Goal: Task Accomplishment & Management: Manage account settings

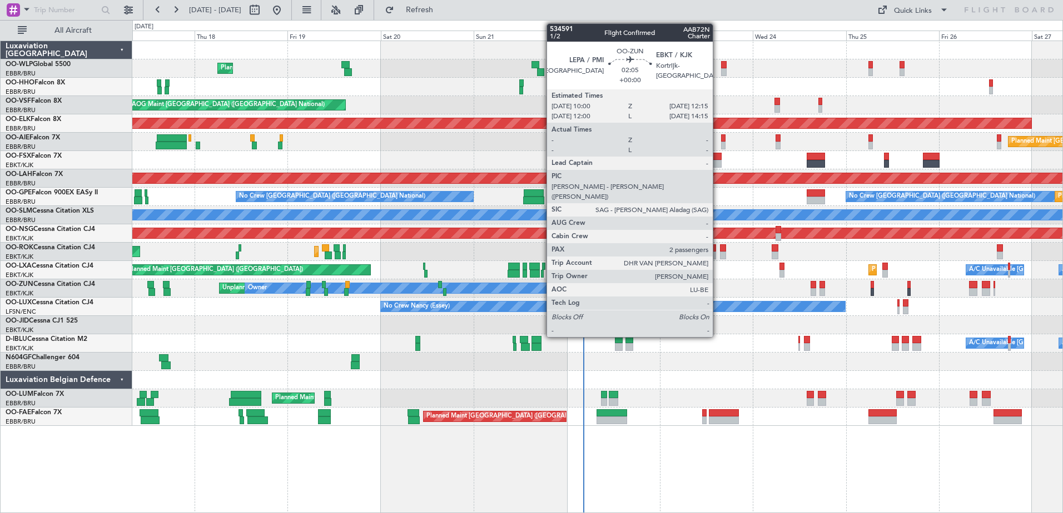
click at [682, 368] on div at bounding box center [597, 362] width 930 height 18
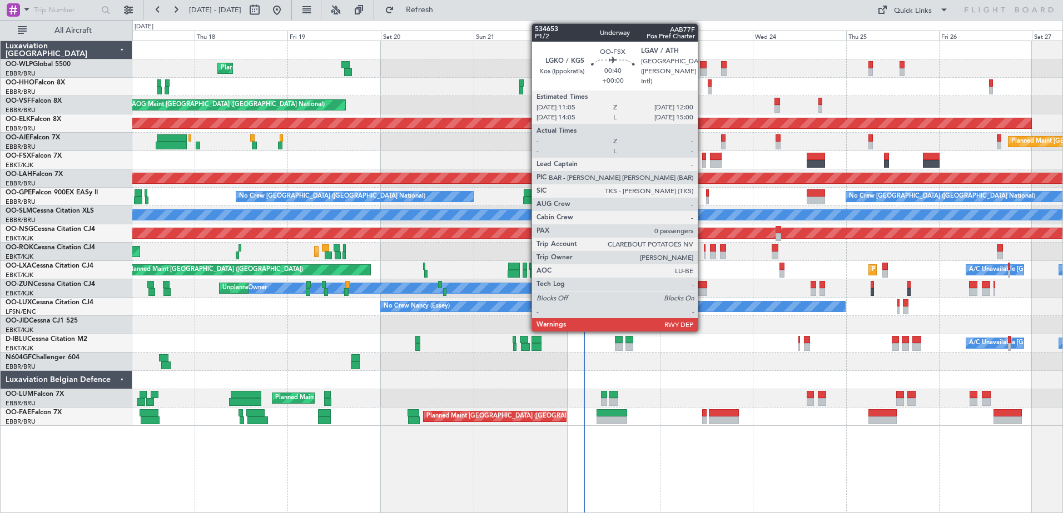
click at [702, 166] on div at bounding box center [704, 164] width 4 height 8
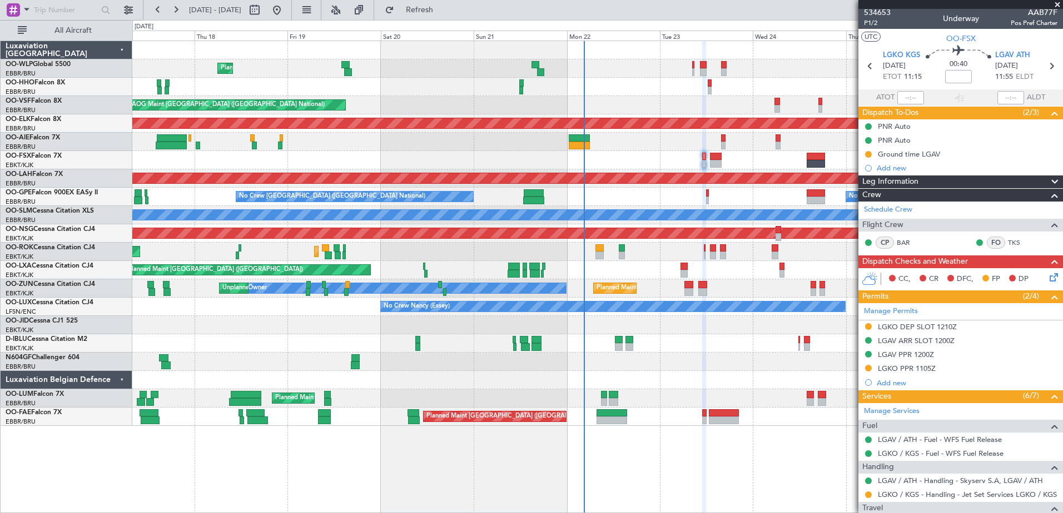
scroll to position [29, 0]
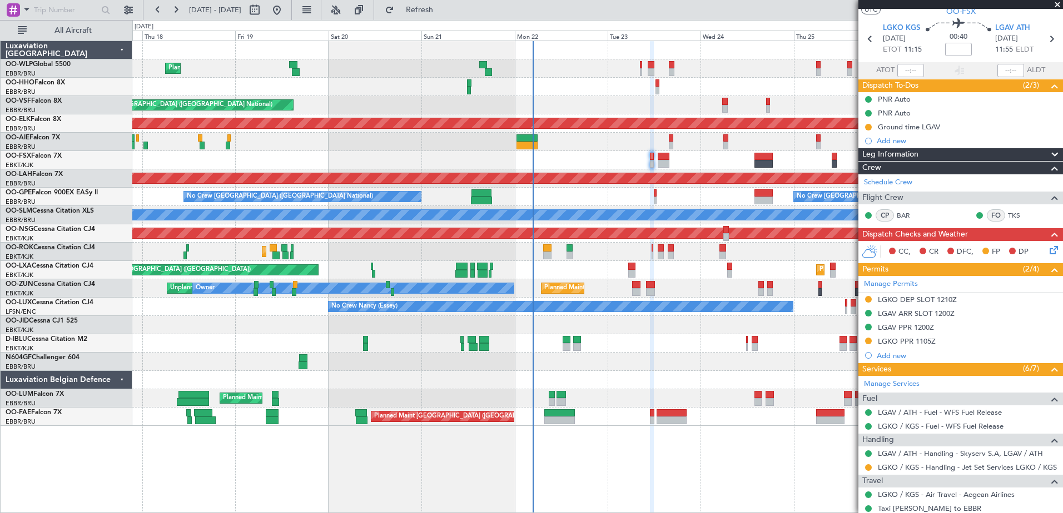
click at [687, 410] on div "Planned Maint Liege AOG Maint Brussels (Brussels National) Planned Maint Kortri…" at bounding box center [597, 233] width 930 height 385
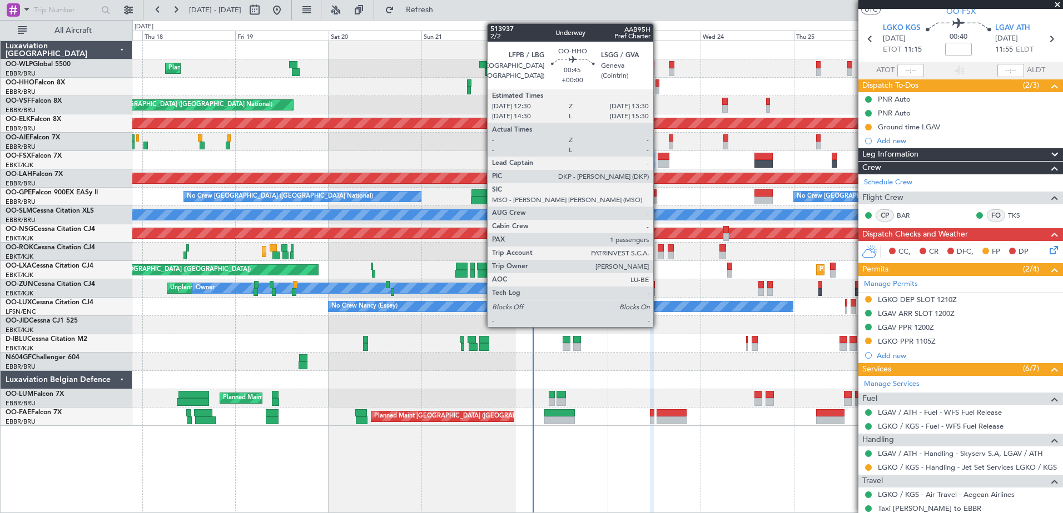
click at [658, 86] on div at bounding box center [657, 83] width 4 height 8
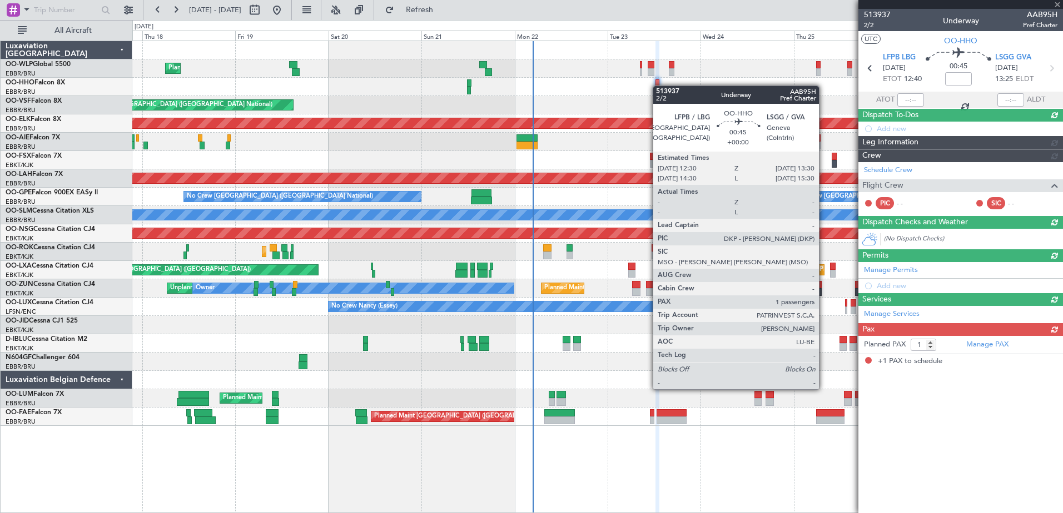
scroll to position [0, 0]
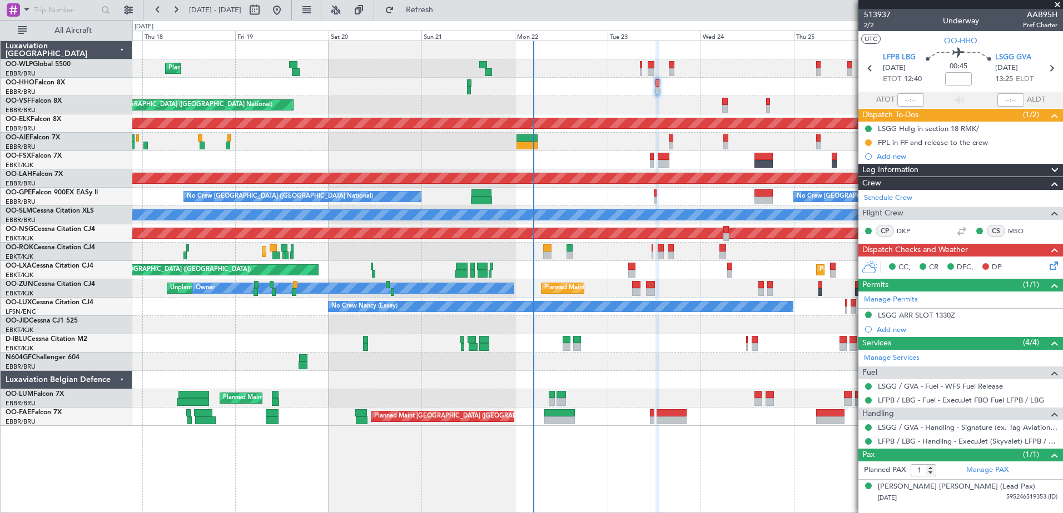
click at [1050, 266] on icon at bounding box center [1051, 264] width 9 height 9
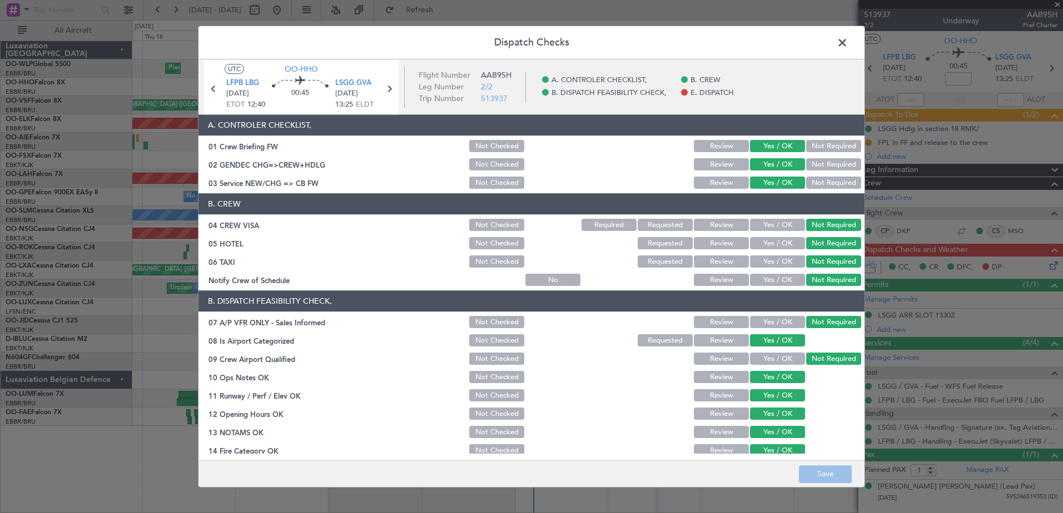
scroll to position [178, 0]
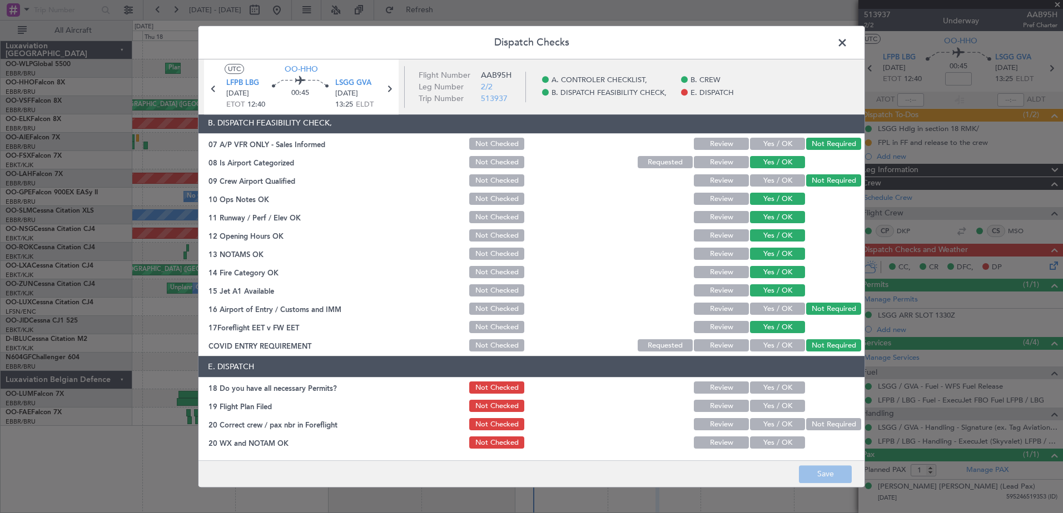
drag, startPoint x: 779, startPoint y: 385, endPoint x: 781, endPoint y: 395, distance: 10.1
click at [780, 385] on button "Yes / OK" at bounding box center [777, 388] width 55 height 12
click at [782, 402] on button "Yes / OK" at bounding box center [777, 407] width 55 height 12
drag, startPoint x: 782, startPoint y: 421, endPoint x: 782, endPoint y: 433, distance: 12.8
click at [782, 421] on button "Yes / OK" at bounding box center [777, 425] width 55 height 12
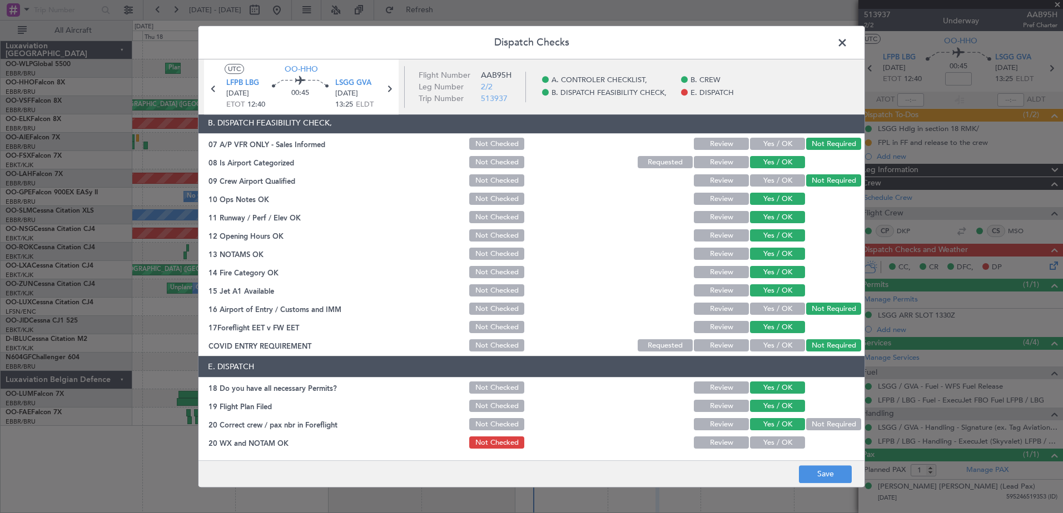
click at [782, 440] on button "Yes / OK" at bounding box center [777, 443] width 55 height 12
click at [826, 480] on button "Save" at bounding box center [825, 475] width 53 height 18
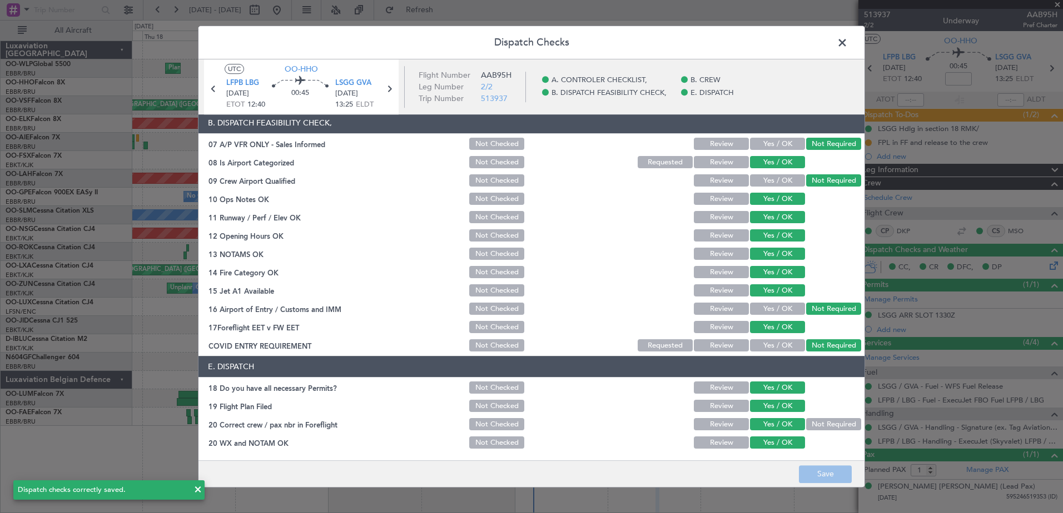
click at [847, 43] on span at bounding box center [847, 45] width 0 height 22
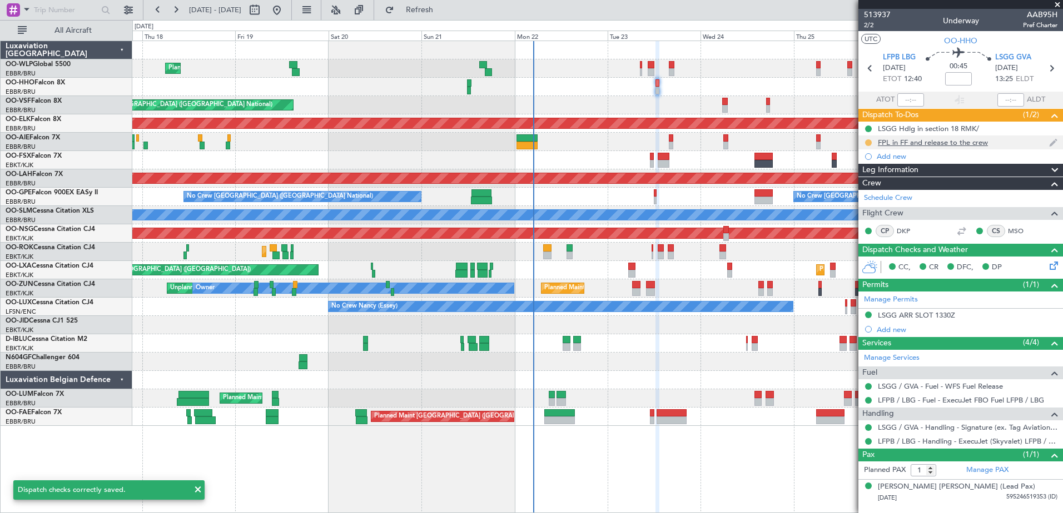
click at [869, 142] on button at bounding box center [868, 142] width 7 height 7
click at [868, 190] on span "Completed" at bounding box center [872, 191] width 37 height 11
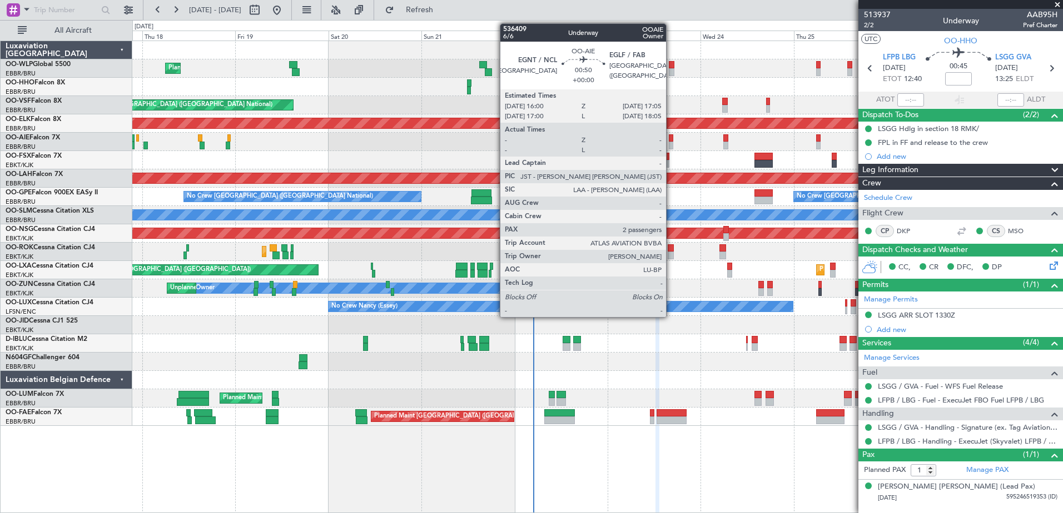
click at [671, 148] on div at bounding box center [671, 146] width 4 height 8
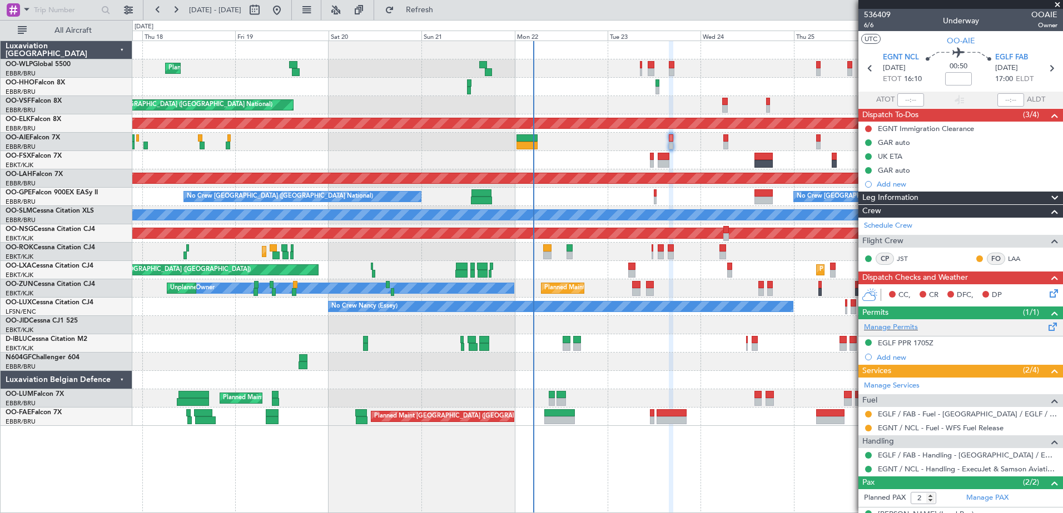
scroll to position [55, 0]
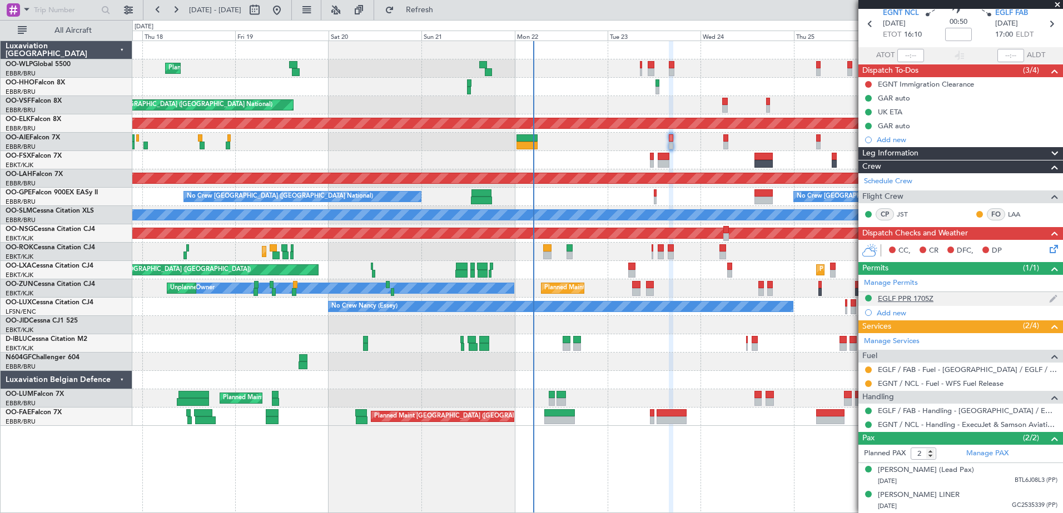
click at [929, 294] on div "EGLF PPR 1705Z" at bounding box center [906, 298] width 56 height 9
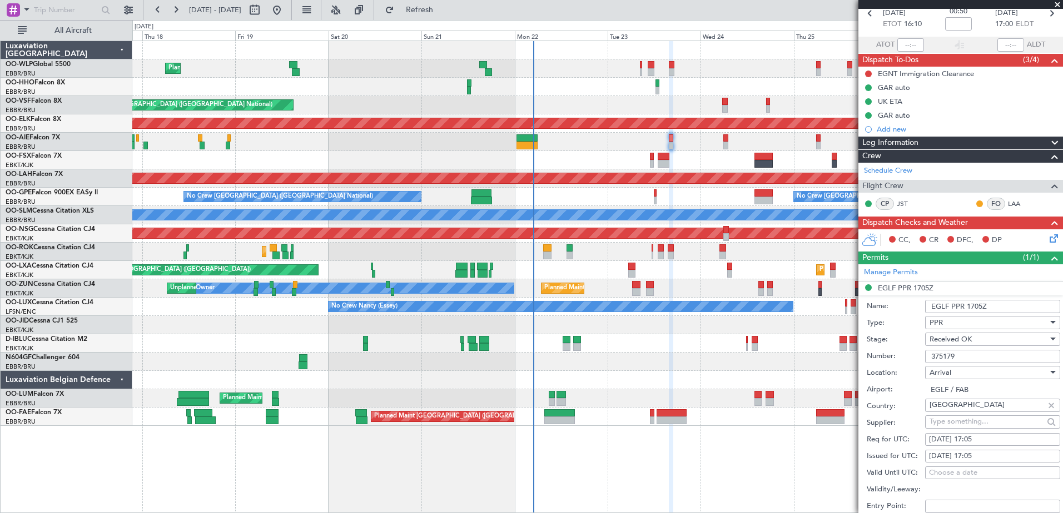
drag, startPoint x: 961, startPoint y: 353, endPoint x: 919, endPoint y: 357, distance: 43.0
click at [919, 357] on div "Number: 375179" at bounding box center [962, 356] width 193 height 17
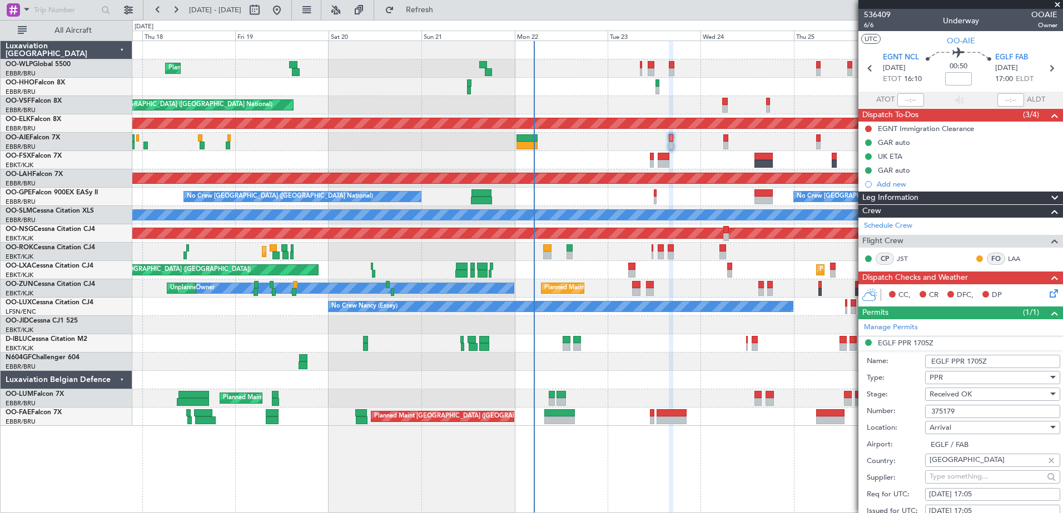
click at [1047, 290] on icon at bounding box center [1051, 291] width 9 height 9
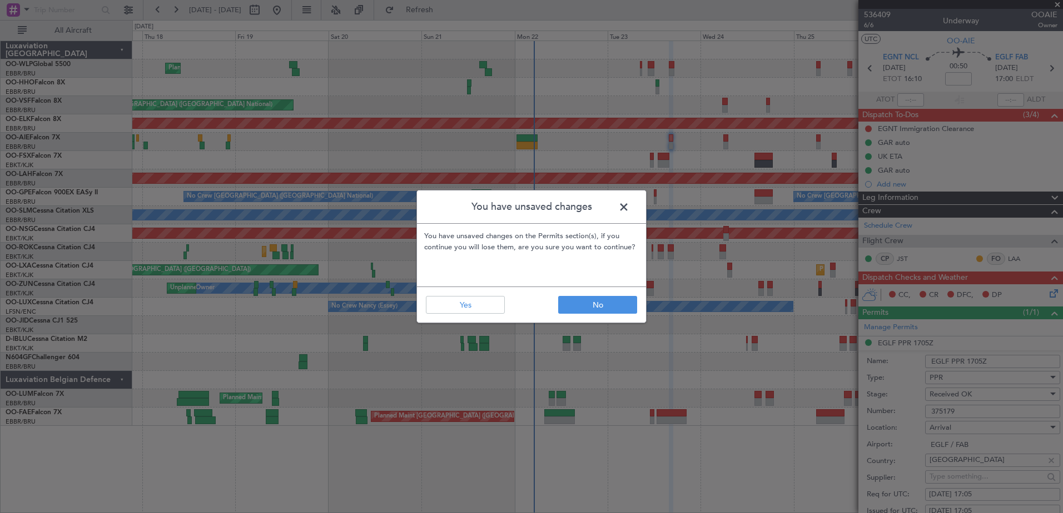
click at [491, 295] on footer "No Yes" at bounding box center [531, 305] width 229 height 36
click at [487, 304] on button "Yes" at bounding box center [465, 305] width 79 height 18
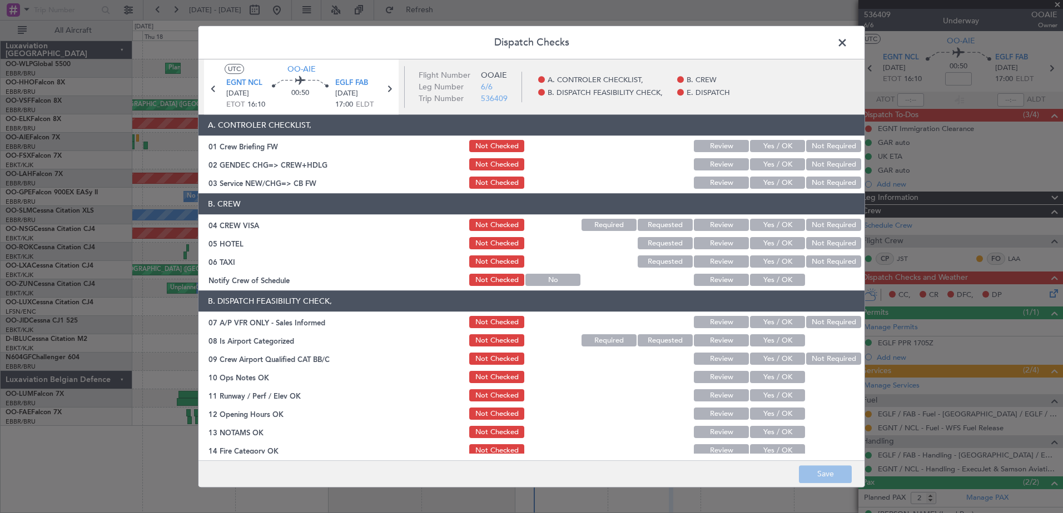
scroll to position [178, 0]
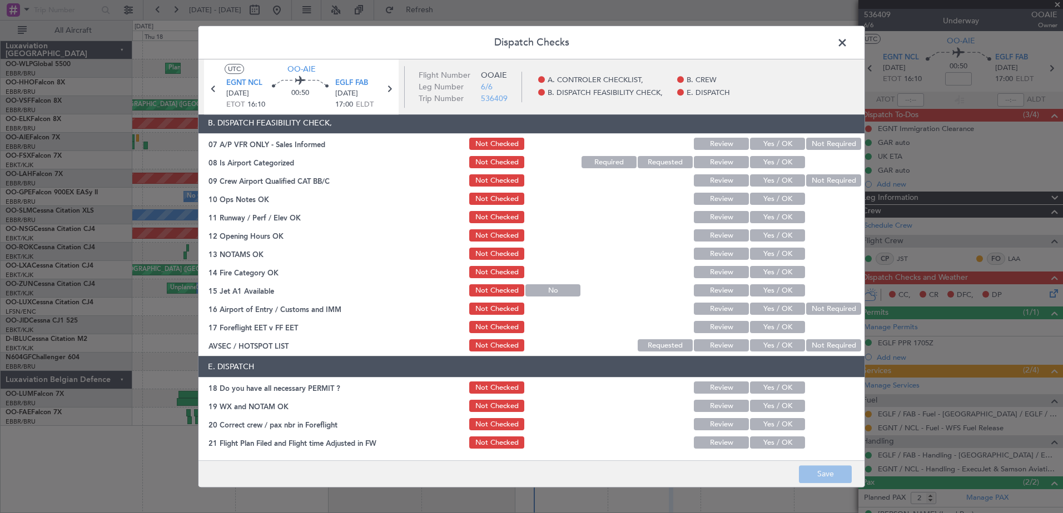
click at [762, 388] on button "Yes / OK" at bounding box center [777, 388] width 55 height 12
click at [758, 409] on button "Yes / OK" at bounding box center [777, 407] width 55 height 12
drag, startPoint x: 760, startPoint y: 421, endPoint x: 762, endPoint y: 436, distance: 15.1
click at [761, 421] on button "Yes / OK" at bounding box center [777, 425] width 55 height 12
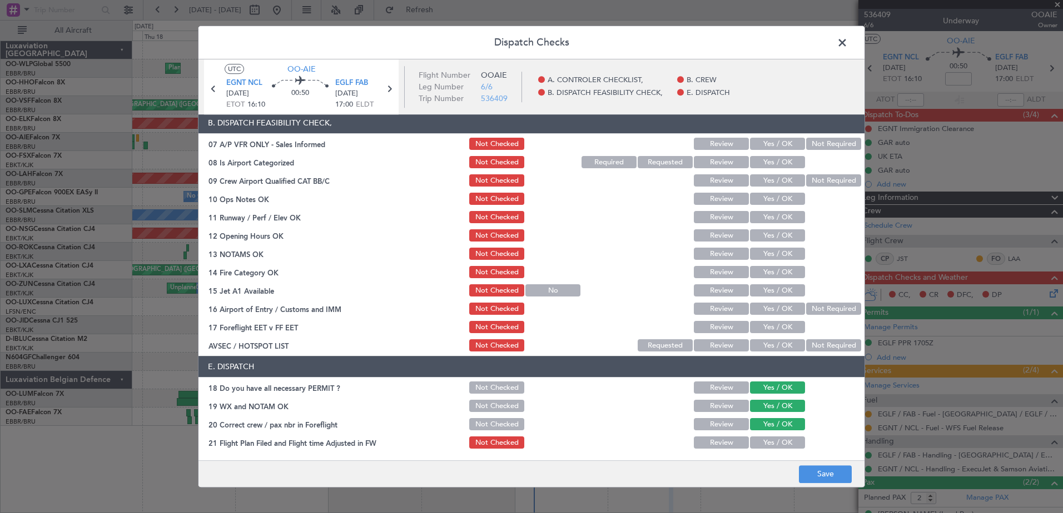
click at [762, 440] on button "Yes / OK" at bounding box center [777, 443] width 55 height 12
click at [820, 347] on button "Not Required" at bounding box center [833, 346] width 55 height 12
click at [777, 330] on button "Yes / OK" at bounding box center [777, 328] width 55 height 12
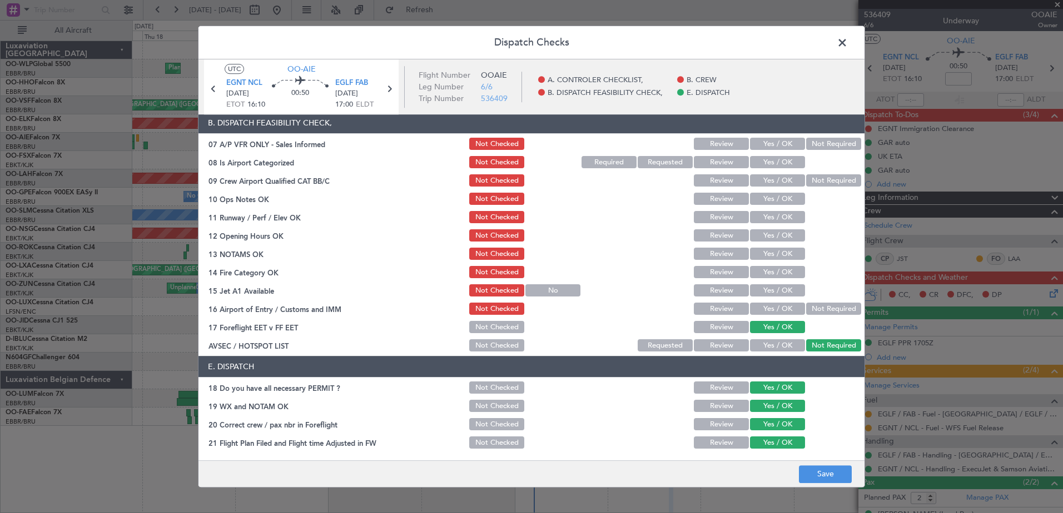
click at [806, 306] on button "Not Required" at bounding box center [833, 309] width 55 height 12
click at [754, 291] on button "Yes / OK" at bounding box center [777, 291] width 55 height 12
click at [760, 275] on button "Yes / OK" at bounding box center [777, 273] width 55 height 12
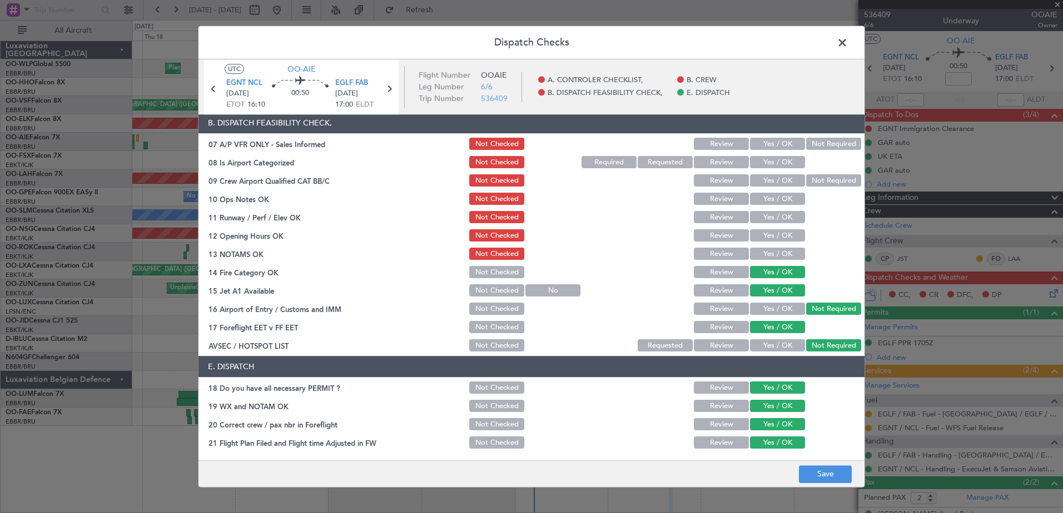
click at [761, 247] on div "Yes / OK" at bounding box center [776, 255] width 56 height 16
click at [762, 240] on button "Yes / OK" at bounding box center [777, 236] width 55 height 12
click at [761, 254] on button "Yes / OK" at bounding box center [777, 254] width 55 height 12
drag, startPoint x: 769, startPoint y: 225, endPoint x: 771, endPoint y: 212, distance: 13.1
click at [769, 222] on div "Yes / OK" at bounding box center [776, 218] width 56 height 16
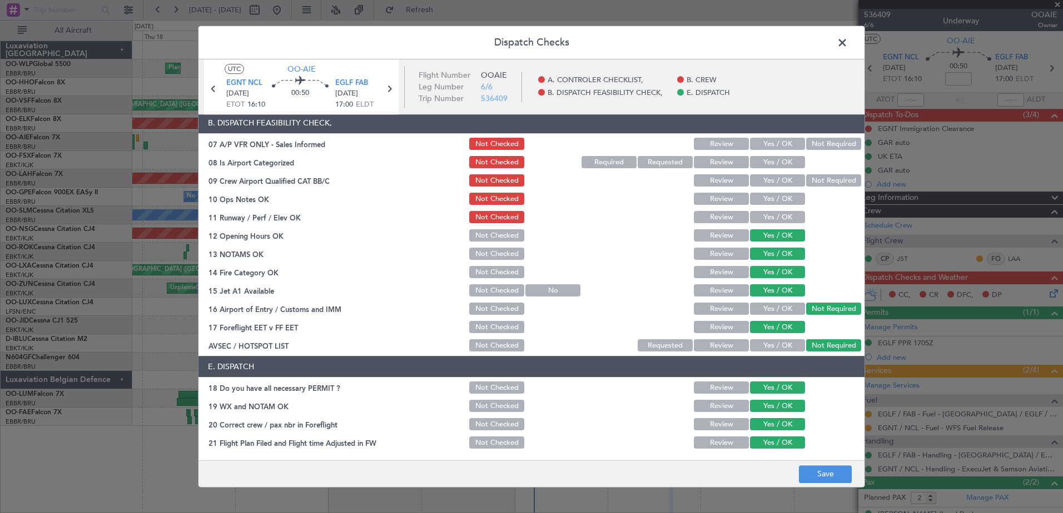
click at [771, 212] on button "Yes / OK" at bounding box center [777, 218] width 55 height 12
click at [778, 196] on button "Yes / OK" at bounding box center [777, 199] width 55 height 12
click at [806, 180] on button "Not Required" at bounding box center [833, 181] width 55 height 12
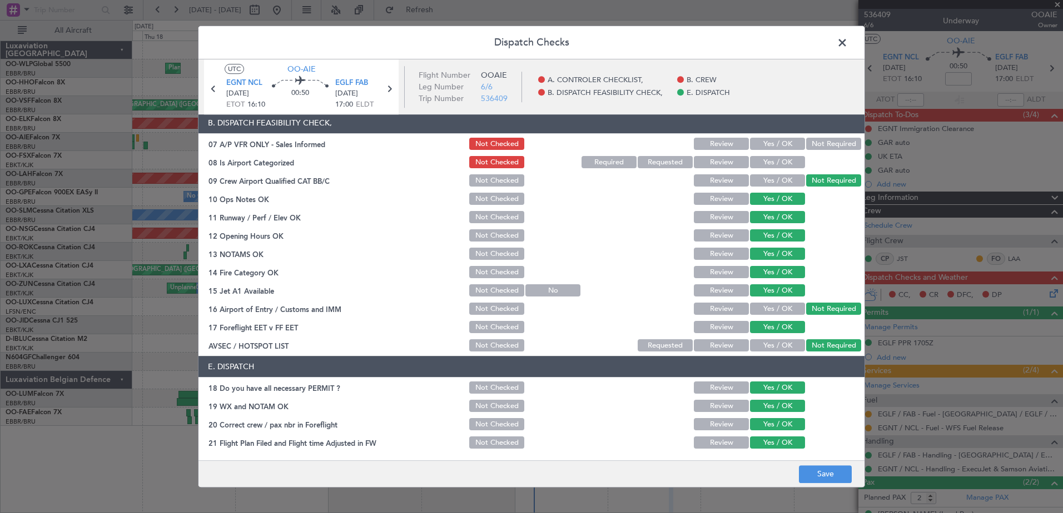
click at [775, 163] on button "Yes / OK" at bounding box center [777, 163] width 55 height 12
click at [816, 133] on header "B. DISPATCH FEASIBILITY CHECK," at bounding box center [531, 123] width 666 height 21
click at [816, 145] on button "Not Required" at bounding box center [833, 144] width 55 height 12
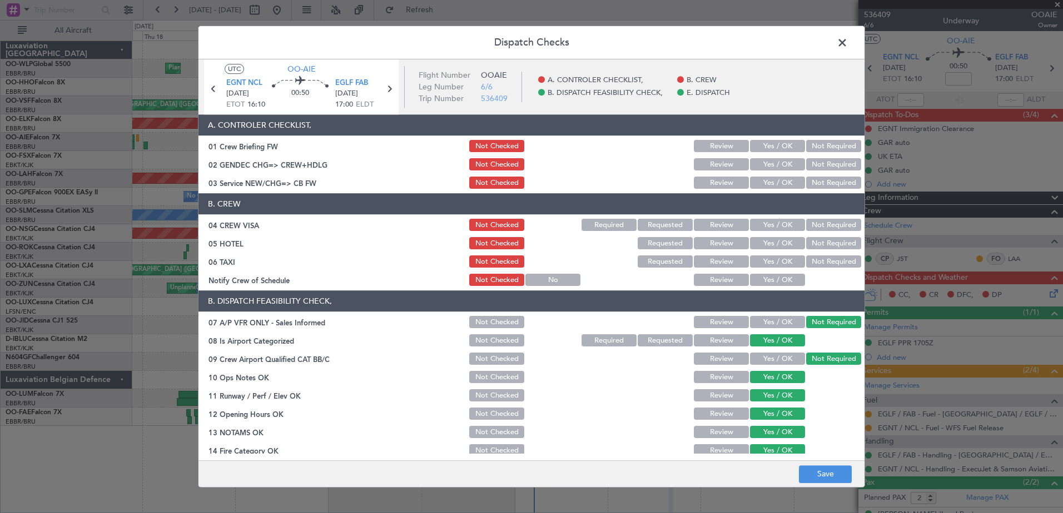
click at [774, 275] on button "Yes / OK" at bounding box center [777, 281] width 55 height 12
click at [806, 261] on button "Not Required" at bounding box center [833, 262] width 55 height 12
click at [817, 243] on button "Not Required" at bounding box center [833, 244] width 55 height 12
click at [820, 225] on button "Not Required" at bounding box center [833, 226] width 55 height 12
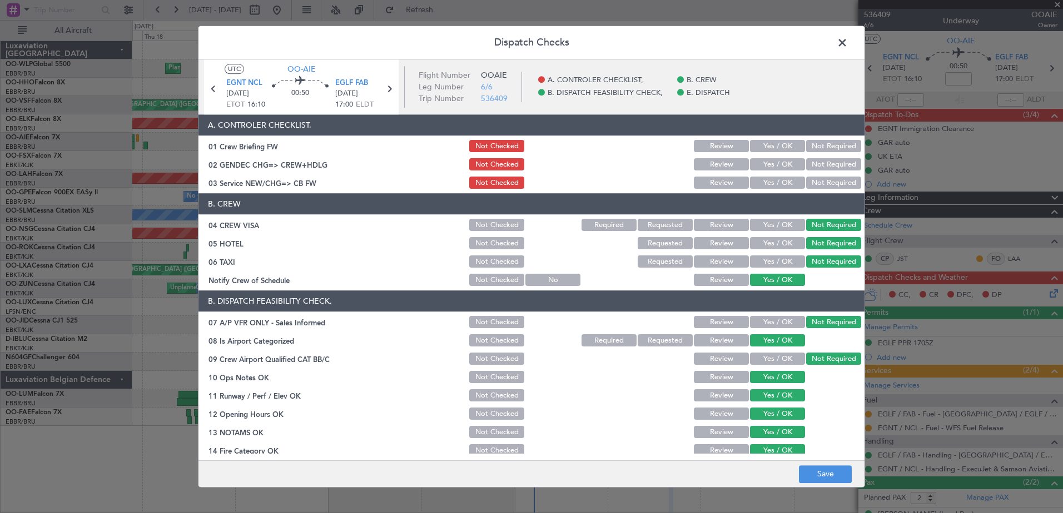
click at [779, 186] on button "Yes / OK" at bounding box center [777, 183] width 55 height 12
click at [827, 480] on button "Save" at bounding box center [825, 475] width 53 height 18
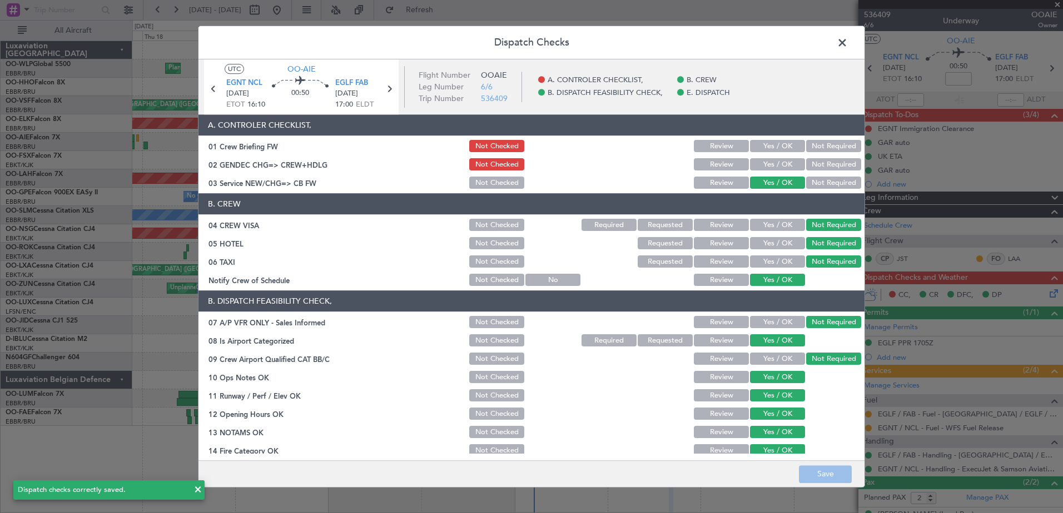
click at [847, 42] on span at bounding box center [847, 45] width 0 height 22
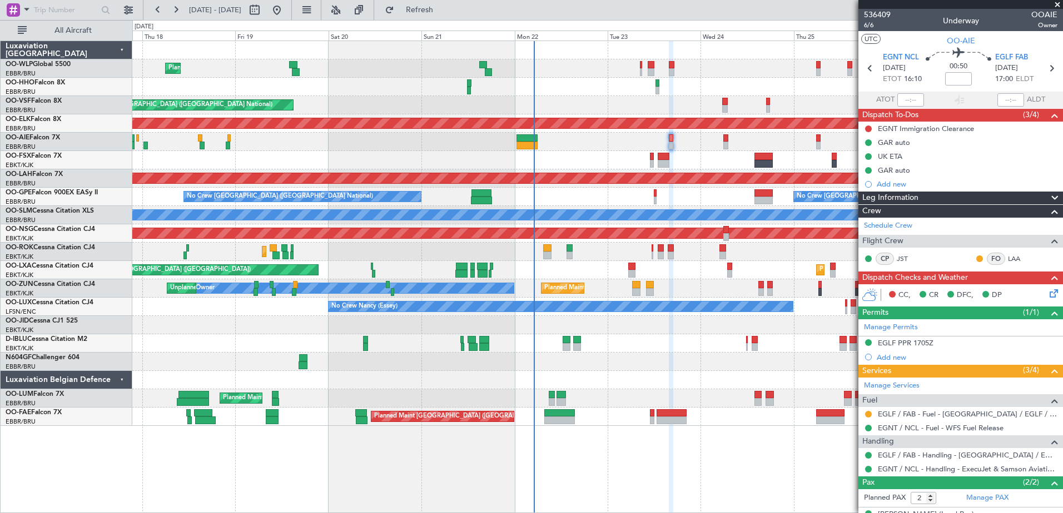
scroll to position [55, 0]
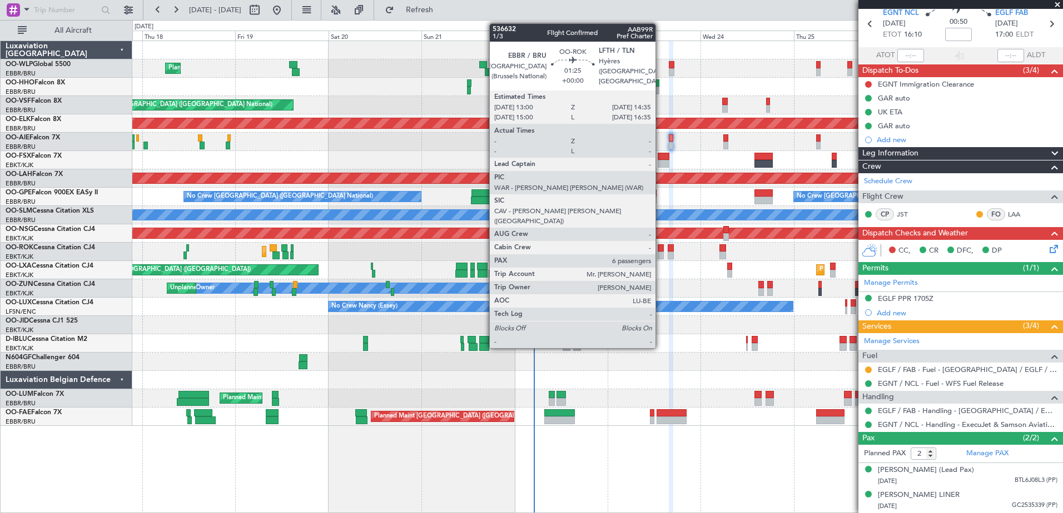
click at [660, 256] on div at bounding box center [660, 256] width 7 height 8
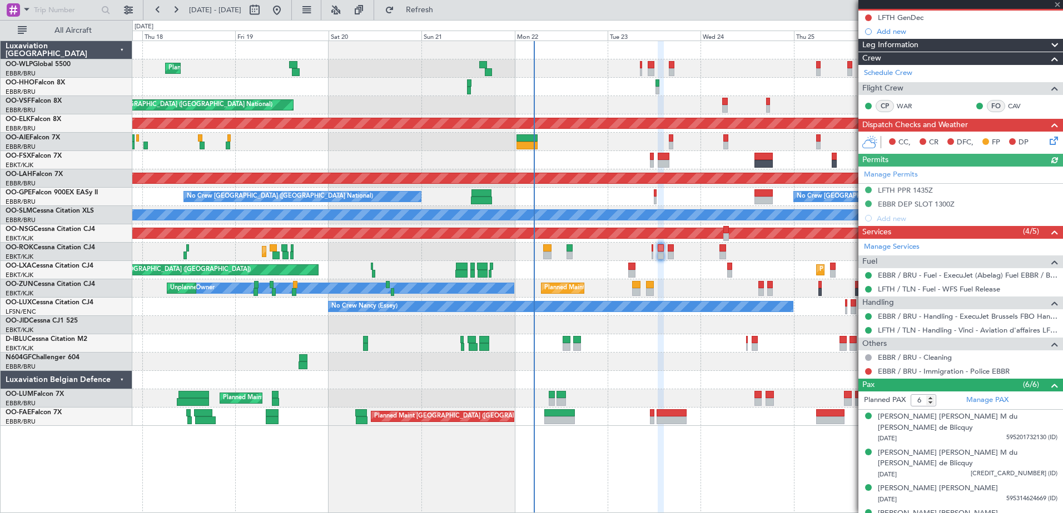
scroll to position [157, 0]
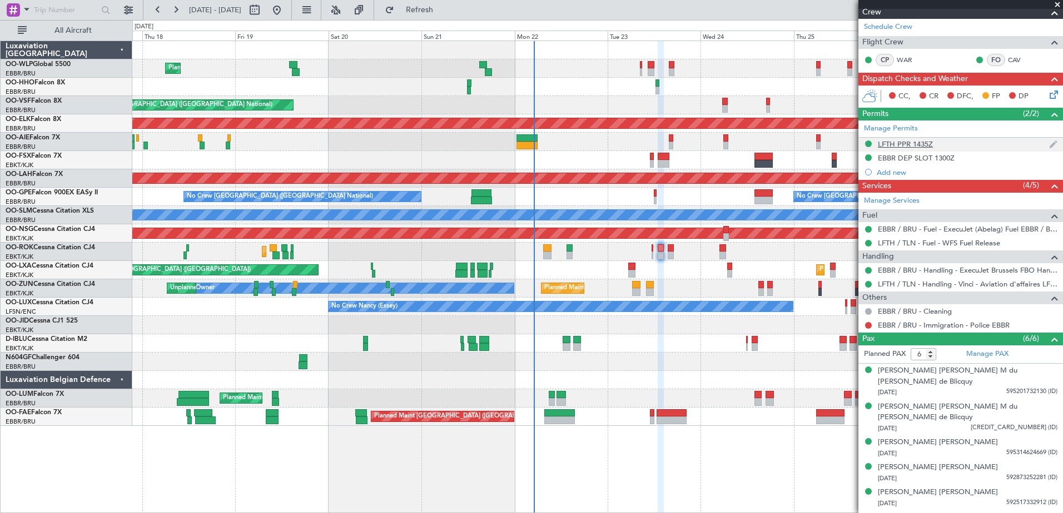
click at [923, 144] on div "LFTH PPR 1435Z" at bounding box center [905, 143] width 55 height 9
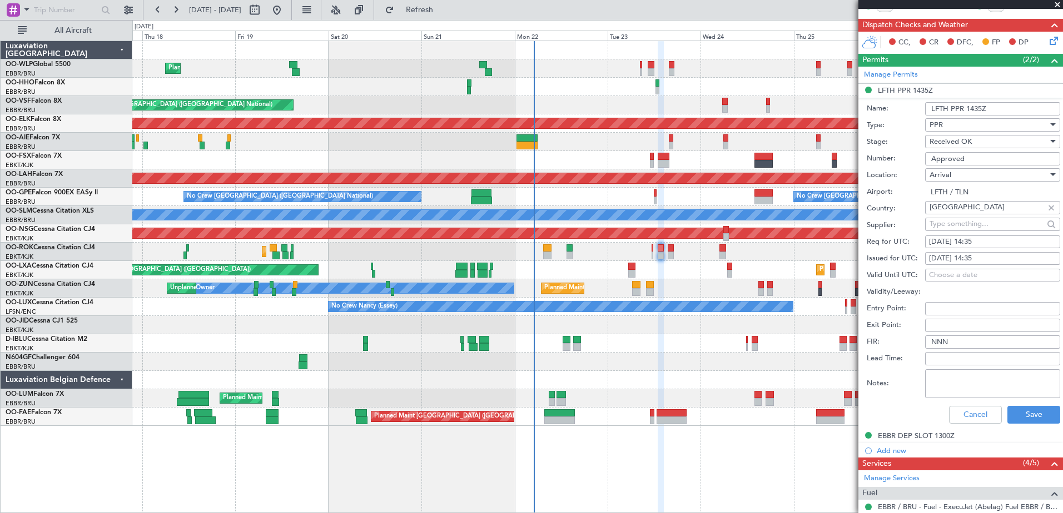
scroll to position [0, 0]
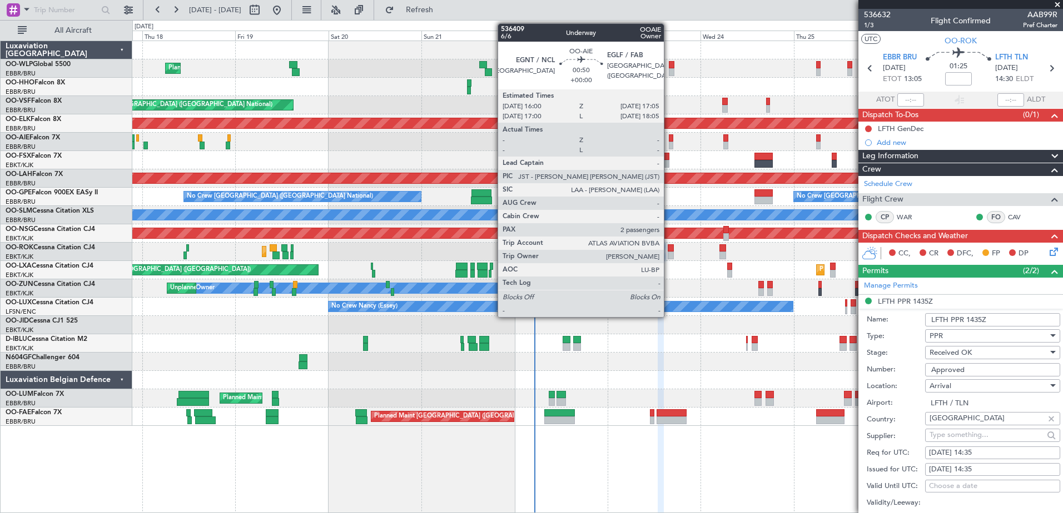
click at [669, 148] on div at bounding box center [671, 146] width 4 height 8
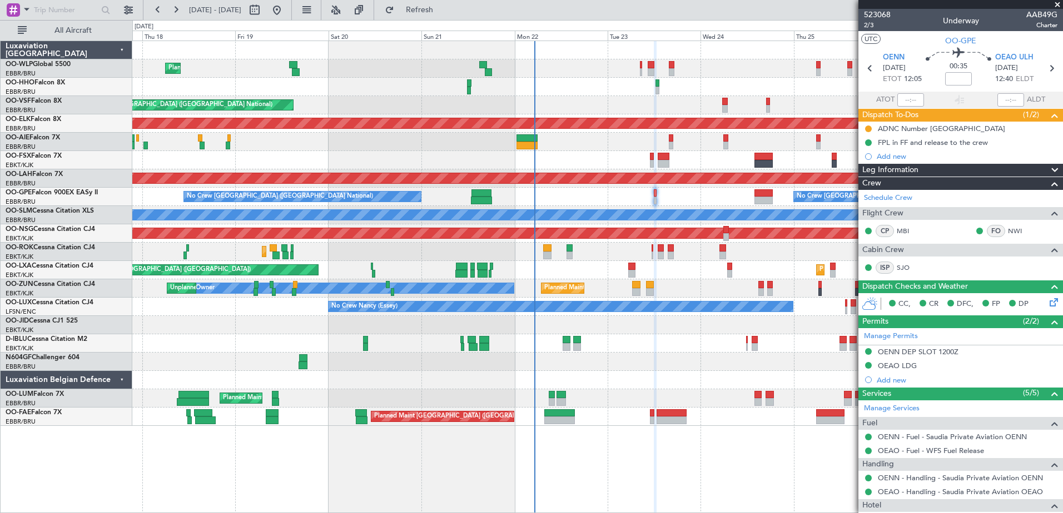
scroll to position [285, 0]
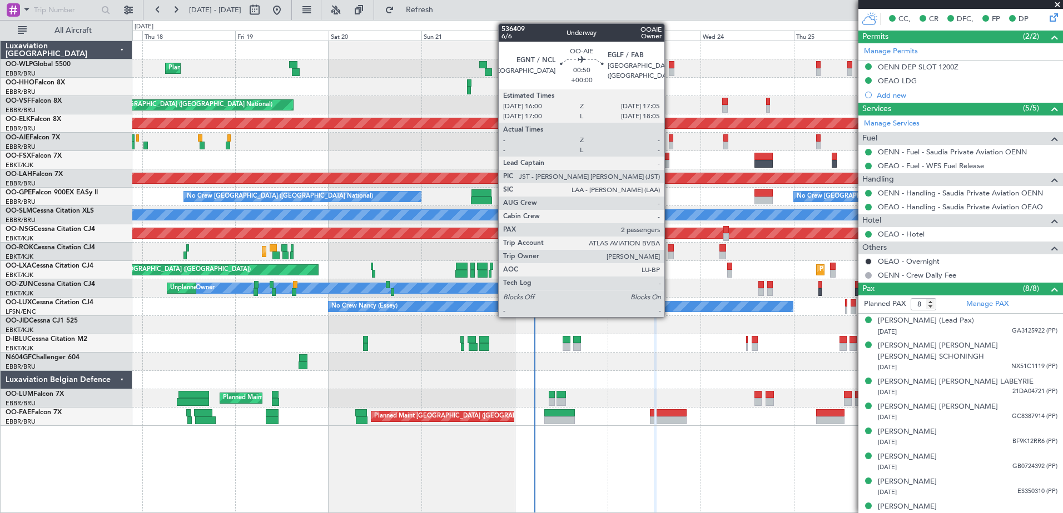
click at [669, 146] on div at bounding box center [671, 146] width 4 height 8
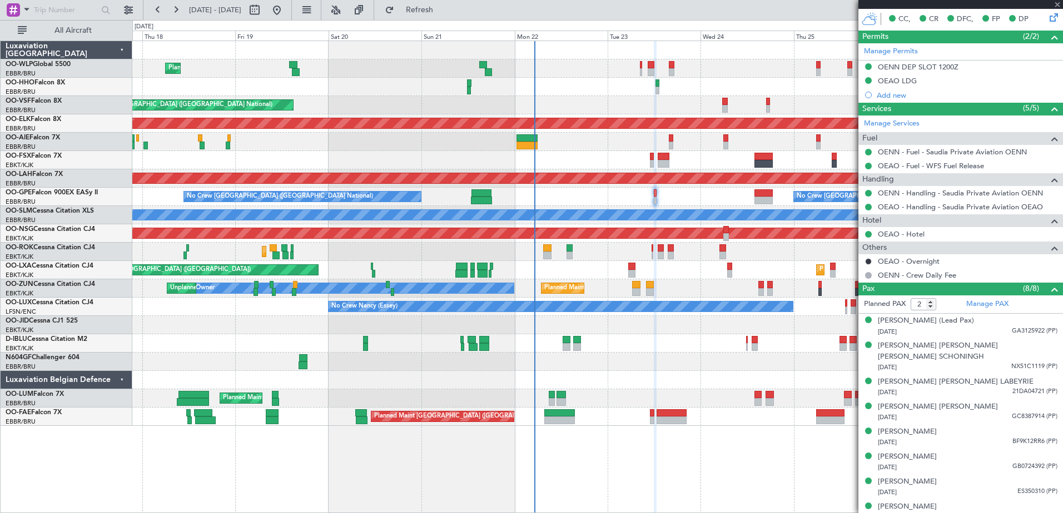
scroll to position [0, 0]
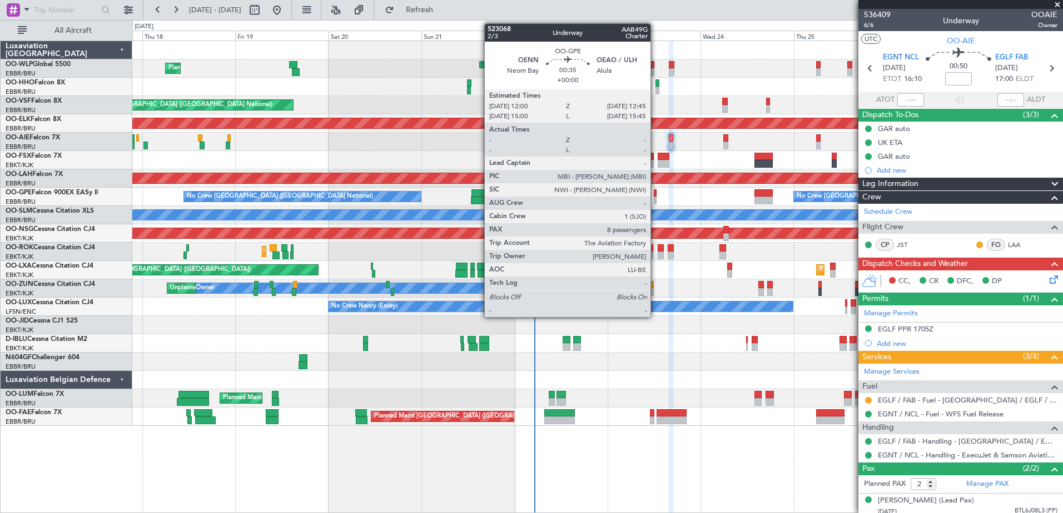
click at [655, 194] on div at bounding box center [655, 194] width 3 height 8
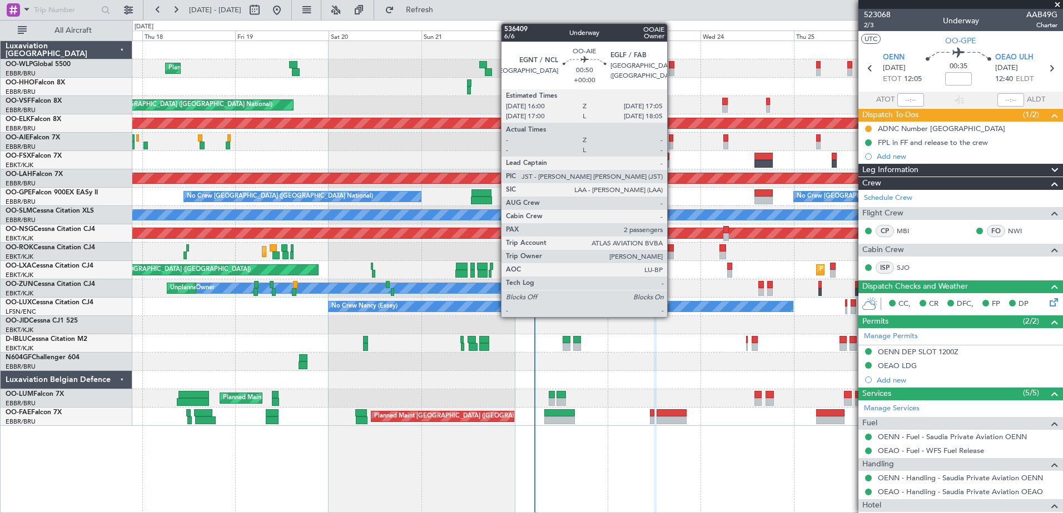
click at [672, 143] on div at bounding box center [671, 146] width 4 height 8
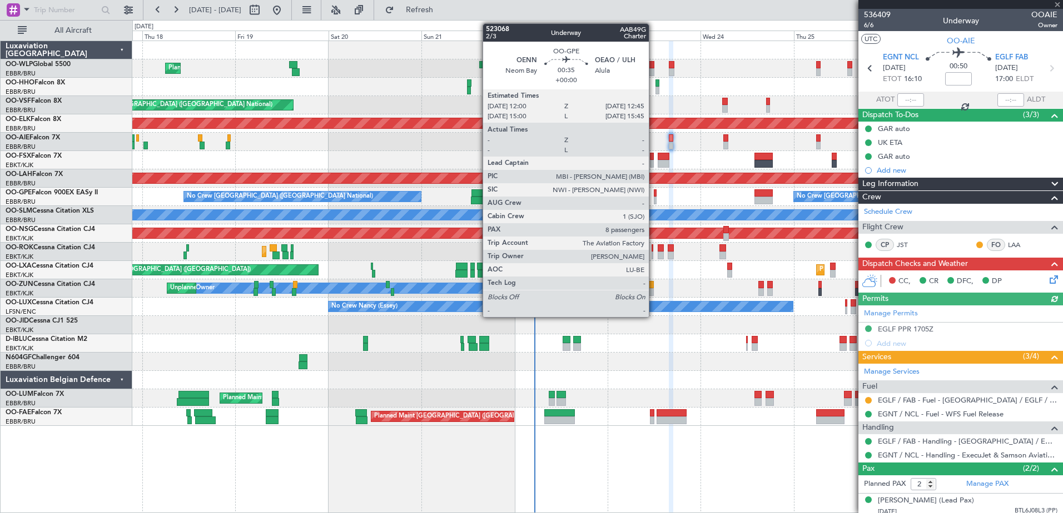
click at [654, 196] on div at bounding box center [655, 194] width 3 height 8
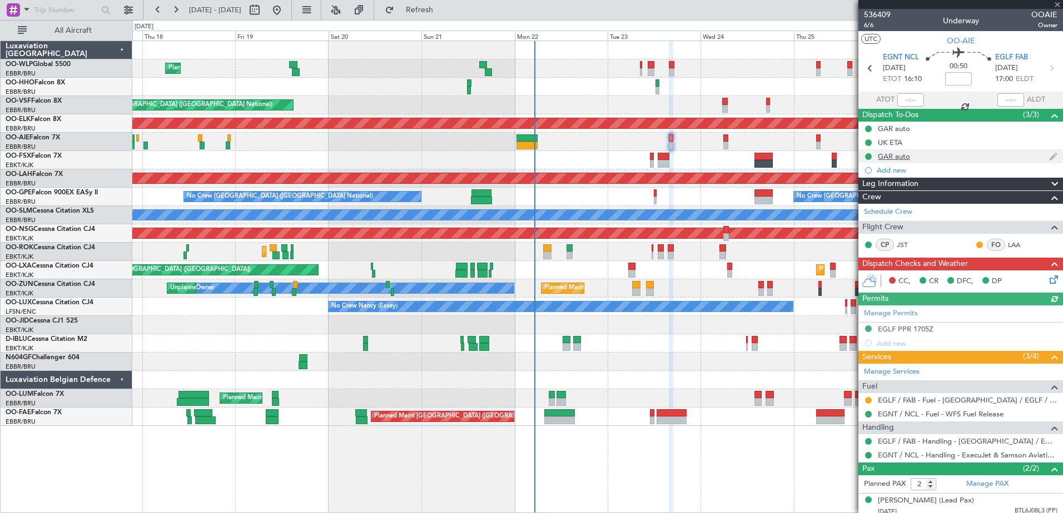
type input "8"
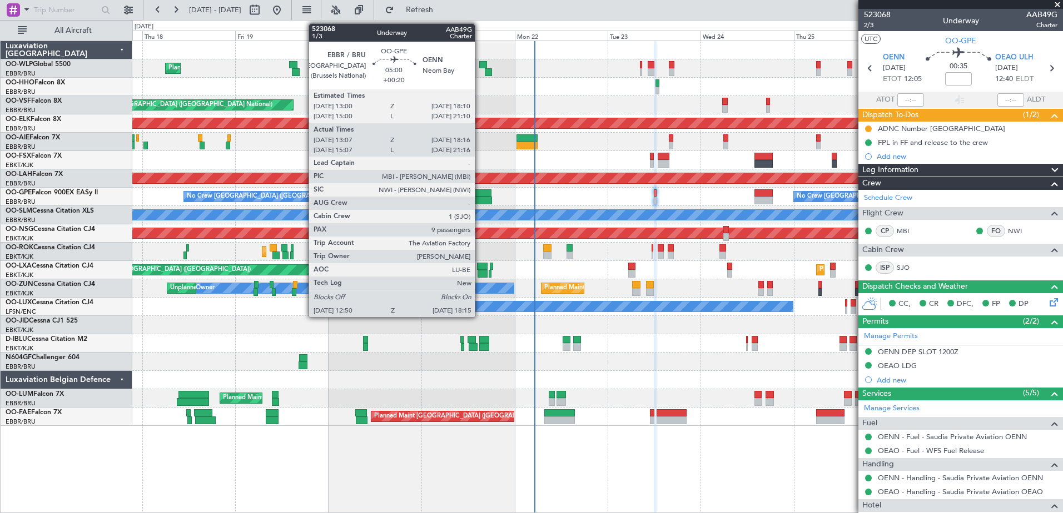
click at [480, 198] on div at bounding box center [481, 201] width 21 height 8
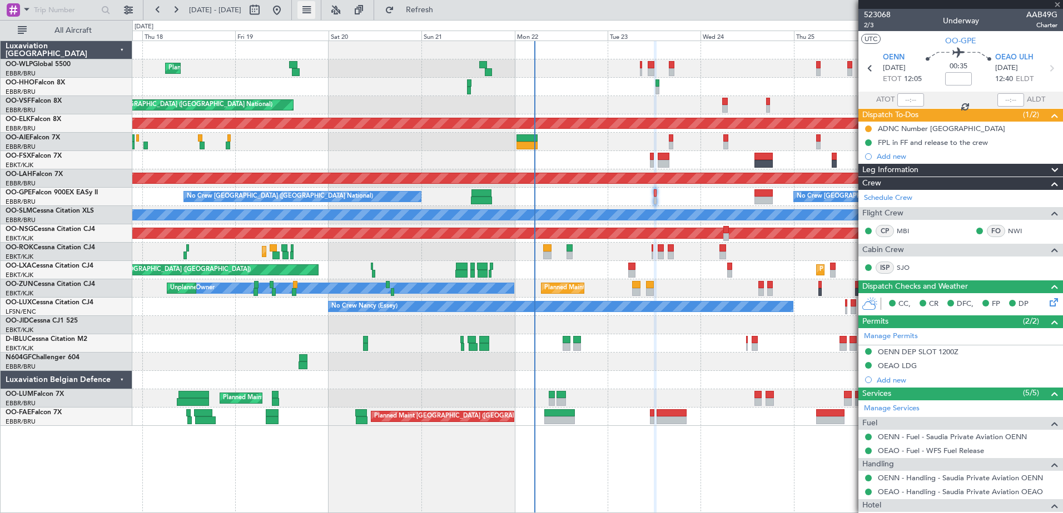
type input "+00:20"
type input "13:12"
type input "18:11"
type input "9"
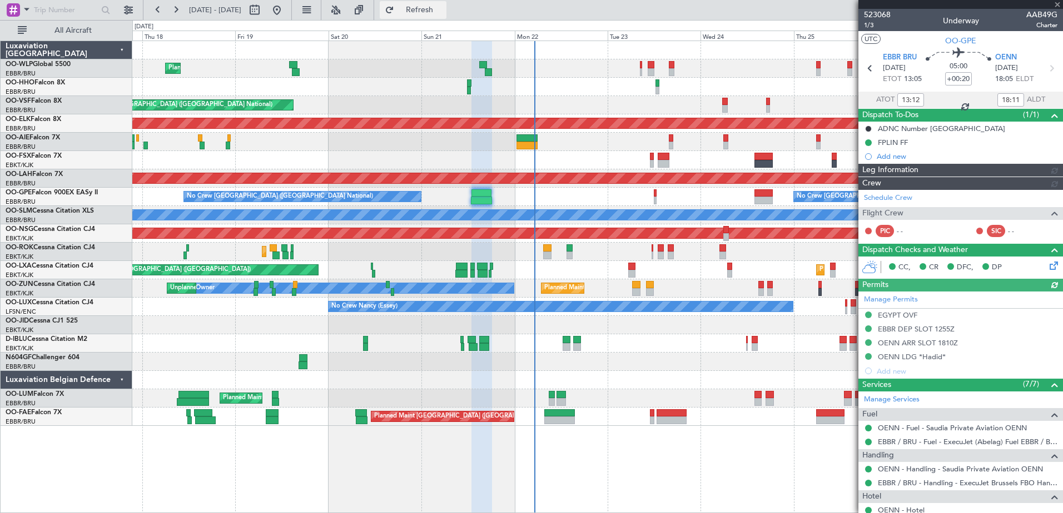
click at [443, 10] on span "Refresh" at bounding box center [419, 10] width 47 height 8
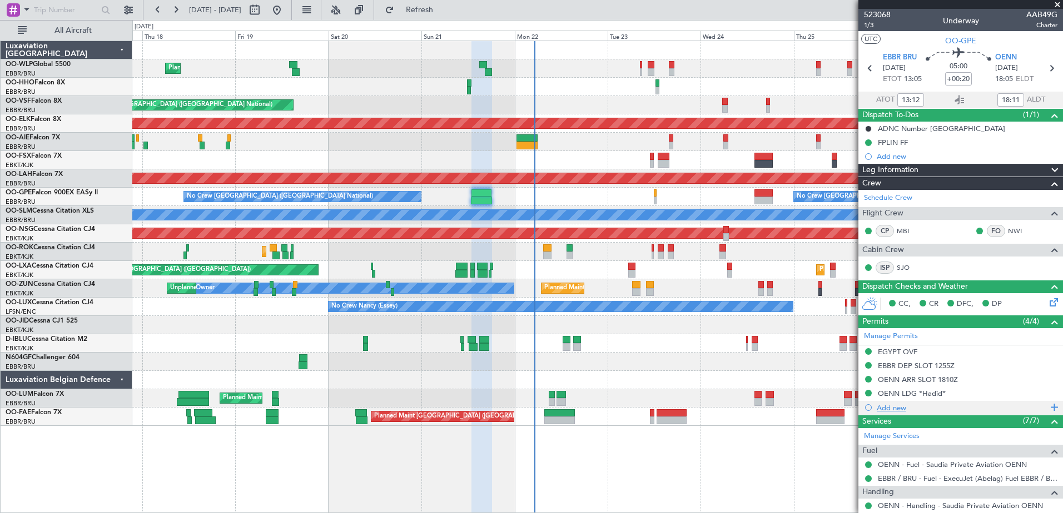
scroll to position [111, 0]
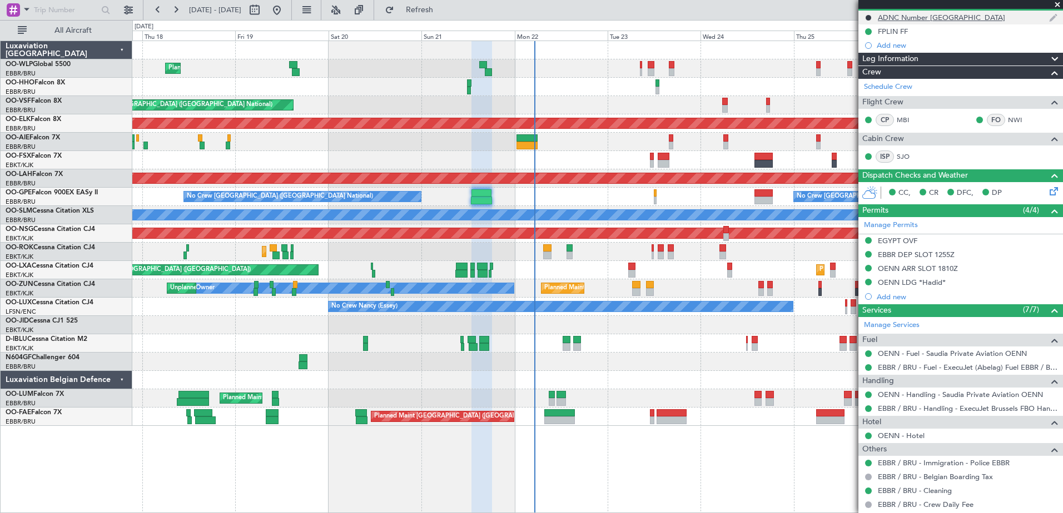
click at [920, 17] on div "ADNC Number Saudi Arabia" at bounding box center [941, 17] width 127 height 9
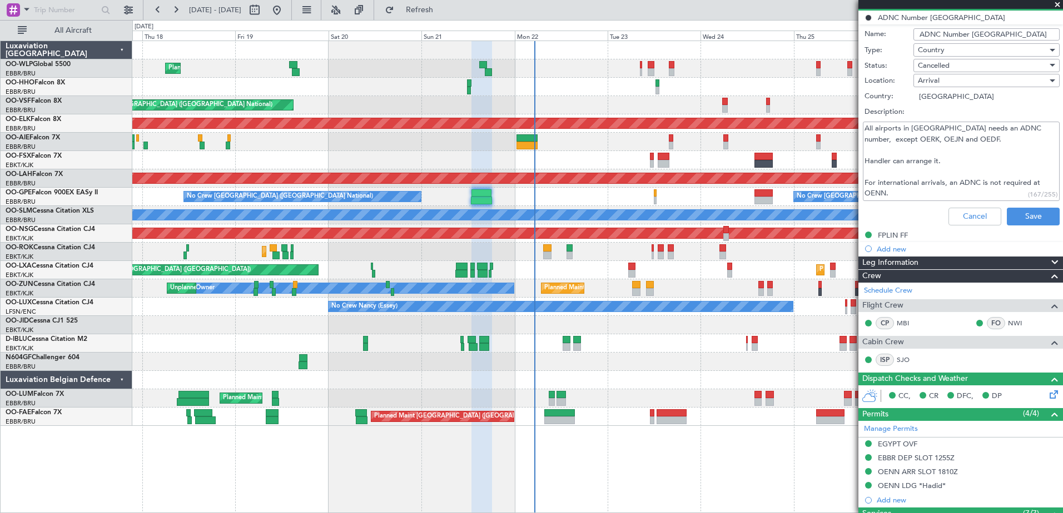
scroll to position [0, 0]
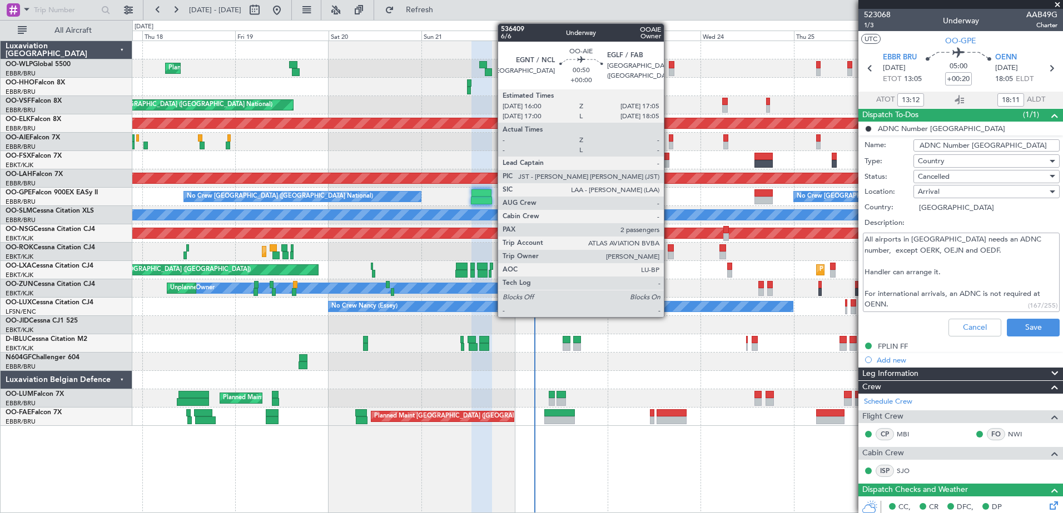
click at [669, 143] on div at bounding box center [671, 146] width 4 height 8
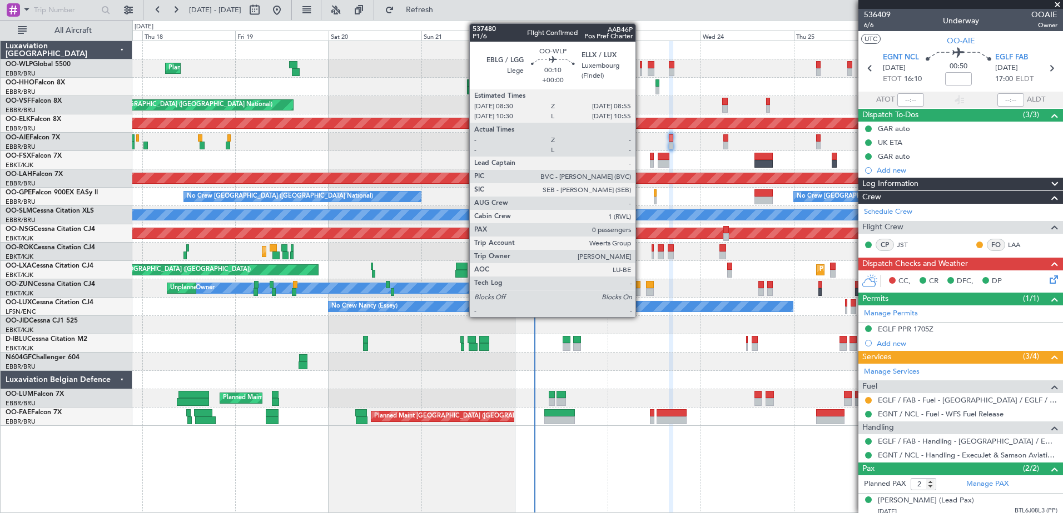
click at [640, 63] on div at bounding box center [641, 65] width 2 height 8
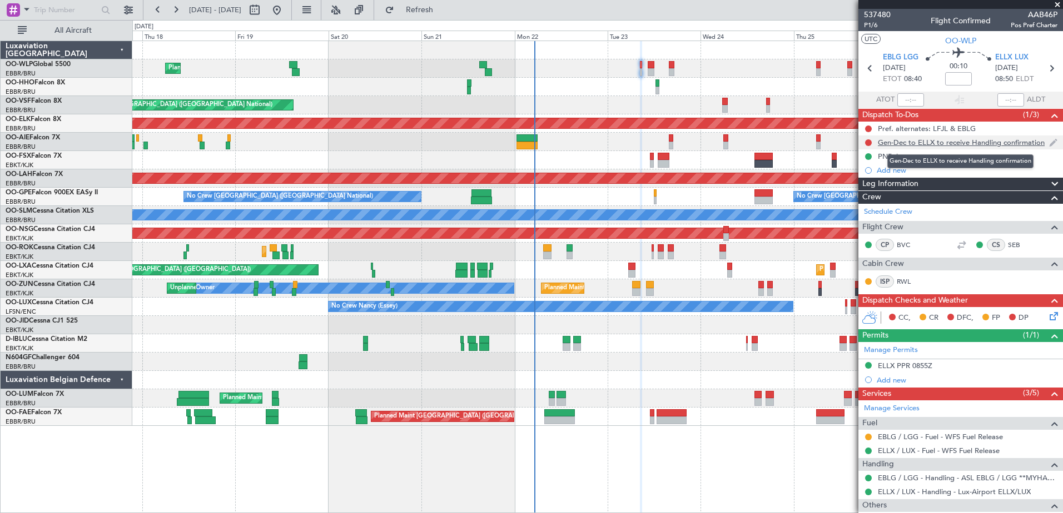
click at [974, 146] on div "Gen-Dec to ELLX to receive Handling confirmation" at bounding box center [961, 142] width 167 height 9
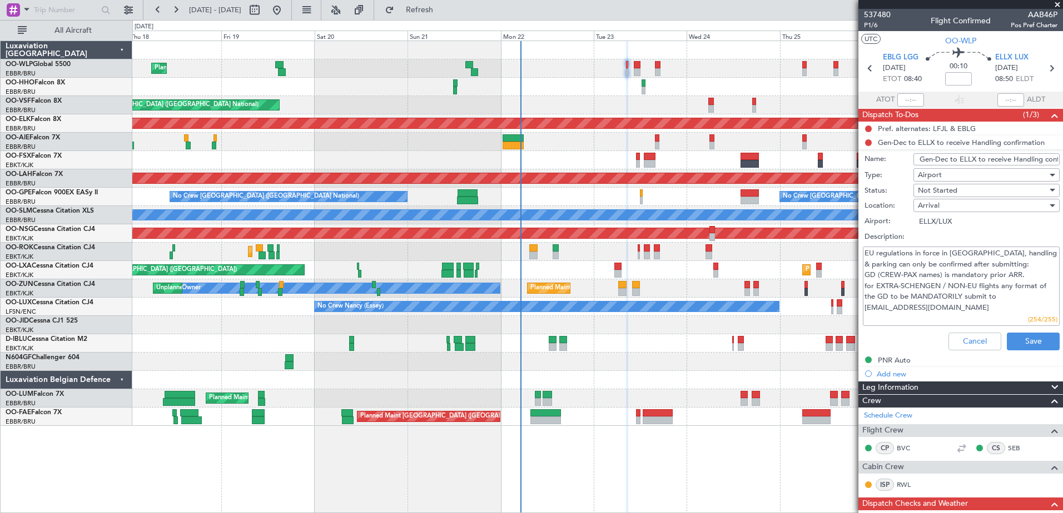
click at [667, 106] on div "AOG Maint [GEOGRAPHIC_DATA] ([GEOGRAPHIC_DATA] National)" at bounding box center [597, 105] width 930 height 18
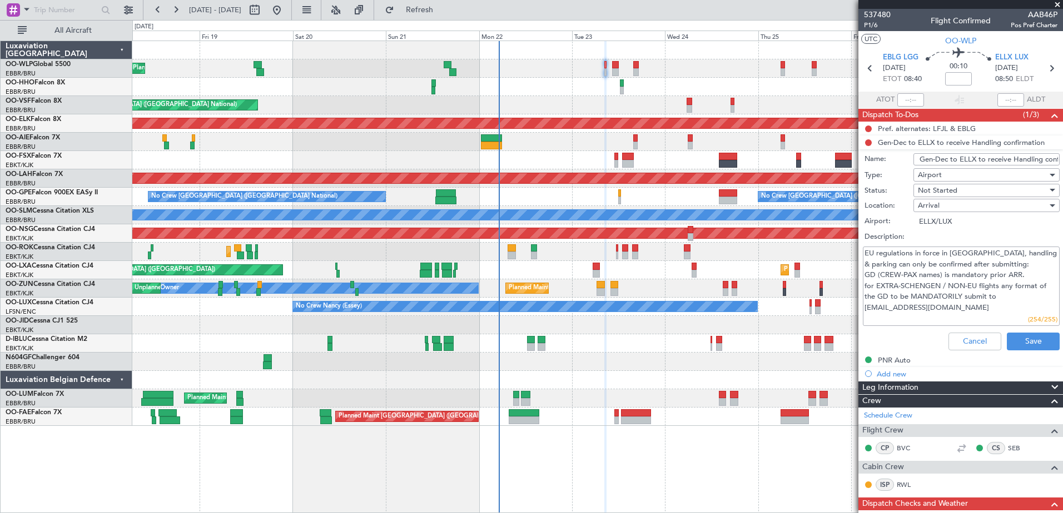
click at [585, 146] on div "Planned Maint [GEOGRAPHIC_DATA] ([GEOGRAPHIC_DATA])" at bounding box center [597, 142] width 930 height 18
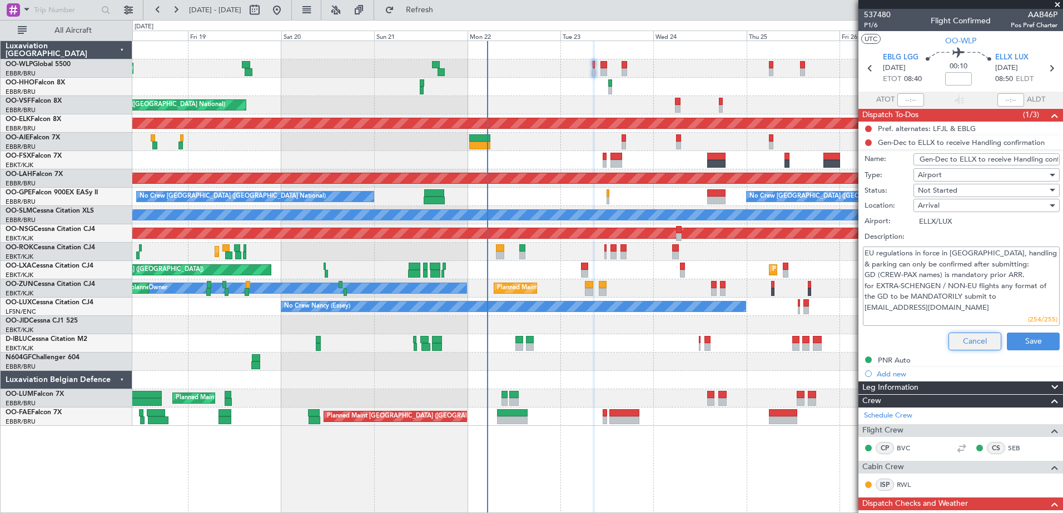
click at [979, 346] on button "Cancel" at bounding box center [974, 342] width 53 height 18
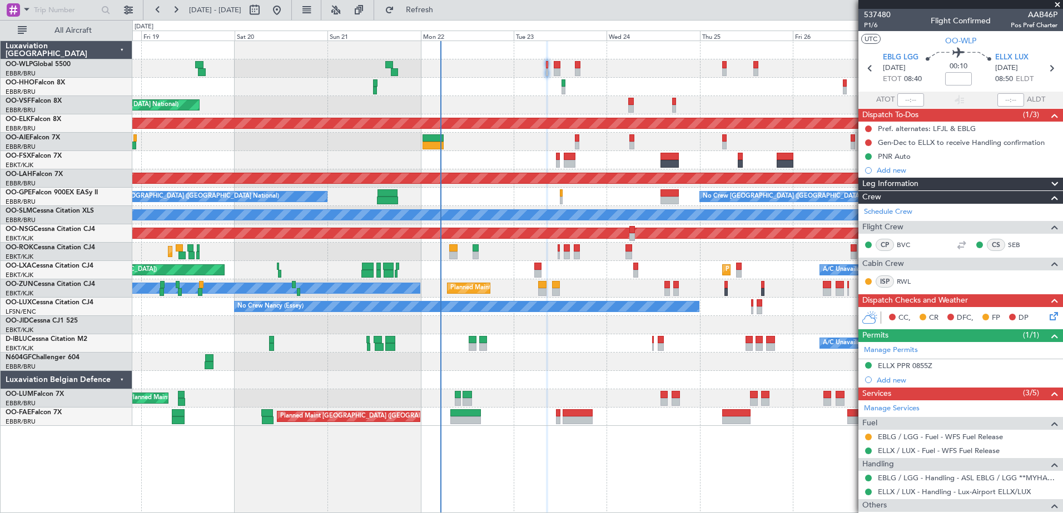
click at [602, 374] on div "Planned Maint Liege AOG Maint Brussels (Brussels National) Planned Maint Kortri…" at bounding box center [597, 233] width 930 height 385
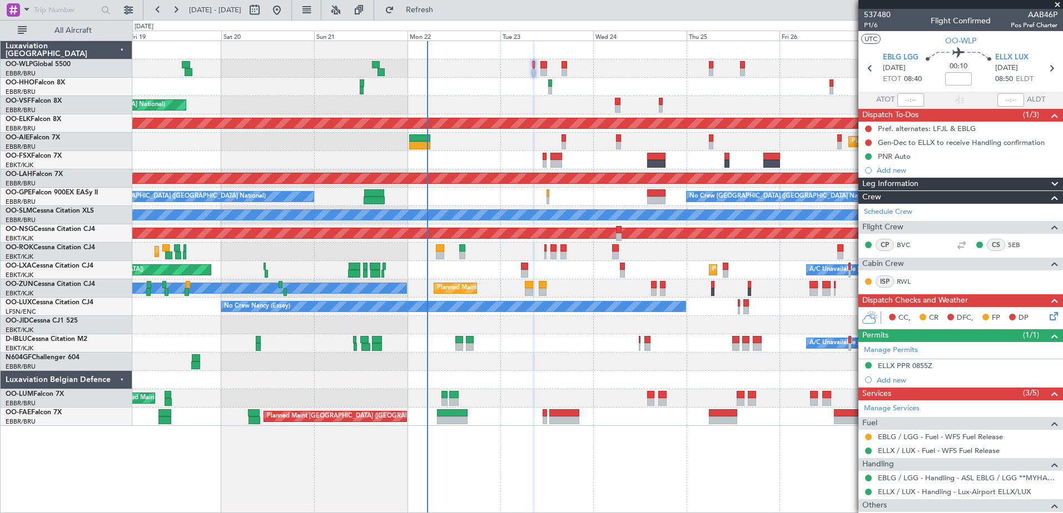
click at [552, 368] on div at bounding box center [597, 362] width 930 height 18
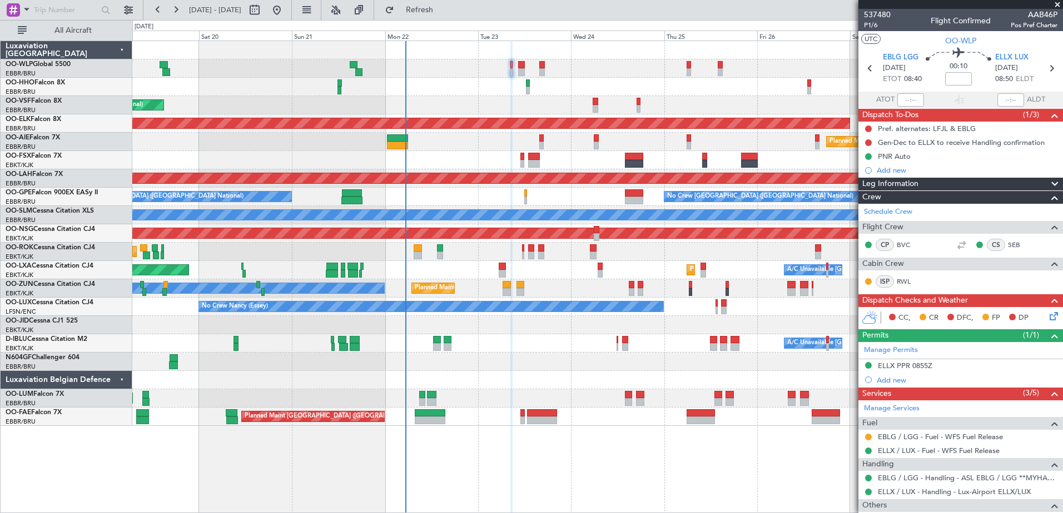
scroll to position [44, 0]
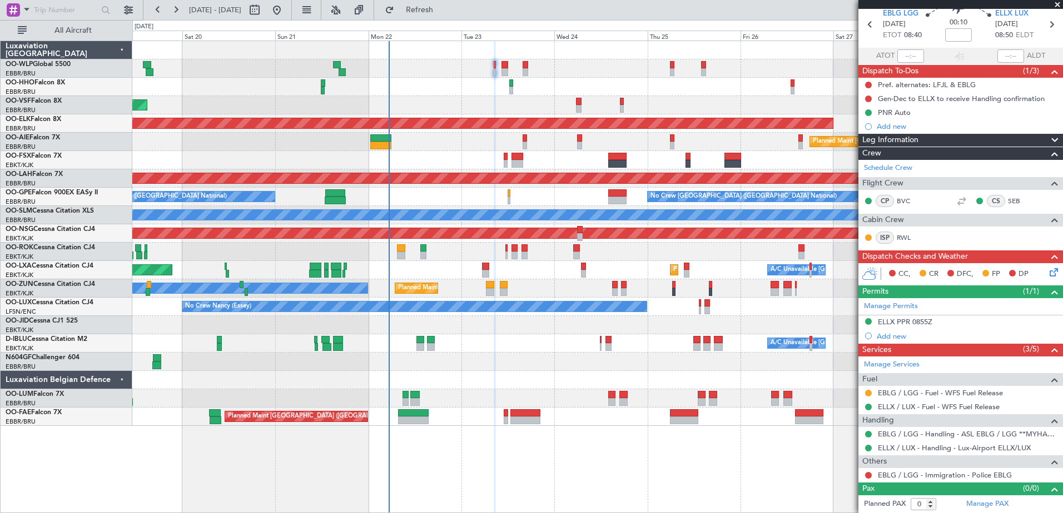
click at [456, 265] on div "Planned Maint Paris (Le Bourget) Planned Maint Kortrijk-Wevelgem A/C Unavailabl…" at bounding box center [597, 270] width 930 height 18
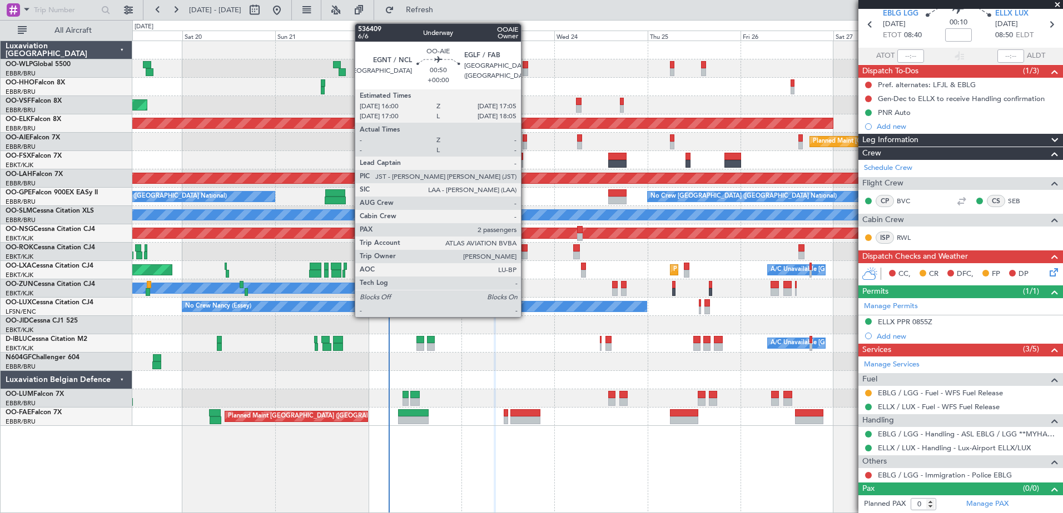
click at [526, 142] on div at bounding box center [524, 146] width 4 height 8
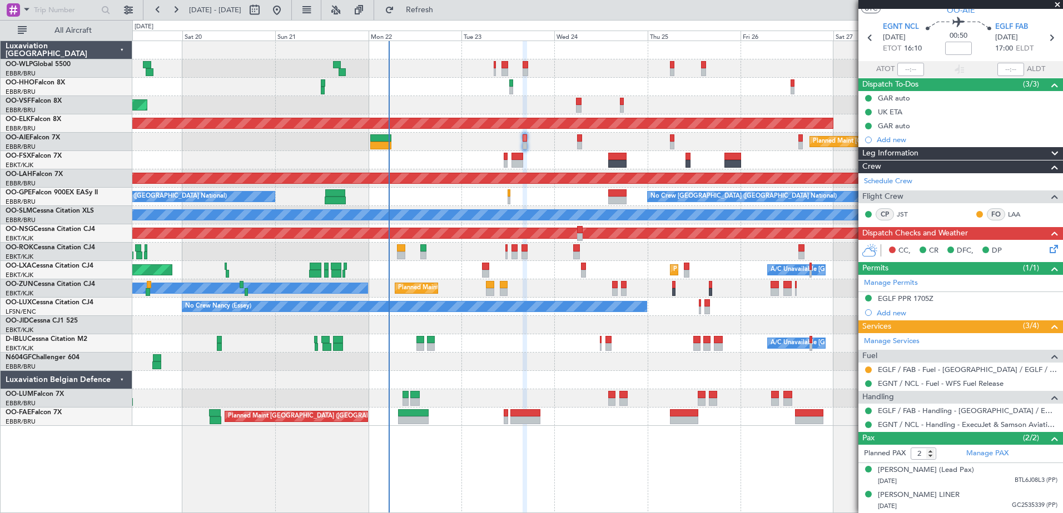
scroll to position [0, 0]
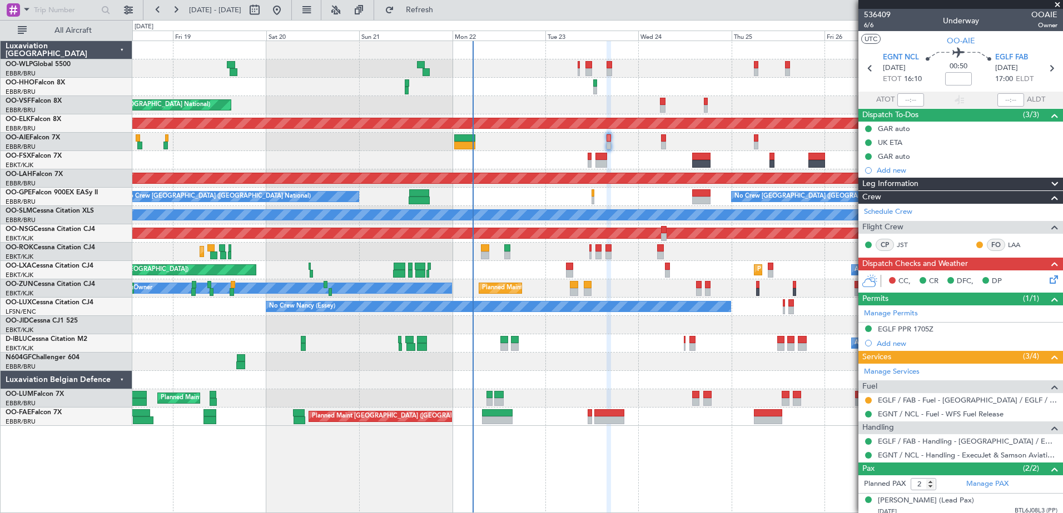
click at [321, 83] on div at bounding box center [597, 87] width 930 height 18
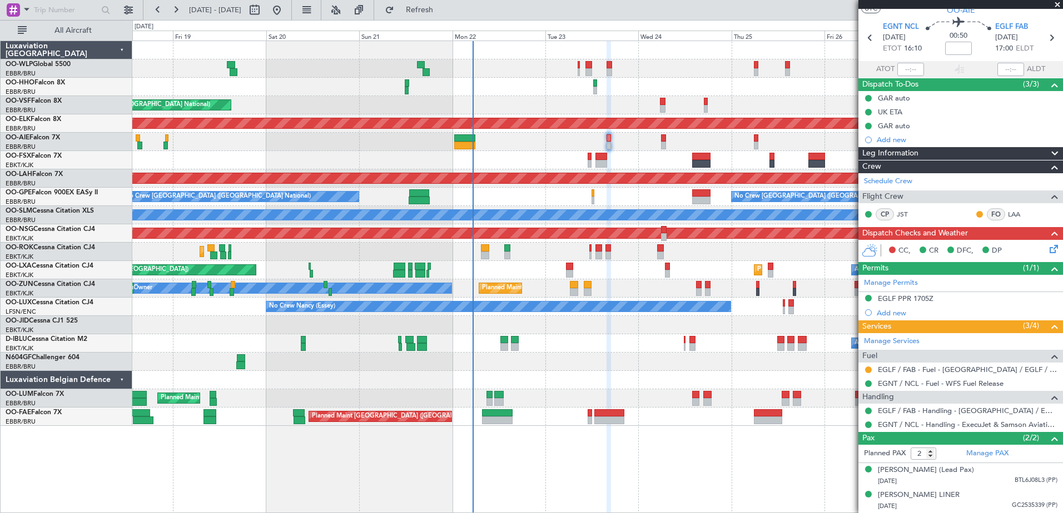
click at [1047, 243] on icon at bounding box center [1051, 247] width 9 height 9
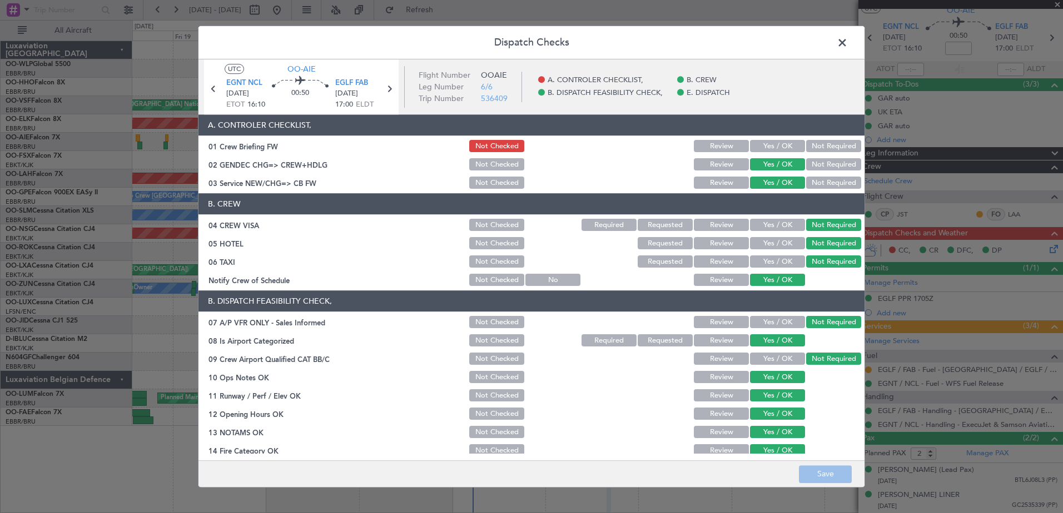
click at [847, 44] on span at bounding box center [847, 45] width 0 height 22
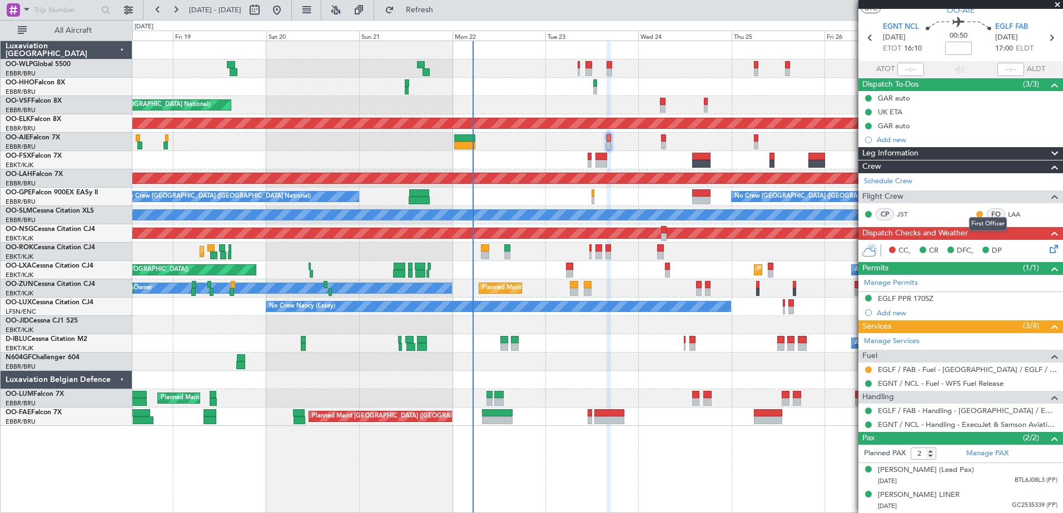
scroll to position [0, 0]
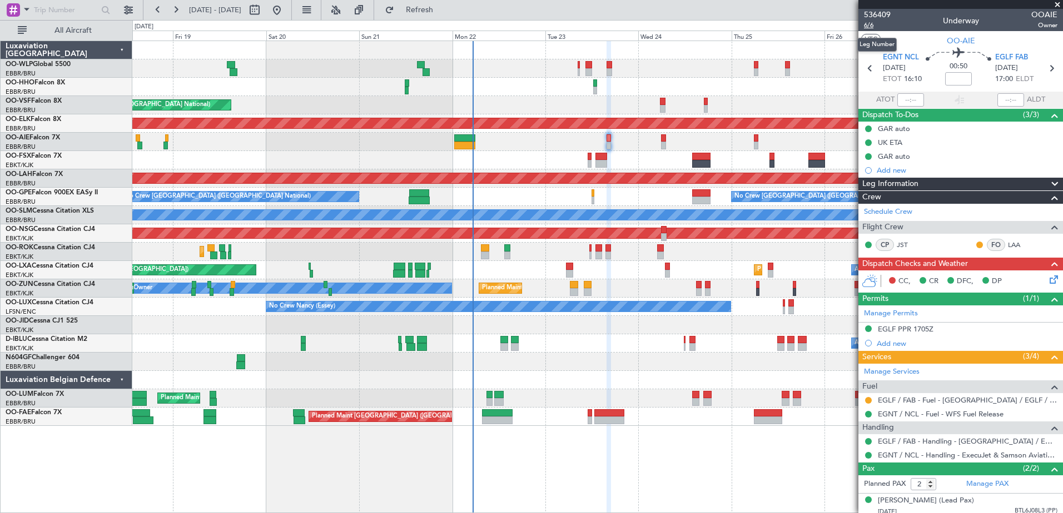
click at [871, 26] on span "6/6" at bounding box center [877, 25] width 27 height 9
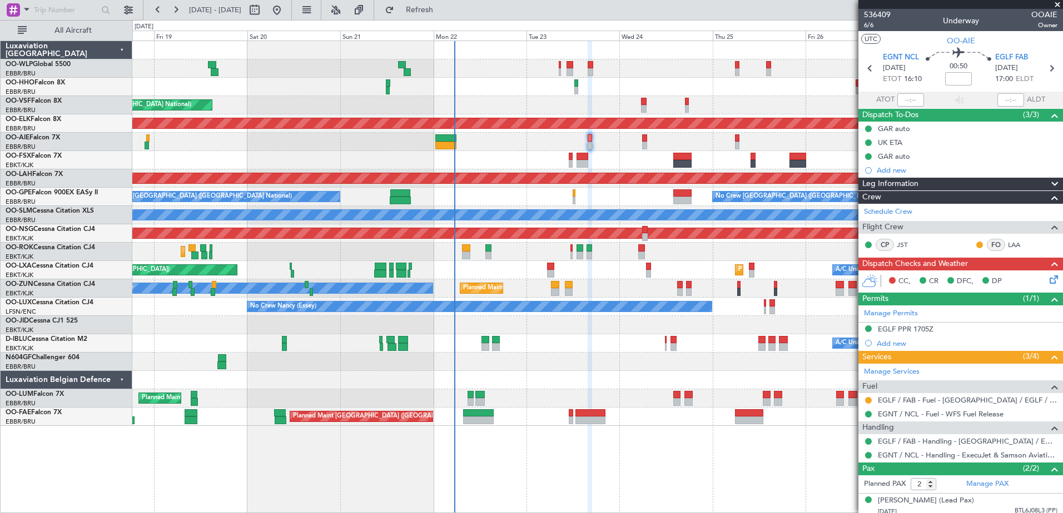
click at [640, 280] on div "Planned Maint Kortrijk-Wevelgem Owner Unplanned Maint Kortrijk-Wevelgem" at bounding box center [597, 289] width 930 height 18
click at [866, 26] on span "6/6" at bounding box center [877, 25] width 27 height 9
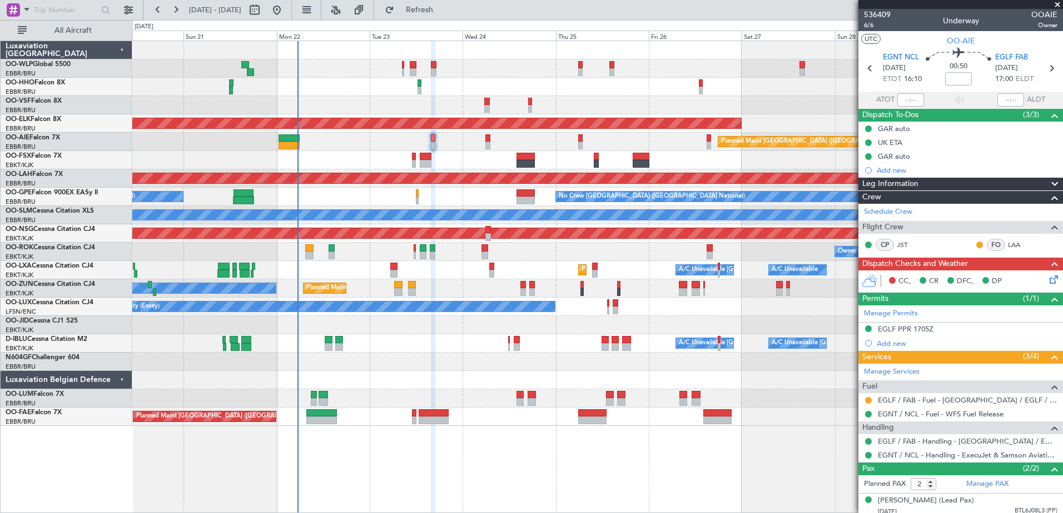
click at [359, 197] on div "Planned Maint Brussels (Brussels National) No Crew Brussels (Brussels National)…" at bounding box center [597, 197] width 930 height 18
click at [1047, 282] on icon at bounding box center [1051, 277] width 9 height 9
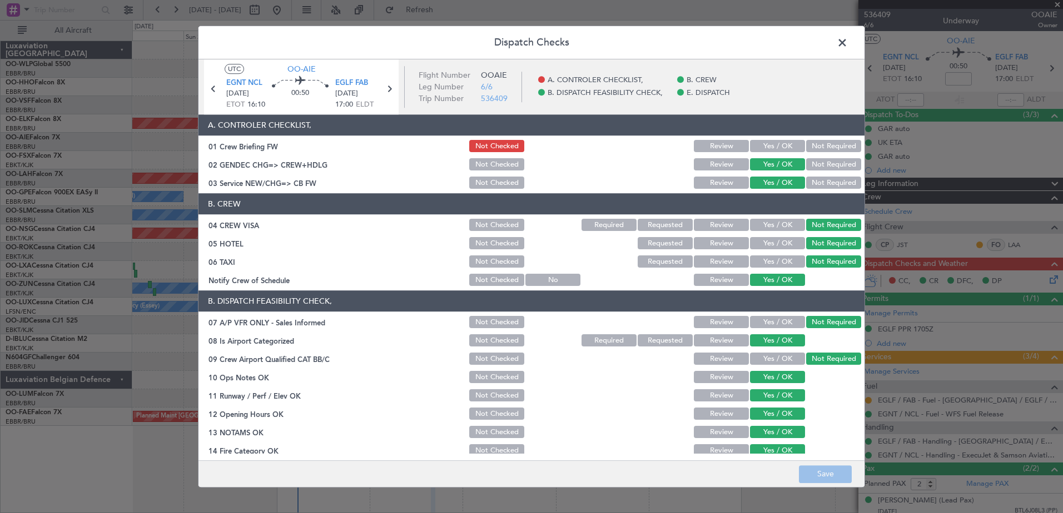
click at [766, 138] on section "A. CONTROLER CHECKLIST, 01 Crew Briefing FW Not Checked Review Yes / OK Not Req…" at bounding box center [531, 153] width 666 height 76
click at [766, 148] on button "Yes / OK" at bounding box center [777, 147] width 55 height 12
click at [834, 479] on button "Save" at bounding box center [825, 475] width 53 height 18
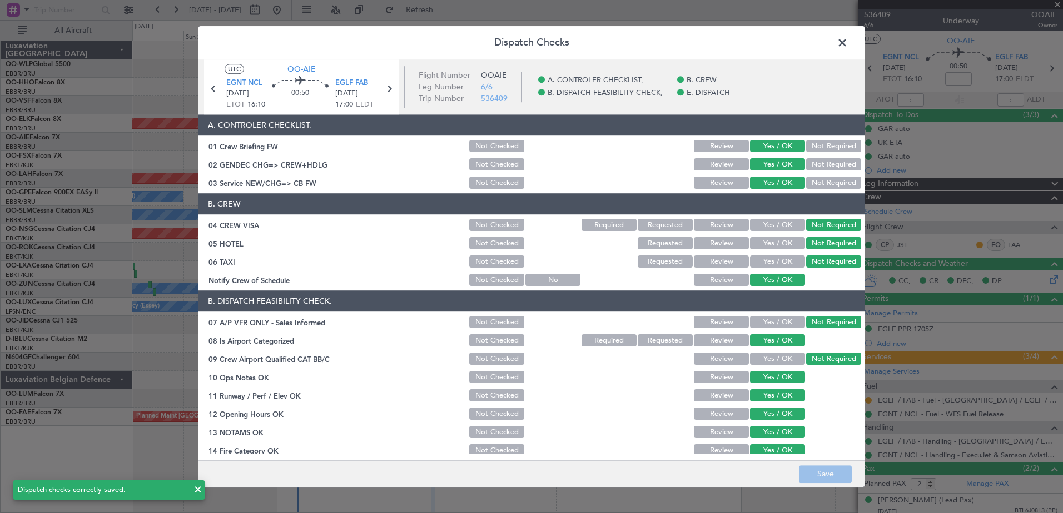
click at [847, 40] on span at bounding box center [847, 45] width 0 height 22
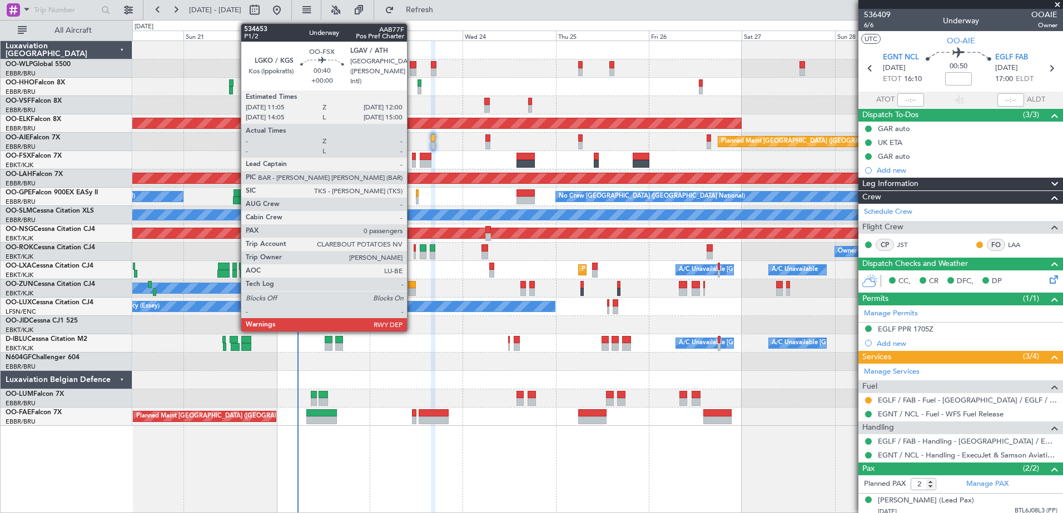
click at [412, 158] on div at bounding box center [414, 157] width 4 height 8
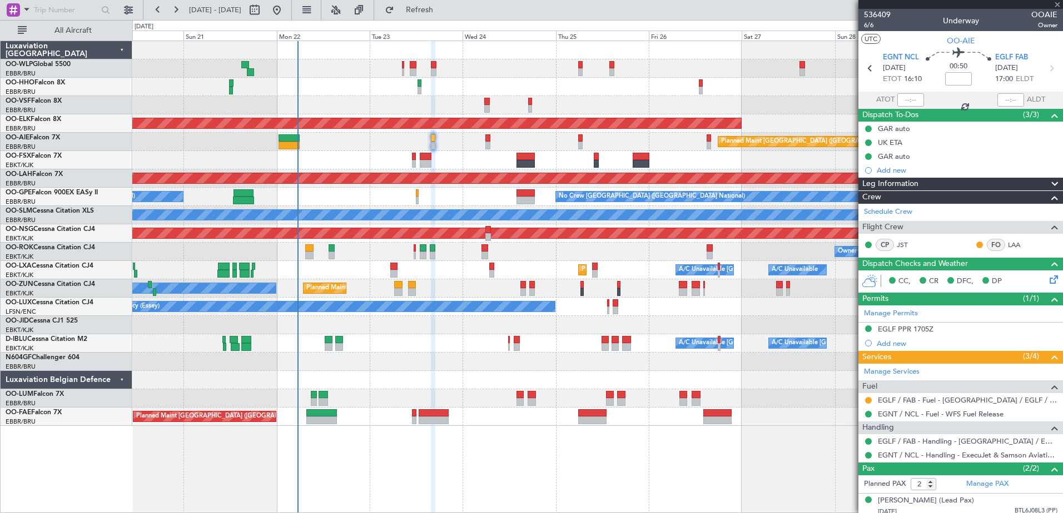
type input "0"
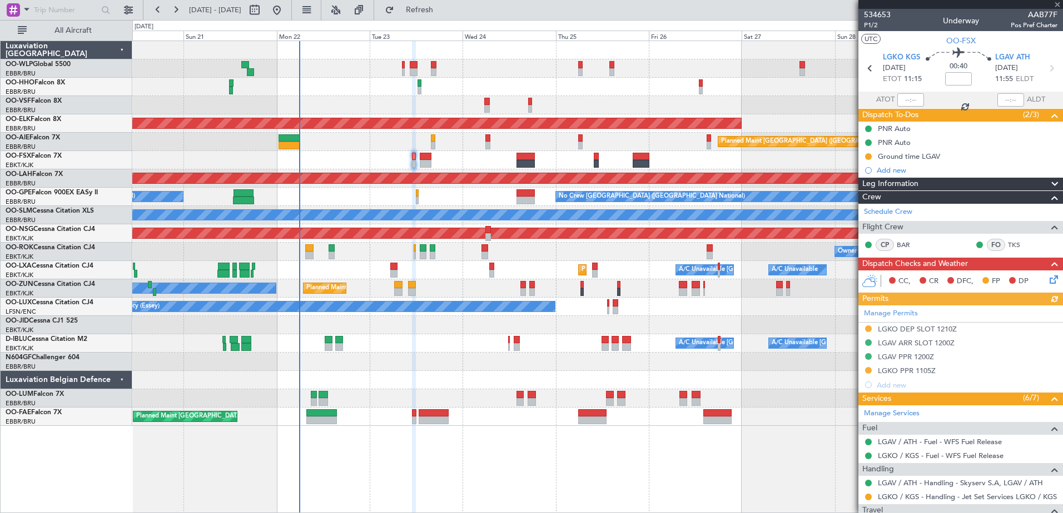
click at [161, 153] on div at bounding box center [597, 160] width 930 height 18
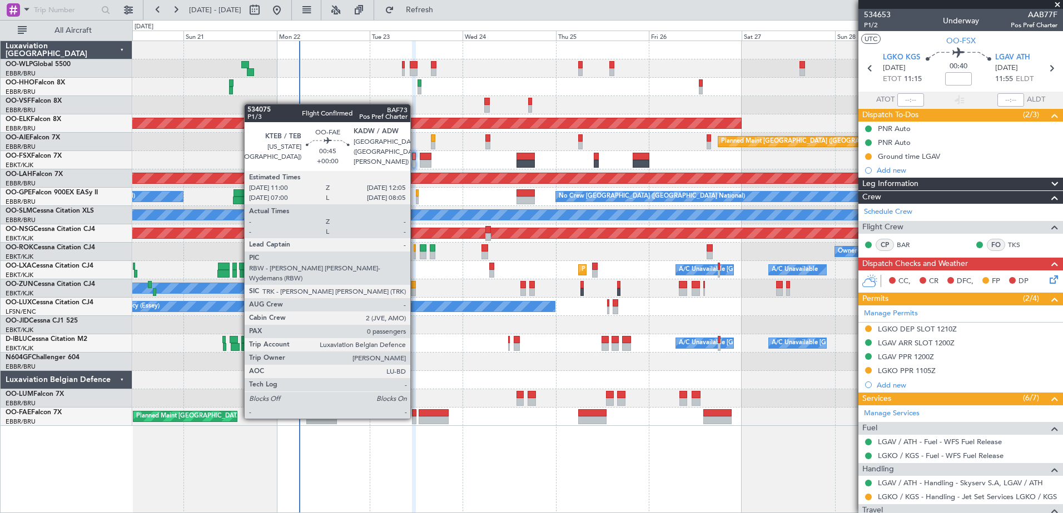
click at [415, 418] on div at bounding box center [414, 421] width 4 height 8
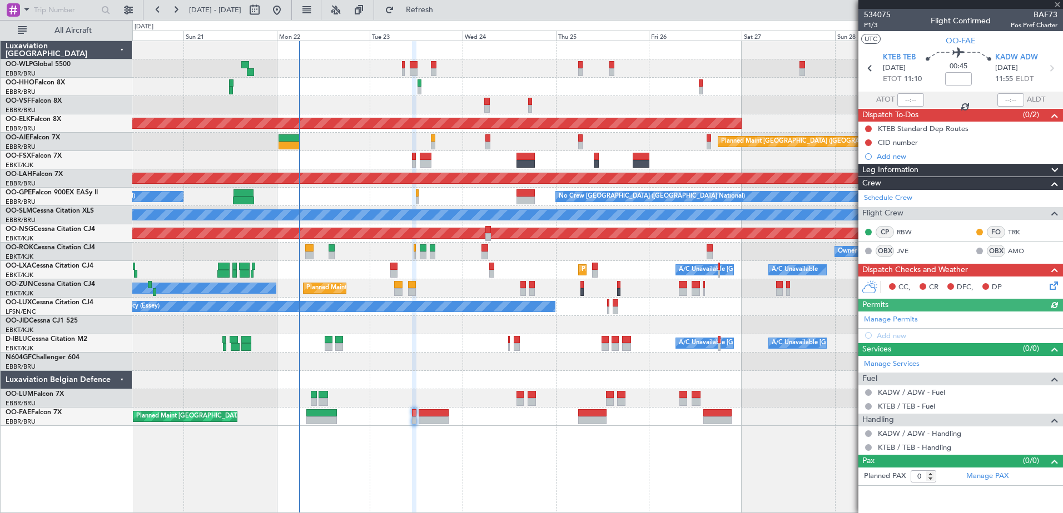
click at [1056, 285] on icon at bounding box center [1051, 284] width 9 height 9
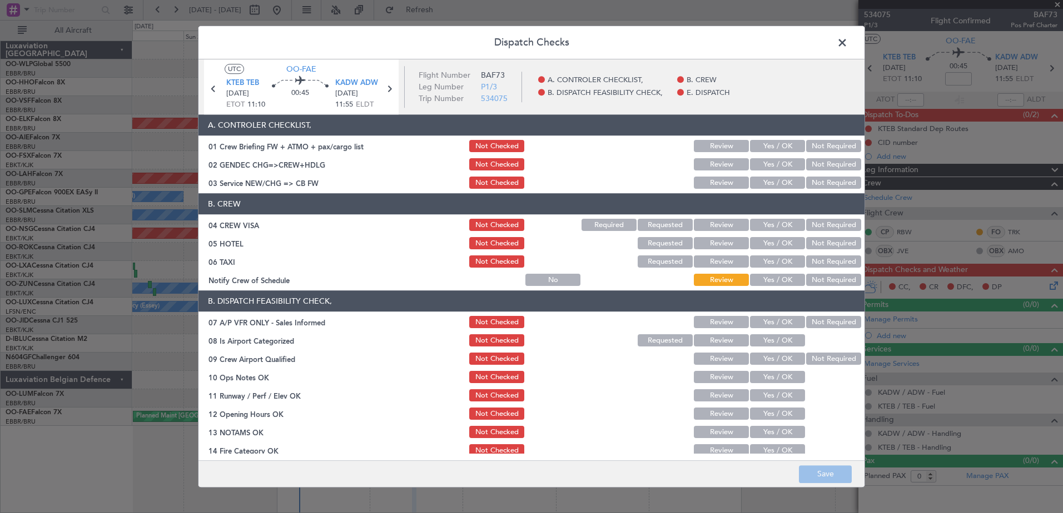
click at [812, 321] on button "Not Required" at bounding box center [833, 323] width 55 height 12
click at [775, 337] on button "Yes / OK" at bounding box center [777, 341] width 55 height 12
click at [822, 367] on section "B. DISPATCH FEASIBILITY CHECK, 07 A/P VFR ONLY - Sales Informed Not Checked Rev…" at bounding box center [531, 411] width 666 height 241
click at [818, 360] on button "Not Required" at bounding box center [833, 359] width 55 height 12
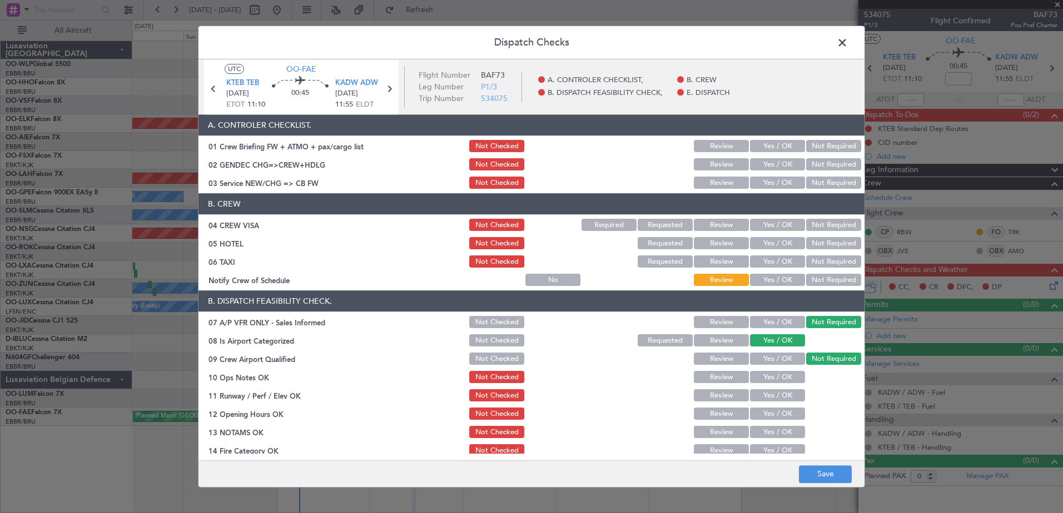
click at [792, 377] on button "Yes / OK" at bounding box center [777, 378] width 55 height 12
click at [787, 395] on button "Yes / OK" at bounding box center [777, 396] width 55 height 12
drag, startPoint x: 784, startPoint y: 415, endPoint x: 784, endPoint y: 422, distance: 7.8
click at [784, 417] on button "Yes / OK" at bounding box center [777, 414] width 55 height 12
drag, startPoint x: 784, startPoint y: 431, endPoint x: 784, endPoint y: 438, distance: 7.2
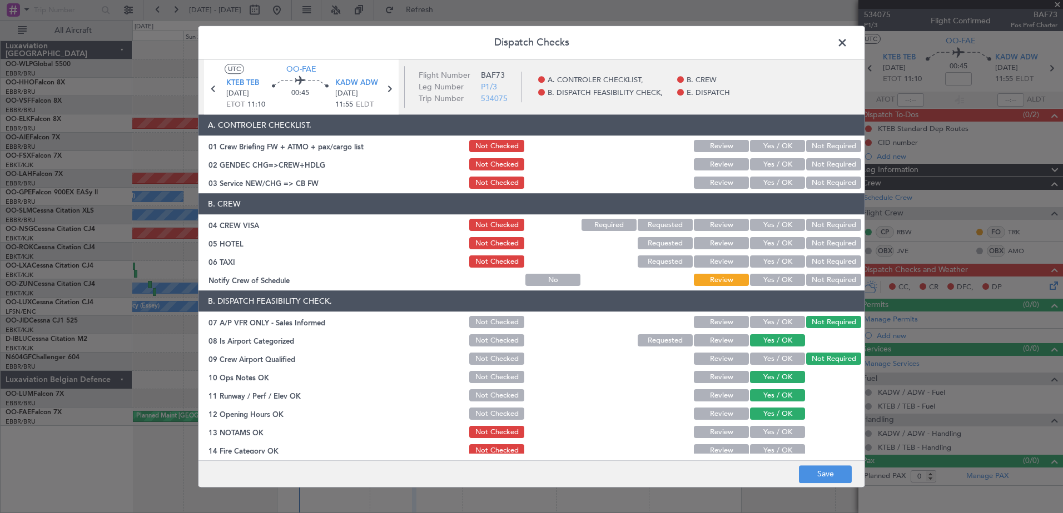
click at [784, 433] on button "Yes / OK" at bounding box center [777, 433] width 55 height 12
click at [785, 451] on button "Yes / OK" at bounding box center [777, 451] width 55 height 12
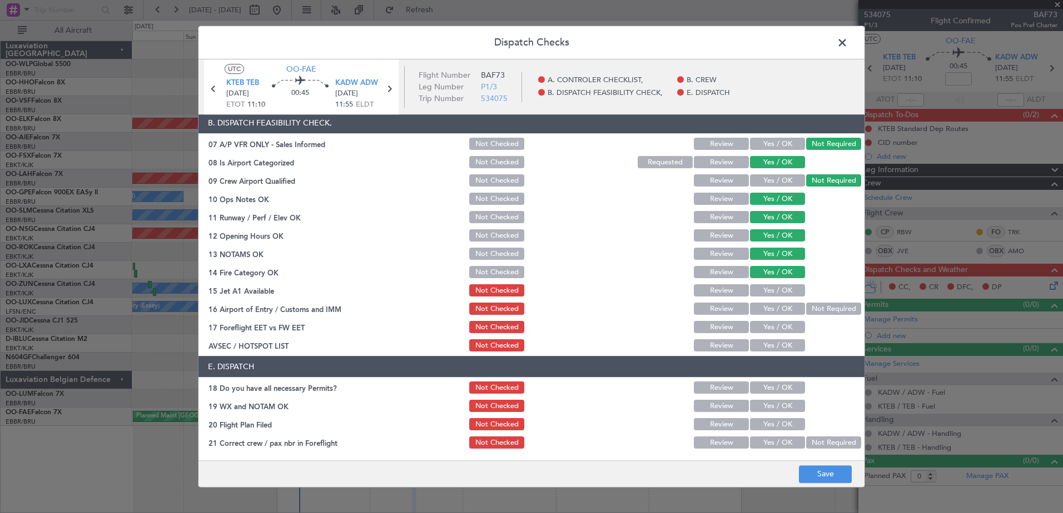
click at [776, 291] on button "Yes / OK" at bounding box center [777, 291] width 55 height 12
click at [775, 306] on button "Yes / OK" at bounding box center [777, 309] width 55 height 12
click at [774, 326] on button "Yes / OK" at bounding box center [777, 328] width 55 height 12
click at [773, 343] on button "Yes / OK" at bounding box center [777, 346] width 55 height 12
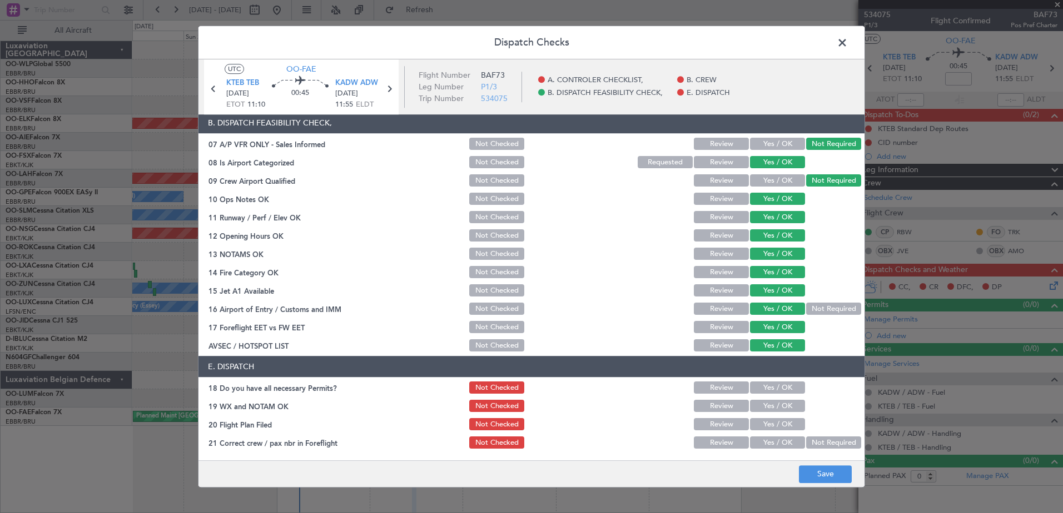
drag, startPoint x: 771, startPoint y: 386, endPoint x: 777, endPoint y: 402, distance: 17.0
click at [771, 387] on button "Yes / OK" at bounding box center [777, 388] width 55 height 12
click at [778, 407] on button "Yes / OK" at bounding box center [777, 407] width 55 height 12
click at [779, 422] on button "Yes / OK" at bounding box center [777, 425] width 55 height 12
click at [780, 440] on button "Yes / OK" at bounding box center [777, 443] width 55 height 12
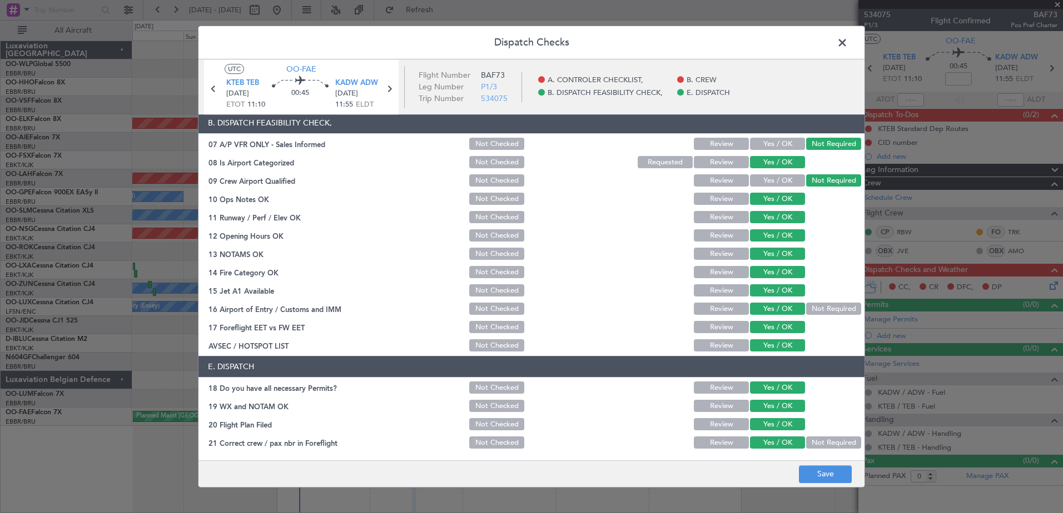
click at [703, 426] on button "Review" at bounding box center [721, 425] width 55 height 12
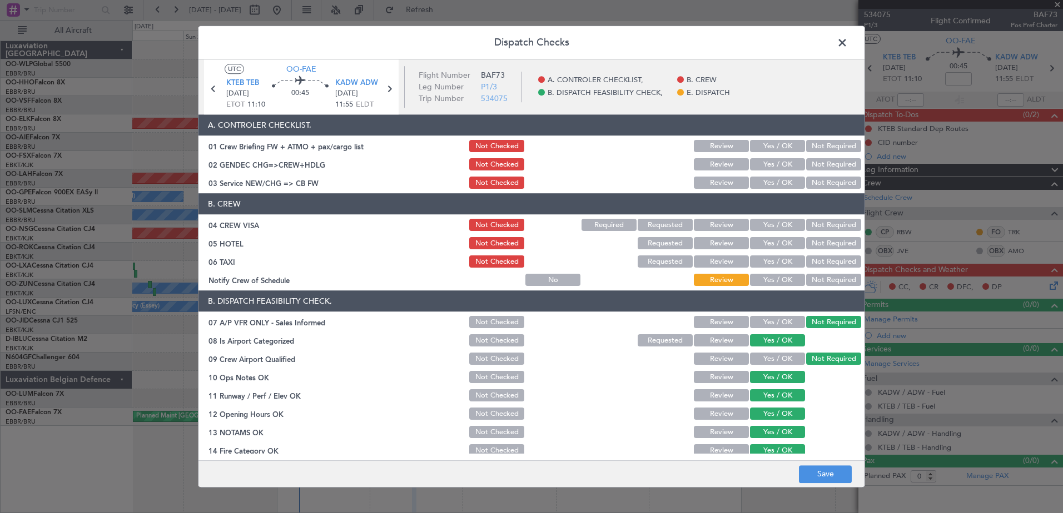
click at [827, 283] on button "Not Required" at bounding box center [833, 281] width 55 height 12
click at [834, 251] on div "Not Required" at bounding box center [832, 244] width 56 height 16
click at [827, 262] on button "Not Required" at bounding box center [833, 262] width 55 height 12
click at [825, 250] on div "Not Required" at bounding box center [832, 244] width 56 height 16
click at [822, 245] on button "Not Required" at bounding box center [833, 244] width 55 height 12
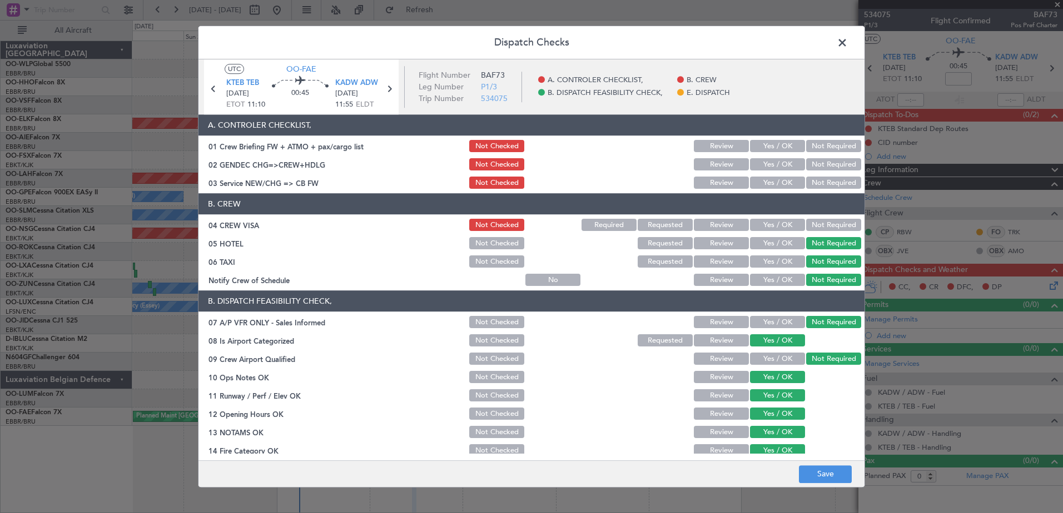
click at [824, 228] on button "Not Required" at bounding box center [833, 226] width 55 height 12
click at [812, 183] on button "Not Required" at bounding box center [833, 183] width 55 height 12
click at [815, 167] on button "Not Required" at bounding box center [833, 165] width 55 height 12
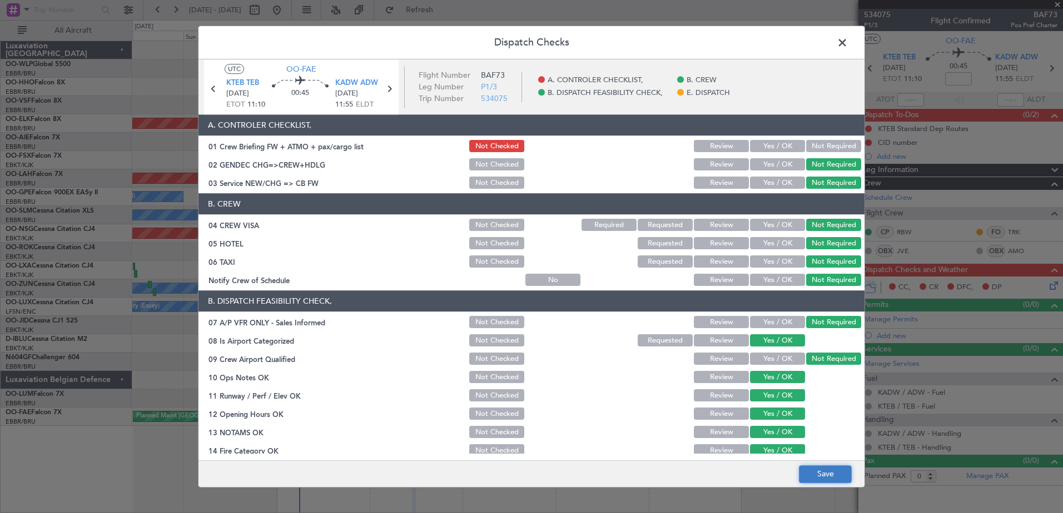
click at [836, 477] on button "Save" at bounding box center [825, 475] width 53 height 18
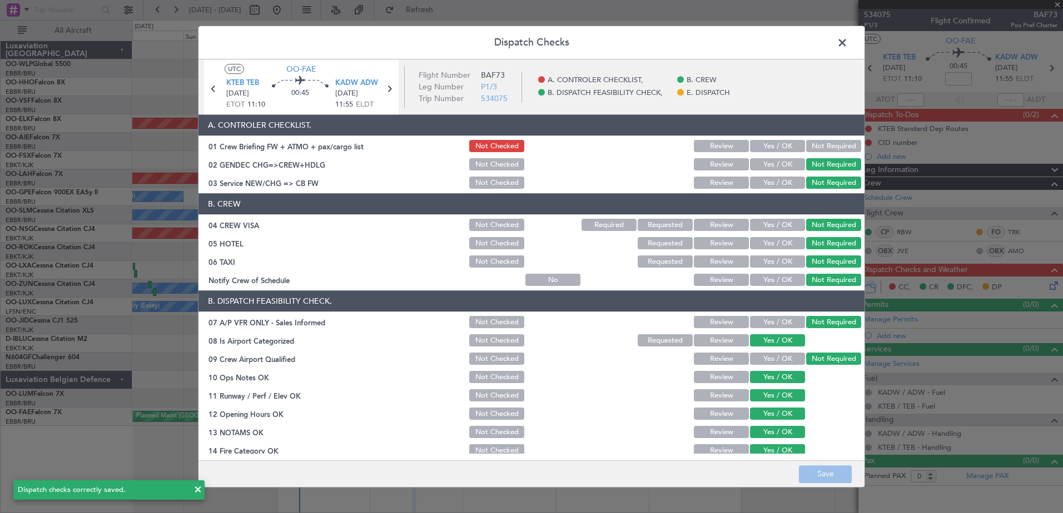
click at [847, 43] on span at bounding box center [847, 45] width 0 height 22
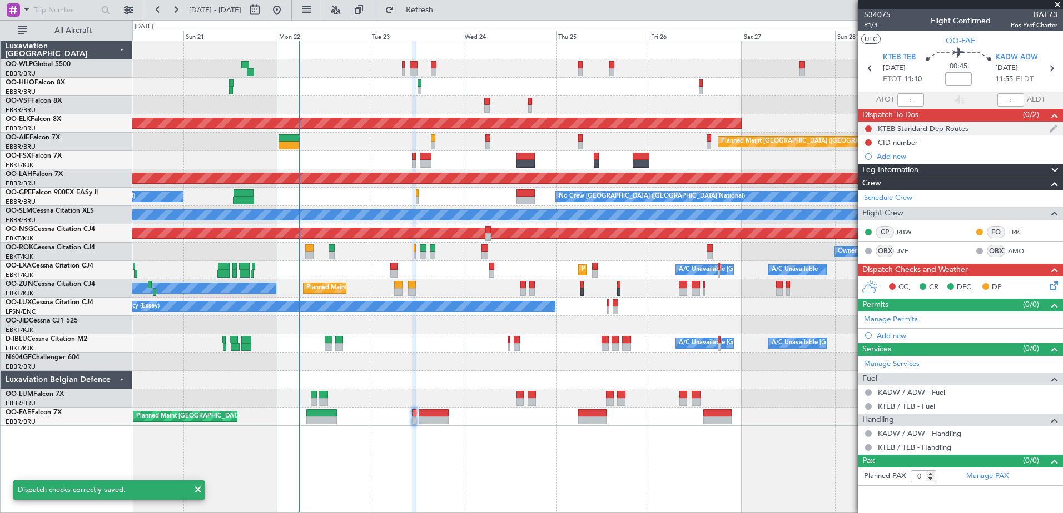
click at [863, 125] on div "KTEB Standard Dep Routes" at bounding box center [960, 129] width 205 height 14
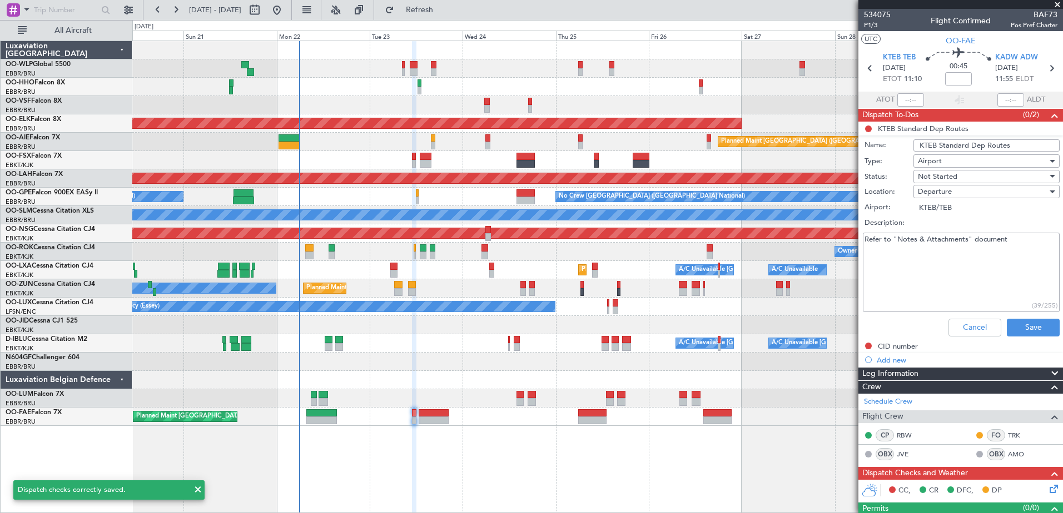
click at [864, 126] on li "KTEB Standard Dep Routes Name: KTEB Standard Dep Routes Type: Airport Status: N…" at bounding box center [960, 232] width 205 height 220
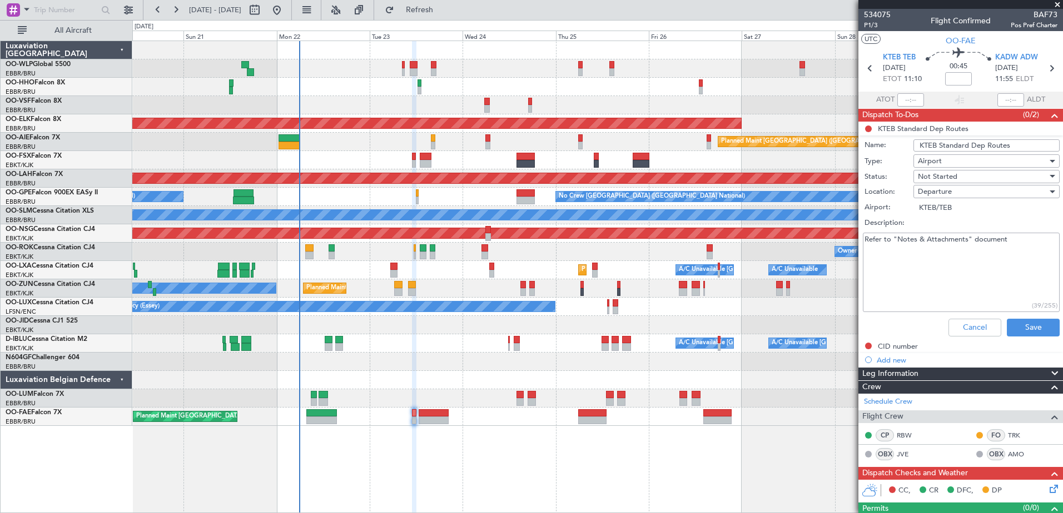
click at [943, 175] on span "Not Started" at bounding box center [937, 177] width 39 height 10
click at [943, 247] on span "Cancelled" at bounding box center [981, 249] width 130 height 17
click at [1011, 325] on button "Save" at bounding box center [1032, 328] width 53 height 18
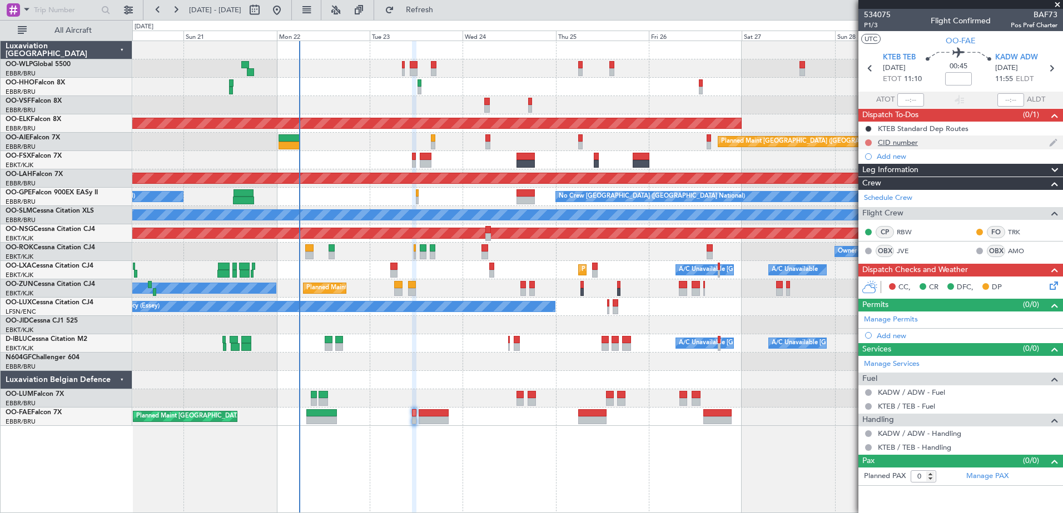
click at [866, 141] on button at bounding box center [868, 142] width 7 height 7
click at [881, 173] on span "In Progress" at bounding box center [874, 174] width 38 height 11
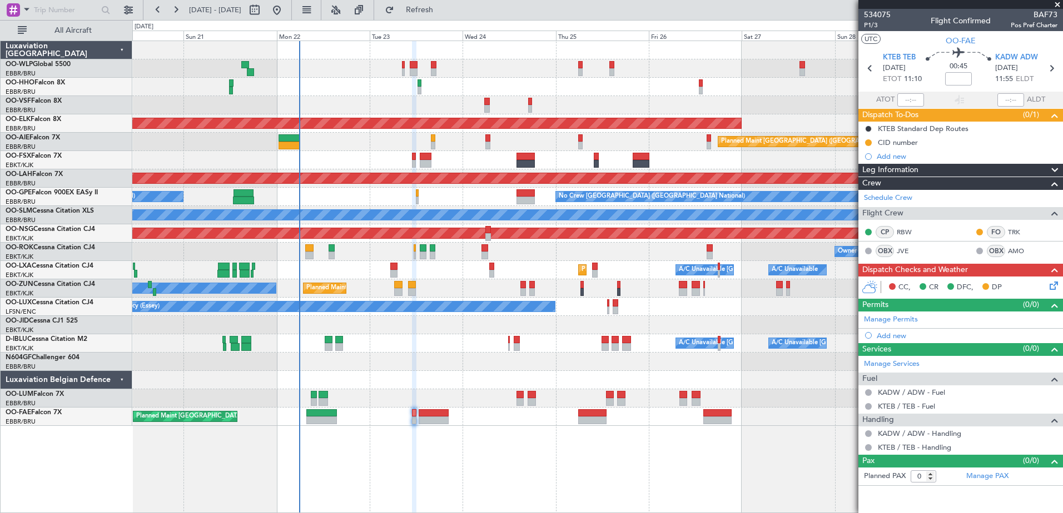
click at [908, 143] on div "CID number" at bounding box center [898, 142] width 40 height 9
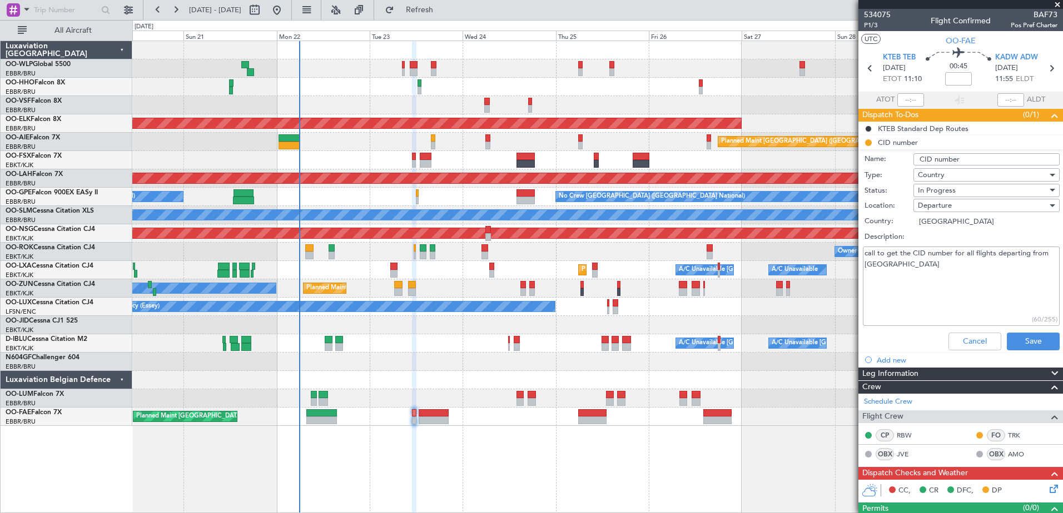
click at [971, 155] on input "CID number" at bounding box center [986, 159] width 146 height 12
click at [1039, 159] on input "CID number shceduled to be filed 1130Z" at bounding box center [986, 159] width 146 height 12
type input "CID number shceduled to be filed 1300Z"
click at [1022, 341] on button "Save" at bounding box center [1032, 342] width 53 height 18
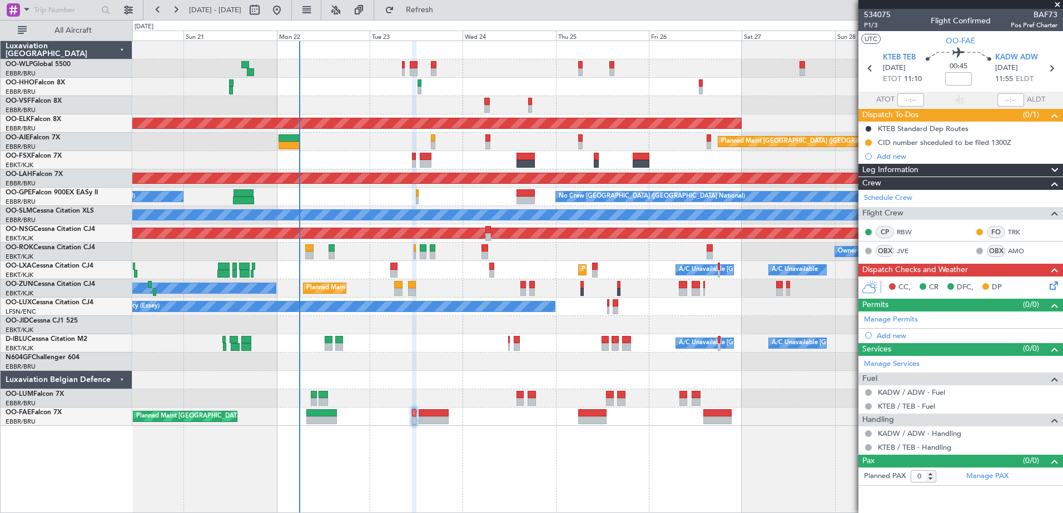
click at [1055, 286] on icon at bounding box center [1051, 284] width 9 height 9
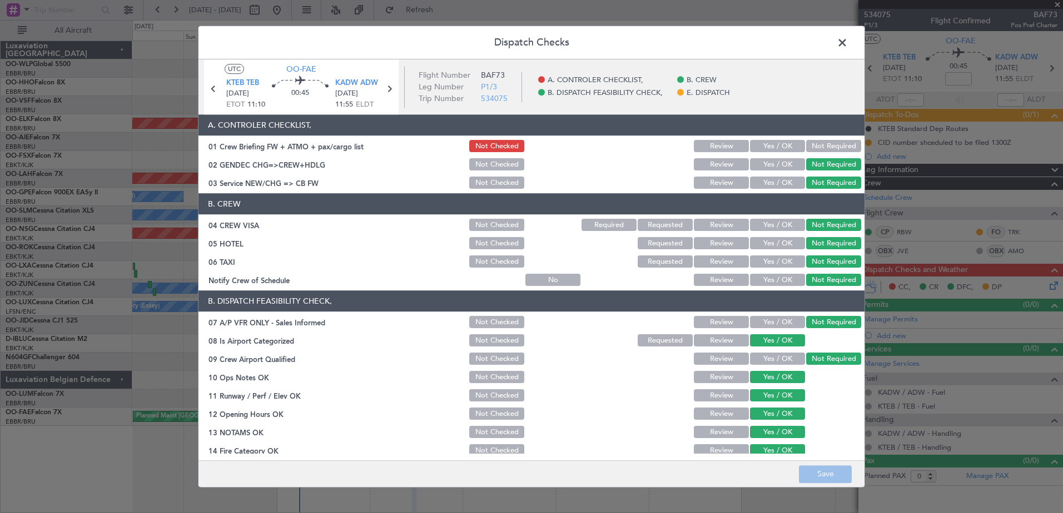
click at [787, 144] on button "Yes / OK" at bounding box center [777, 147] width 55 height 12
click at [840, 470] on button "Save" at bounding box center [825, 475] width 53 height 18
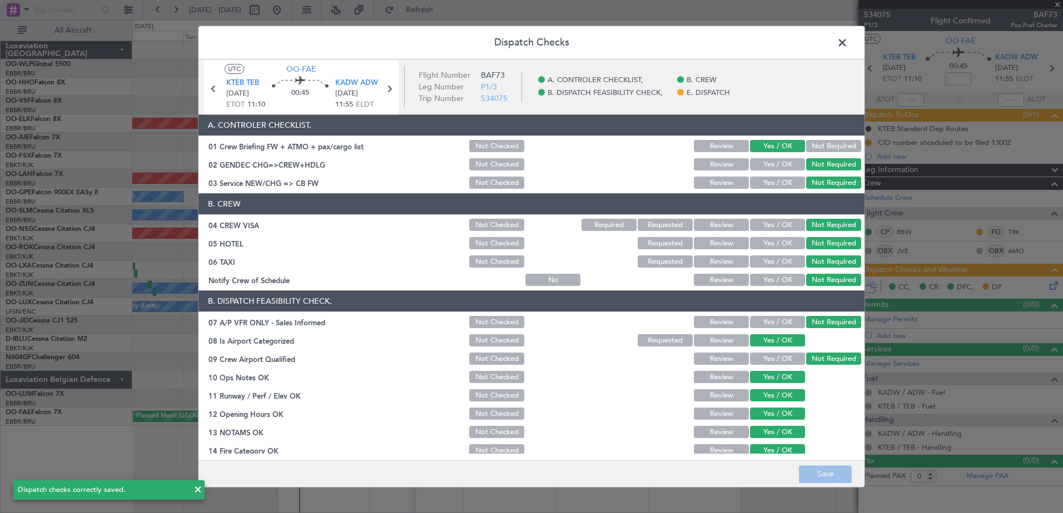
click at [847, 41] on span at bounding box center [847, 45] width 0 height 22
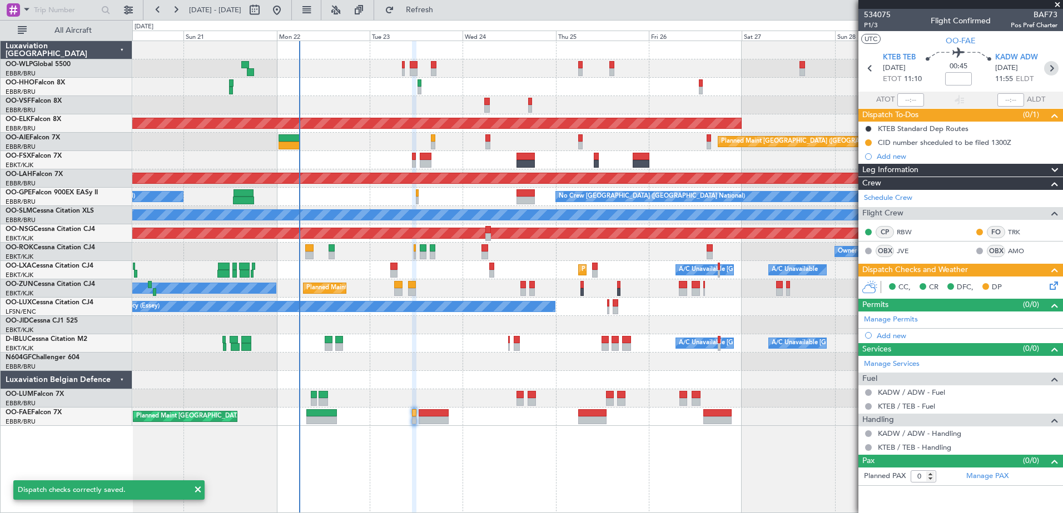
click at [1054, 69] on icon at bounding box center [1051, 68] width 14 height 14
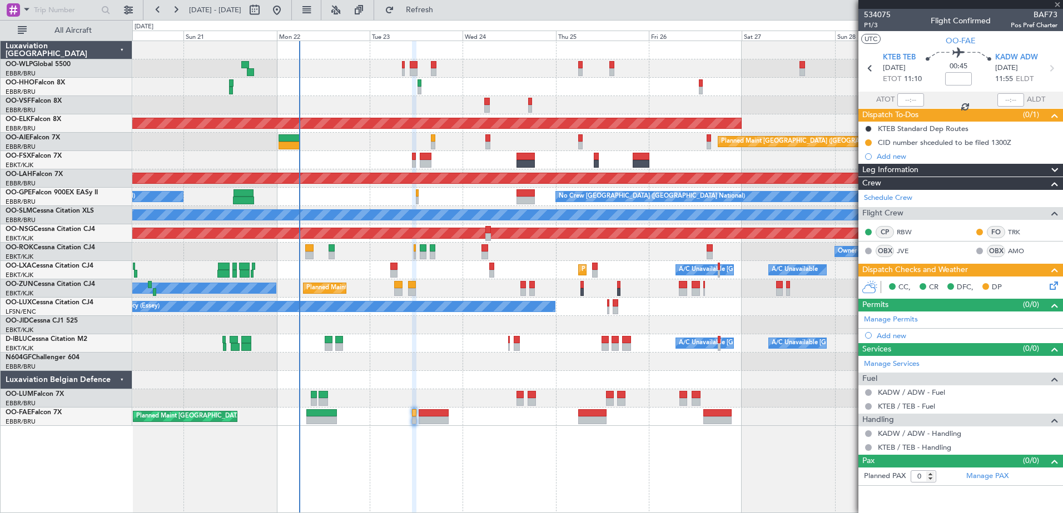
type input "2"
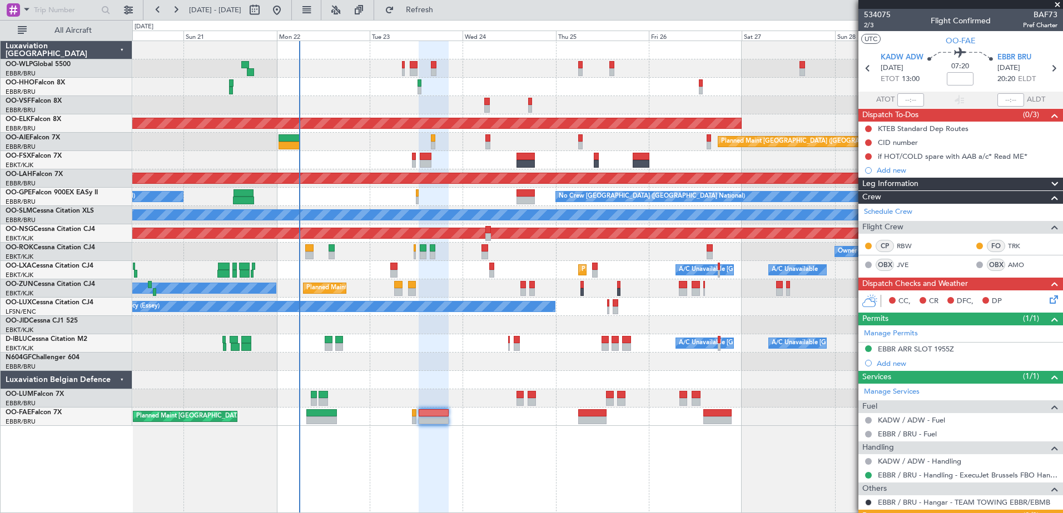
scroll to position [74, 0]
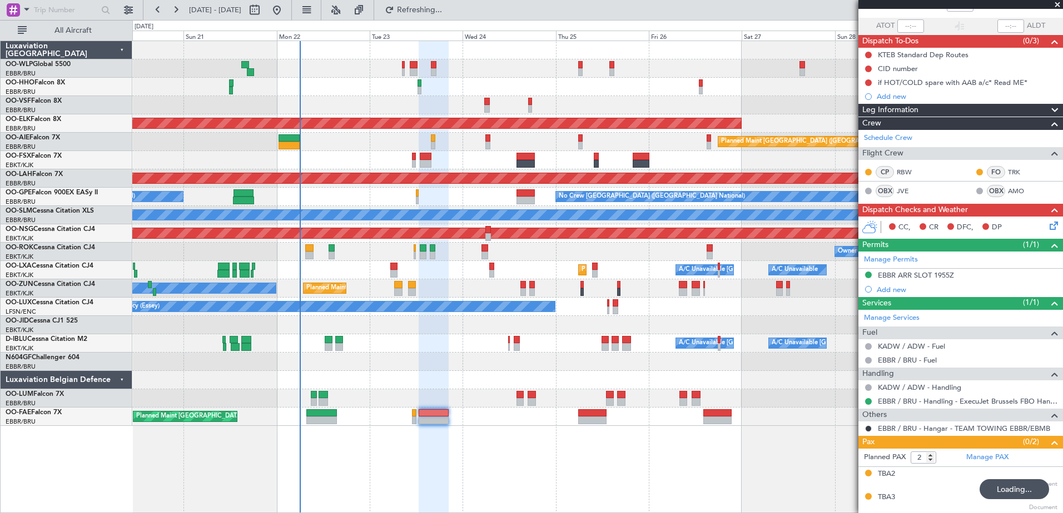
click at [465, 357] on div at bounding box center [597, 362] width 930 height 18
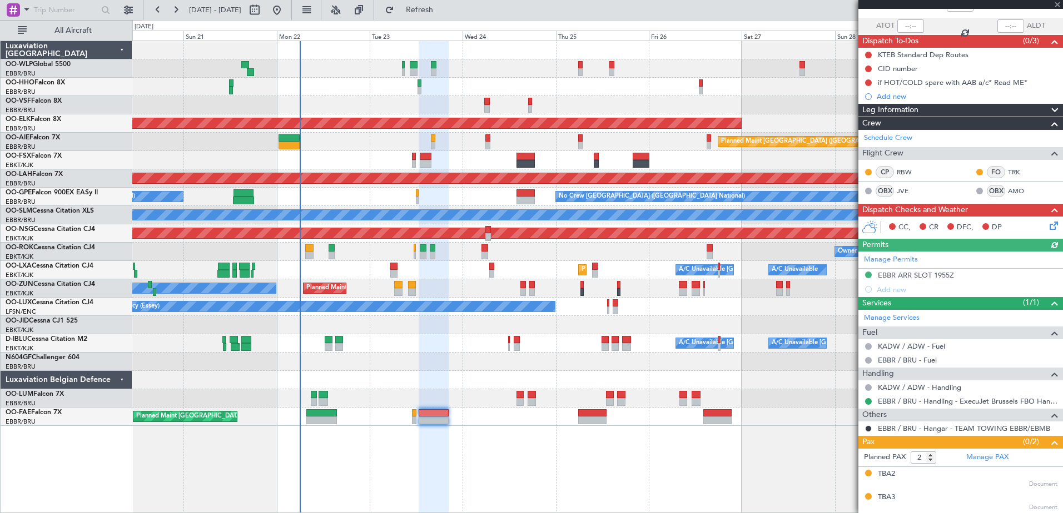
click at [1049, 228] on icon at bounding box center [1051, 224] width 9 height 9
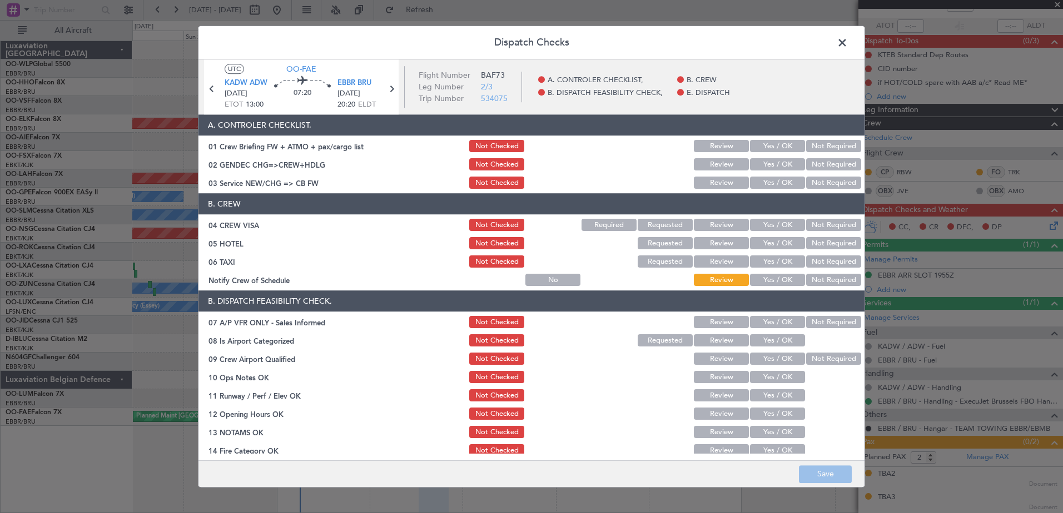
drag, startPoint x: 818, startPoint y: 281, endPoint x: 818, endPoint y: 264, distance: 17.2
click at [818, 281] on button "Not Required" at bounding box center [833, 281] width 55 height 12
click at [817, 261] on button "Not Required" at bounding box center [833, 262] width 55 height 12
click at [819, 245] on button "Not Required" at bounding box center [833, 244] width 55 height 12
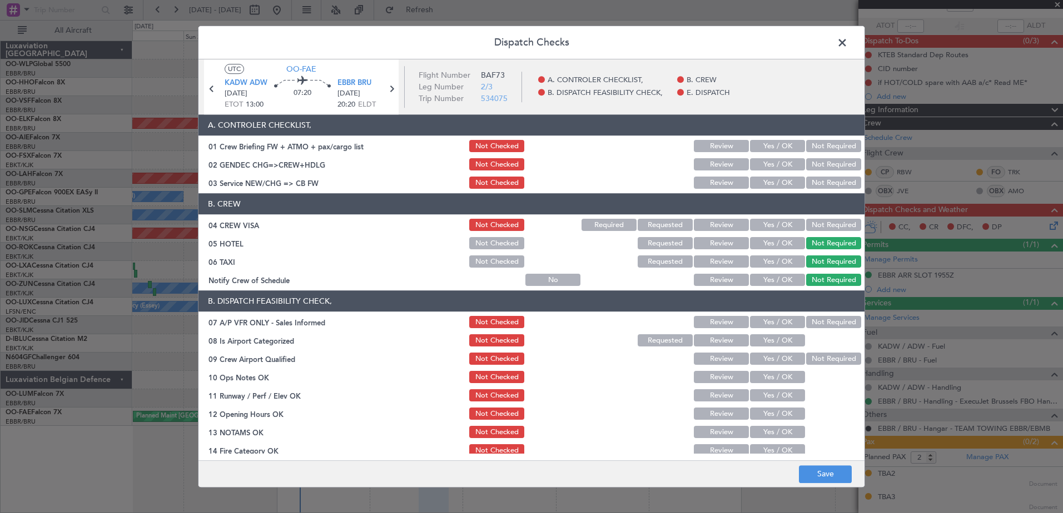
click at [825, 222] on button "Not Required" at bounding box center [833, 226] width 55 height 12
click at [785, 182] on button "Yes / OK" at bounding box center [777, 183] width 55 height 12
click at [820, 161] on button "Not Required" at bounding box center [833, 165] width 55 height 12
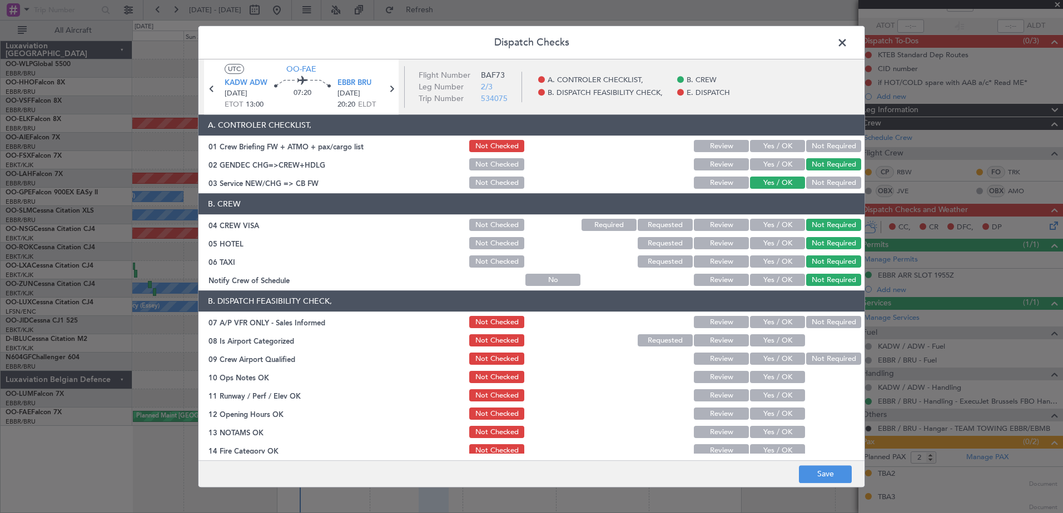
click at [808, 322] on button "Not Required" at bounding box center [833, 323] width 55 height 12
click at [782, 341] on button "Yes / OK" at bounding box center [777, 341] width 55 height 12
click at [782, 147] on button "Yes / OK" at bounding box center [777, 147] width 55 height 12
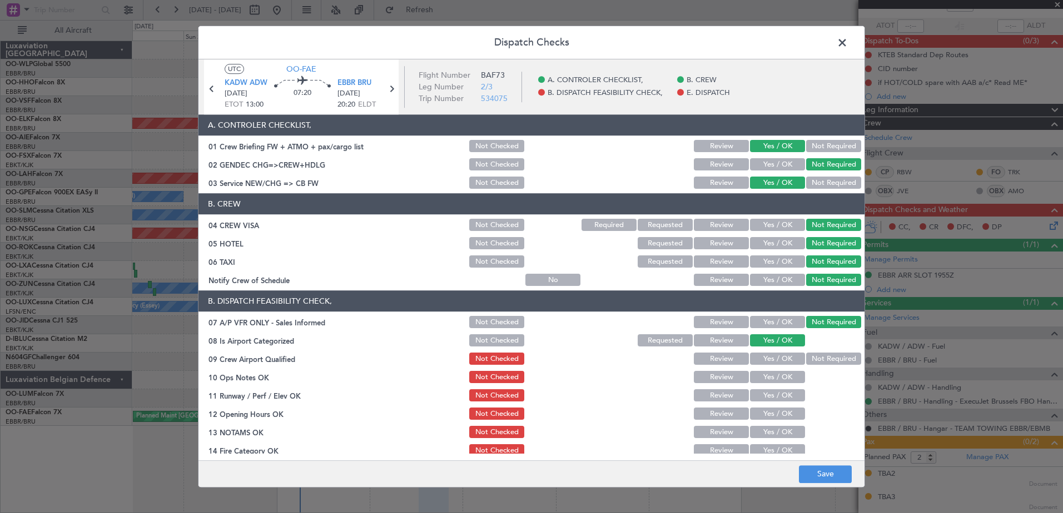
click at [806, 356] on button "Not Required" at bounding box center [833, 359] width 55 height 12
click at [779, 376] on button "Yes / OK" at bounding box center [777, 378] width 55 height 12
click at [775, 402] on button "Yes / OK" at bounding box center [777, 396] width 55 height 12
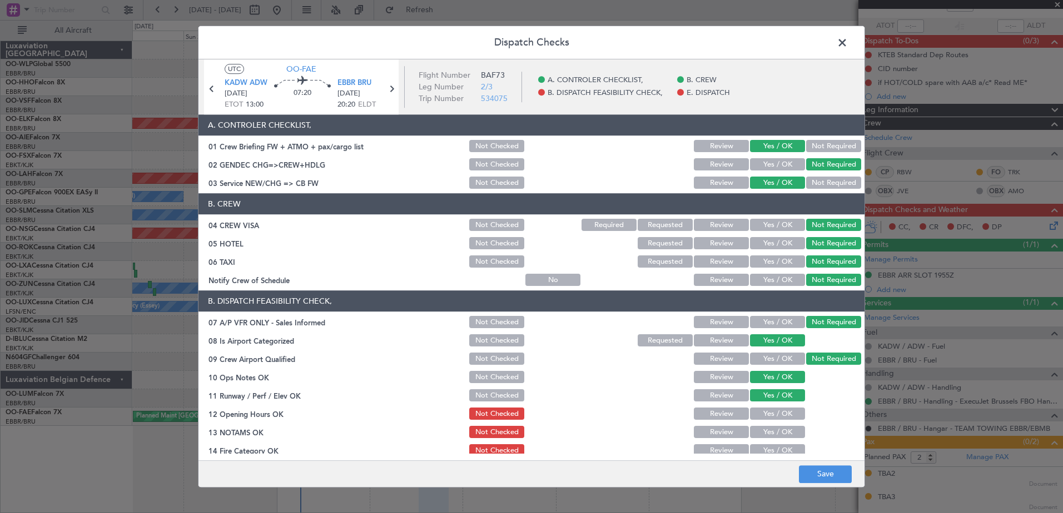
click at [776, 414] on button "Yes / OK" at bounding box center [777, 414] width 55 height 12
drag, startPoint x: 776, startPoint y: 431, endPoint x: 771, endPoint y: 444, distance: 13.5
click at [776, 432] on button "Yes / OK" at bounding box center [777, 433] width 55 height 12
click at [769, 450] on button "Yes / OK" at bounding box center [777, 451] width 55 height 12
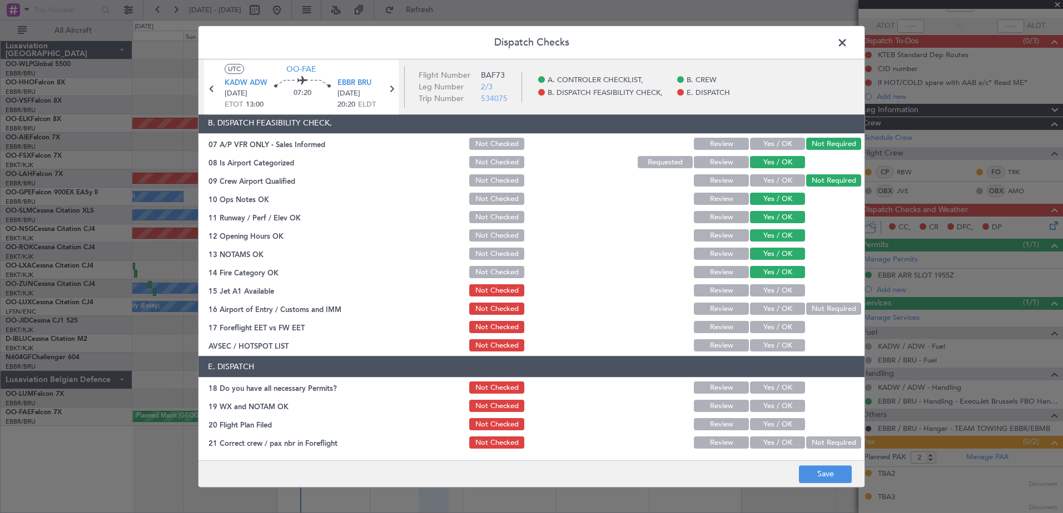
click at [765, 291] on button "Yes / OK" at bounding box center [777, 291] width 55 height 12
click at [770, 307] on button "Yes / OK" at bounding box center [777, 309] width 55 height 12
click at [771, 326] on button "Yes / OK" at bounding box center [777, 328] width 55 height 12
click at [765, 357] on header "E. DISPATCH" at bounding box center [531, 367] width 666 height 21
click at [767, 350] on button "Yes / OK" at bounding box center [777, 346] width 55 height 12
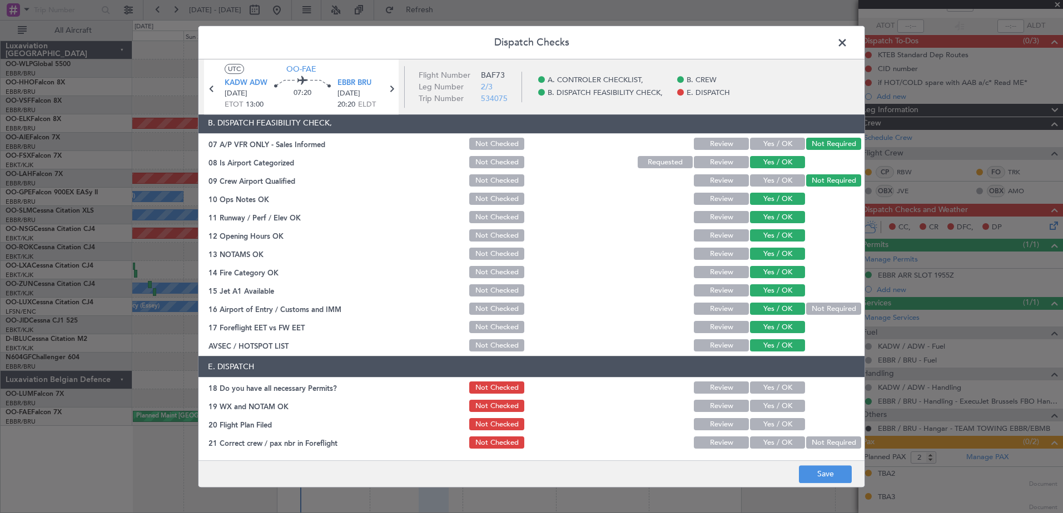
click at [764, 389] on button "Yes / OK" at bounding box center [777, 388] width 55 height 12
drag, startPoint x: 767, startPoint y: 404, endPoint x: 767, endPoint y: 421, distance: 17.2
click at [768, 405] on button "Yes / OK" at bounding box center [777, 407] width 55 height 12
click at [767, 428] on button "Yes / OK" at bounding box center [777, 425] width 55 height 12
click at [768, 441] on button "Yes / OK" at bounding box center [777, 443] width 55 height 12
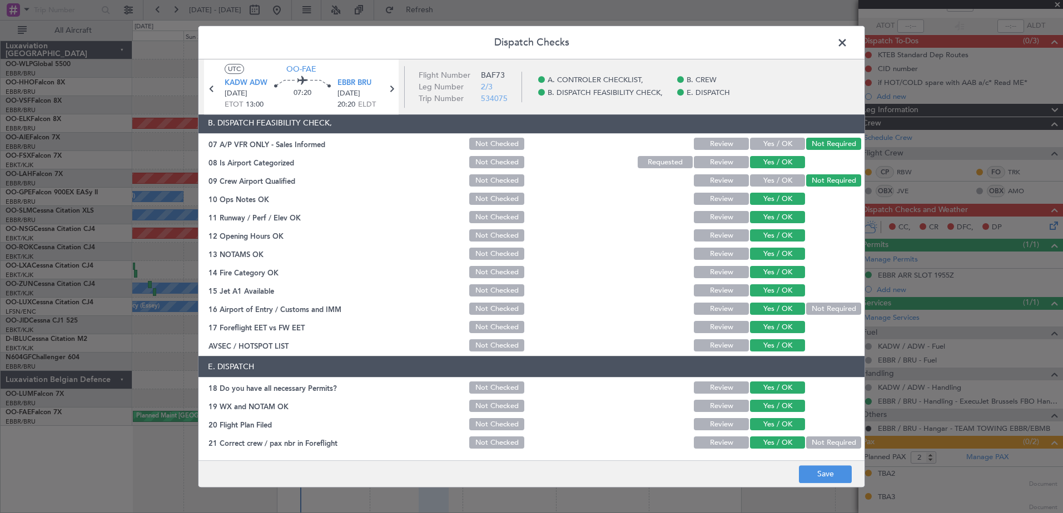
click at [715, 428] on button "Review" at bounding box center [721, 425] width 55 height 12
click at [827, 472] on button "Save" at bounding box center [825, 475] width 53 height 18
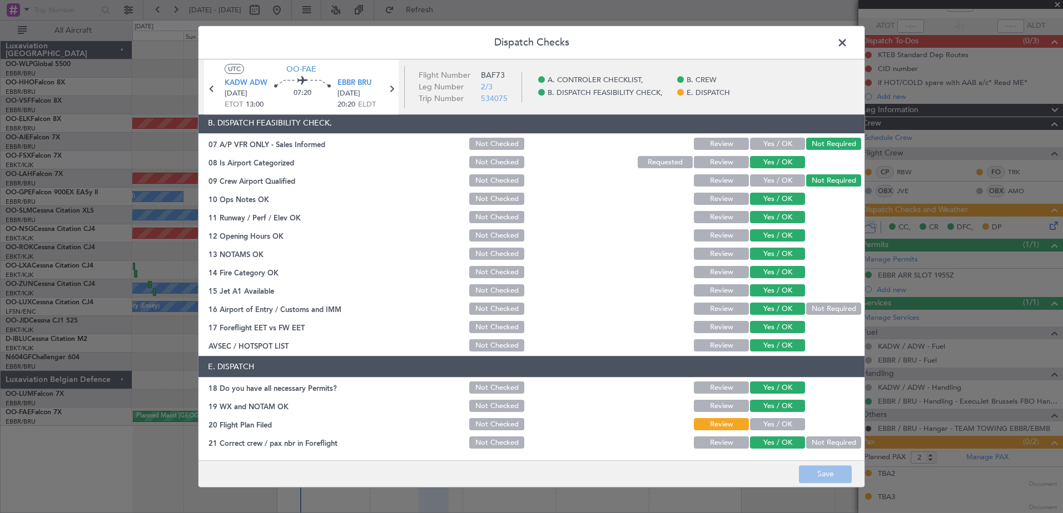
scroll to position [0, 0]
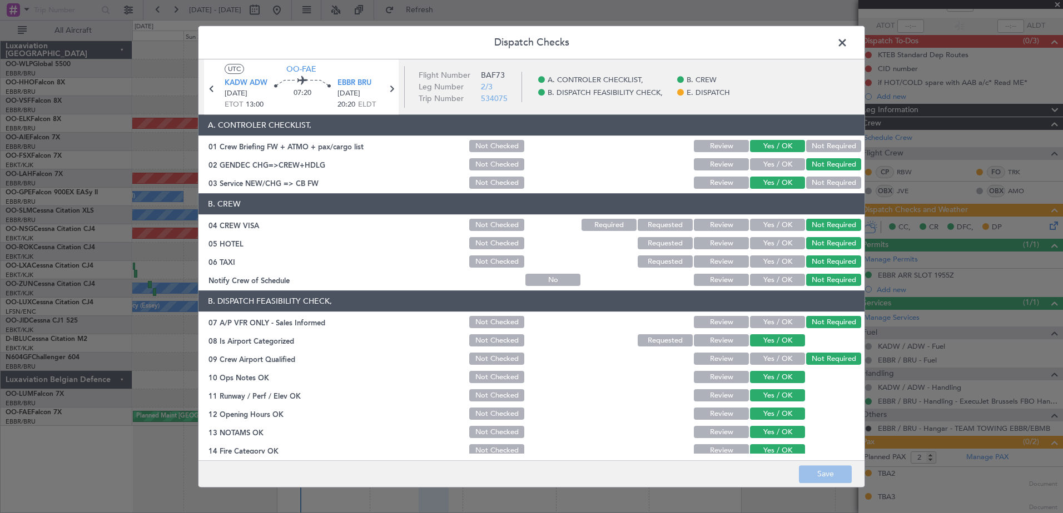
click at [847, 43] on span at bounding box center [847, 45] width 0 height 22
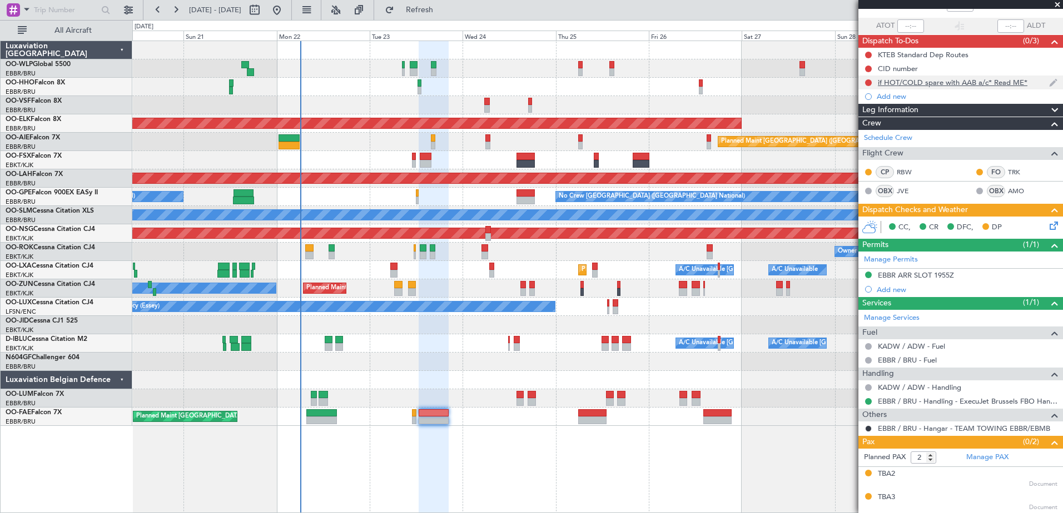
click at [864, 83] on div at bounding box center [868, 82] width 9 height 9
click at [865, 82] on button at bounding box center [868, 82] width 7 height 7
click at [862, 152] on span "Cancelled" at bounding box center [871, 148] width 32 height 11
click at [871, 56] on div at bounding box center [868, 55] width 9 height 9
click at [869, 54] on button at bounding box center [868, 55] width 7 height 7
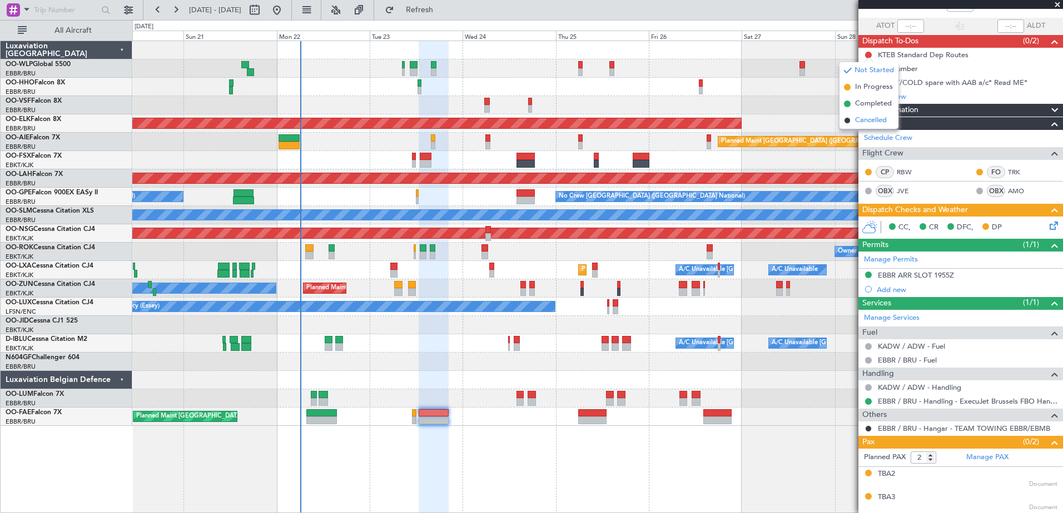
click at [878, 120] on span "Cancelled" at bounding box center [871, 120] width 32 height 11
click at [896, 68] on div "CID number" at bounding box center [898, 68] width 40 height 9
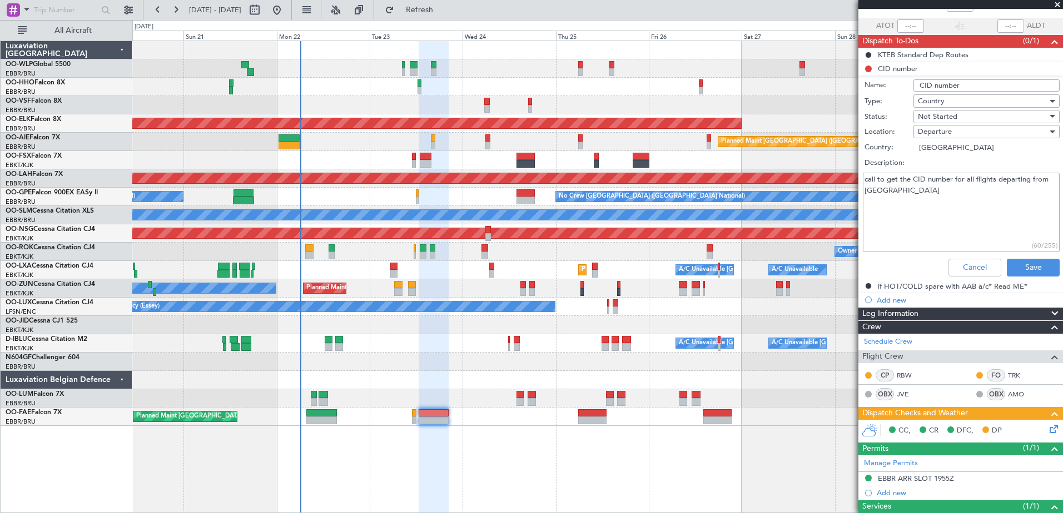
click at [962, 81] on input "CID number" at bounding box center [986, 85] width 146 height 12
click at [1036, 87] on input "CID number shceduled to be filed 1300Z" at bounding box center [986, 85] width 146 height 12
type input "CID number shceduled to be filed 1450Z"
click at [945, 110] on div "Not Started" at bounding box center [982, 116] width 129 height 17
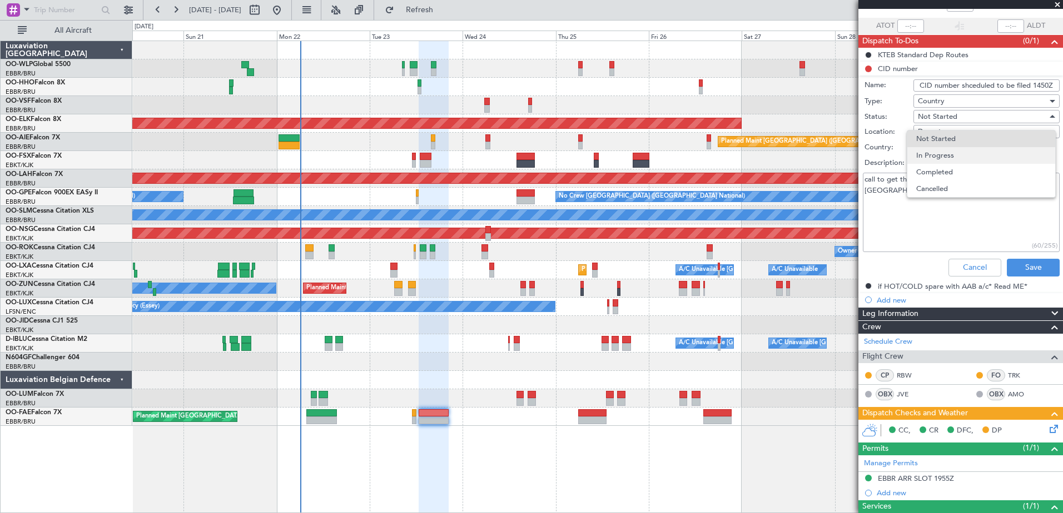
click at [954, 153] on span "In Progress" at bounding box center [981, 155] width 130 height 17
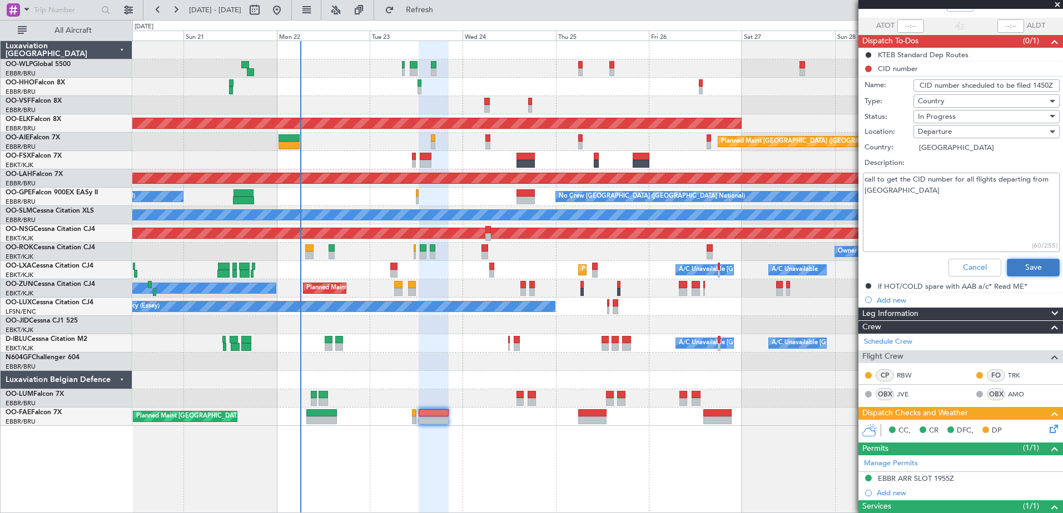
click at [1026, 261] on button "Save" at bounding box center [1032, 268] width 53 height 18
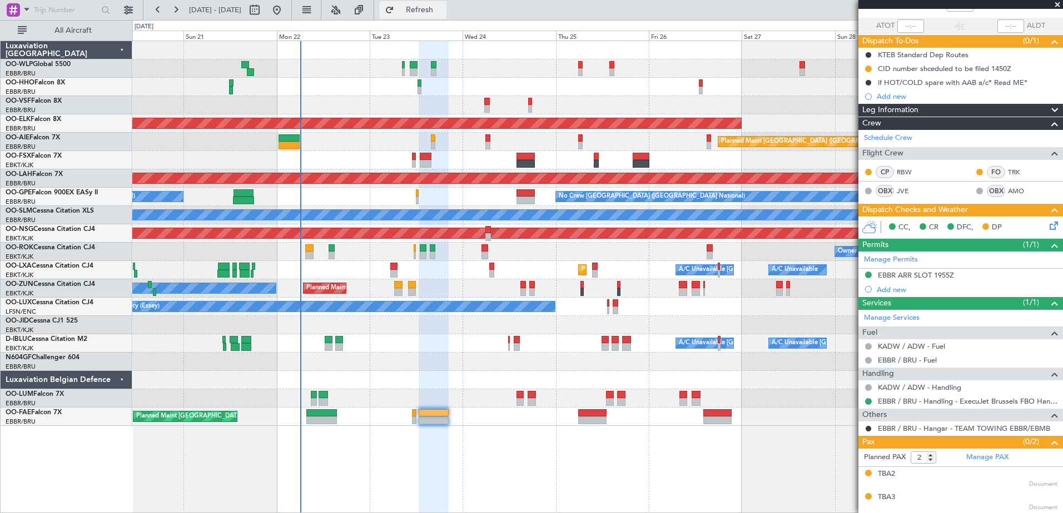
click at [443, 7] on span "Refresh" at bounding box center [419, 10] width 47 height 8
click at [435, 11] on span "Refresh" at bounding box center [419, 10] width 47 height 8
click at [446, 3] on button "Refresh" at bounding box center [413, 10] width 67 height 18
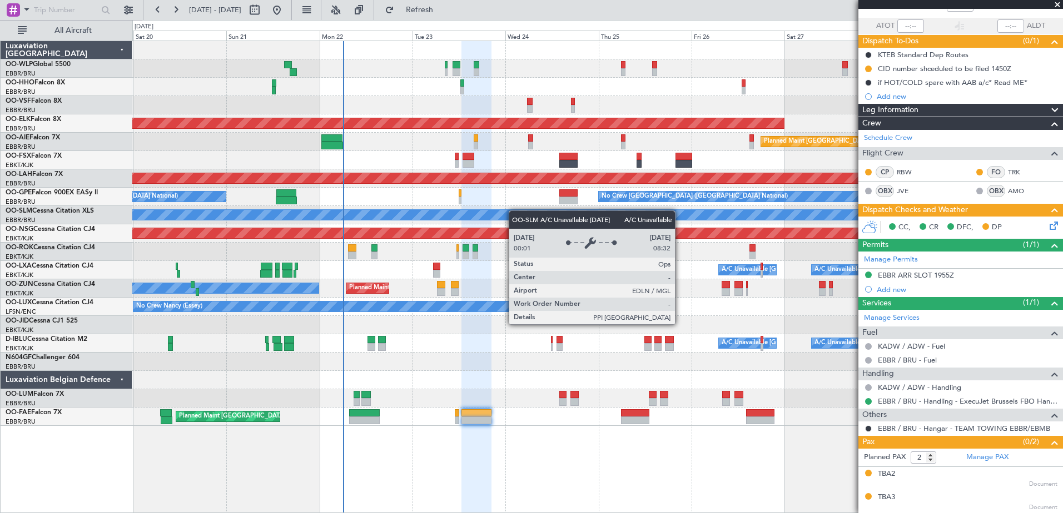
click at [581, 212] on div "Planned Maint Liege AOG Maint Brussels (Brussels National) Planned Maint Kortri…" at bounding box center [597, 233] width 930 height 385
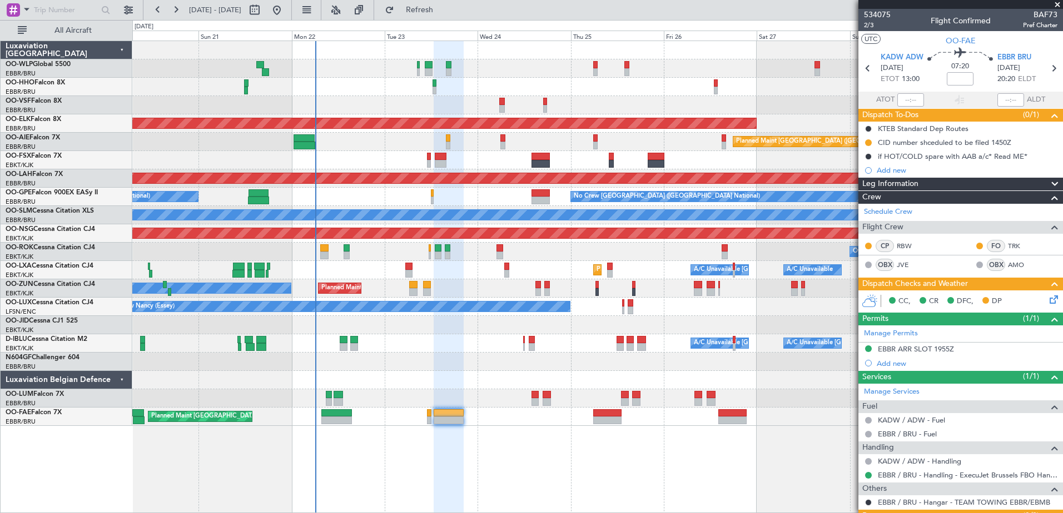
click at [497, 412] on div "Owner Melsbroek Air Base Planned Maint Brussels (Brussels National)" at bounding box center [597, 417] width 930 height 18
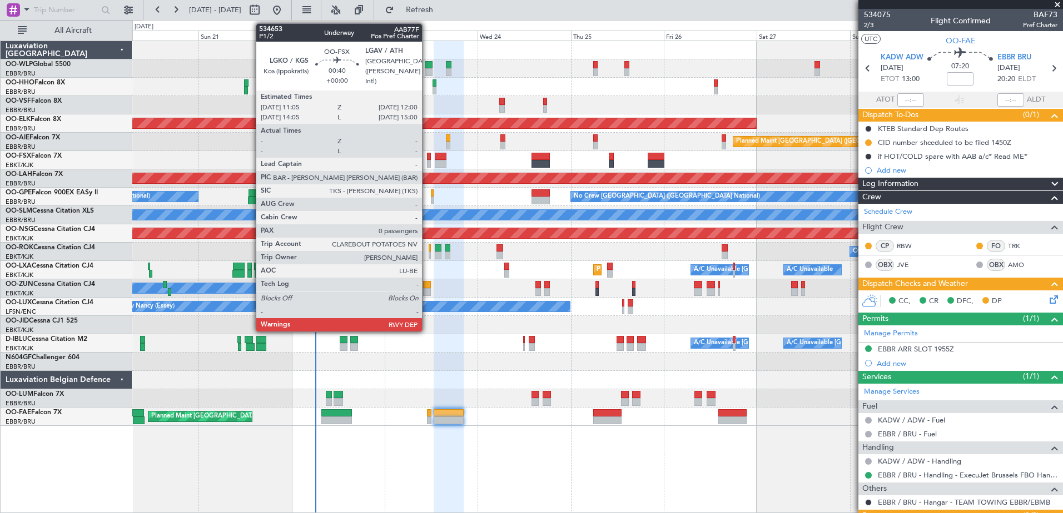
click at [427, 162] on div at bounding box center [429, 164] width 4 height 8
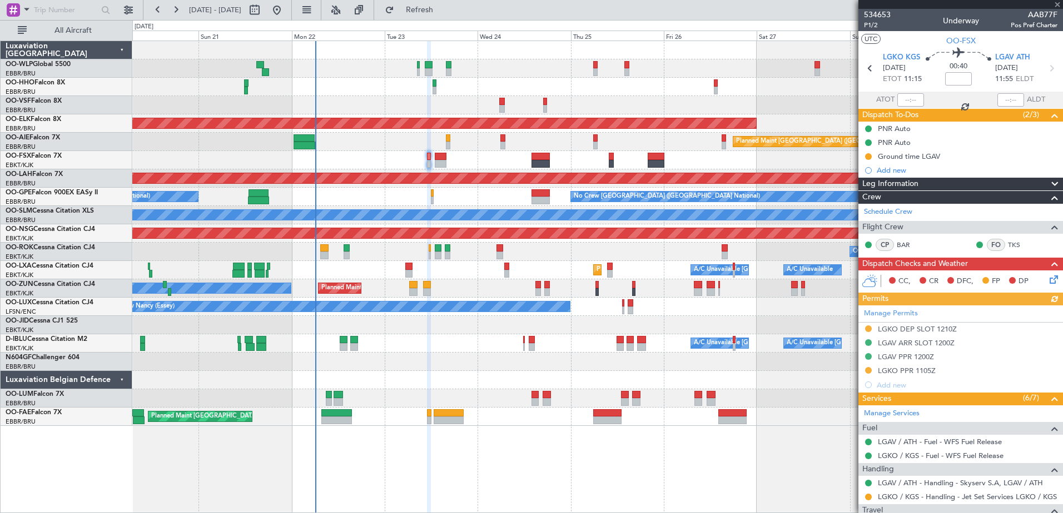
scroll to position [90, 0]
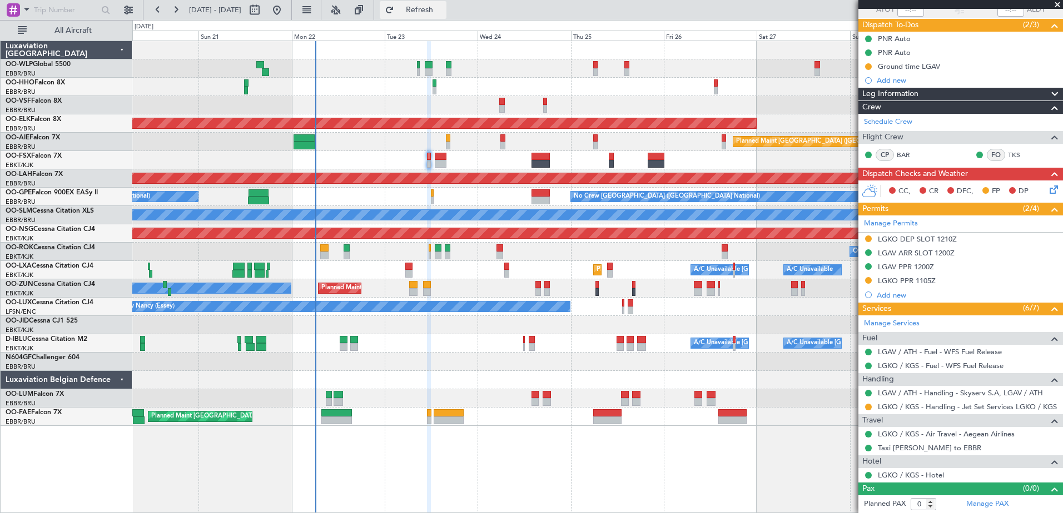
click at [443, 12] on span "Refresh" at bounding box center [419, 10] width 47 height 8
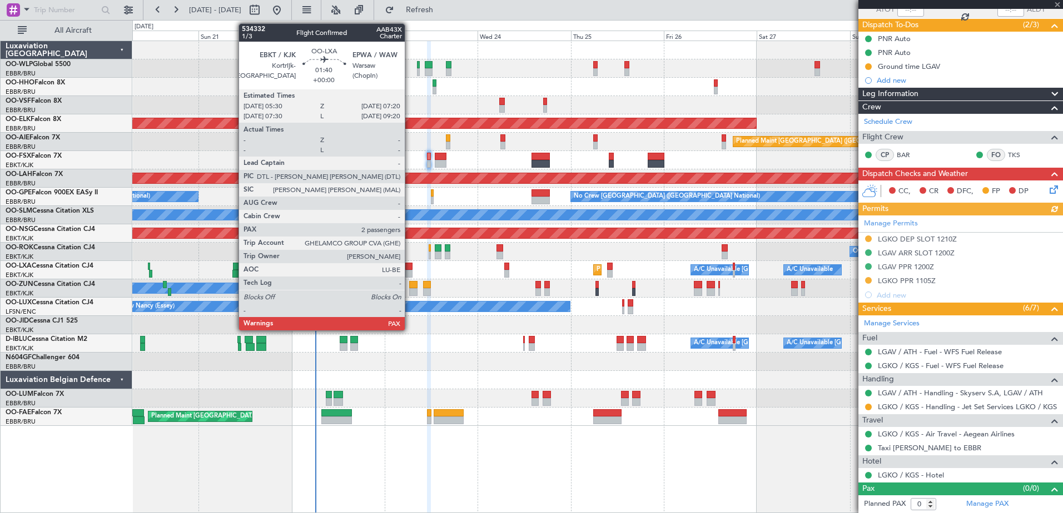
click at [410, 272] on div at bounding box center [408, 274] width 7 height 8
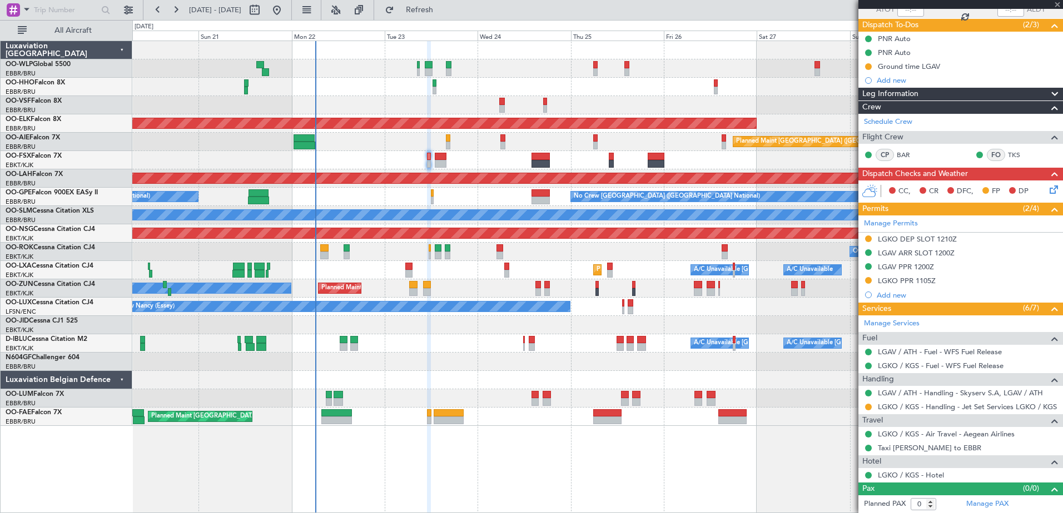
type input "2"
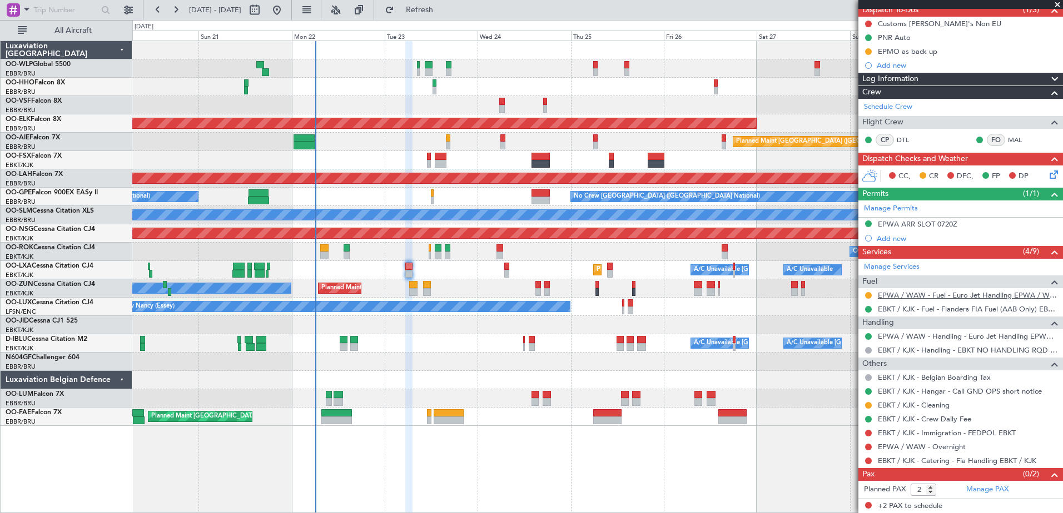
scroll to position [0, 0]
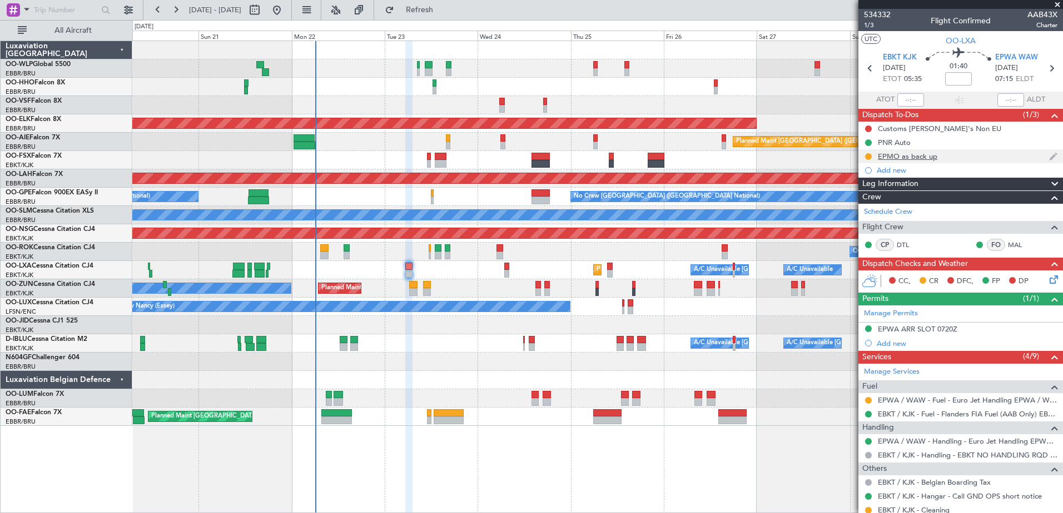
click at [920, 159] on div "EPMO as back up" at bounding box center [907, 156] width 59 height 9
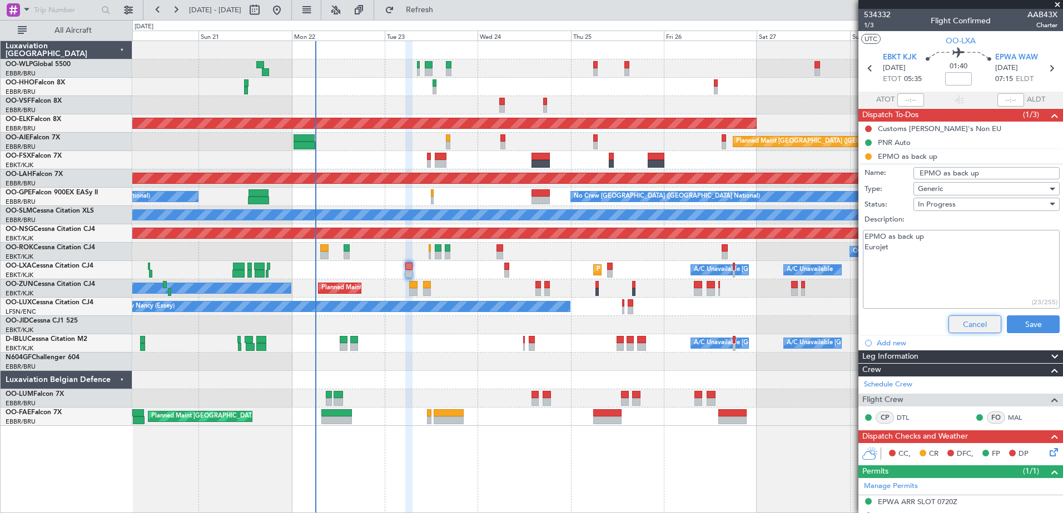
click at [948, 325] on button "Cancel" at bounding box center [974, 325] width 53 height 18
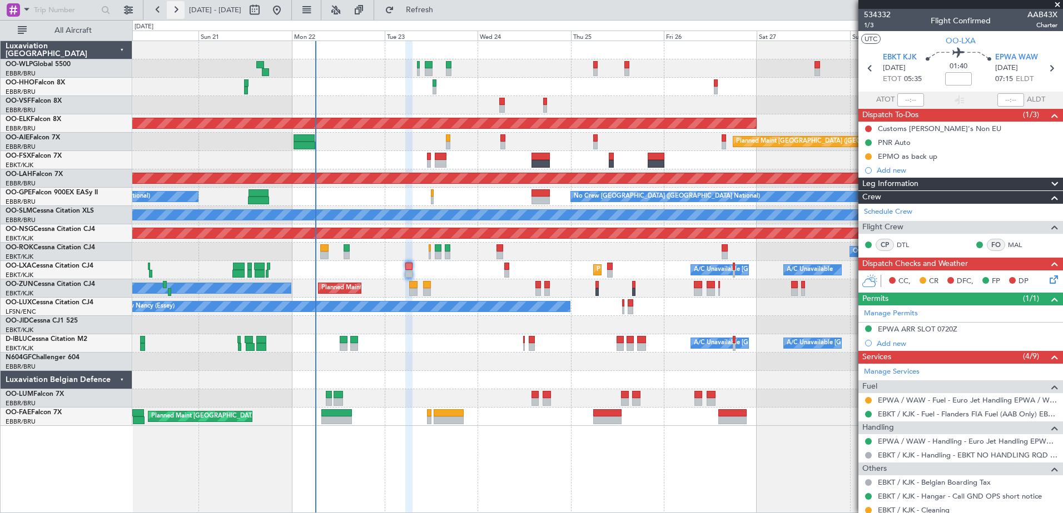
click at [178, 11] on button at bounding box center [176, 10] width 18 height 18
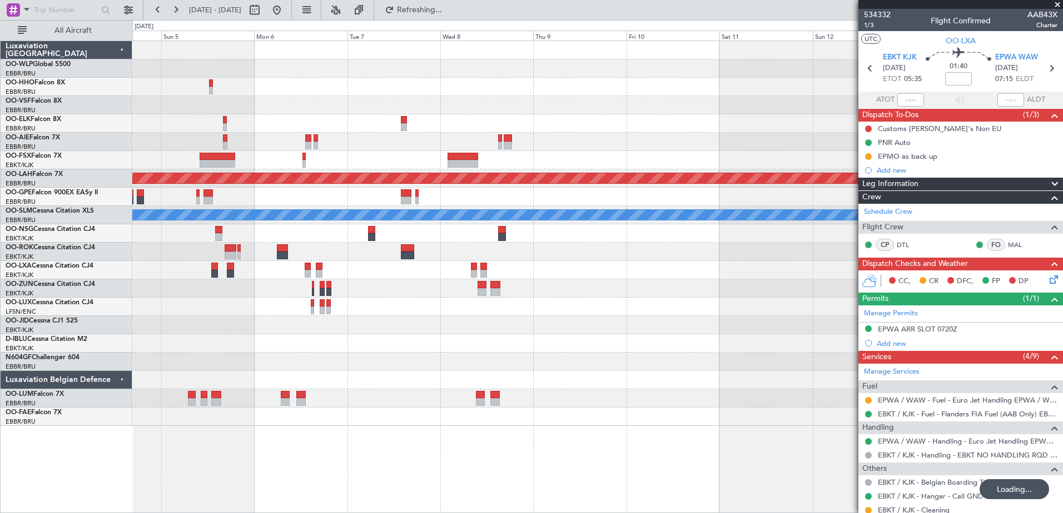
click at [1062, 196] on html "10 Oct 2025 - 20 Oct 2025 Refreshing... Quick Links All Aircraft Planned Maint …" at bounding box center [531, 256] width 1063 height 513
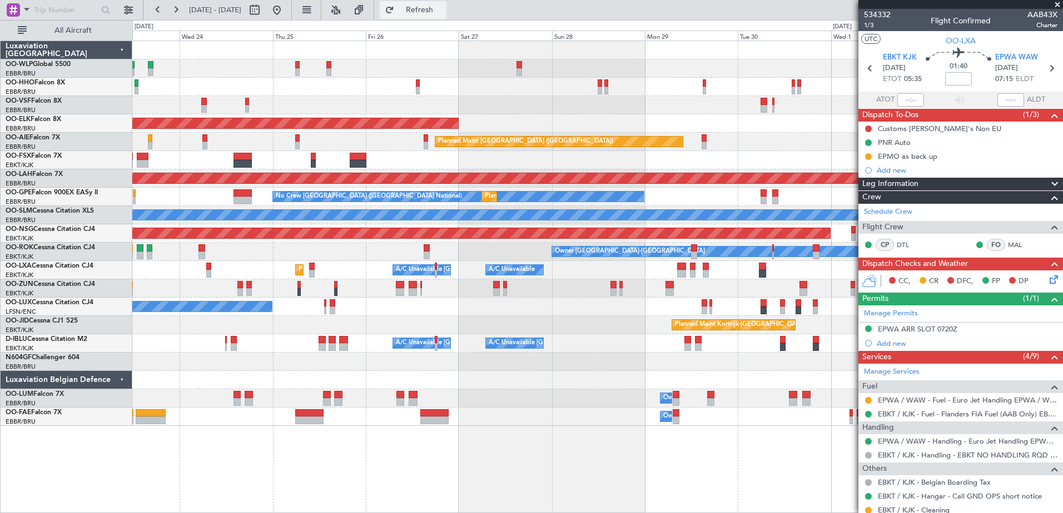
click at [438, 12] on span "Refresh" at bounding box center [419, 10] width 47 height 8
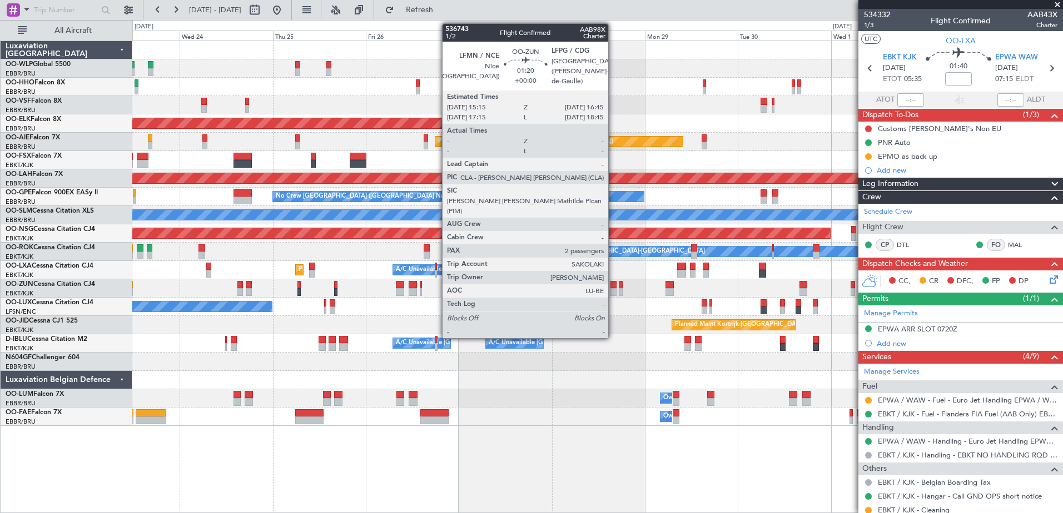
click at [612, 293] on div at bounding box center [613, 292] width 6 height 8
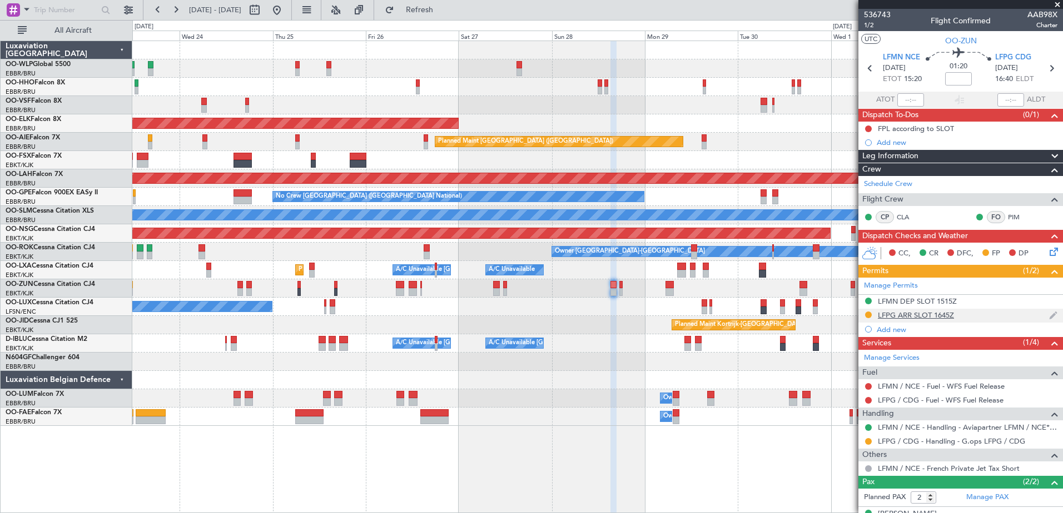
scroll to position [43, 0]
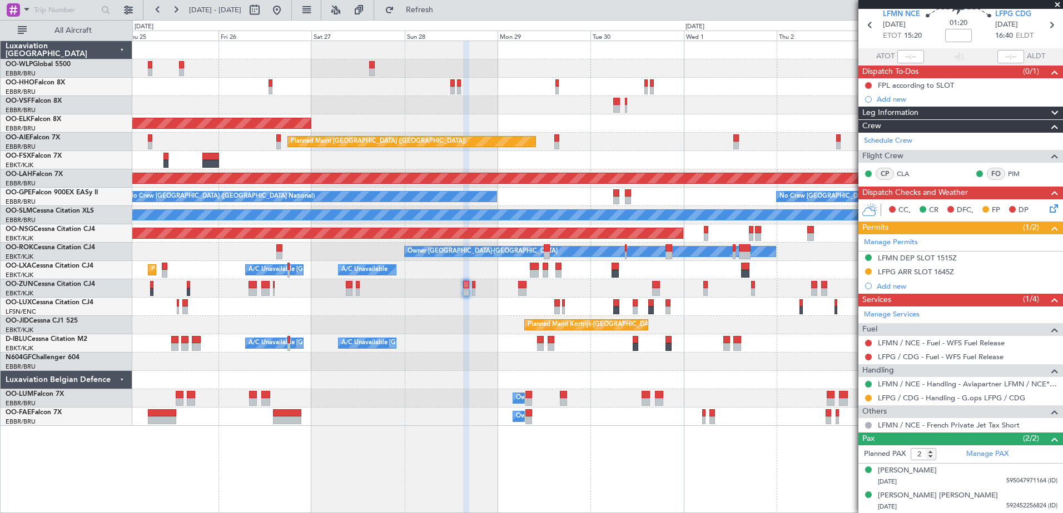
click at [407, 276] on div "Planned Maint Kortrijk-Wevelgem Planned Maint London (Farnborough) Planned Main…" at bounding box center [597, 233] width 930 height 385
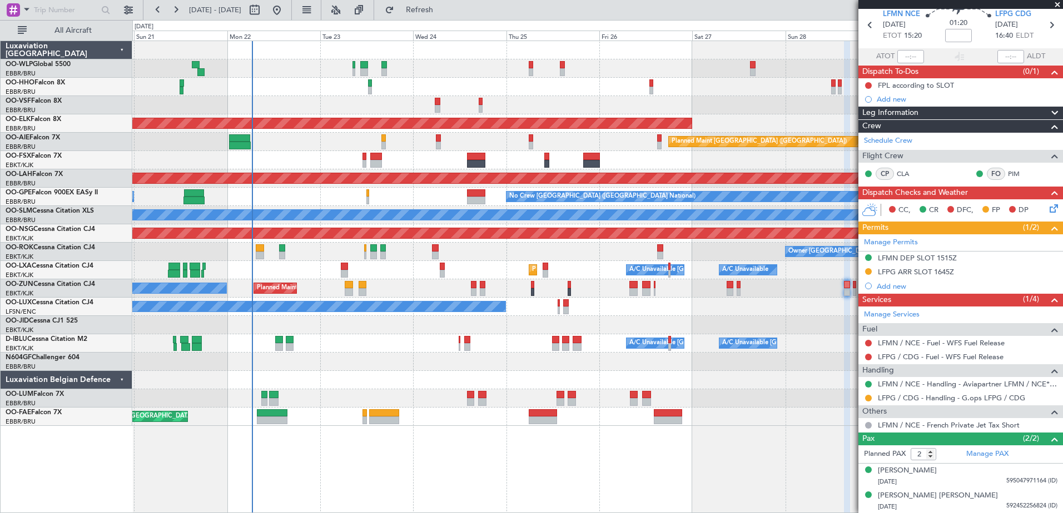
click at [742, 450] on div "AOG Maint Brussels (Brussels National) Planned Maint Kortrijk-Wevelgem Planned …" at bounding box center [597, 277] width 930 height 473
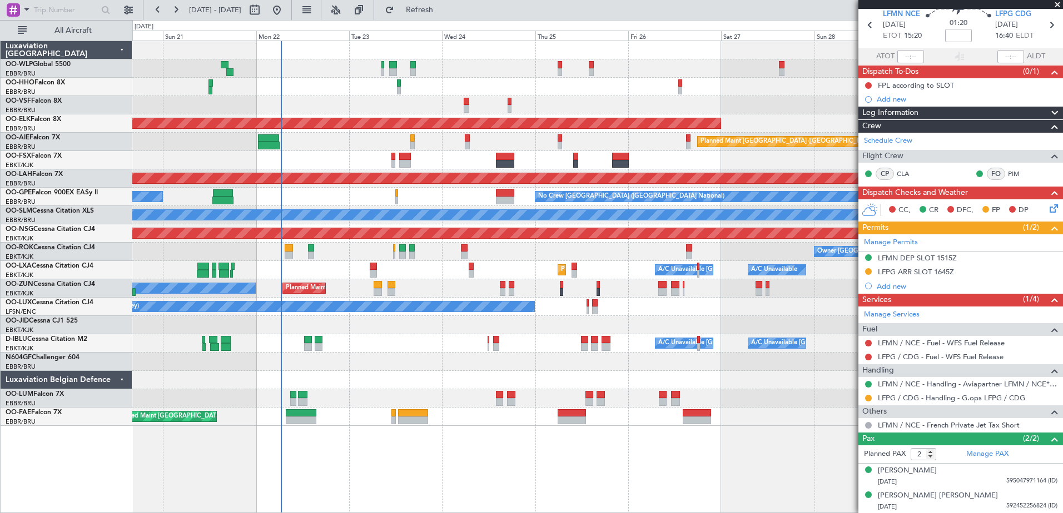
click at [412, 455] on div "Planned Maint Liege AOG Maint Brussels (Brussels National) Planned Maint Kortri…" at bounding box center [597, 277] width 930 height 473
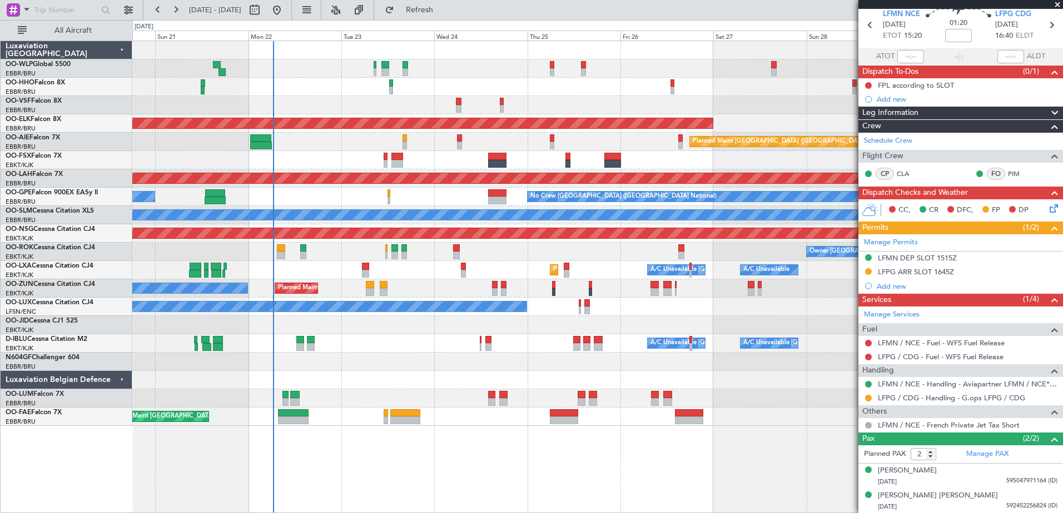
click at [417, 383] on div at bounding box center [597, 380] width 930 height 18
click at [446, 16] on button "Refresh" at bounding box center [413, 10] width 67 height 18
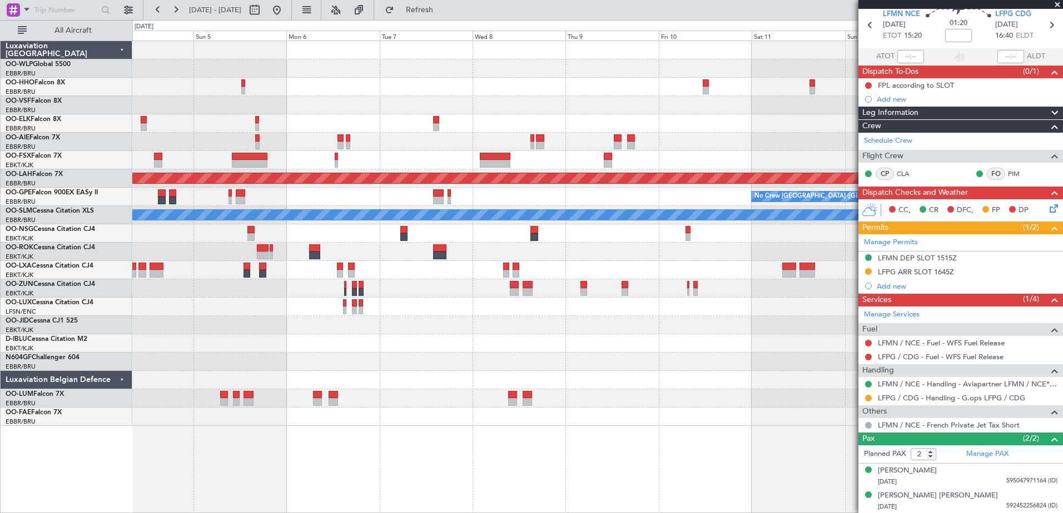
click at [0, 149] on html "27 Sep 2025 - 07 Oct 2025 Refresh Quick Links All Aircraft Planned Maint Alton-…" at bounding box center [531, 256] width 1063 height 513
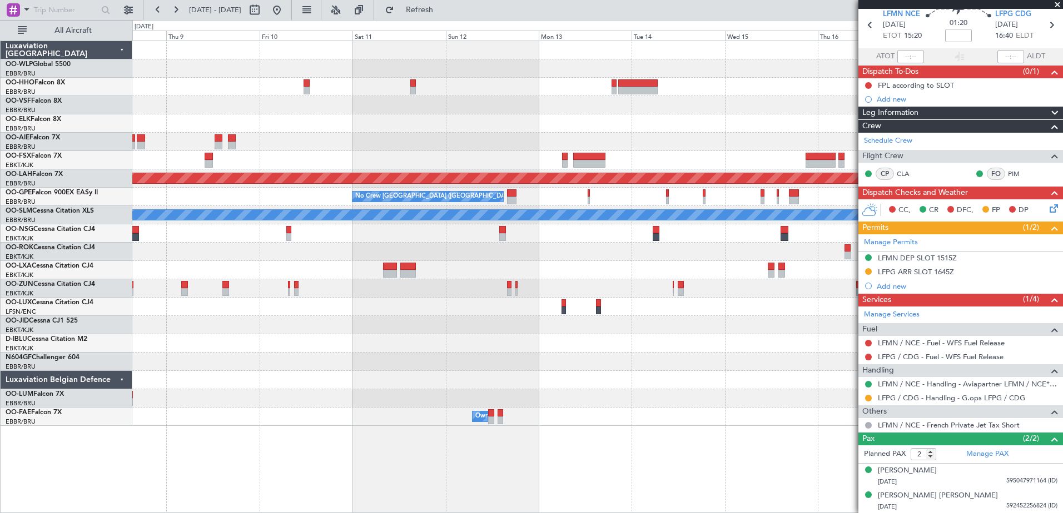
click at [213, 301] on div "Planned Maint Alton-st Louis (St Louis Regl) No Crew Brussels (Brussels Nationa…" at bounding box center [597, 233] width 930 height 385
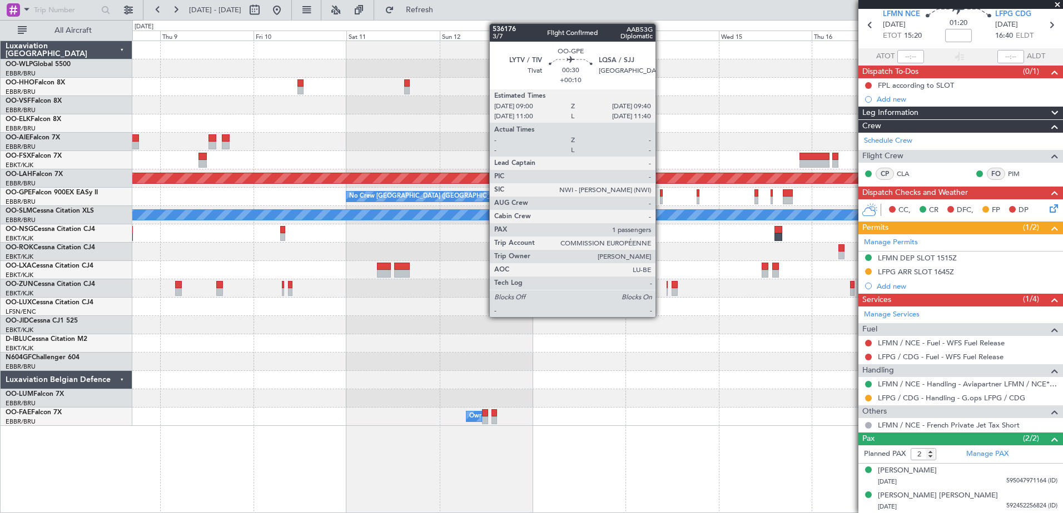
click at [660, 201] on div at bounding box center [661, 201] width 3 height 8
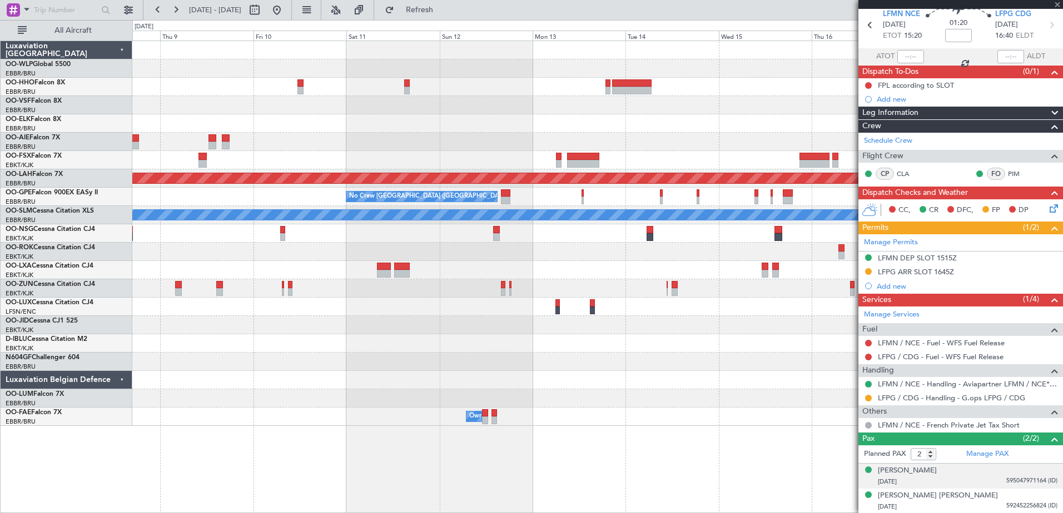
type input "+00:10"
type input "1"
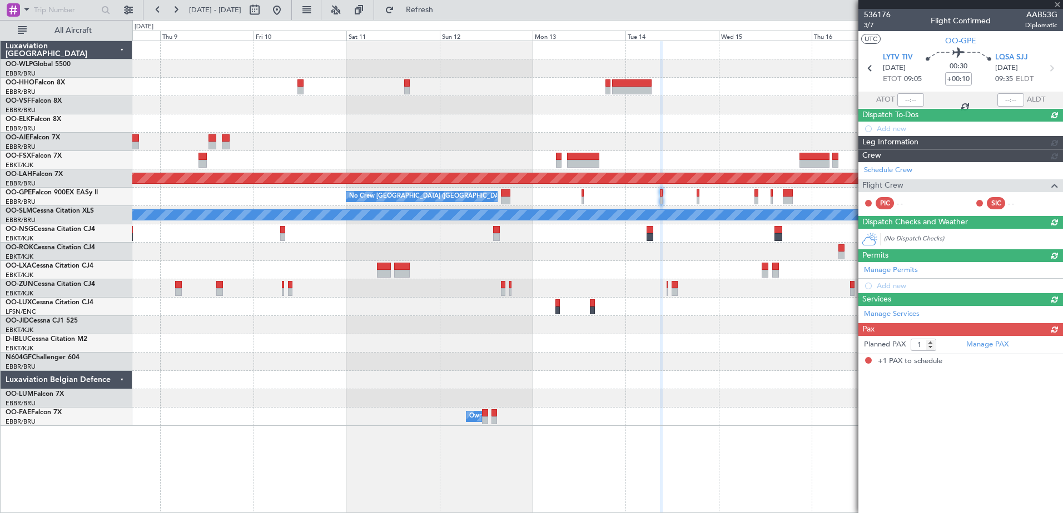
scroll to position [0, 0]
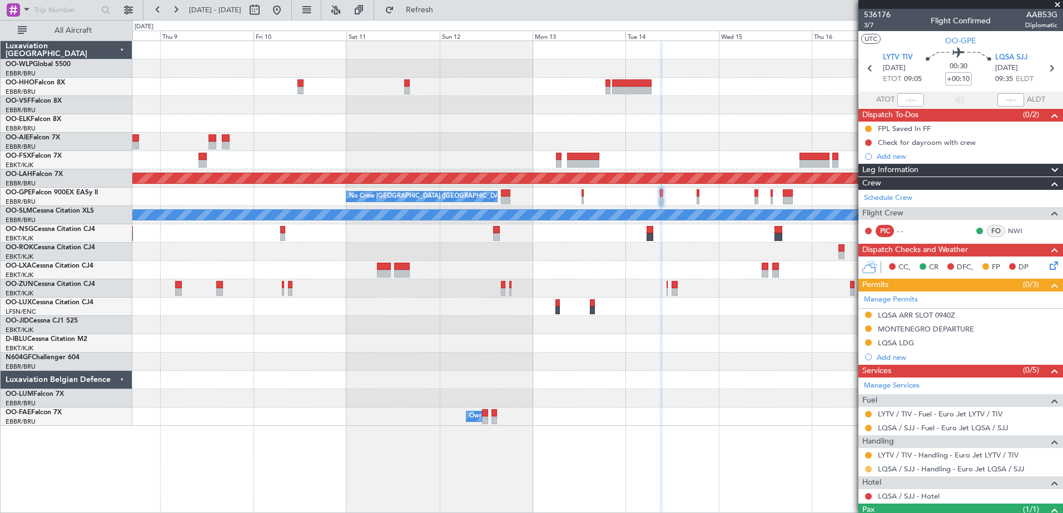
click at [866, 467] on button at bounding box center [868, 469] width 7 height 7
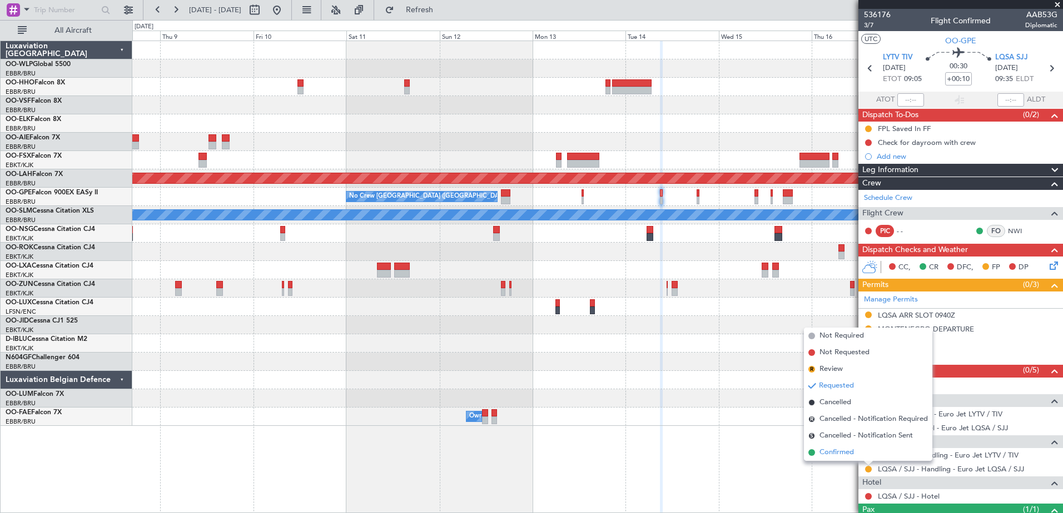
click at [834, 452] on span "Confirmed" at bounding box center [836, 452] width 34 height 11
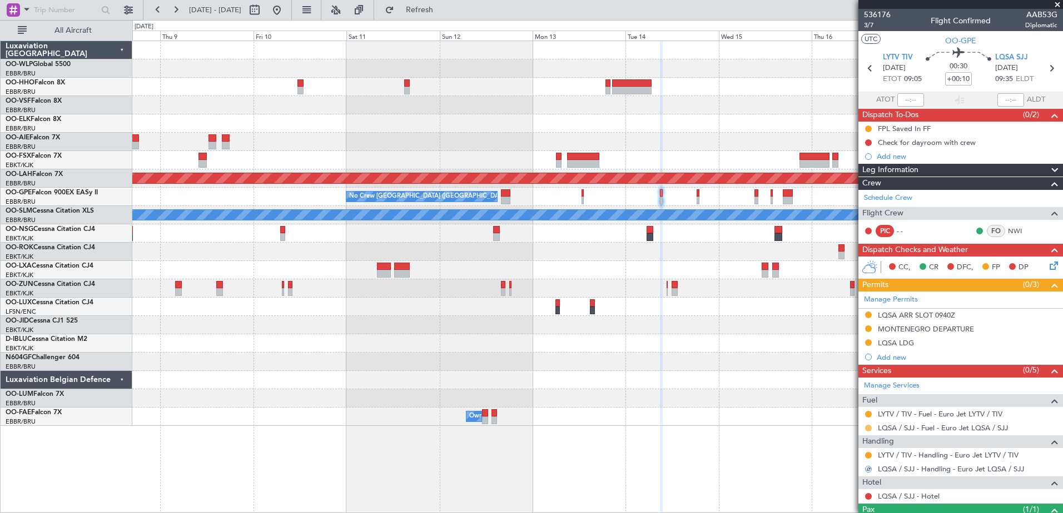
click at [869, 428] on button at bounding box center [868, 428] width 7 height 7
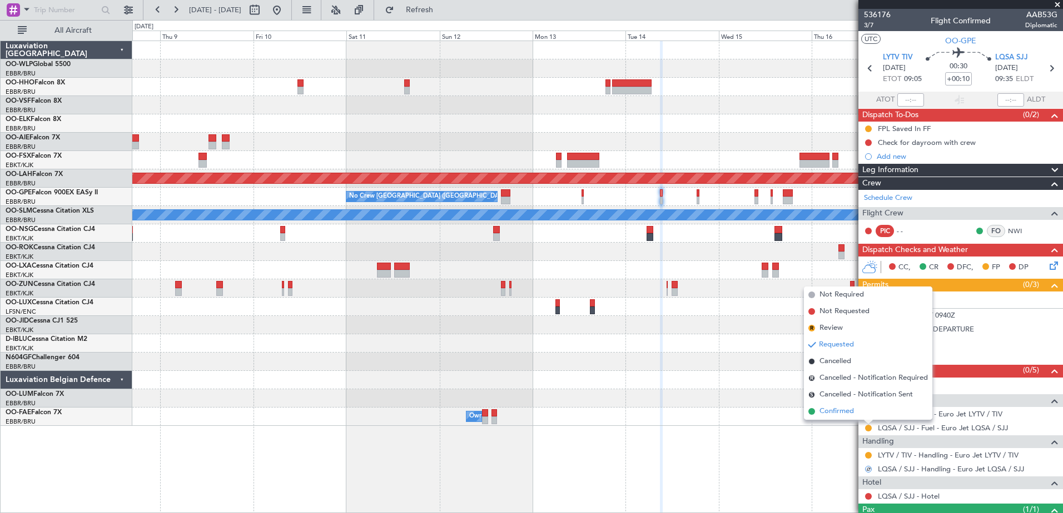
click at [845, 413] on span "Confirmed" at bounding box center [836, 411] width 34 height 11
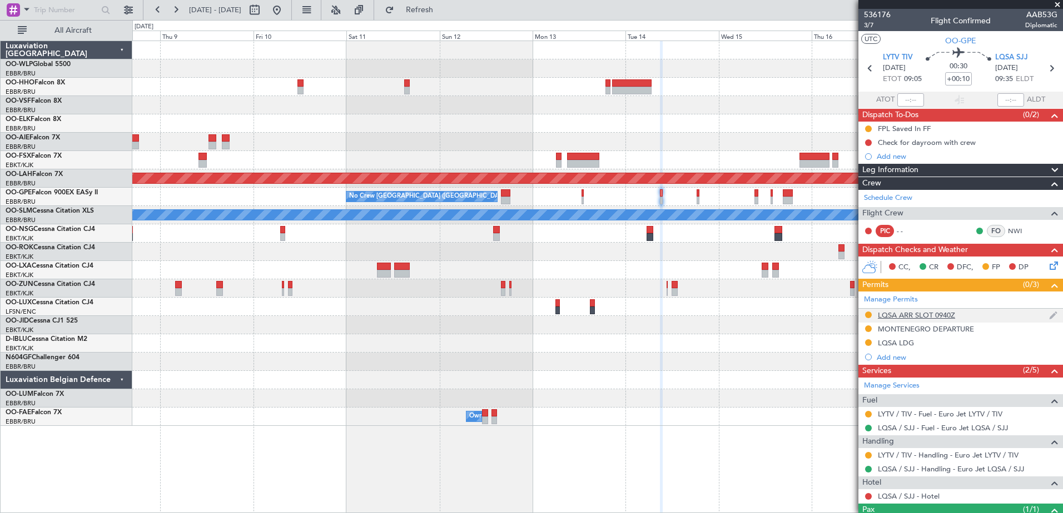
click at [920, 317] on div "LQSA ARR SLOT 0940Z" at bounding box center [916, 315] width 77 height 9
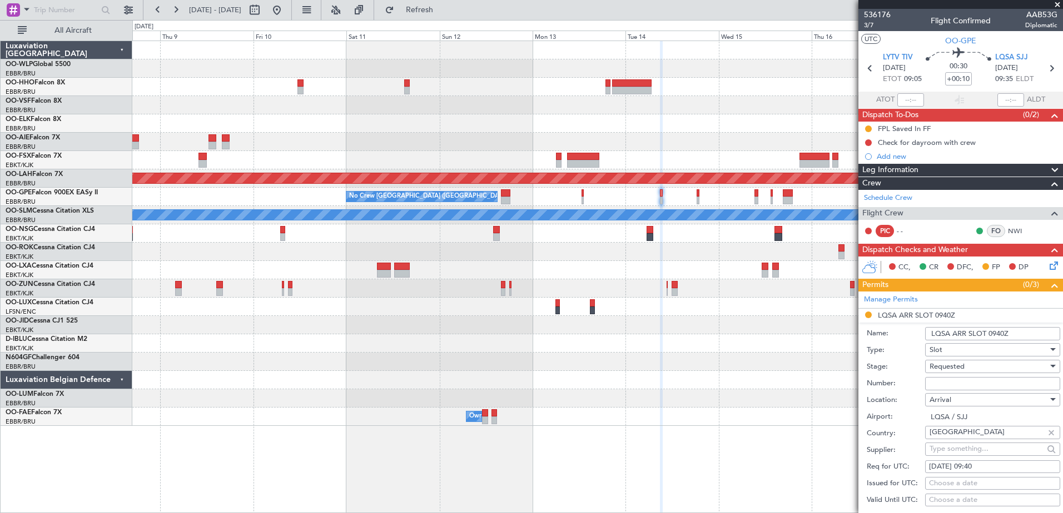
click at [959, 384] on input "Number:" at bounding box center [992, 383] width 135 height 13
paste input "20284"
type input "20284"
click at [974, 368] on div "Requested" at bounding box center [988, 366] width 118 height 17
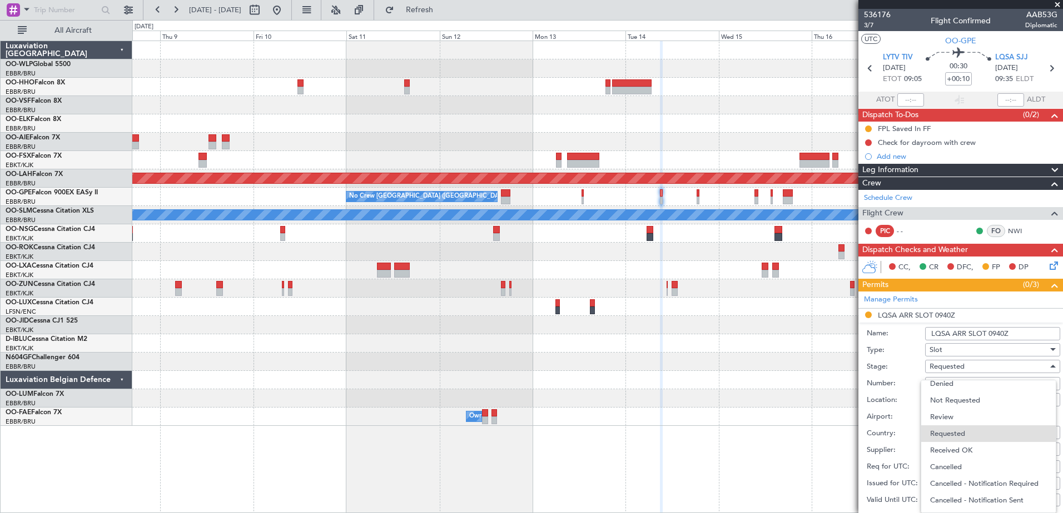
click at [976, 446] on span "Received OK" at bounding box center [988, 450] width 117 height 17
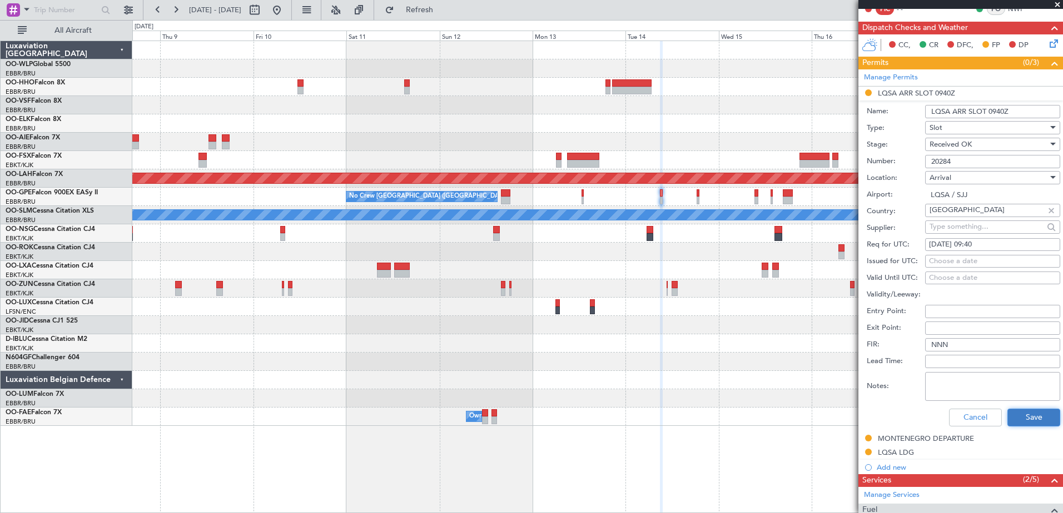
click at [1019, 417] on button "Save" at bounding box center [1033, 418] width 53 height 18
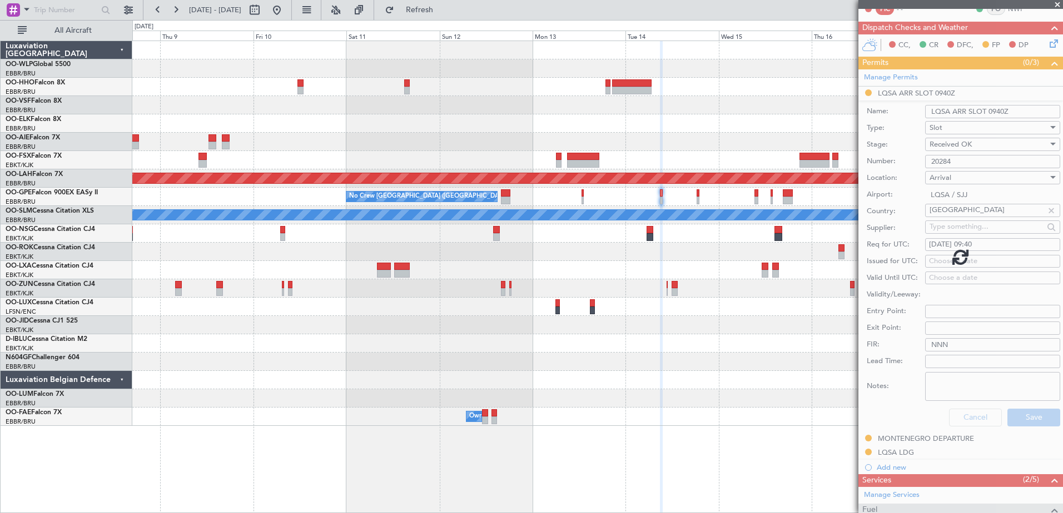
scroll to position [46, 0]
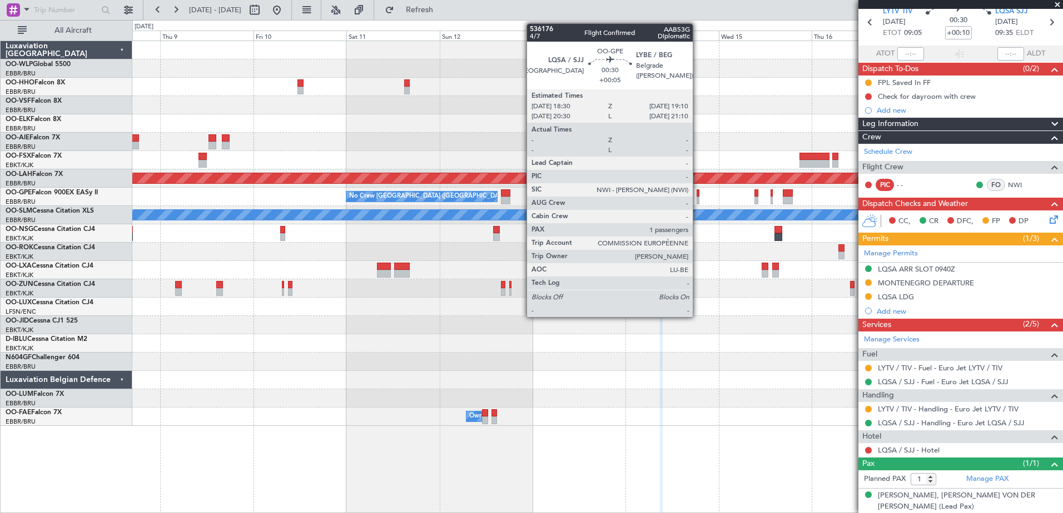
click at [697, 195] on div at bounding box center [697, 194] width 3 height 8
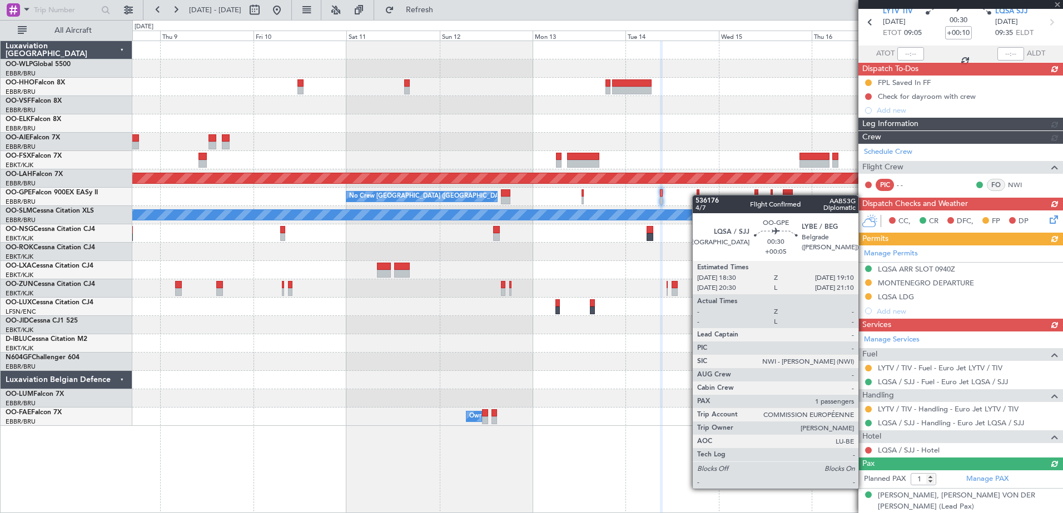
type input "+00:05"
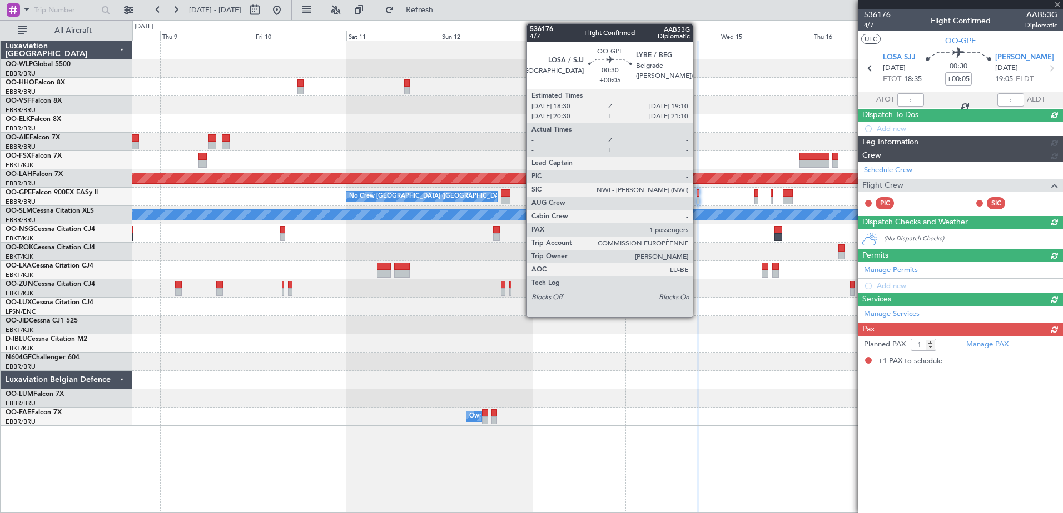
scroll to position [0, 0]
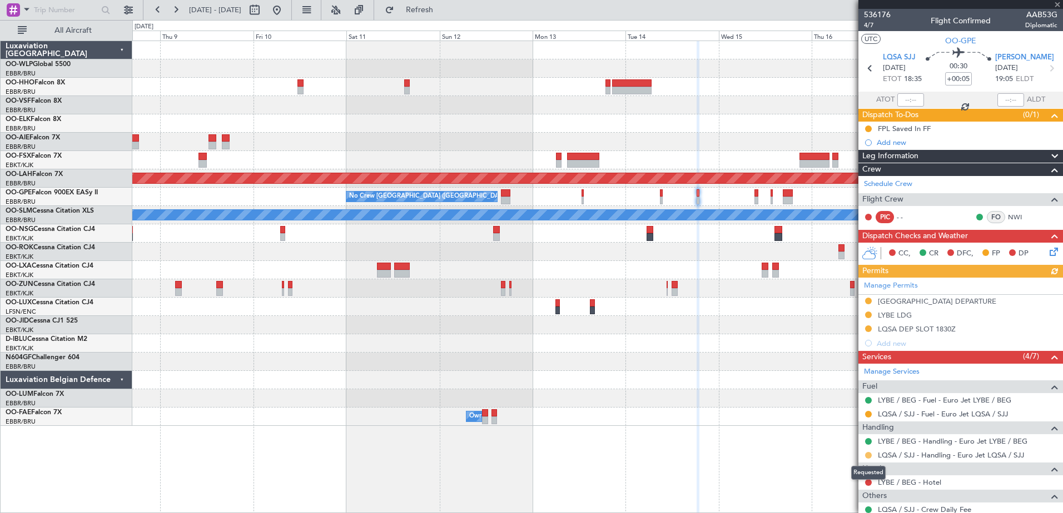
click at [869, 454] on button at bounding box center [868, 455] width 7 height 7
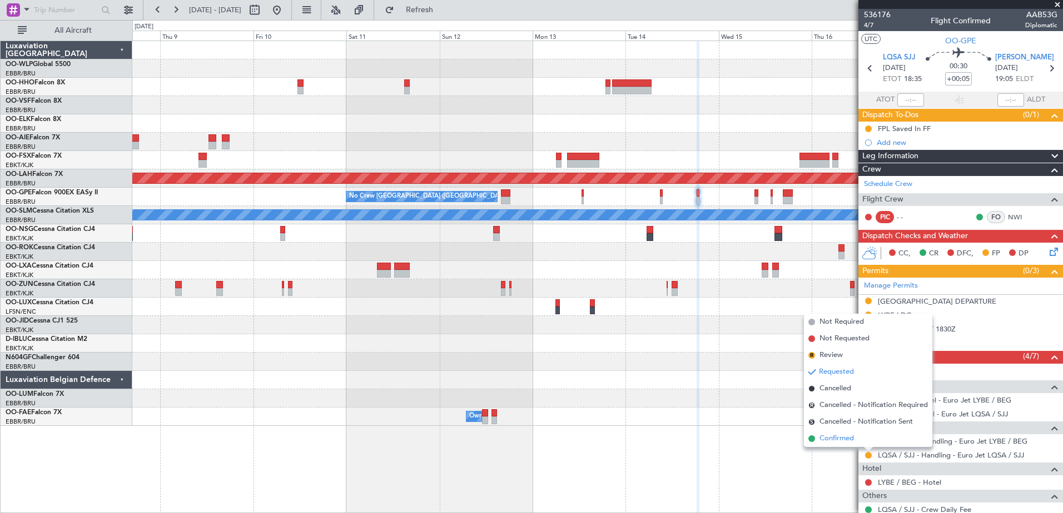
click at [847, 440] on span "Confirmed" at bounding box center [836, 438] width 34 height 11
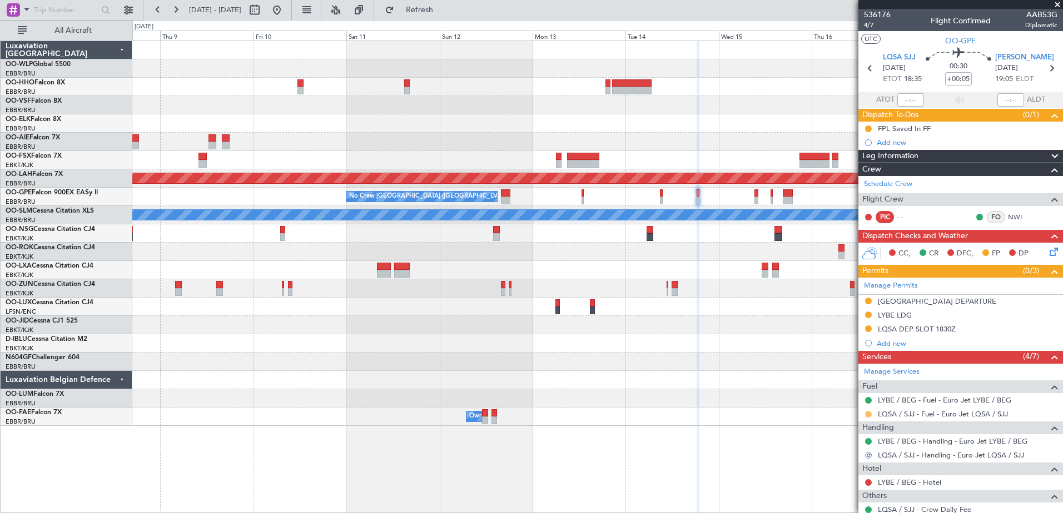
click at [868, 413] on button at bounding box center [868, 414] width 7 height 7
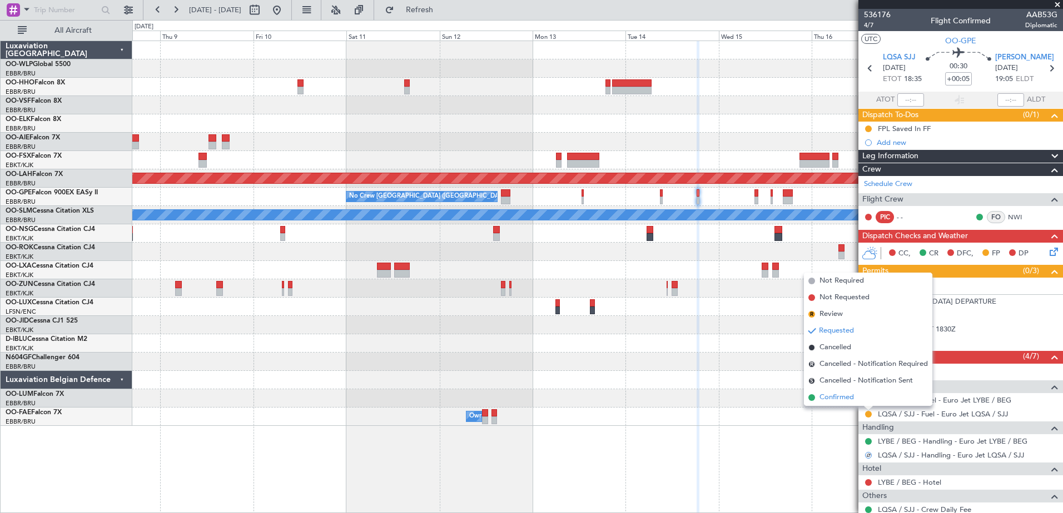
click at [830, 400] on span "Confirmed" at bounding box center [836, 397] width 34 height 11
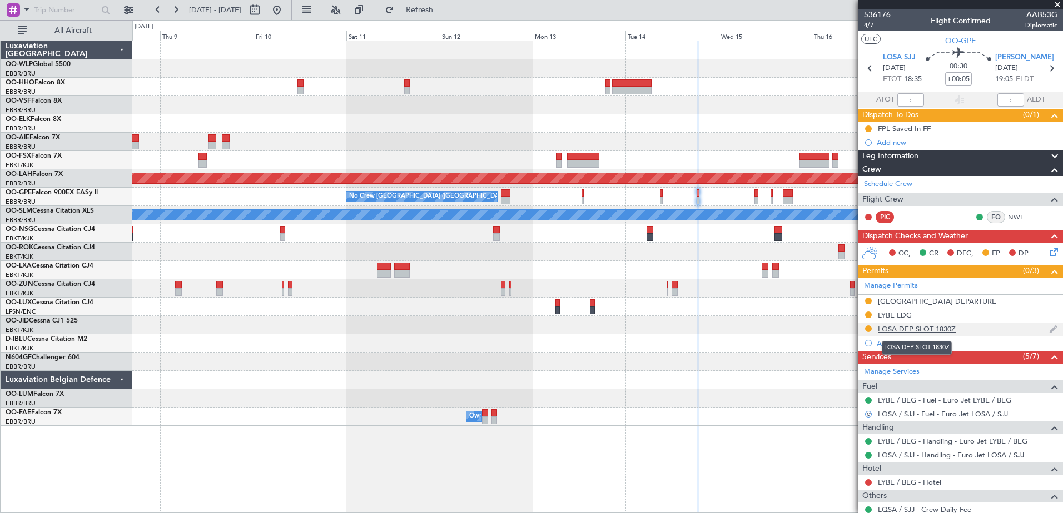
click at [940, 327] on div "LQSA DEP SLOT 1830Z" at bounding box center [917, 329] width 78 height 9
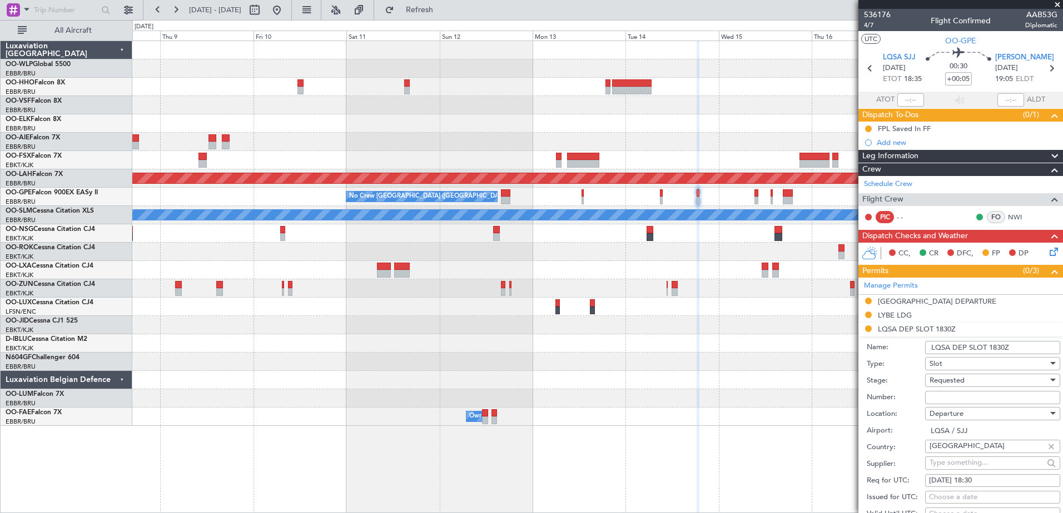
click at [948, 396] on input "Number:" at bounding box center [992, 397] width 135 height 13
paste input "20284"
type input "20284"
click at [963, 372] on div "Requested" at bounding box center [988, 380] width 118 height 17
click at [971, 468] on span "Received OK" at bounding box center [988, 469] width 117 height 17
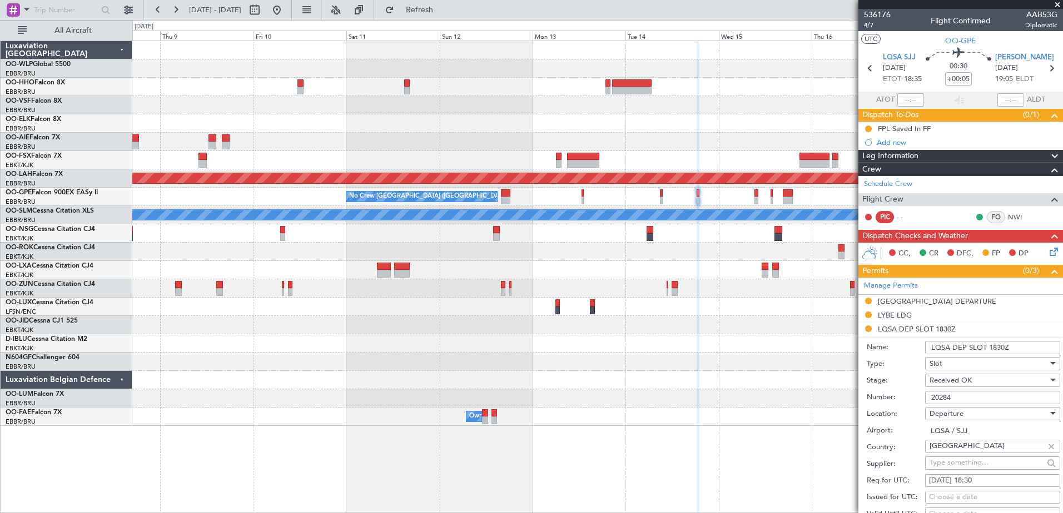
scroll to position [222, 0]
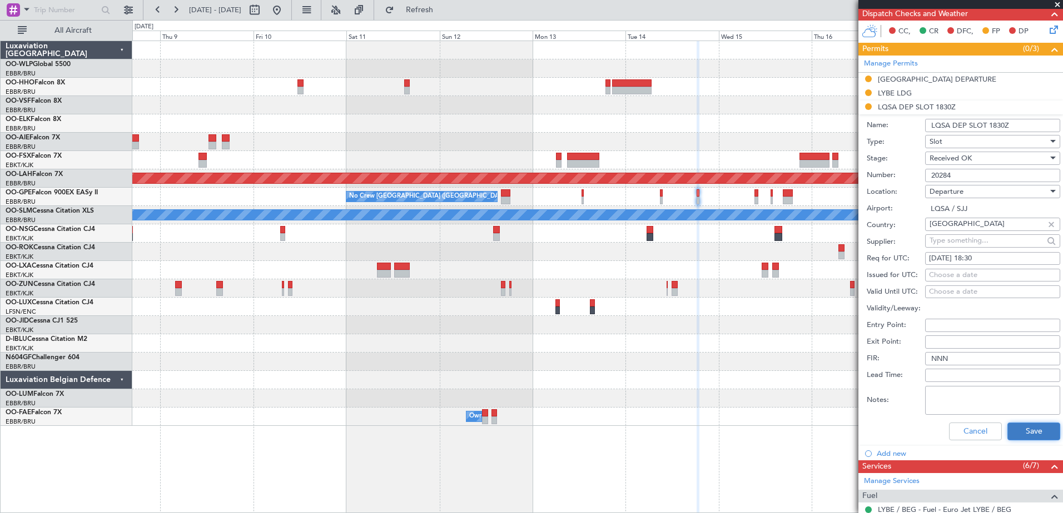
click at [1034, 428] on button "Save" at bounding box center [1033, 432] width 53 height 18
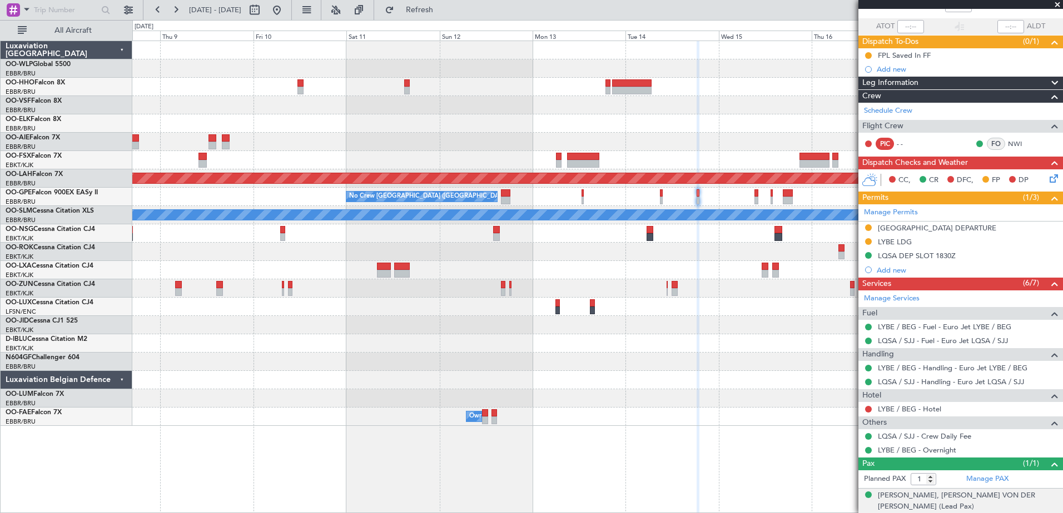
scroll to position [18, 0]
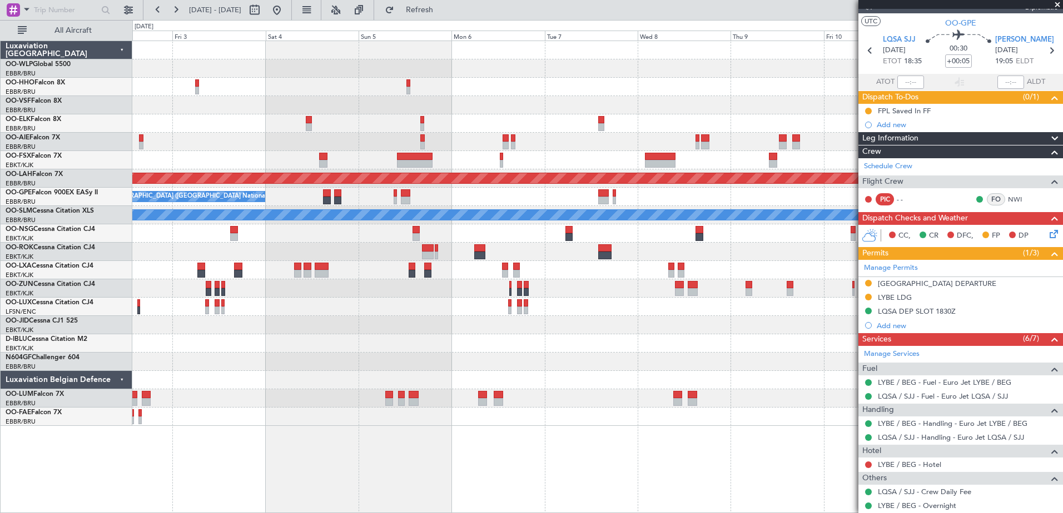
click at [835, 250] on div "Planned Maint Alton-st Louis (St Louis Regl) No Crew Brussels (Brussels Nationa…" at bounding box center [597, 233] width 930 height 385
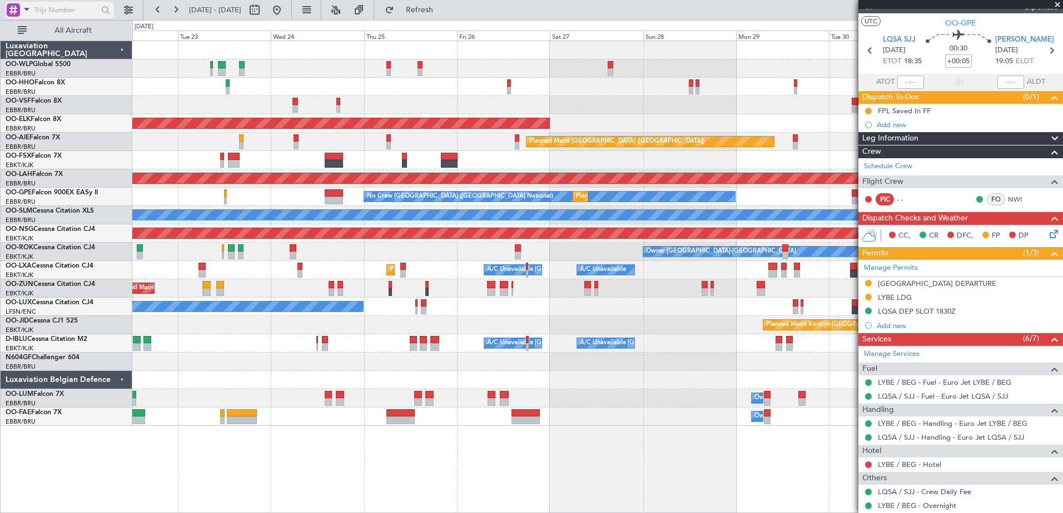
click at [27, 12] on span at bounding box center [26, 9] width 13 height 14
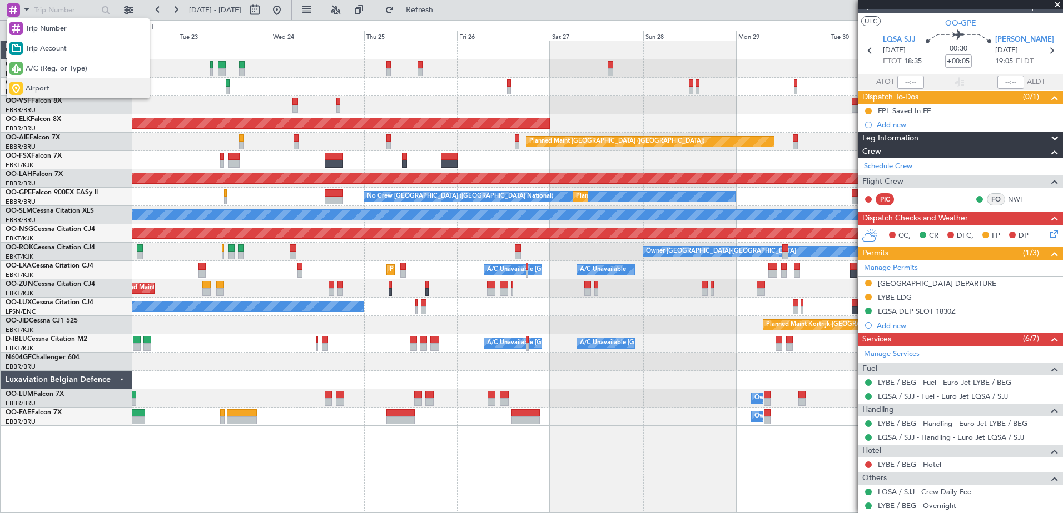
click at [41, 87] on span "Airport" at bounding box center [38, 88] width 24 height 11
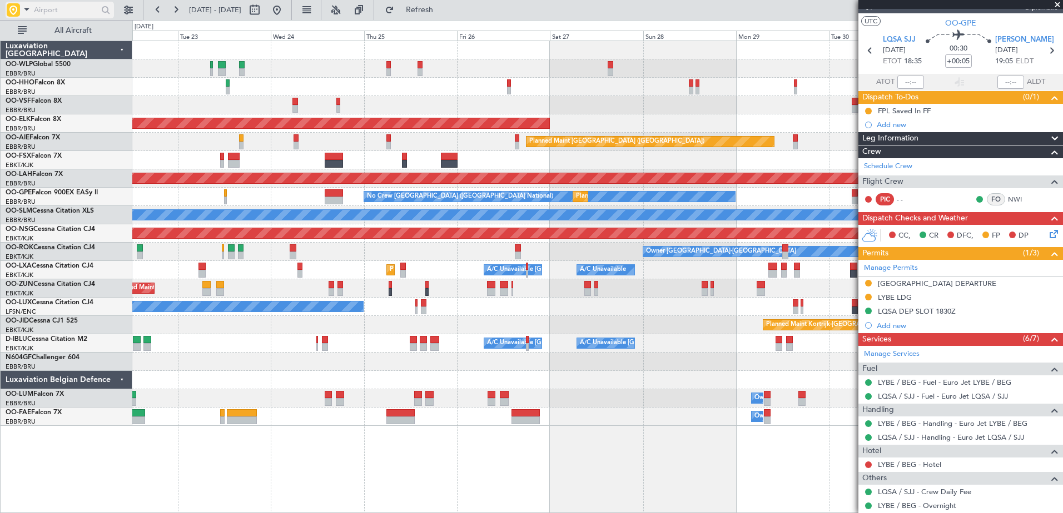
click at [66, 15] on input "text" at bounding box center [66, 10] width 64 height 17
type input "lfmd"
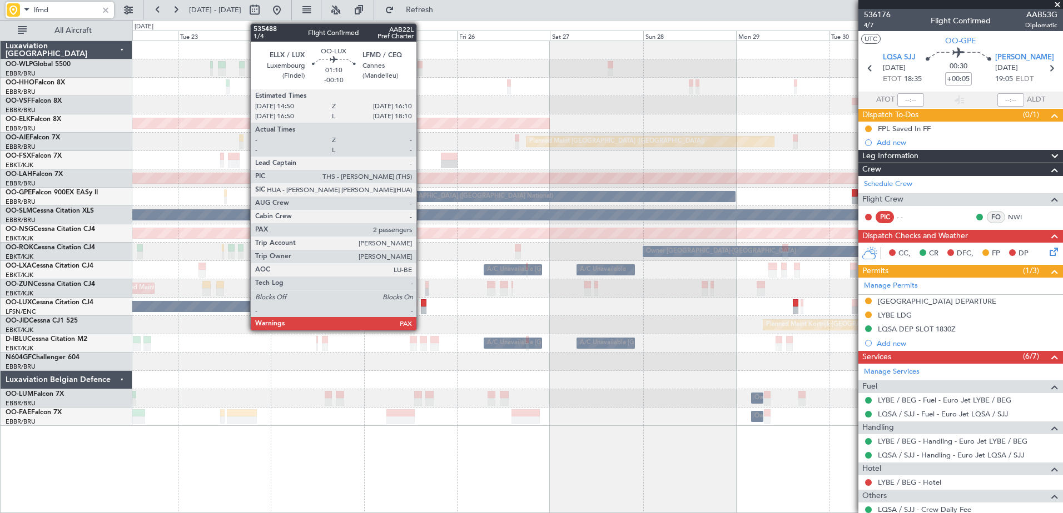
scroll to position [18, 0]
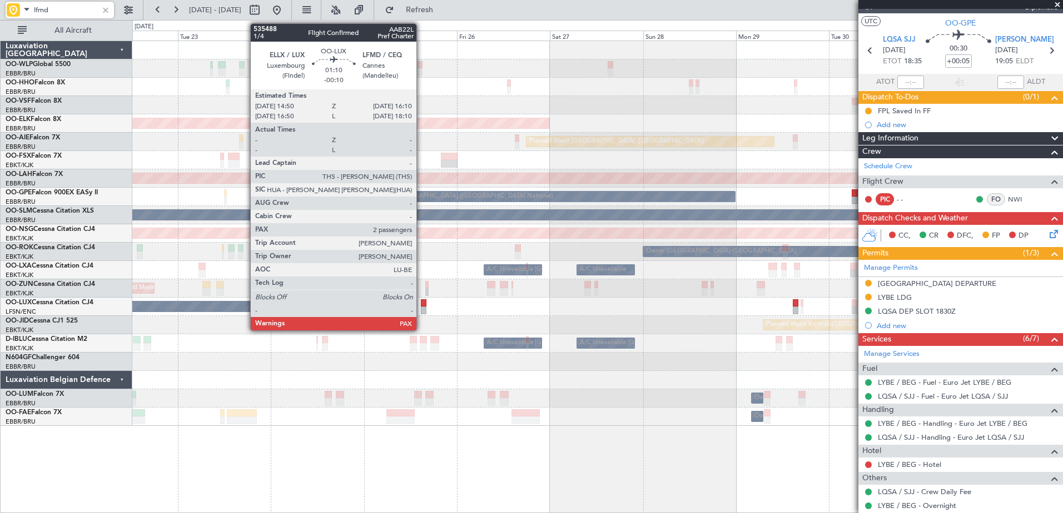
type input "lfmd"
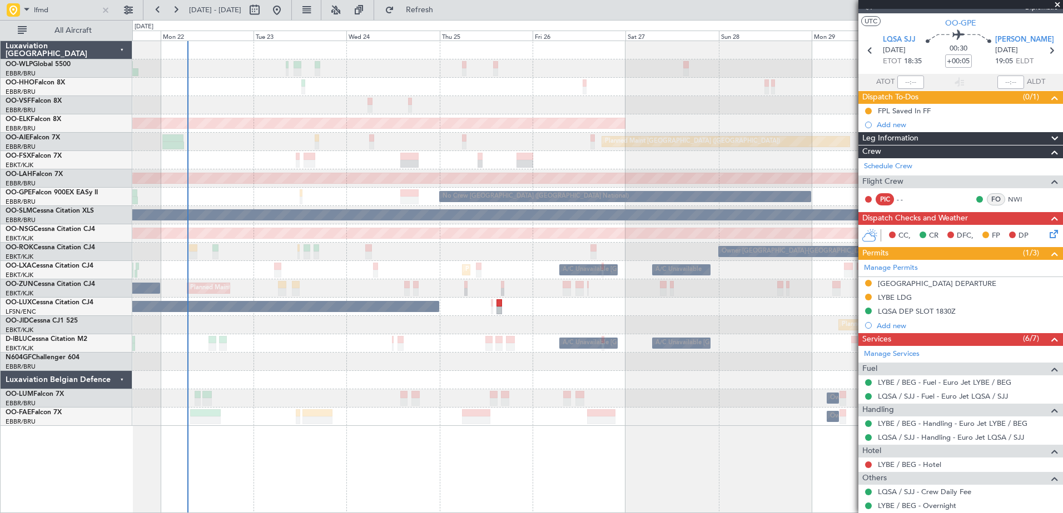
click at [256, 67] on div "AOG Maint Brussels (Brussels National) Planned Maint Kortrijk-Wevelgem Planned …" at bounding box center [597, 233] width 930 height 385
click at [286, 12] on button at bounding box center [277, 10] width 18 height 18
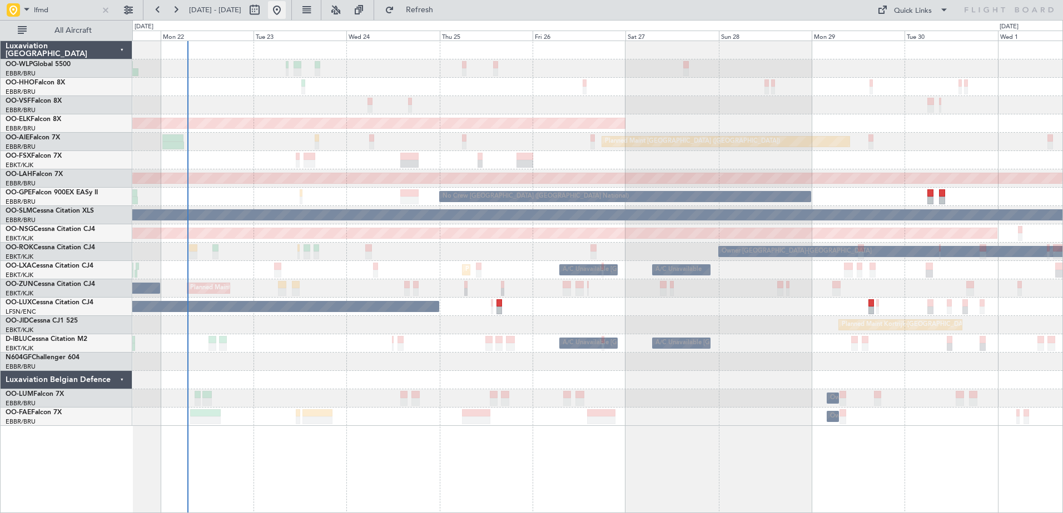
scroll to position [0, 0]
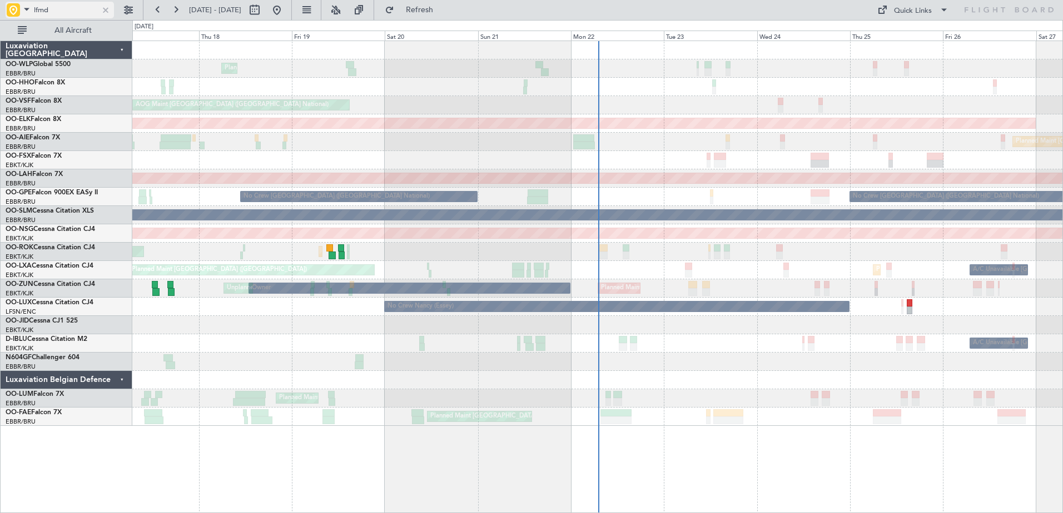
click at [100, 10] on div at bounding box center [105, 10] width 12 height 12
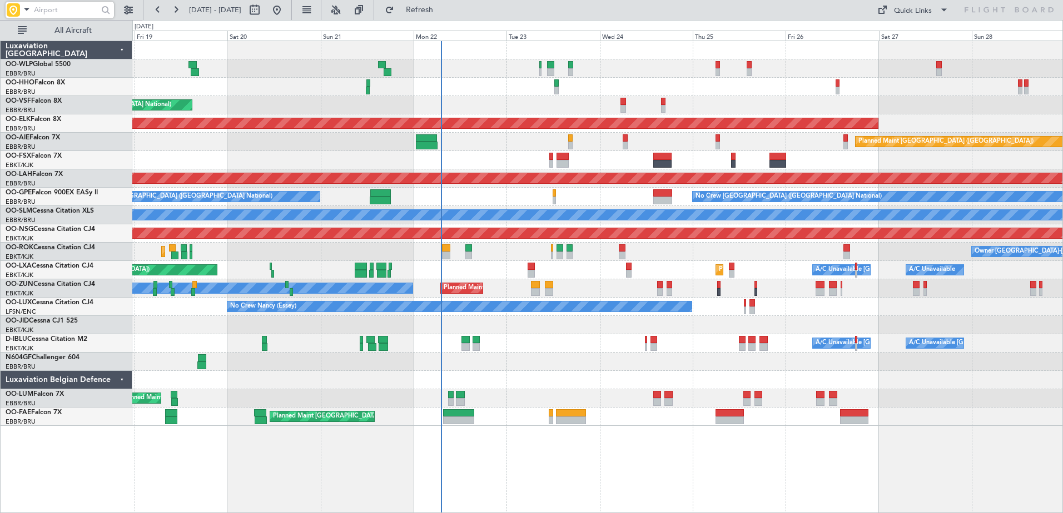
click at [609, 350] on div "A/C Unavailable Brussels (Brussels National) A/C Unavailable Kortrijk-Wevelgem" at bounding box center [597, 344] width 930 height 18
click at [431, 9] on button "Refresh" at bounding box center [413, 10] width 67 height 18
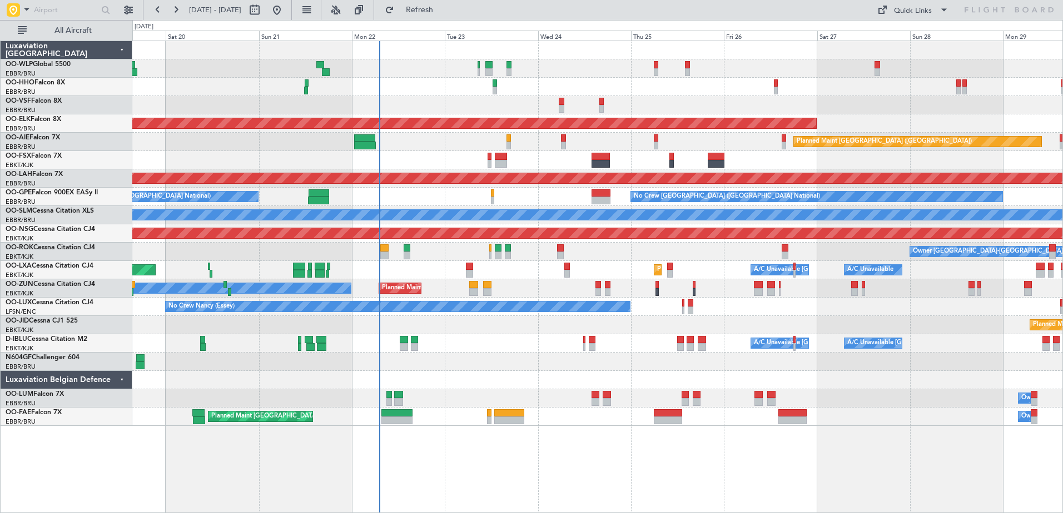
click at [542, 378] on div at bounding box center [597, 380] width 930 height 18
click at [446, 4] on button "Refresh" at bounding box center [413, 10] width 67 height 18
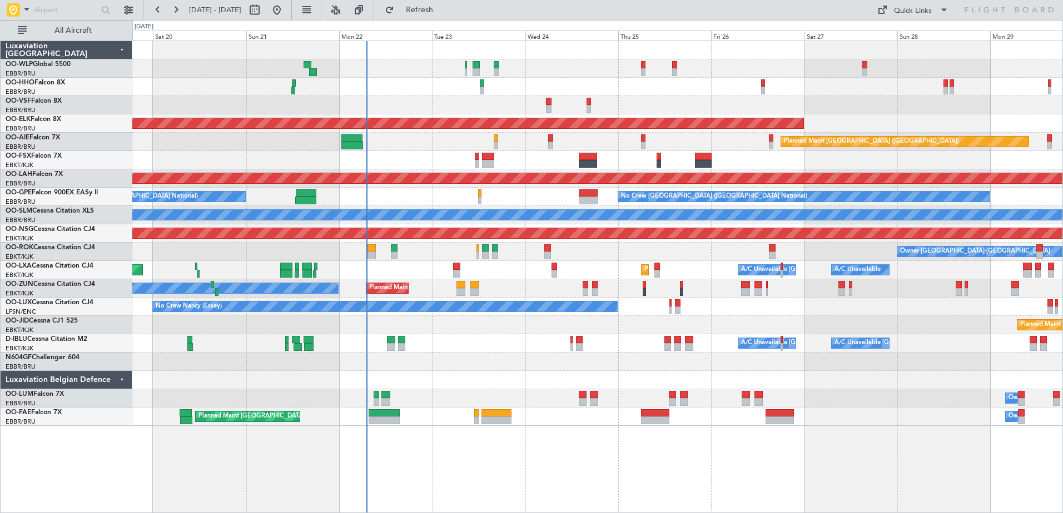
click at [607, 343] on div "Planned Maint Liege AOG Maint Brussels (Brussels National) Planned Maint Kortri…" at bounding box center [597, 233] width 930 height 385
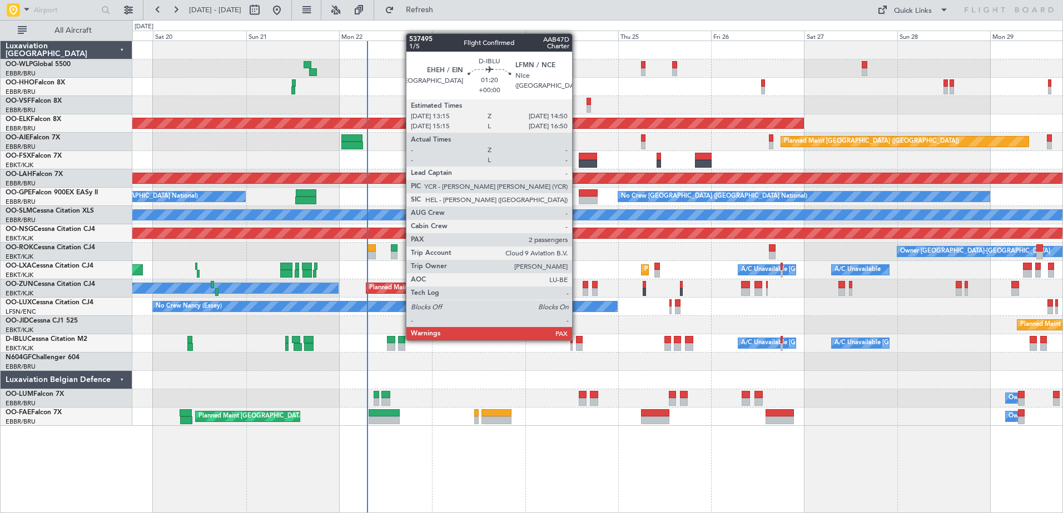
click at [577, 340] on div at bounding box center [579, 340] width 7 height 8
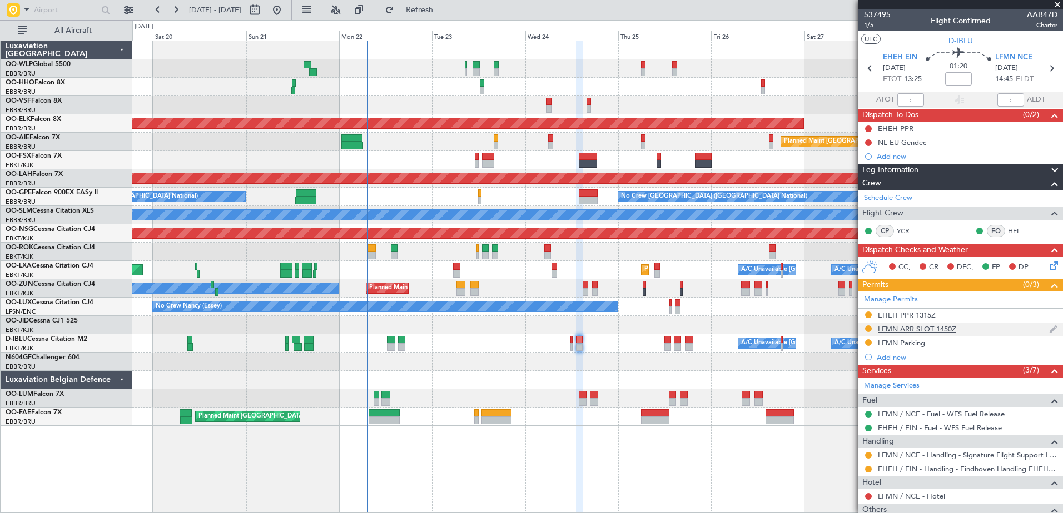
scroll to position [91, 0]
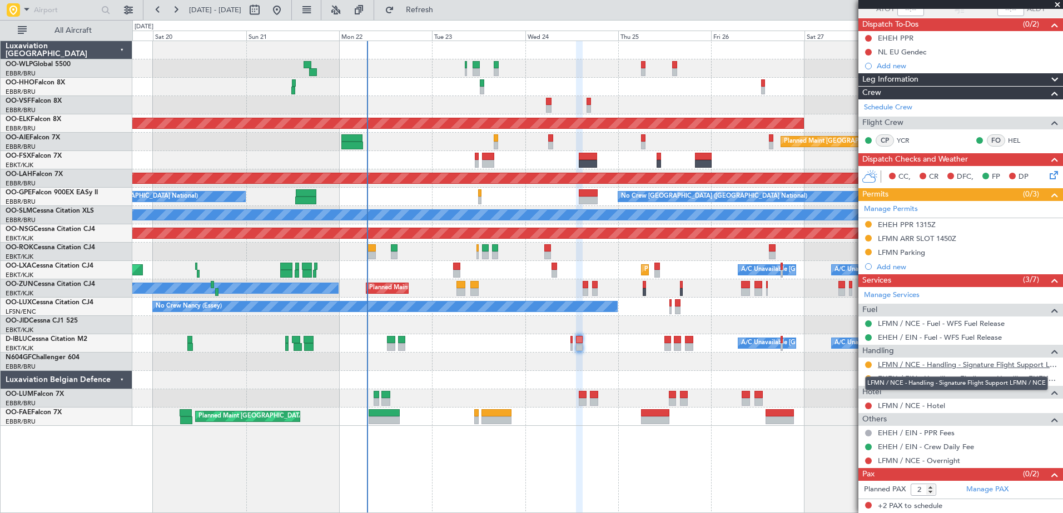
click at [907, 366] on link "LFMN / NCE - Handling - Signature Flight Support LFMN / NCE" at bounding box center [968, 364] width 180 height 9
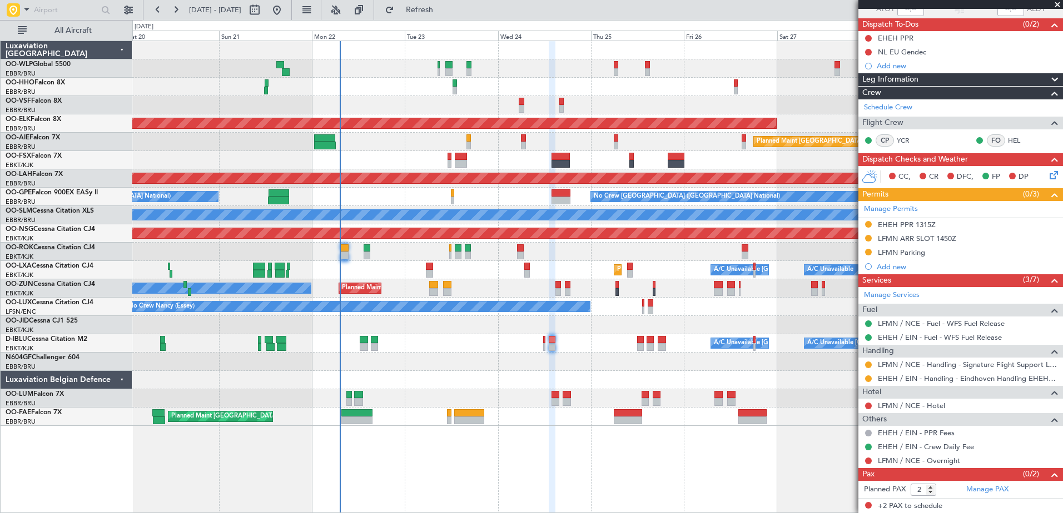
click at [591, 356] on div "Planned Maint Liege AOG Maint Brussels (Brussels National) Planned Maint Kortri…" at bounding box center [597, 233] width 930 height 385
click at [704, 93] on div at bounding box center [597, 87] width 930 height 18
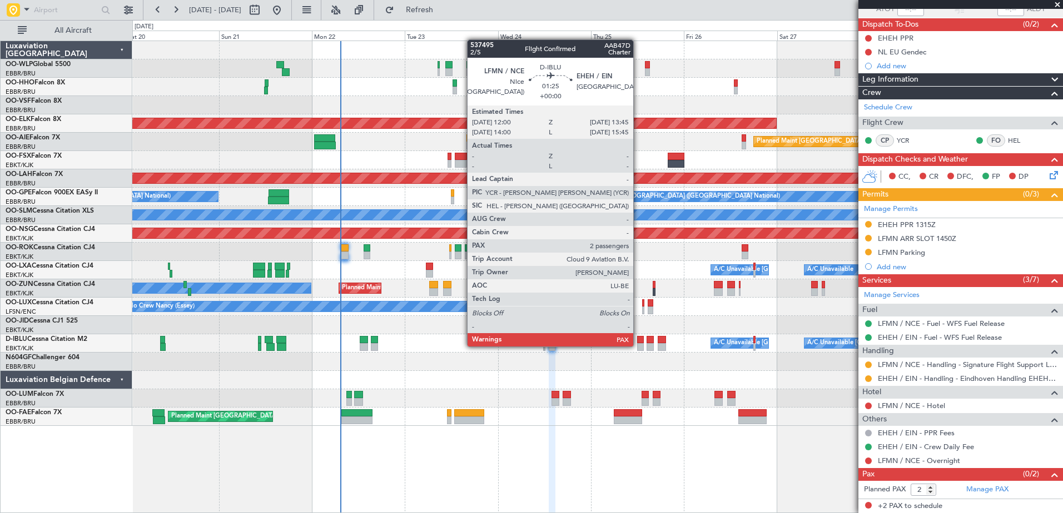
click at [638, 346] on div at bounding box center [640, 347] width 7 height 8
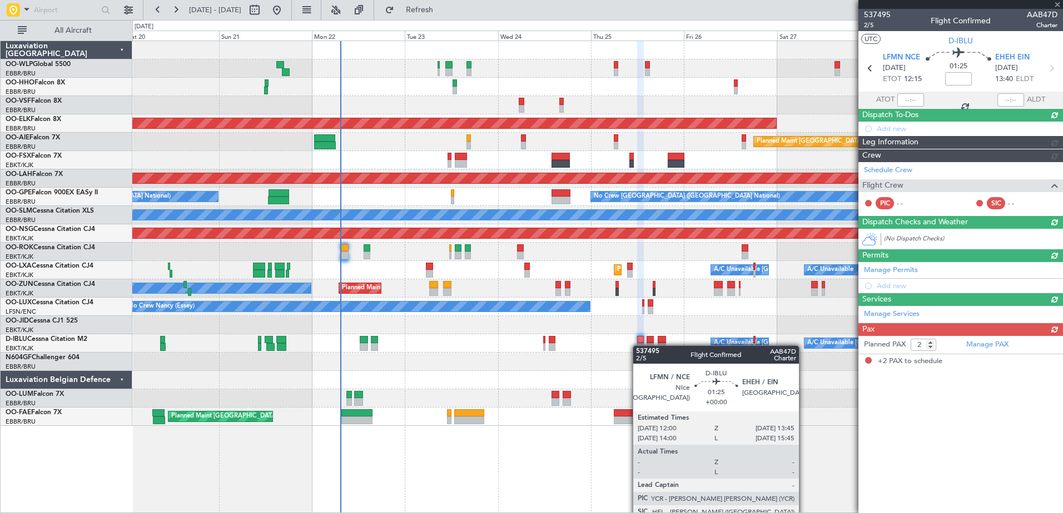
scroll to position [0, 0]
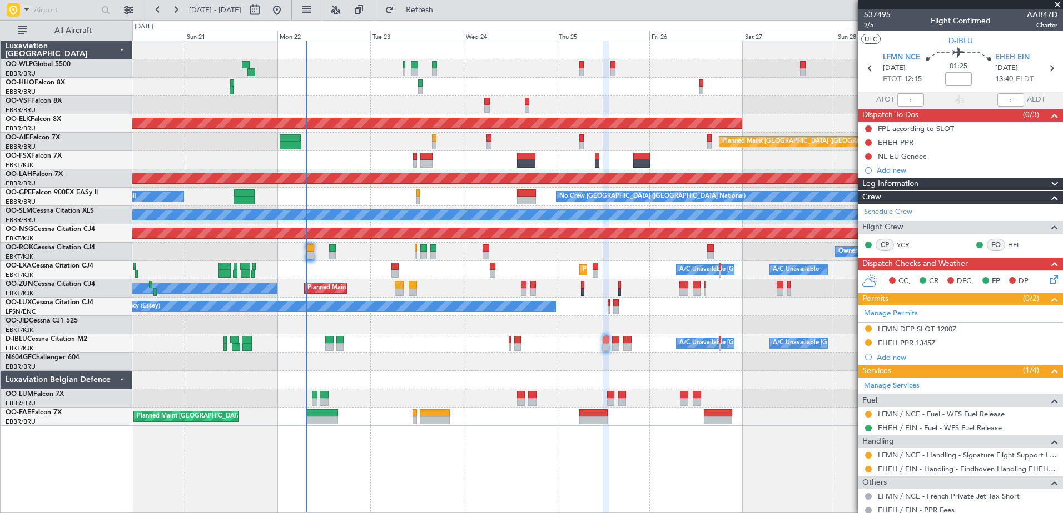
click at [594, 372] on div at bounding box center [597, 380] width 930 height 18
click at [41, 9] on input "text" at bounding box center [66, 10] width 64 height 17
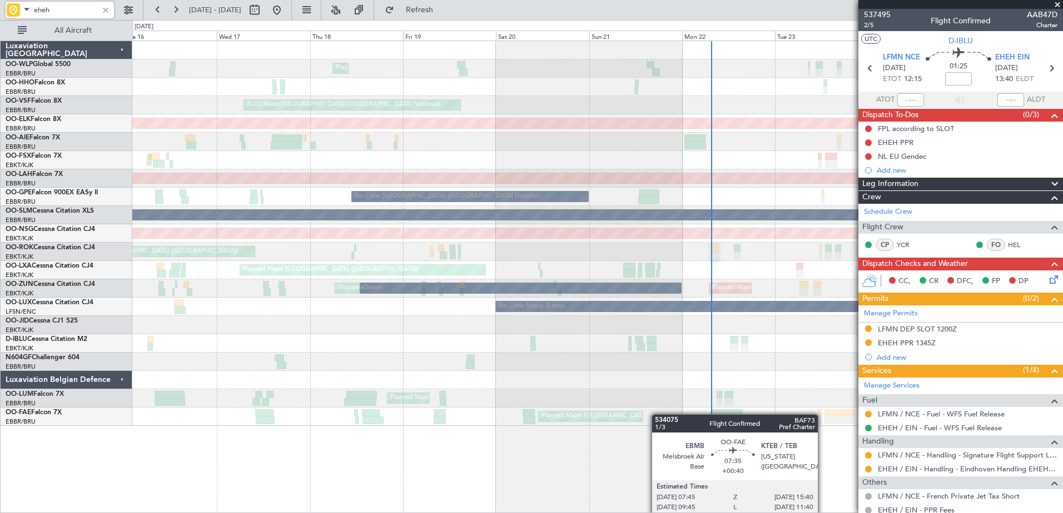
click at [775, 415] on div "Planned Maint Liege AOG Maint Brussels (Brussels National) Planned Maint Kortri…" at bounding box center [597, 233] width 930 height 385
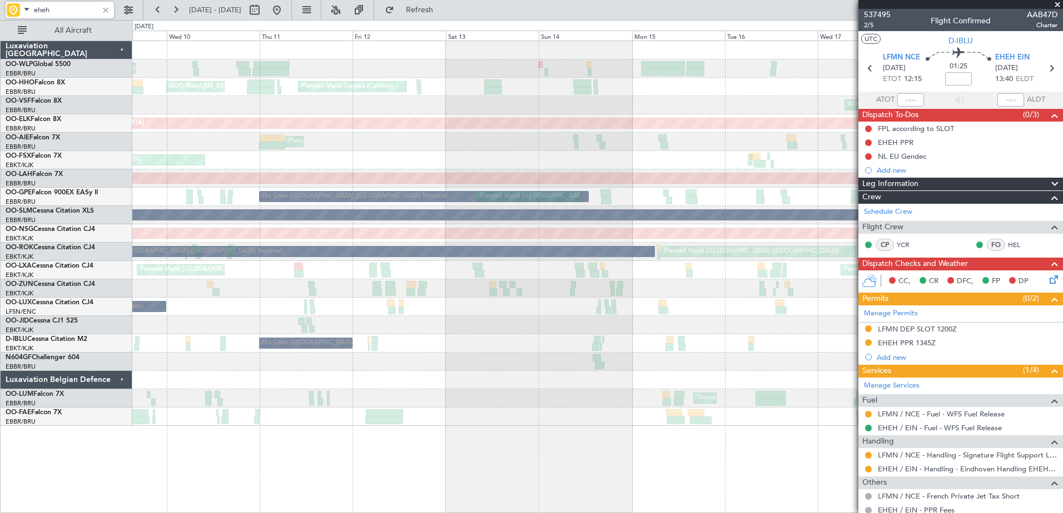
click at [756, 342] on div "Planned Maint Liege Planned Maint Liege Planned Maint Geneva (Cointrin) AOG Mai…" at bounding box center [597, 233] width 930 height 385
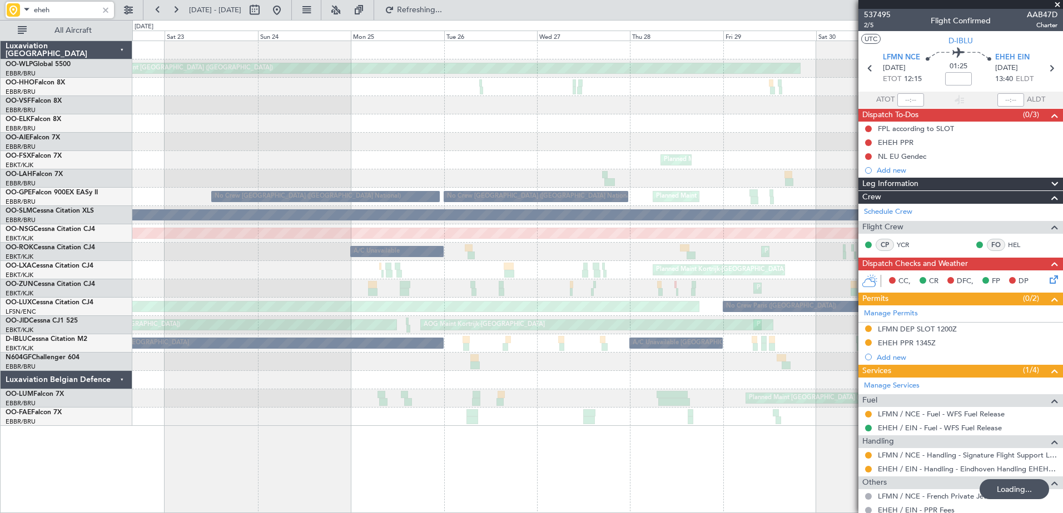
click at [597, 391] on div "Planned Maint Berlin (Brandenburg) Planned Maint London (Farnborough) Planned M…" at bounding box center [597, 233] width 930 height 385
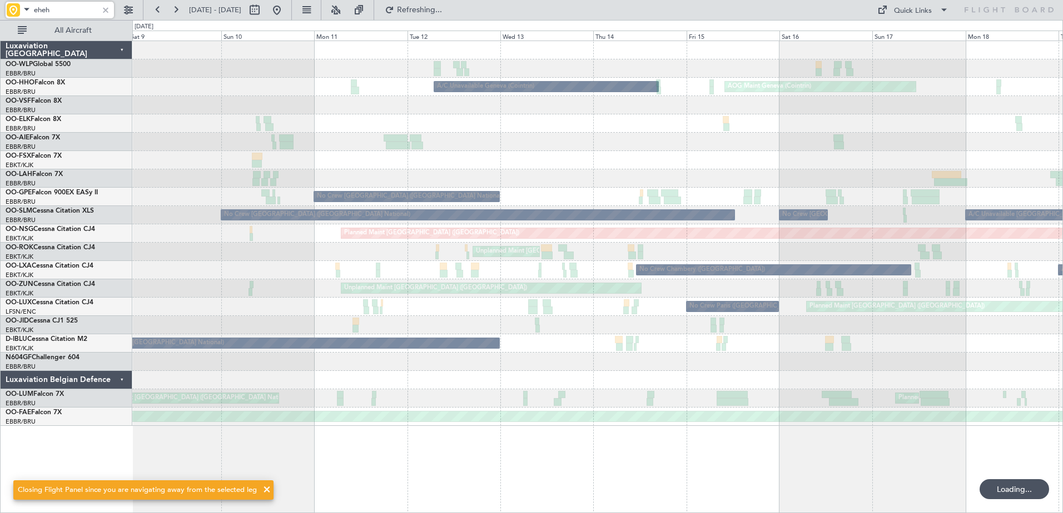
click at [766, 381] on div "AOG Maint Geneva (Cointrin) A/C Unavailable Geneva (Cointrin) Planned Maint Gen…" at bounding box center [597, 233] width 930 height 385
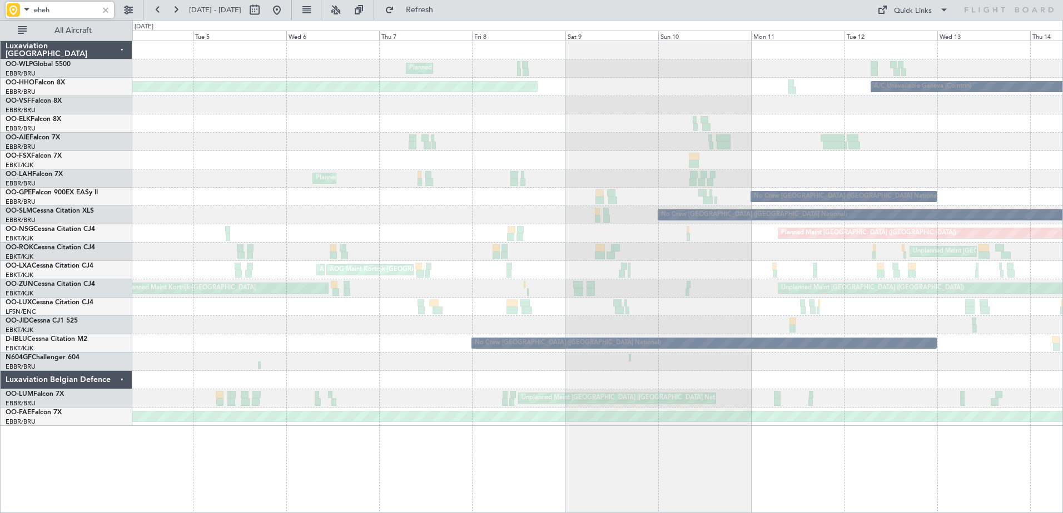
click at [798, 386] on div at bounding box center [597, 380] width 930 height 18
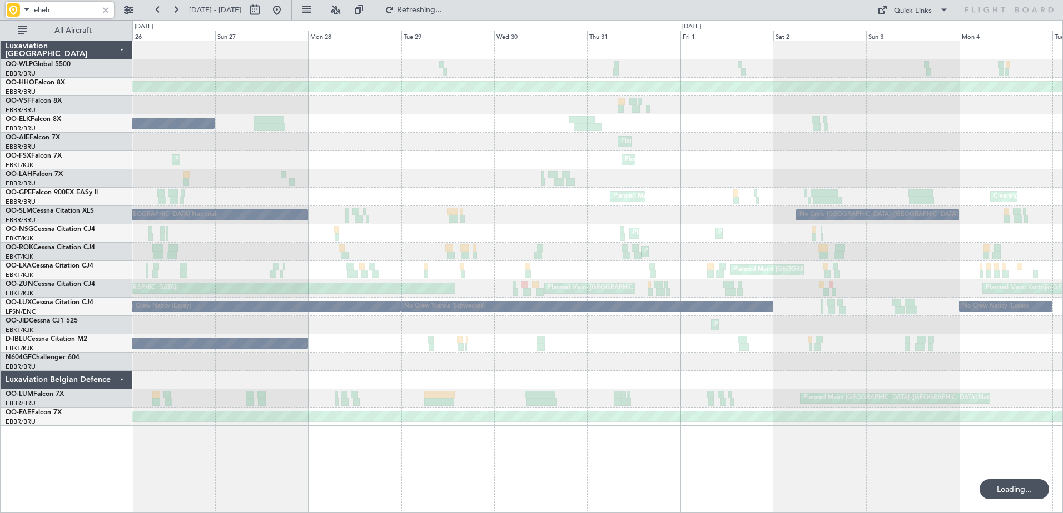
click at [707, 356] on div at bounding box center [597, 362] width 930 height 18
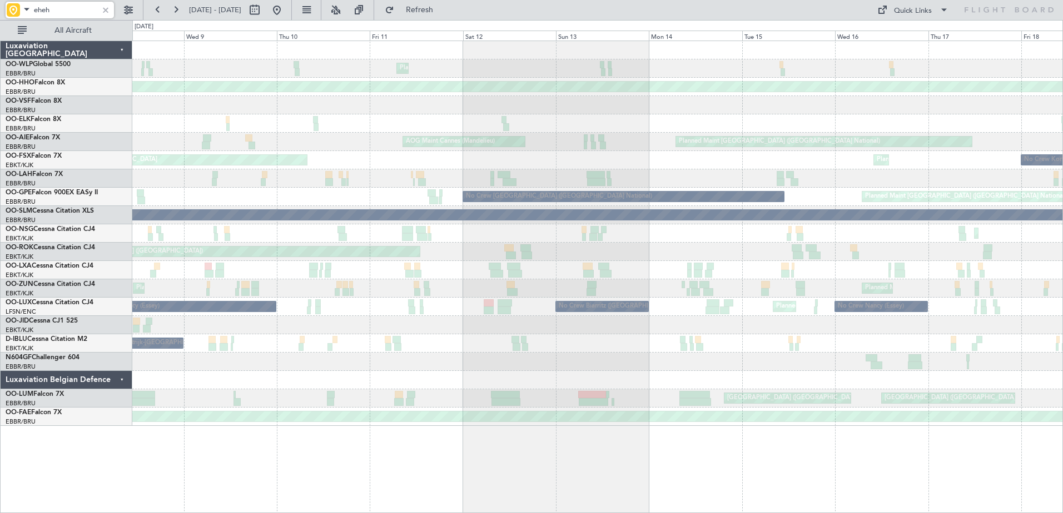
click at [774, 335] on div "No Crew Kortrijk-Wevelgem" at bounding box center [597, 344] width 930 height 18
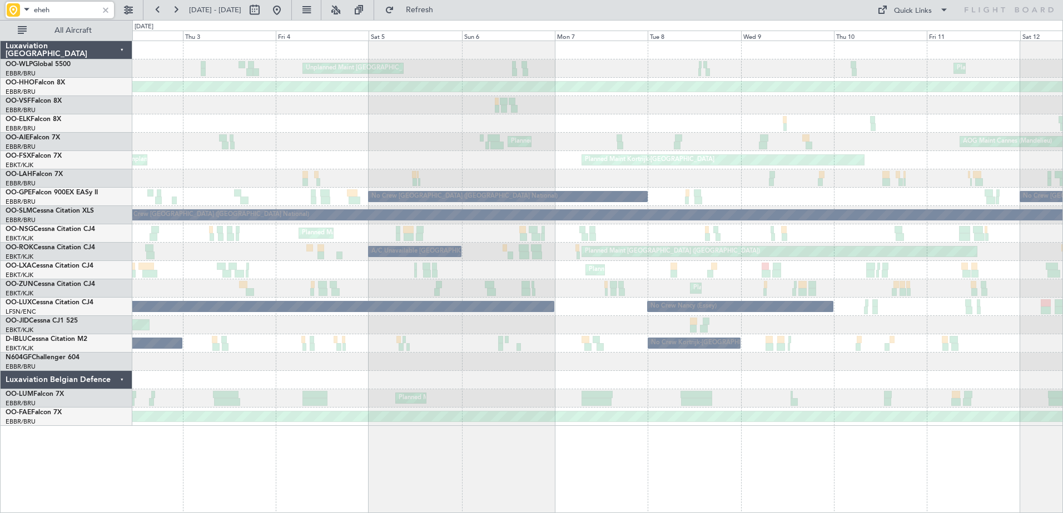
click at [822, 357] on div at bounding box center [597, 362] width 930 height 18
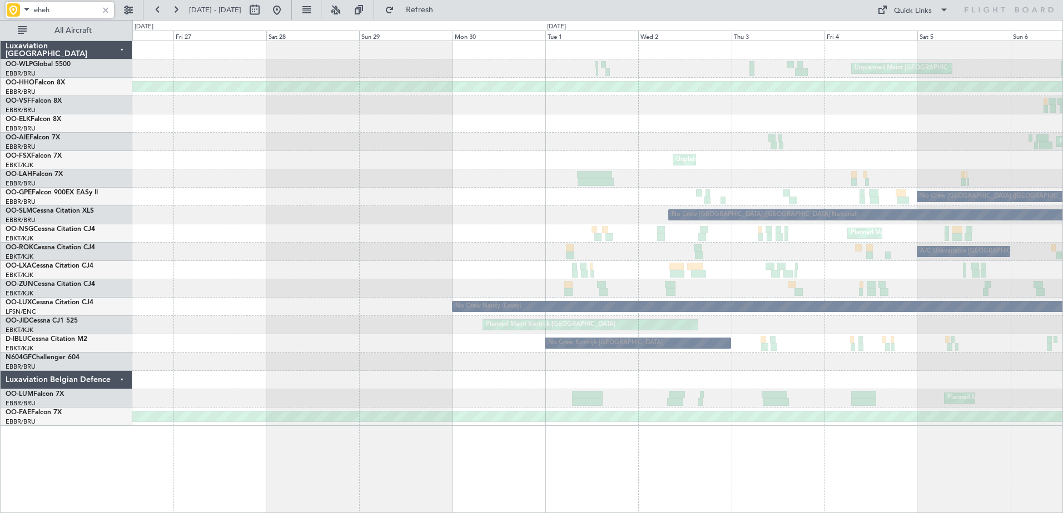
click at [794, 323] on div "Planned Maint Kortrijk-[GEOGRAPHIC_DATA]" at bounding box center [597, 325] width 930 height 18
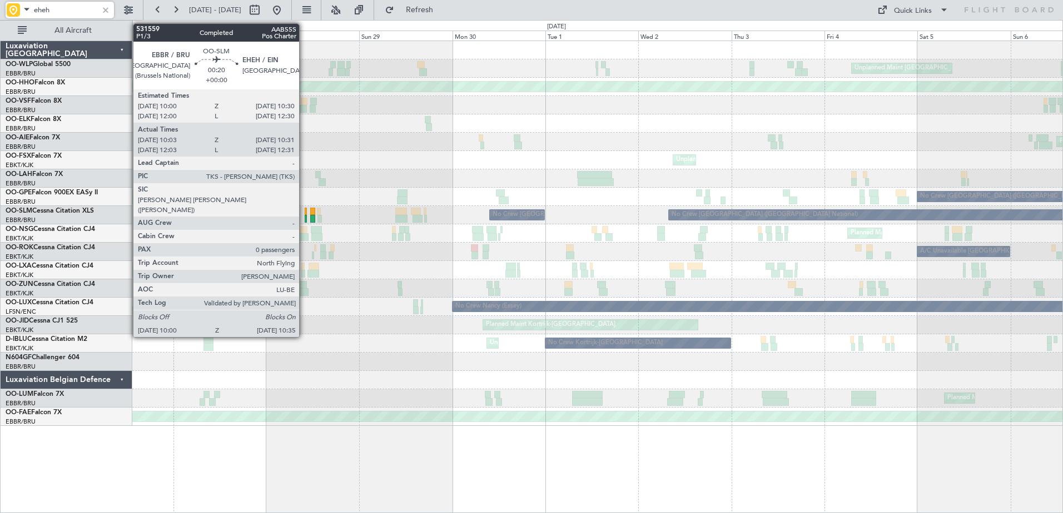
click at [305, 214] on div at bounding box center [306, 212] width 2 height 8
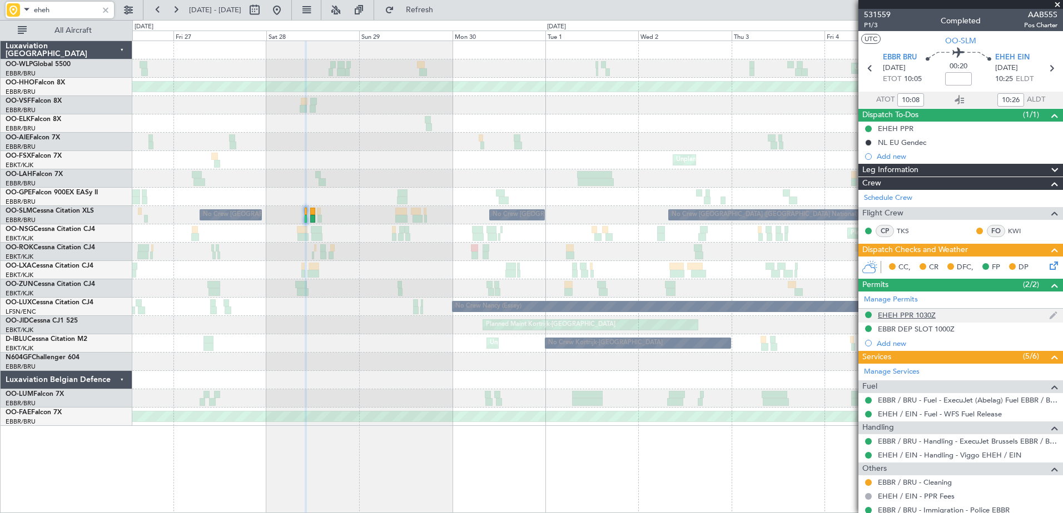
type input "eheh"
click at [903, 314] on div "EHEH PPR 1030Z" at bounding box center [907, 315] width 58 height 9
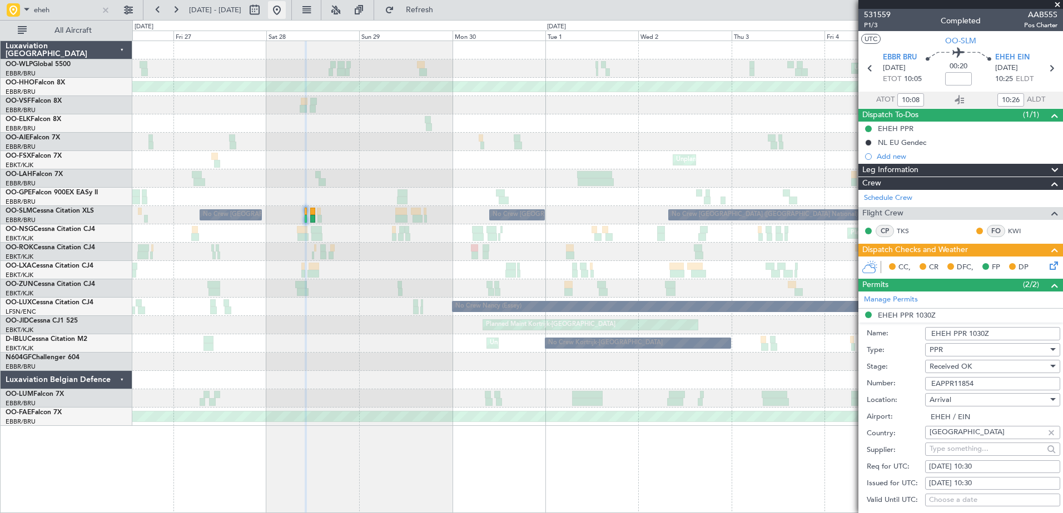
click at [286, 7] on button at bounding box center [277, 10] width 18 height 18
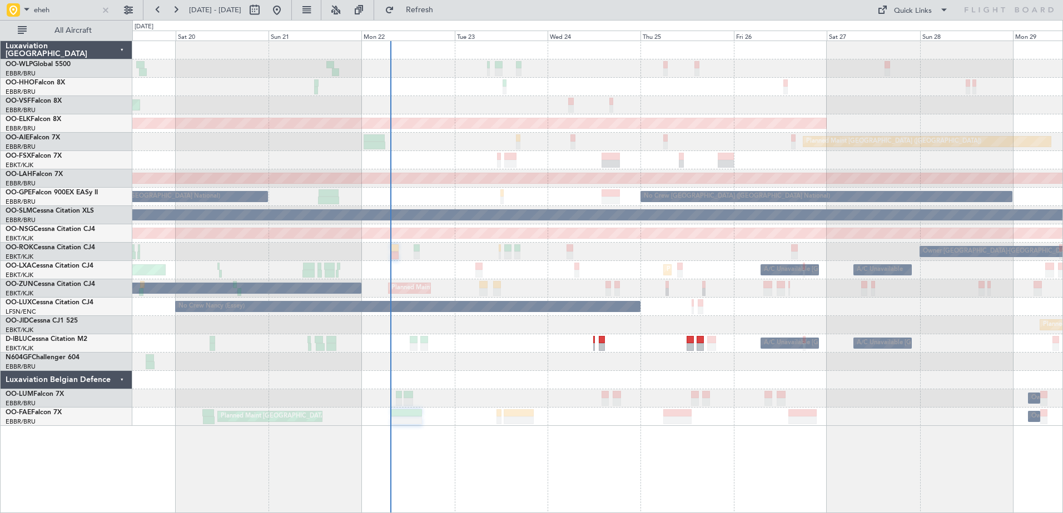
click at [571, 351] on div "A/C Unavailable Brussels (Brussels National) A/C Unavailable Kortrijk-Wevelgem" at bounding box center [597, 344] width 930 height 18
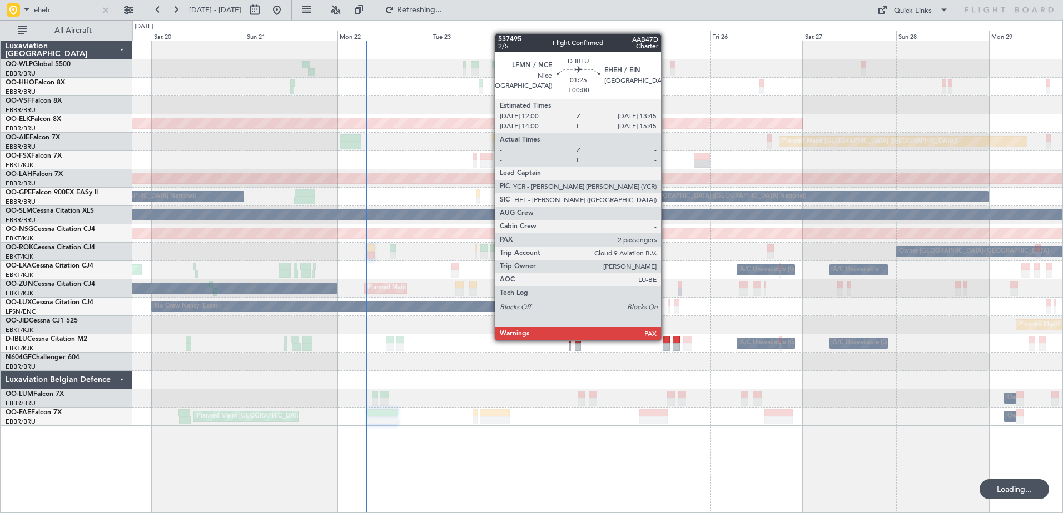
click at [666, 340] on div at bounding box center [665, 340] width 7 height 8
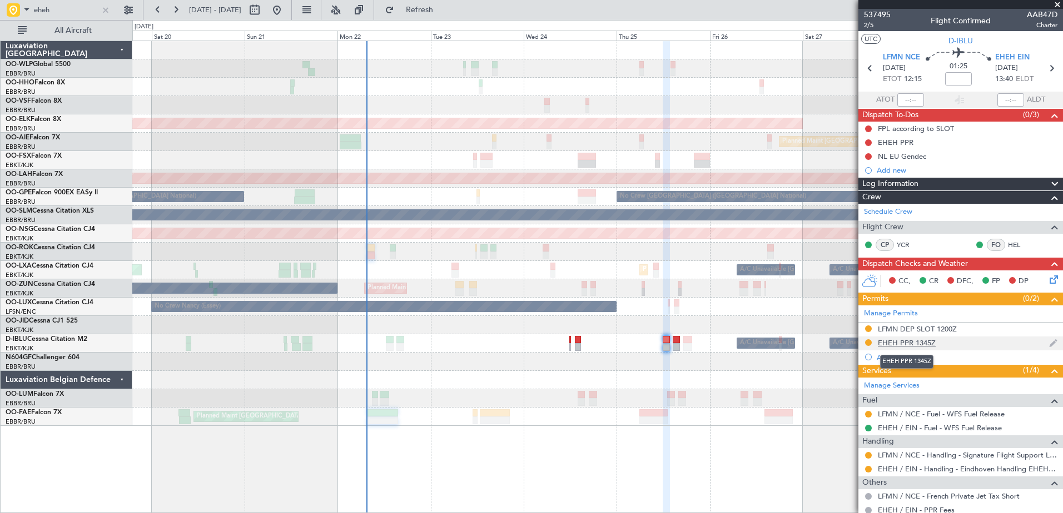
click at [908, 341] on div "EHEH PPR 1345Z" at bounding box center [907, 342] width 58 height 9
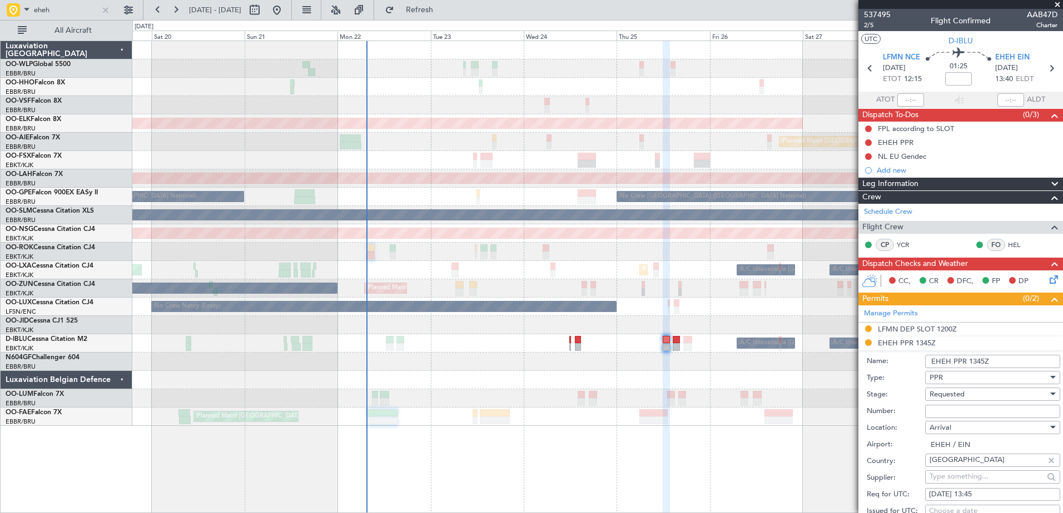
click at [976, 412] on input "Number:" at bounding box center [992, 411] width 135 height 13
paste input "EAPPR12299"
type input "EAPPR12299"
click at [978, 392] on div "Requested" at bounding box center [988, 394] width 118 height 17
click at [979, 478] on span "Received OK" at bounding box center [988, 483] width 117 height 17
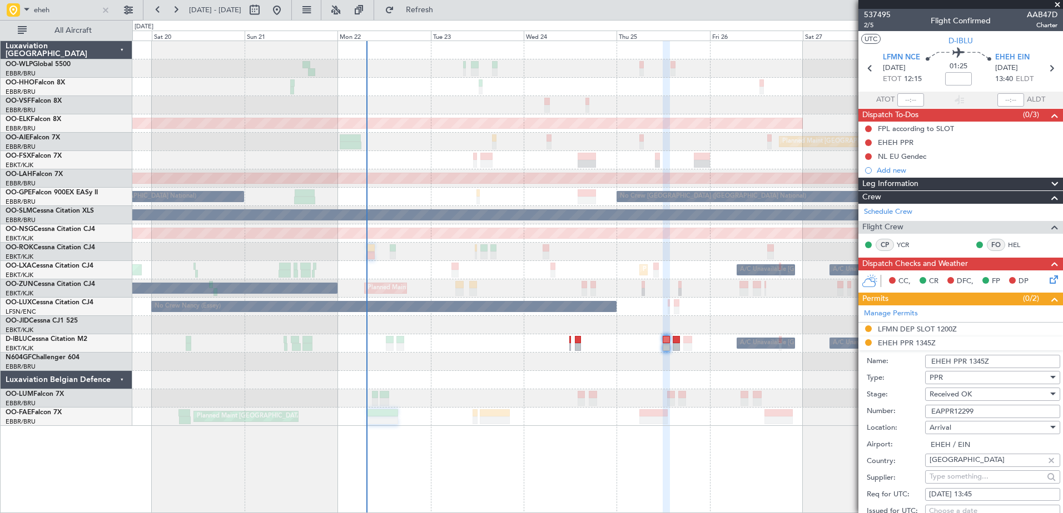
scroll to position [278, 0]
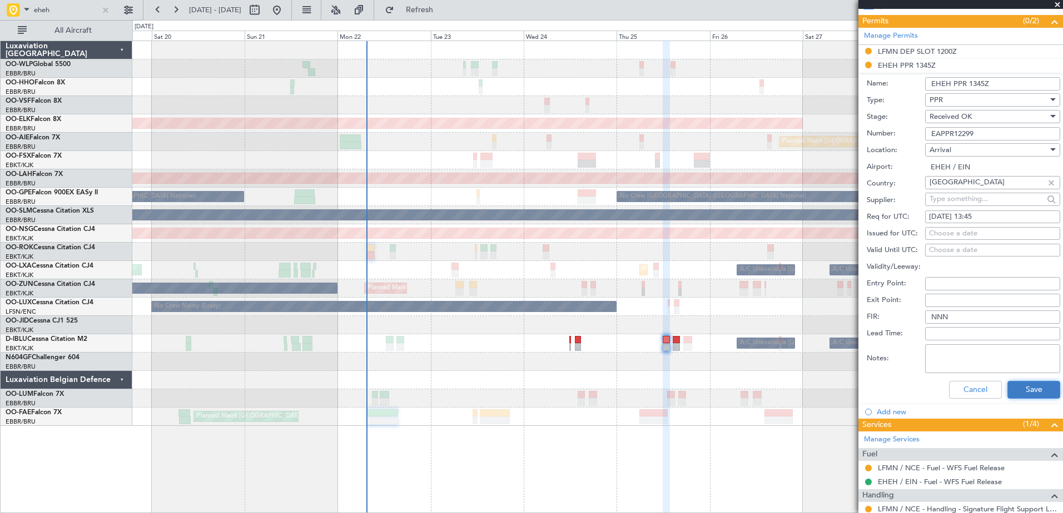
click at [1030, 393] on button "Save" at bounding box center [1033, 390] width 53 height 18
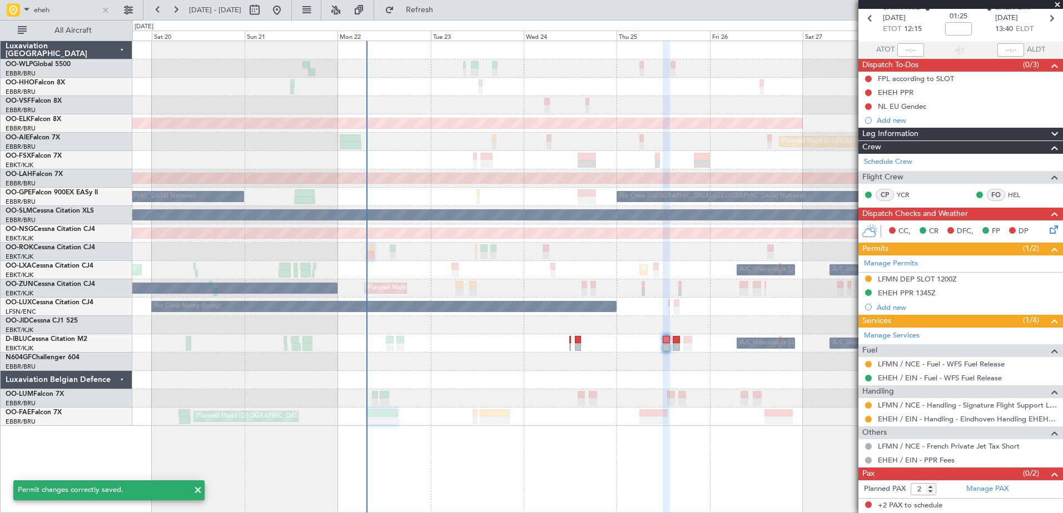
scroll to position [49, 0]
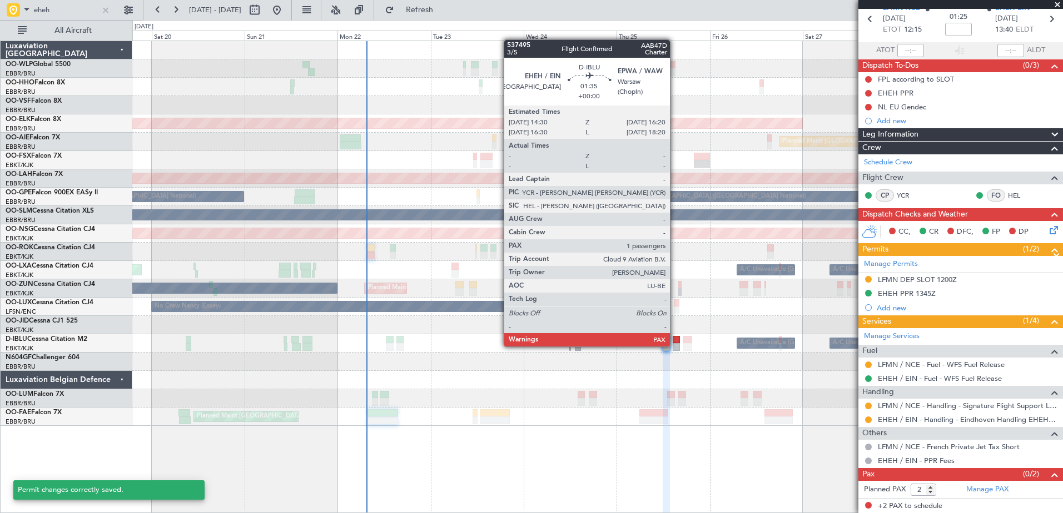
click at [675, 346] on div at bounding box center [675, 347] width 7 height 8
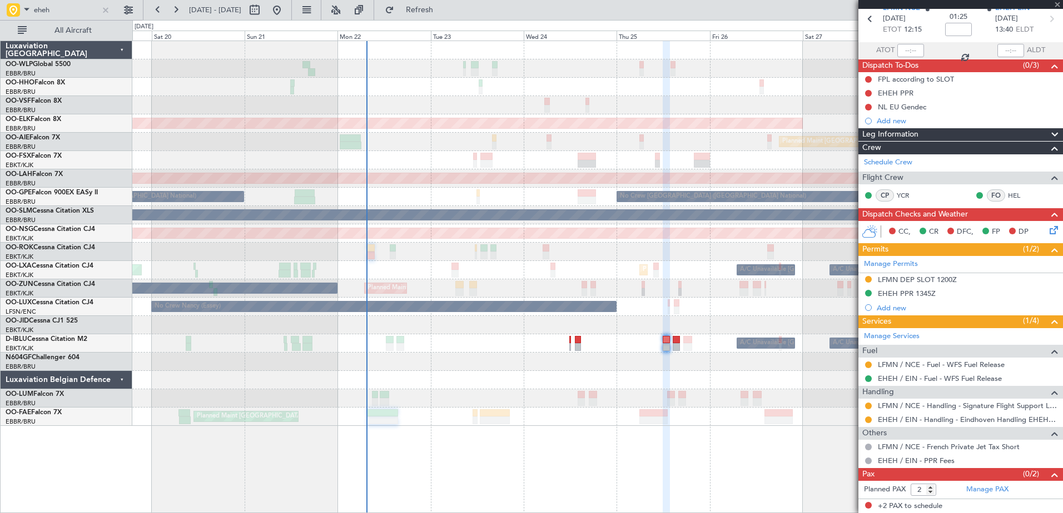
type input "1"
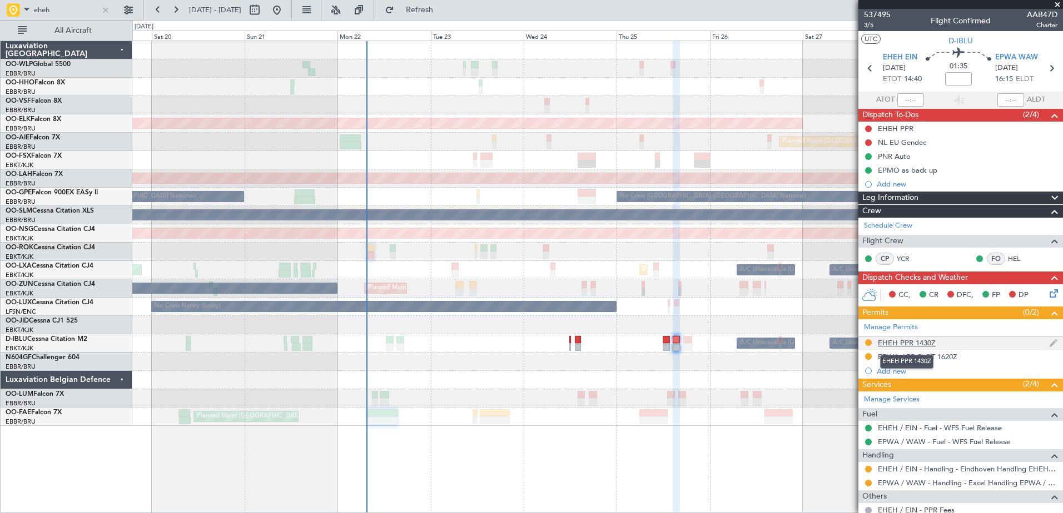
click at [894, 343] on div "EHEH PPR 1430Z" at bounding box center [907, 342] width 58 height 9
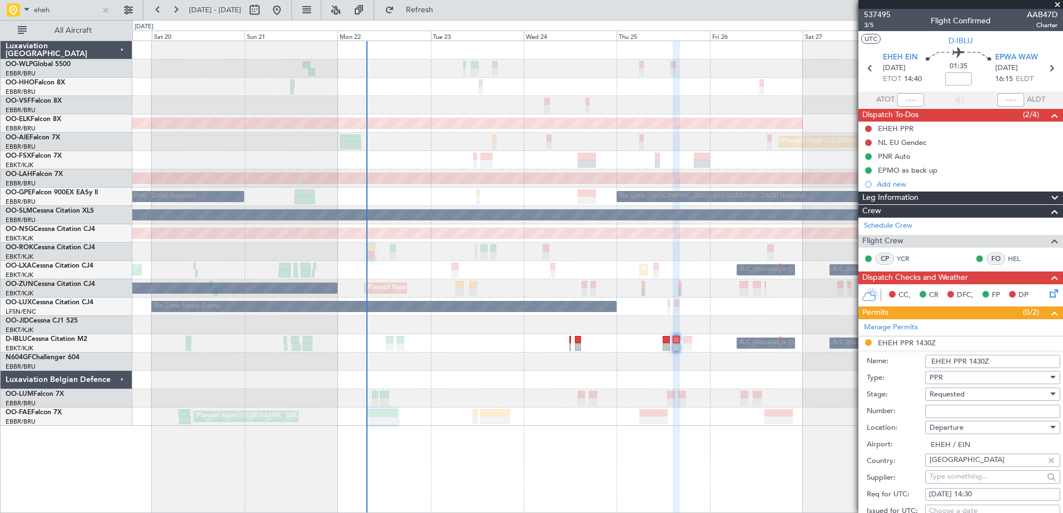
click at [953, 410] on input "Number:" at bounding box center [992, 411] width 135 height 13
paste input "EAPPR12299"
type input "EAPPR12299"
click at [970, 392] on div "Requested" at bounding box center [988, 394] width 118 height 17
click at [971, 486] on span "Received OK" at bounding box center [988, 483] width 117 height 17
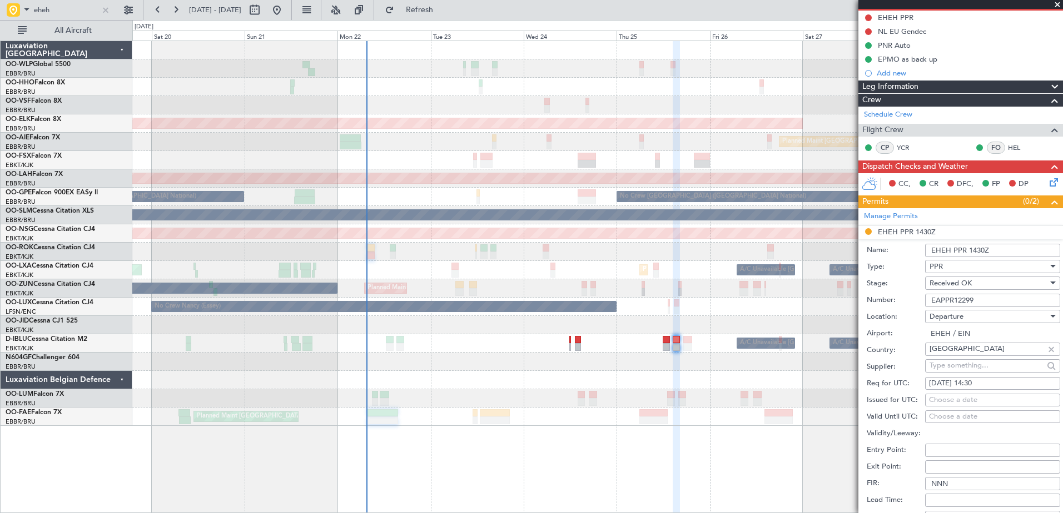
scroll to position [167, 0]
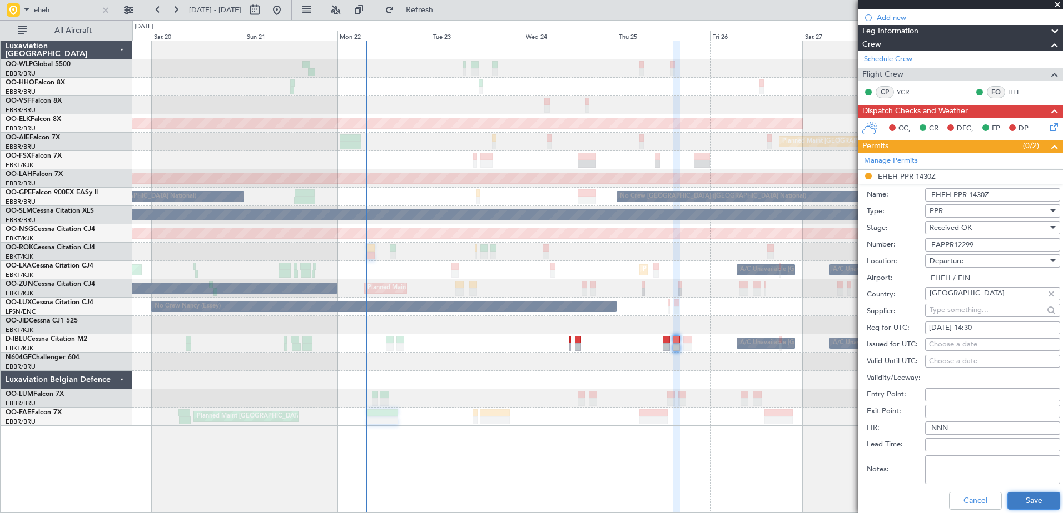
click at [1029, 504] on button "Save" at bounding box center [1033, 501] width 53 height 18
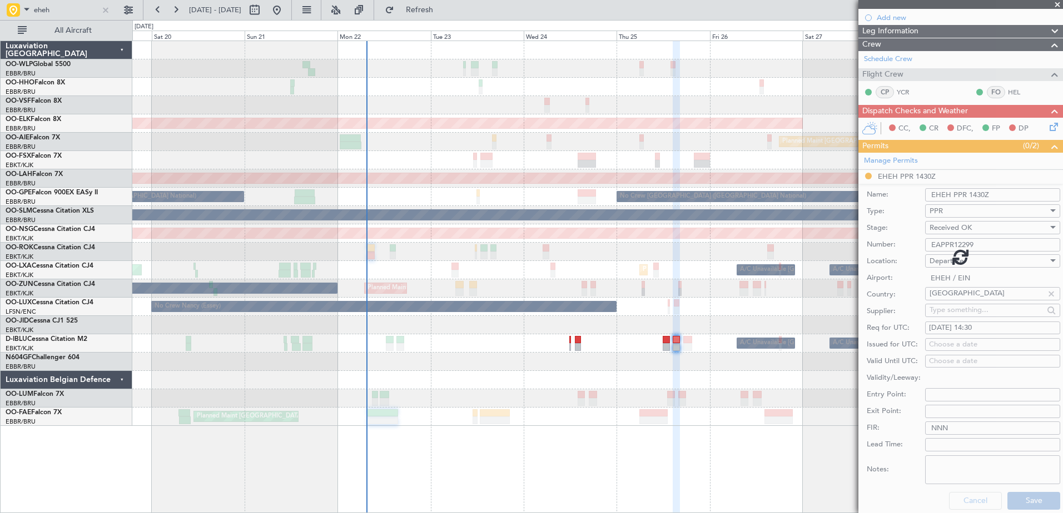
scroll to position [49, 0]
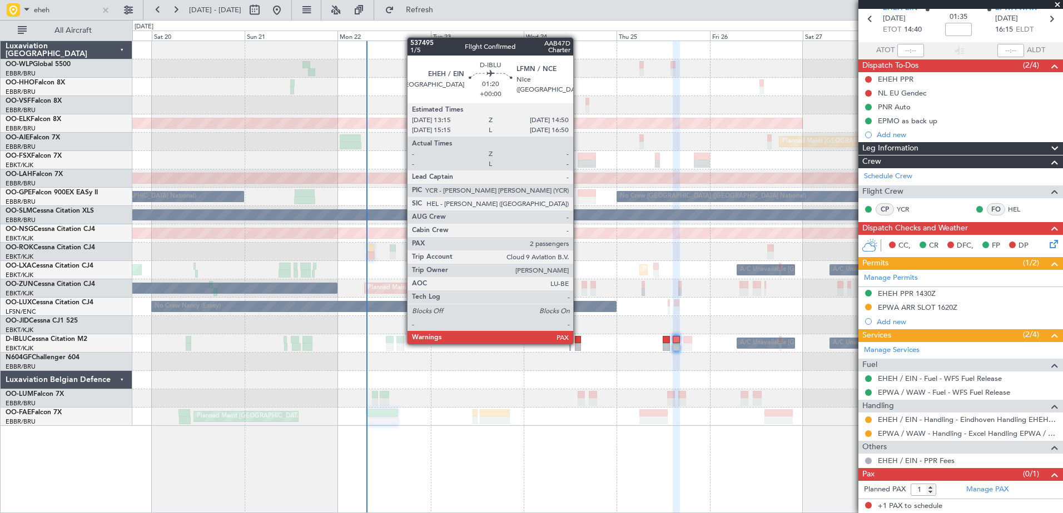
click at [578, 343] on div at bounding box center [578, 347] width 7 height 8
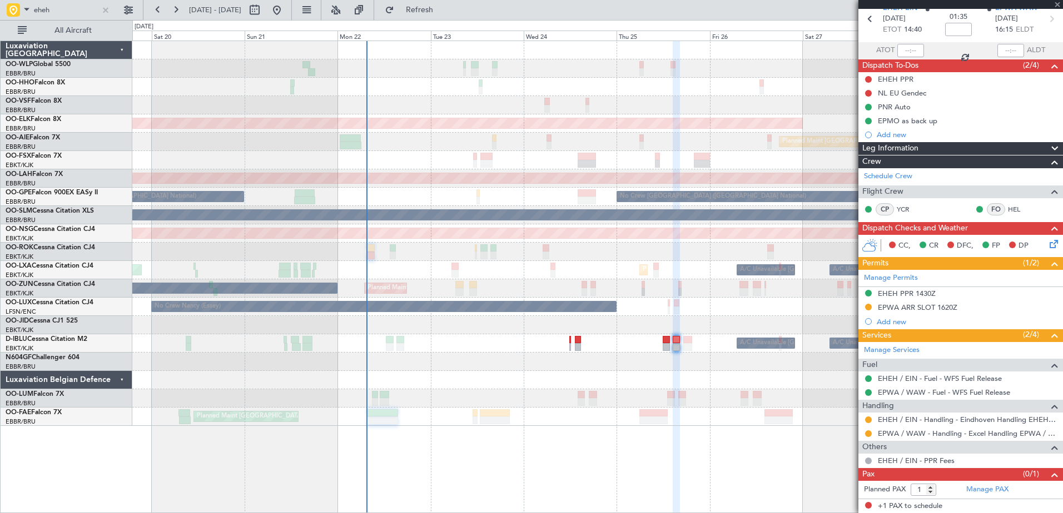
type input "2"
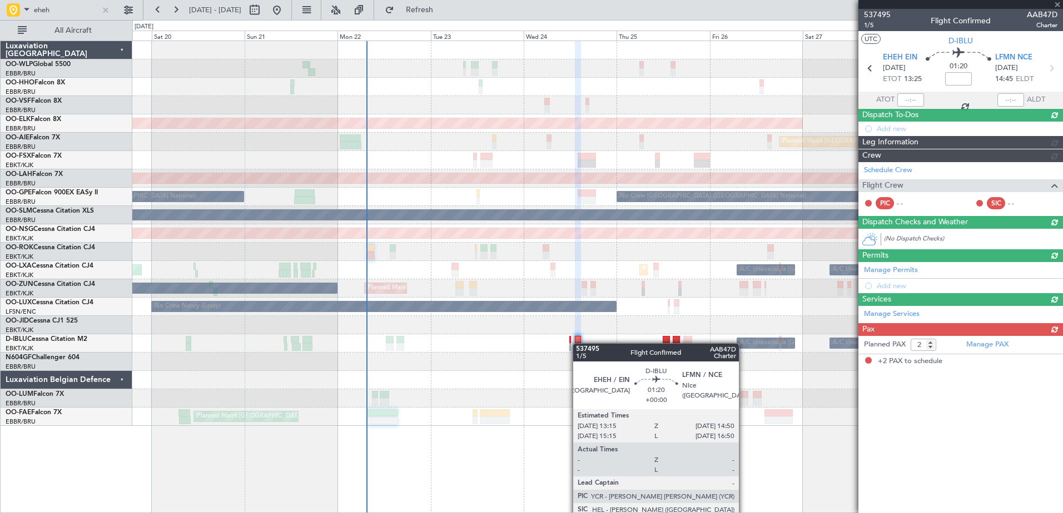
scroll to position [0, 0]
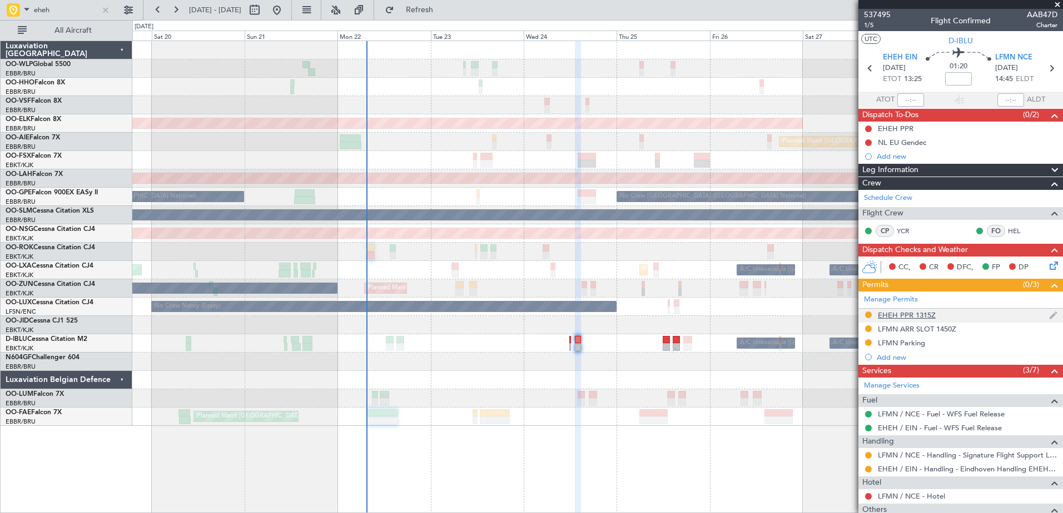
click at [921, 315] on div "EHEH PPR 1315Z" at bounding box center [907, 315] width 58 height 9
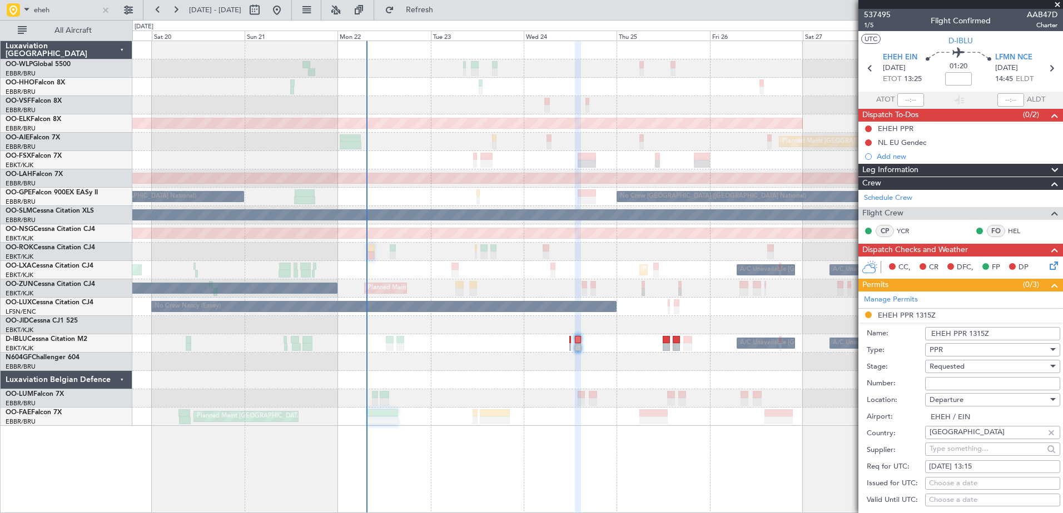
click at [961, 382] on input "Number:" at bounding box center [992, 383] width 135 height 13
paste input "EAPPR12298"
type input "EAPPR12298"
click at [971, 364] on div "Requested" at bounding box center [988, 366] width 118 height 17
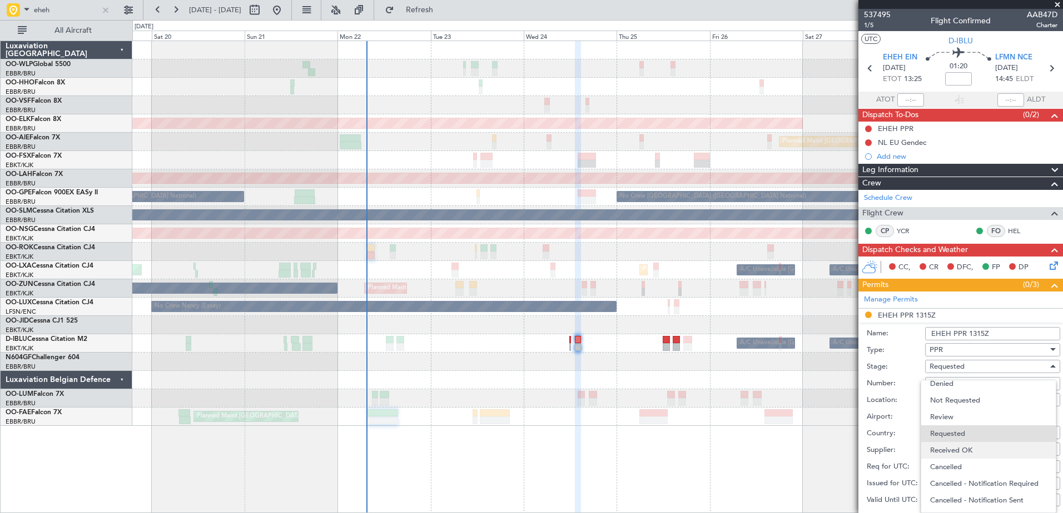
click at [974, 448] on span "Received OK" at bounding box center [988, 450] width 117 height 17
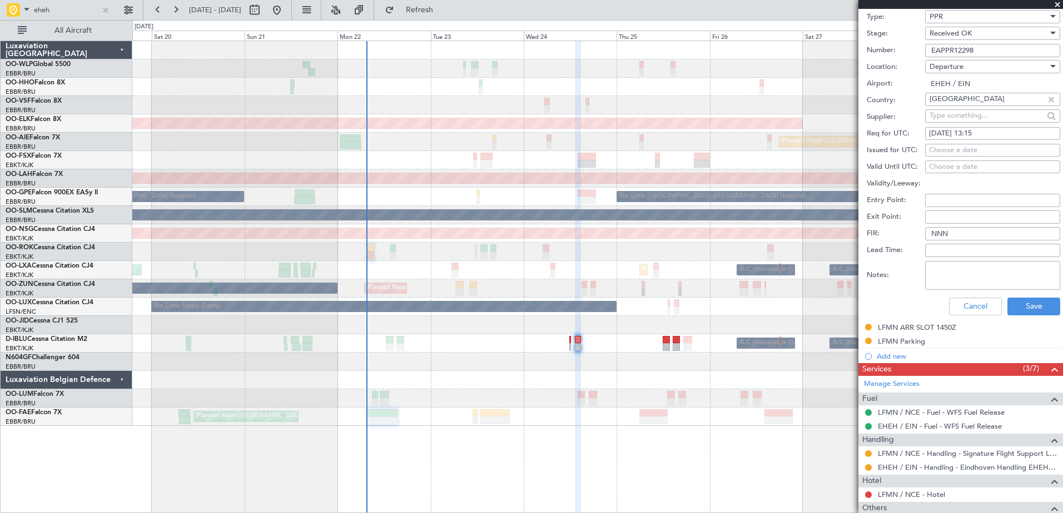
scroll to position [389, 0]
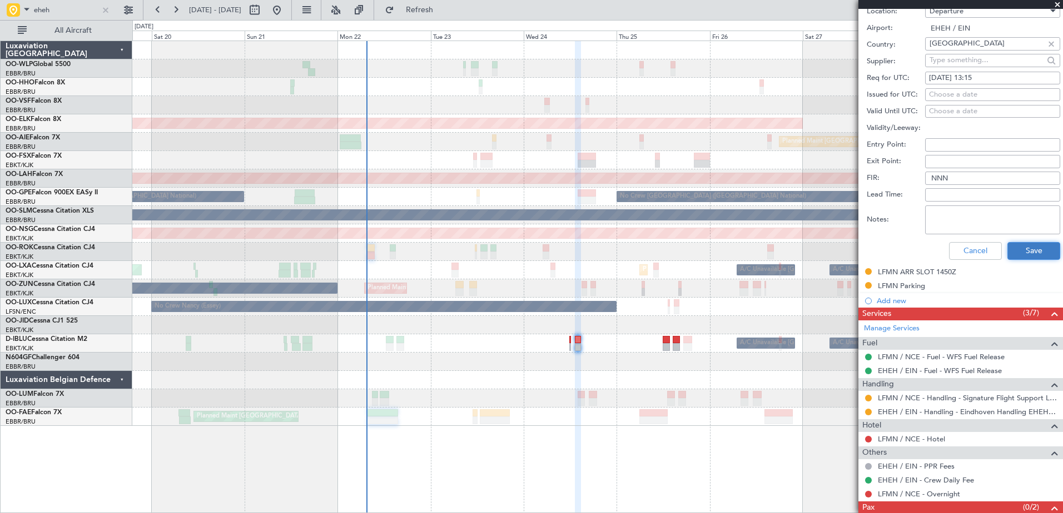
click at [1036, 247] on button "Save" at bounding box center [1033, 251] width 53 height 18
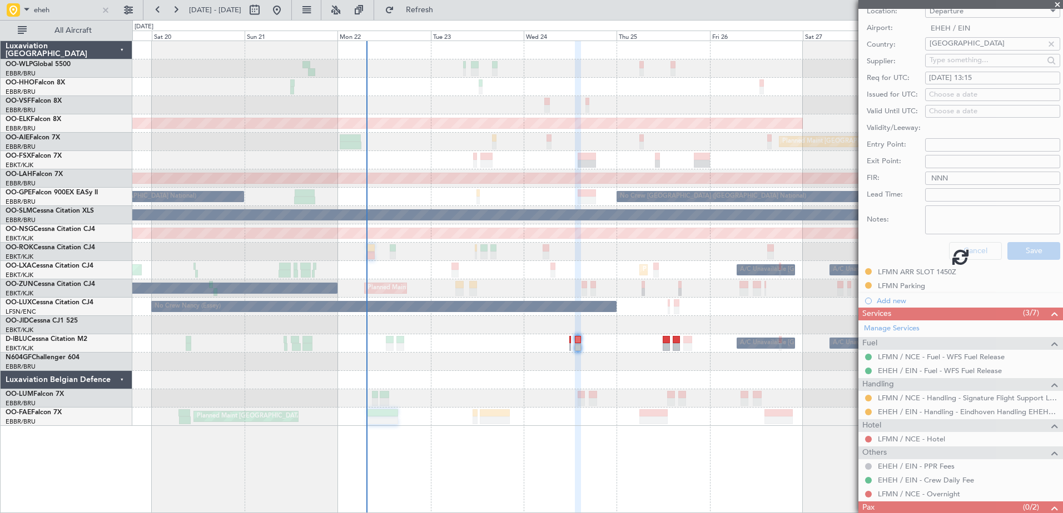
scroll to position [57, 0]
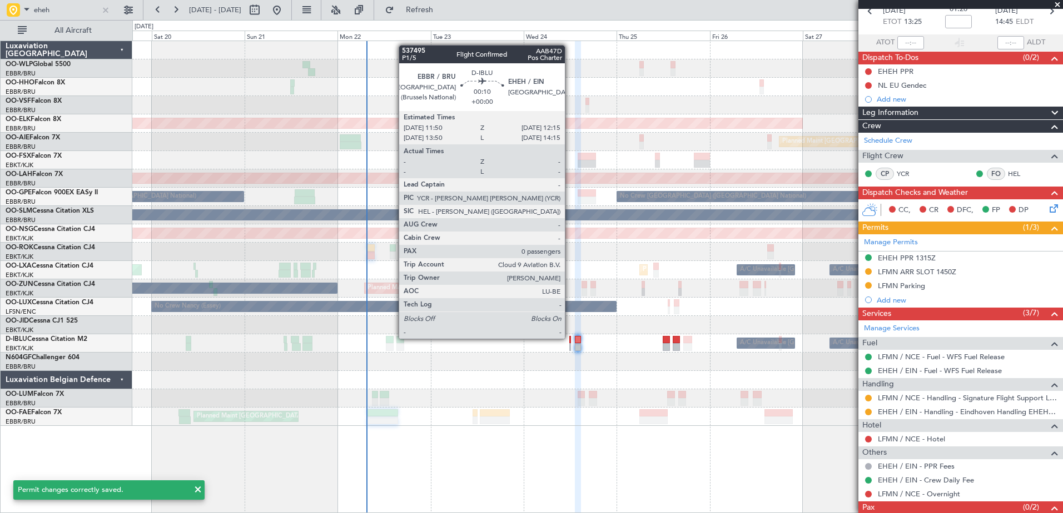
click at [570, 339] on div at bounding box center [570, 340] width 2 height 8
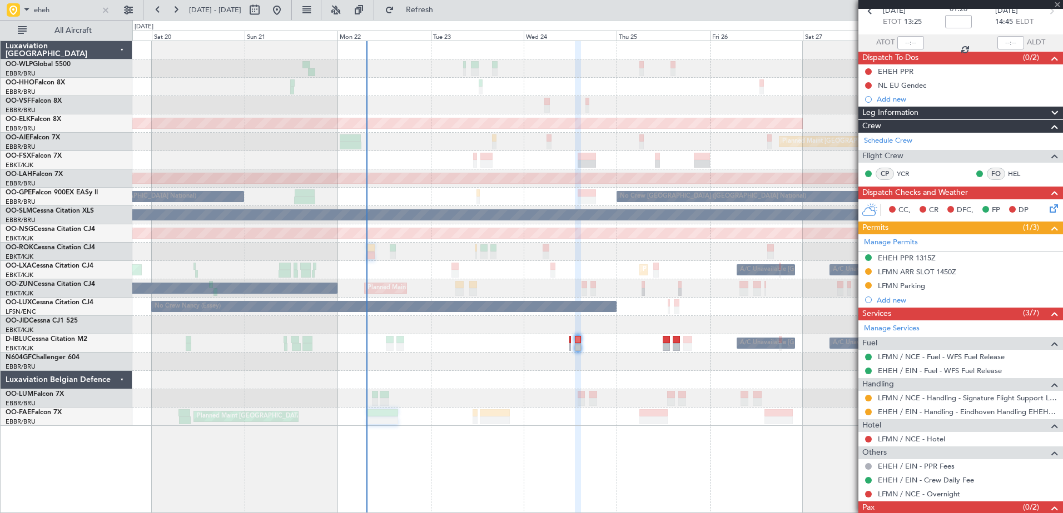
type input "0"
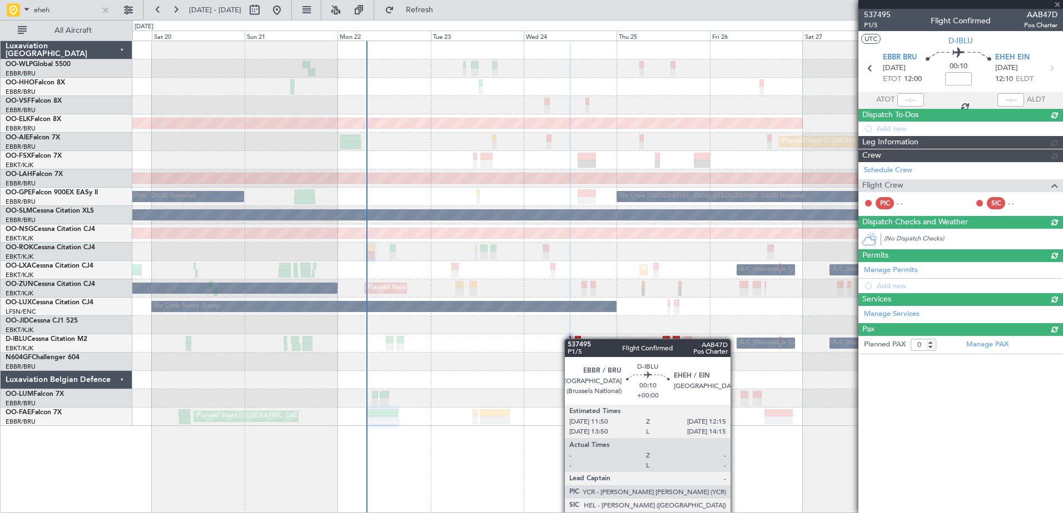
scroll to position [0, 0]
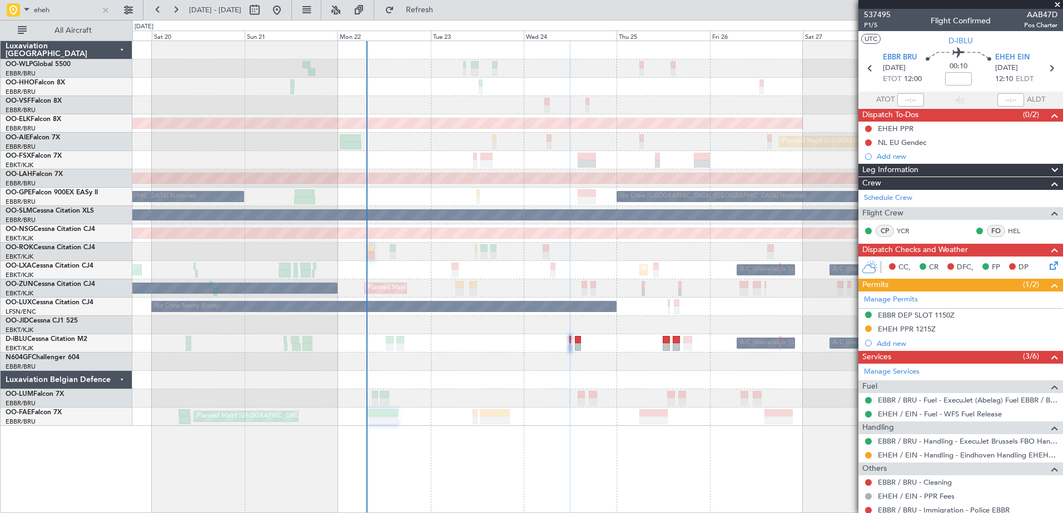
click at [913, 330] on div "EHEH PPR 1215Z" at bounding box center [907, 329] width 58 height 9
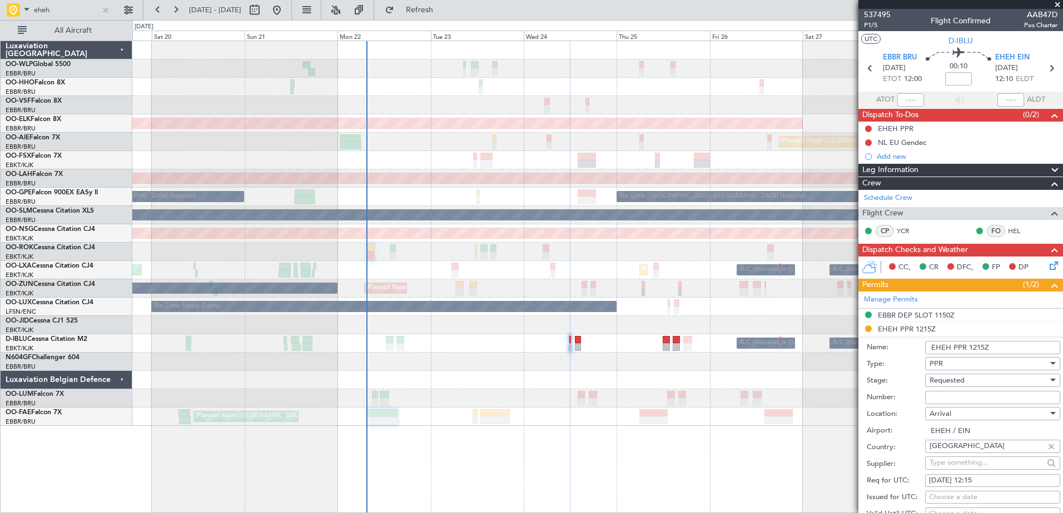
paste input "EAPPR12298"
type input "EAPPR12298"
click at [983, 379] on div "Requested" at bounding box center [988, 380] width 118 height 17
click at [985, 465] on span "Received OK" at bounding box center [988, 469] width 117 height 17
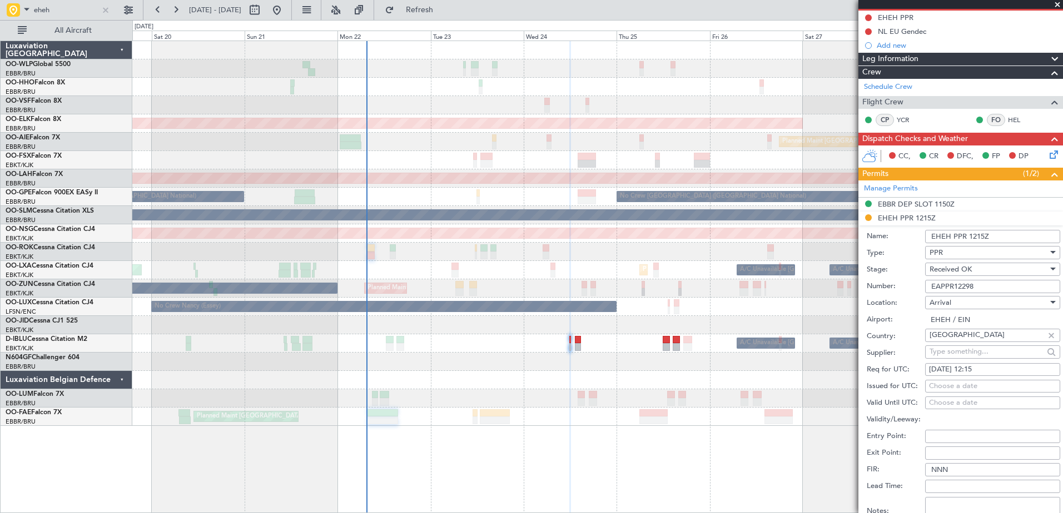
scroll to position [222, 0]
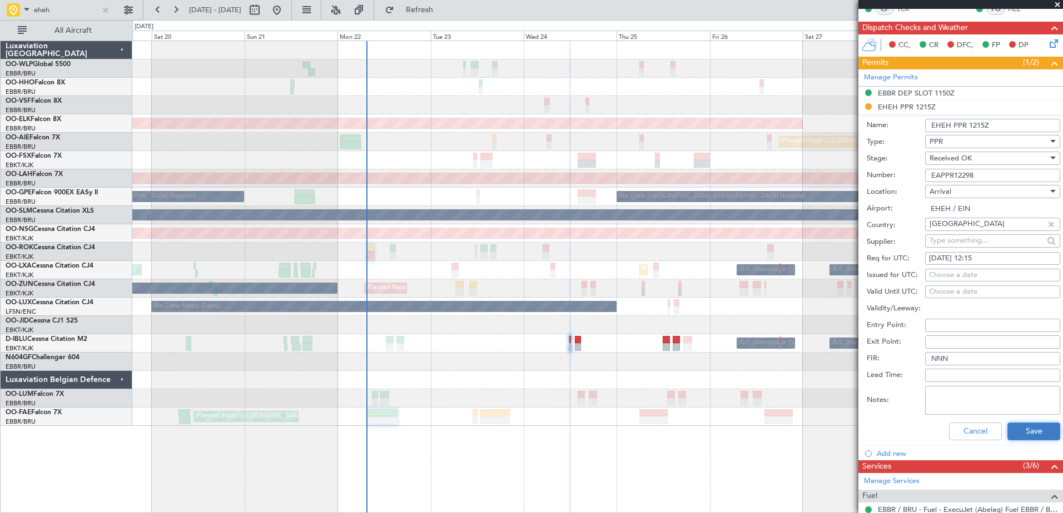
click at [1020, 426] on button "Save" at bounding box center [1033, 432] width 53 height 18
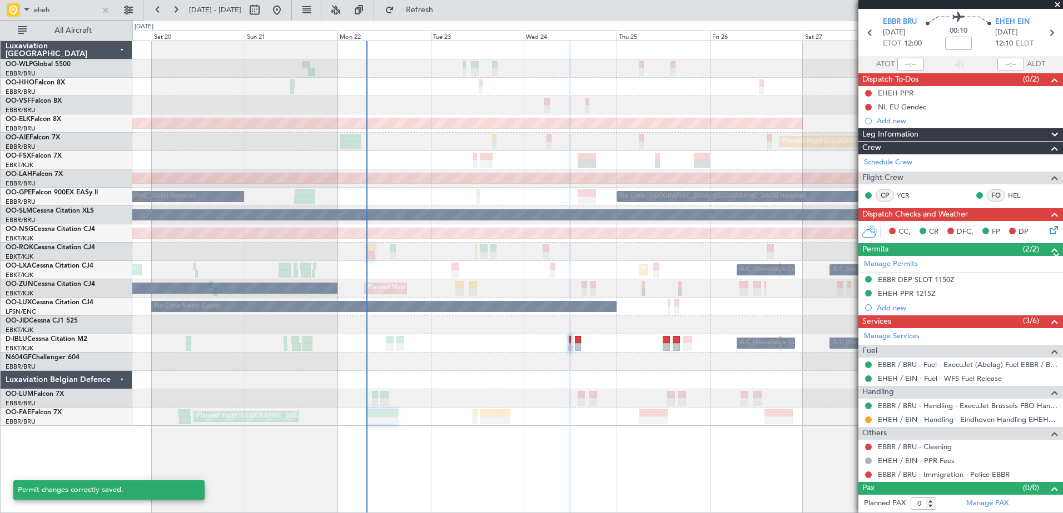
scroll to position [35, 0]
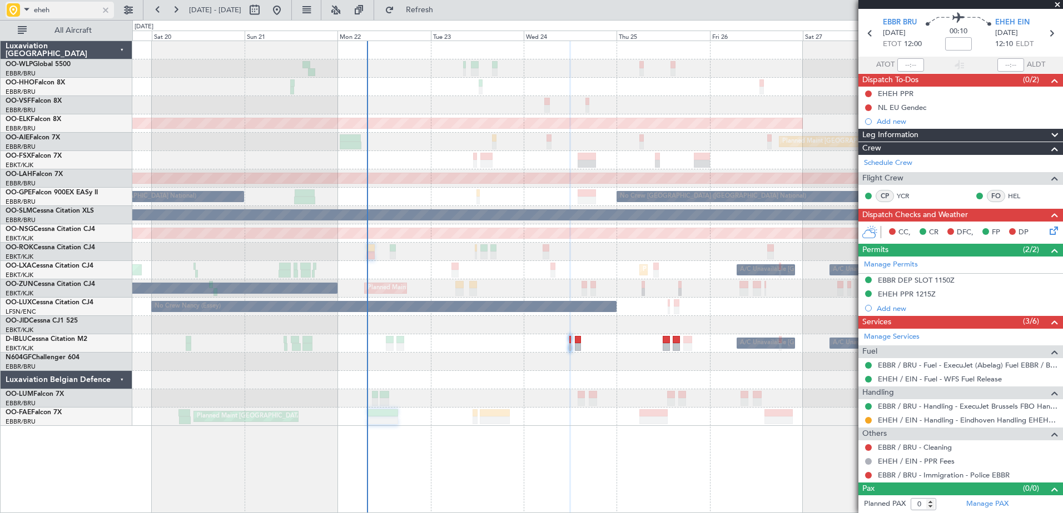
click at [102, 9] on div at bounding box center [105, 10] width 12 height 12
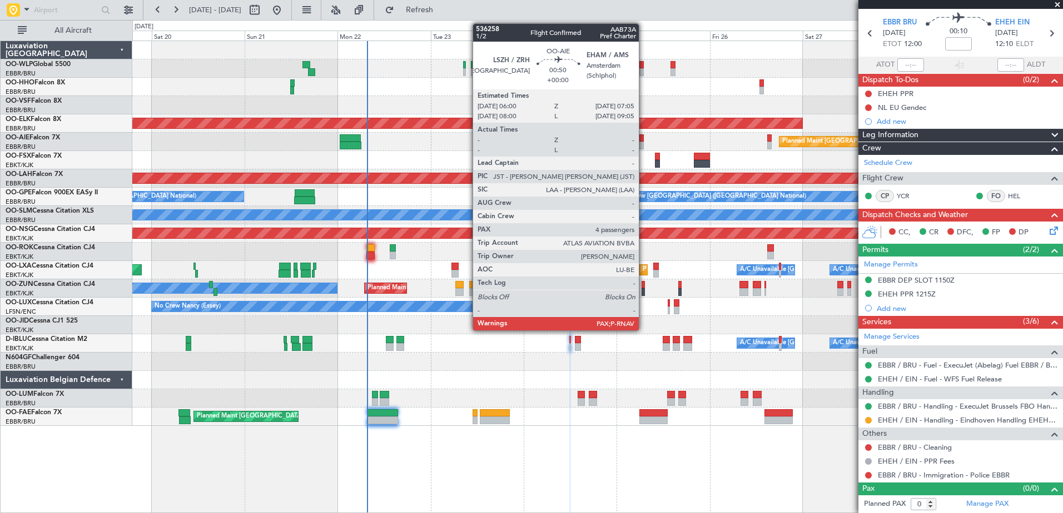
click at [644, 142] on div at bounding box center [641, 146] width 4 height 8
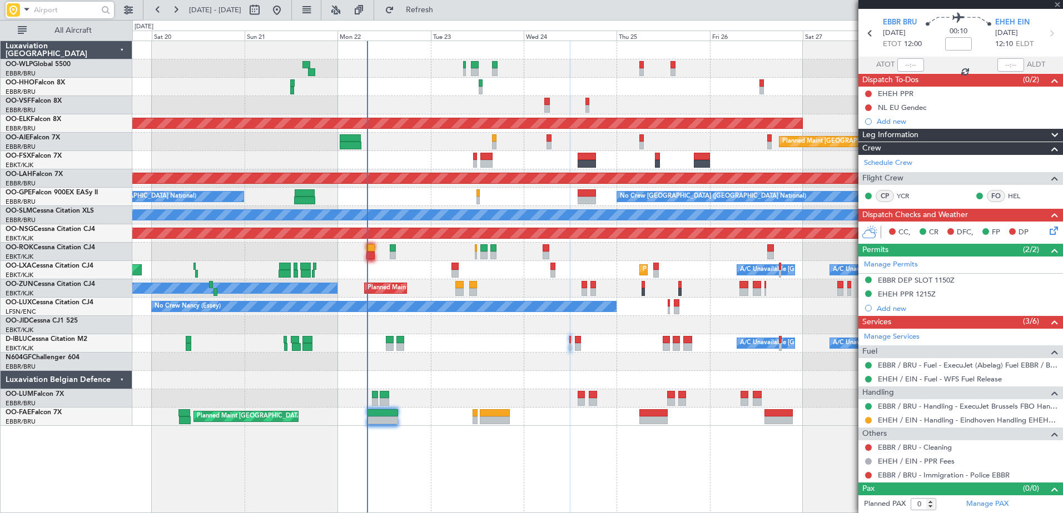
type input "4"
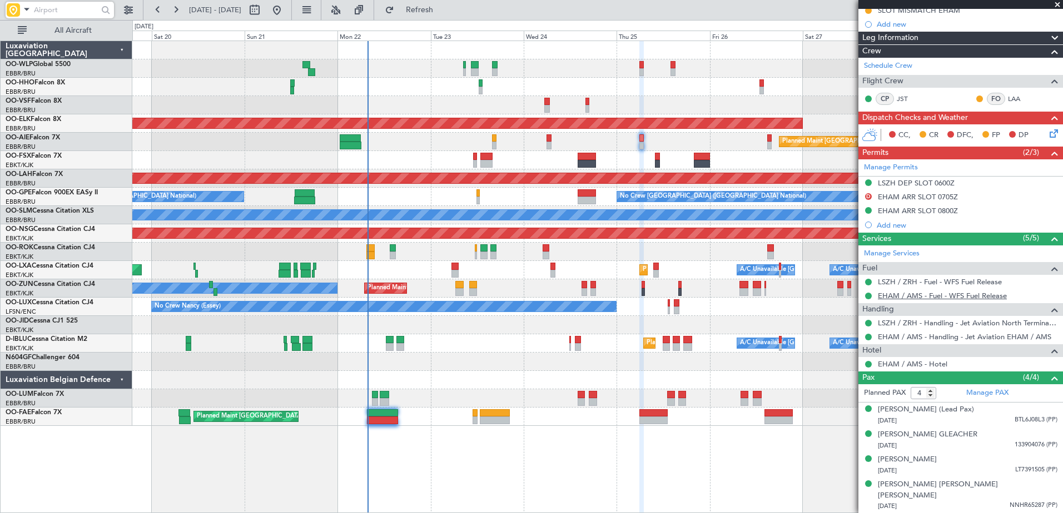
scroll to position [0, 0]
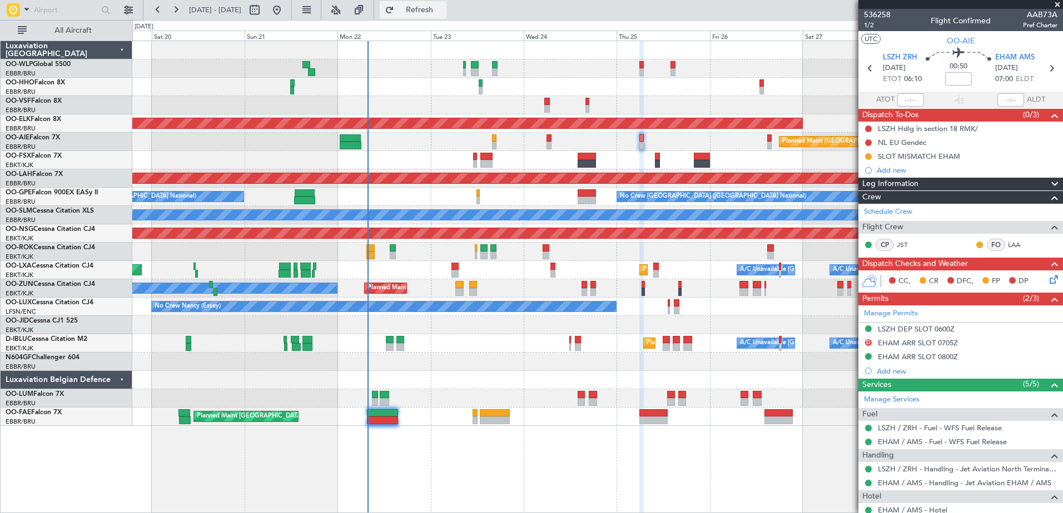
click at [443, 13] on span "Refresh" at bounding box center [419, 10] width 47 height 8
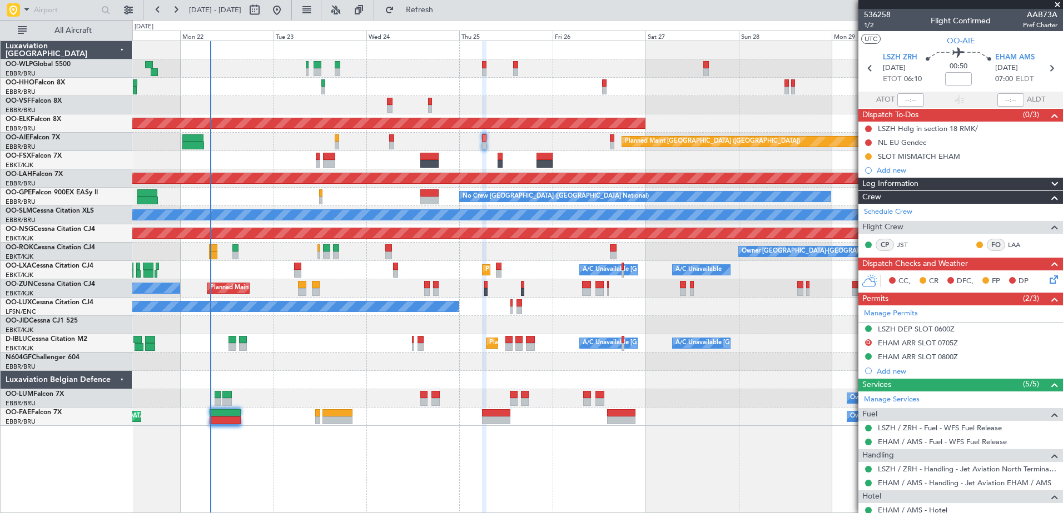
click at [376, 385] on div at bounding box center [597, 380] width 930 height 18
click at [443, 14] on span "Refresh" at bounding box center [419, 10] width 47 height 8
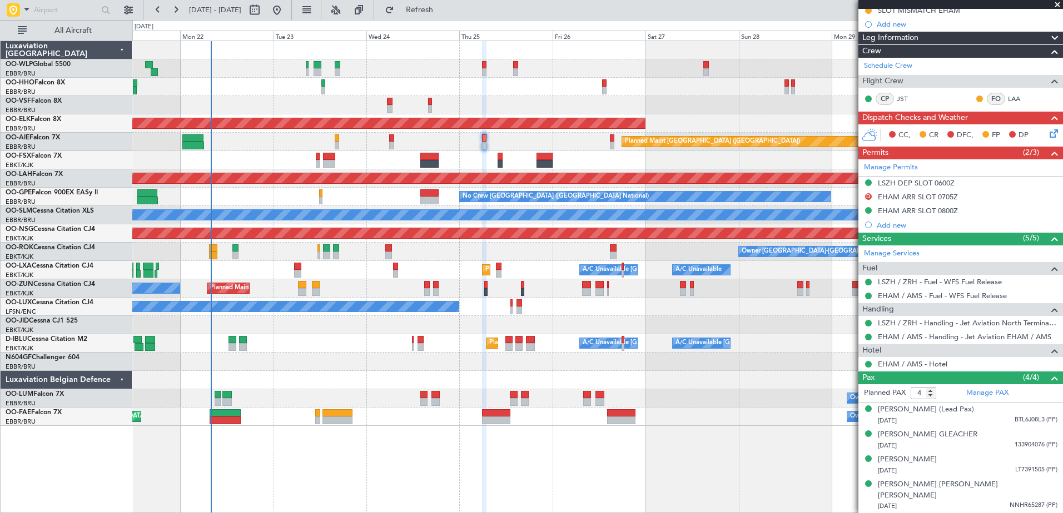
click at [459, 468] on div "AOG Maint Brussels (Brussels National) Planned Maint Kortrijk-Wevelgem Planned …" at bounding box center [597, 277] width 930 height 473
click at [439, 5] on button "Refresh" at bounding box center [413, 10] width 67 height 18
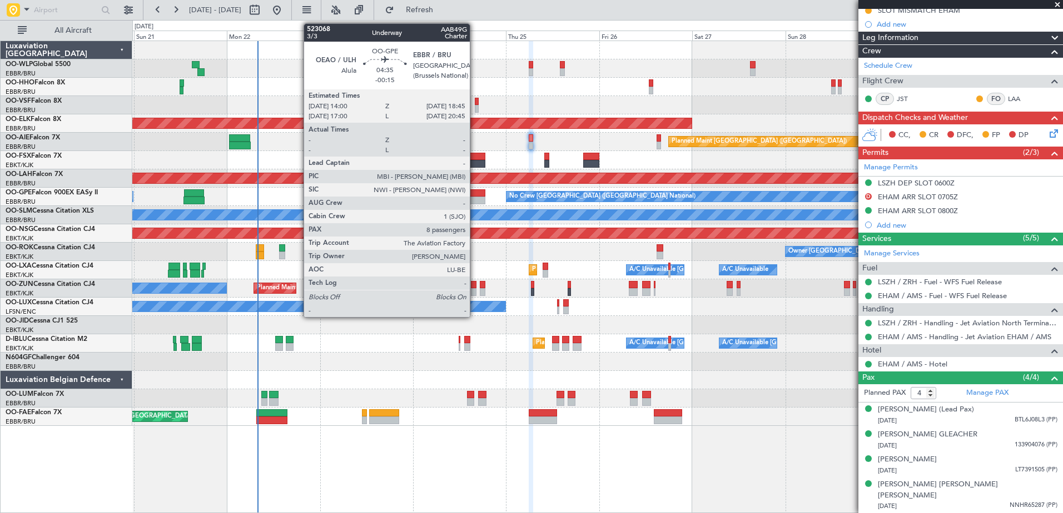
click at [475, 194] on div at bounding box center [476, 194] width 19 height 8
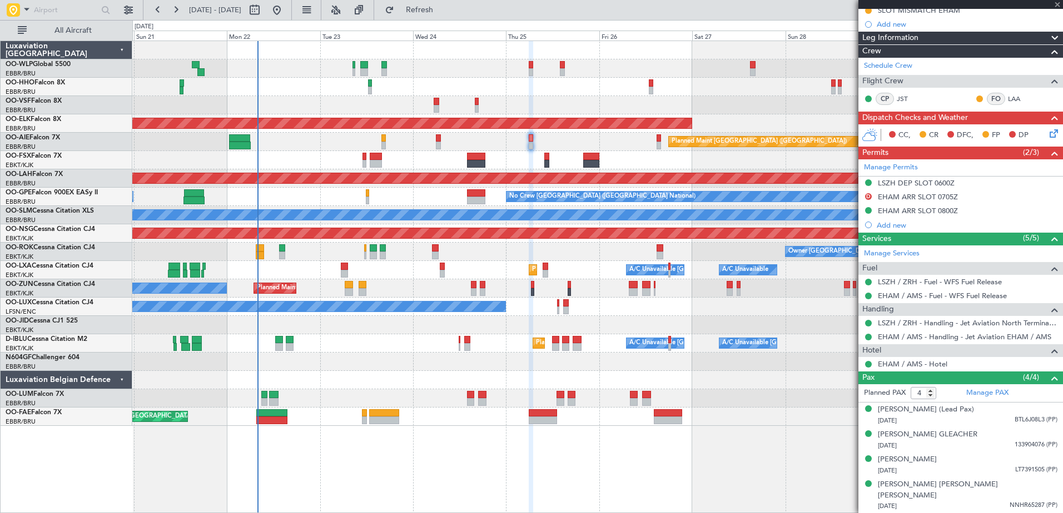
type input "-00:15"
type input "8"
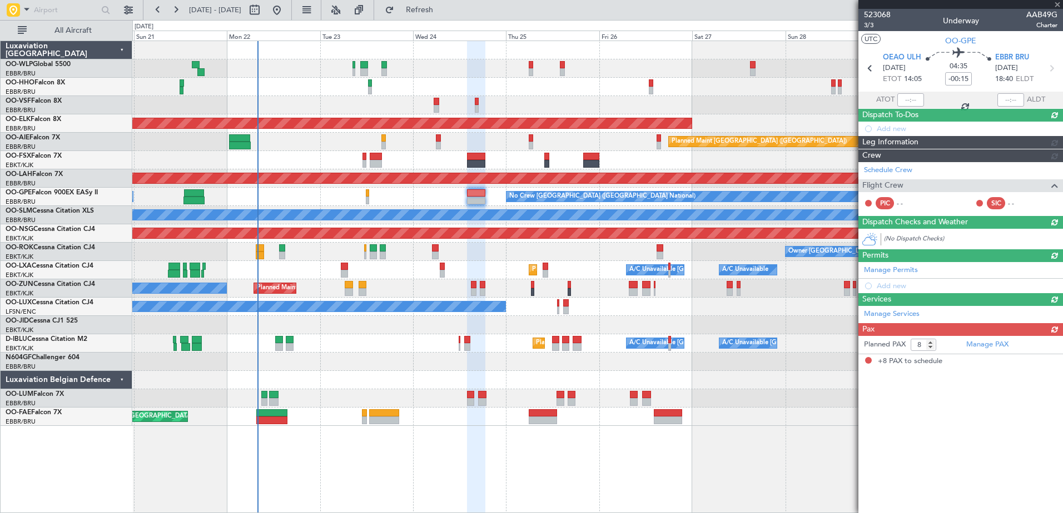
scroll to position [0, 0]
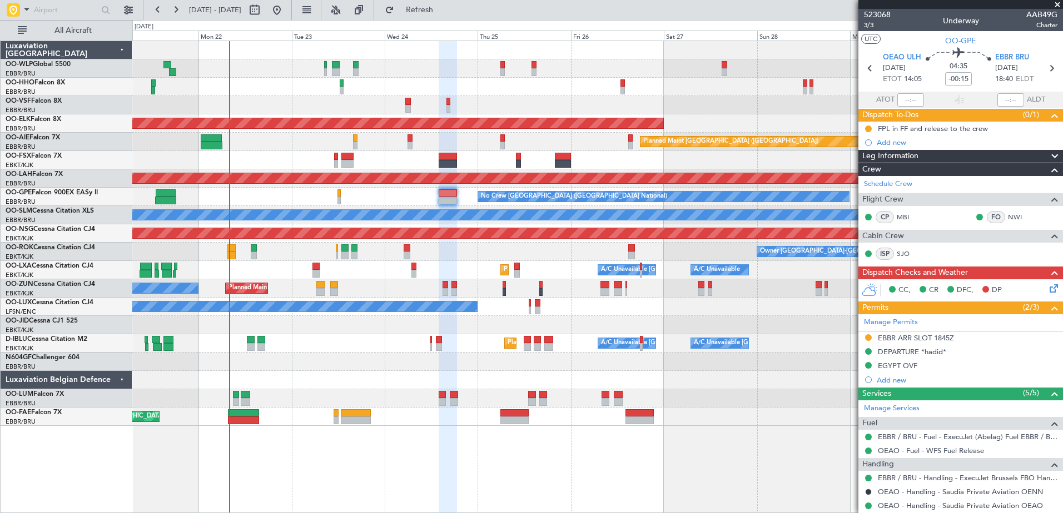
click at [356, 366] on div at bounding box center [597, 362] width 930 height 18
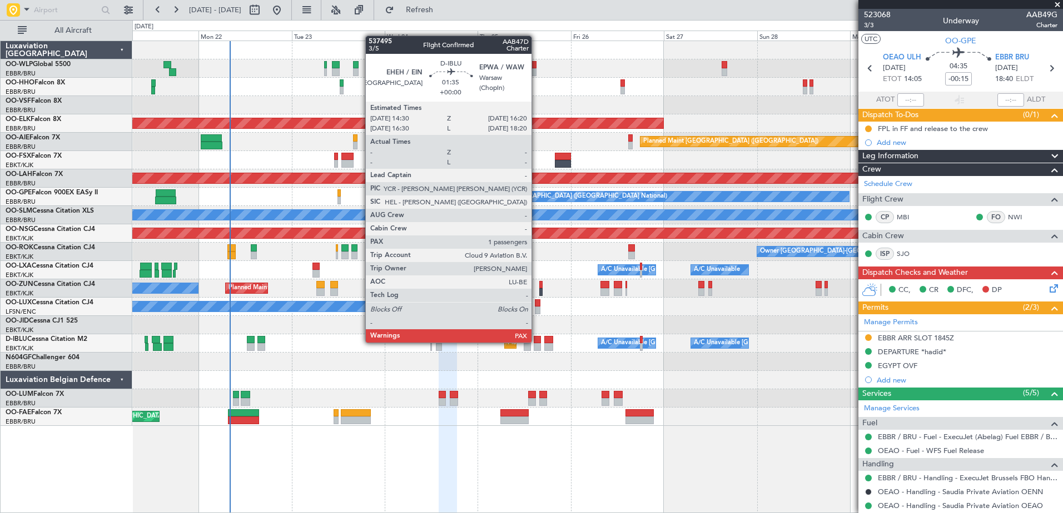
click at [536, 342] on div at bounding box center [537, 340] width 7 height 8
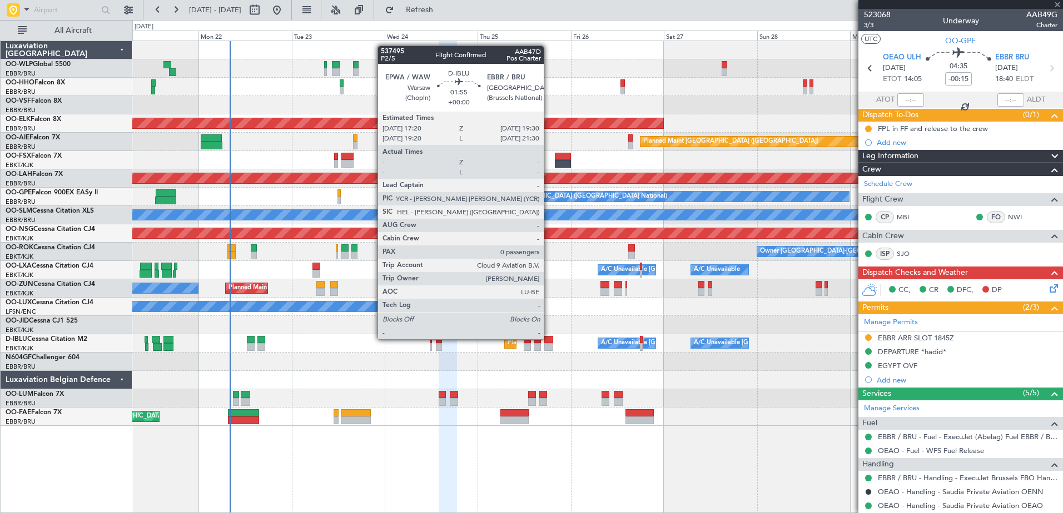
type input "1"
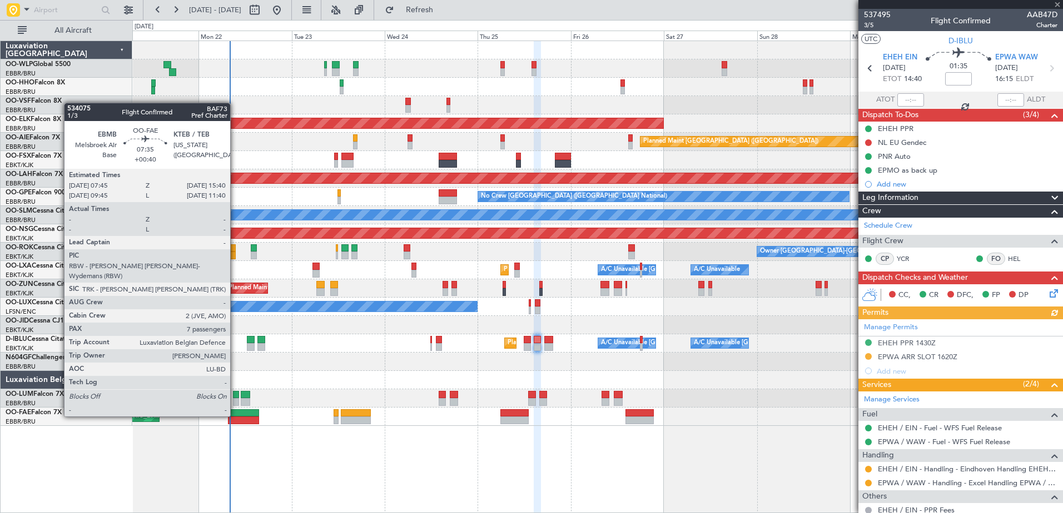
click at [235, 416] on div at bounding box center [243, 414] width 31 height 8
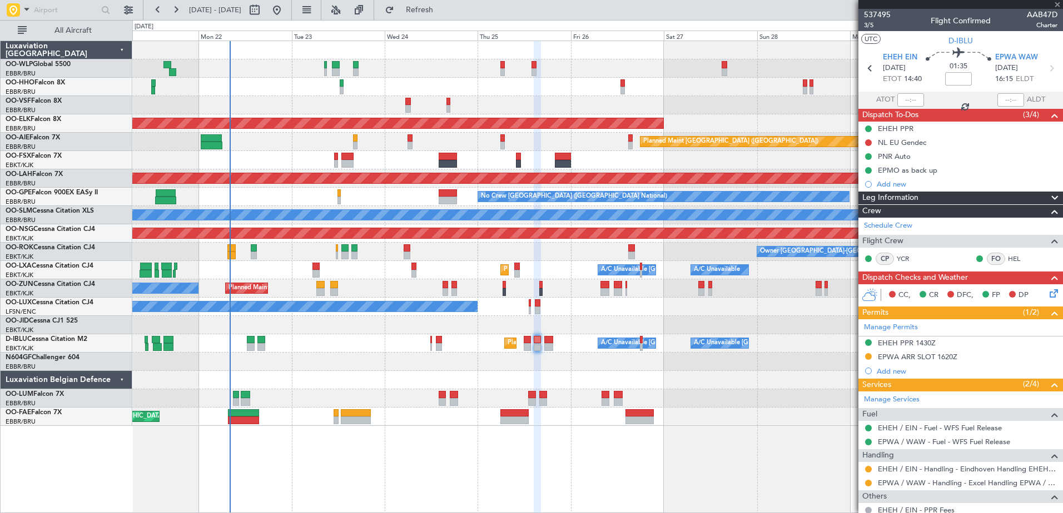
type input "+00:40"
type input "7"
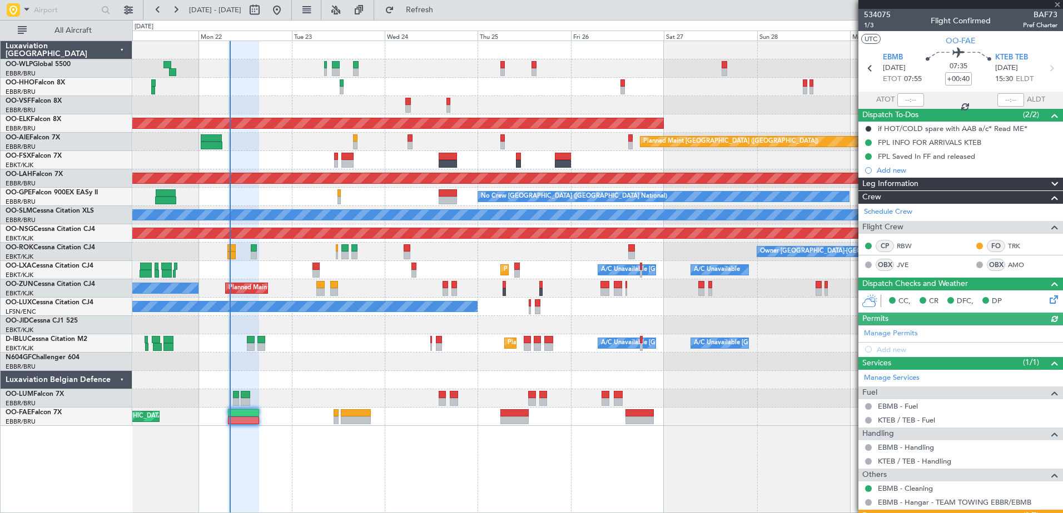
click at [907, 94] on div at bounding box center [910, 99] width 27 height 13
click at [899, 102] on input "text" at bounding box center [910, 99] width 27 height 13
type input "07:59"
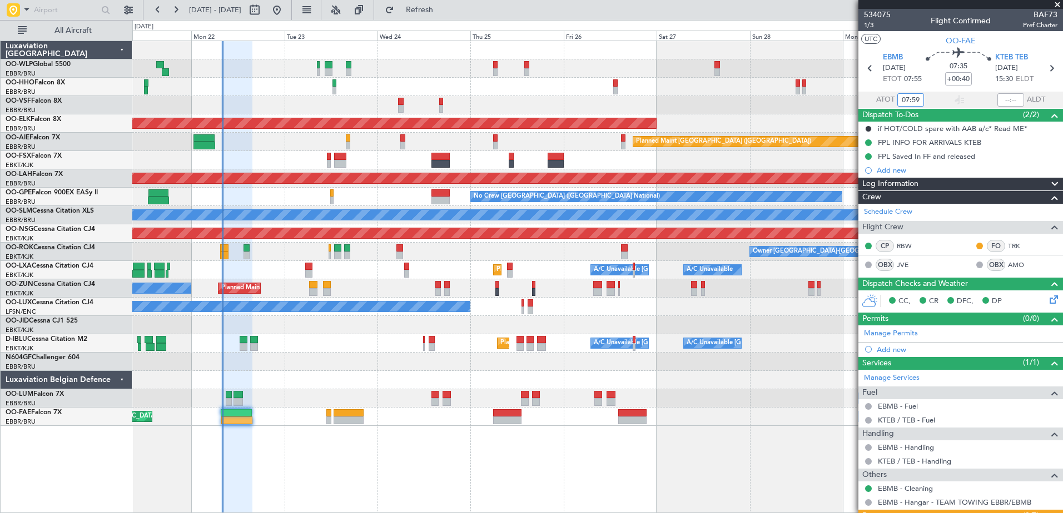
click at [301, 392] on div "Owner Melsbroek Air Base Planned Maint [GEOGRAPHIC_DATA] ([GEOGRAPHIC_DATA])" at bounding box center [597, 399] width 930 height 18
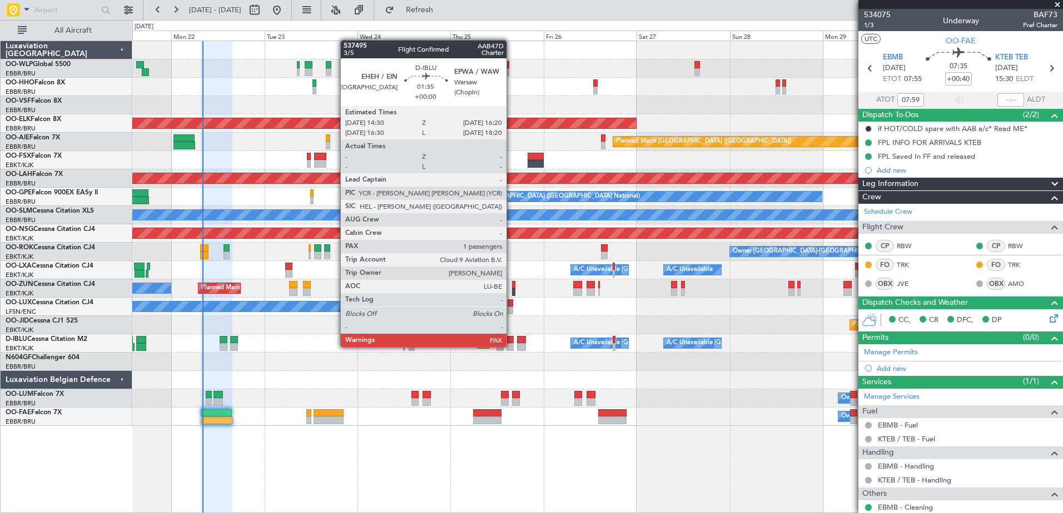
click at [511, 346] on div at bounding box center [509, 347] width 7 height 8
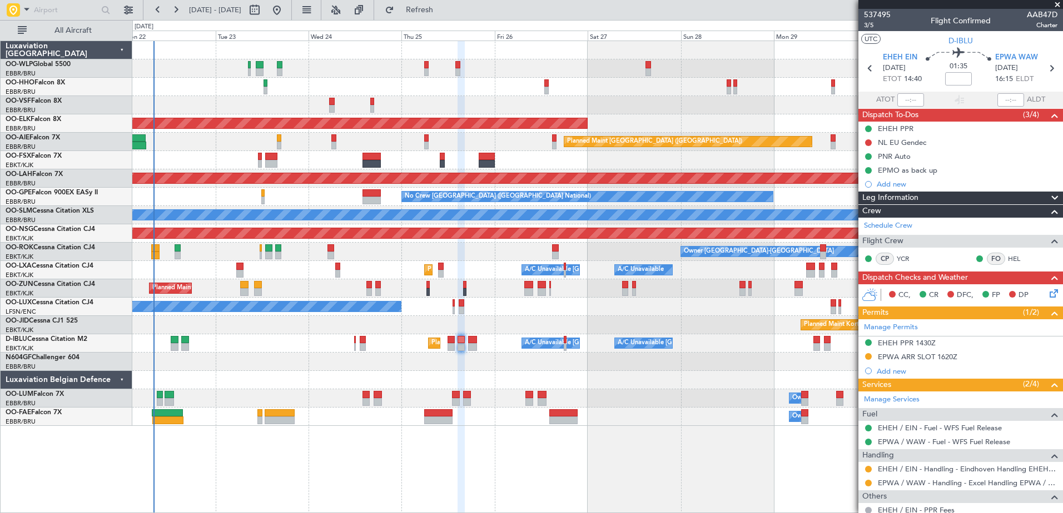
click at [674, 380] on div at bounding box center [597, 380] width 930 height 18
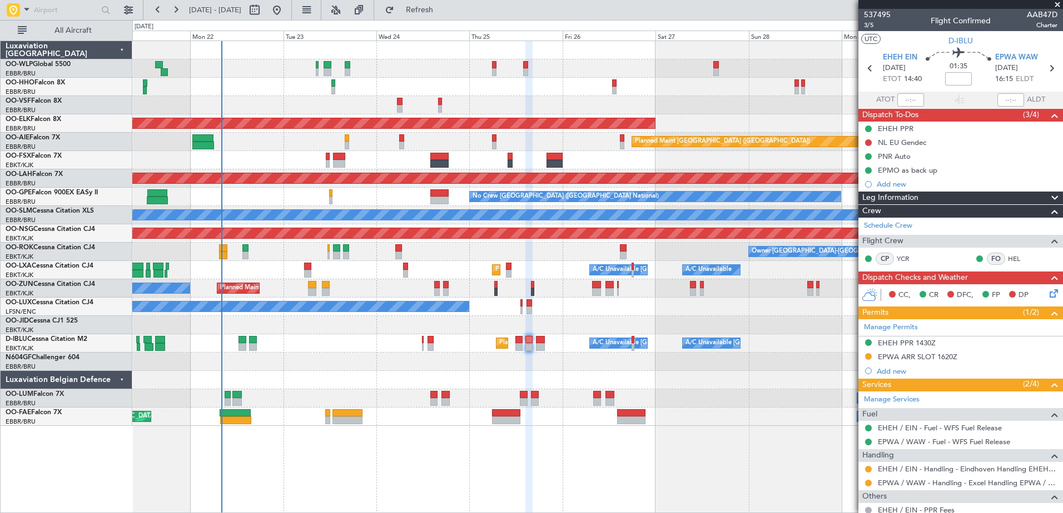
click at [800, 423] on div "Owner Melsbroek Air Base Planned Maint [GEOGRAPHIC_DATA] ([GEOGRAPHIC_DATA])" at bounding box center [597, 417] width 930 height 18
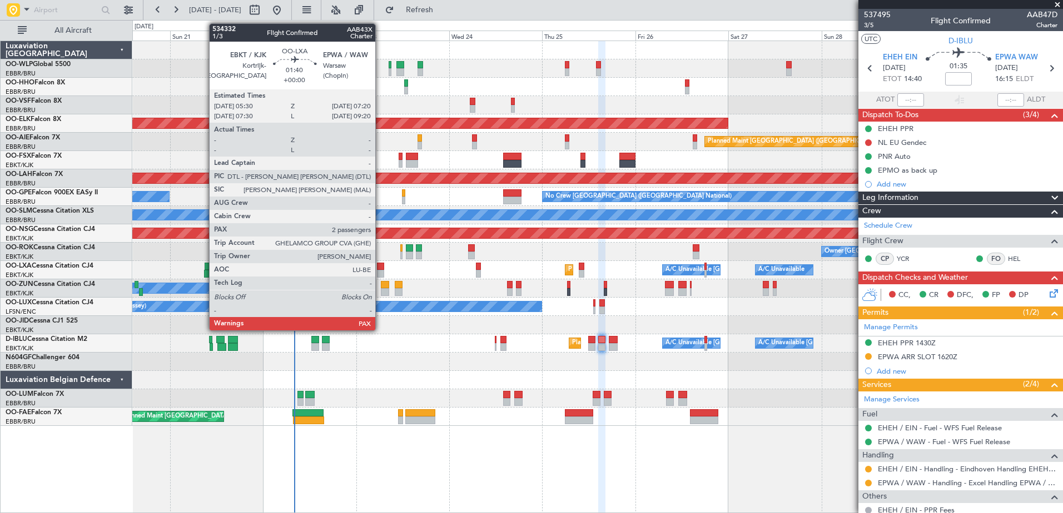
click at [380, 268] on div at bounding box center [380, 267] width 7 height 8
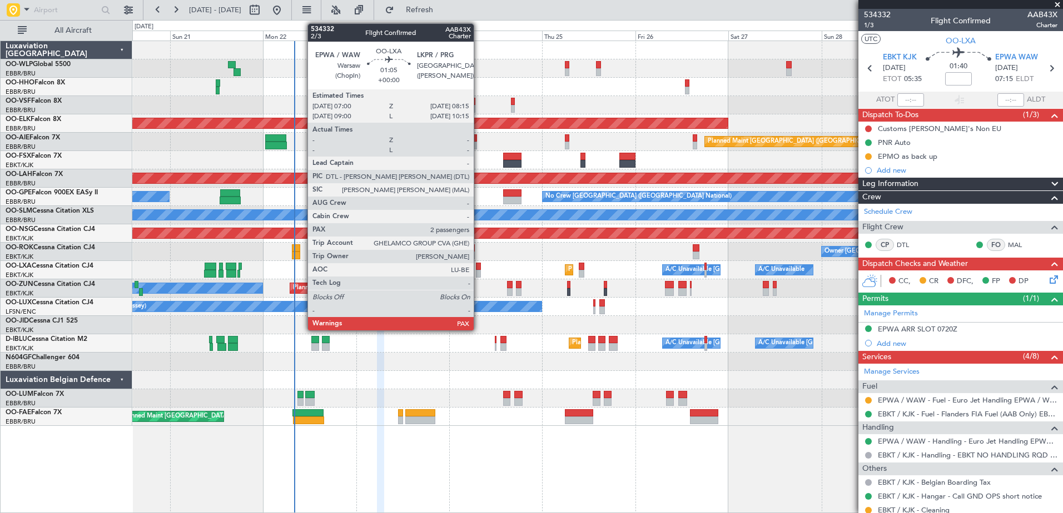
click at [478, 270] on div at bounding box center [478, 267] width 5 height 8
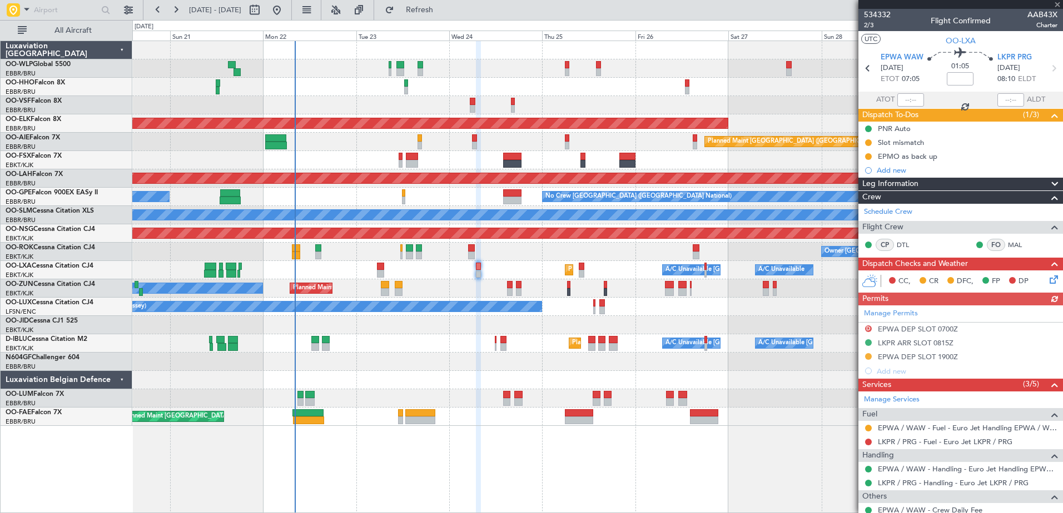
scroll to position [49, 0]
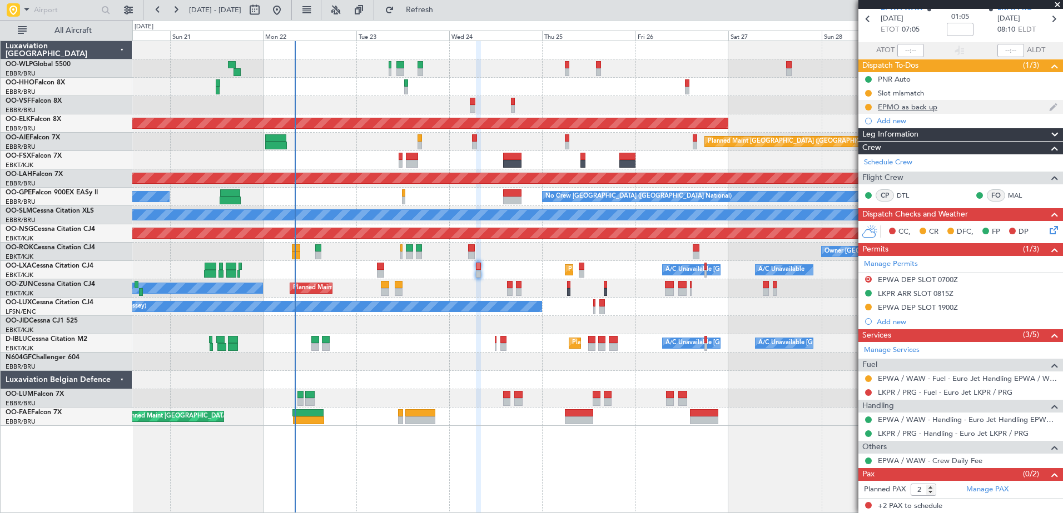
click at [909, 107] on div "EPMO as back up" at bounding box center [907, 106] width 59 height 9
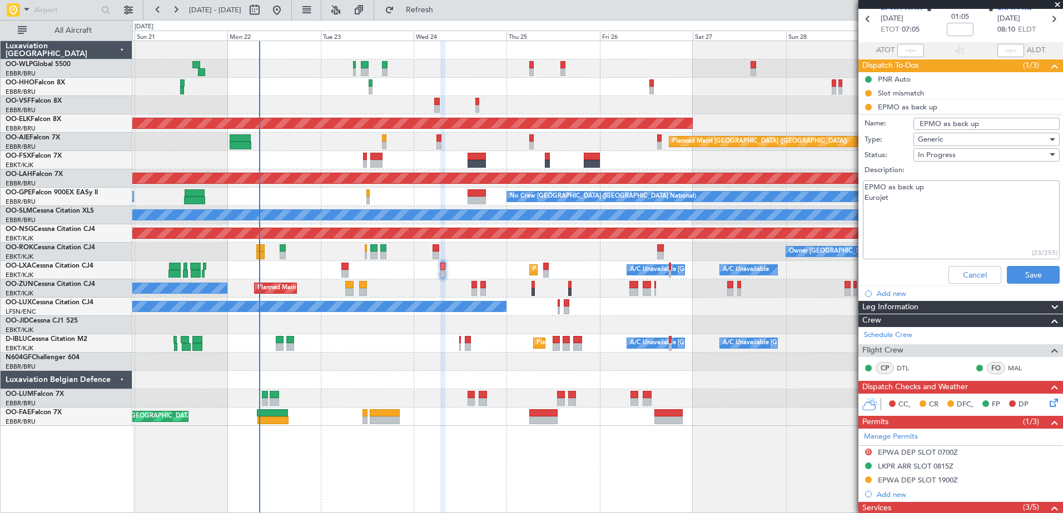
click at [385, 280] on div "AOG Maint Brussels (Brussels National) Planned Maint Kortrijk-Wevelgem Planned …" at bounding box center [597, 233] width 930 height 385
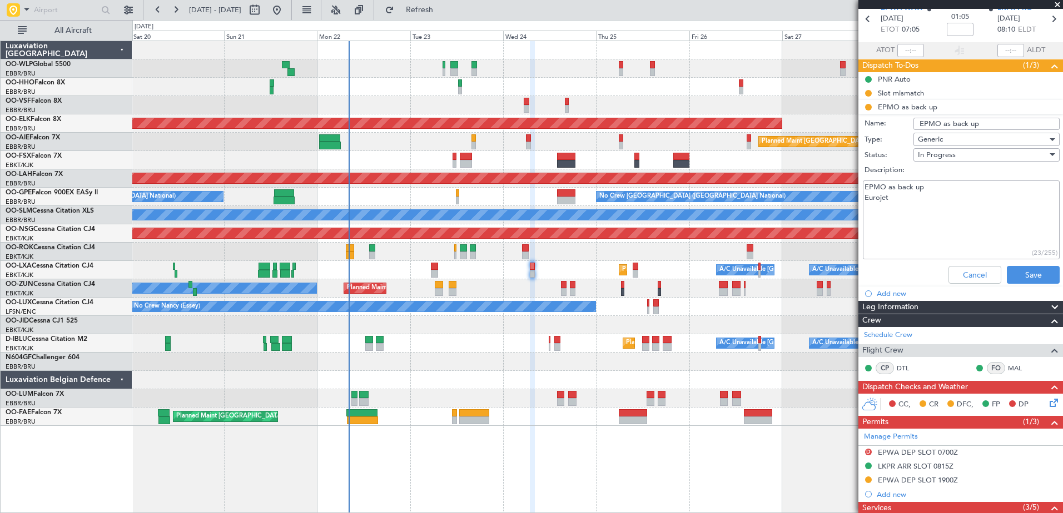
click at [516, 278] on div "Planned Maint Kortrijk-Wevelgem A/C Unavailable Brussels (Brussels National) A/…" at bounding box center [597, 270] width 930 height 18
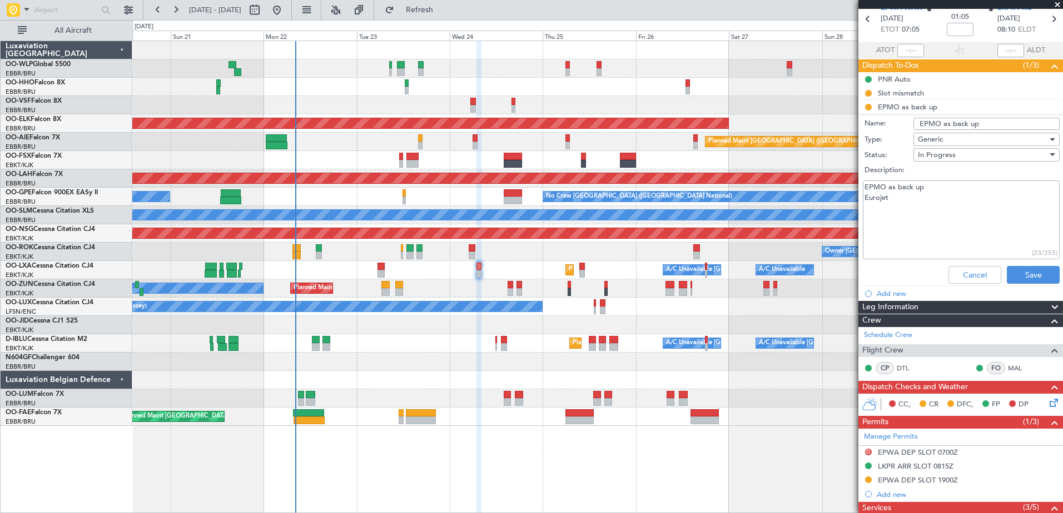
click at [526, 146] on div "Planned Maint [GEOGRAPHIC_DATA] ([GEOGRAPHIC_DATA])" at bounding box center [597, 142] width 930 height 18
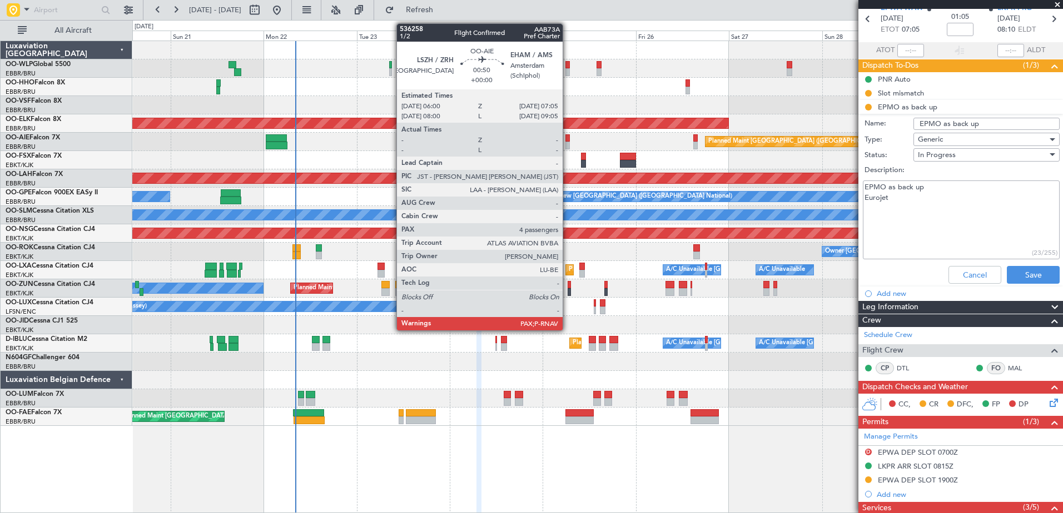
click at [567, 136] on div at bounding box center [567, 138] width 4 height 8
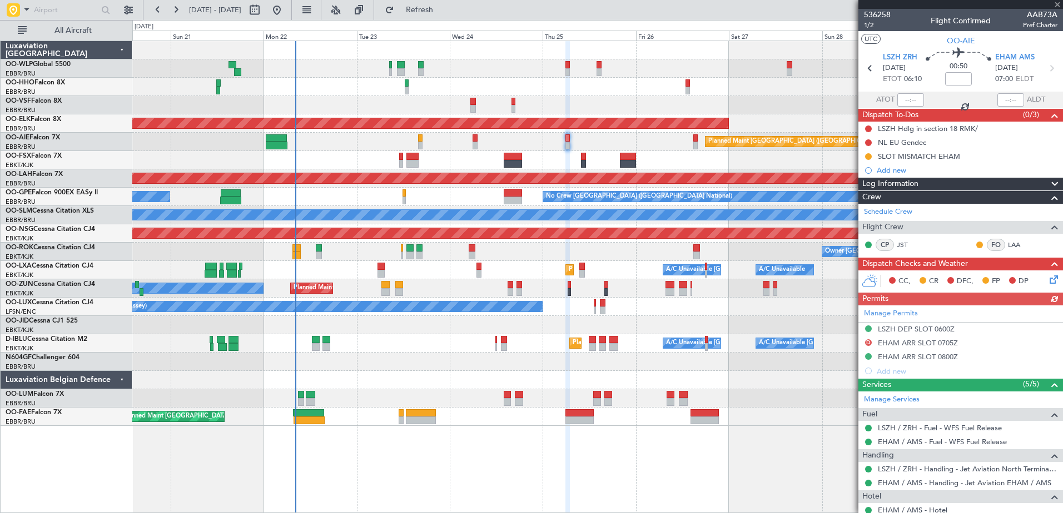
scroll to position [56, 0]
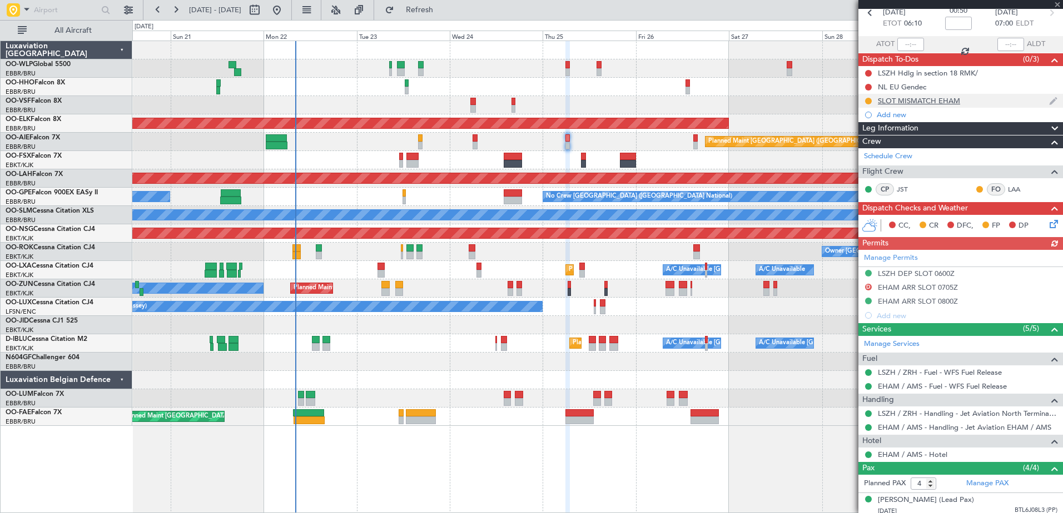
click at [939, 98] on div "SLOT MISMATCH EHAM" at bounding box center [919, 100] width 82 height 9
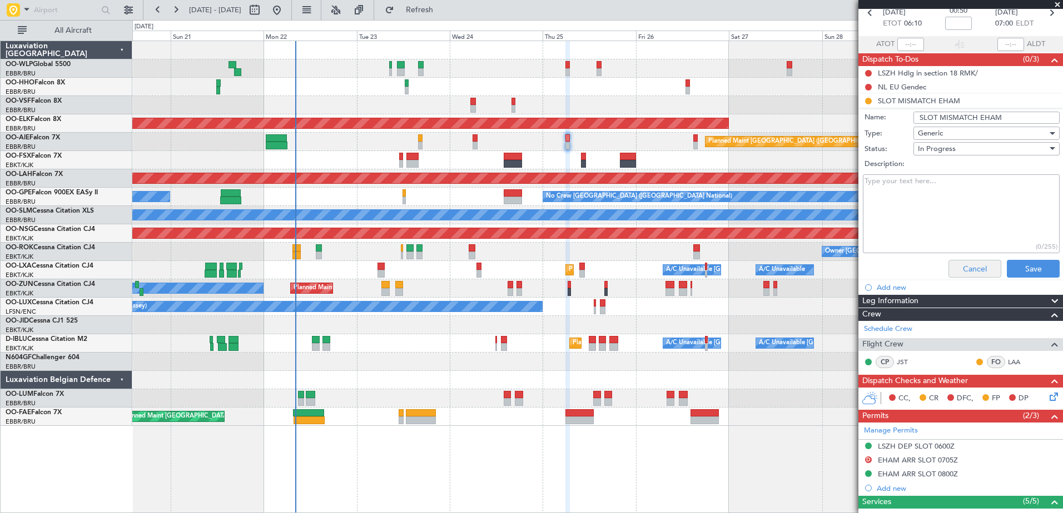
scroll to position [222, 0]
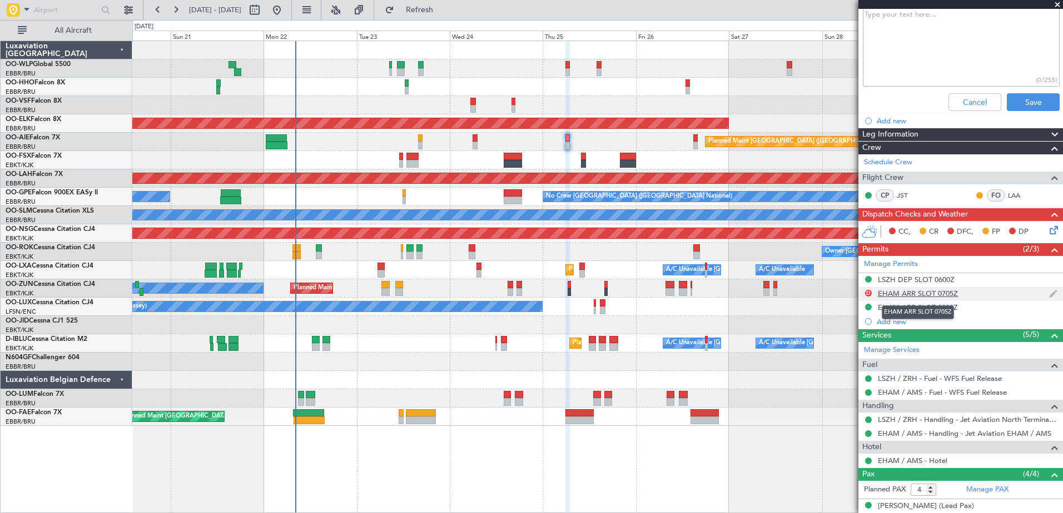
click at [940, 293] on div "EHAM ARR SLOT 0705Z" at bounding box center [918, 293] width 80 height 9
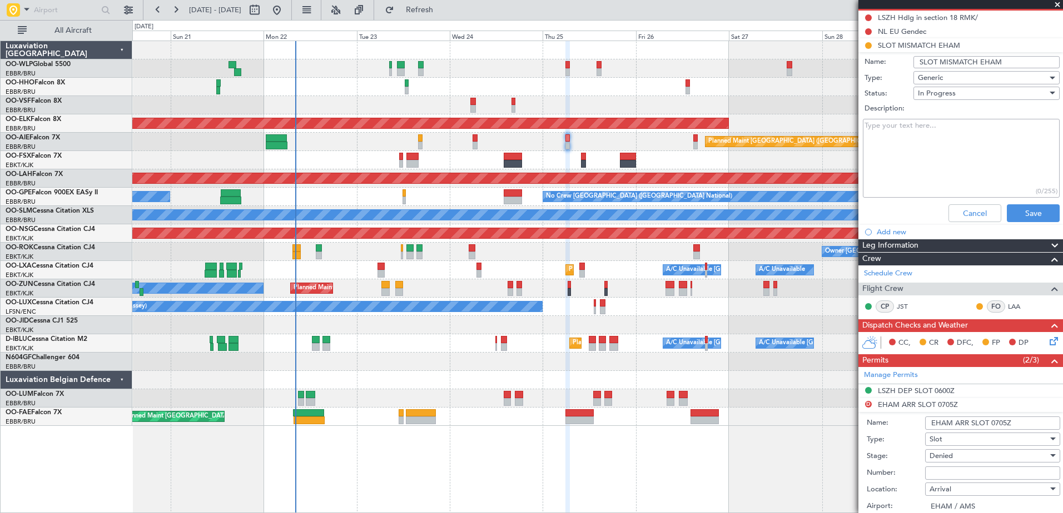
scroll to position [389, 0]
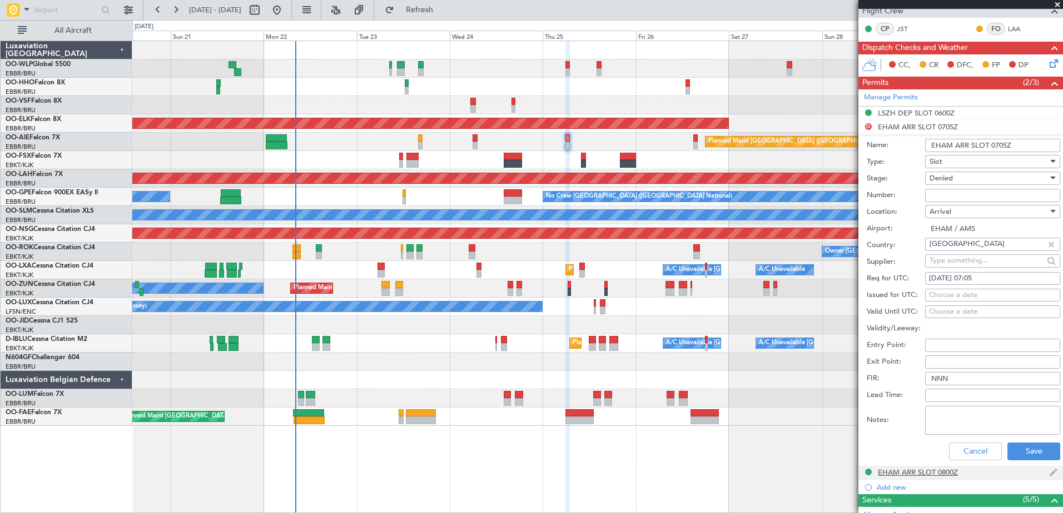
click at [915, 478] on div "EHAM ARR SLOT 0800Z" at bounding box center [960, 473] width 205 height 14
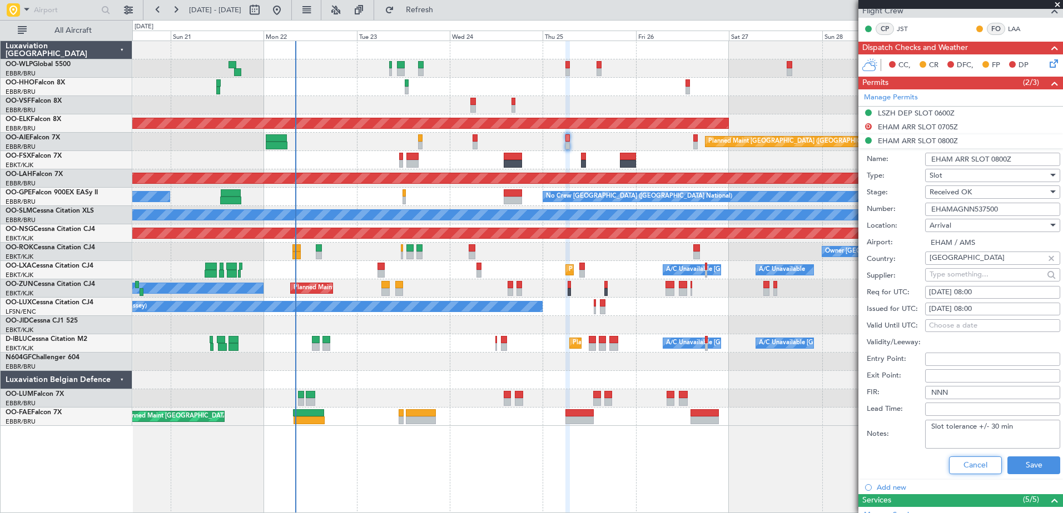
click at [975, 470] on button "Cancel" at bounding box center [975, 466] width 53 height 18
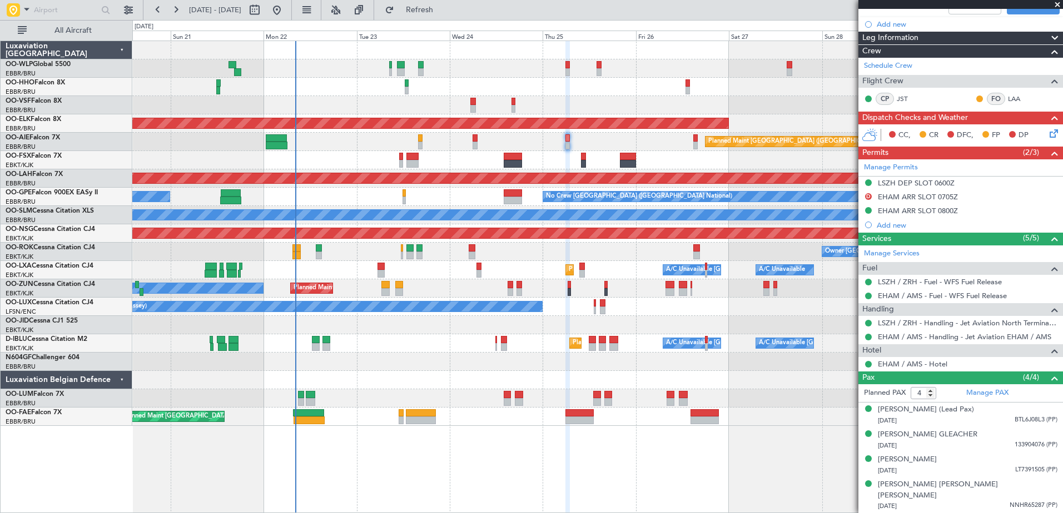
scroll to position [0, 0]
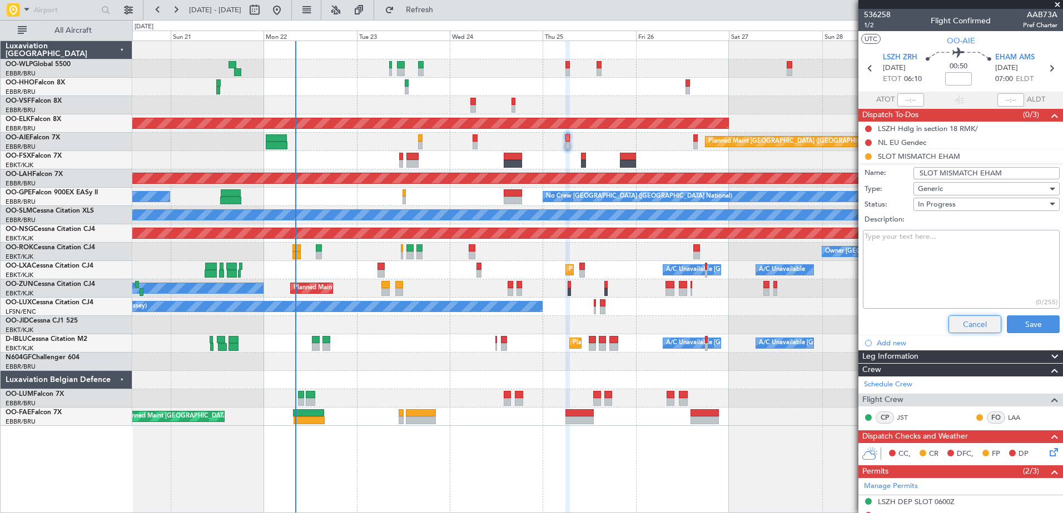
click at [956, 320] on button "Cancel" at bounding box center [974, 325] width 53 height 18
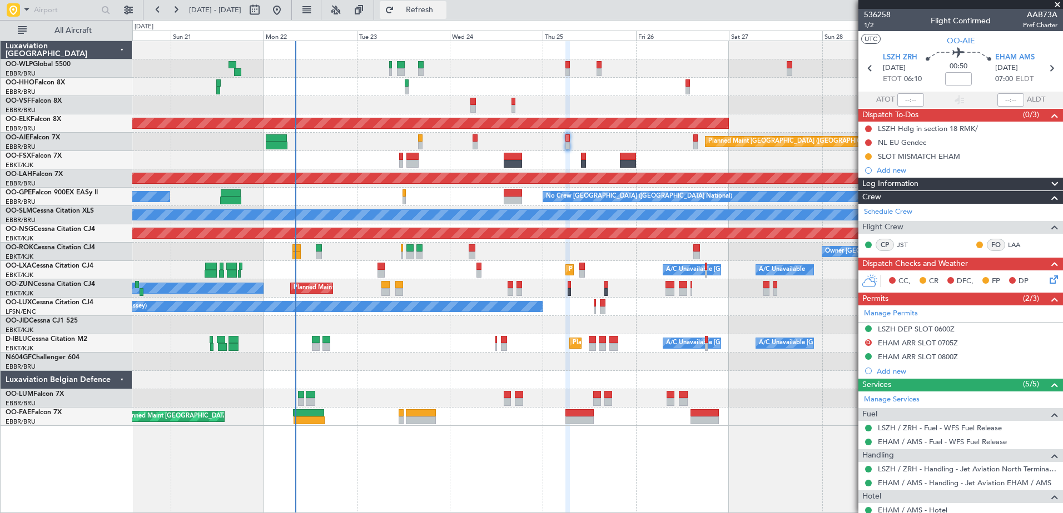
click at [443, 12] on span "Refresh" at bounding box center [419, 10] width 47 height 8
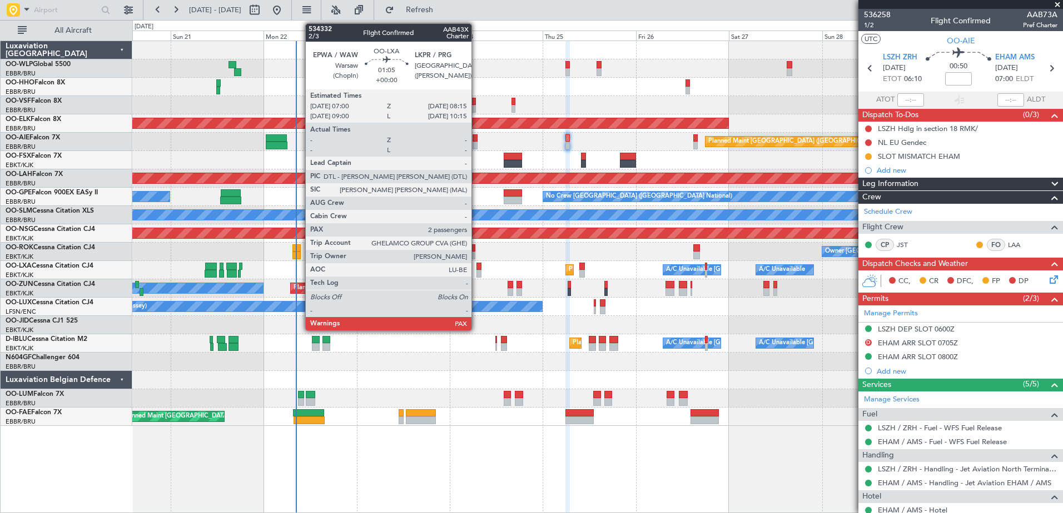
click at [476, 272] on div at bounding box center [478, 274] width 5 height 8
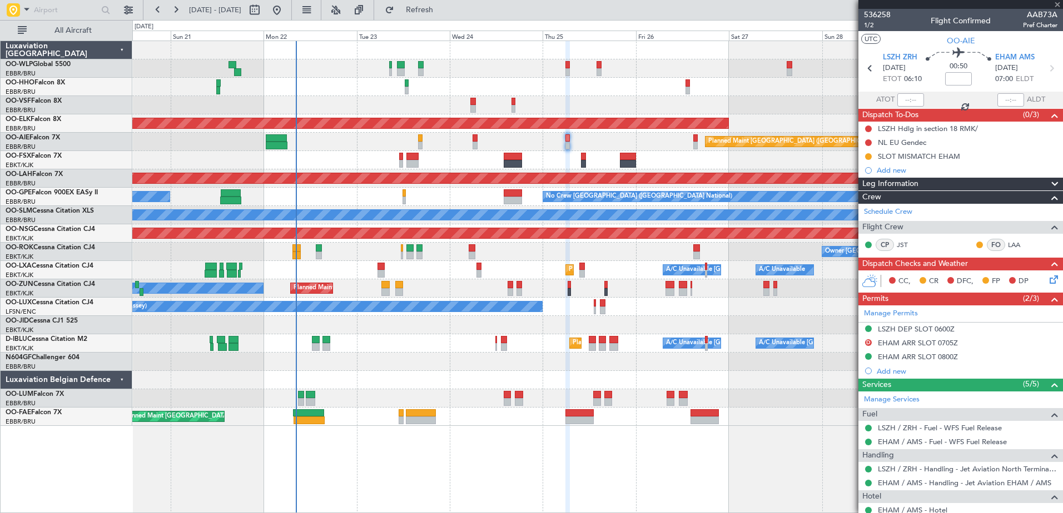
type input "2"
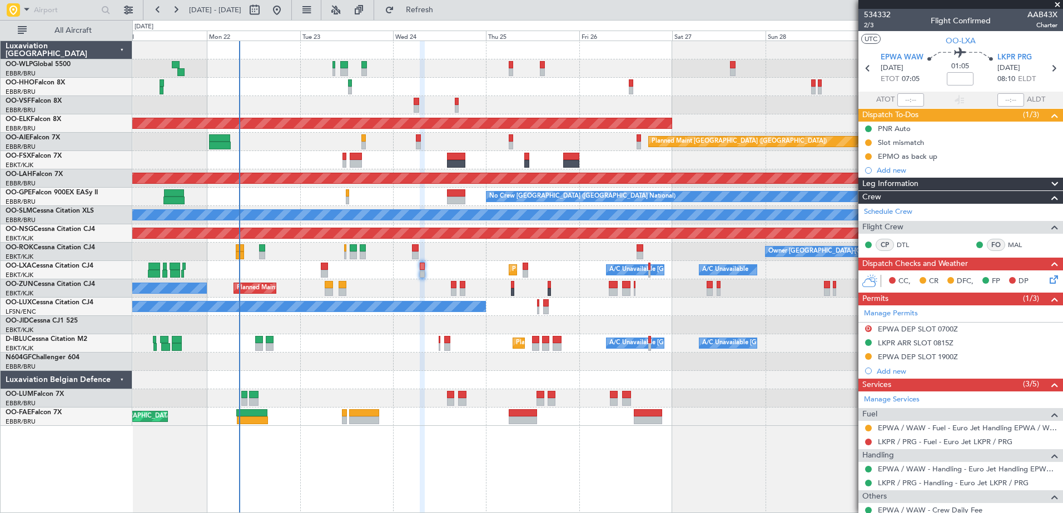
click at [512, 308] on div "No Crew Nancy (Essey)" at bounding box center [597, 307] width 930 height 18
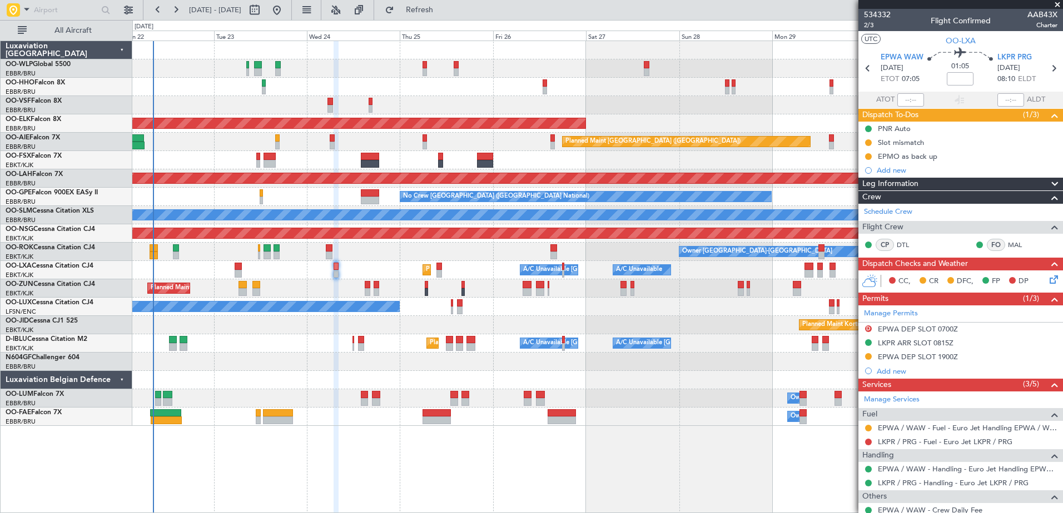
click at [604, 317] on div "Planned Maint Kortrijk-Wevelgem Planned Maint London (Farnborough) Planned Main…" at bounding box center [597, 233] width 930 height 385
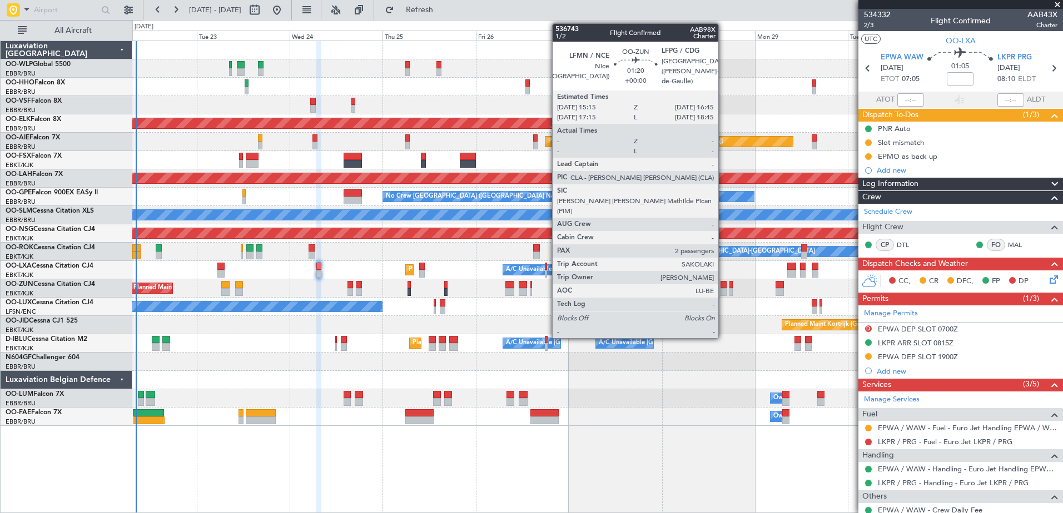
click at [723, 290] on div at bounding box center [723, 292] width 6 height 8
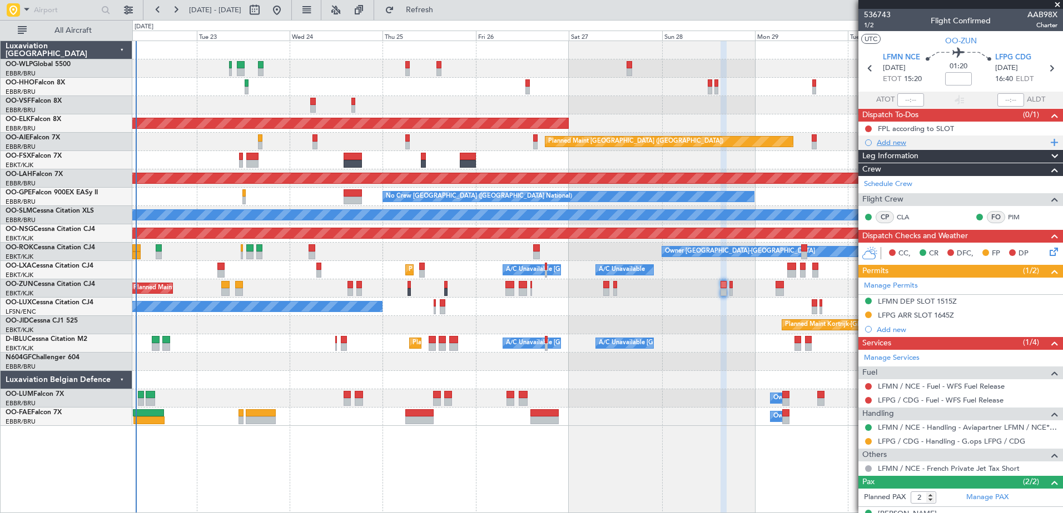
click at [882, 146] on div "Add new" at bounding box center [961, 142] width 171 height 9
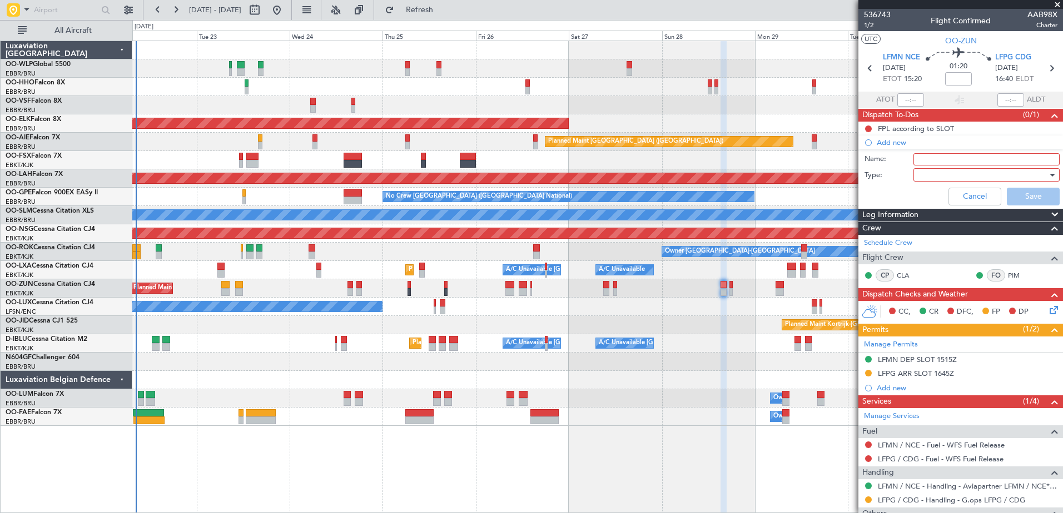
click at [941, 158] on input "Name:" at bounding box center [986, 159] width 146 height 12
type input "confirmation in LFPG only one day prior the flight"
click at [991, 174] on div at bounding box center [982, 175] width 129 height 17
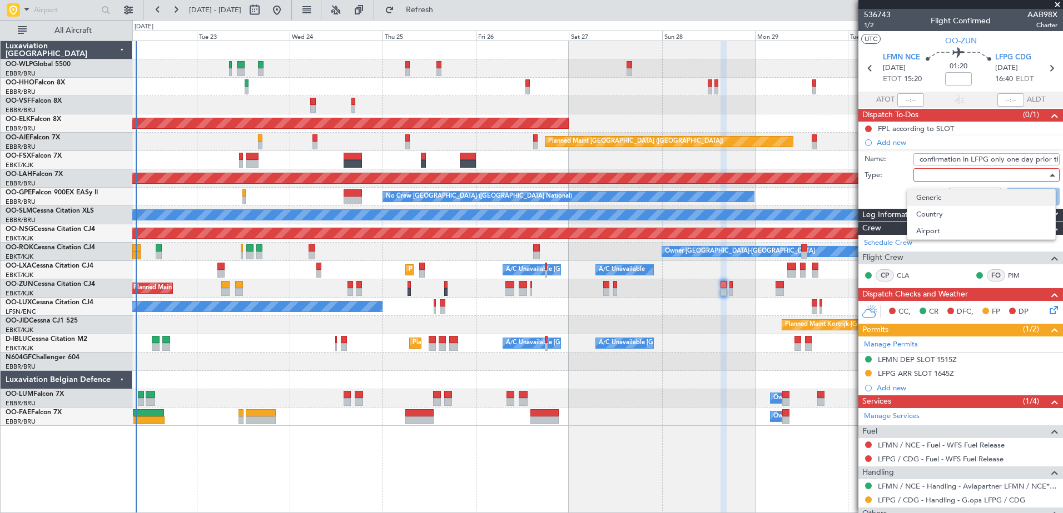
click at [958, 199] on span "Generic" at bounding box center [981, 198] width 130 height 17
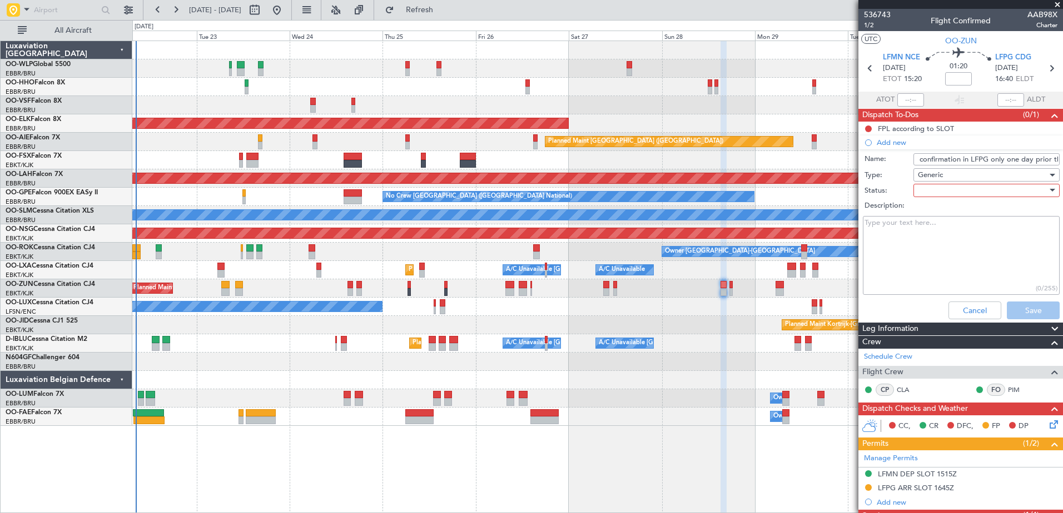
click at [950, 189] on div at bounding box center [982, 190] width 129 height 17
click at [949, 214] on span "Not Started" at bounding box center [981, 213] width 130 height 17
click at [956, 192] on div "Not Started" at bounding box center [982, 190] width 129 height 17
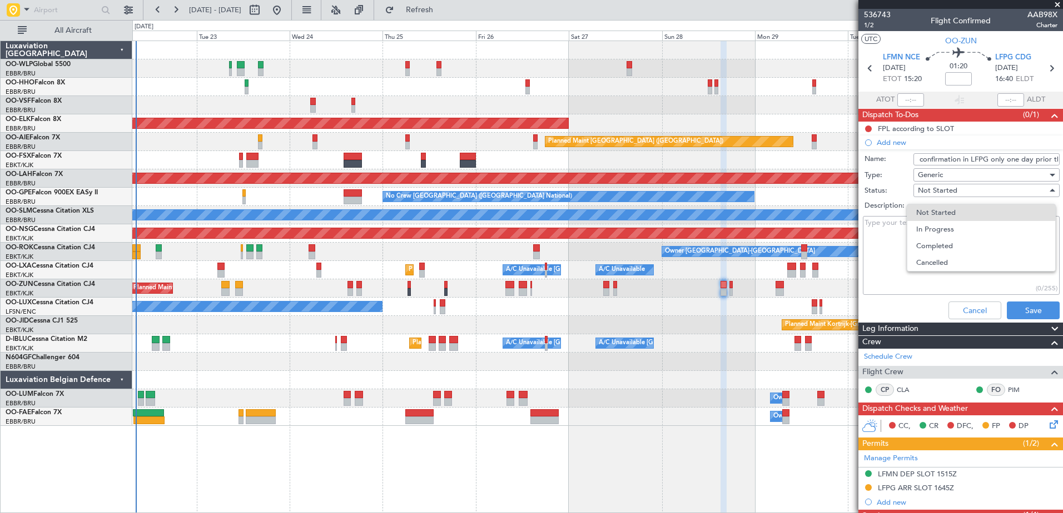
click at [1028, 313] on div at bounding box center [531, 256] width 1063 height 513
click at [1027, 309] on button "Save" at bounding box center [1032, 311] width 53 height 18
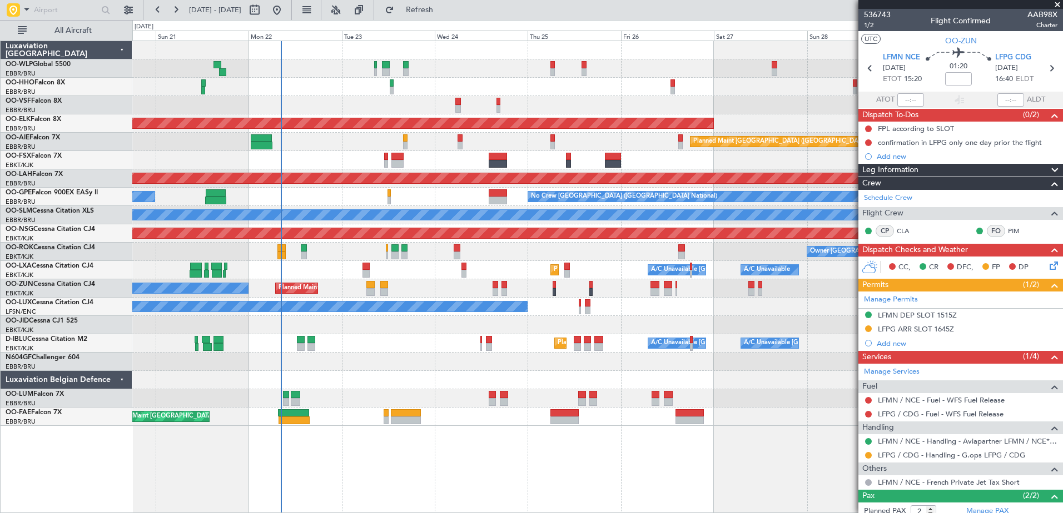
click at [478, 461] on div "Planned Maint Liege AOG Maint Brussels (Brussels National) Planned Maint Kortri…" at bounding box center [597, 277] width 930 height 473
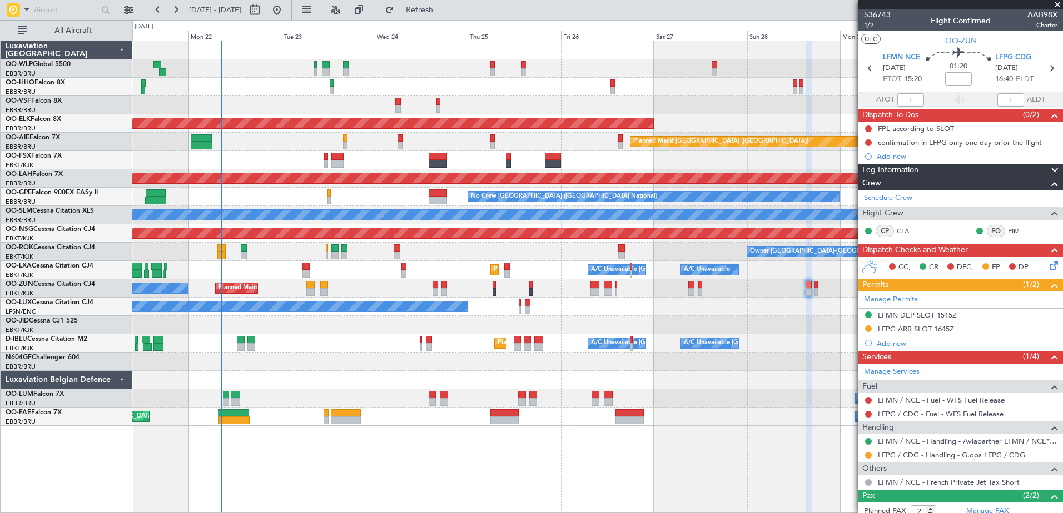
click at [765, 406] on div "Owner Melsbroek Air Base Planned Maint Brussels (Brussels National)" at bounding box center [597, 399] width 930 height 18
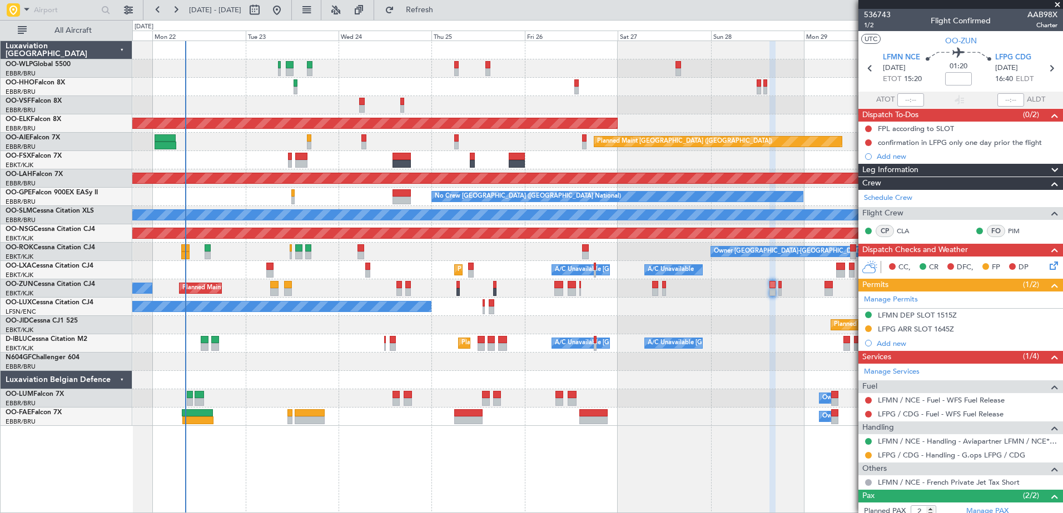
click at [774, 367] on div at bounding box center [597, 362] width 930 height 18
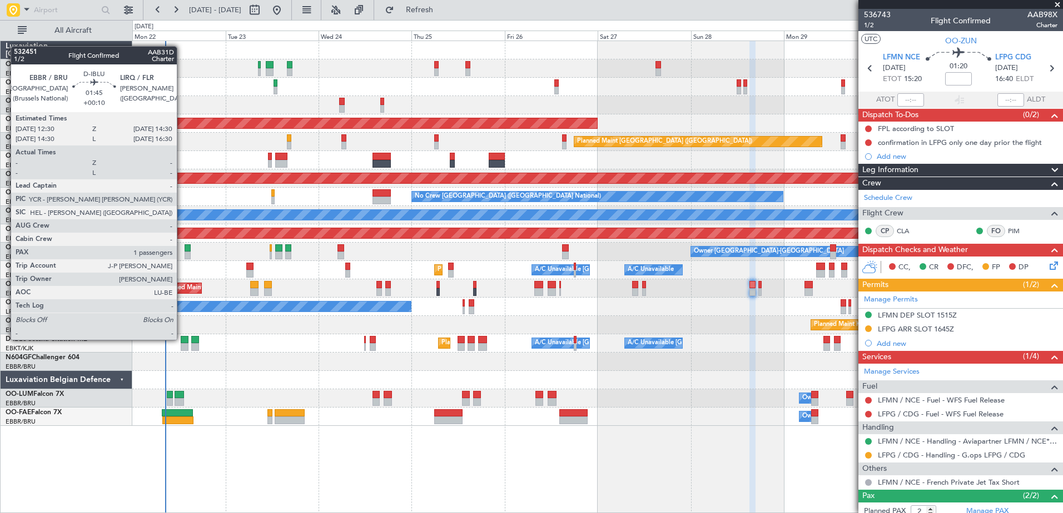
click at [182, 340] on div at bounding box center [185, 340] width 8 height 8
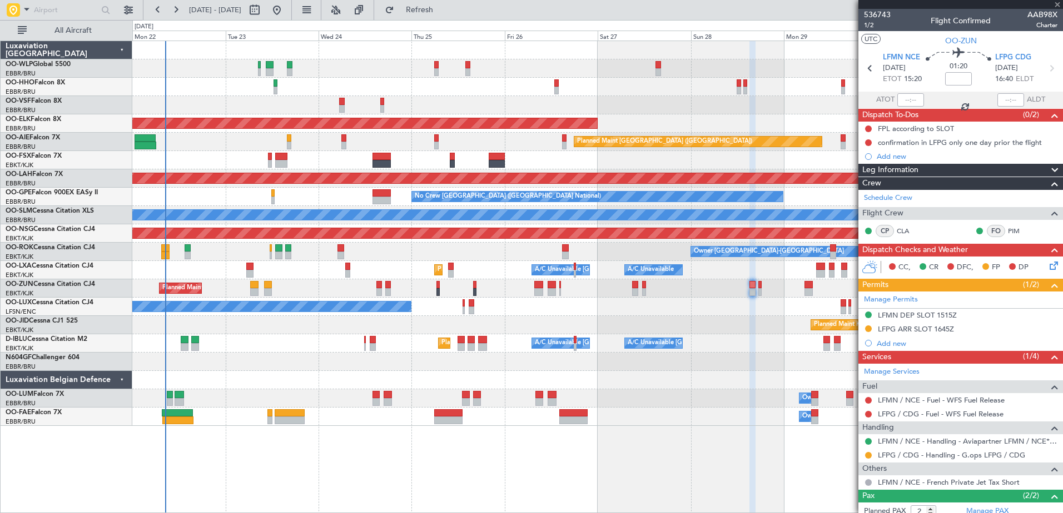
type input "+00:10"
type input "1"
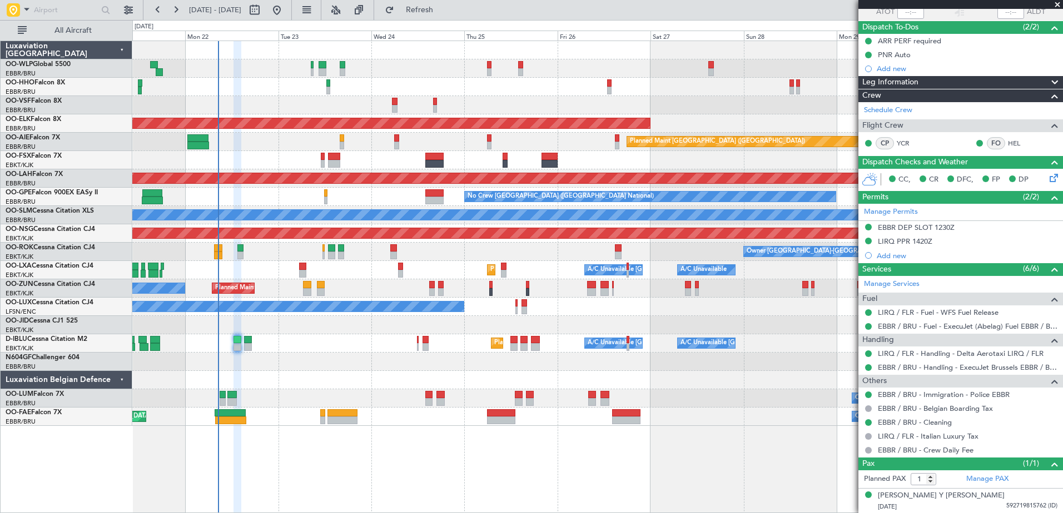
scroll to position [72, 0]
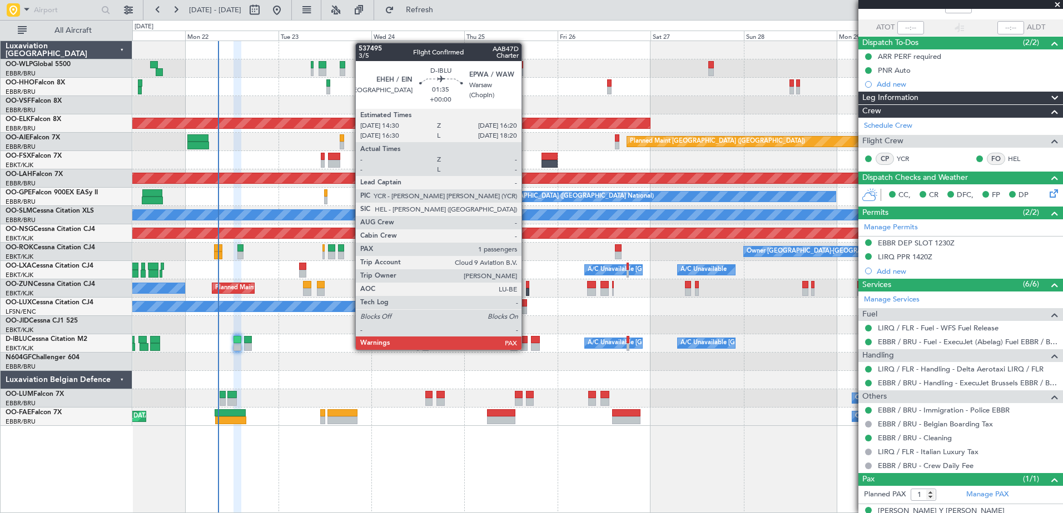
click at [526, 349] on div at bounding box center [523, 347] width 7 height 8
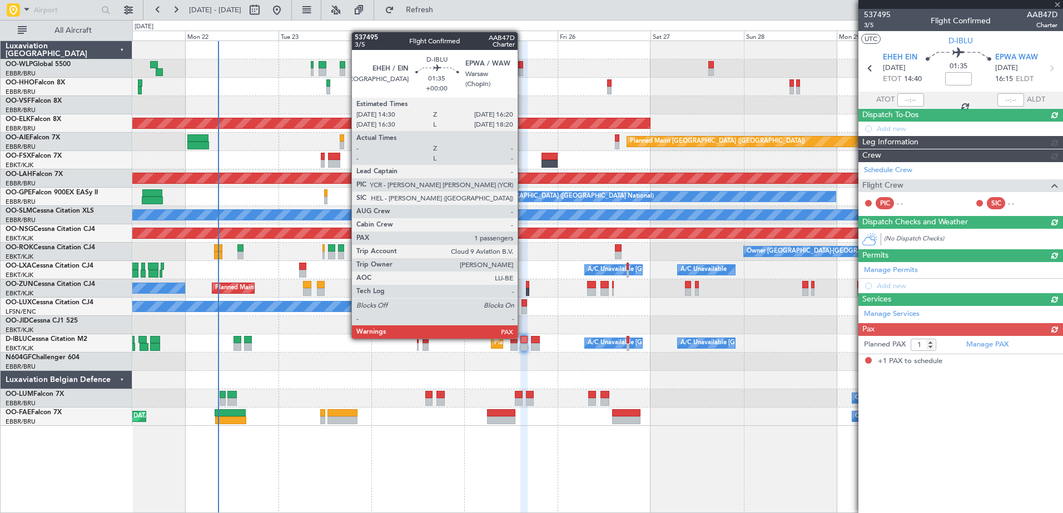
scroll to position [0, 0]
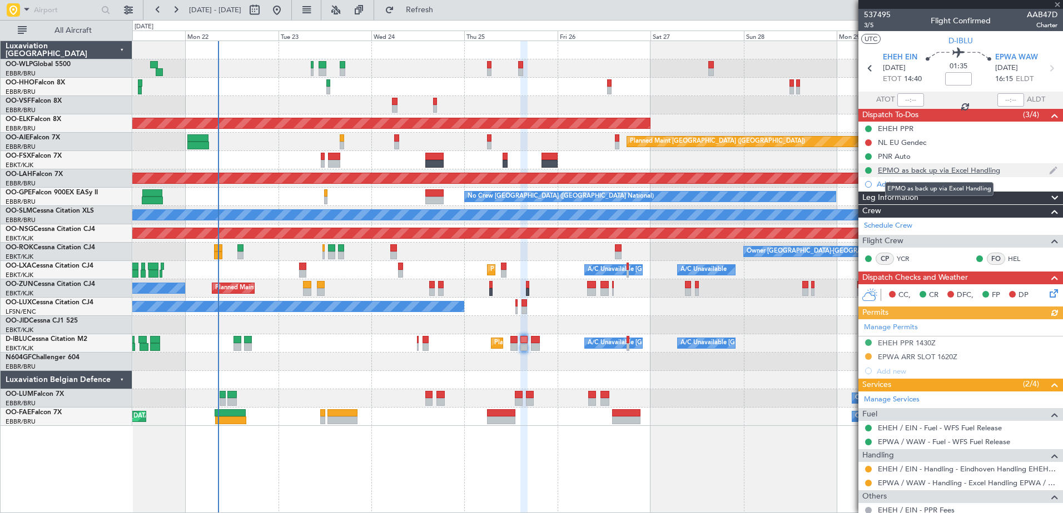
click at [898, 172] on div "EPMO as back up via Excel Handling" at bounding box center [939, 170] width 122 height 9
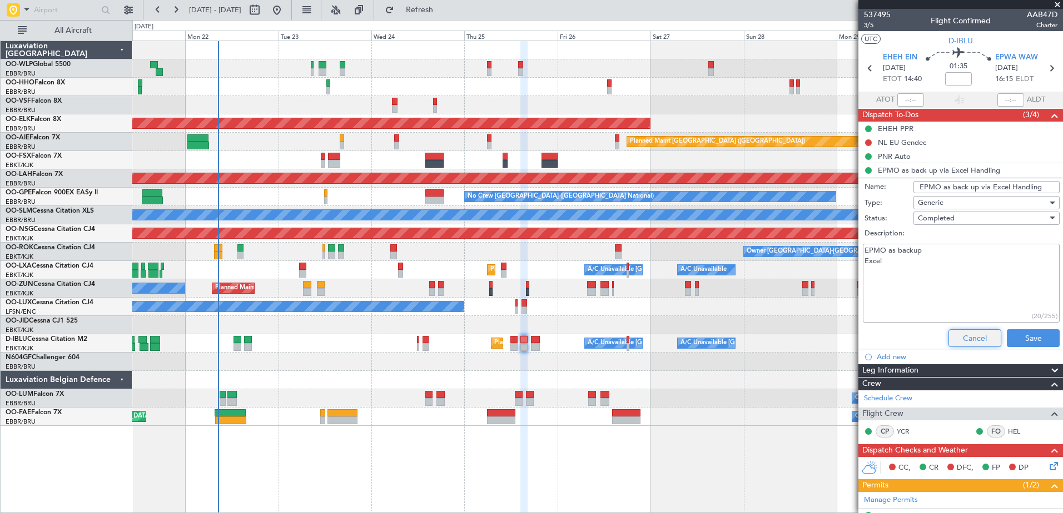
click at [963, 337] on button "Cancel" at bounding box center [974, 339] width 53 height 18
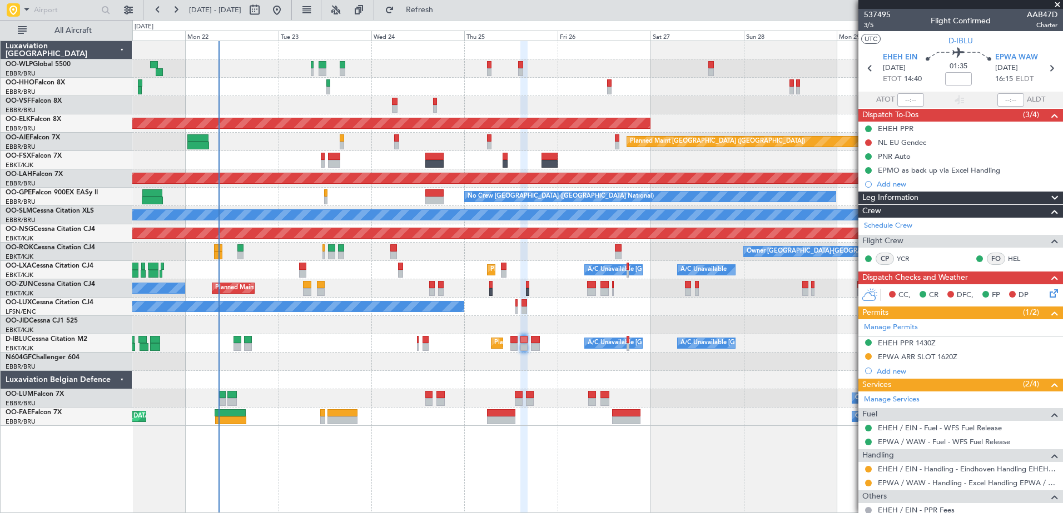
click at [165, 428] on div "AOG Maint Brussels (Brussels National) Planned Maint Kortrijk-Wevelgem Planned …" at bounding box center [597, 277] width 930 height 473
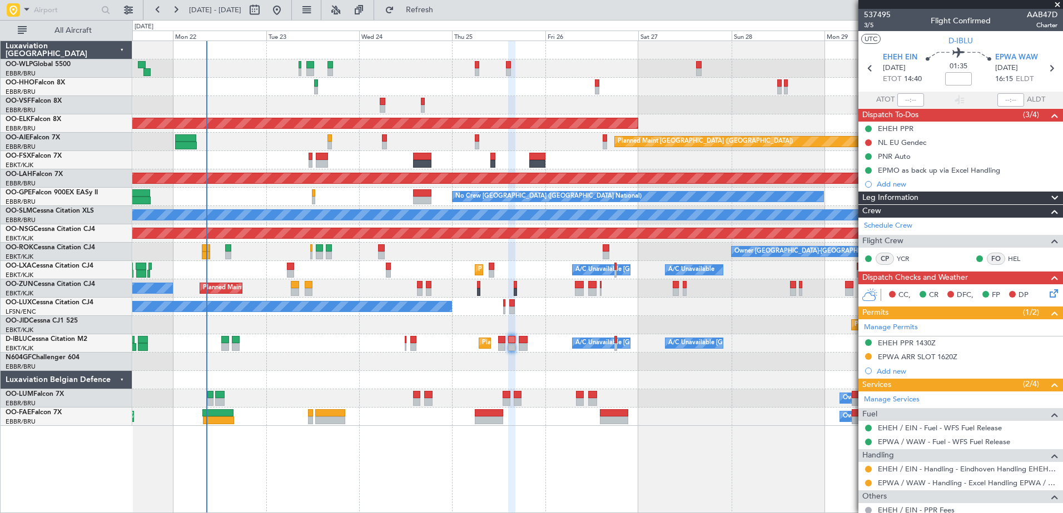
click at [342, 277] on div "Planned Maint Kortrijk-Wevelgem A/C Unavailable Brussels (Brussels National) A/…" at bounding box center [597, 270] width 930 height 18
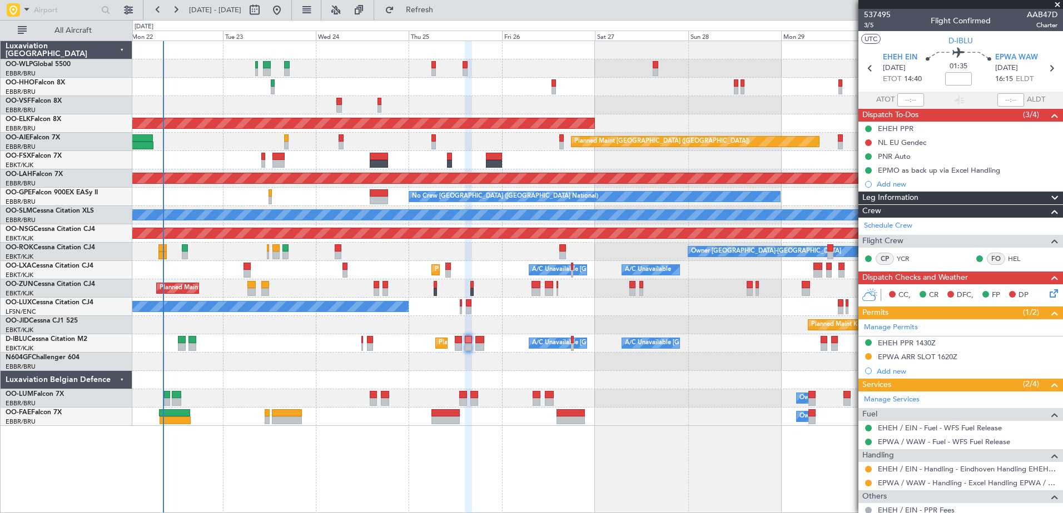
click at [640, 315] on div "No Crew Nancy (Essey)" at bounding box center [597, 307] width 930 height 18
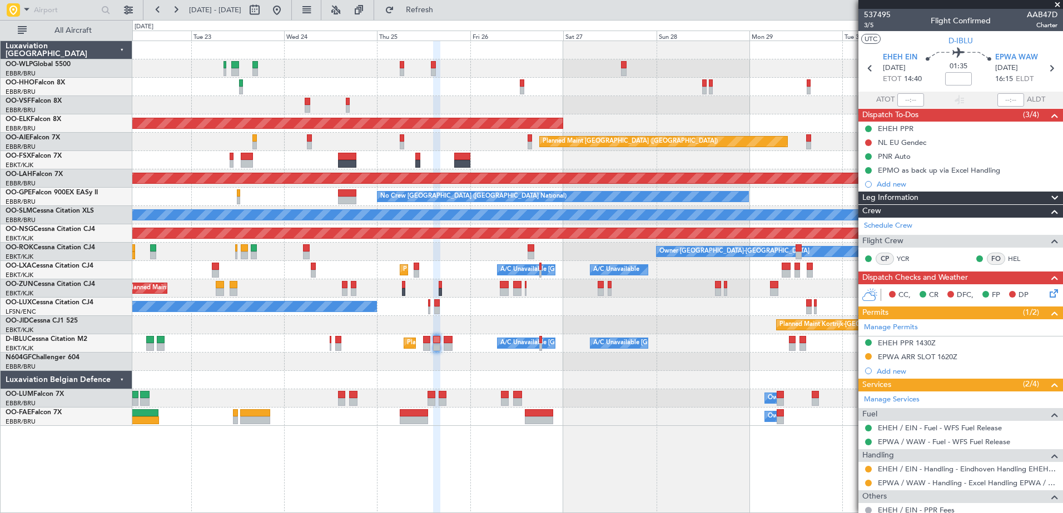
click at [569, 320] on div "Planned Maint Kortrijk-Wevelgem Planned Maint London (Farnborough) Planned Main…" at bounding box center [597, 233] width 930 height 385
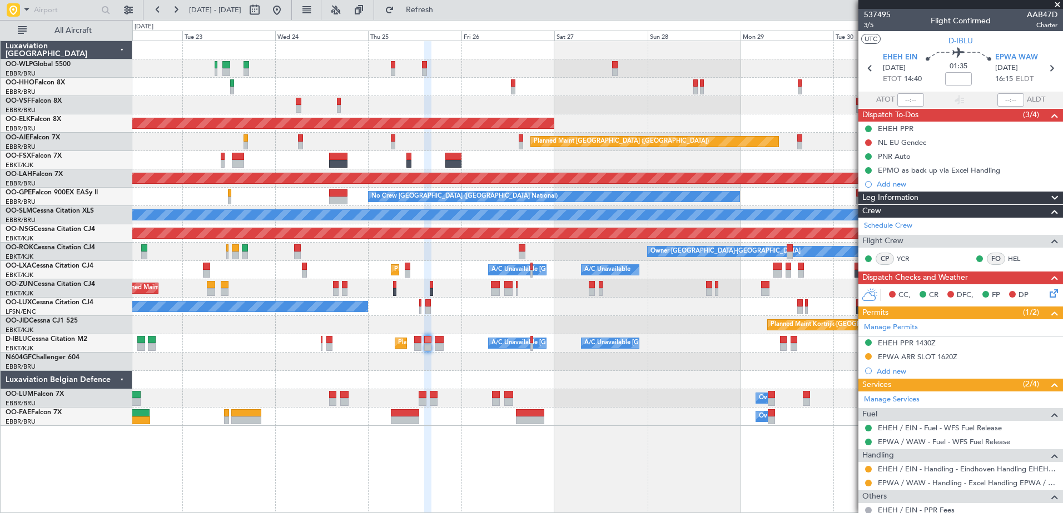
click at [562, 320] on div "Planned Maint Kortrijk-[GEOGRAPHIC_DATA]" at bounding box center [597, 325] width 930 height 18
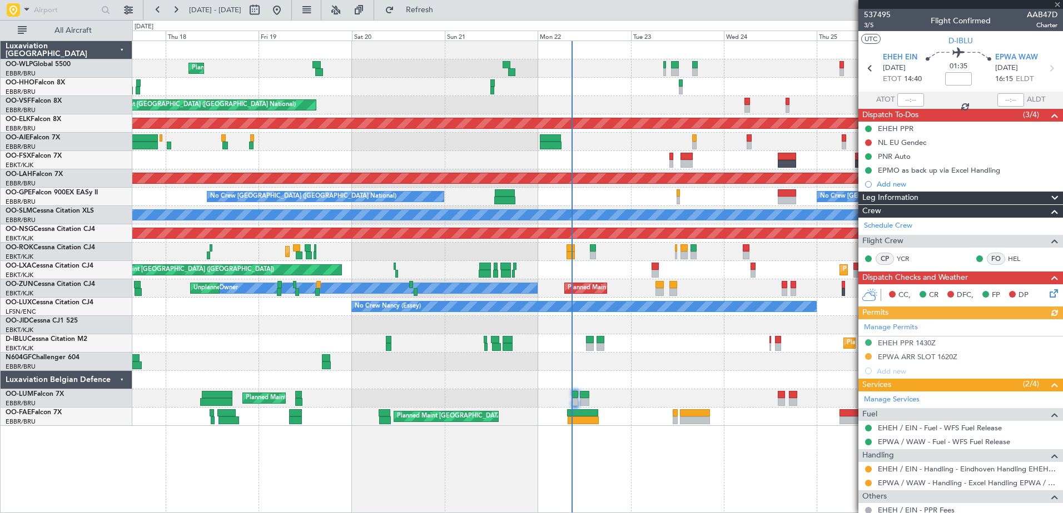
click at [701, 200] on div "Planned Maint Liege AOG Maint Brussels (Brussels National) Planned Maint Kortri…" at bounding box center [597, 233] width 930 height 385
click at [443, 11] on span "Refresh" at bounding box center [419, 10] width 47 height 8
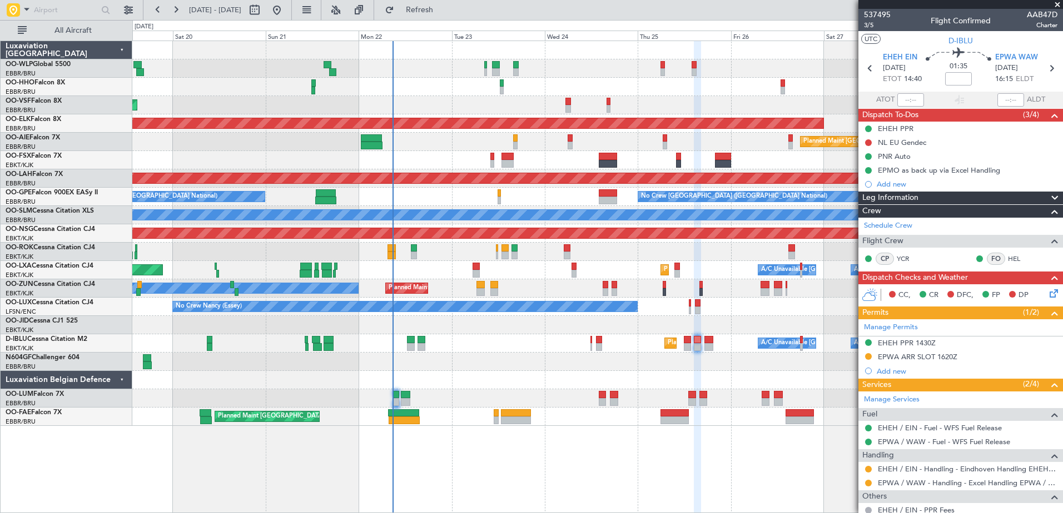
click at [552, 193] on div "Planned Maint Liege AOG Maint Brussels (Brussels National) Planned Maint Kortri…" at bounding box center [597, 233] width 930 height 385
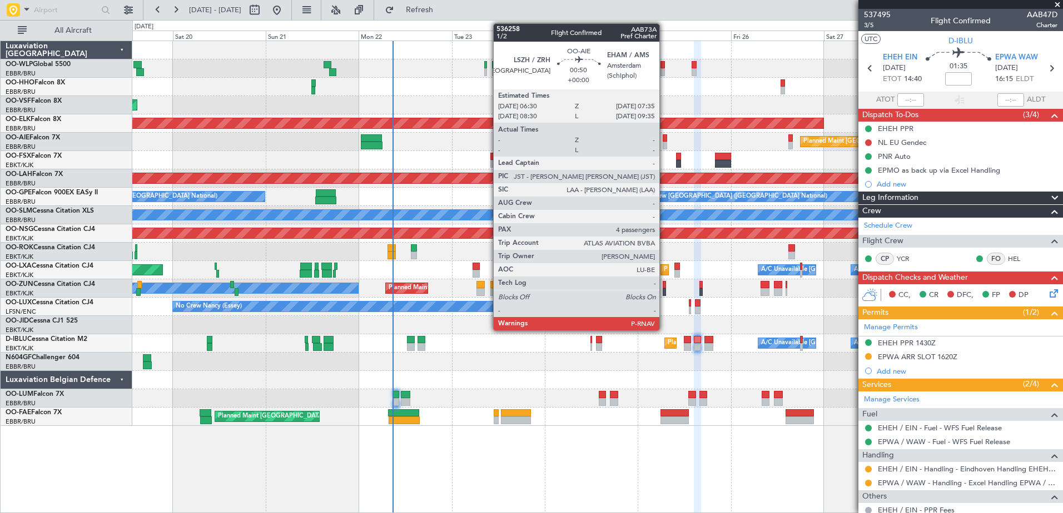
click at [664, 137] on div at bounding box center [664, 138] width 4 height 8
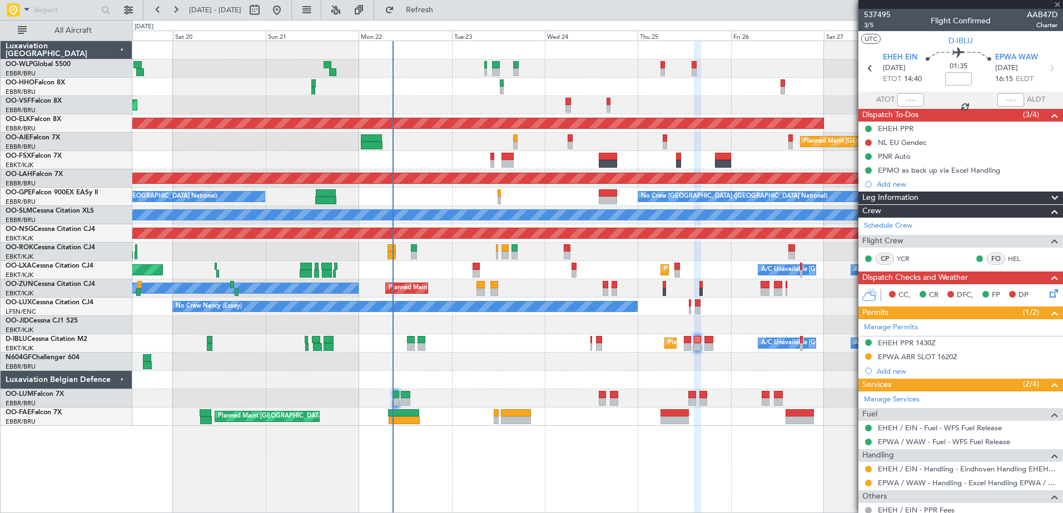
type input "4"
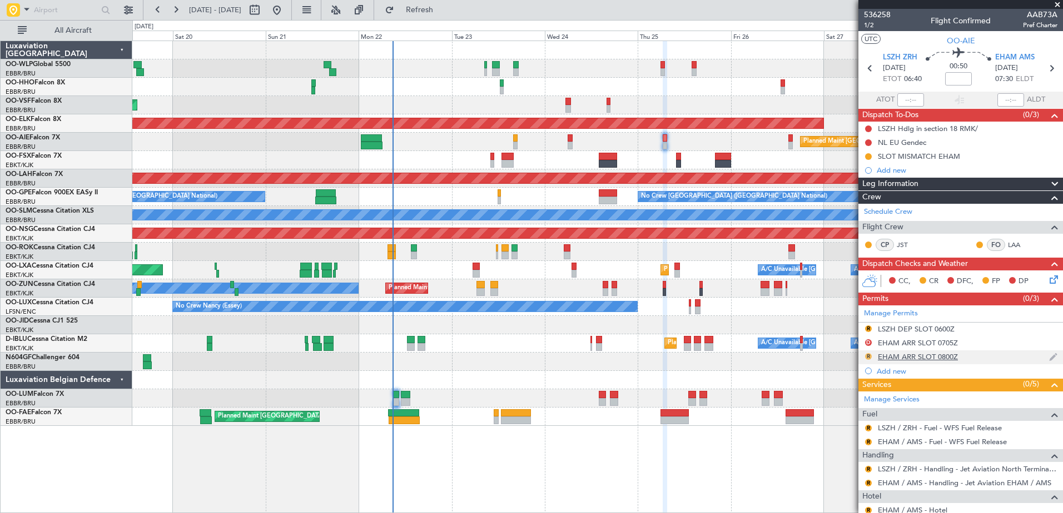
click at [868, 358] on button "R" at bounding box center [868, 356] width 7 height 7
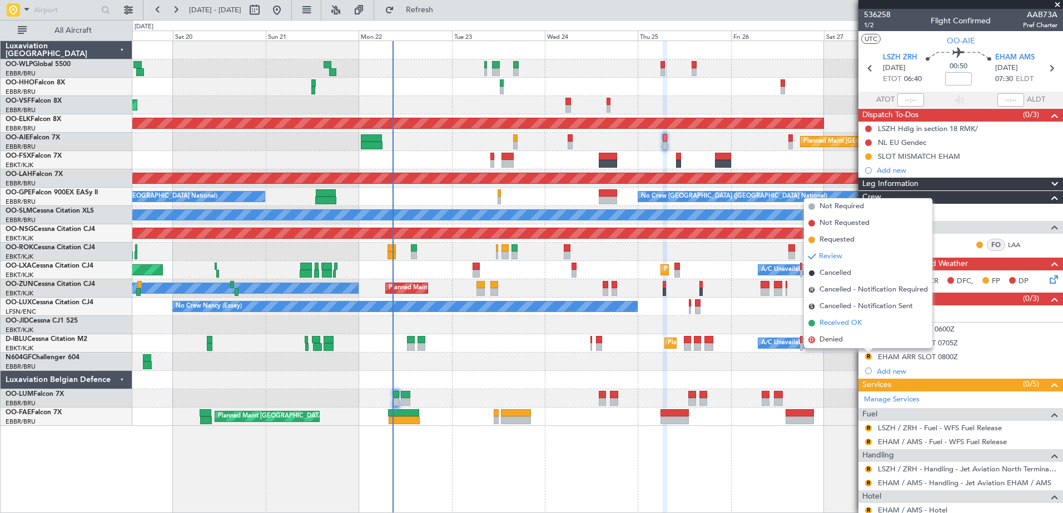
click at [846, 321] on span "Received OK" at bounding box center [840, 323] width 42 height 11
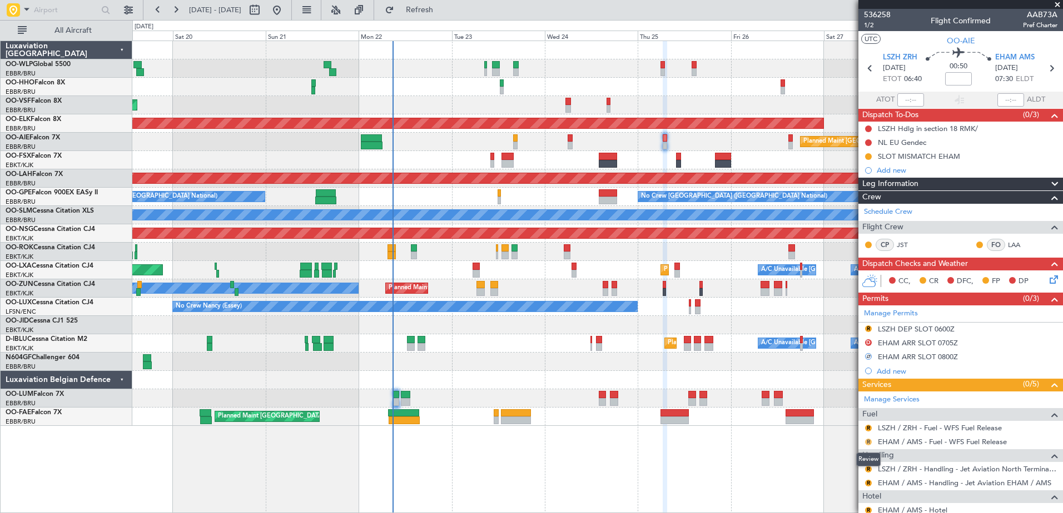
click at [870, 443] on button "R" at bounding box center [868, 442] width 7 height 7
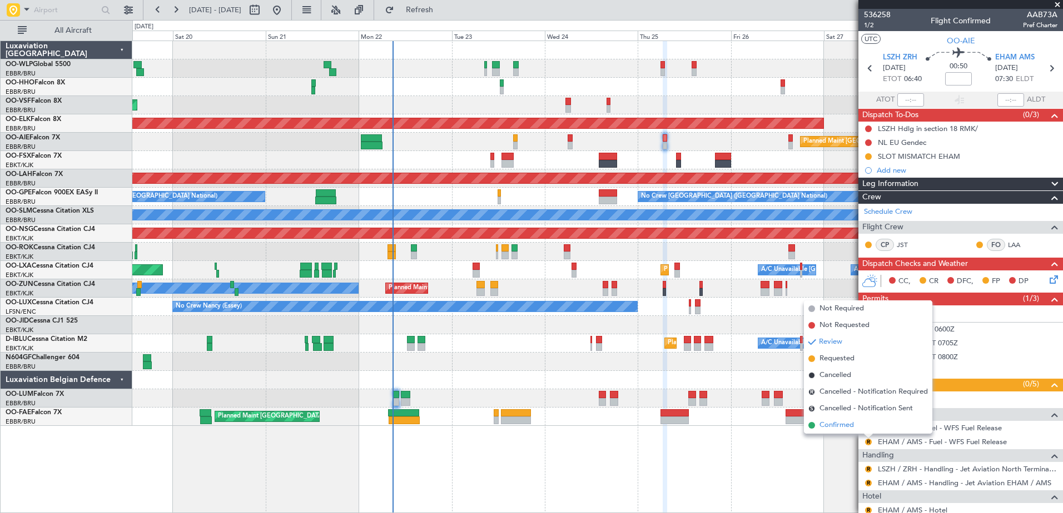
click at [841, 426] on span "Confirmed" at bounding box center [836, 425] width 34 height 11
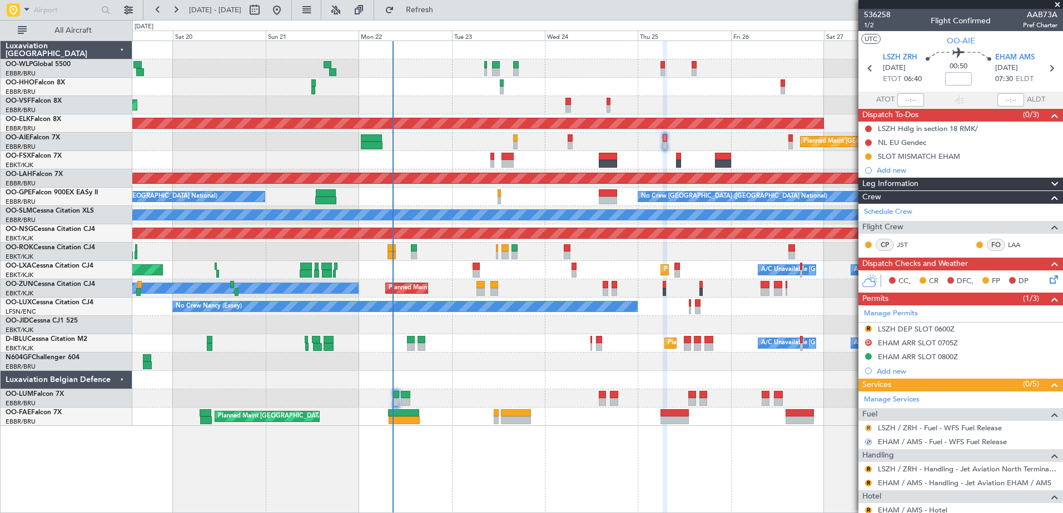
click at [868, 430] on button "R" at bounding box center [868, 428] width 7 height 7
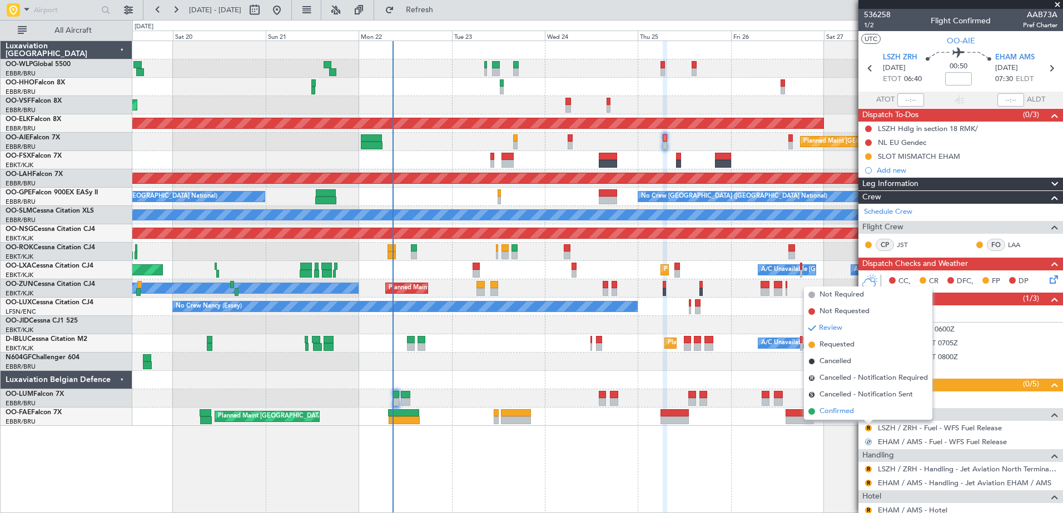
click at [847, 417] on li "Confirmed" at bounding box center [868, 411] width 128 height 17
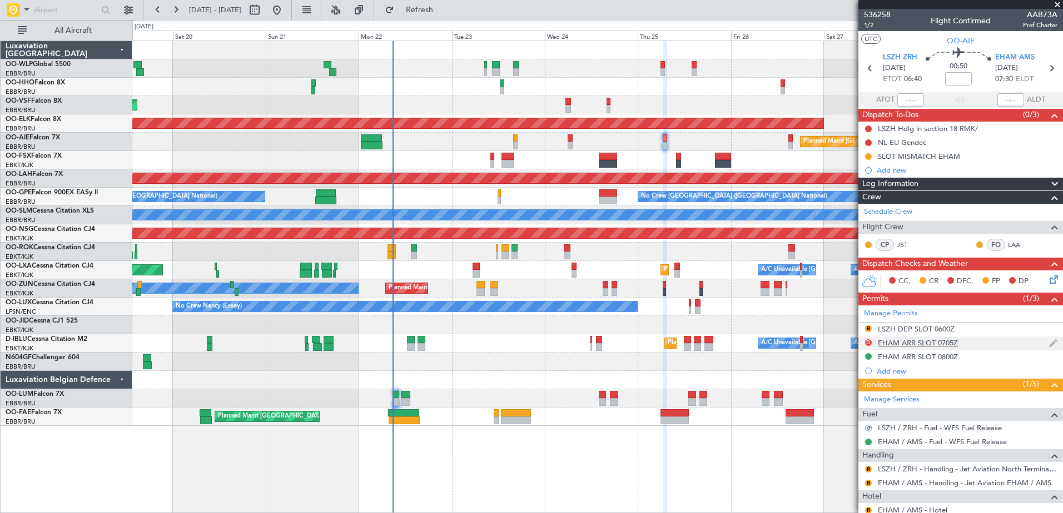
click at [915, 341] on div "EHAM ARR SLOT 0705Z" at bounding box center [918, 342] width 80 height 9
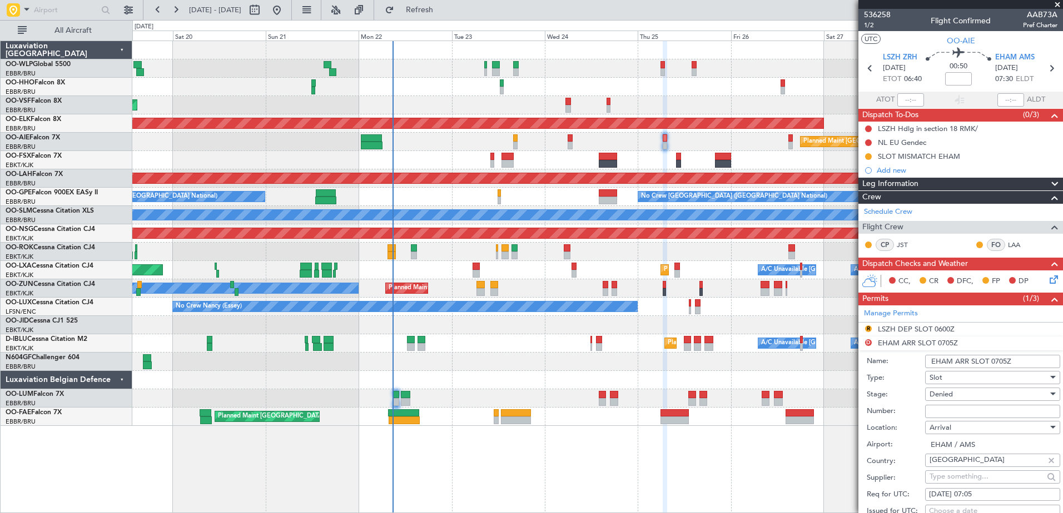
scroll to position [56, 0]
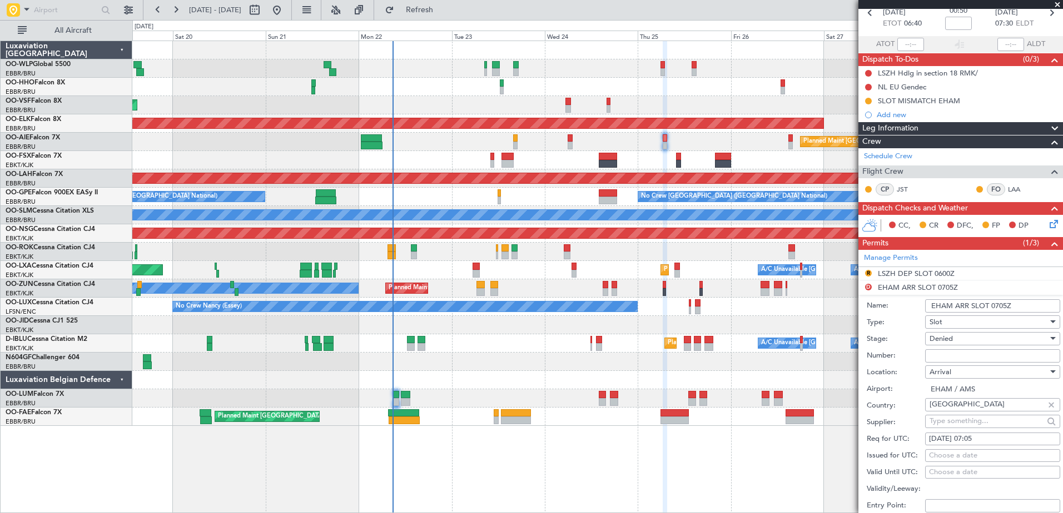
click at [987, 437] on div "25/09/2025 07:05" at bounding box center [992, 439] width 127 height 11
select select "9"
select select "2025"
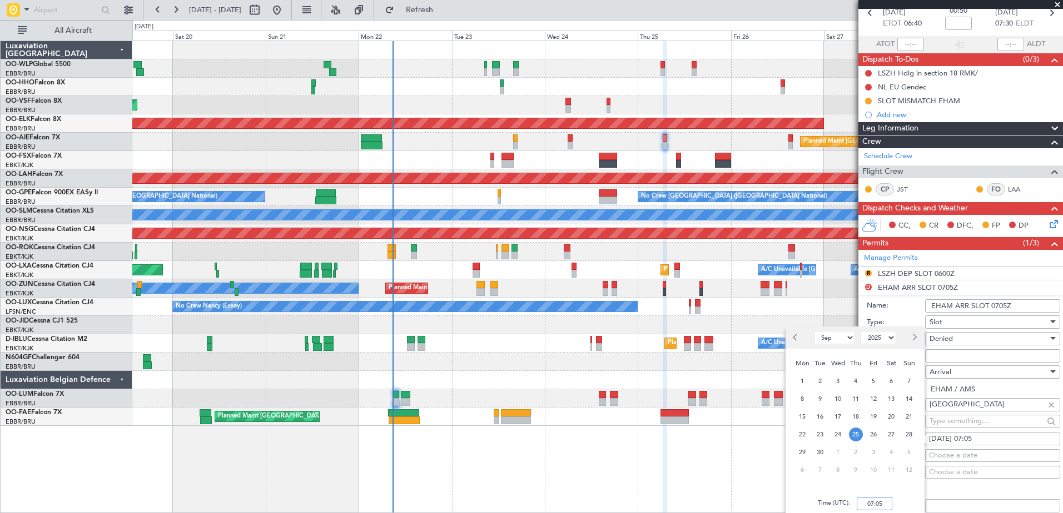
click at [878, 505] on input "07:05" at bounding box center [874, 503] width 36 height 13
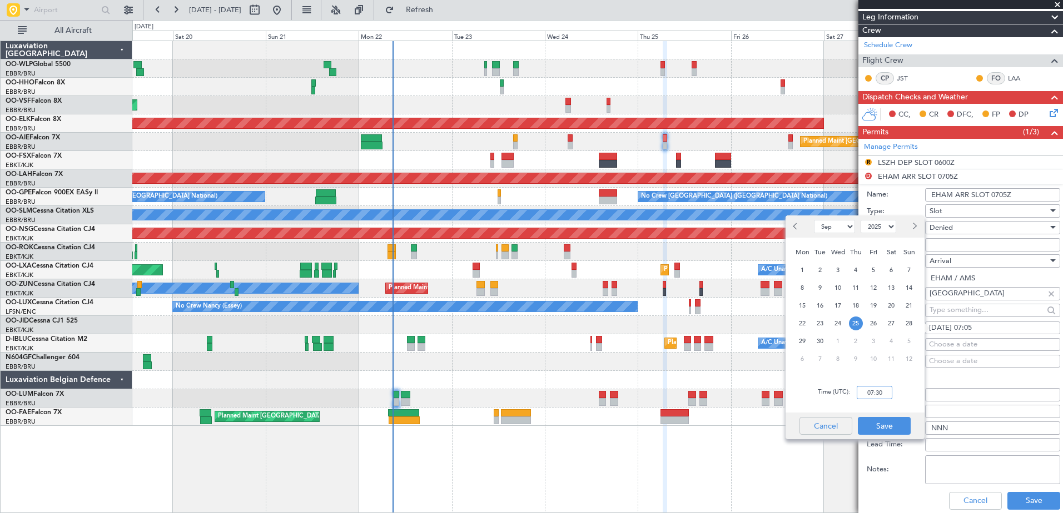
type input "07:30"
click at [837, 425] on button "Cancel" at bounding box center [825, 426] width 53 height 18
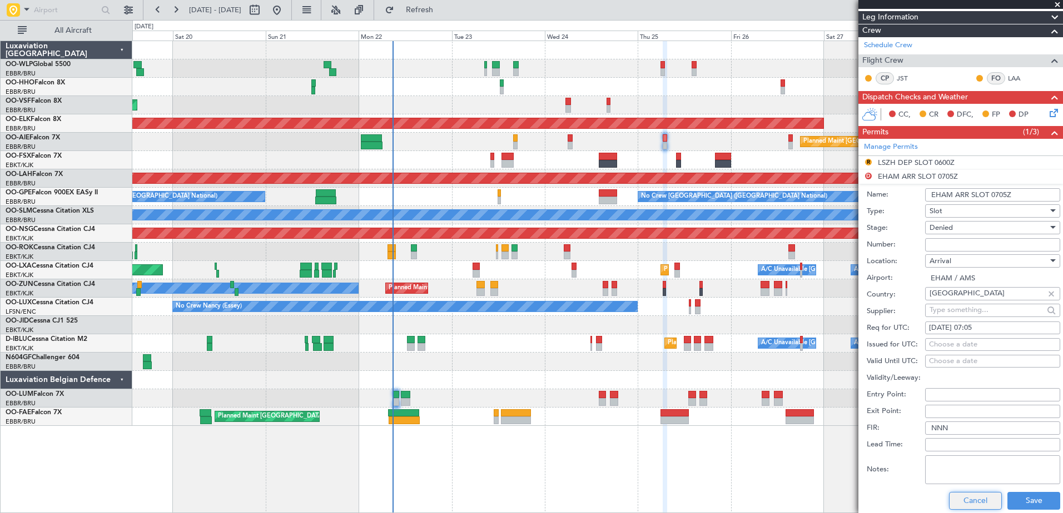
click at [968, 501] on button "Cancel" at bounding box center [975, 501] width 53 height 18
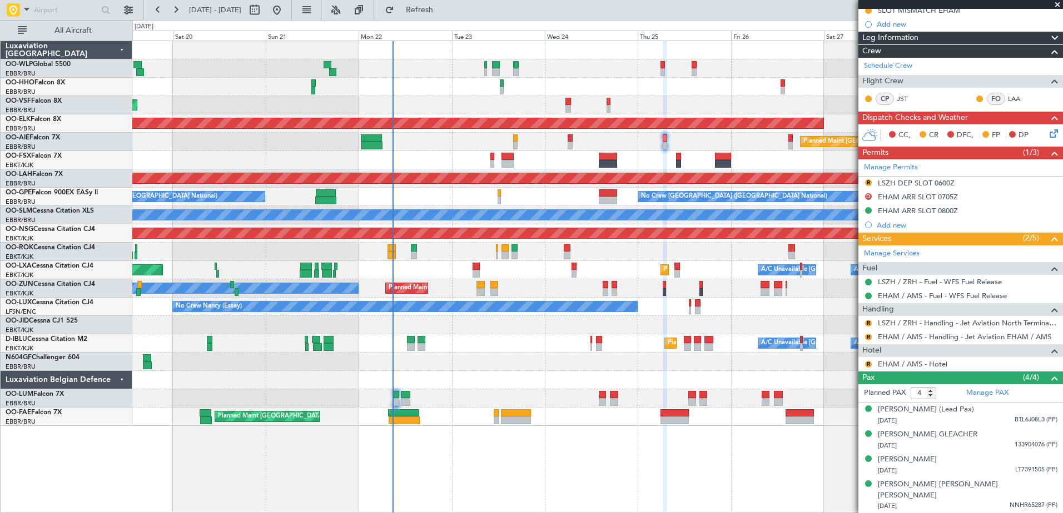
scroll to position [0, 0]
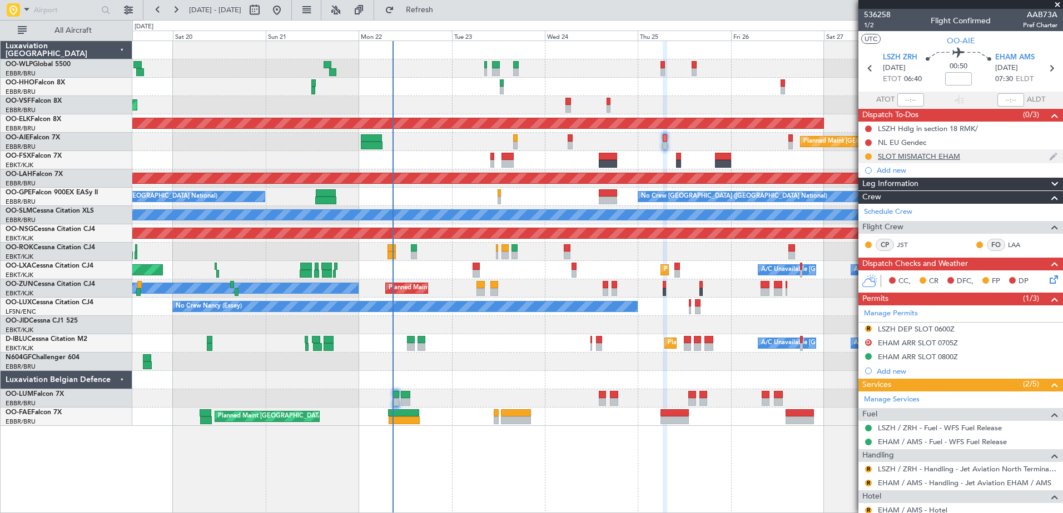
click at [927, 158] on div "SLOT MISMATCH EHAM" at bounding box center [919, 156] width 82 height 9
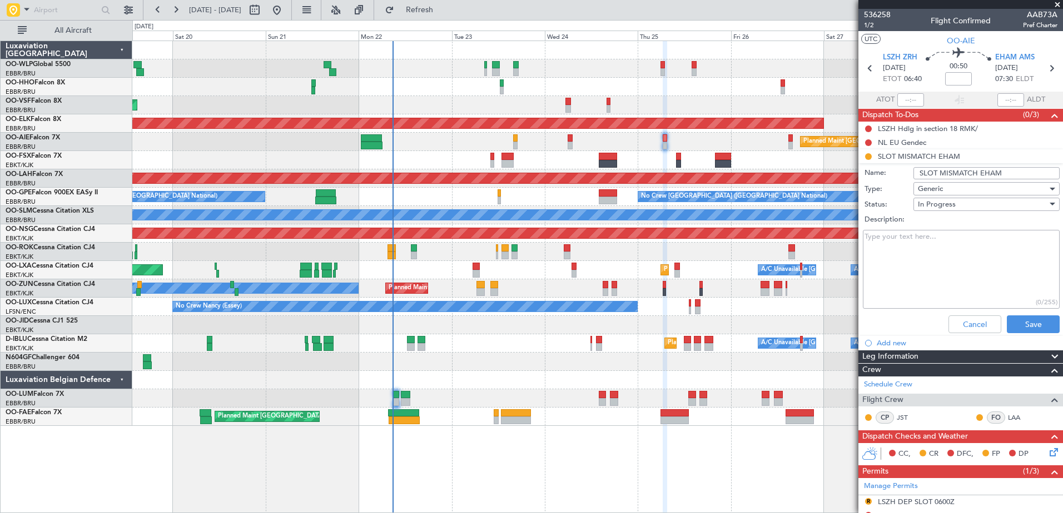
click at [906, 235] on textarea "Description:" at bounding box center [961, 269] width 197 height 79
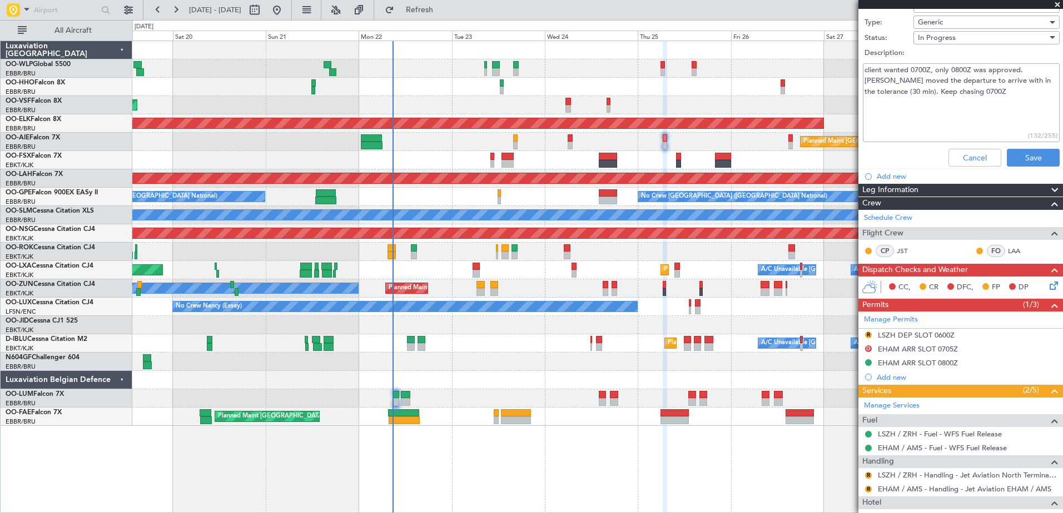
scroll to position [222, 0]
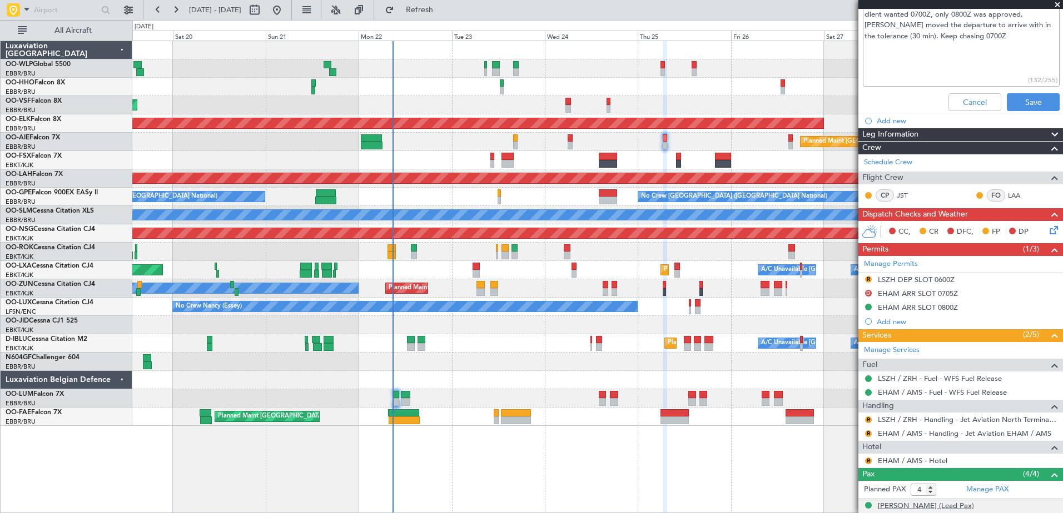
type textarea "client wanted 0700Z, only 0800Z was approved. Maria moved the departure to arri…"
click at [869, 431] on button "R" at bounding box center [868, 434] width 7 height 7
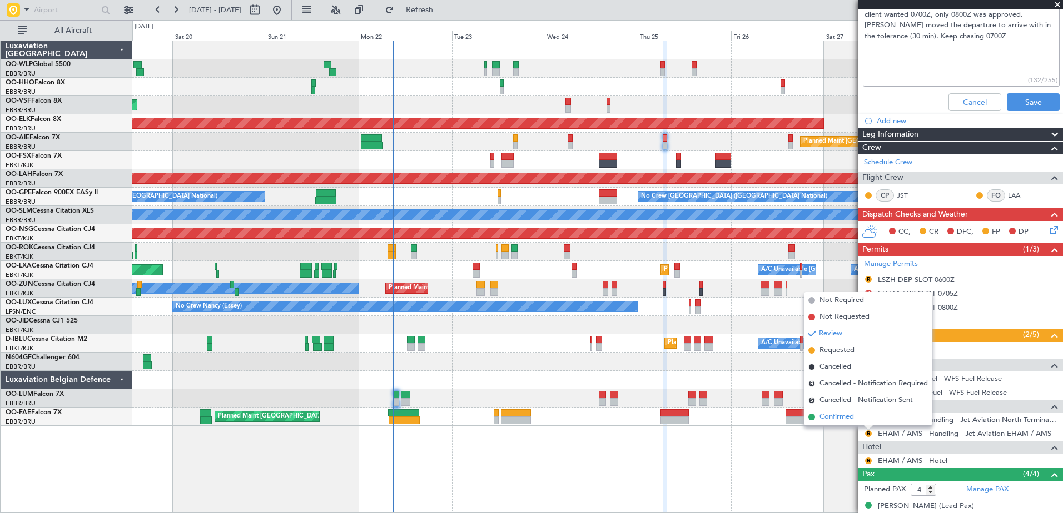
click at [831, 419] on span "Confirmed" at bounding box center [836, 417] width 34 height 11
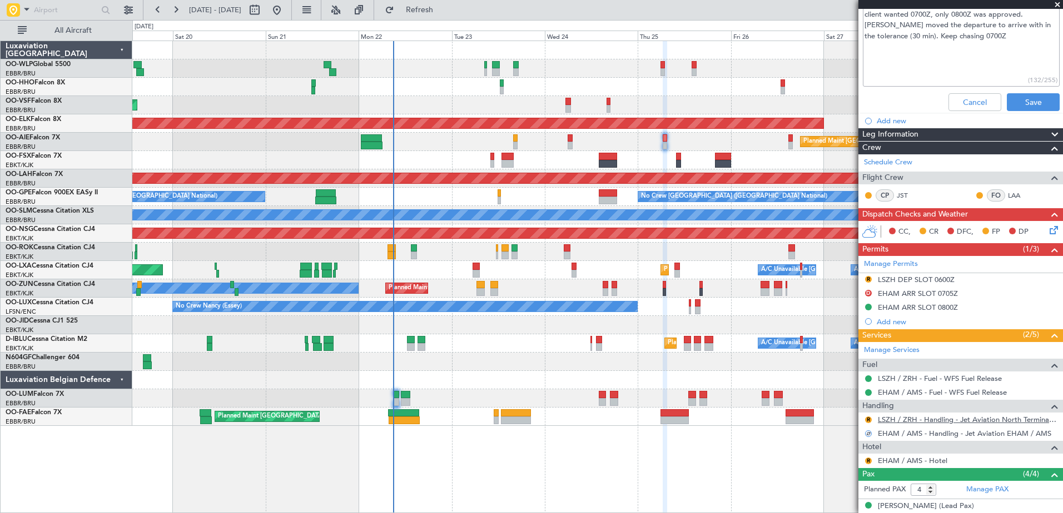
click at [906, 422] on link "LSZH / ZRH - Handling - Jet Aviation North Terminal LSZH / ZRH" at bounding box center [968, 419] width 180 height 9
click at [908, 278] on div "LSZH DEP SLOT 0600Z" at bounding box center [916, 279] width 77 height 9
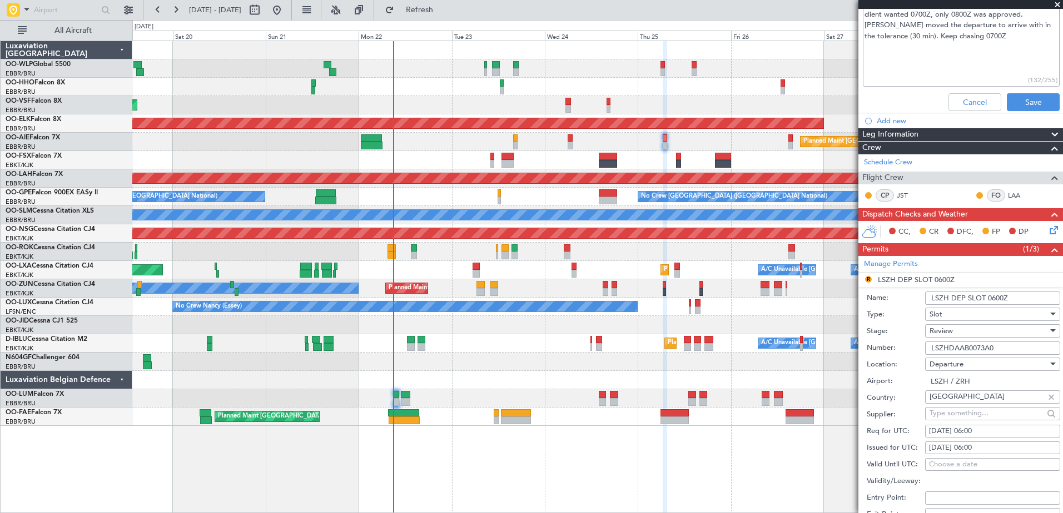
click at [990, 435] on div "25/09/2025 06:00" at bounding box center [992, 431] width 127 height 11
select select "9"
select select "2025"
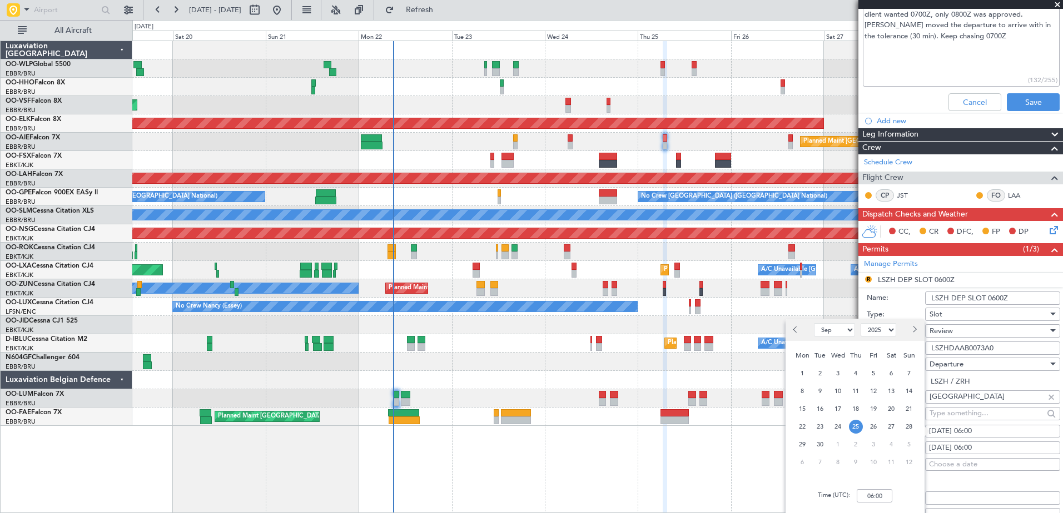
scroll to position [278, 0]
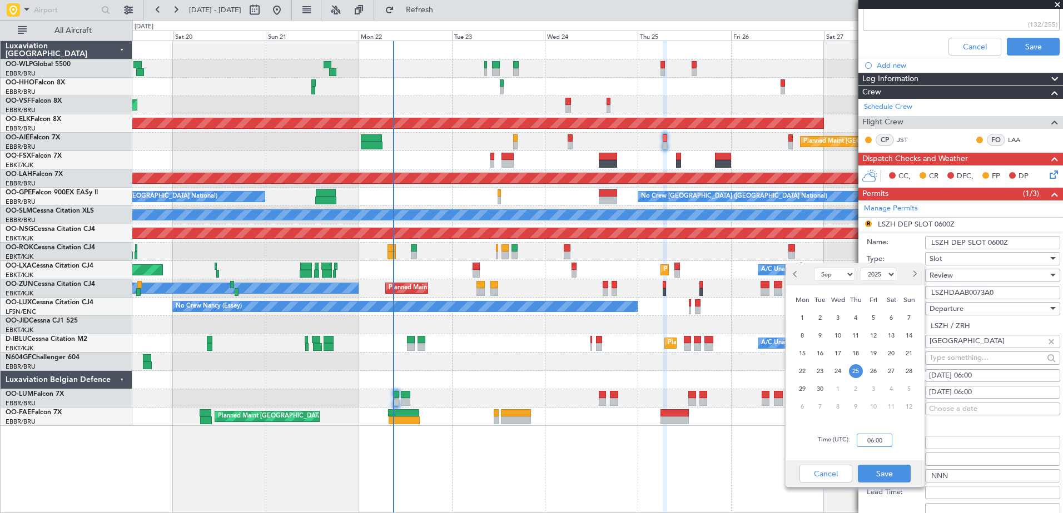
click at [881, 439] on input "06:00" at bounding box center [874, 440] width 36 height 13
type input "06:30"
click at [888, 467] on button "Save" at bounding box center [884, 474] width 53 height 18
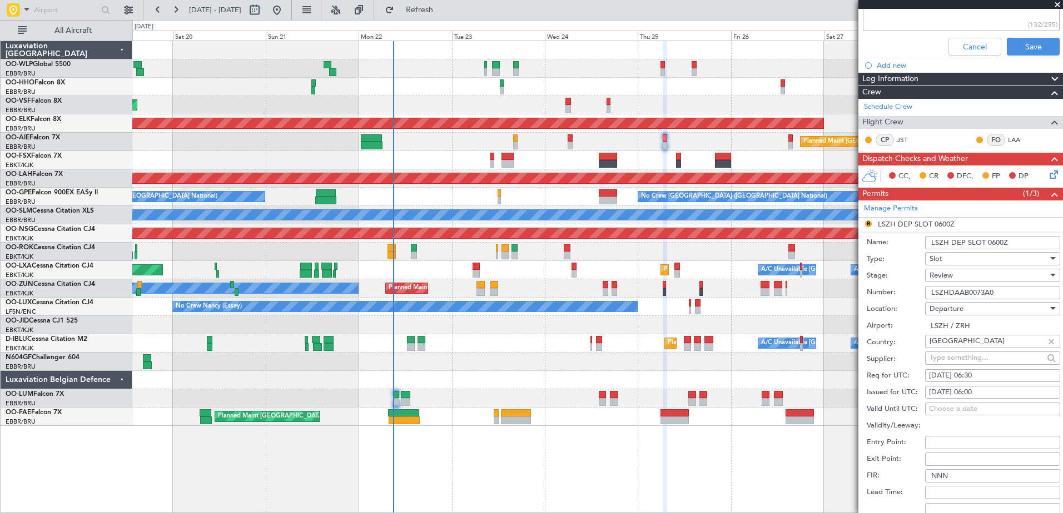
click at [970, 391] on div "25/09/2025 06:00" at bounding box center [992, 392] width 127 height 11
select select "9"
select select "2025"
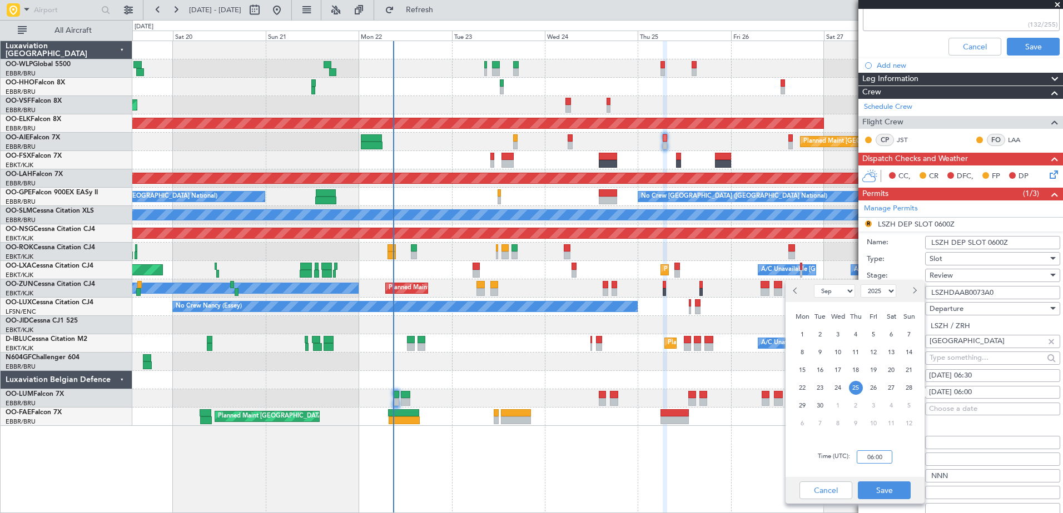
click at [869, 456] on input "06:00" at bounding box center [874, 457] width 36 height 13
type input "06:30"
click at [885, 489] on button "Save" at bounding box center [884, 491] width 53 height 18
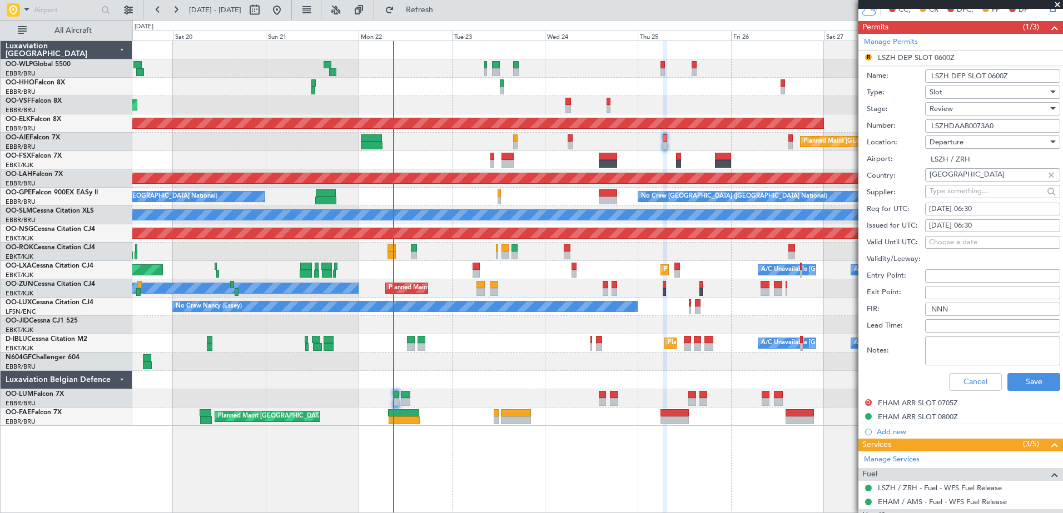
scroll to position [500, 0]
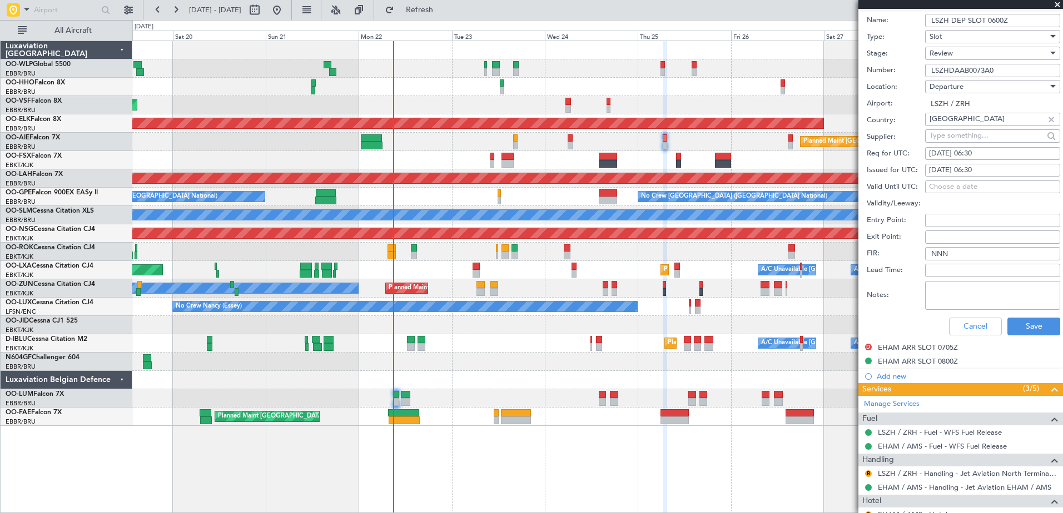
click at [974, 50] on div "Review" at bounding box center [988, 53] width 118 height 17
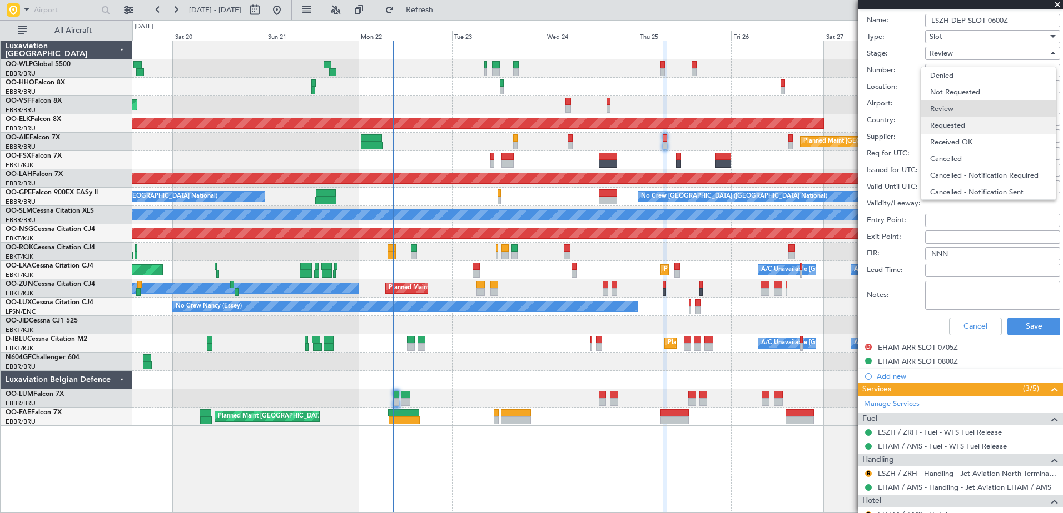
click at [974, 128] on span "Requested" at bounding box center [988, 125] width 117 height 17
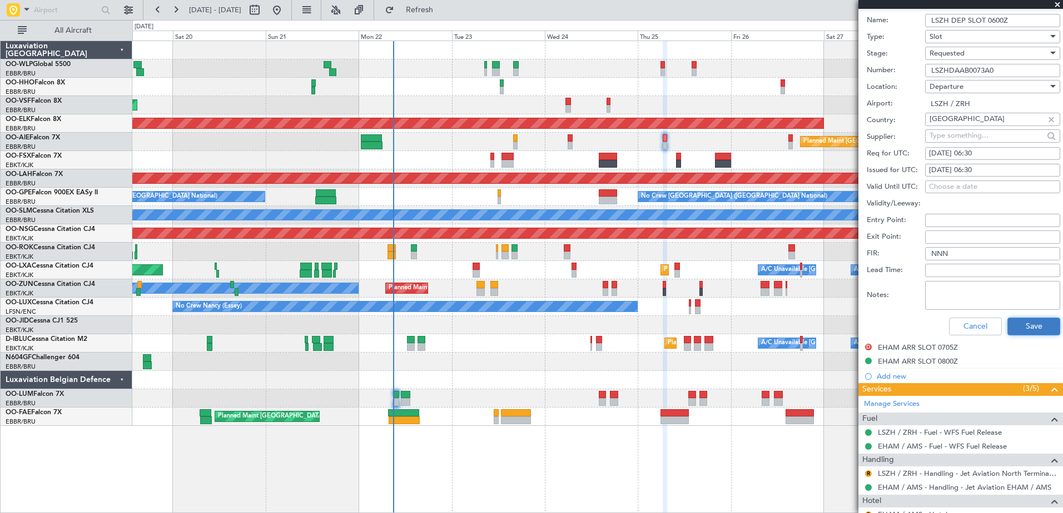
click at [1032, 325] on button "Save" at bounding box center [1033, 327] width 53 height 18
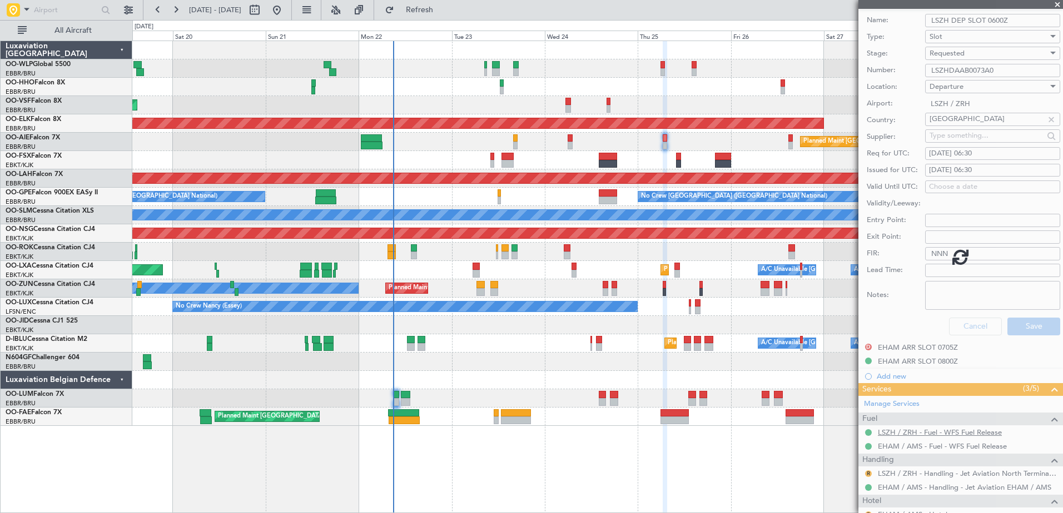
scroll to position [168, 0]
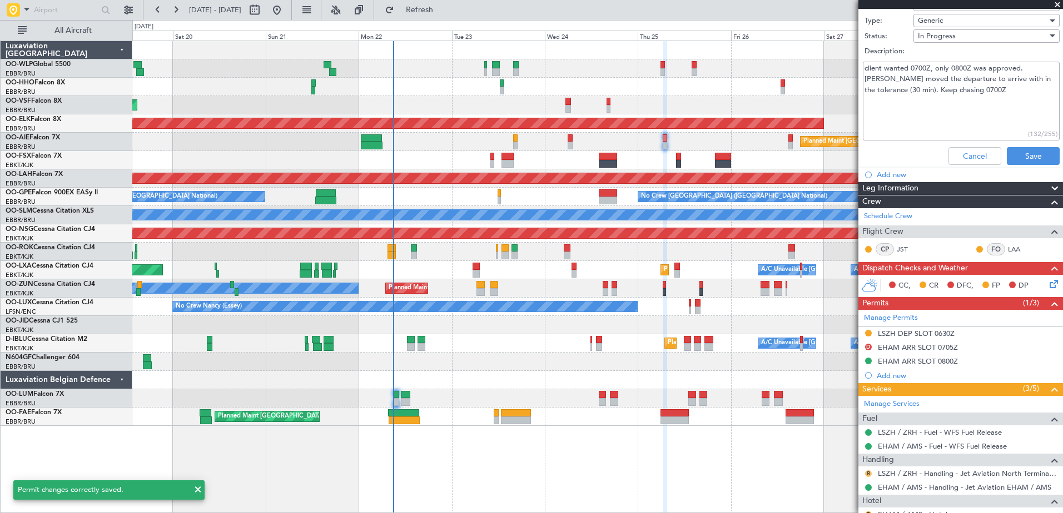
click at [867, 475] on button "R" at bounding box center [868, 474] width 7 height 7
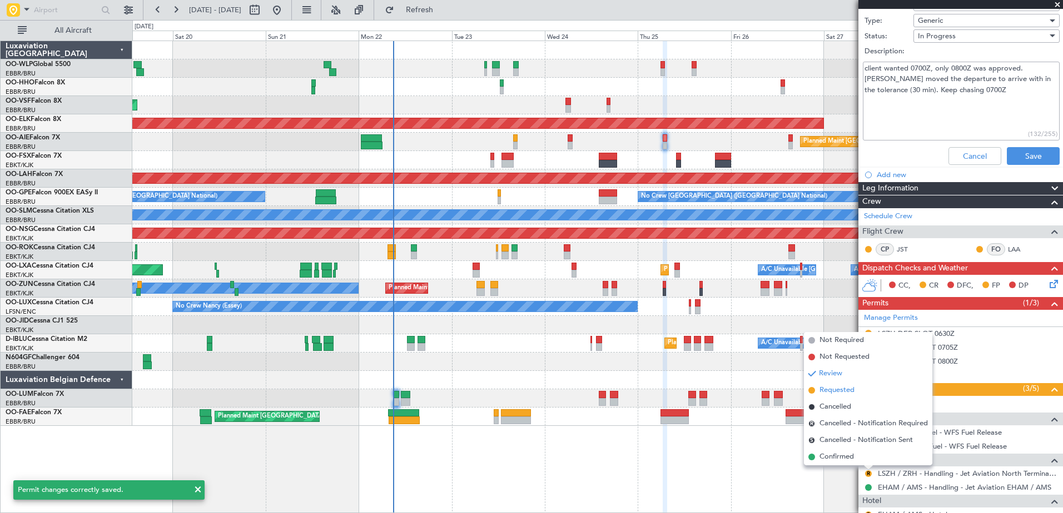
click at [830, 390] on span "Requested" at bounding box center [836, 390] width 35 height 11
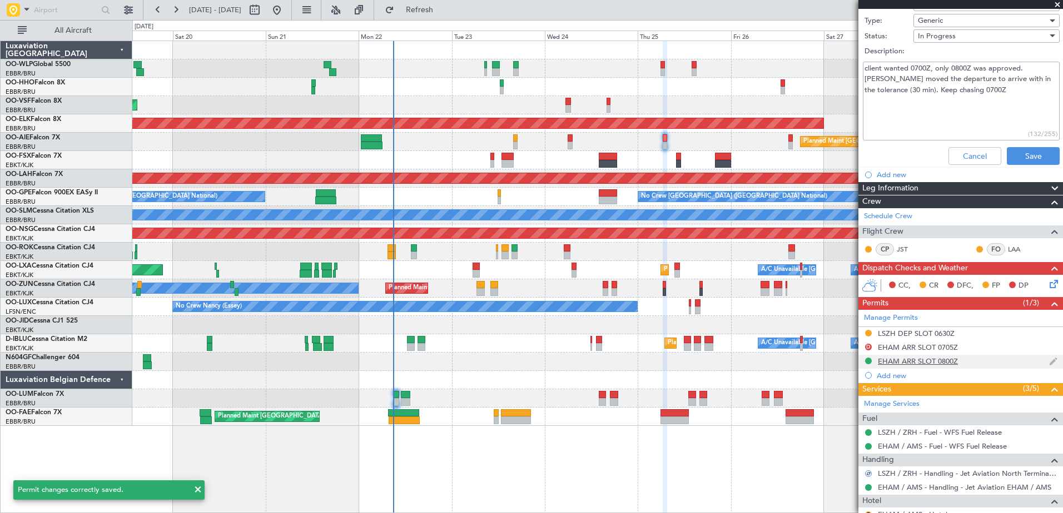
scroll to position [319, 0]
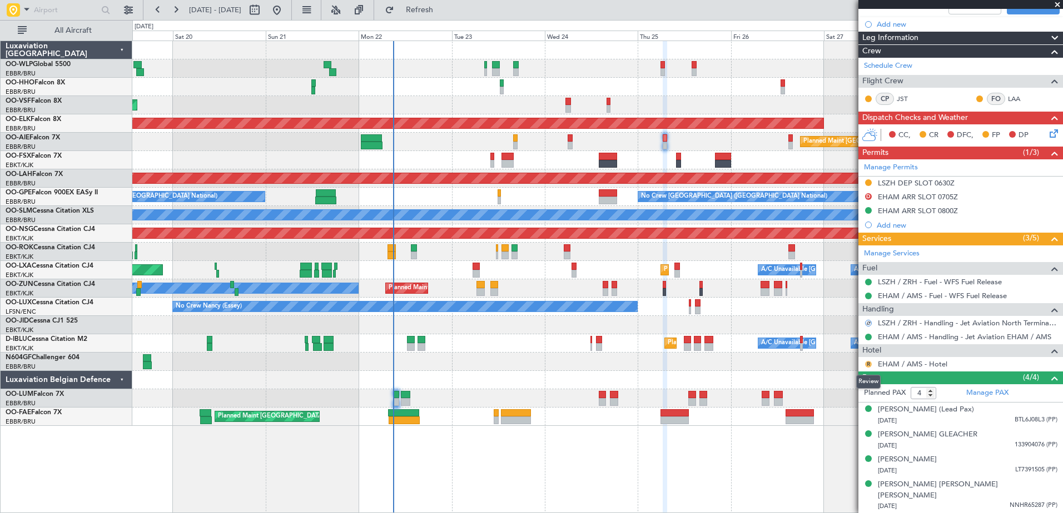
click at [868, 365] on button "R" at bounding box center [868, 364] width 7 height 7
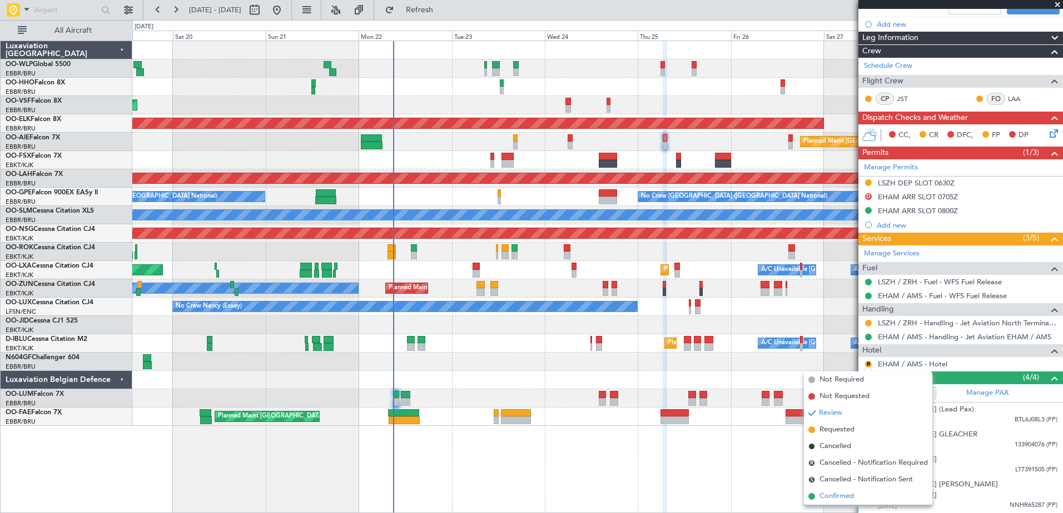
click at [842, 498] on span "Confirmed" at bounding box center [836, 496] width 34 height 11
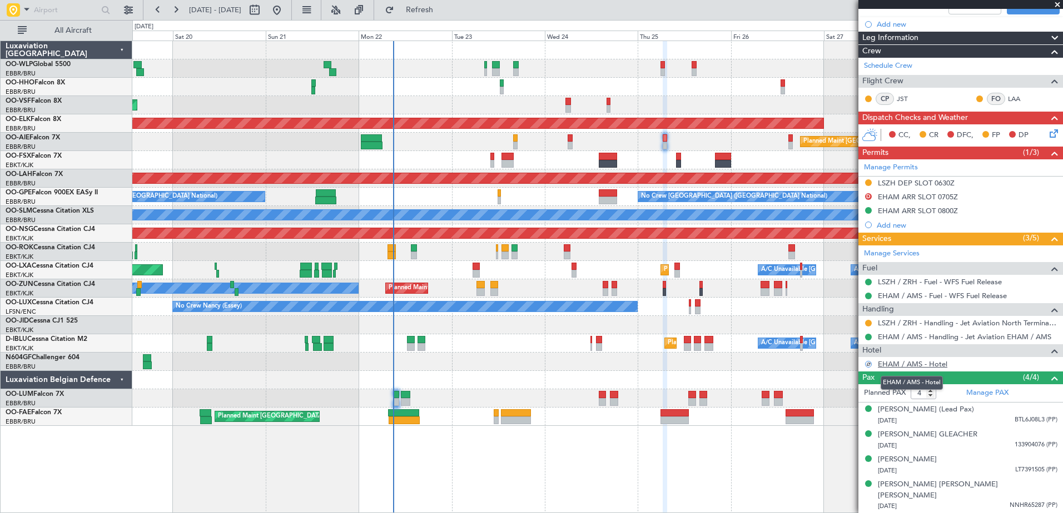
click at [911, 360] on link "EHAM / AMS - Hotel" at bounding box center [912, 364] width 69 height 9
click at [1047, 131] on icon at bounding box center [1051, 131] width 9 height 9
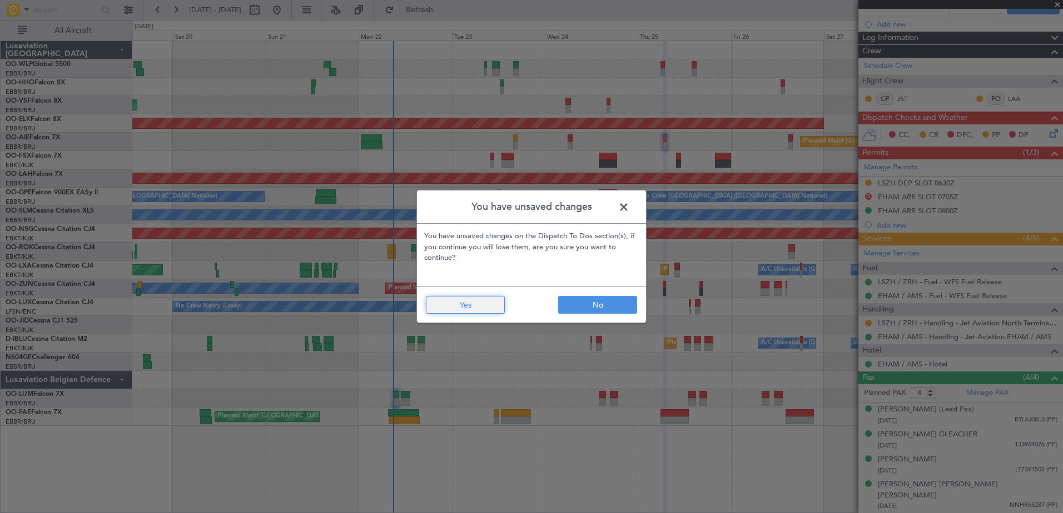
click at [443, 305] on button "Yes" at bounding box center [465, 305] width 79 height 18
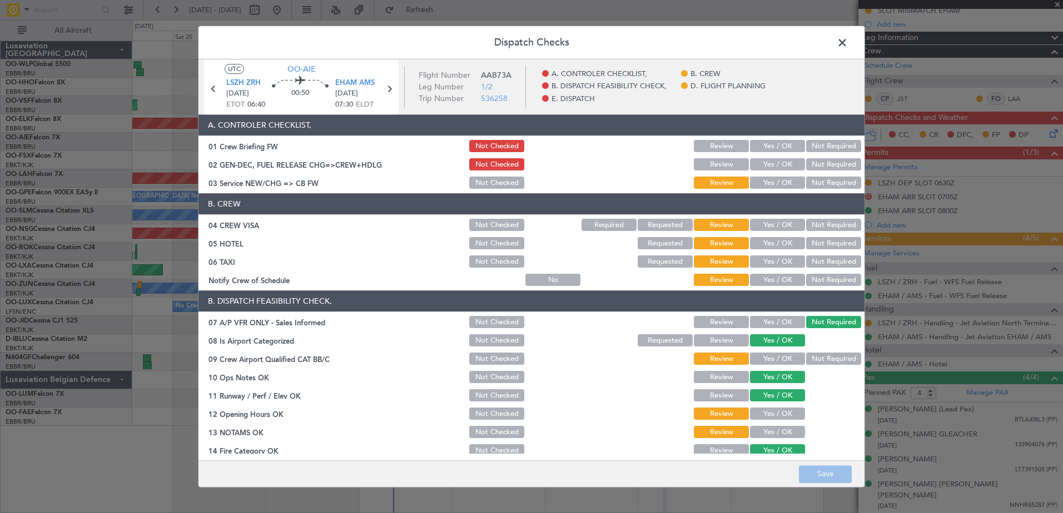
click at [777, 277] on button "Yes / OK" at bounding box center [777, 281] width 55 height 12
click at [811, 265] on button "Not Required" at bounding box center [833, 262] width 55 height 12
drag, startPoint x: 822, startPoint y: 241, endPoint x: 820, endPoint y: 232, distance: 9.2
click at [822, 241] on button "Not Required" at bounding box center [833, 244] width 55 height 12
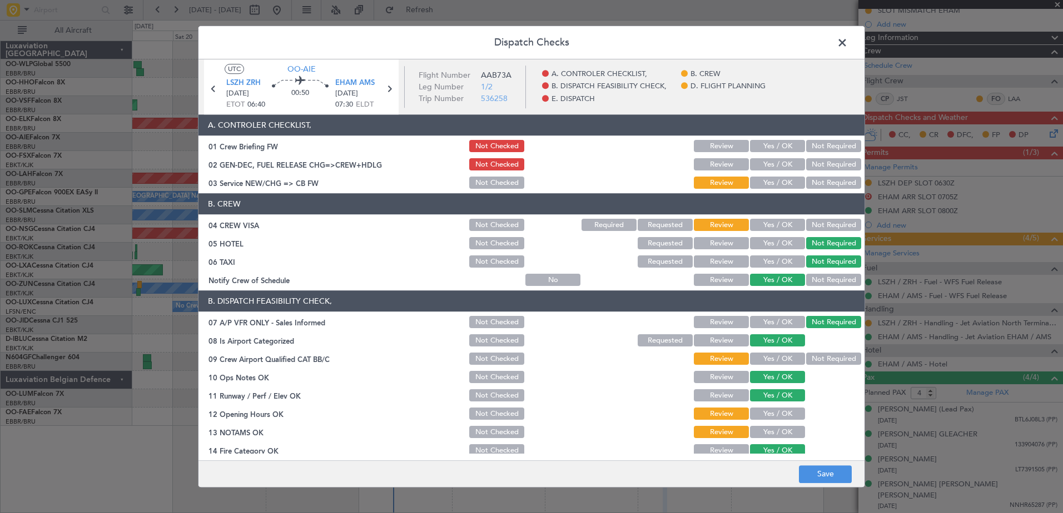
click at [817, 225] on button "Not Required" at bounding box center [833, 226] width 55 height 12
click at [785, 186] on button "Yes / OK" at bounding box center [777, 183] width 55 height 12
click at [825, 361] on button "Not Required" at bounding box center [833, 359] width 55 height 12
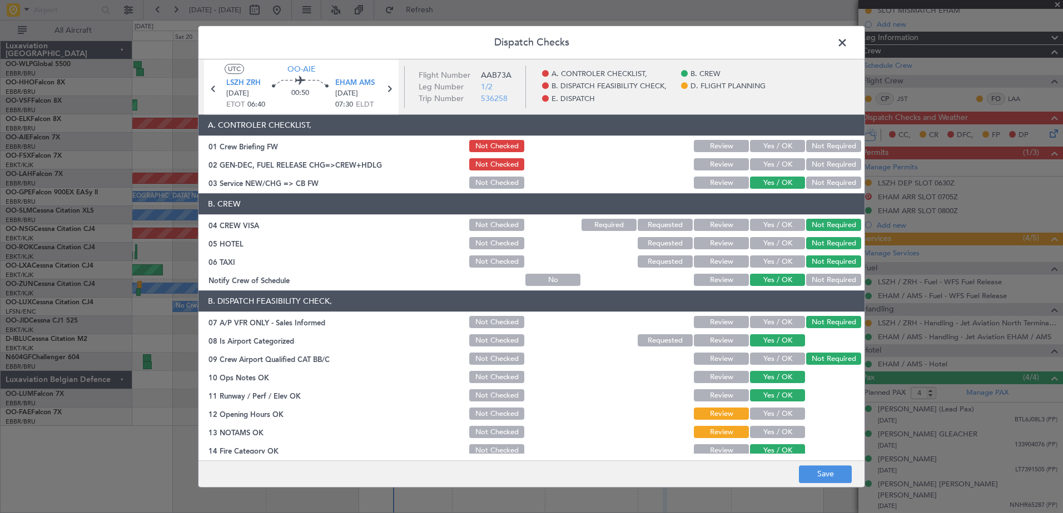
drag, startPoint x: 769, startPoint y: 416, endPoint x: 766, endPoint y: 429, distance: 13.5
click at [769, 416] on button "Yes / OK" at bounding box center [777, 414] width 55 height 12
click at [766, 440] on div "Yes / OK" at bounding box center [776, 433] width 56 height 16
click at [771, 431] on button "Yes / OK" at bounding box center [777, 433] width 55 height 12
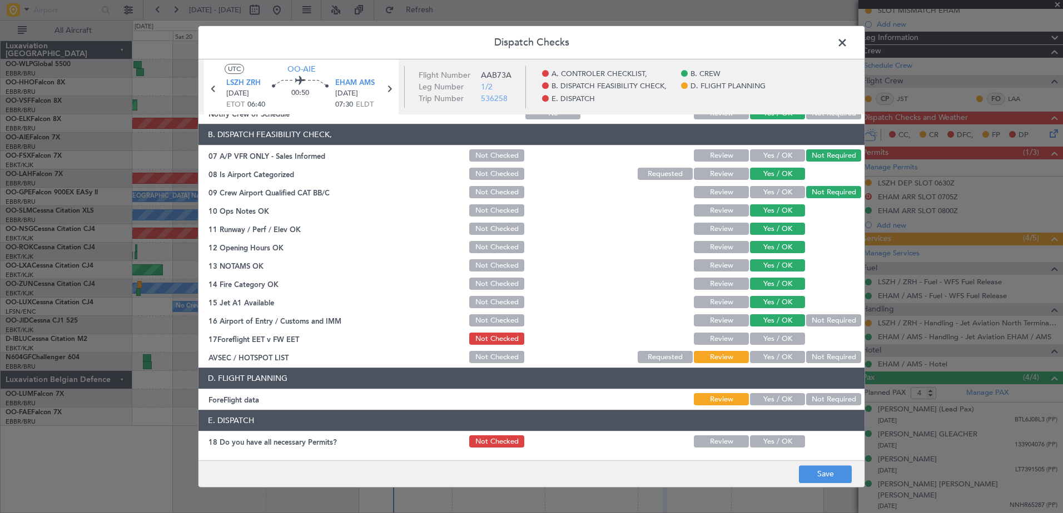
scroll to position [221, 0]
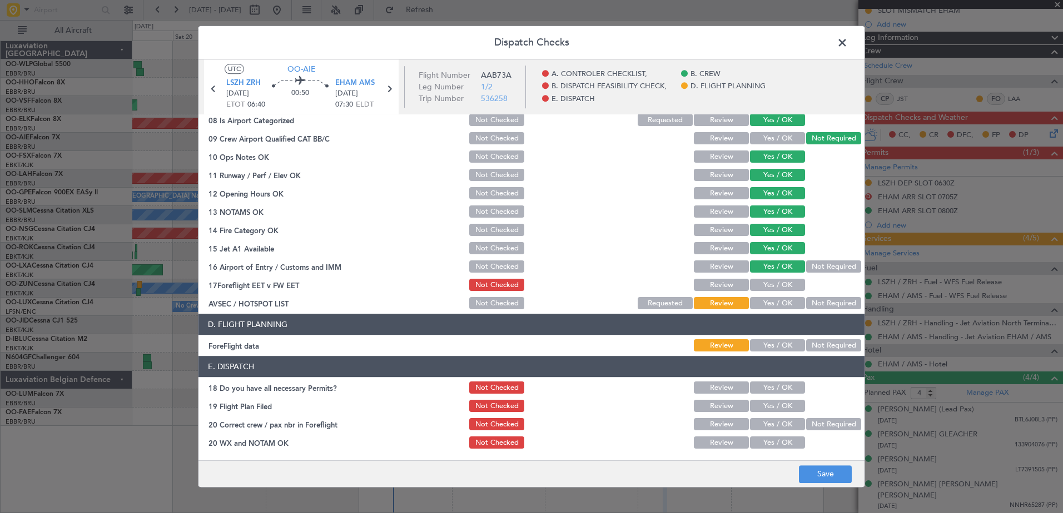
click at [819, 301] on button "Not Required" at bounding box center [833, 304] width 55 height 12
click at [826, 481] on button "Save" at bounding box center [825, 475] width 53 height 18
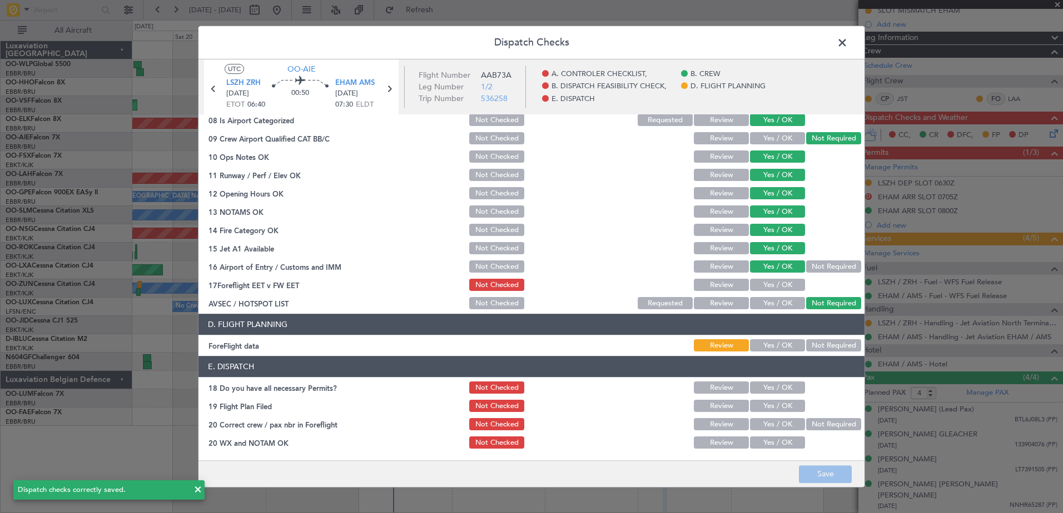
click at [847, 38] on span at bounding box center [847, 45] width 0 height 22
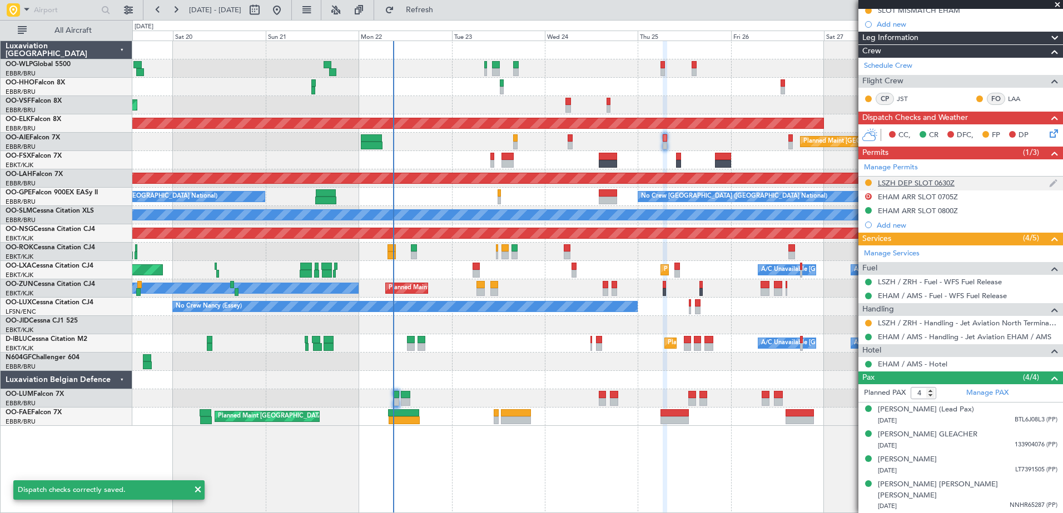
scroll to position [0, 0]
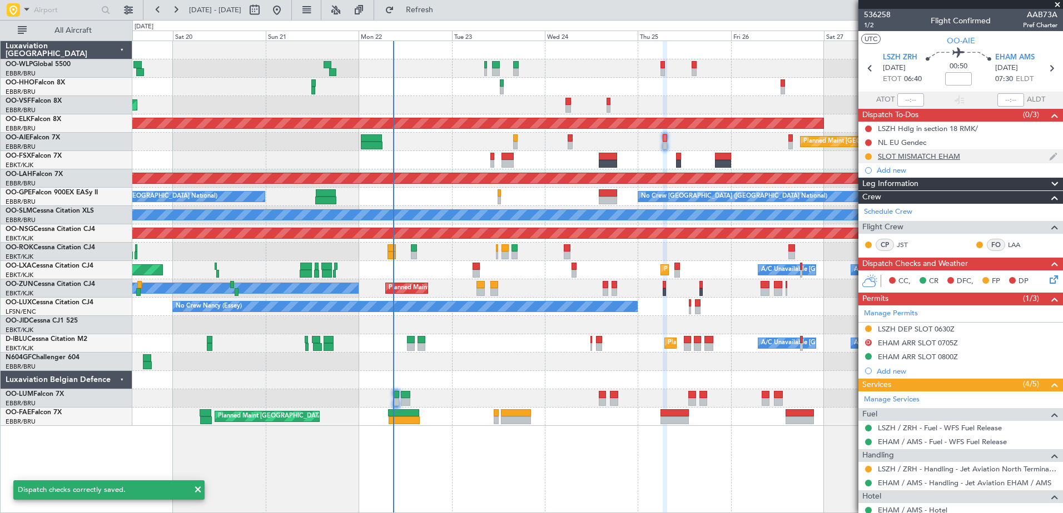
click at [933, 153] on div "SLOT MISMATCH EHAM" at bounding box center [919, 156] width 82 height 9
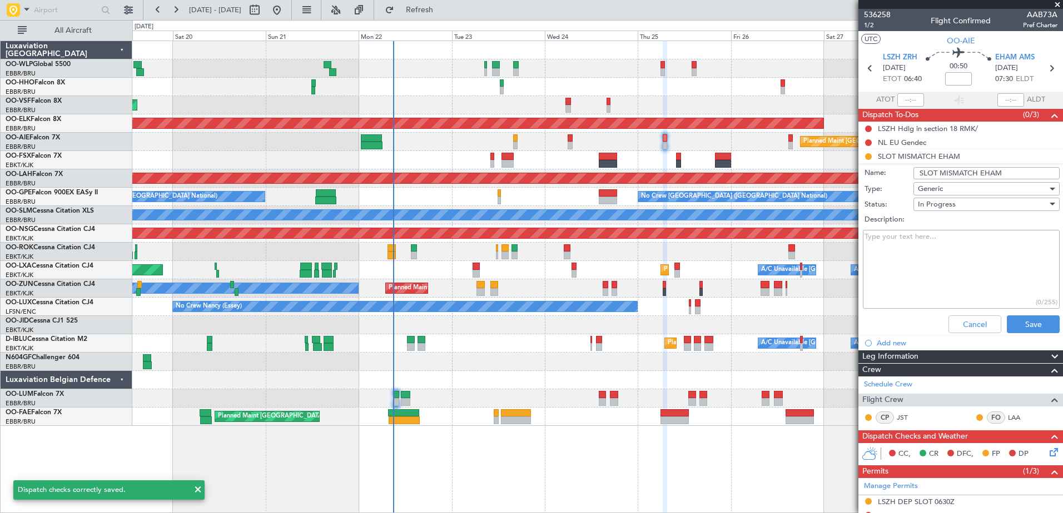
click at [908, 243] on textarea "Description:" at bounding box center [961, 269] width 197 height 79
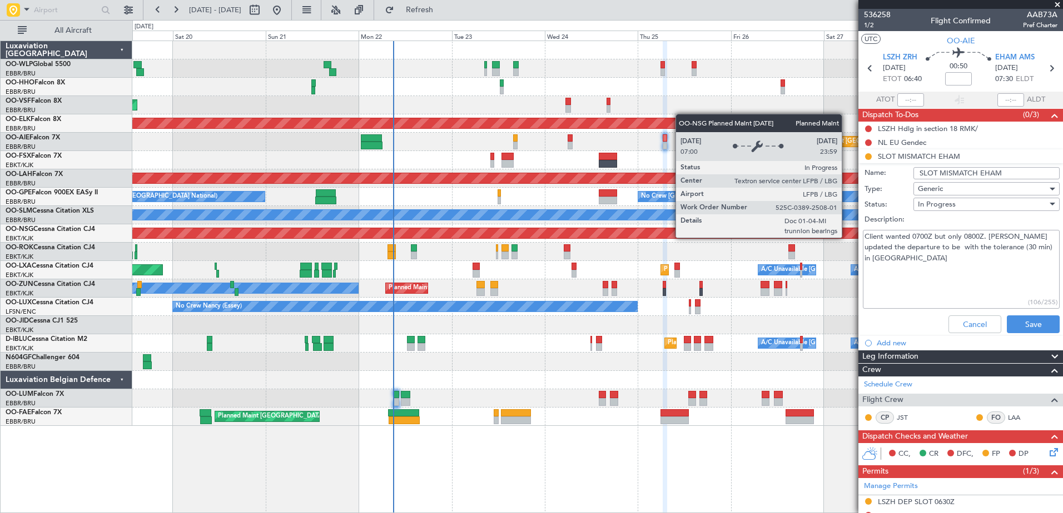
drag, startPoint x: 1044, startPoint y: 247, endPoint x: 846, endPoint y: 237, distance: 197.5
click at [846, 237] on fb-app "19 Sep 2025 - 29 Sep 2025 Refresh Quick Links All Aircraft Planned Maint Liege …" at bounding box center [531, 260] width 1063 height 505
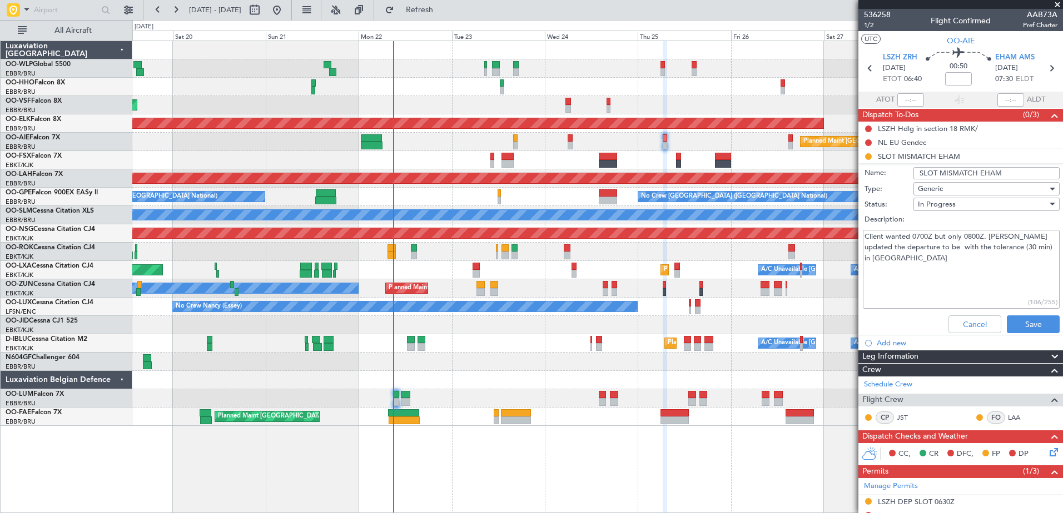
type textarea "Client wanted 0700Z but only 0800Z. Maria updated the departure to be with the …"
click at [1015, 176] on input "SLOT MISMATCH EHAM" at bounding box center [986, 173] width 146 height 12
type input "slot mismatch EHAM **read me**"
click at [1009, 322] on button "Save" at bounding box center [1032, 325] width 53 height 18
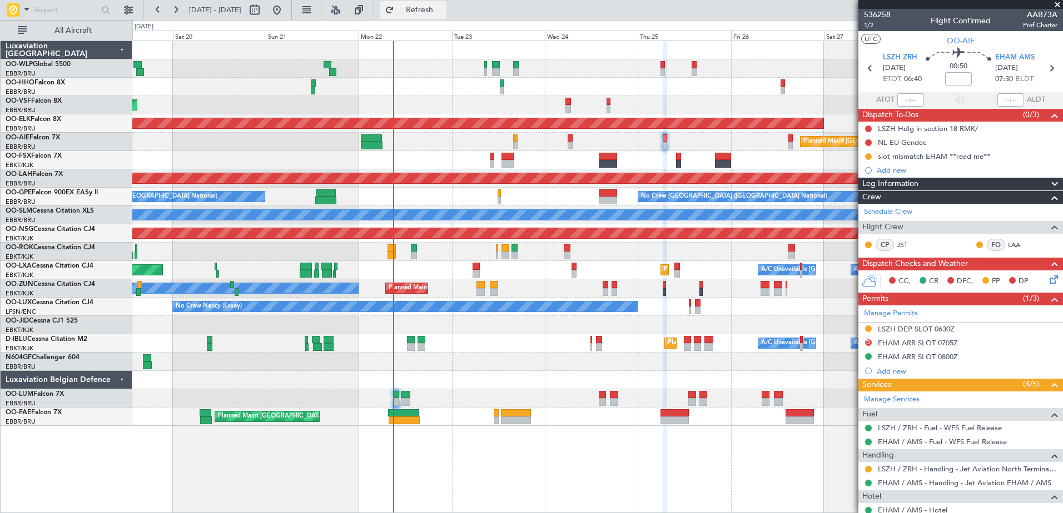
click at [443, 8] on span "Refresh" at bounding box center [419, 10] width 47 height 8
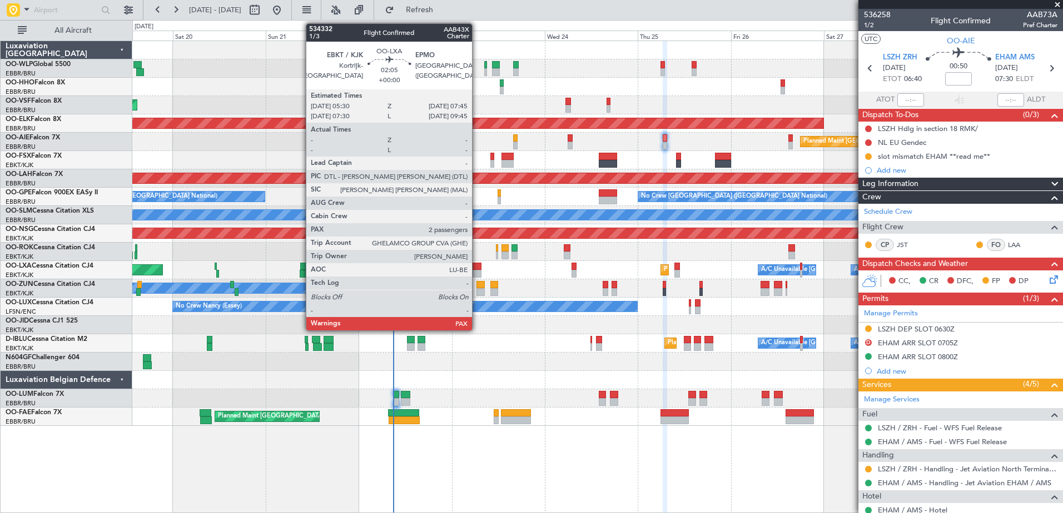
click at [477, 273] on div at bounding box center [476, 274] width 9 height 8
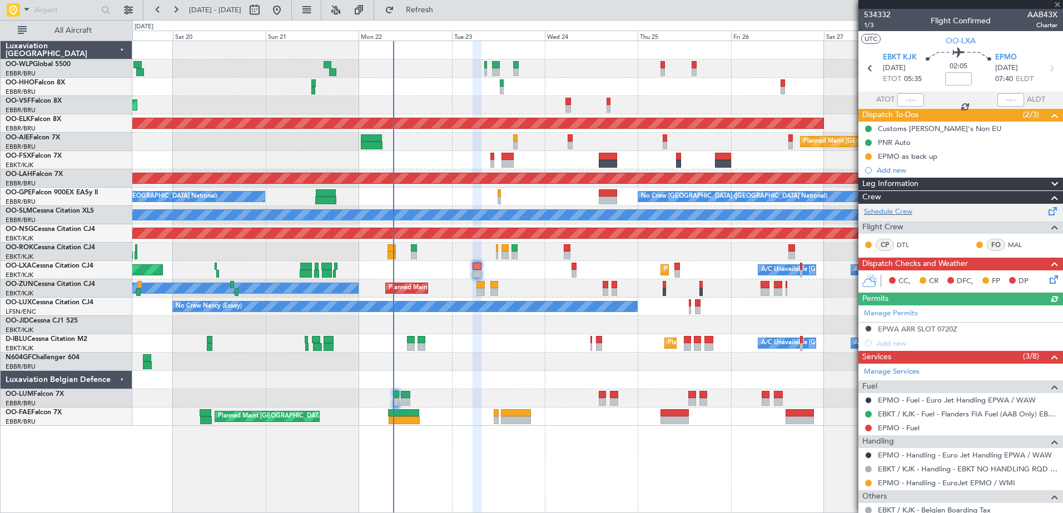
scroll to position [111, 0]
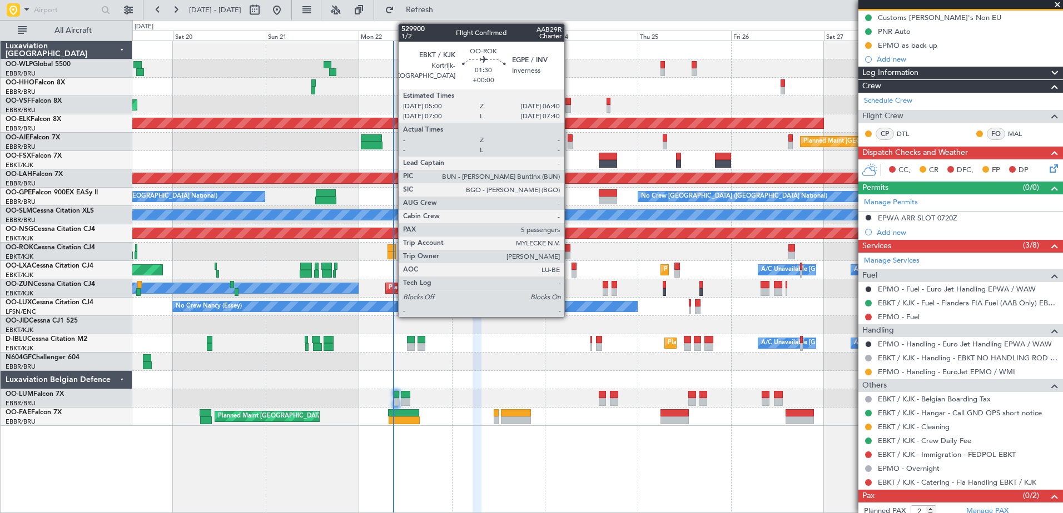
click at [569, 253] on div at bounding box center [567, 256] width 7 height 8
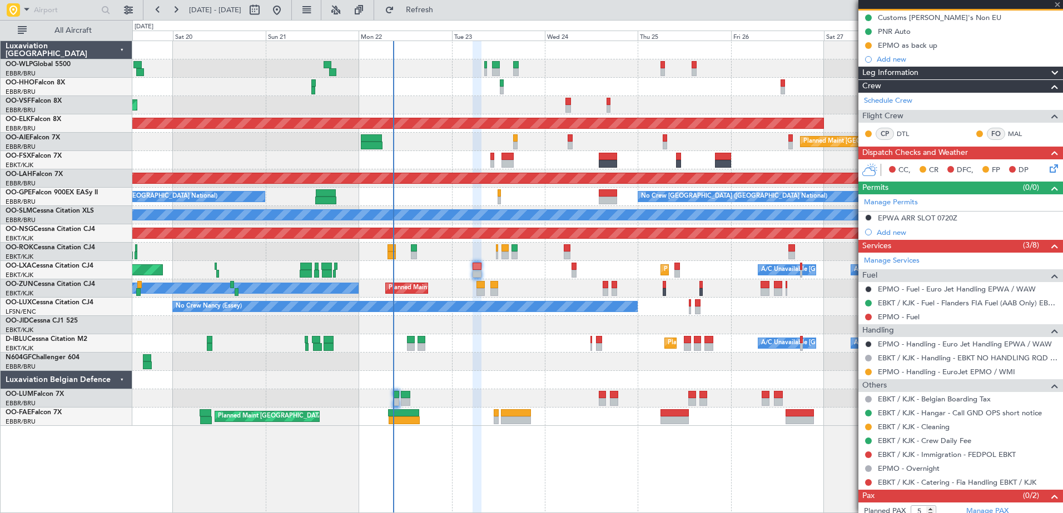
scroll to position [0, 0]
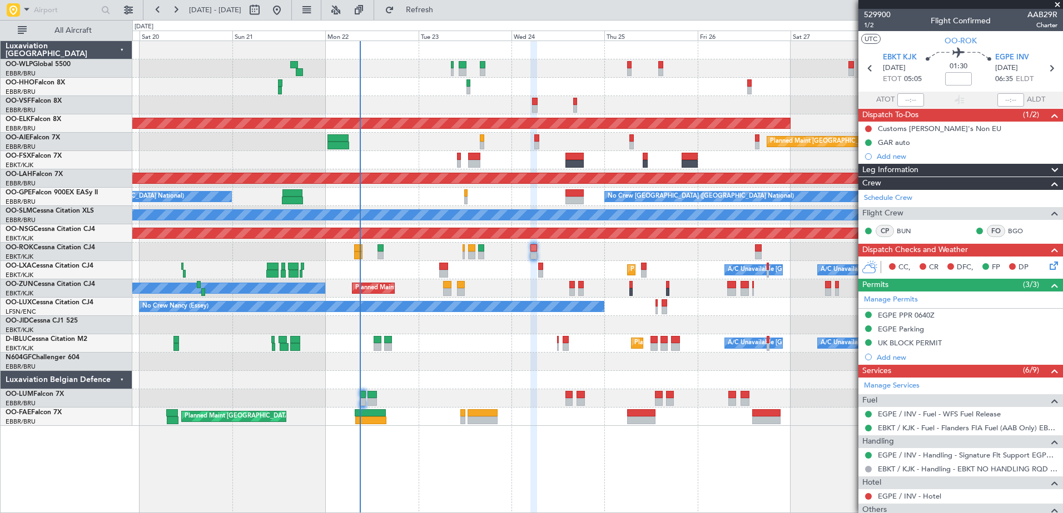
click at [599, 143] on div "Planned Maint [GEOGRAPHIC_DATA] ([GEOGRAPHIC_DATA])" at bounding box center [597, 142] width 930 height 18
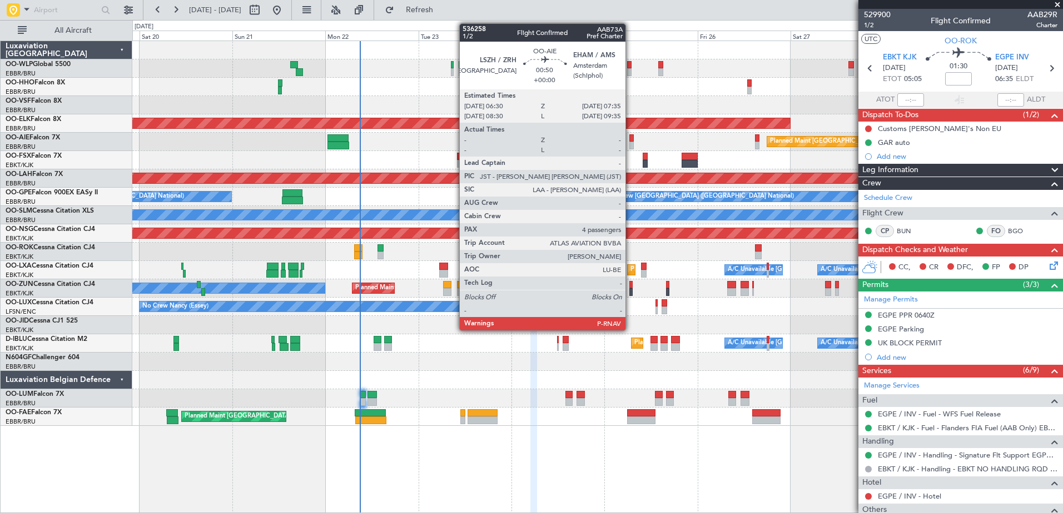
click at [630, 138] on div at bounding box center [631, 138] width 4 height 8
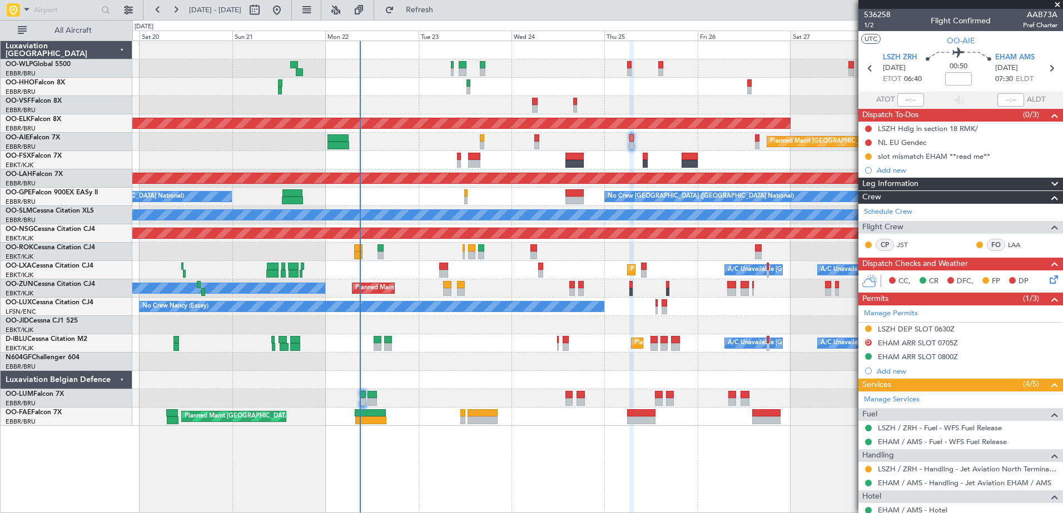
click at [921, 329] on div "LSZH DEP SLOT 0630Z" at bounding box center [916, 329] width 77 height 9
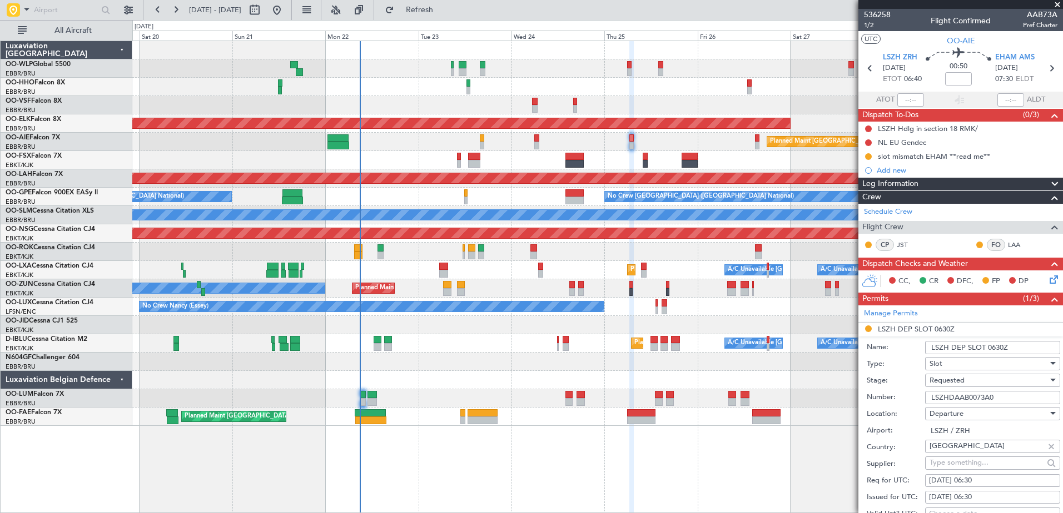
drag, startPoint x: 1006, startPoint y: 400, endPoint x: 923, endPoint y: 398, distance: 83.4
click at [923, 398] on div "Number: LSZHDAAB0073A0" at bounding box center [962, 398] width 193 height 17
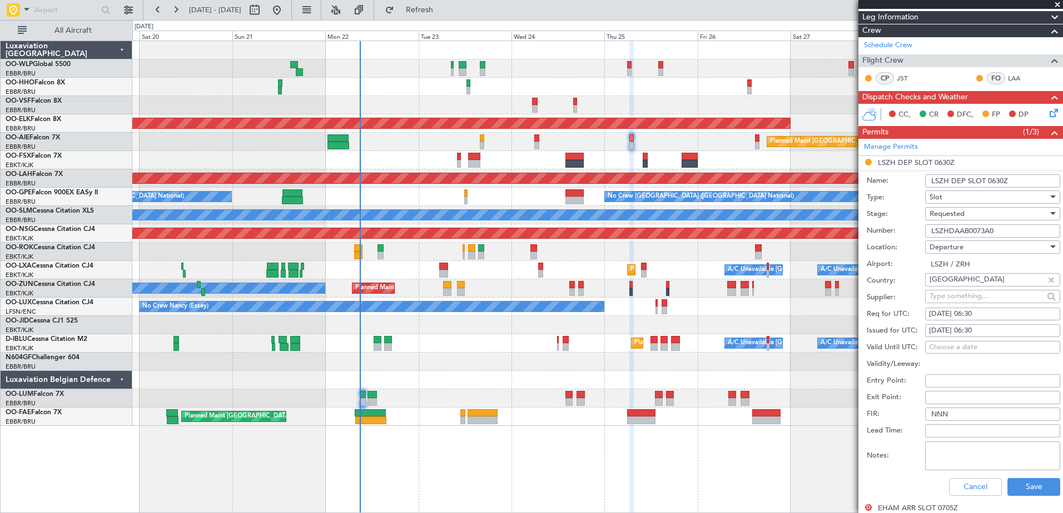
click at [951, 215] on span "Requested" at bounding box center [946, 214] width 35 height 10
click at [954, 302] on span "Received OK" at bounding box center [988, 298] width 117 height 17
click at [1028, 487] on button "Save" at bounding box center [1033, 487] width 53 height 18
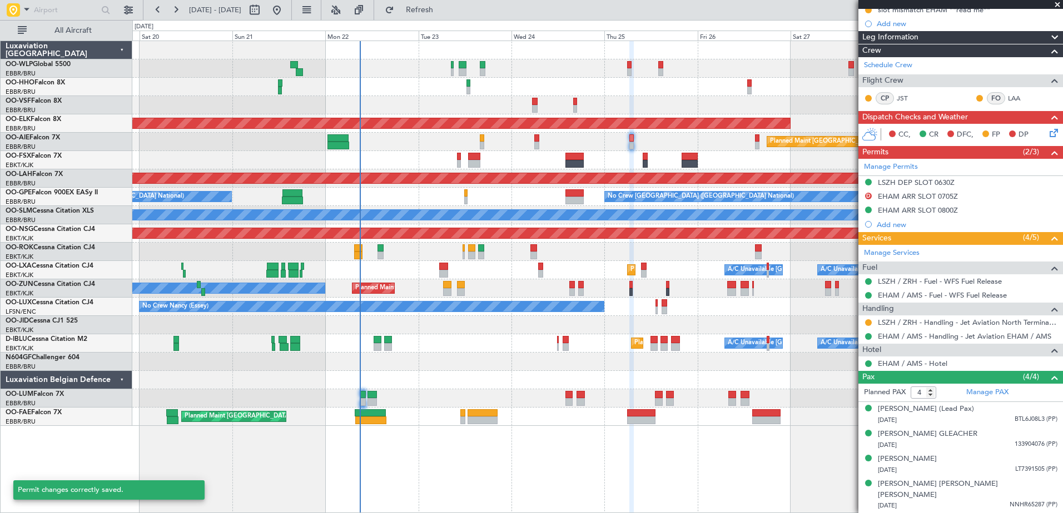
scroll to position [146, 0]
click at [869, 324] on button at bounding box center [868, 323] width 7 height 7
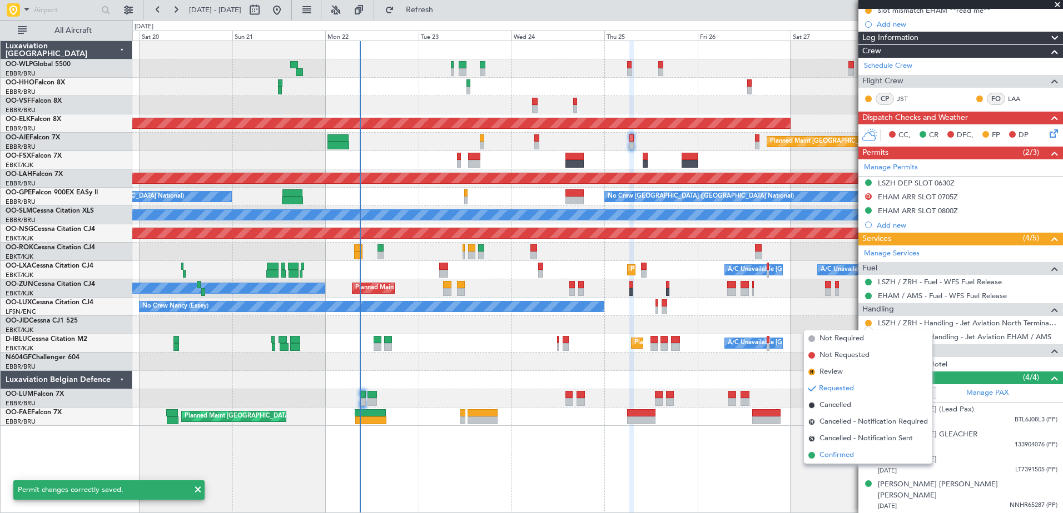
click at [831, 457] on span "Confirmed" at bounding box center [836, 455] width 34 height 11
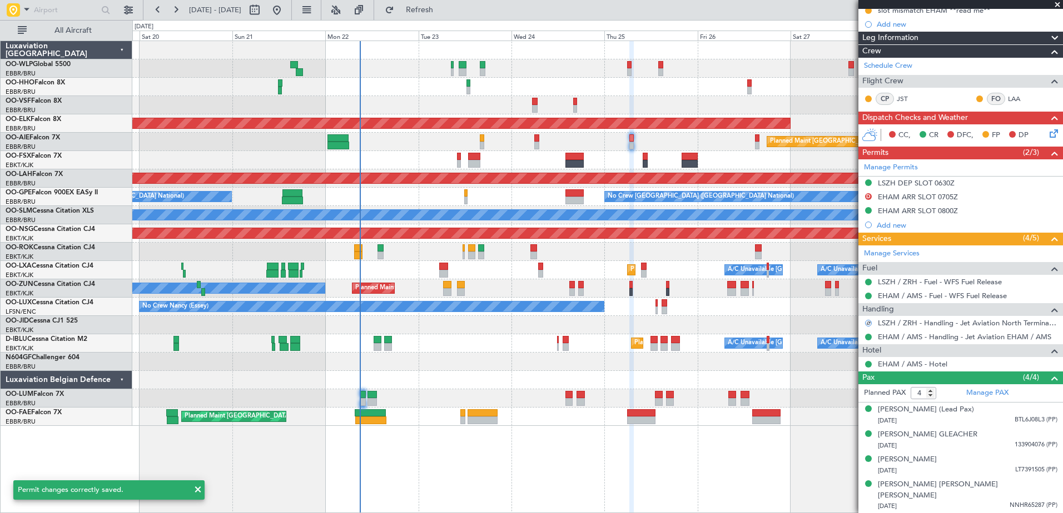
scroll to position [0, 0]
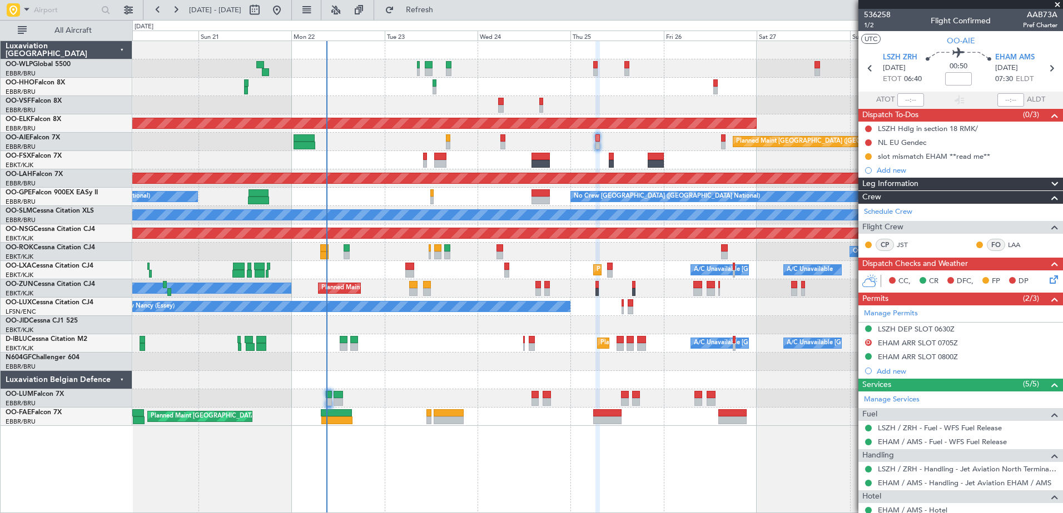
click at [512, 290] on div "Owner Planned Maint Kortrijk-Wevelgem Unplanned Maint Kortrijk-Wevelgem" at bounding box center [597, 289] width 930 height 18
click at [446, 3] on button "Refresh" at bounding box center [413, 10] width 67 height 18
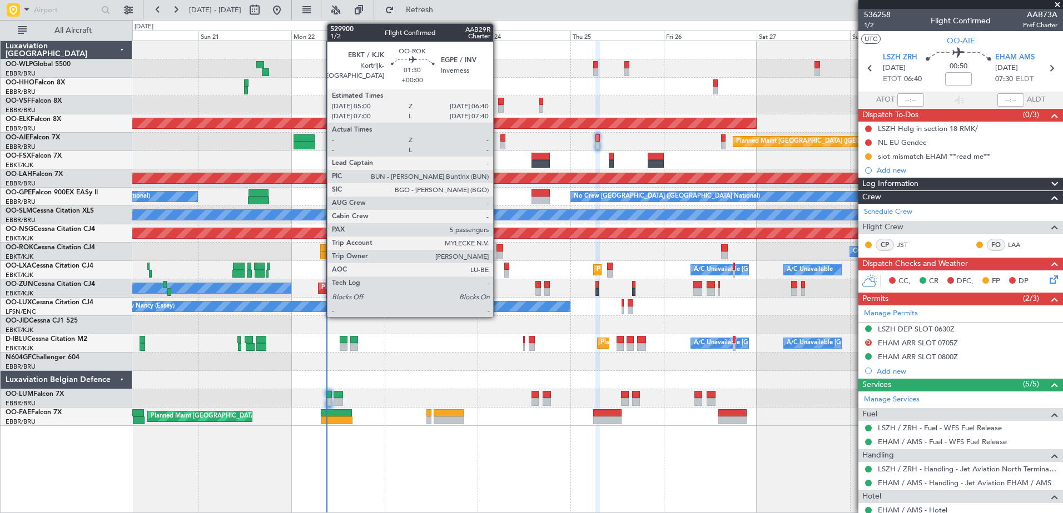
click at [498, 248] on div at bounding box center [499, 249] width 7 height 8
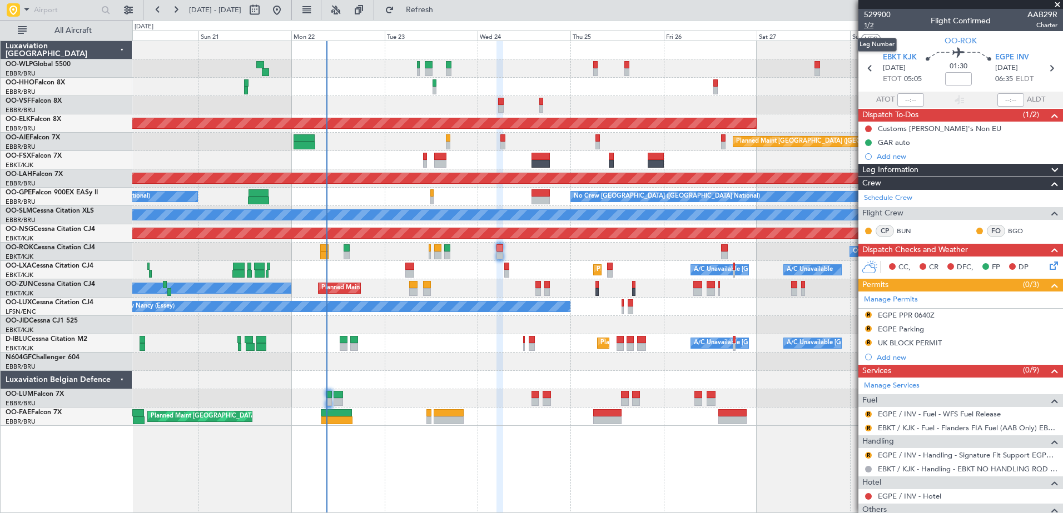
click at [866, 26] on span "1/2" at bounding box center [877, 25] width 27 height 9
click at [870, 342] on button "R" at bounding box center [868, 343] width 7 height 7
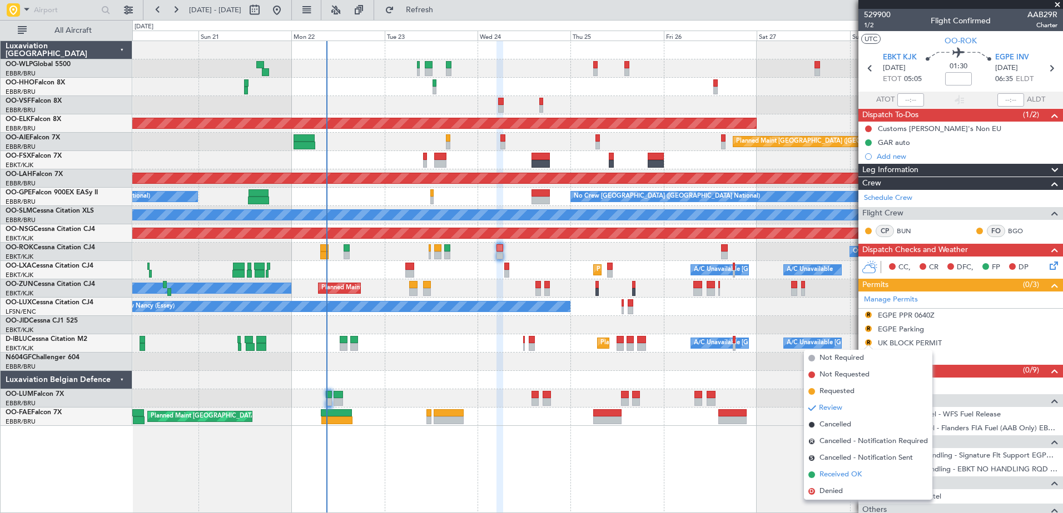
click at [851, 475] on span "Received OK" at bounding box center [840, 475] width 42 height 11
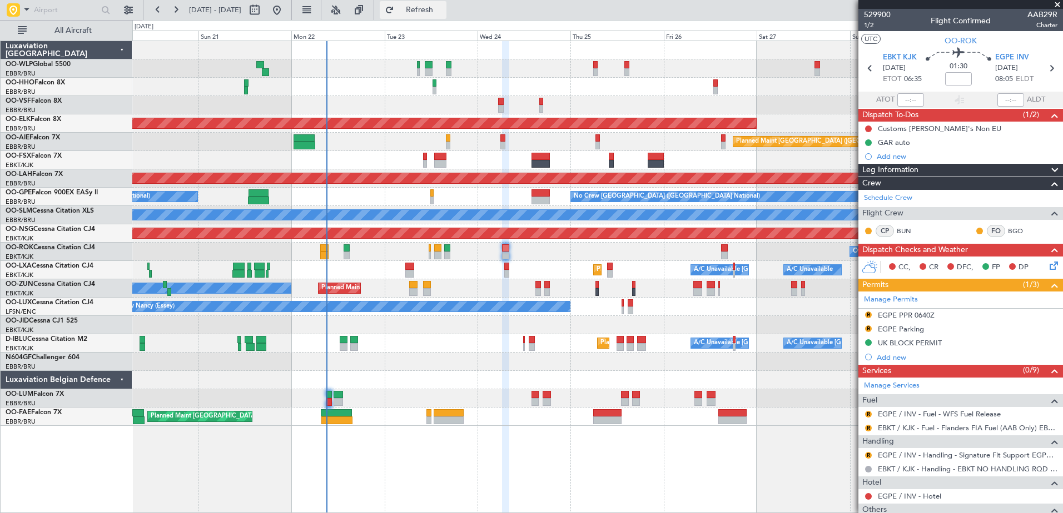
click at [443, 11] on span "Refresh" at bounding box center [419, 10] width 47 height 8
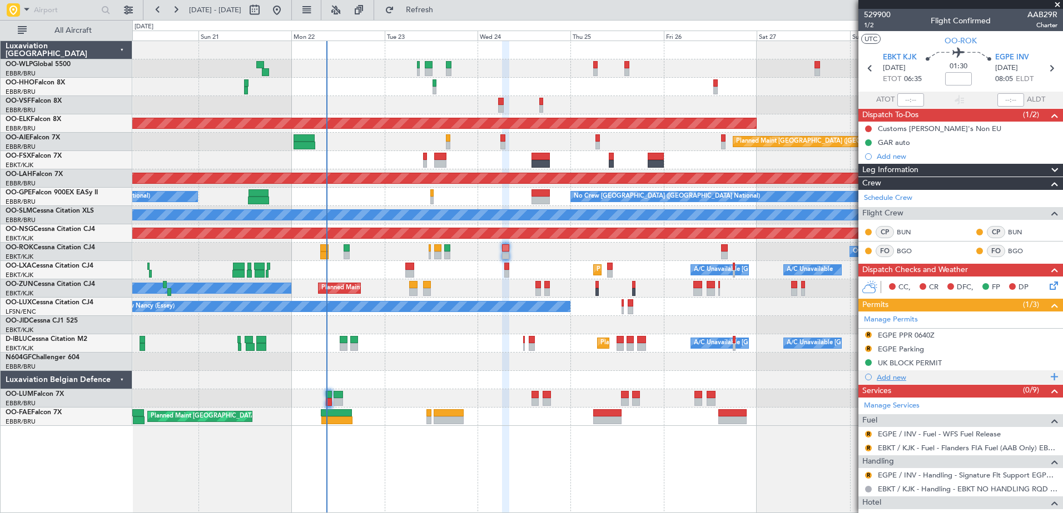
scroll to position [263, 0]
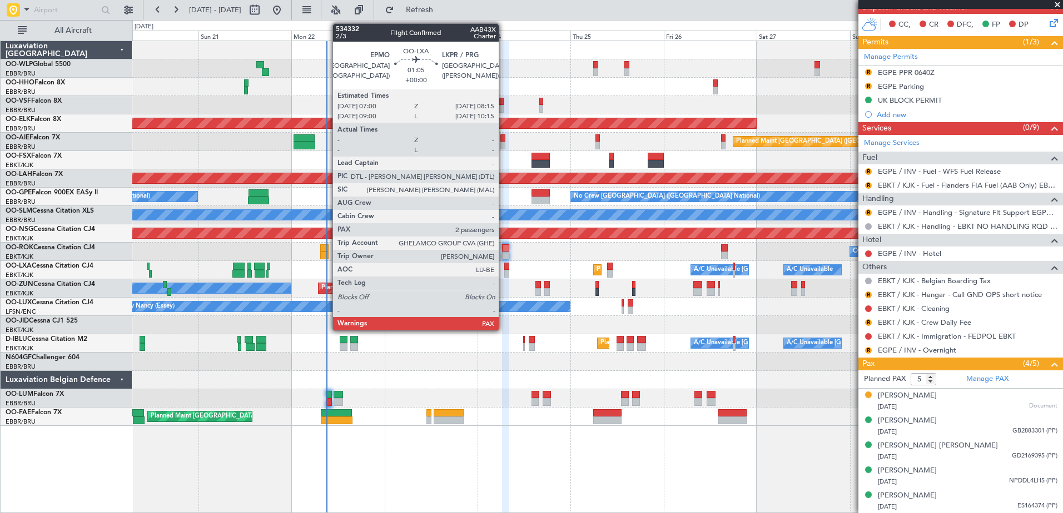
click at [504, 269] on div at bounding box center [506, 267] width 5 height 8
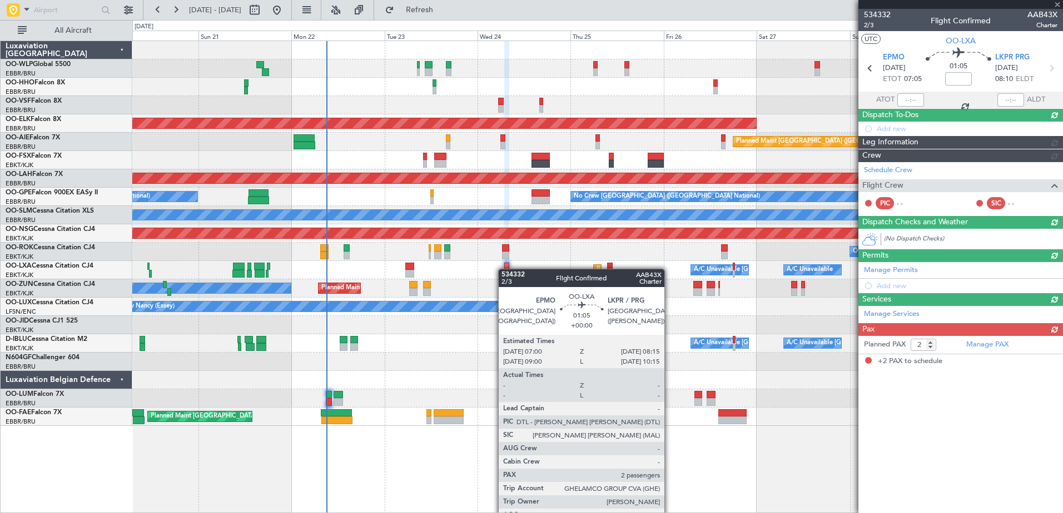
scroll to position [0, 0]
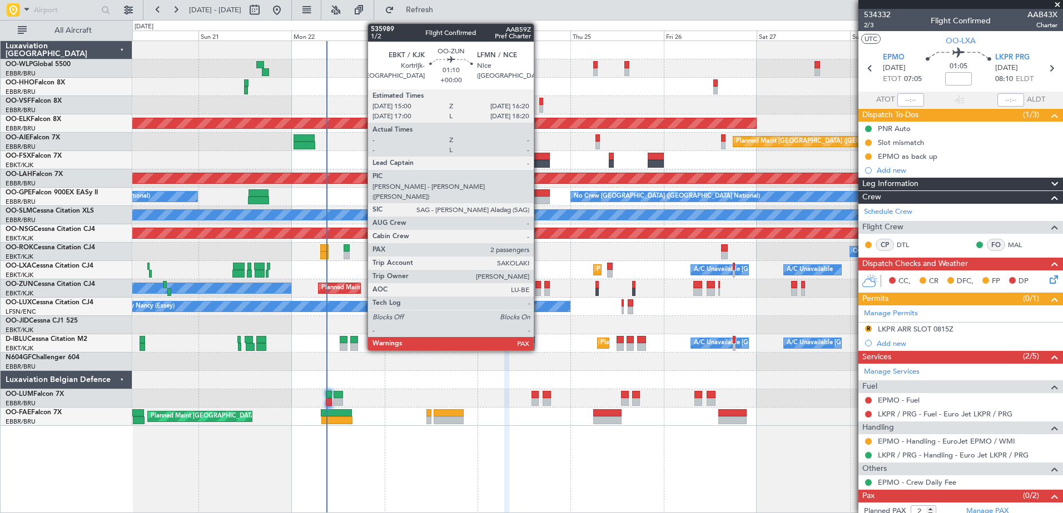
click at [539, 292] on div at bounding box center [538, 292] width 6 height 8
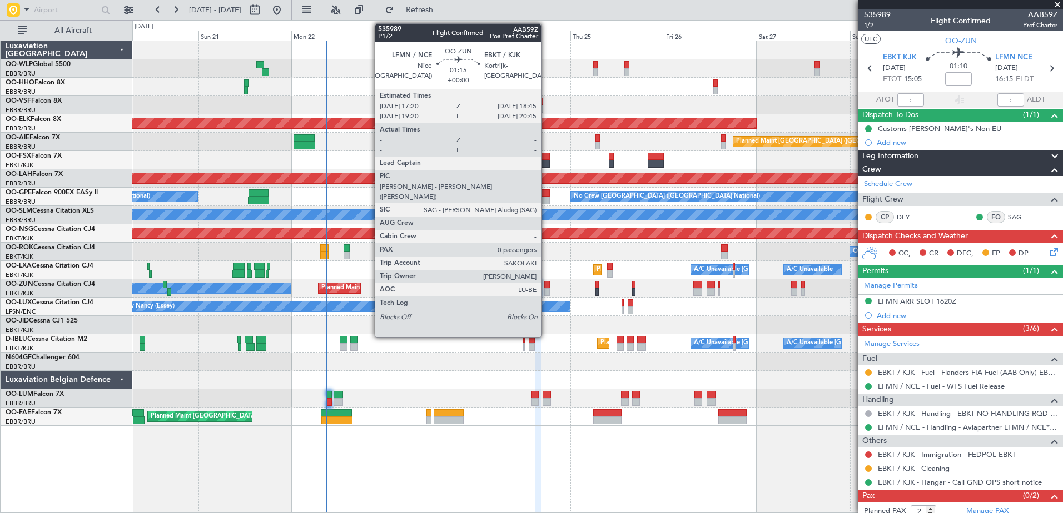
click at [546, 287] on div at bounding box center [547, 285] width 6 height 8
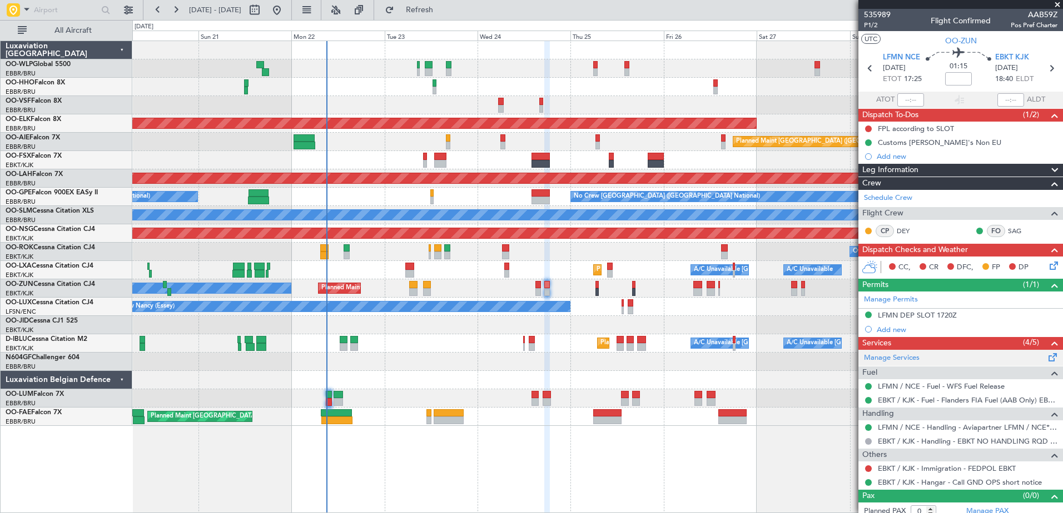
scroll to position [7, 0]
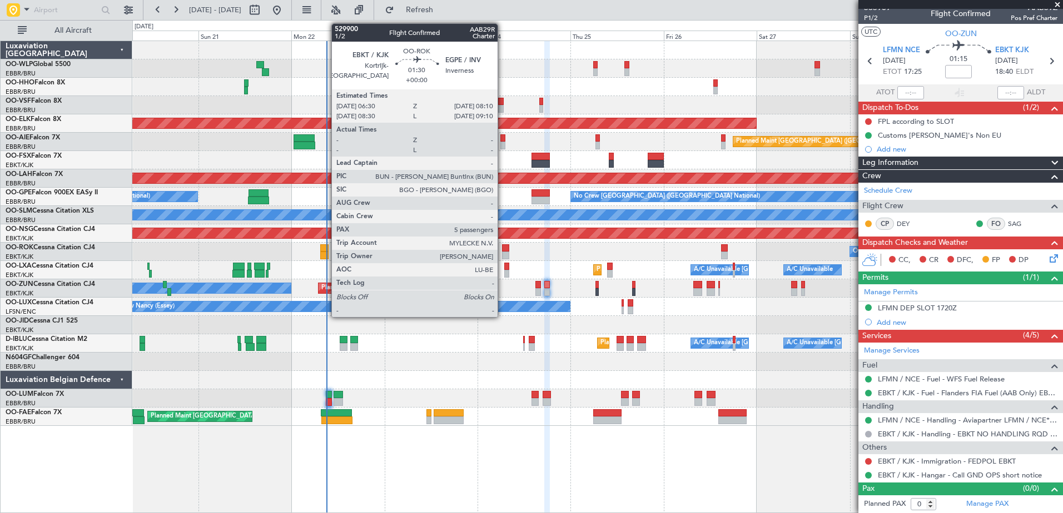
click at [502, 252] on div at bounding box center [505, 256] width 7 height 8
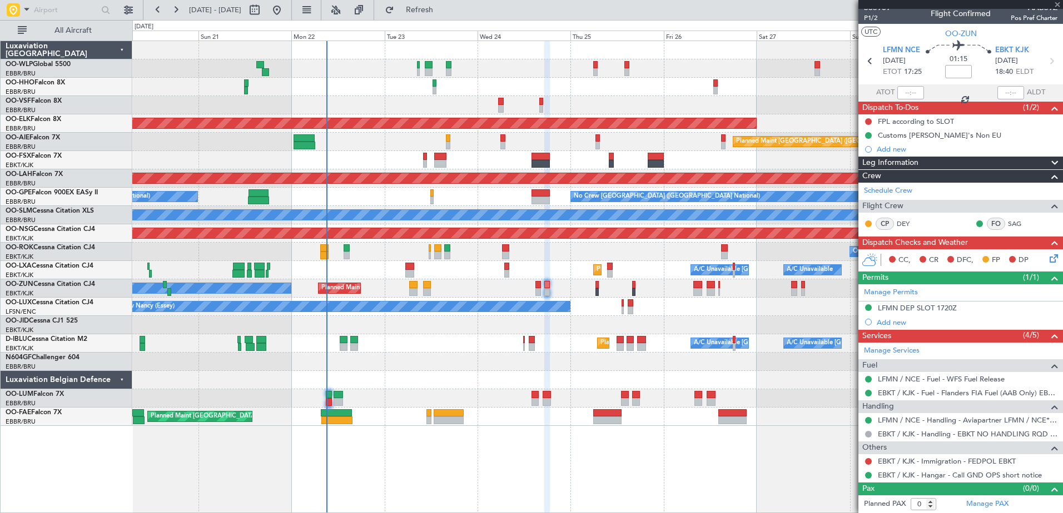
type input "5"
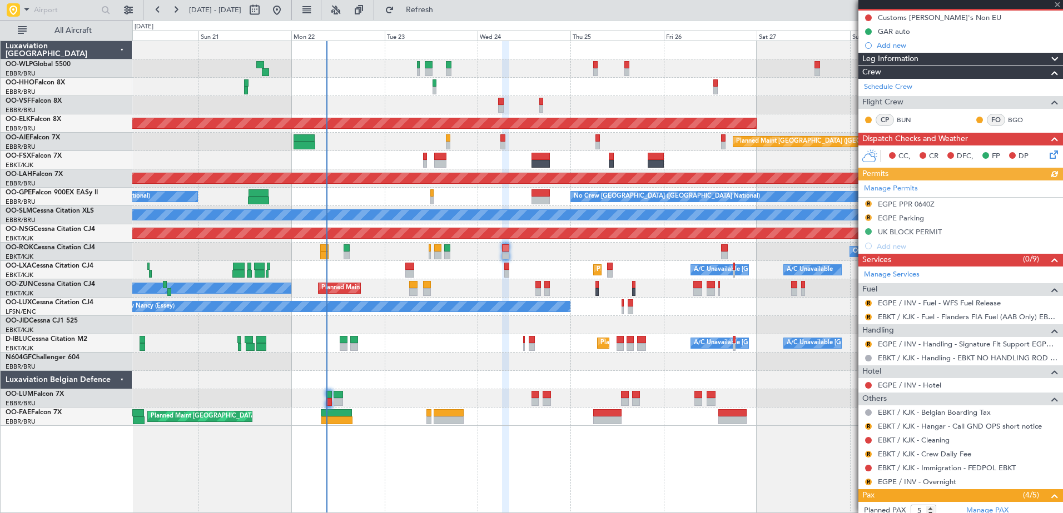
scroll to position [167, 0]
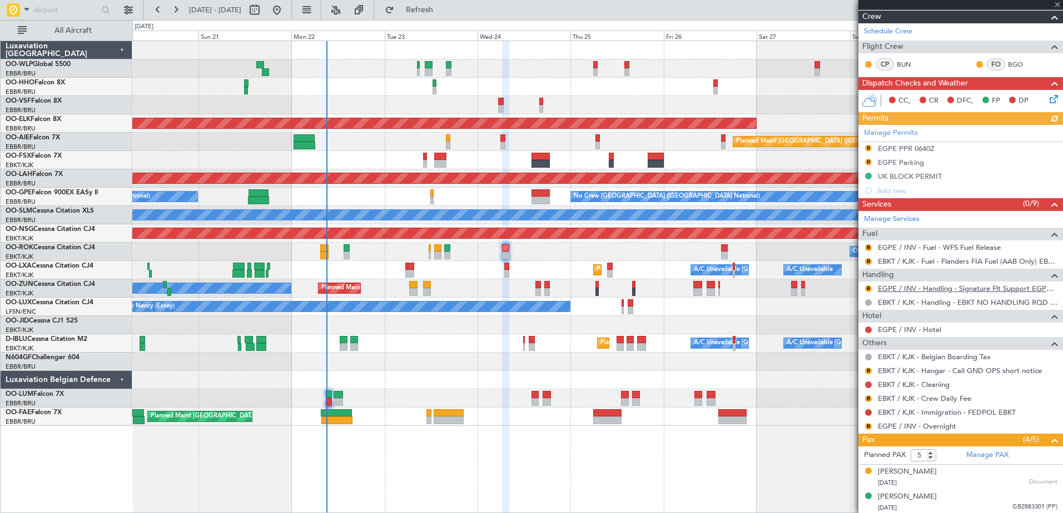
click at [938, 288] on link "EGPE / INV - Handling - Signature Flt Support EGPE / INV" at bounding box center [968, 288] width 180 height 9
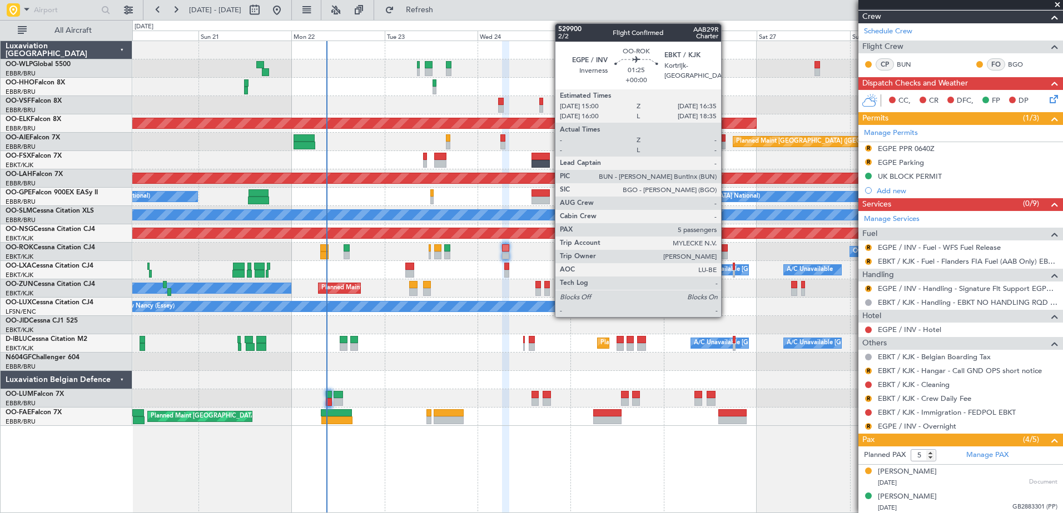
click at [725, 253] on div at bounding box center [724, 256] width 7 height 8
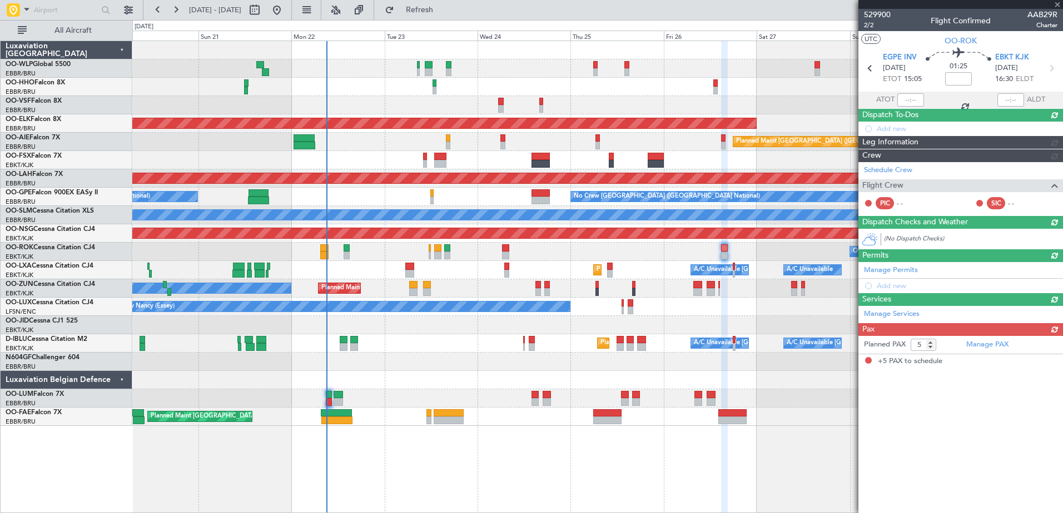
scroll to position [0, 0]
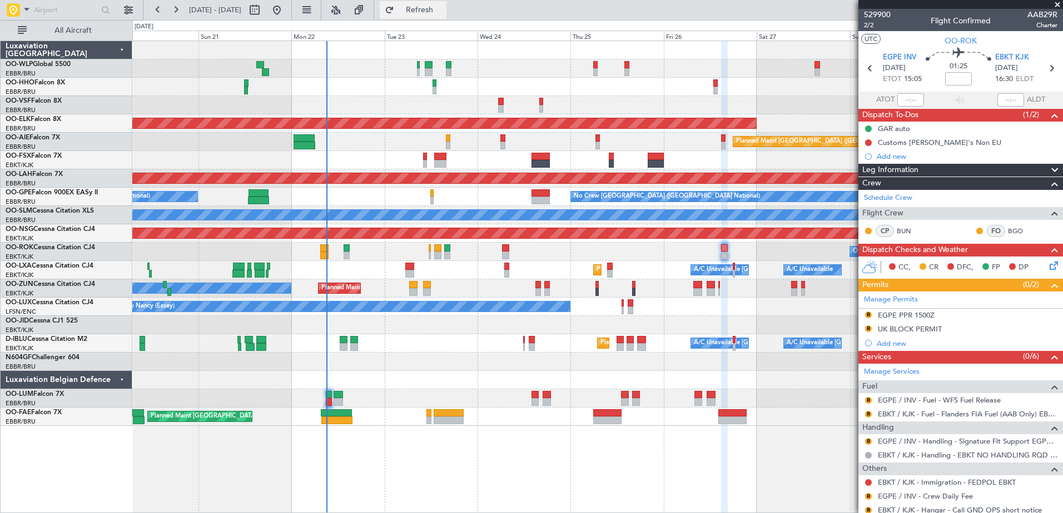
click at [443, 6] on span "Refresh" at bounding box center [419, 10] width 47 height 8
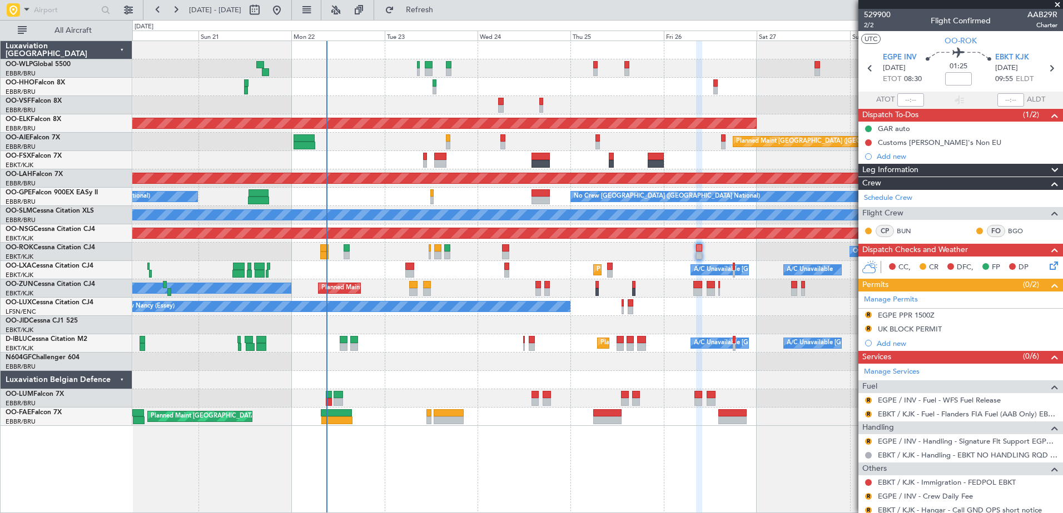
scroll to position [160, 0]
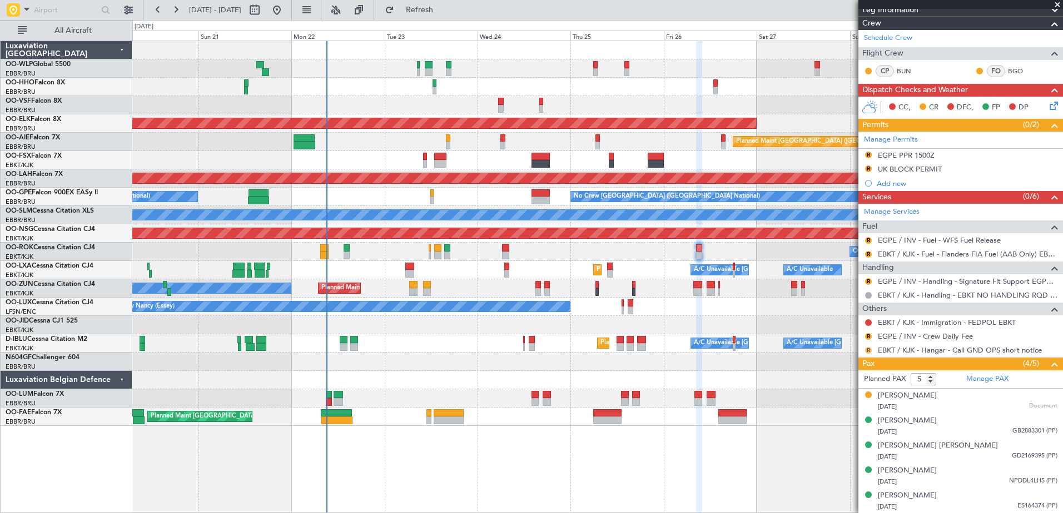
click at [866, 350] on button "R" at bounding box center [868, 350] width 7 height 7
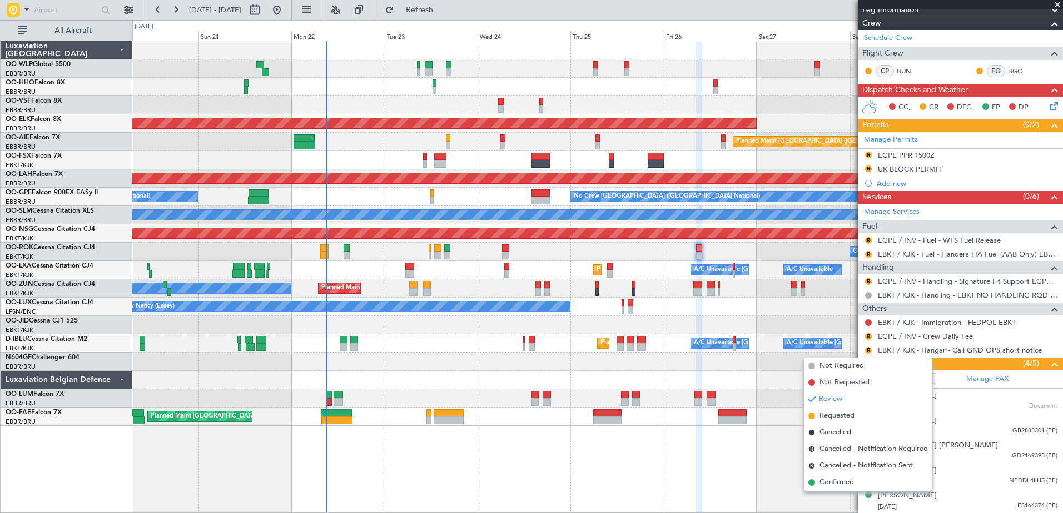
click at [845, 483] on span "Confirmed" at bounding box center [836, 482] width 34 height 11
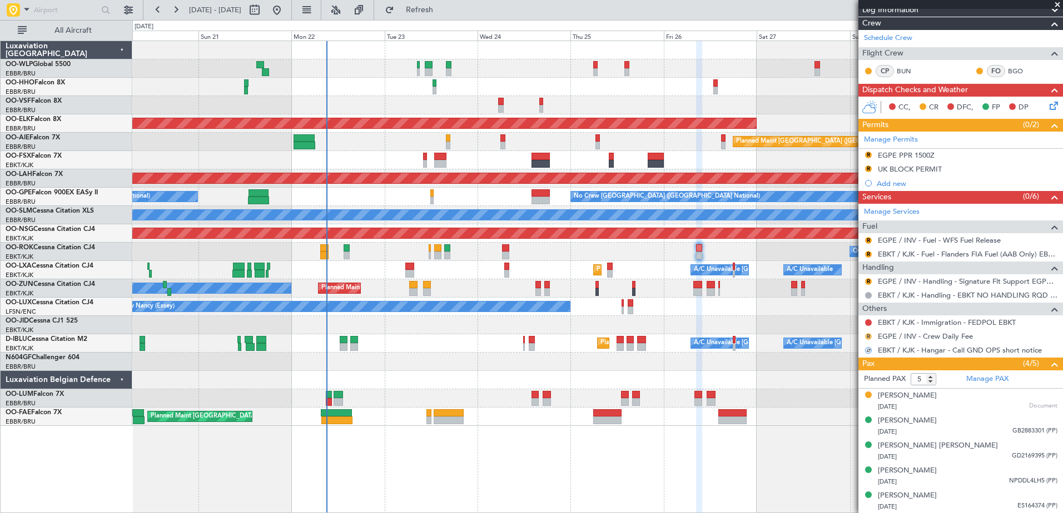
click at [869, 335] on button "R" at bounding box center [868, 336] width 7 height 7
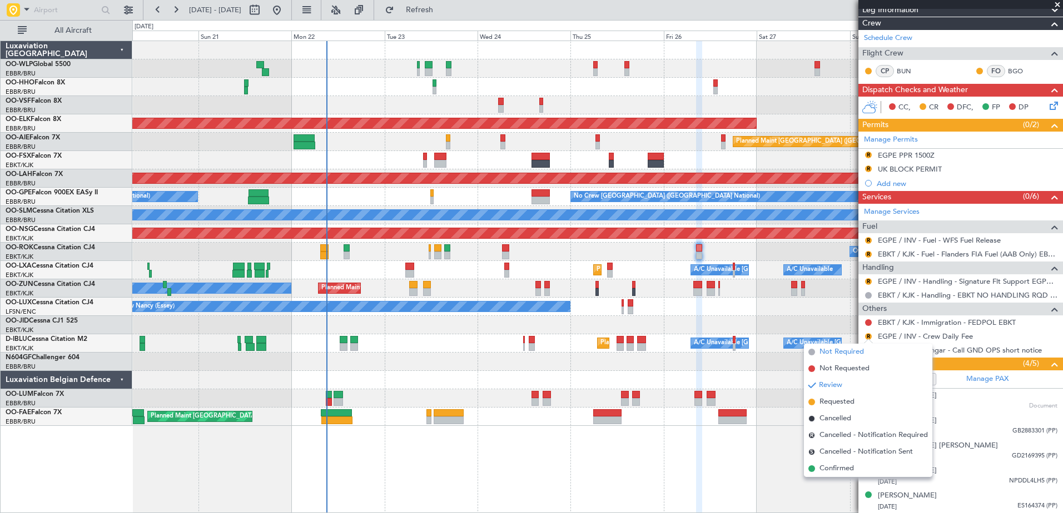
click at [847, 348] on span "Not Required" at bounding box center [841, 352] width 44 height 11
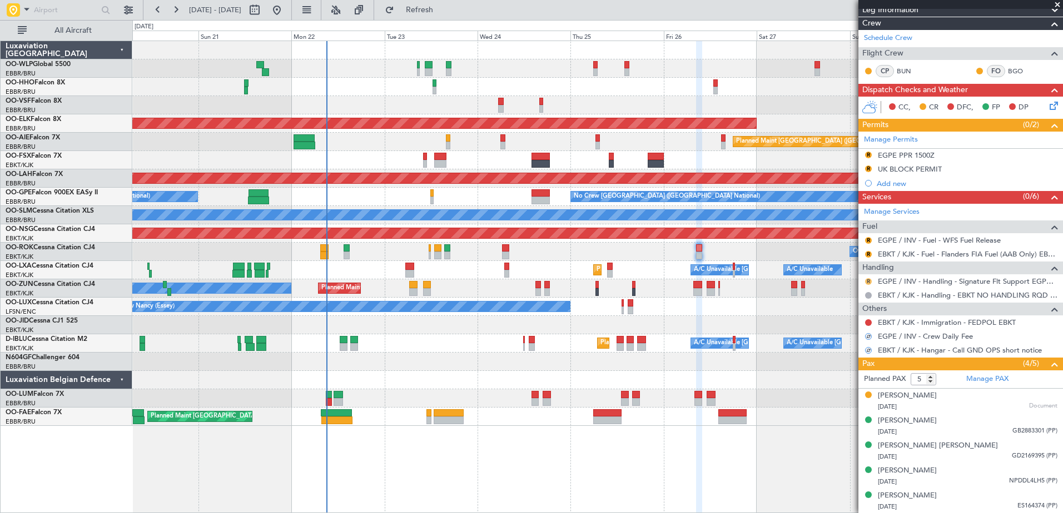
click at [868, 278] on button "R" at bounding box center [868, 281] width 7 height 7
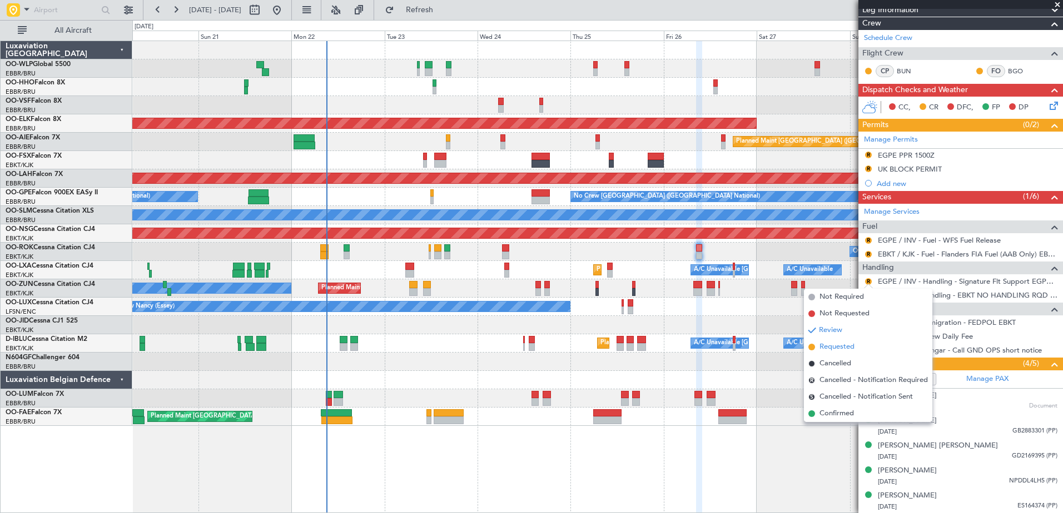
click at [835, 342] on span "Requested" at bounding box center [836, 347] width 35 height 11
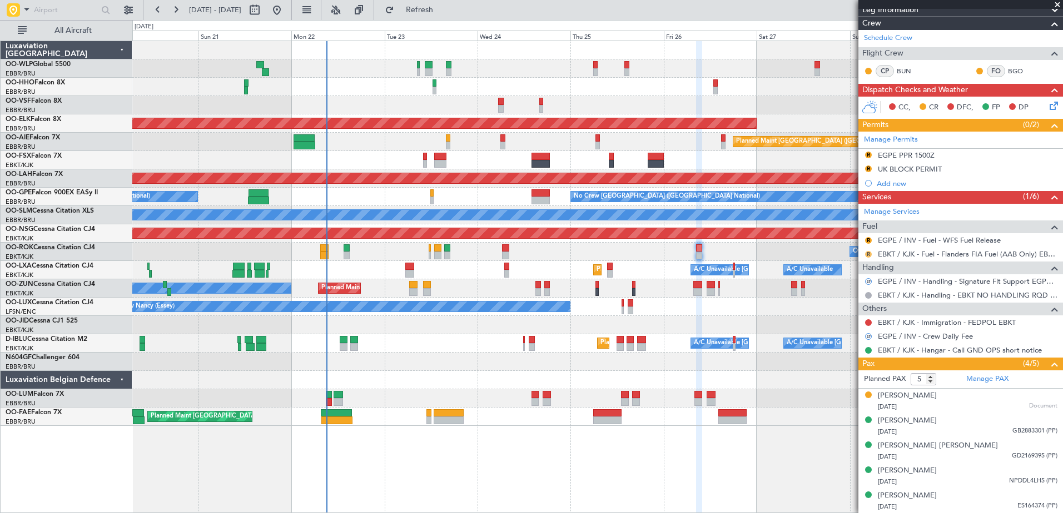
click at [867, 255] on button "R" at bounding box center [868, 254] width 7 height 7
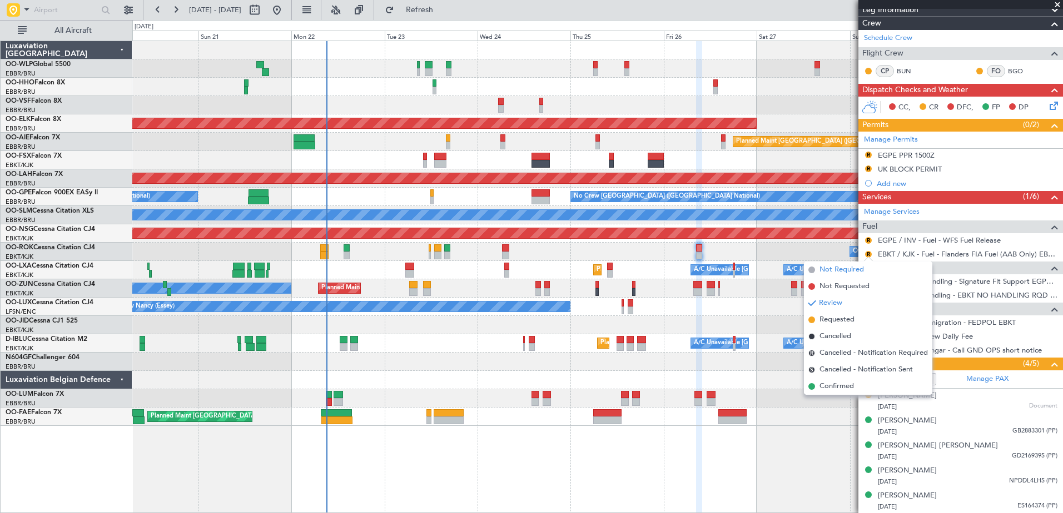
click at [840, 273] on span "Not Required" at bounding box center [841, 270] width 44 height 11
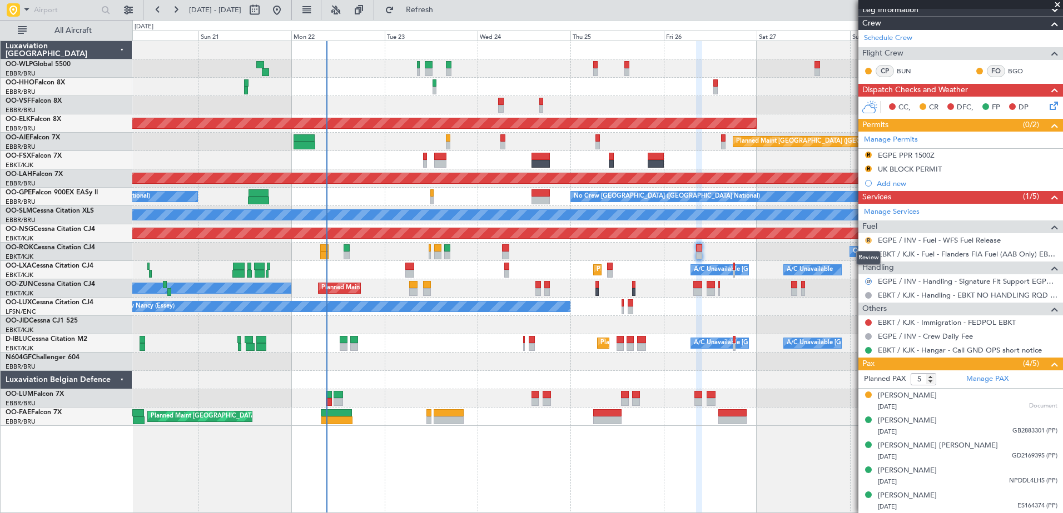
click at [867, 240] on button "R" at bounding box center [868, 240] width 7 height 7
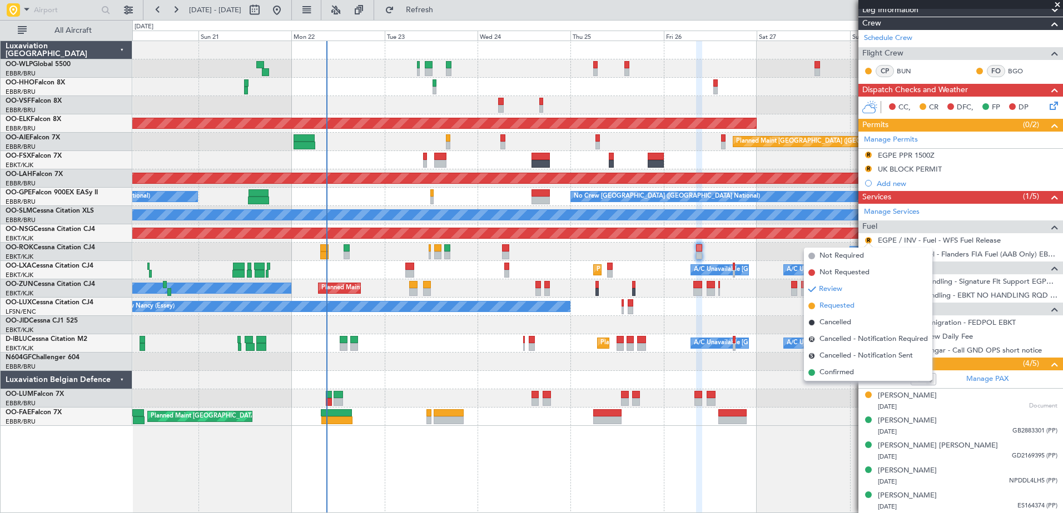
click at [840, 305] on span "Requested" at bounding box center [836, 306] width 35 height 11
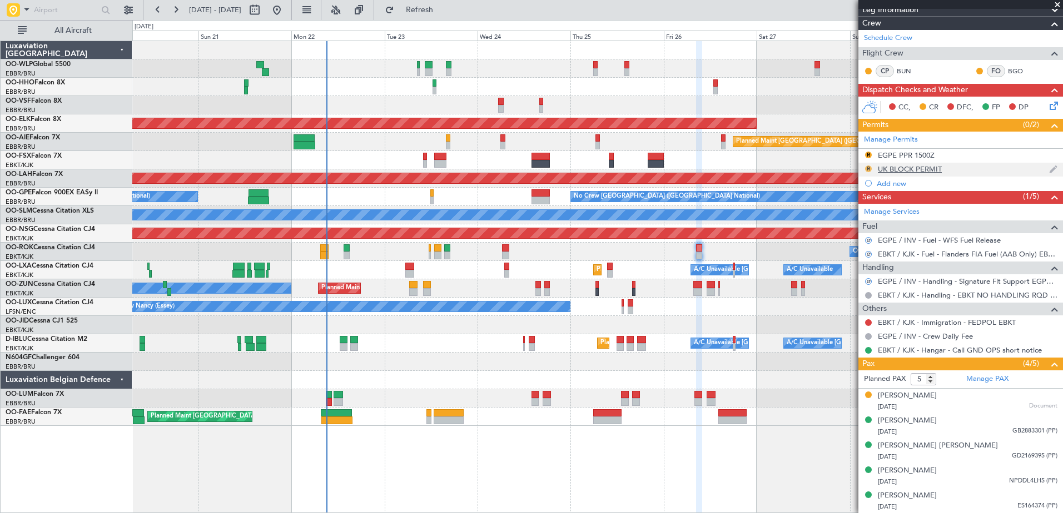
click at [865, 169] on button "R" at bounding box center [868, 169] width 7 height 7
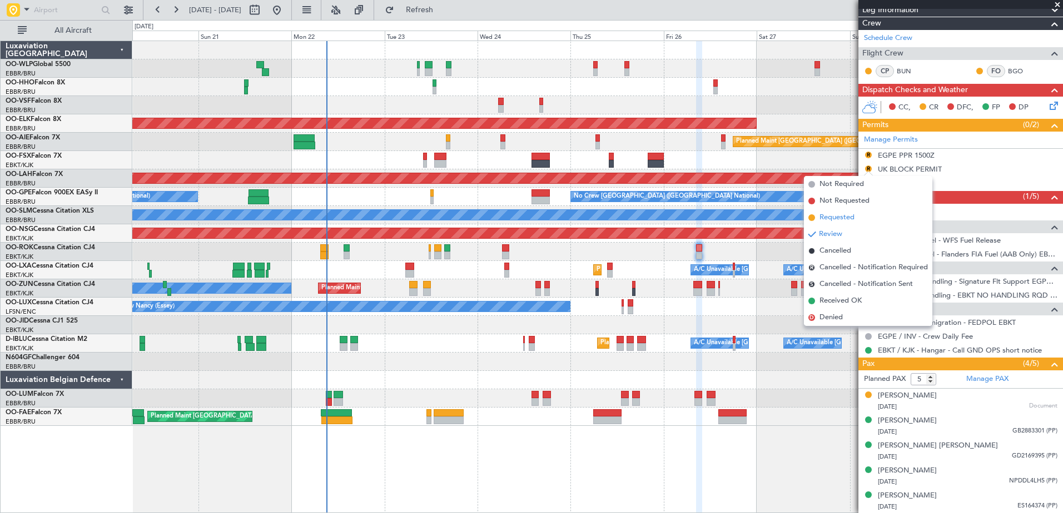
click at [846, 215] on span "Requested" at bounding box center [836, 217] width 35 height 11
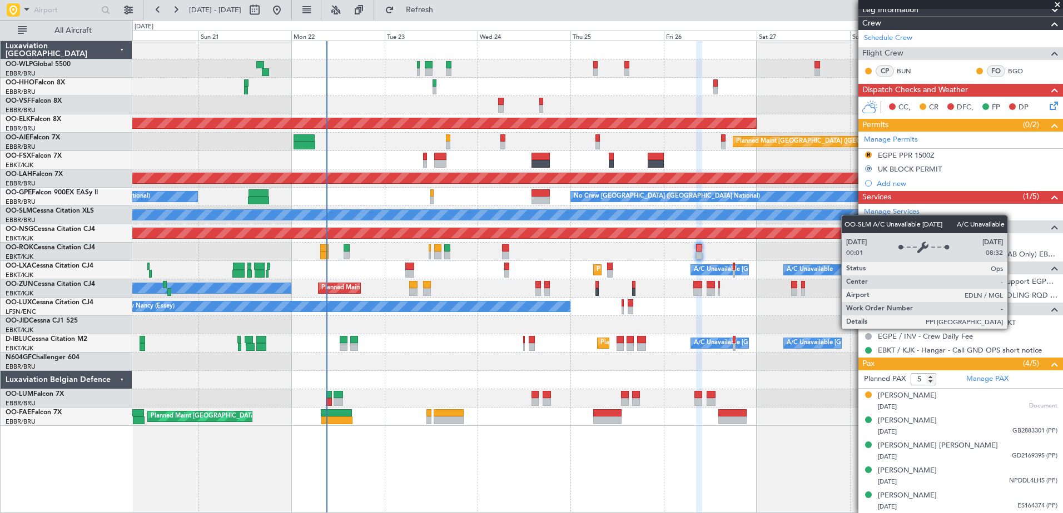
click at [847, 215] on div "A/C Unavailable [GEOGRAPHIC_DATA]" at bounding box center [597, 215] width 2789 height 10
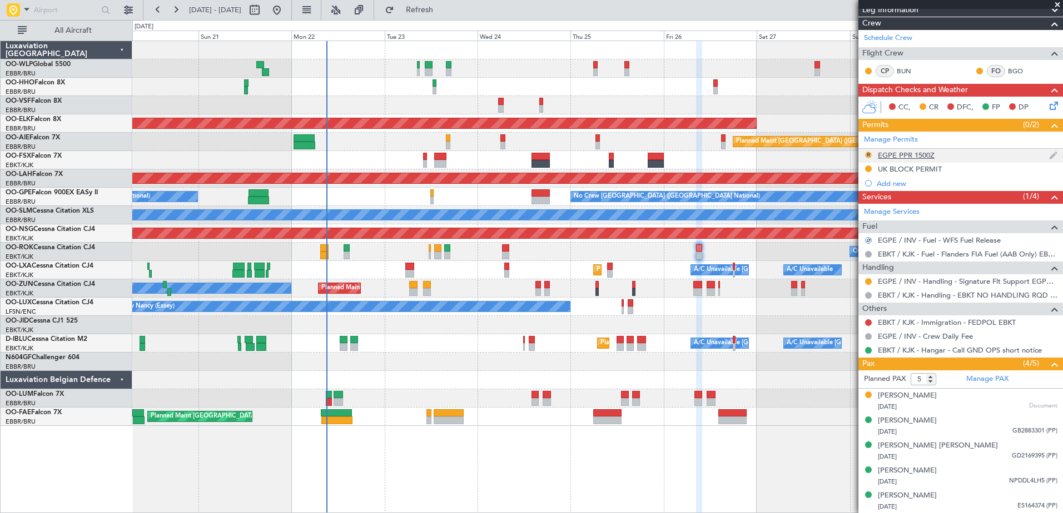
click at [866, 154] on button "R" at bounding box center [868, 155] width 7 height 7
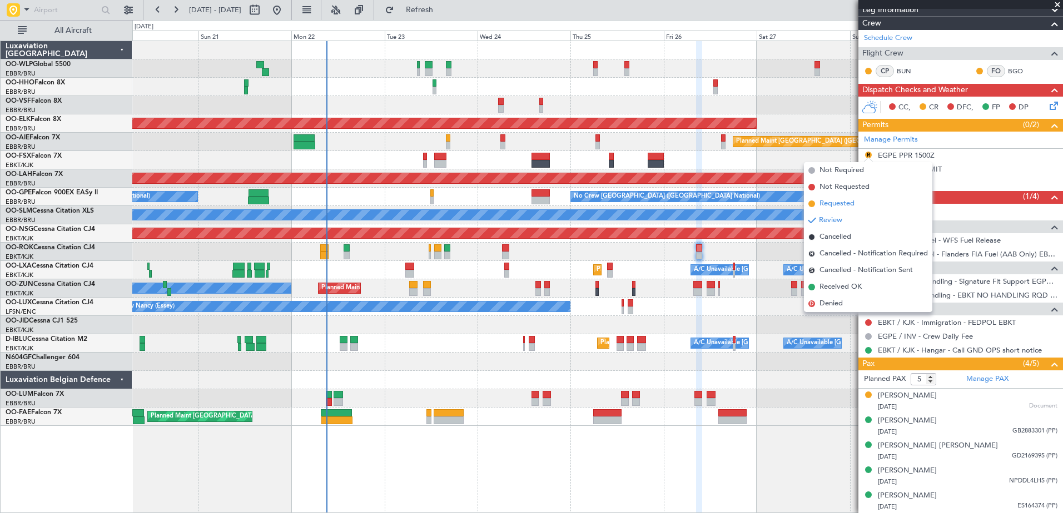
click at [830, 203] on span "Requested" at bounding box center [836, 203] width 35 height 11
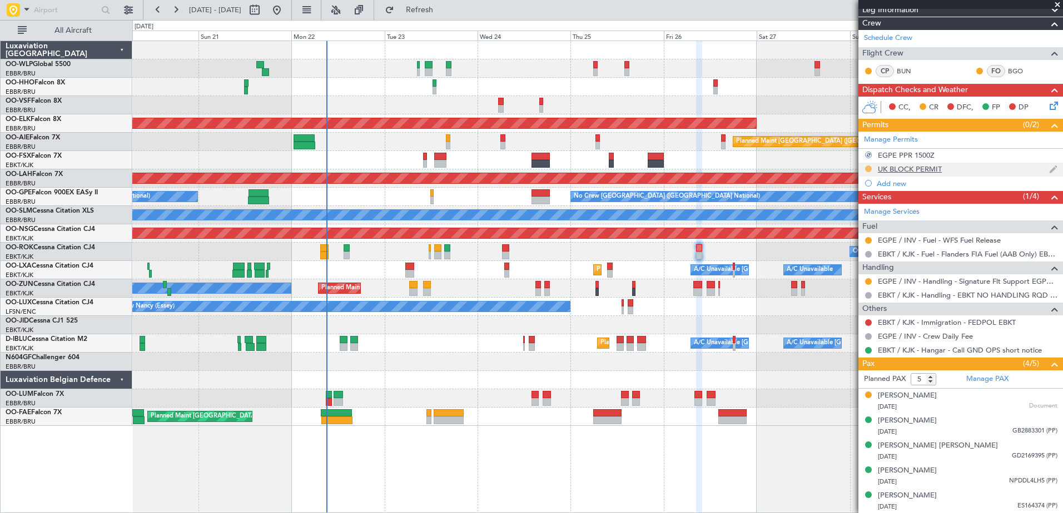
click at [868, 170] on button at bounding box center [868, 169] width 7 height 7
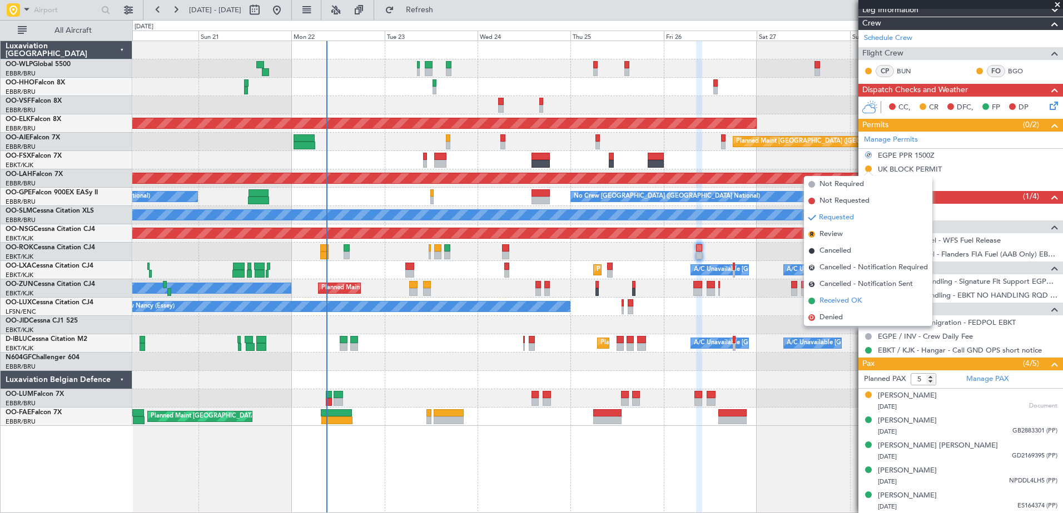
click at [835, 301] on span "Received OK" at bounding box center [840, 301] width 42 height 11
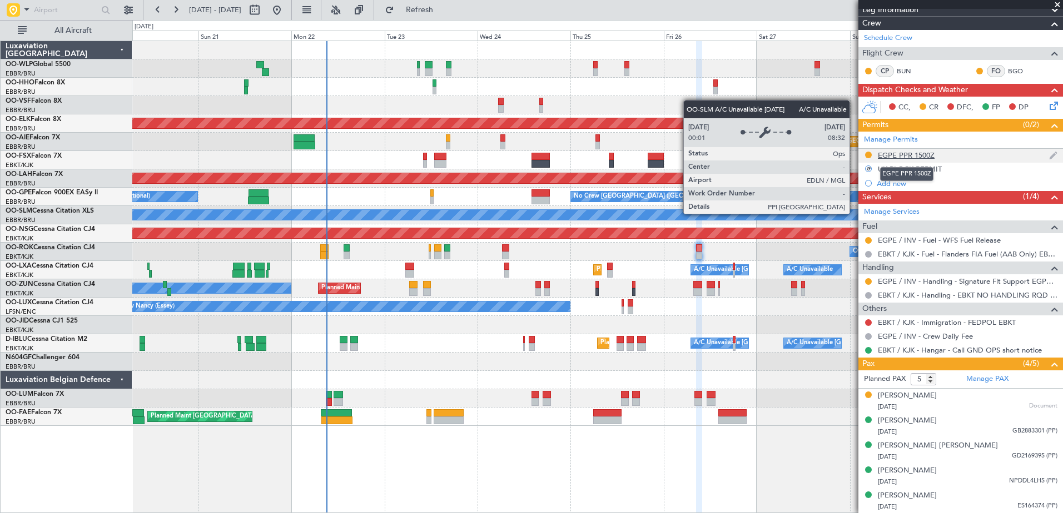
click at [893, 156] on div "EGPE PPR 1500Z" at bounding box center [906, 155] width 57 height 9
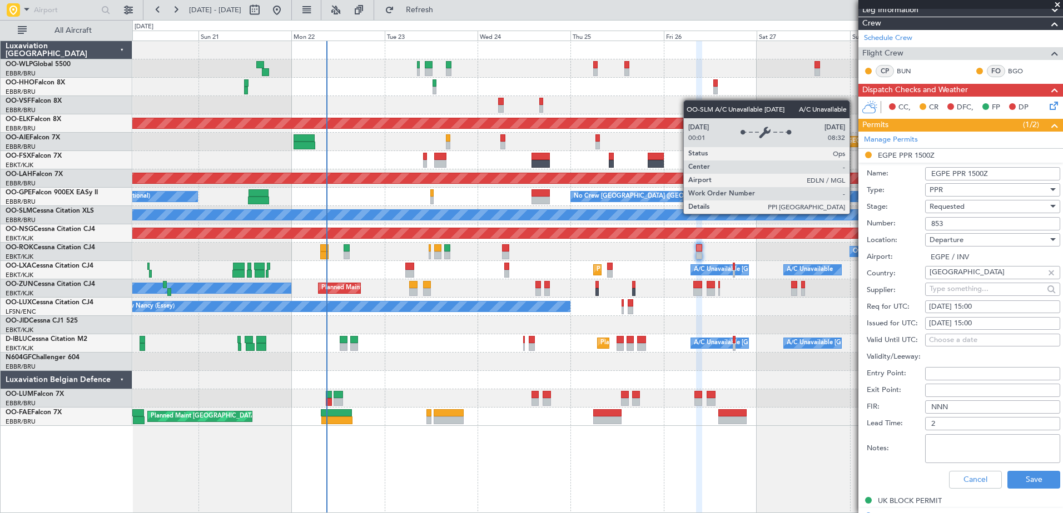
click at [984, 306] on div "[DATE] 15:00" at bounding box center [992, 307] width 127 height 11
select select "9"
select select "2025"
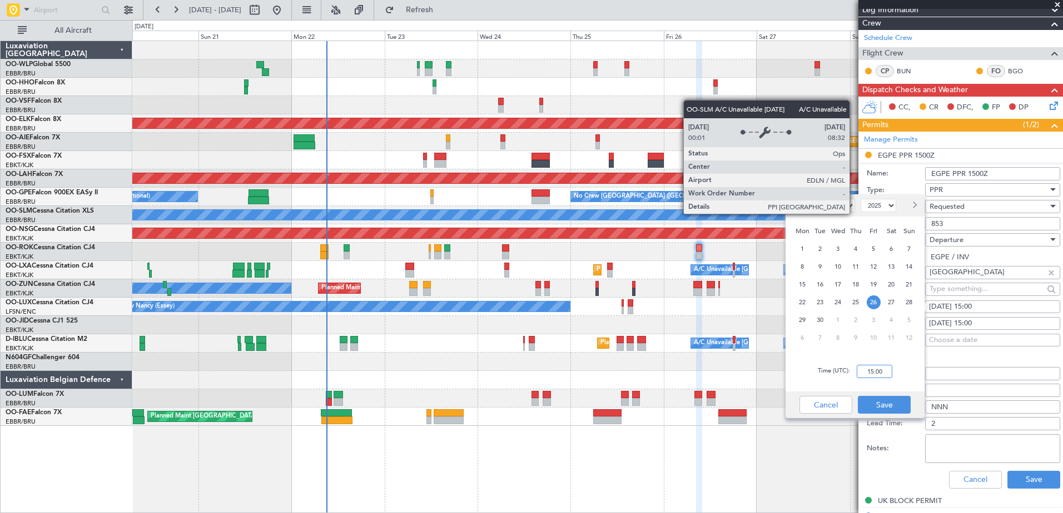
click at [875, 371] on input "15:00" at bounding box center [874, 371] width 36 height 13
type input "08:25"
click at [901, 411] on button "Save" at bounding box center [884, 405] width 53 height 18
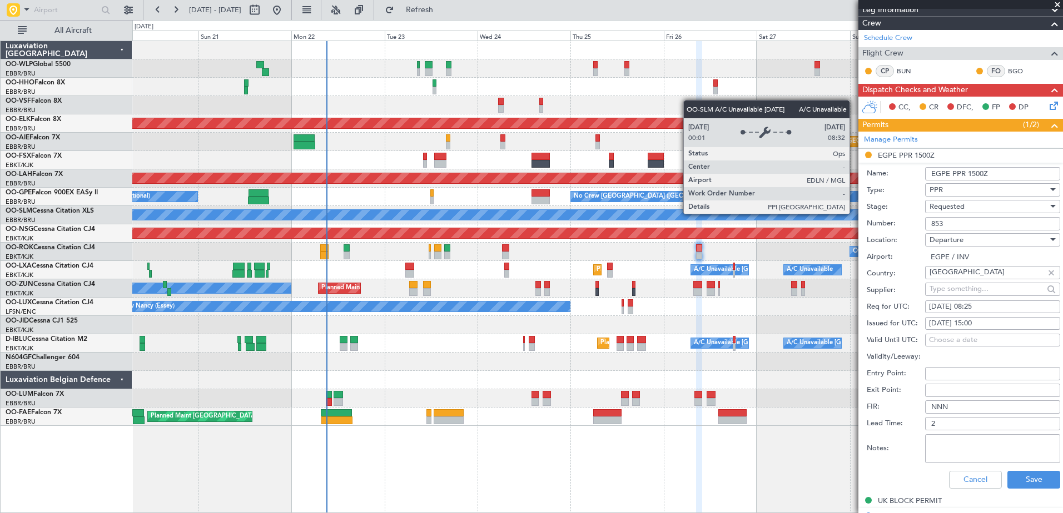
click at [965, 318] on div "[DATE] 15:00" at bounding box center [992, 323] width 127 height 11
select select "9"
select select "2025"
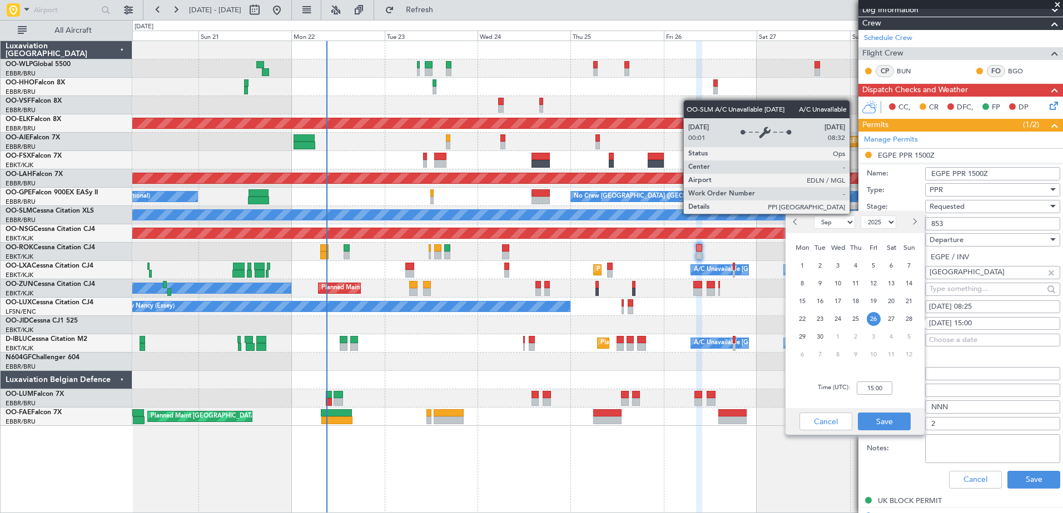
click at [875, 396] on div "Time (UTC): 15:00" at bounding box center [854, 388] width 139 height 40
type input "08:25"
click at [888, 416] on button "Save" at bounding box center [884, 422] width 53 height 18
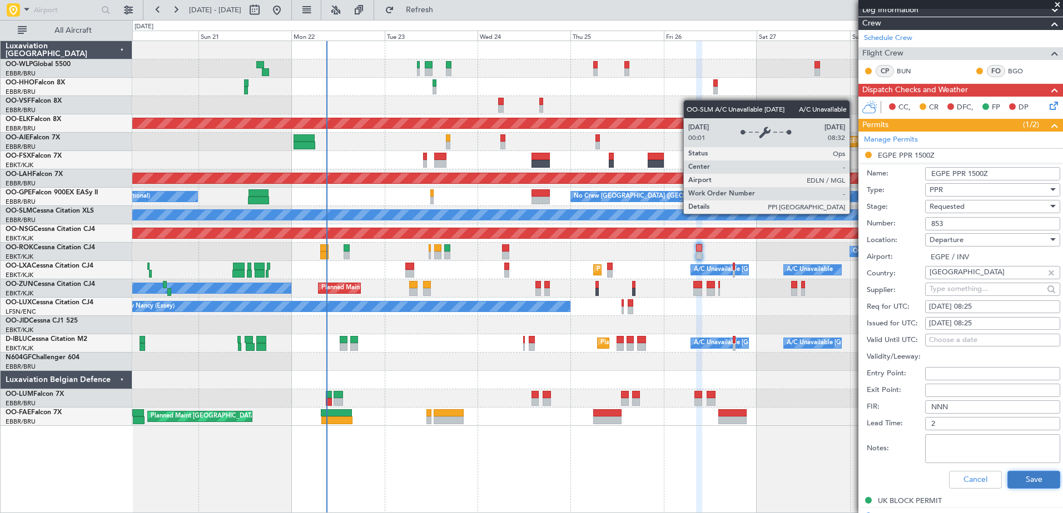
click at [1020, 479] on button "Save" at bounding box center [1033, 480] width 53 height 18
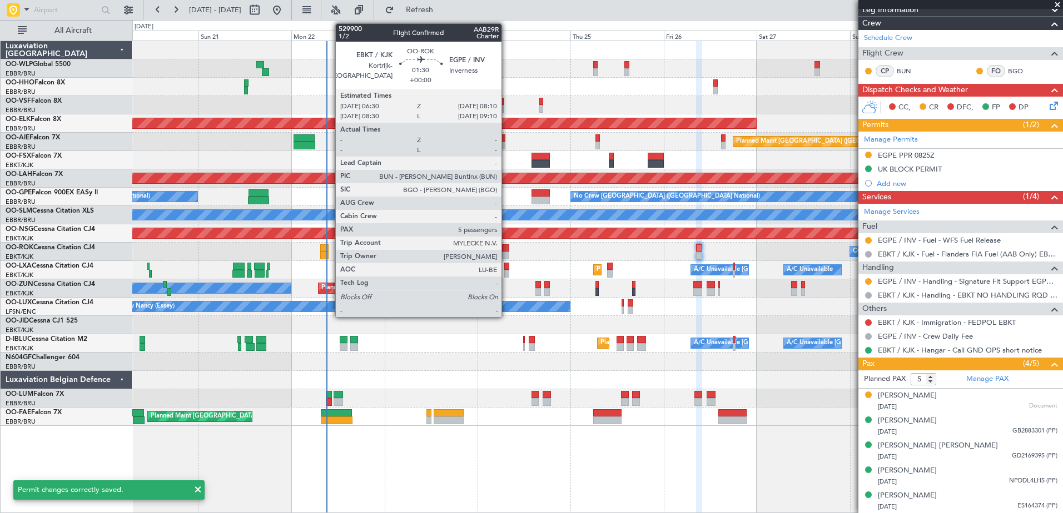
click at [506, 250] on div at bounding box center [505, 249] width 7 height 8
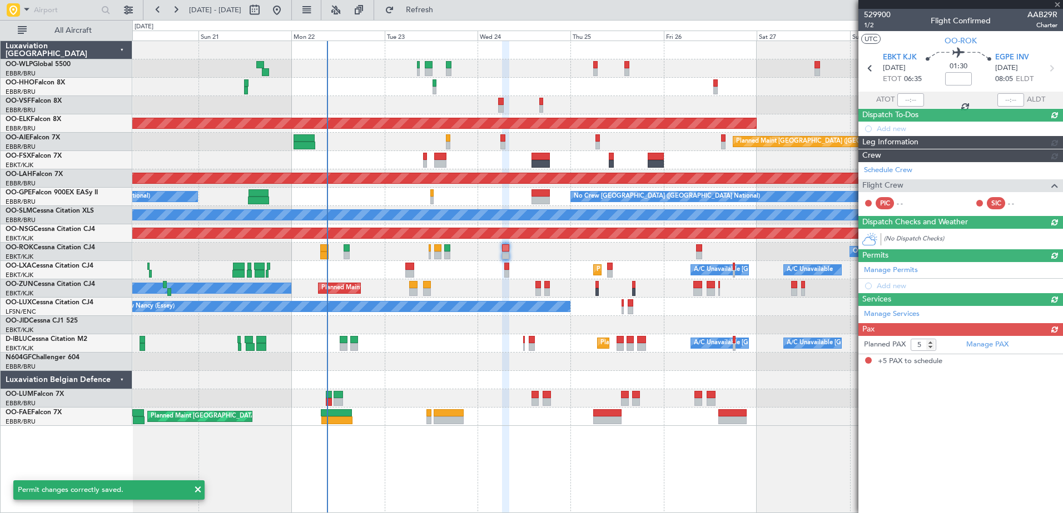
scroll to position [0, 0]
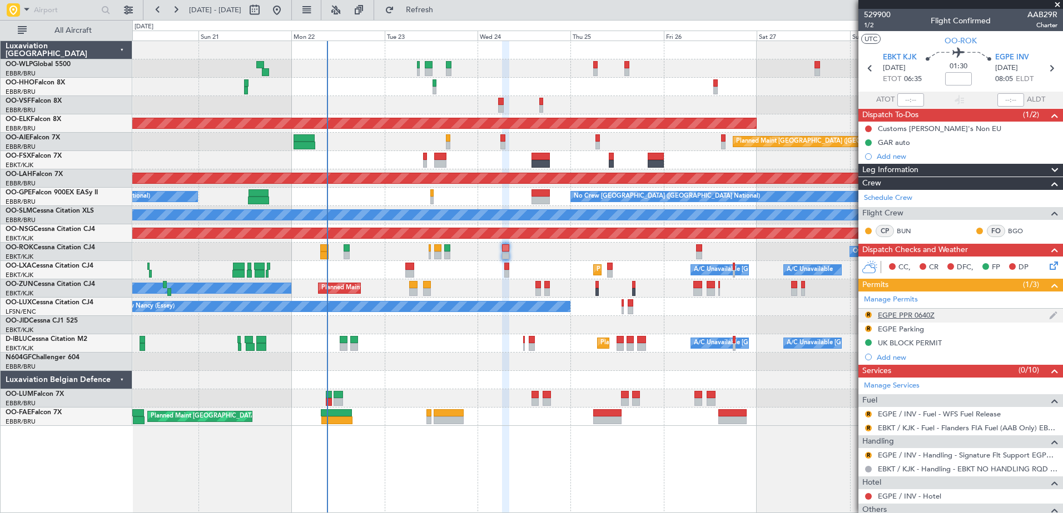
click at [885, 316] on div "EGPE PPR 0640Z" at bounding box center [906, 315] width 57 height 9
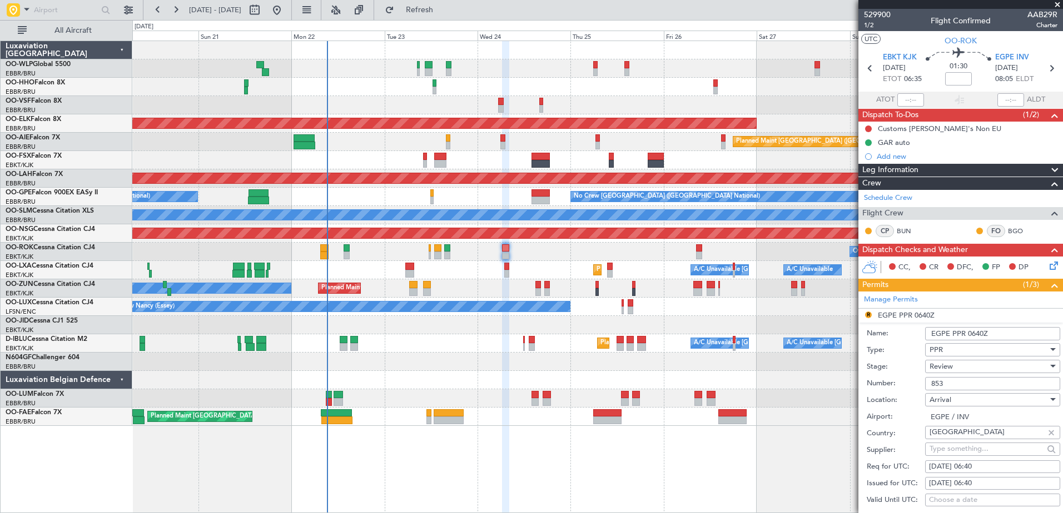
click at [991, 468] on div "24/09/2025 06:40" at bounding box center [992, 467] width 127 height 11
select select "9"
select select "2025"
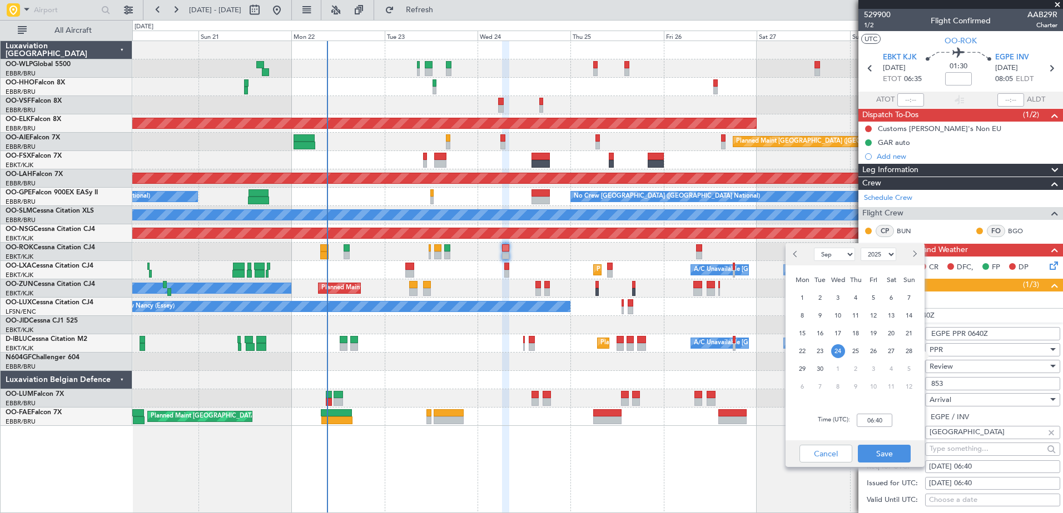
scroll to position [167, 0]
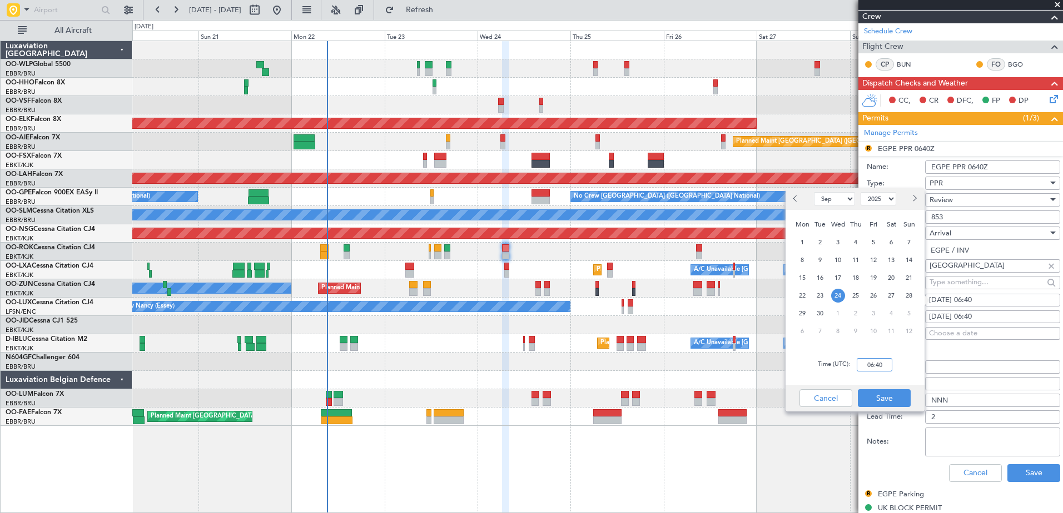
click at [880, 360] on input "06:40" at bounding box center [874, 364] width 36 height 13
type input "08:10"
click at [891, 397] on button "Save" at bounding box center [884, 399] width 53 height 18
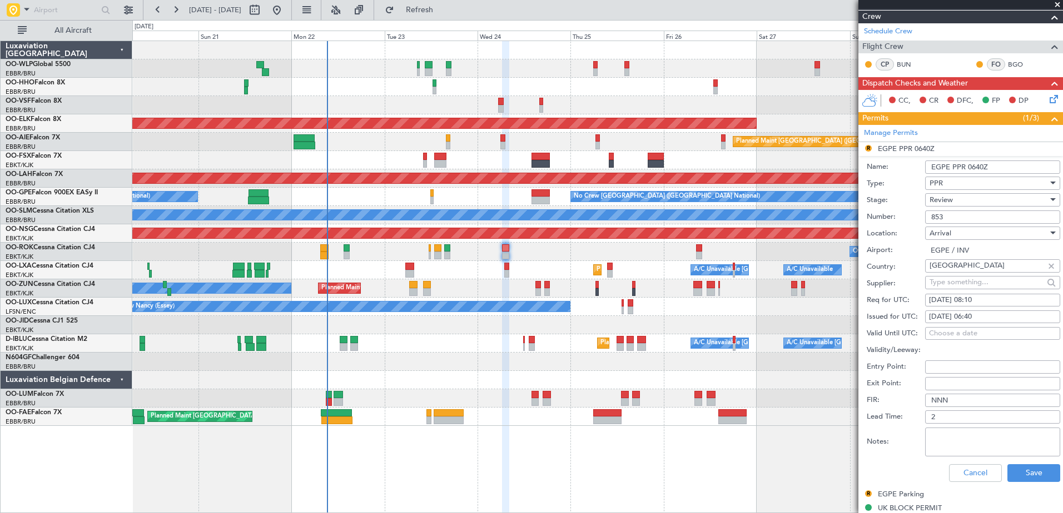
click at [987, 315] on div "24/09/2025 06:40" at bounding box center [992, 317] width 127 height 11
select select "9"
select select "2025"
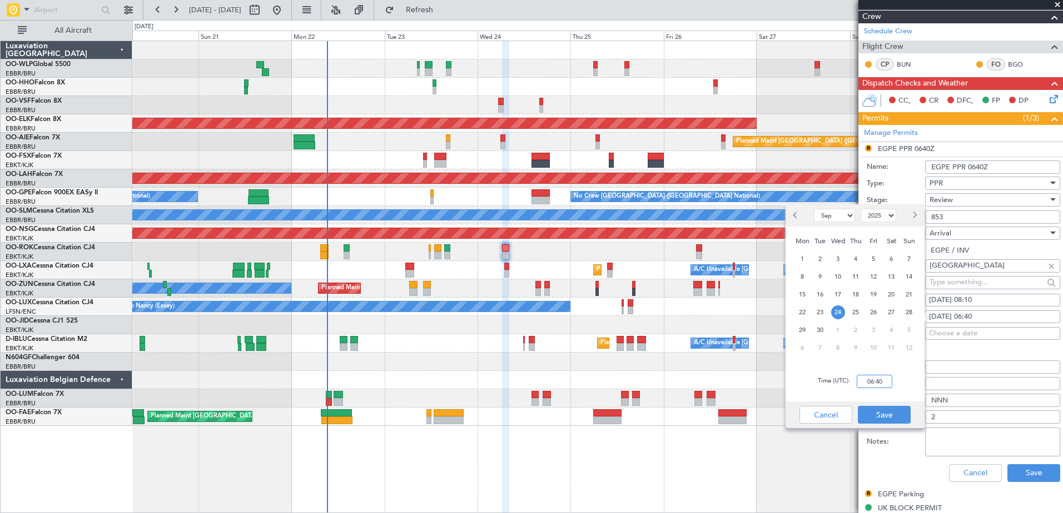
click at [883, 382] on input "06:40" at bounding box center [874, 381] width 36 height 13
type input "08:10"
click at [887, 411] on button "Save" at bounding box center [884, 415] width 53 height 18
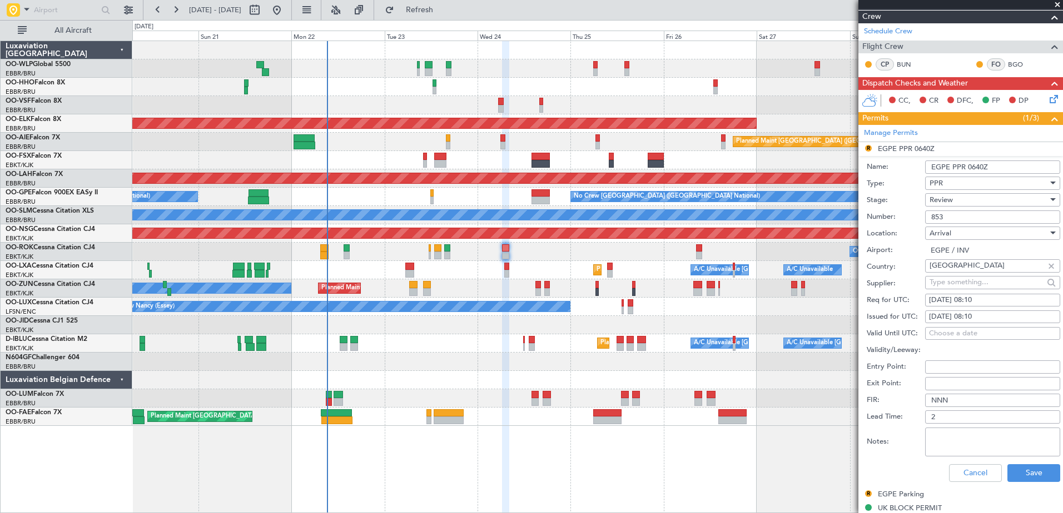
click at [991, 201] on div "Review" at bounding box center [988, 200] width 118 height 17
click at [980, 268] on span "Requested" at bounding box center [988, 272] width 117 height 17
click at [1035, 465] on button "Save" at bounding box center [1033, 474] width 53 height 18
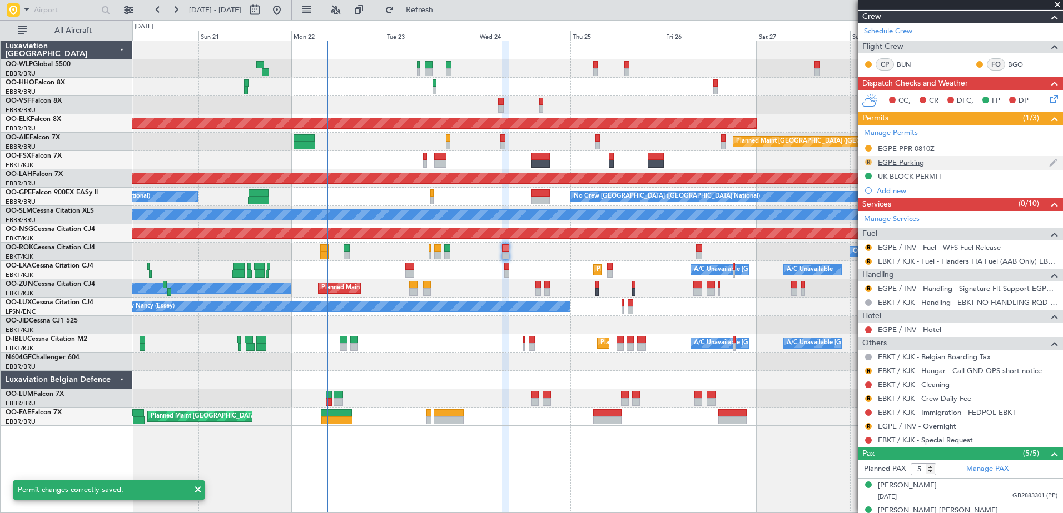
click at [867, 161] on button "R" at bounding box center [868, 162] width 7 height 7
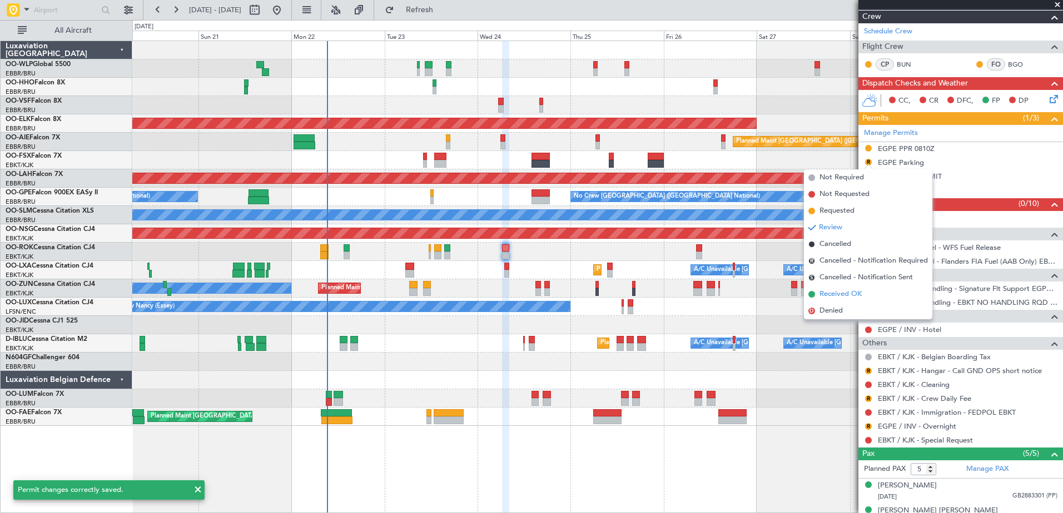
click at [847, 293] on span "Received OK" at bounding box center [840, 294] width 42 height 11
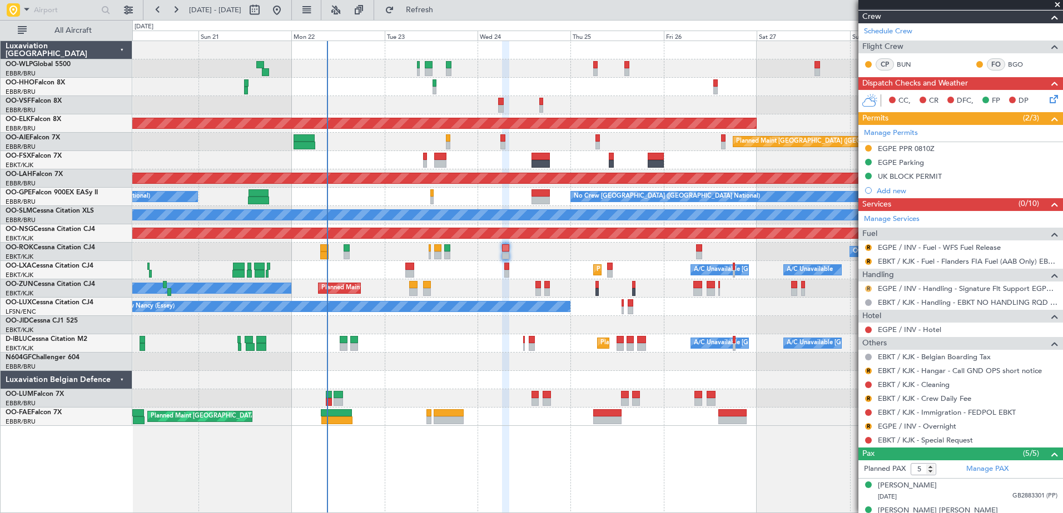
click at [869, 286] on button "R" at bounding box center [868, 289] width 7 height 7
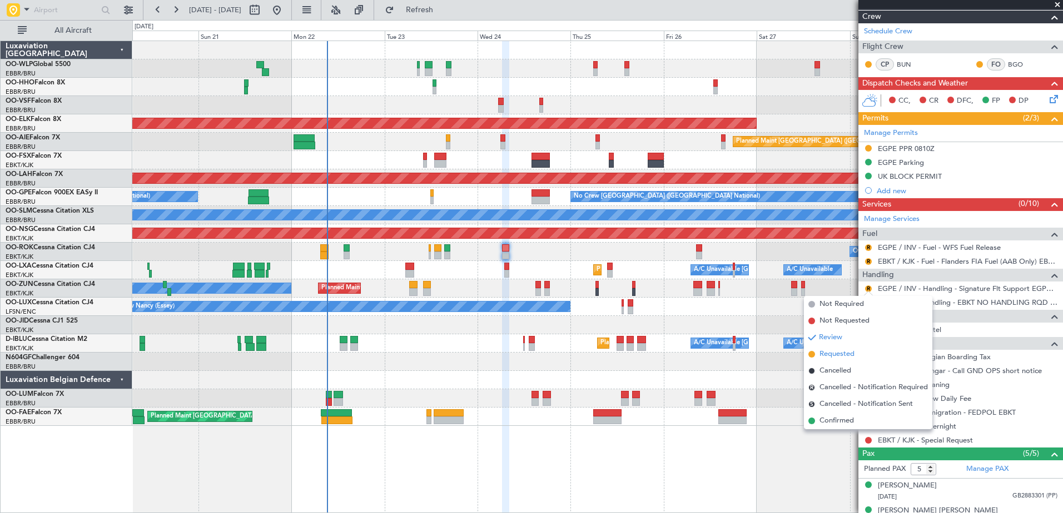
click at [842, 357] on span "Requested" at bounding box center [836, 354] width 35 height 11
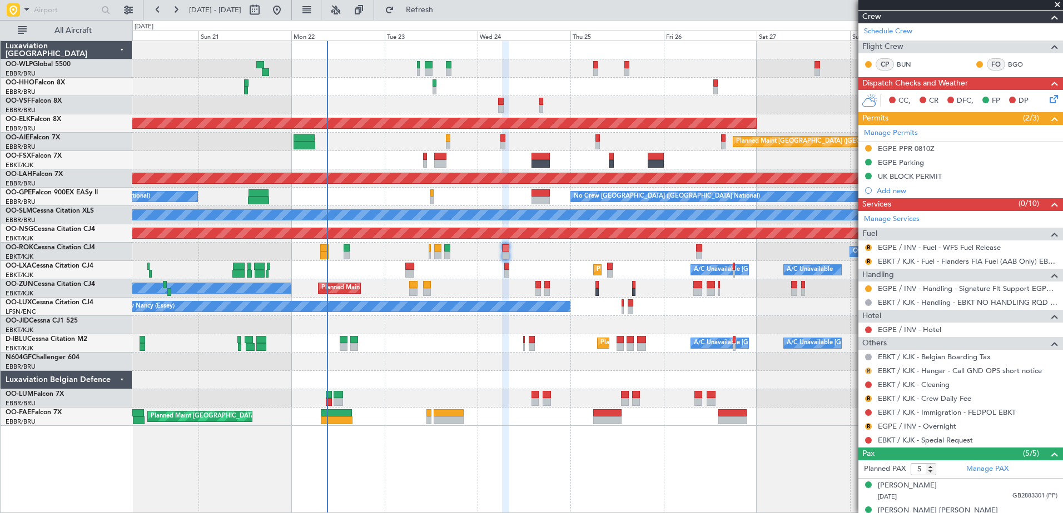
click at [866, 370] on button "R" at bounding box center [868, 371] width 7 height 7
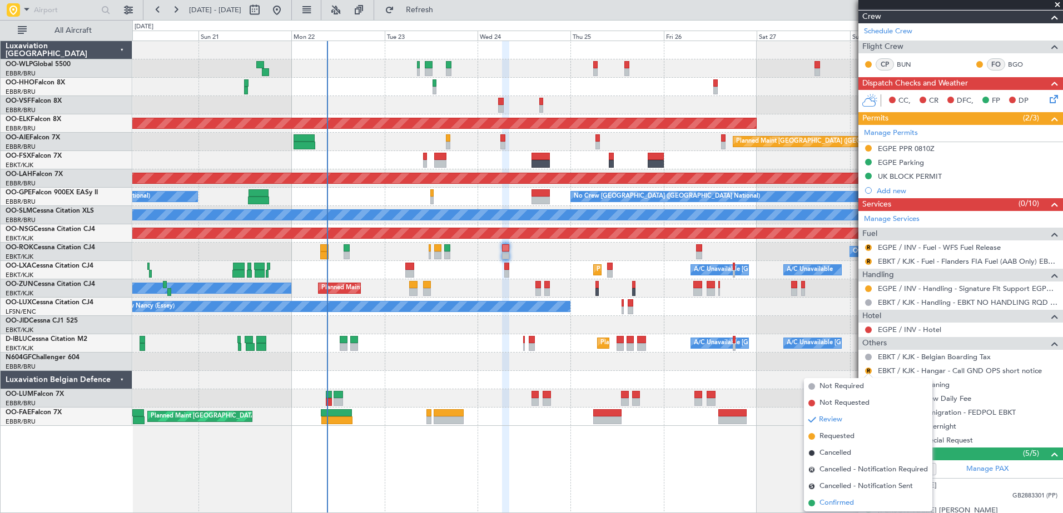
click at [824, 500] on span "Confirmed" at bounding box center [836, 503] width 34 height 11
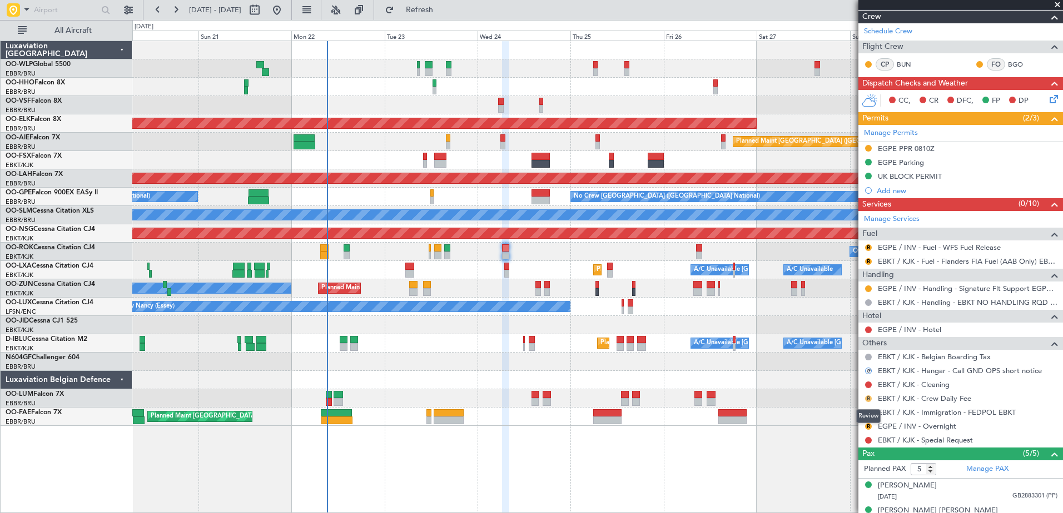
click at [866, 399] on button "R" at bounding box center [868, 399] width 7 height 7
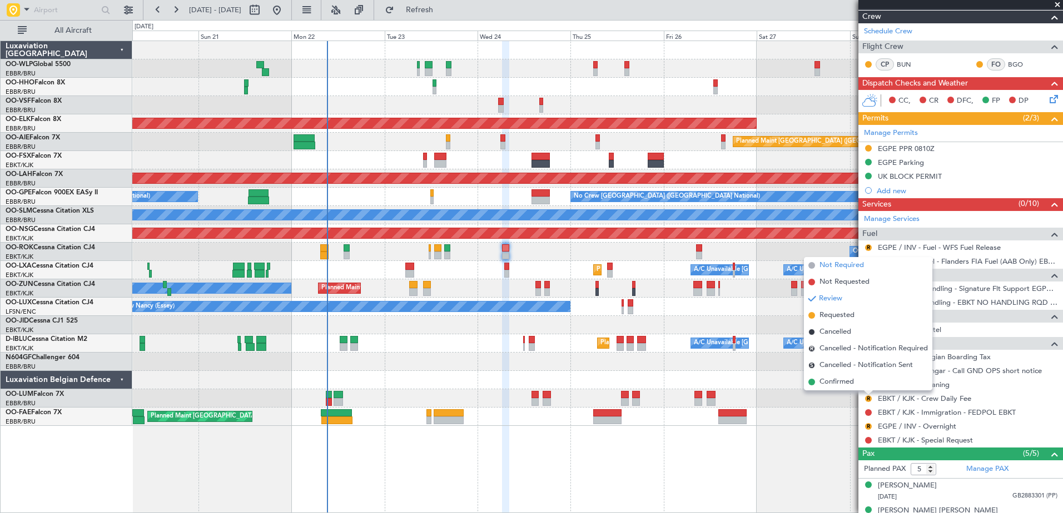
click at [849, 260] on span "Not Required" at bounding box center [841, 265] width 44 height 11
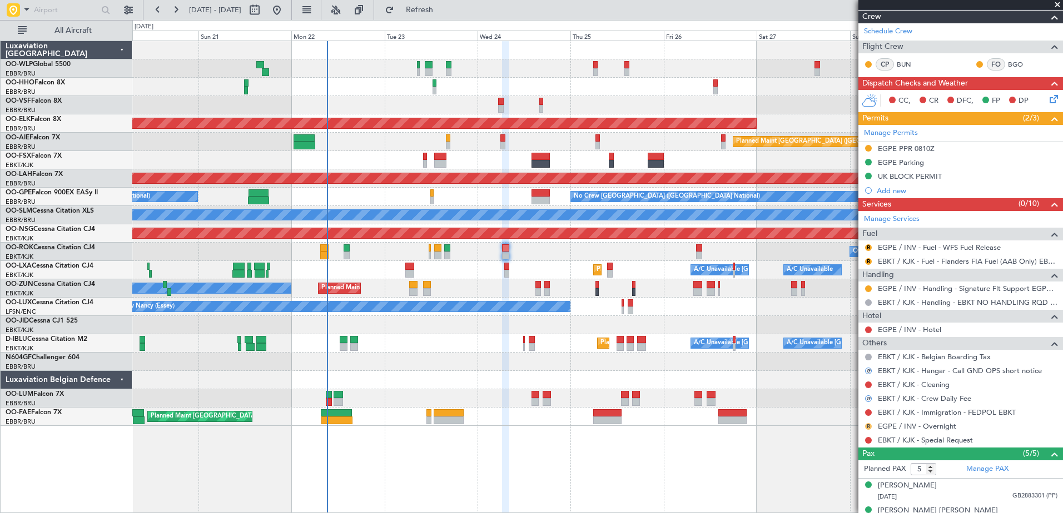
click at [868, 426] on button "R" at bounding box center [868, 426] width 7 height 7
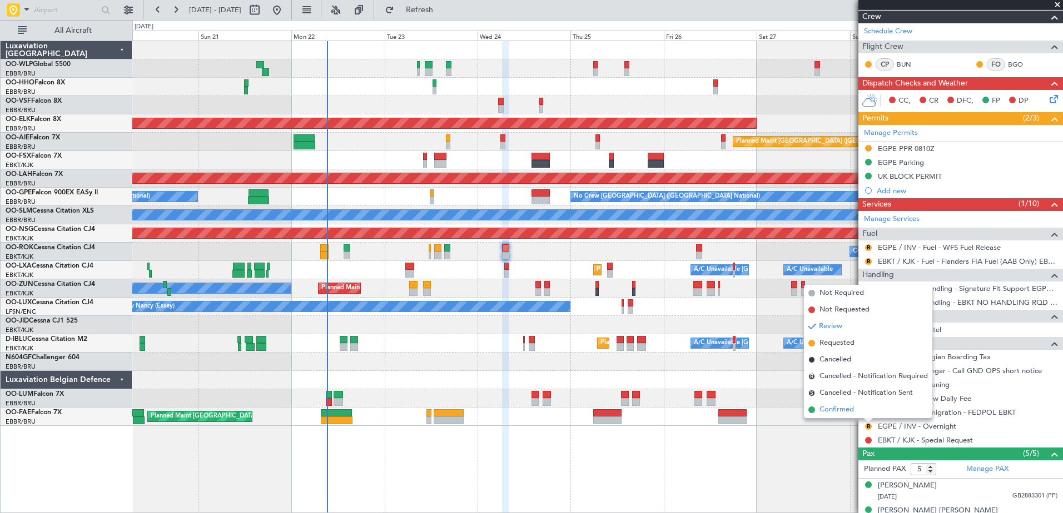
click at [840, 411] on span "Confirmed" at bounding box center [836, 410] width 34 height 11
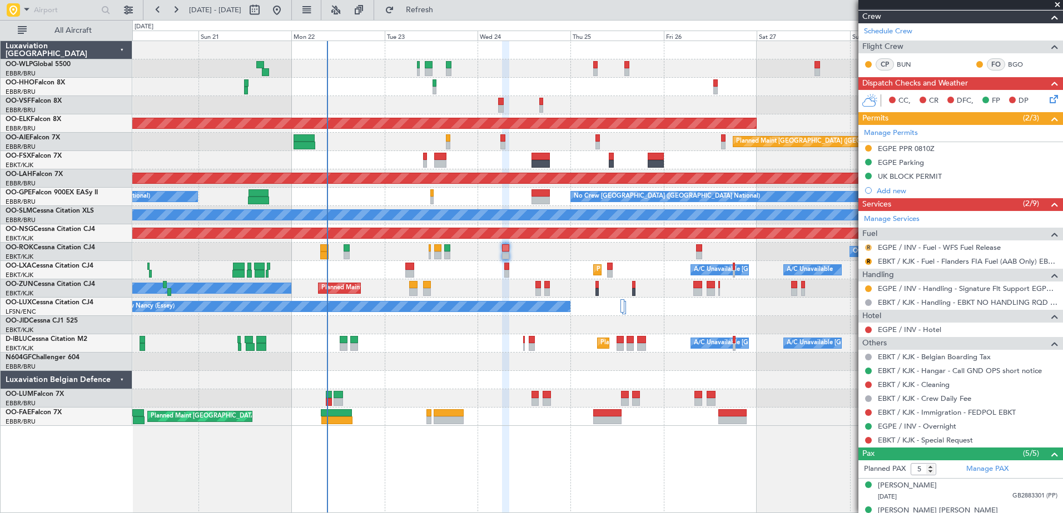
click at [866, 248] on button "R" at bounding box center [868, 248] width 7 height 7
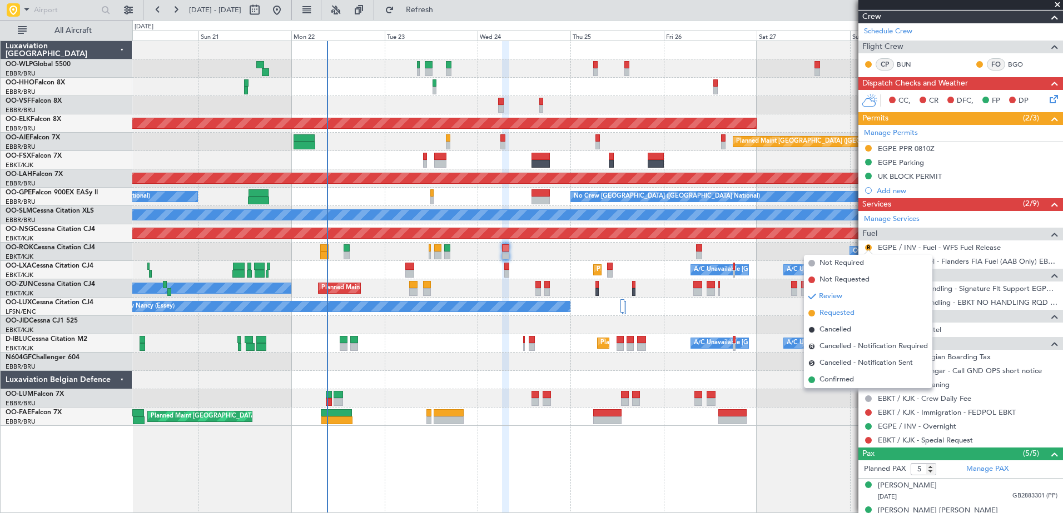
click at [839, 312] on span "Requested" at bounding box center [836, 313] width 35 height 11
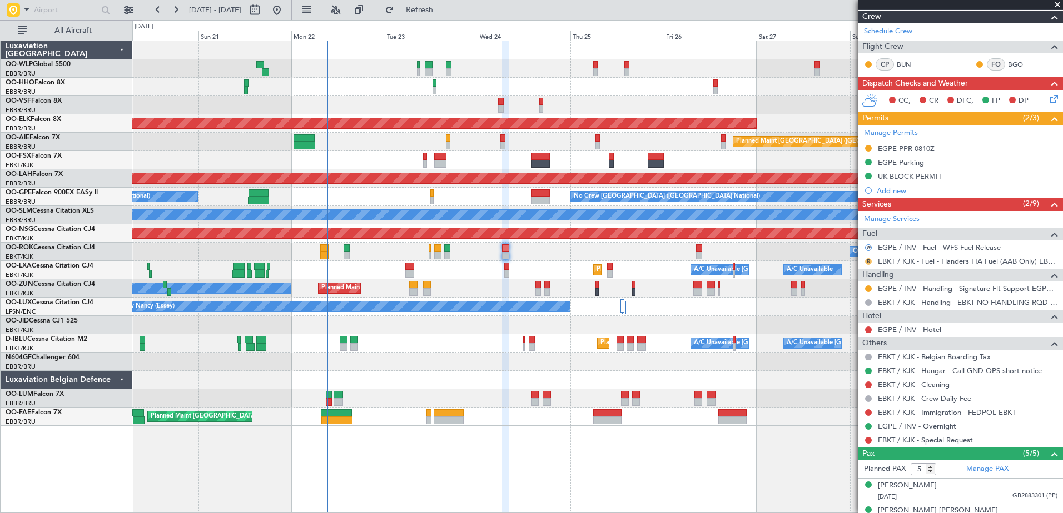
click at [869, 263] on button "R" at bounding box center [868, 261] width 7 height 7
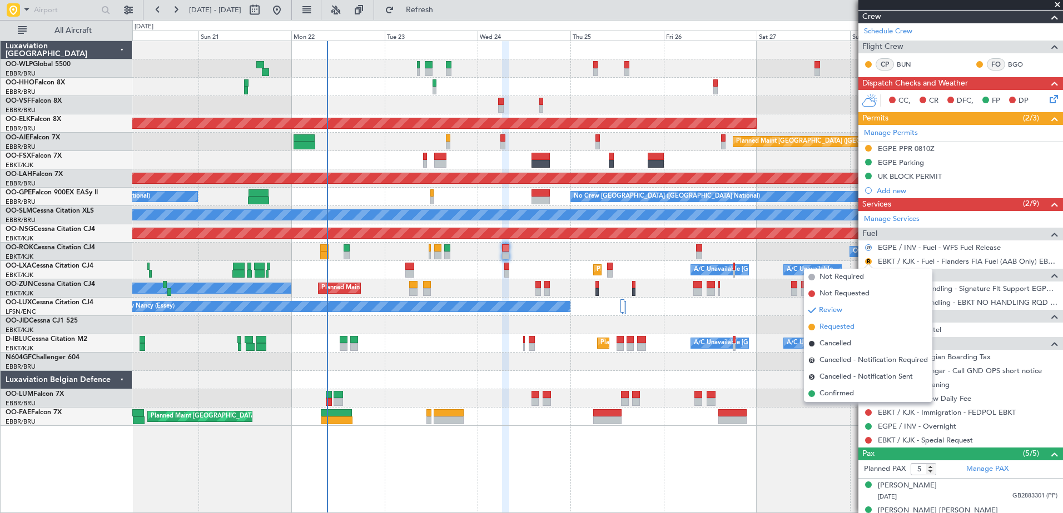
click at [850, 322] on span "Requested" at bounding box center [836, 327] width 35 height 11
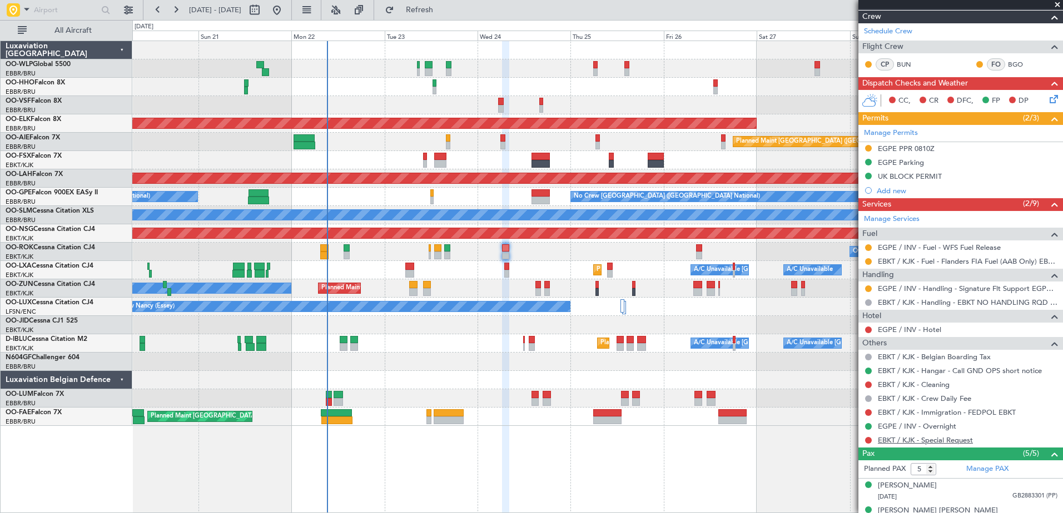
click at [959, 441] on link "EBKT / KJK - Special Request" at bounding box center [925, 440] width 95 height 9
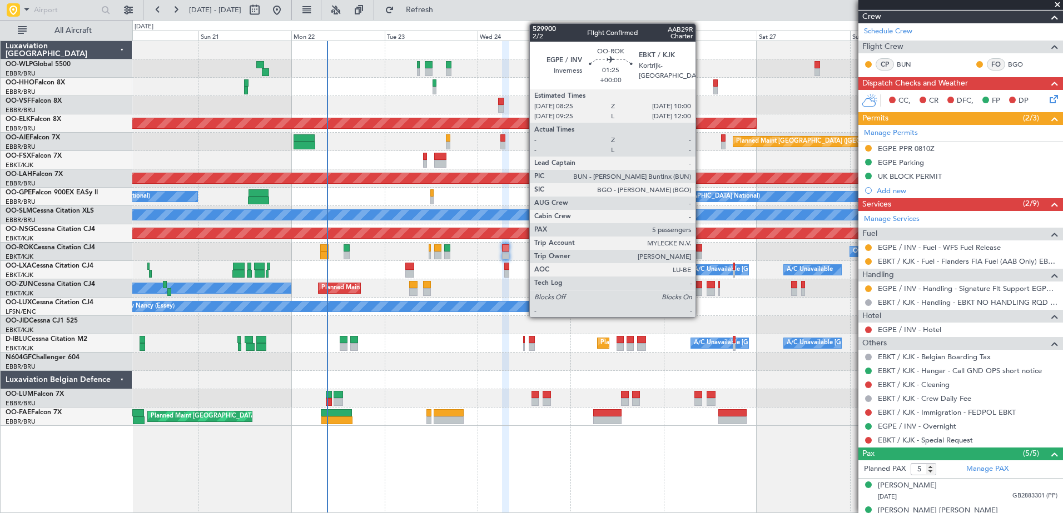
click at [700, 254] on div at bounding box center [699, 256] width 7 height 8
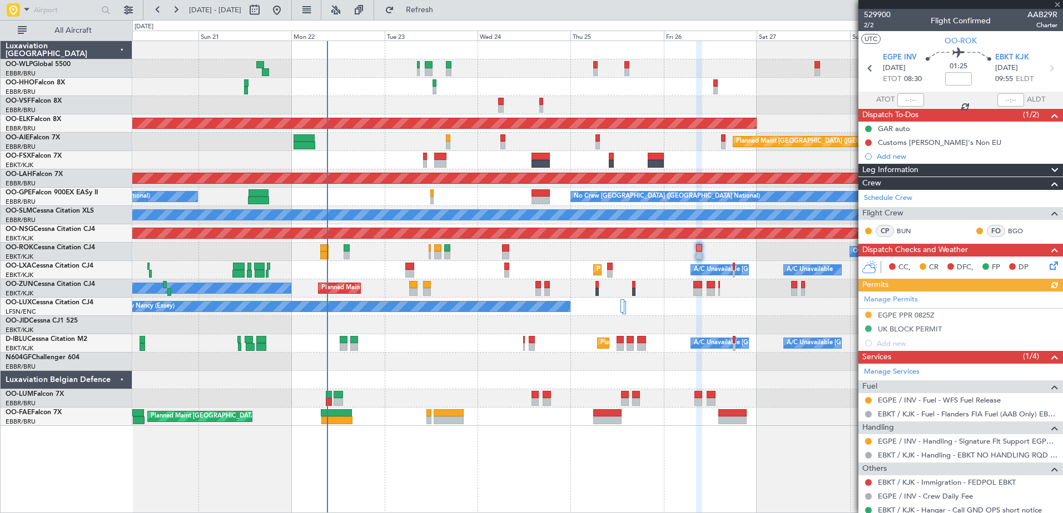
scroll to position [160, 0]
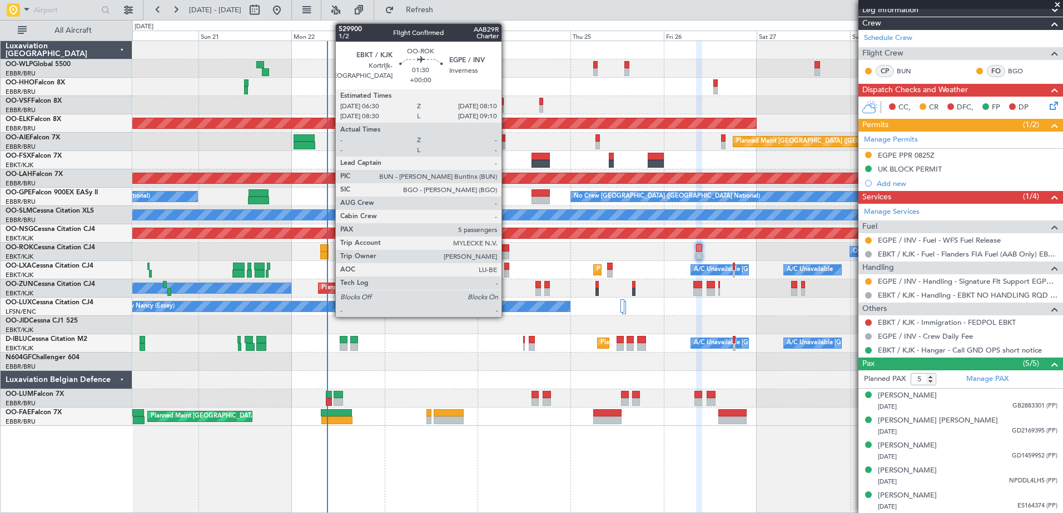
click at [506, 256] on div at bounding box center [505, 256] width 7 height 8
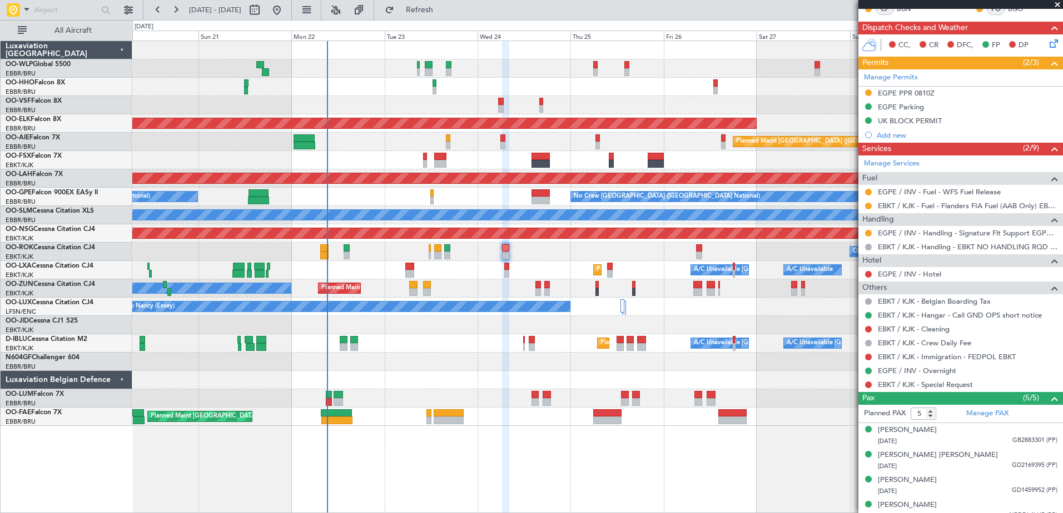
scroll to position [257, 0]
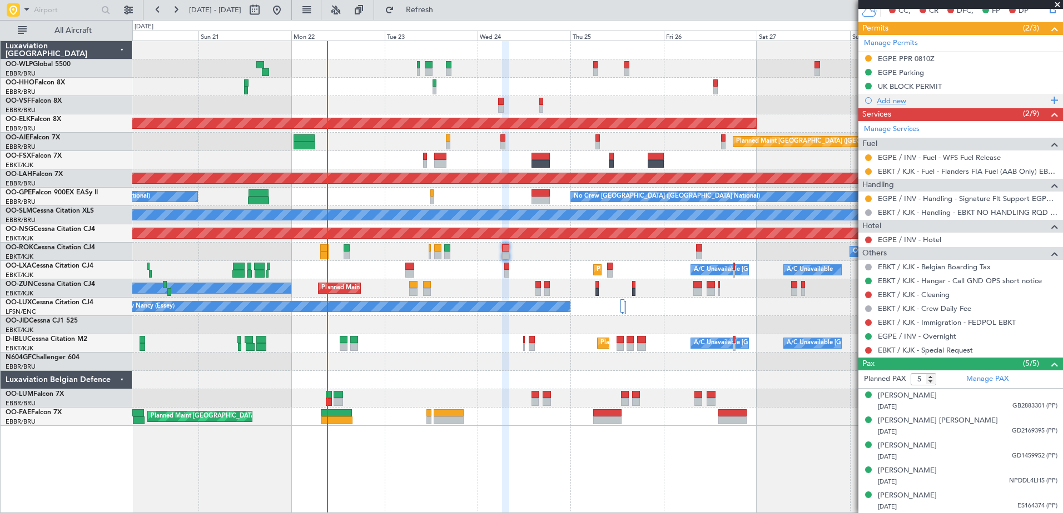
click at [884, 102] on div "Add new" at bounding box center [961, 100] width 171 height 9
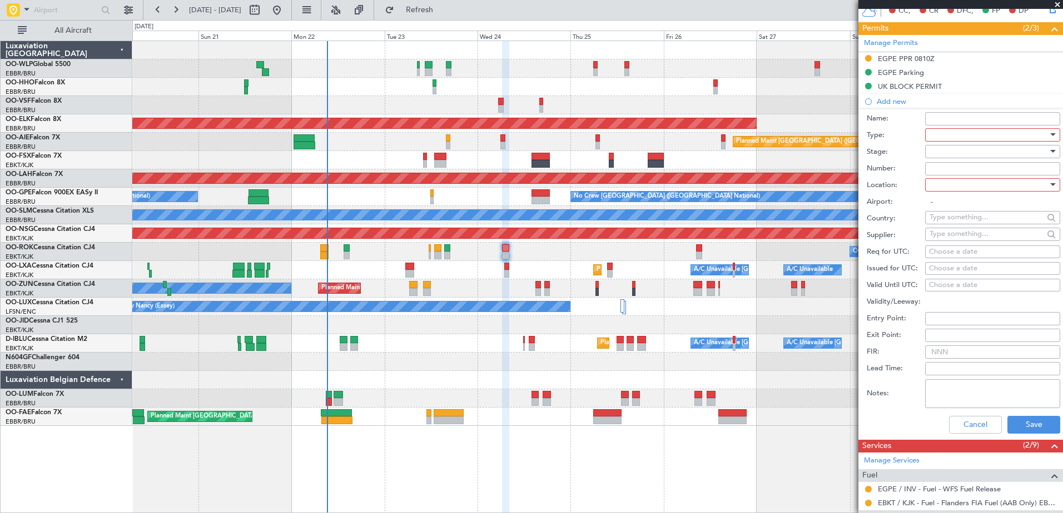
click at [981, 135] on div at bounding box center [988, 135] width 118 height 17
click at [953, 268] on span "CUSTOMS" at bounding box center [988, 274] width 117 height 17
click at [977, 193] on div at bounding box center [988, 185] width 118 height 17
click at [974, 213] on span "Departure" at bounding box center [988, 207] width 117 height 17
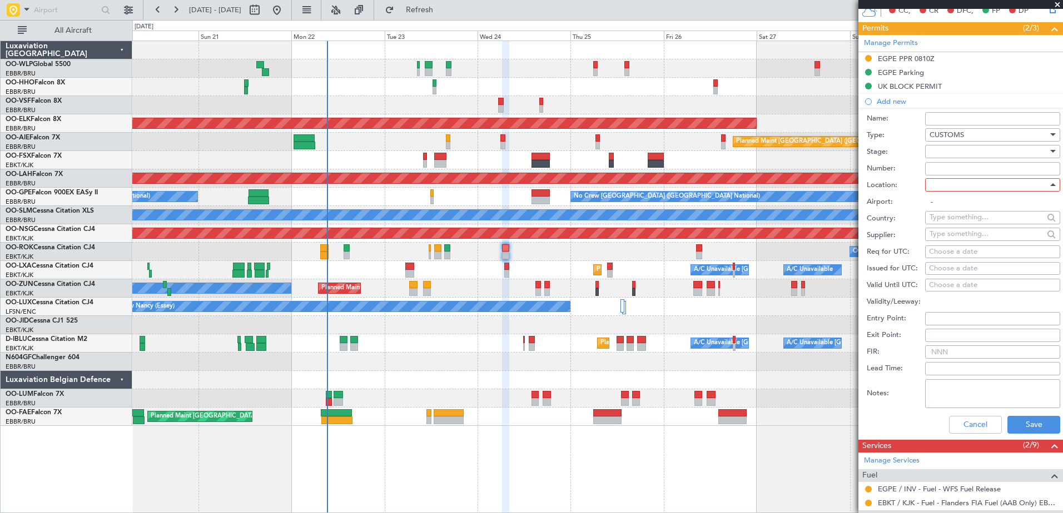
type input "EBKT / KJK"
click at [943, 271] on div "Choose a date" at bounding box center [992, 268] width 127 height 11
select select "9"
select select "2025"
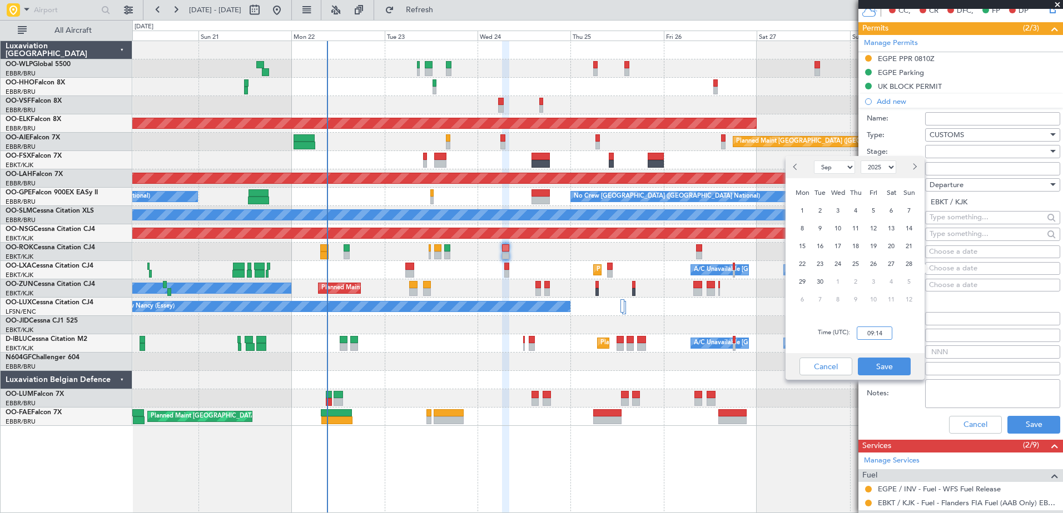
click at [867, 331] on input "09:14" at bounding box center [874, 333] width 36 height 13
click at [1029, 430] on button "Save" at bounding box center [1033, 425] width 53 height 18
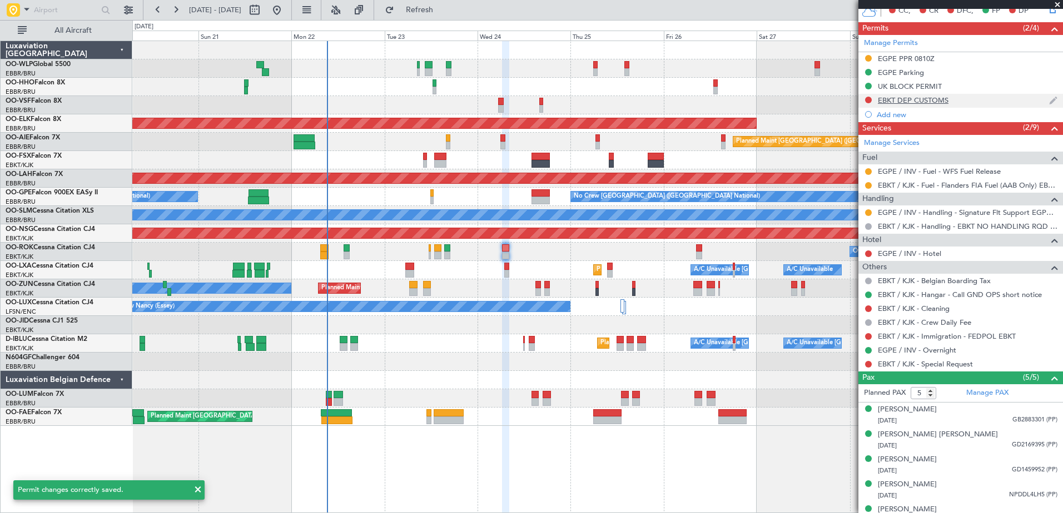
click at [897, 96] on div "EBKT DEP CUSTOMS" at bounding box center [913, 100] width 71 height 9
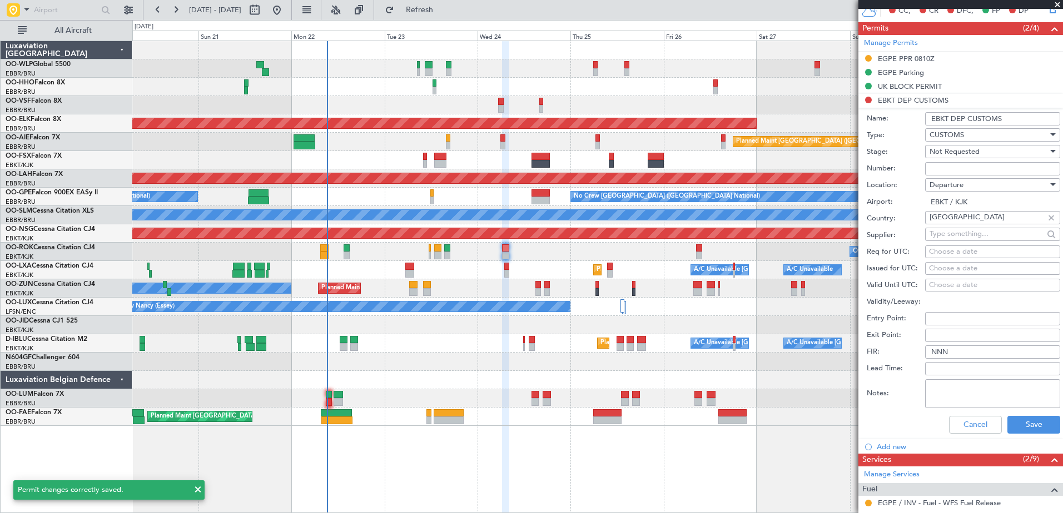
click at [987, 147] on div "Not Requested" at bounding box center [988, 151] width 118 height 17
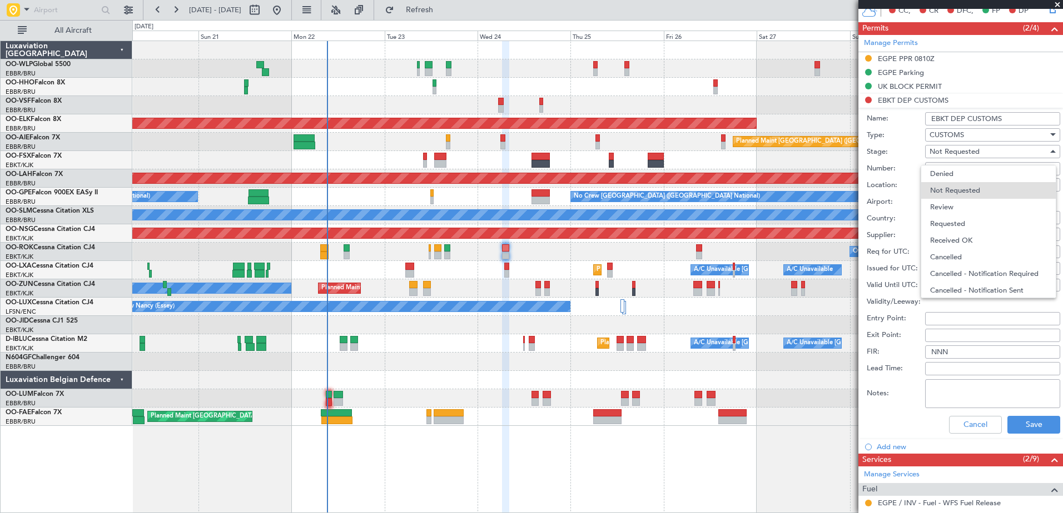
click at [1005, 116] on div at bounding box center [531, 256] width 1063 height 513
drag, startPoint x: 1005, startPoint y: 116, endPoint x: 952, endPoint y: 121, distance: 53.0
click at [952, 121] on input "EBKT DEP CUSTOMS" at bounding box center [992, 118] width 135 height 13
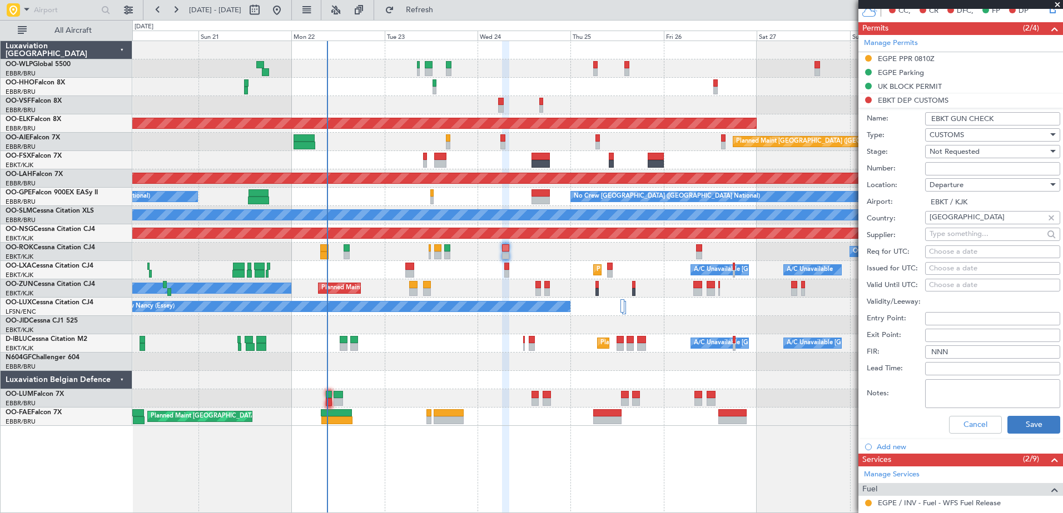
type input "EBKT GUN CHECK"
click at [1030, 426] on button "Save" at bounding box center [1033, 425] width 53 height 18
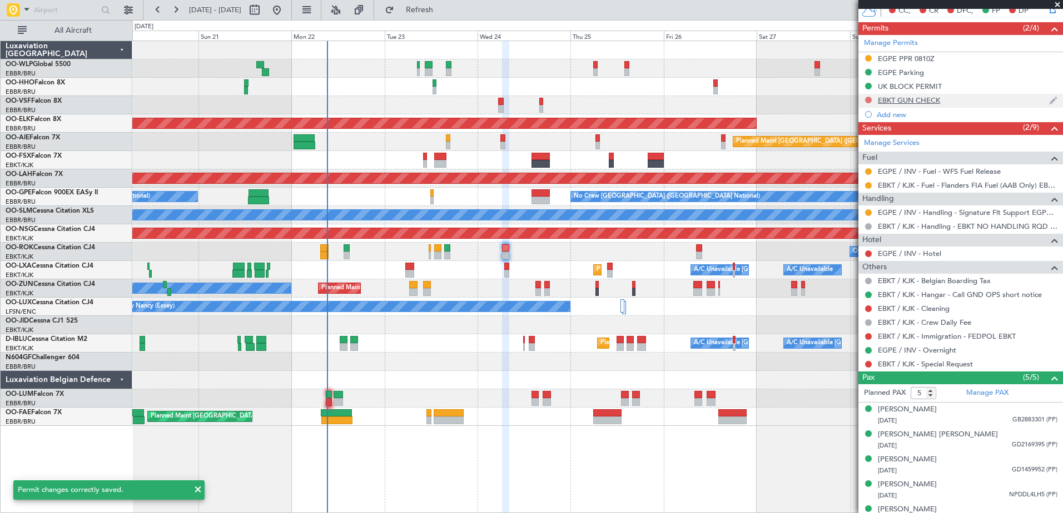
click at [869, 101] on button at bounding box center [868, 100] width 7 height 7
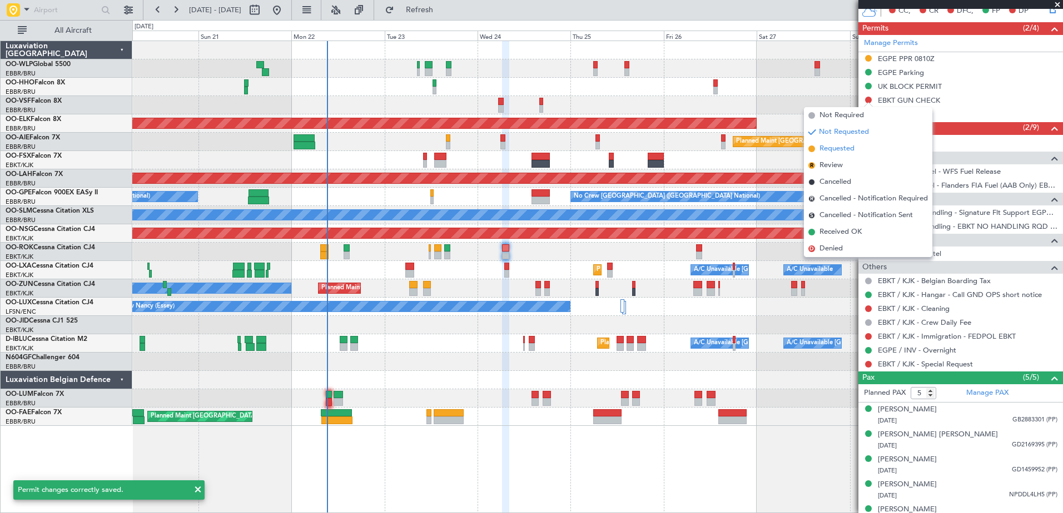
click at [849, 147] on span "Requested" at bounding box center [836, 148] width 35 height 11
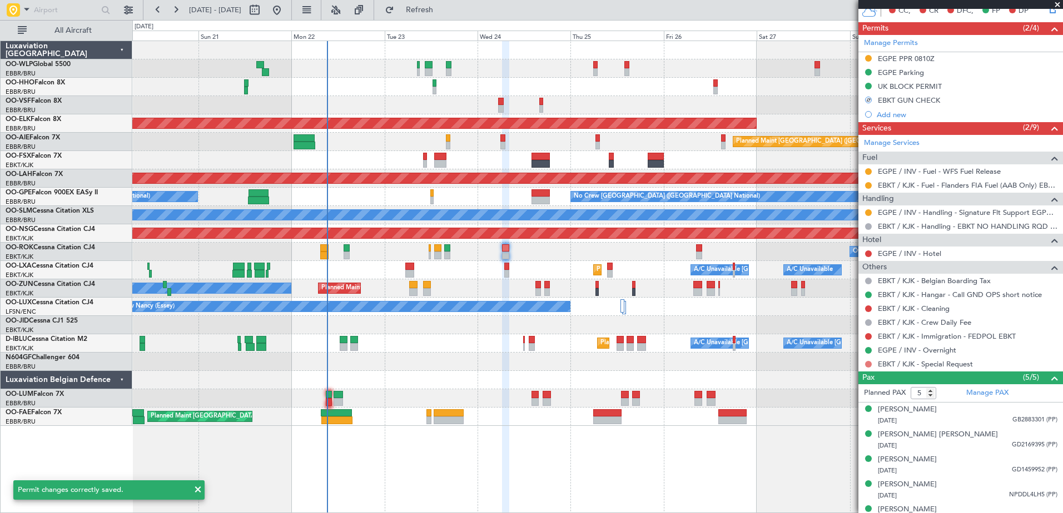
click at [867, 362] on button at bounding box center [868, 364] width 7 height 7
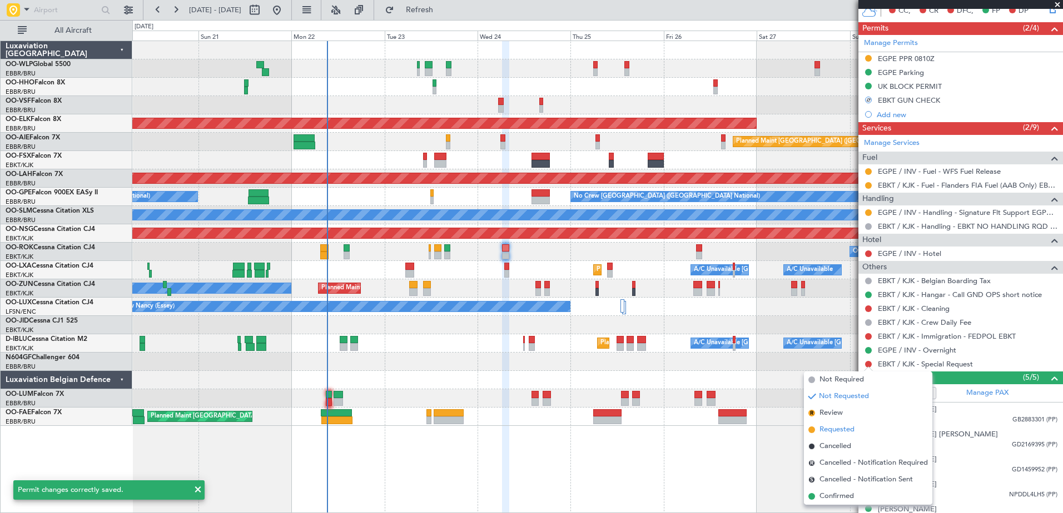
click at [832, 427] on span "Requested" at bounding box center [836, 430] width 35 height 11
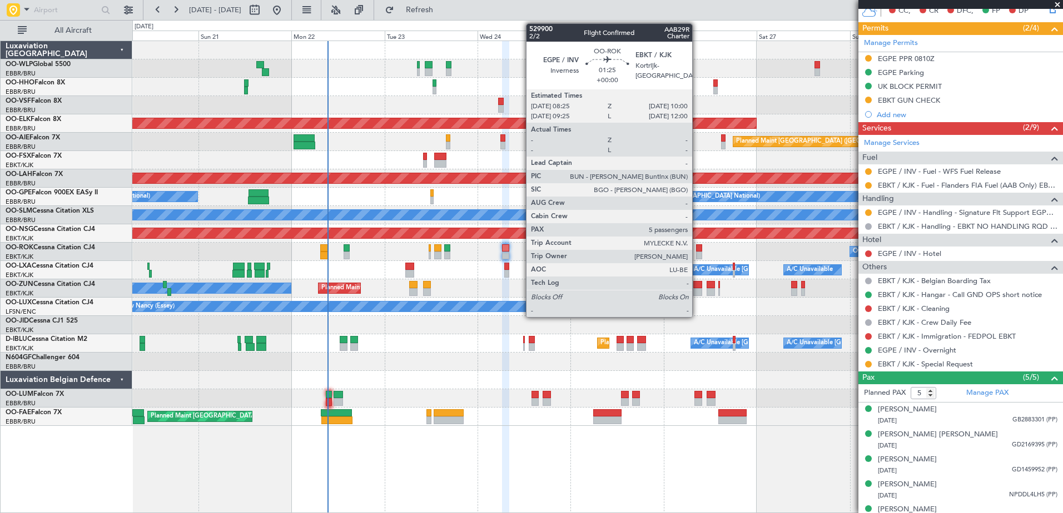
click at [697, 247] on div at bounding box center [699, 249] width 7 height 8
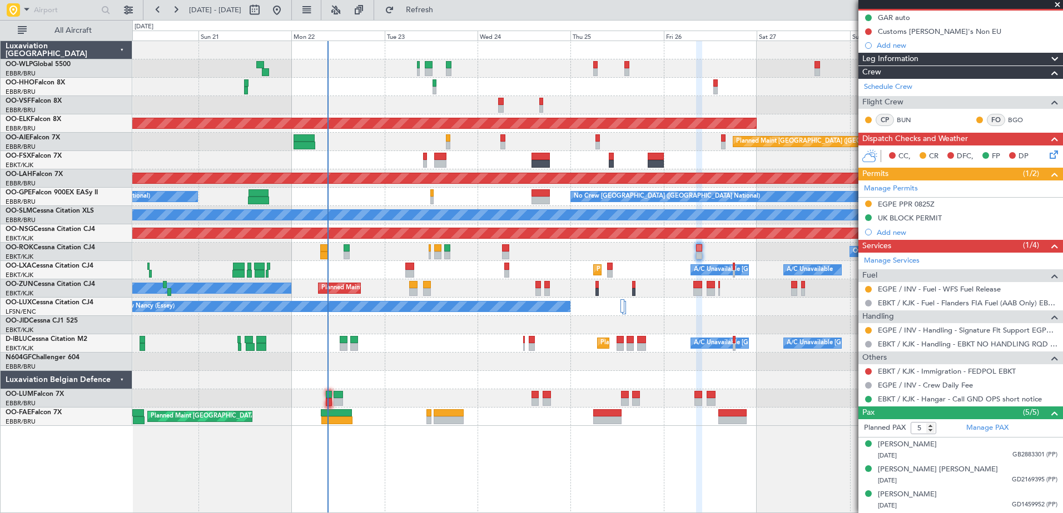
scroll to position [160, 0]
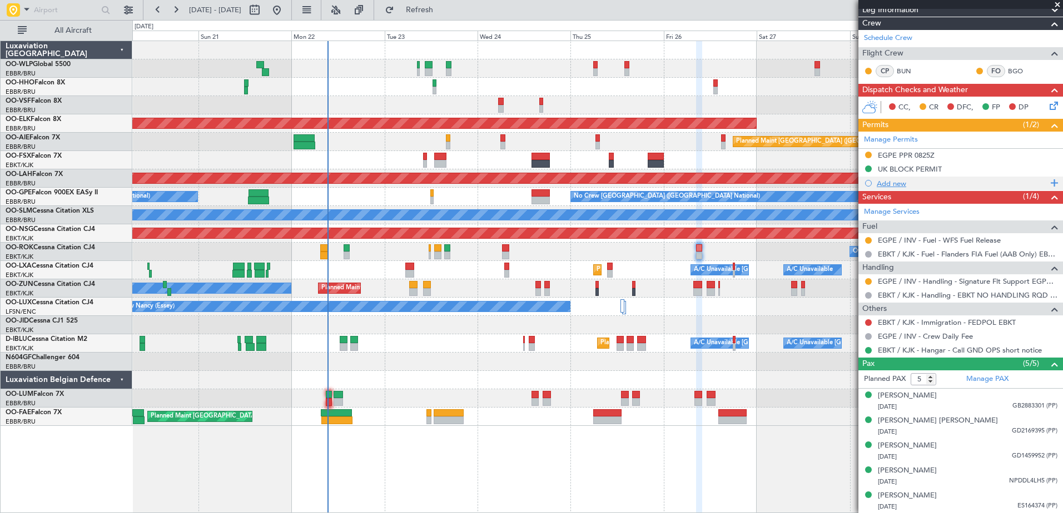
click at [894, 182] on div "Add new" at bounding box center [961, 183] width 171 height 9
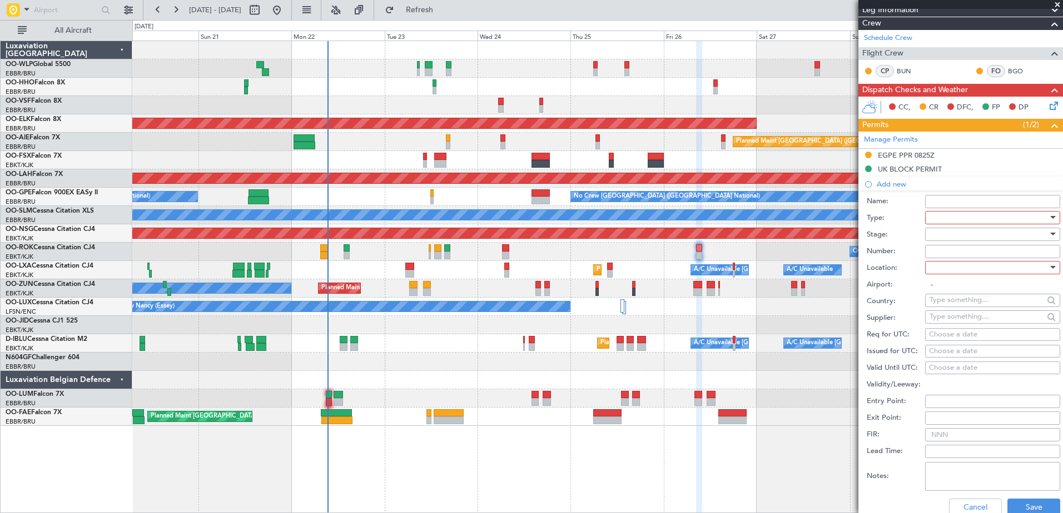
click at [941, 217] on div at bounding box center [988, 218] width 118 height 17
click at [963, 351] on span "CUSTOMS" at bounding box center [988, 356] width 117 height 17
click at [944, 270] on div at bounding box center [988, 268] width 118 height 17
click at [956, 317] on span "Arrival" at bounding box center [988, 323] width 117 height 17
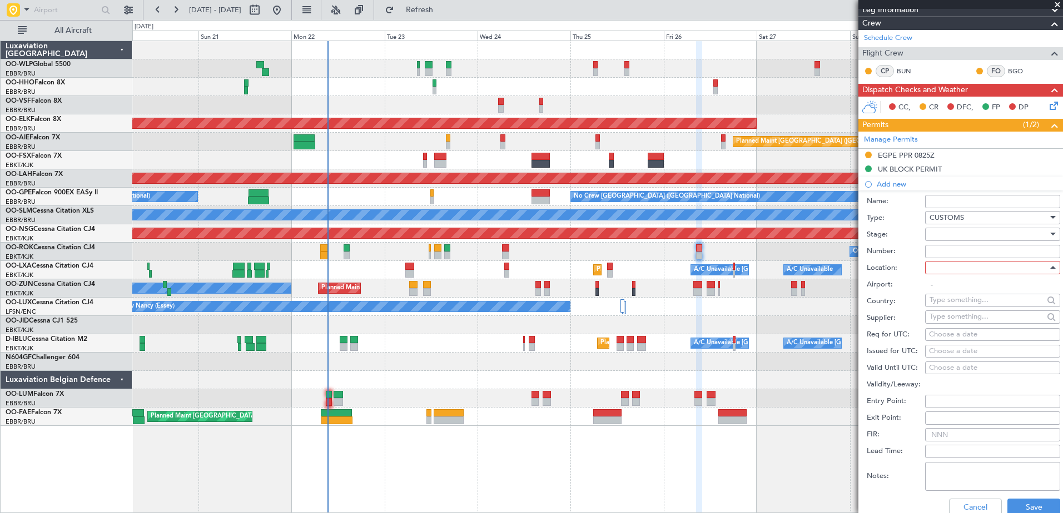
type input "EBKT / KJK"
click at [955, 200] on input "Name:" at bounding box center [992, 201] width 135 height 13
click at [1033, 506] on button "Save" at bounding box center [1033, 508] width 53 height 18
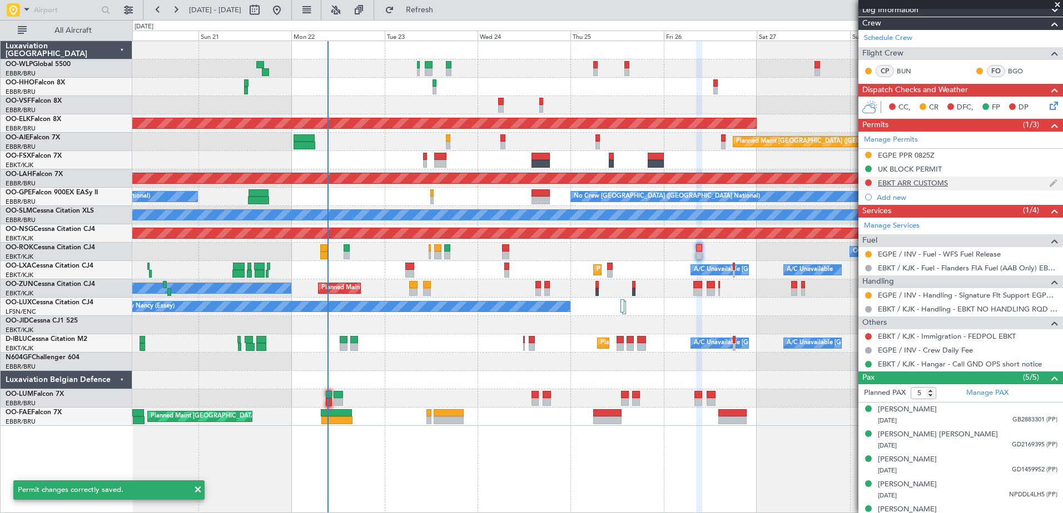
click at [912, 181] on div "EBKT ARR CUSTOMS" at bounding box center [913, 182] width 70 height 9
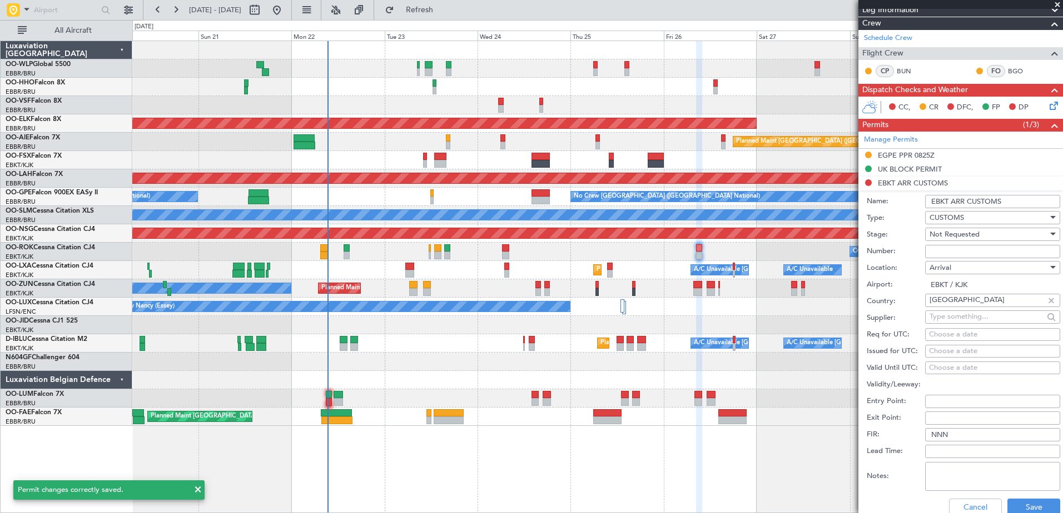
click at [986, 200] on input "EBKT ARR CUSTOMS" at bounding box center [992, 201] width 135 height 13
click at [985, 200] on input "EBKT ARR CUSTOMS" at bounding box center [992, 201] width 135 height 13
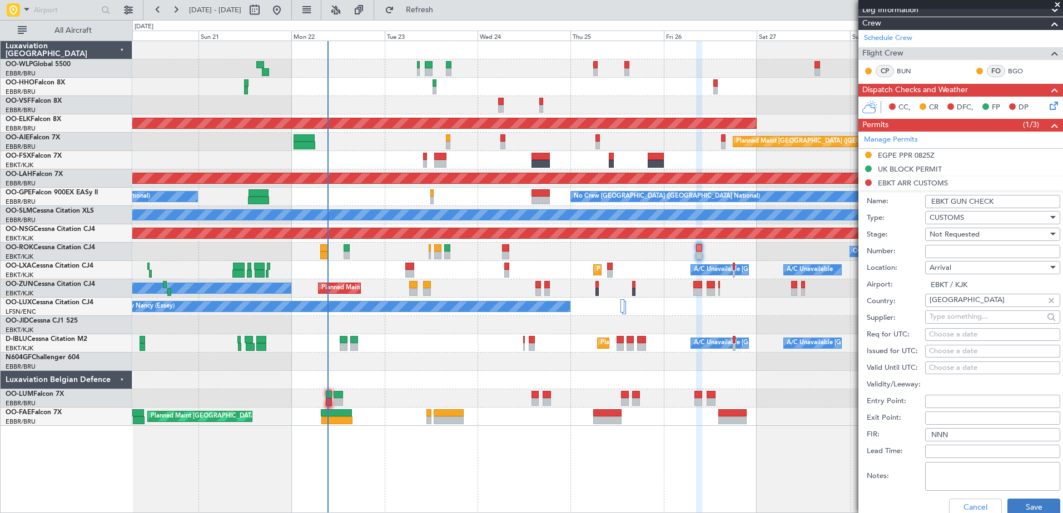
type input "EBKT GUN CHECK"
click at [1035, 505] on button "Save" at bounding box center [1033, 508] width 53 height 18
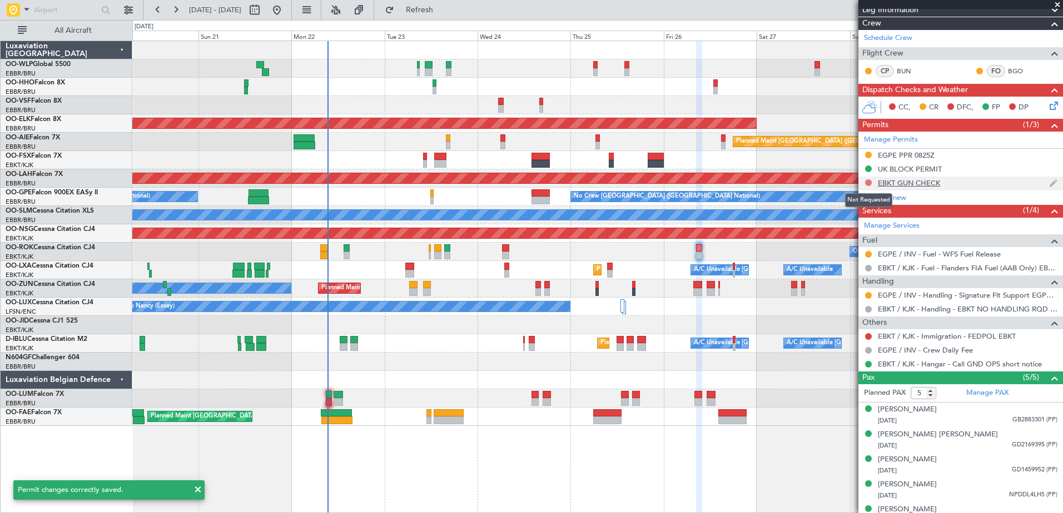
click at [869, 183] on button at bounding box center [868, 183] width 7 height 7
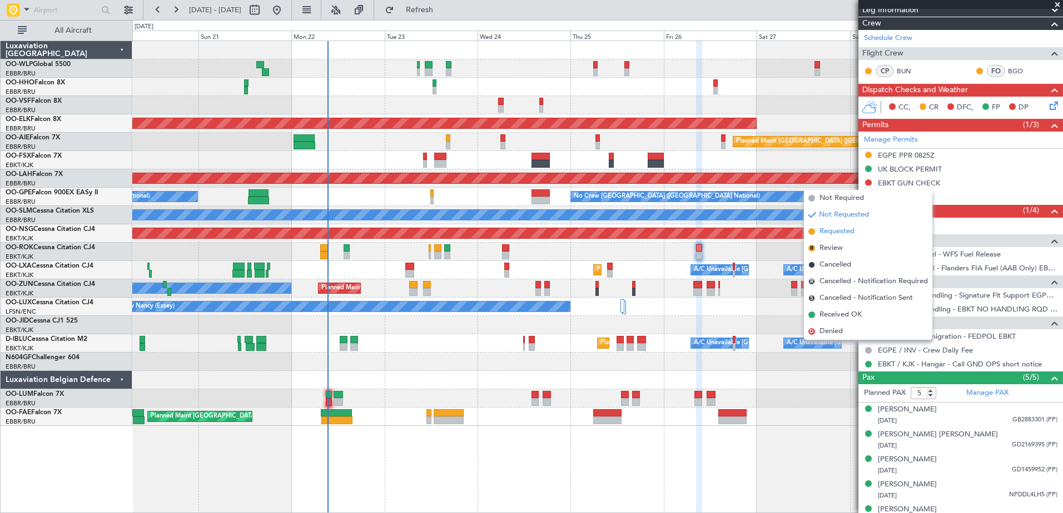
click at [844, 228] on span "Requested" at bounding box center [836, 231] width 35 height 11
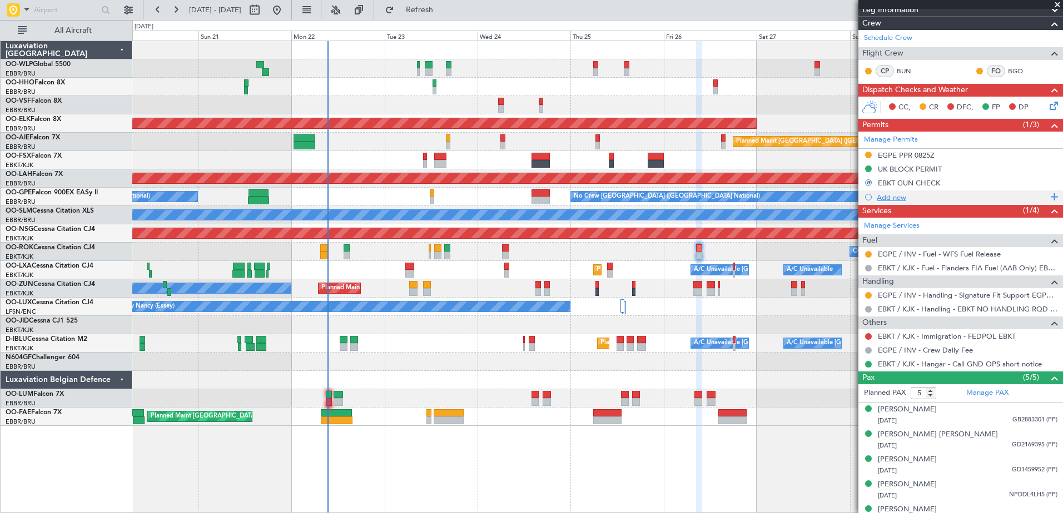
click at [883, 197] on div "Add new" at bounding box center [961, 197] width 171 height 9
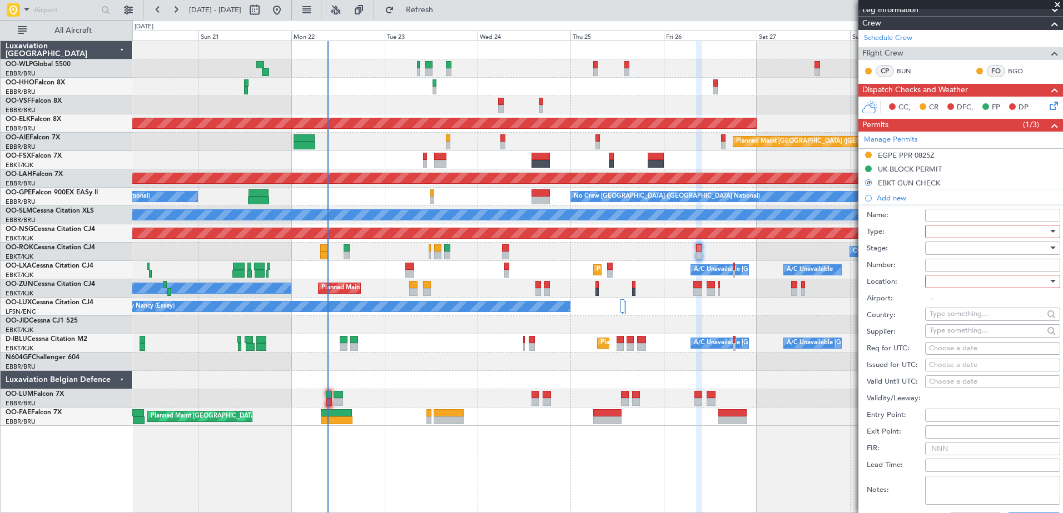
click at [943, 233] on div at bounding box center [988, 231] width 118 height 17
click at [966, 369] on span "CUSTOMS" at bounding box center [988, 370] width 117 height 17
click at [954, 282] on div at bounding box center [988, 281] width 118 height 17
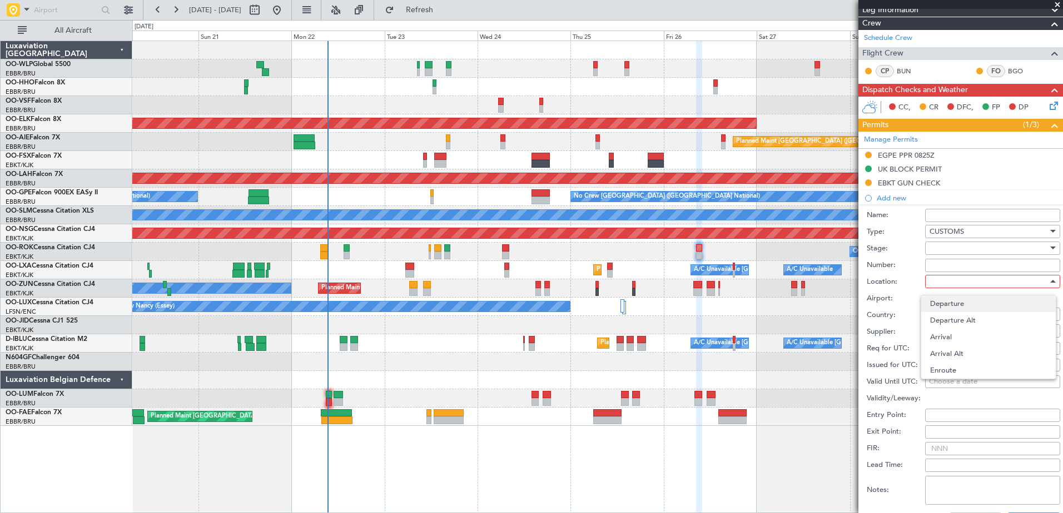
click at [954, 307] on span "Departure" at bounding box center [988, 304] width 117 height 17
type input "EGPE / INV"
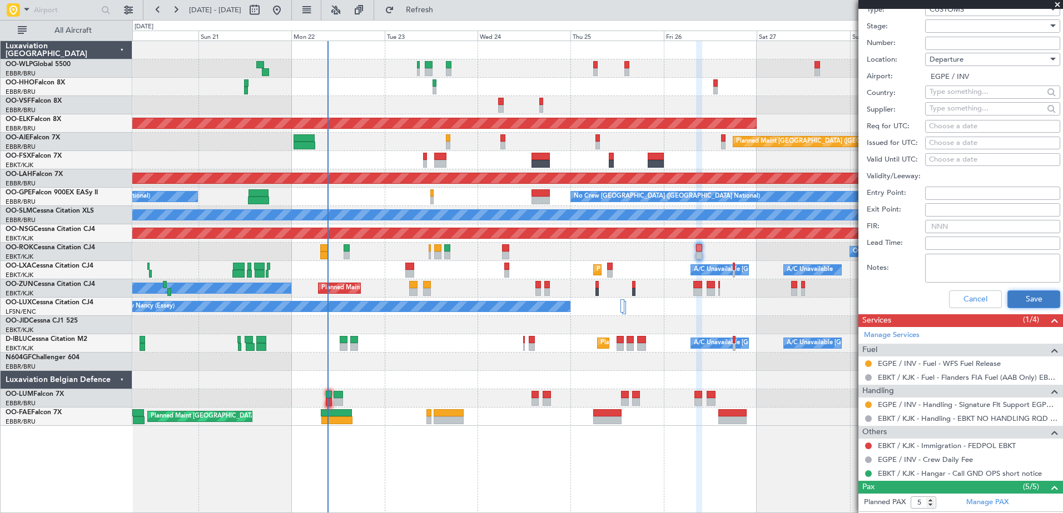
click at [1019, 296] on button "Save" at bounding box center [1033, 300] width 53 height 18
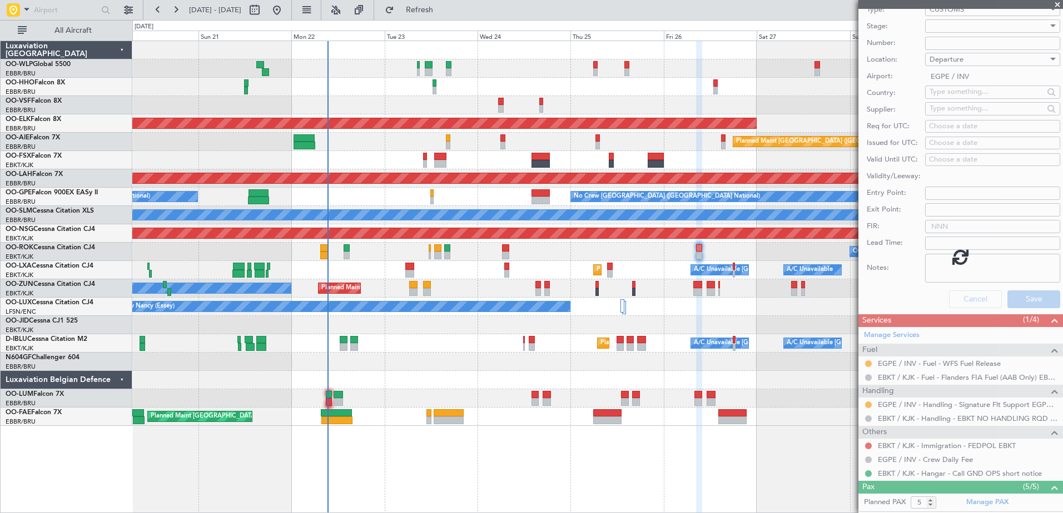
scroll to position [188, 0]
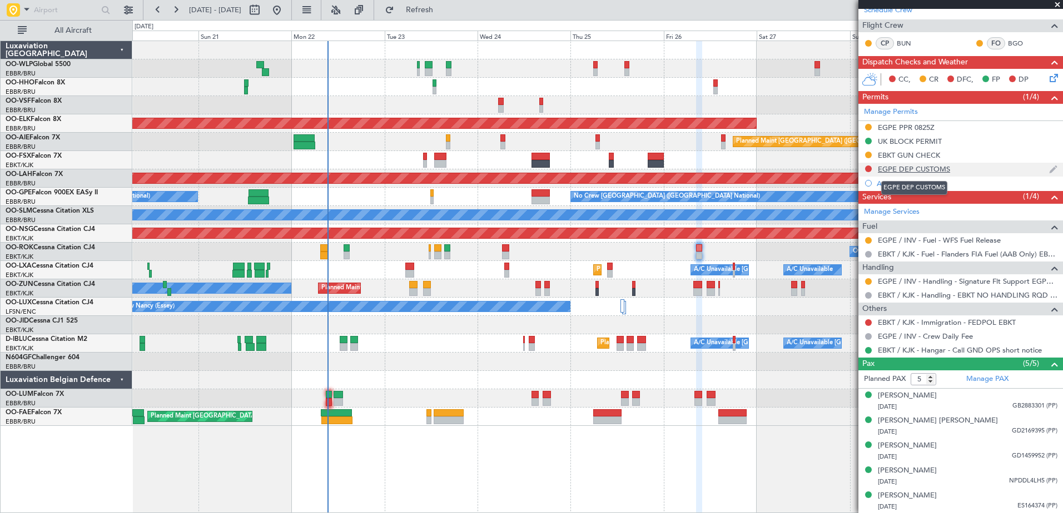
click at [915, 167] on div "EGPE DEP CUSTOMS" at bounding box center [914, 168] width 72 height 9
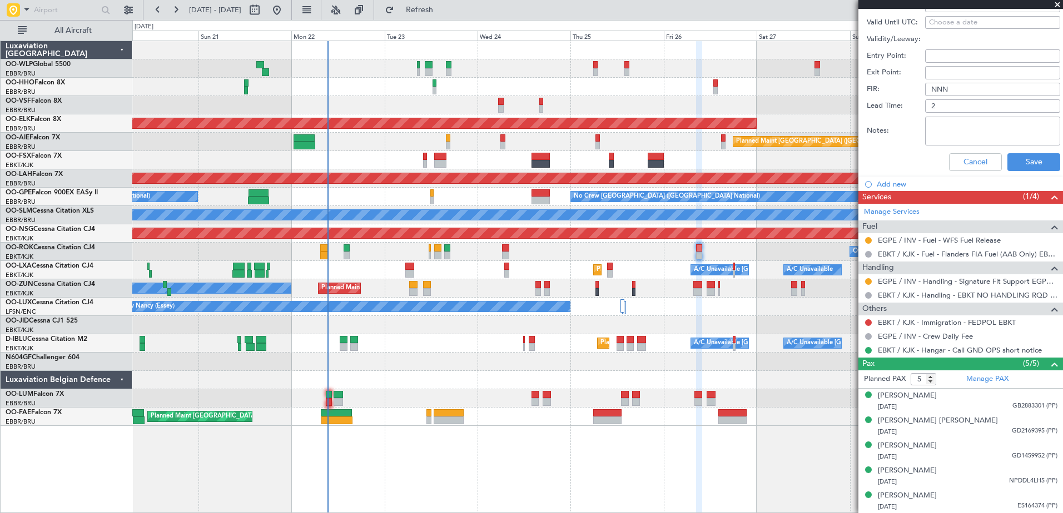
scroll to position [186, 0]
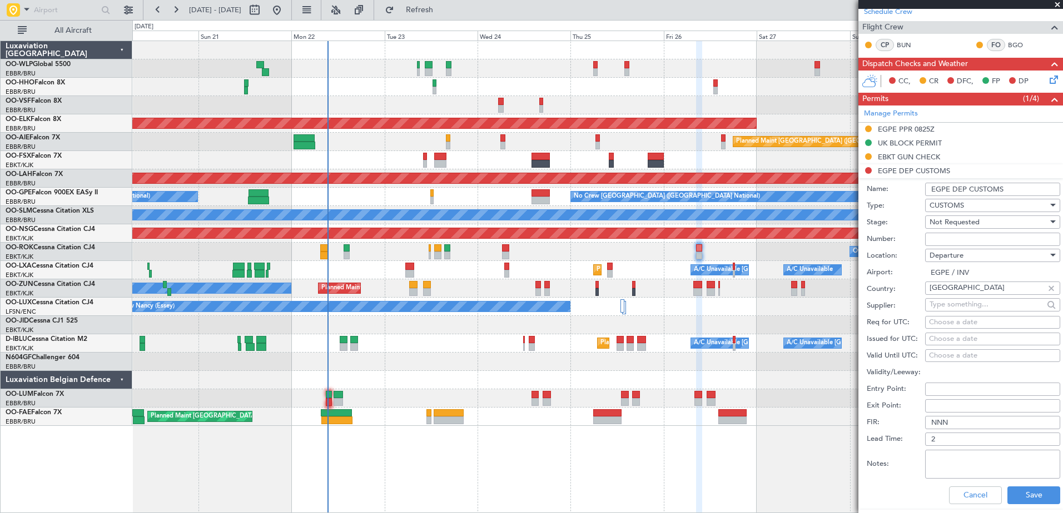
drag, startPoint x: 1001, startPoint y: 190, endPoint x: 954, endPoint y: 188, distance: 47.3
click at [954, 188] on input "EGPE DEP CUSTOMS" at bounding box center [992, 189] width 135 height 13
type input "EGPE GUN CHECK"
click at [1018, 490] on button "Save" at bounding box center [1033, 496] width 53 height 18
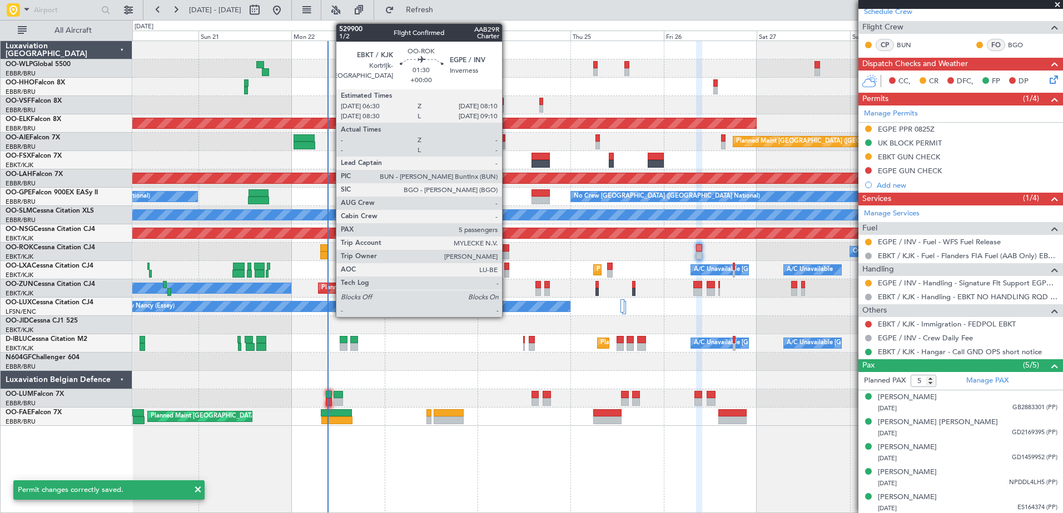
click at [507, 250] on div at bounding box center [505, 249] width 7 height 8
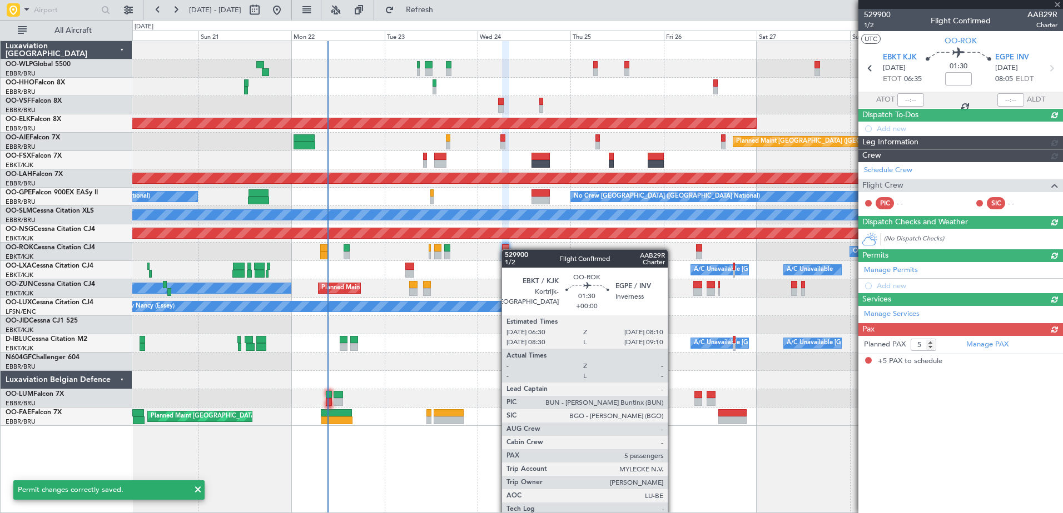
scroll to position [0, 0]
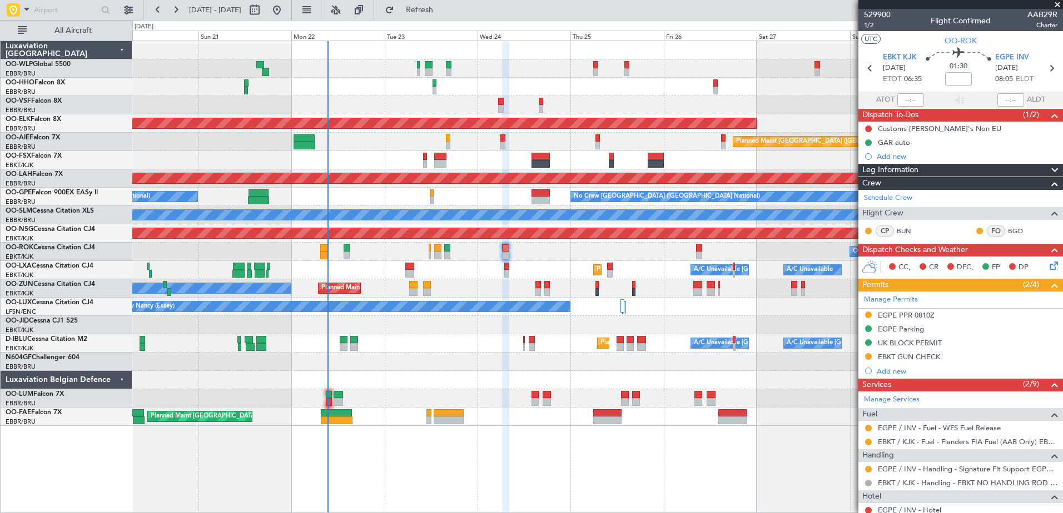
click at [893, 372] on div "Add new" at bounding box center [966, 371] width 181 height 9
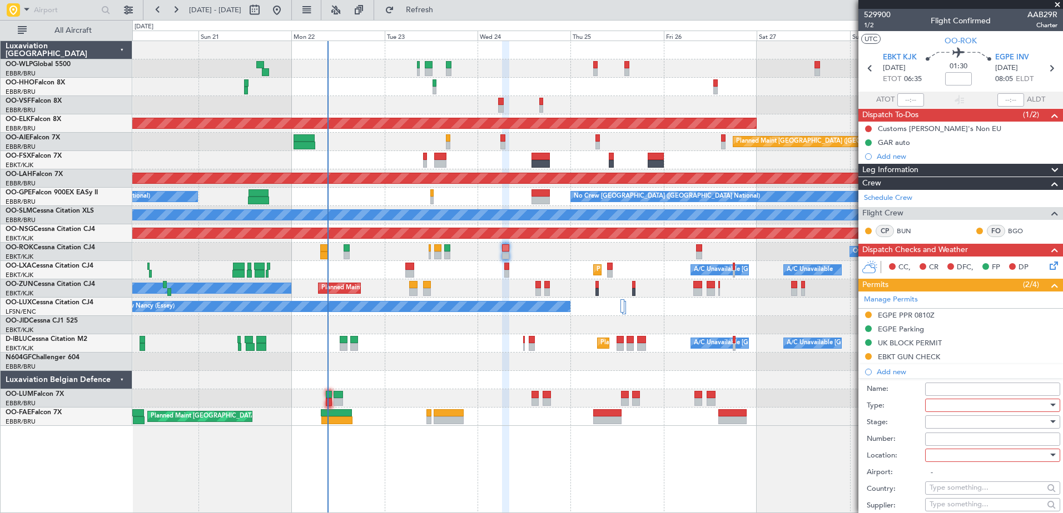
click at [939, 406] on div at bounding box center [988, 405] width 118 height 17
click at [979, 494] on span "CUSTOMS" at bounding box center [988, 489] width 117 height 17
click at [976, 458] on div at bounding box center [988, 455] width 118 height 17
click at [976, 506] on span "Arrival" at bounding box center [988, 511] width 117 height 17
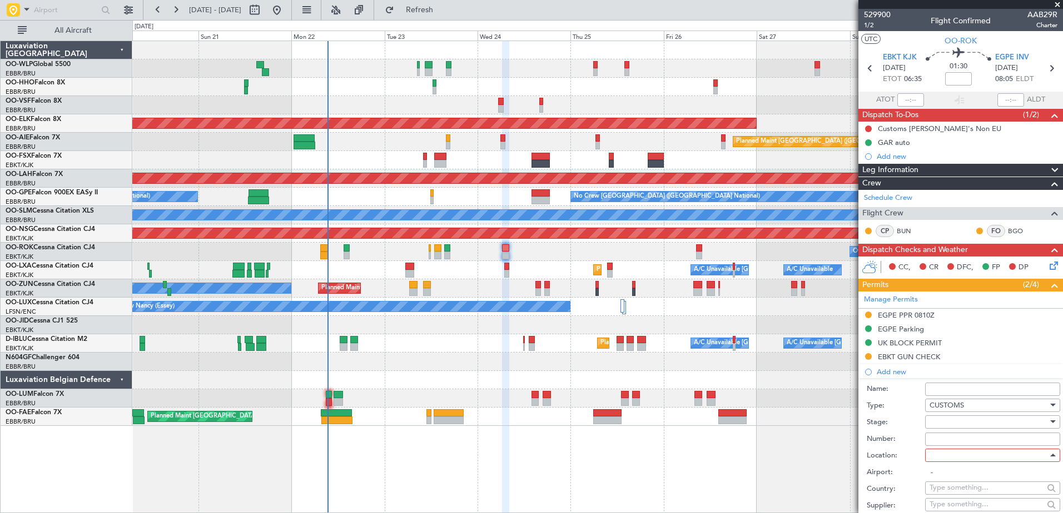
type input "EGPE / INV"
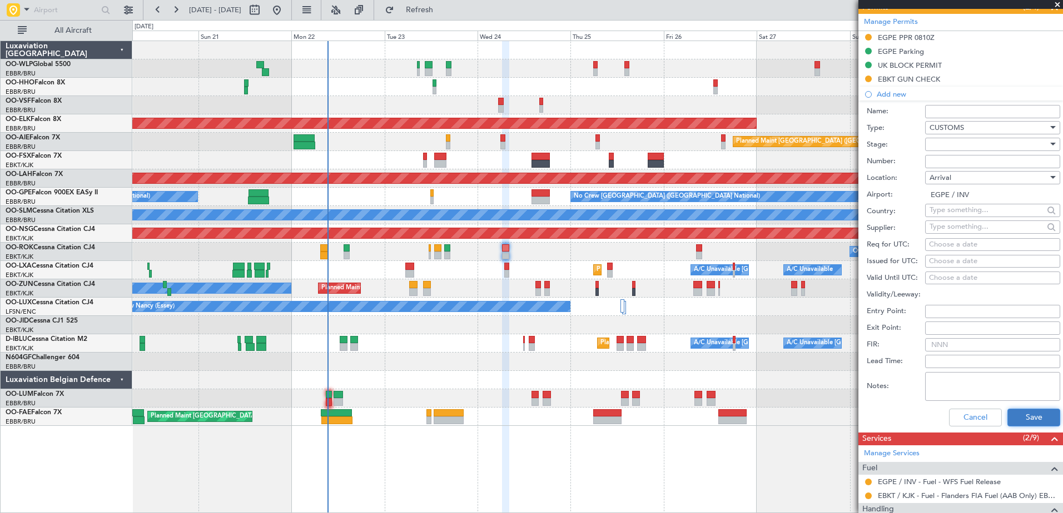
click at [1015, 417] on button "Save" at bounding box center [1033, 418] width 53 height 18
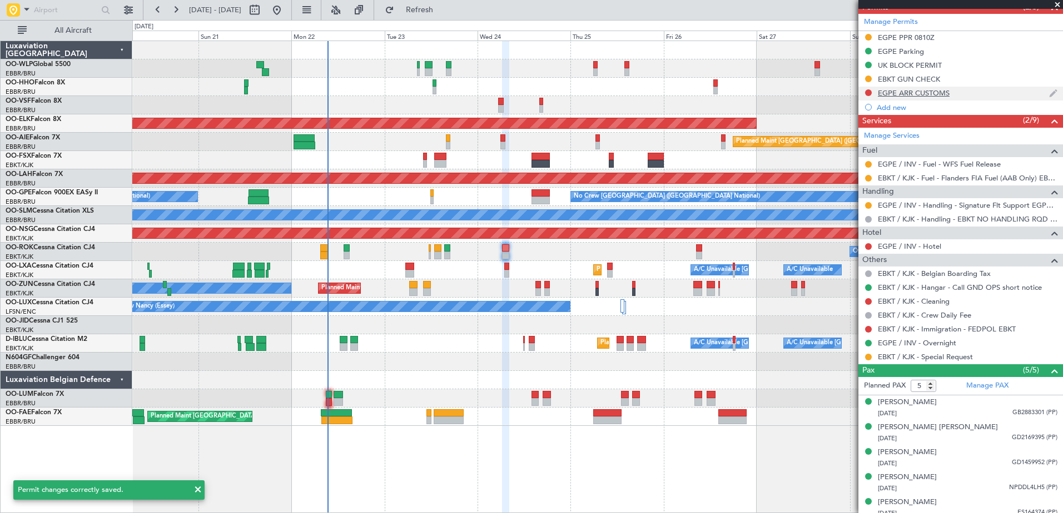
click at [889, 90] on div "EGPE ARR CUSTOMS" at bounding box center [914, 92] width 72 height 9
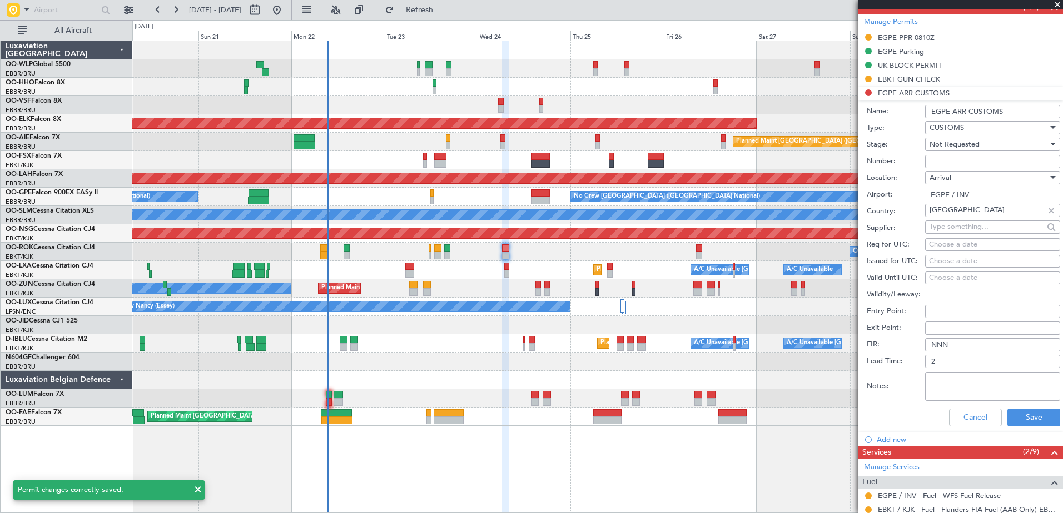
drag, startPoint x: 1007, startPoint y: 109, endPoint x: 951, endPoint y: 113, distance: 56.3
click at [951, 113] on input "EGPE ARR CUSTOMS" at bounding box center [992, 111] width 135 height 13
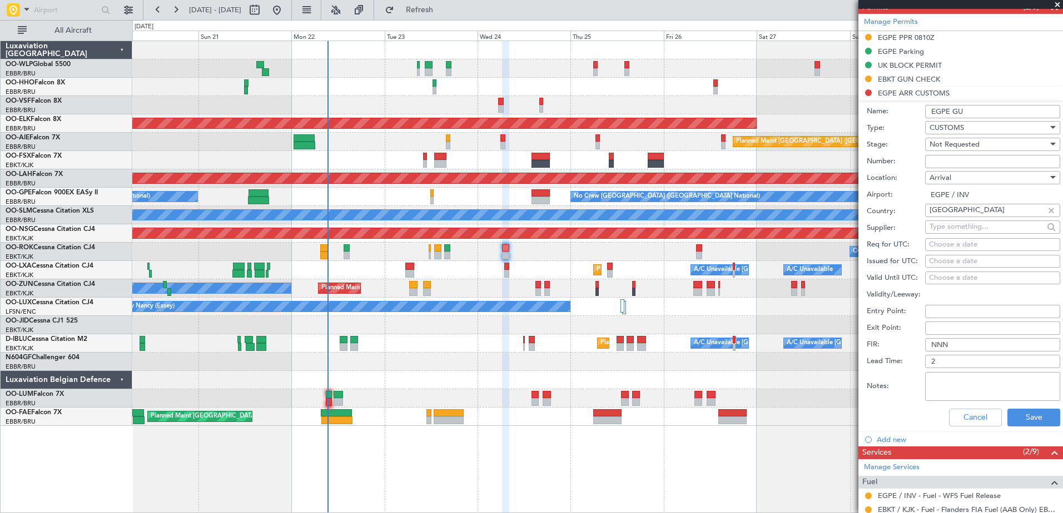
type input "EGPE GUN CHECK"
click at [1041, 417] on button "Save" at bounding box center [1033, 418] width 53 height 18
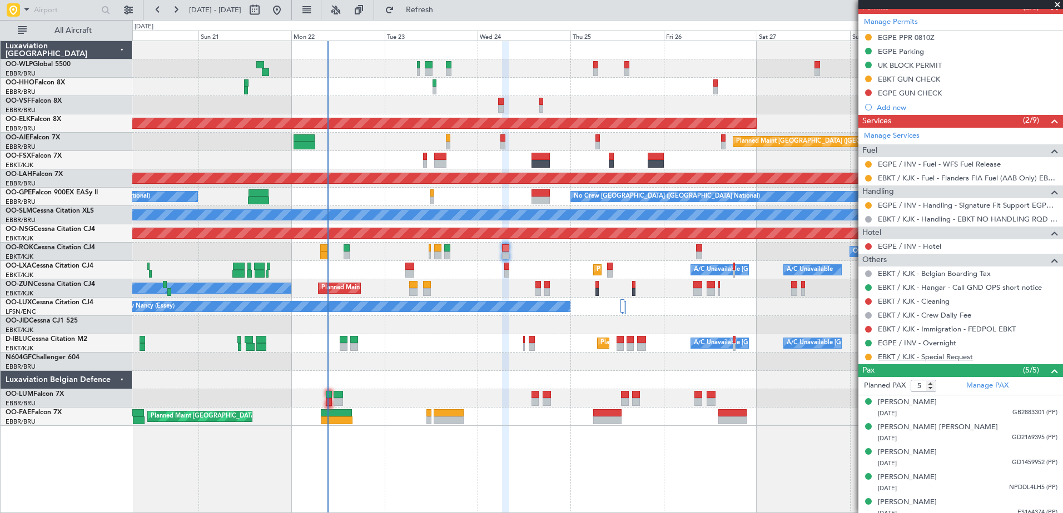
click at [934, 358] on link "EBKT / KJK - Special Request" at bounding box center [925, 356] width 95 height 9
click at [866, 166] on button at bounding box center [868, 164] width 7 height 7
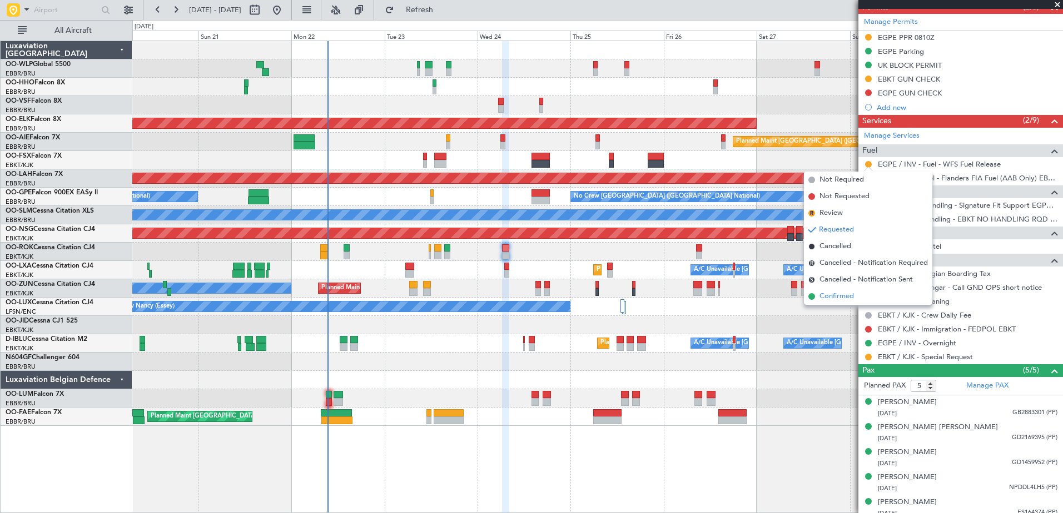
click at [825, 295] on span "Confirmed" at bounding box center [836, 296] width 34 height 11
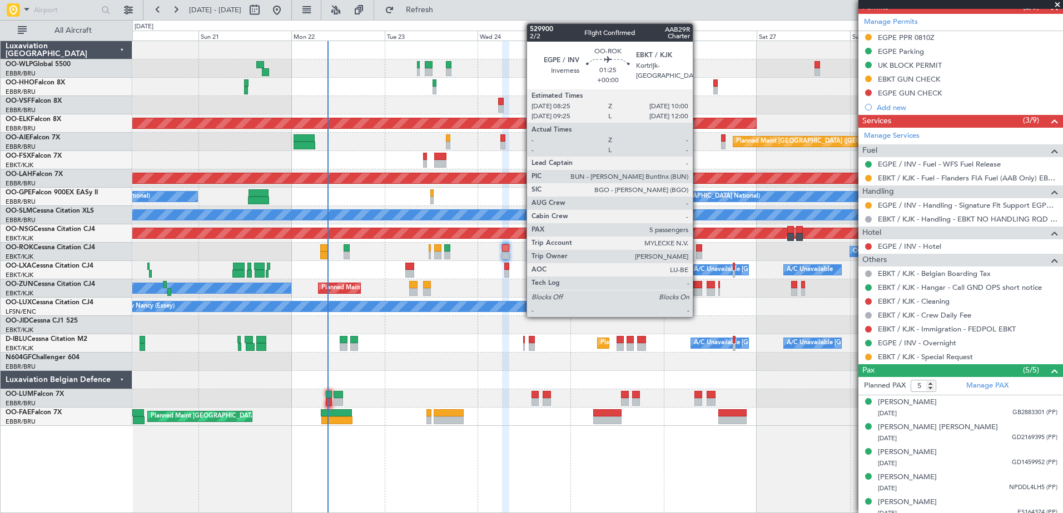
click at [697, 252] on div at bounding box center [699, 256] width 7 height 8
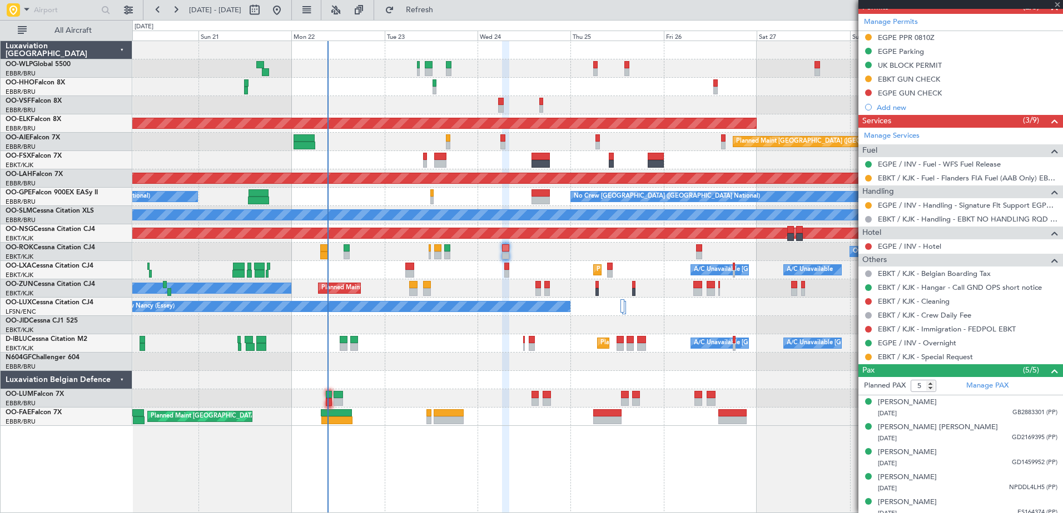
scroll to position [0, 0]
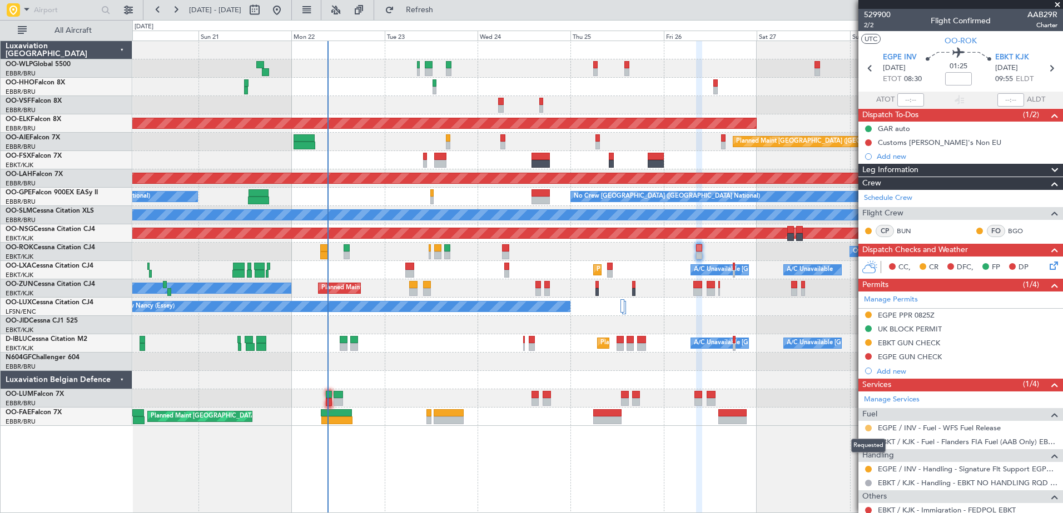
click at [866, 426] on button at bounding box center [868, 428] width 7 height 7
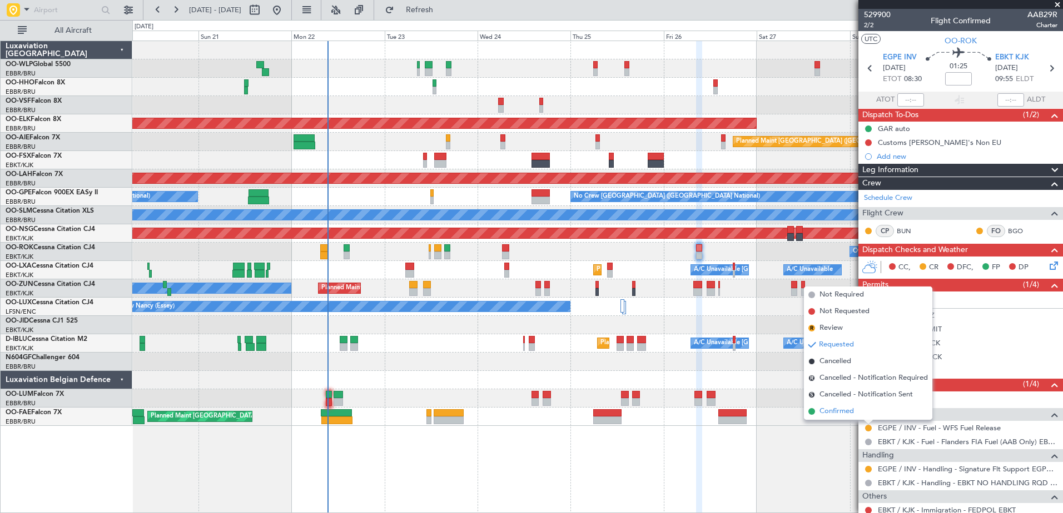
click at [834, 412] on span "Confirmed" at bounding box center [836, 411] width 34 height 11
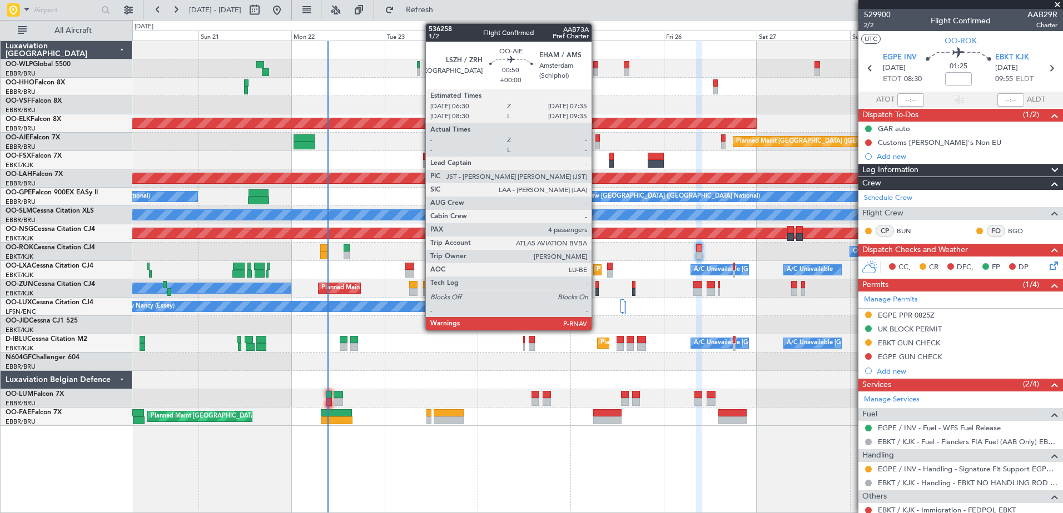
click at [596, 144] on div at bounding box center [597, 146] width 4 height 8
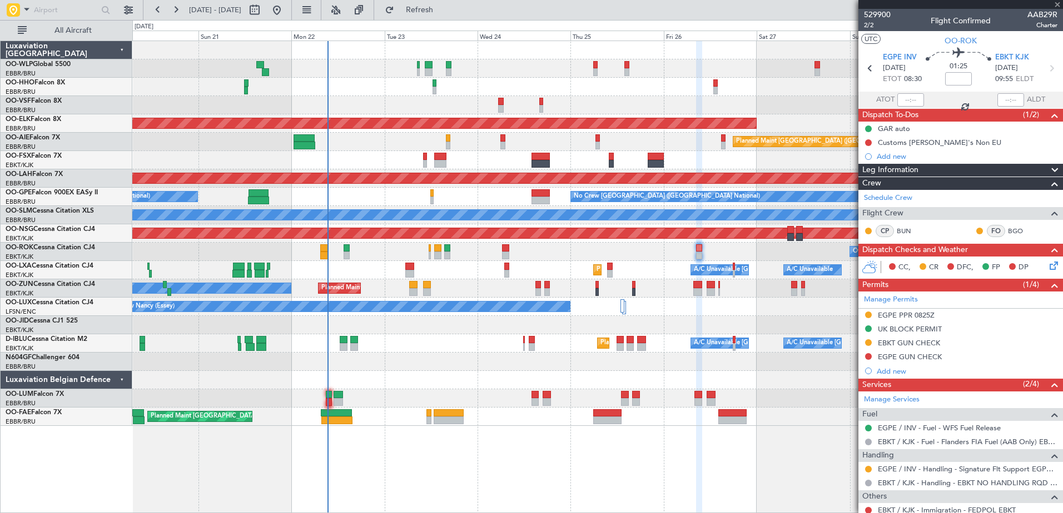
type input "4"
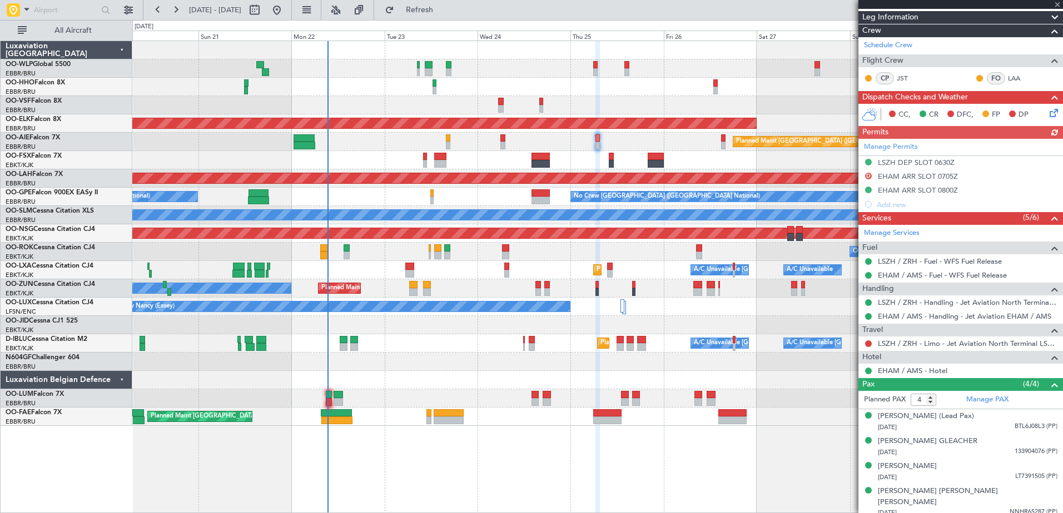
scroll to position [173, 0]
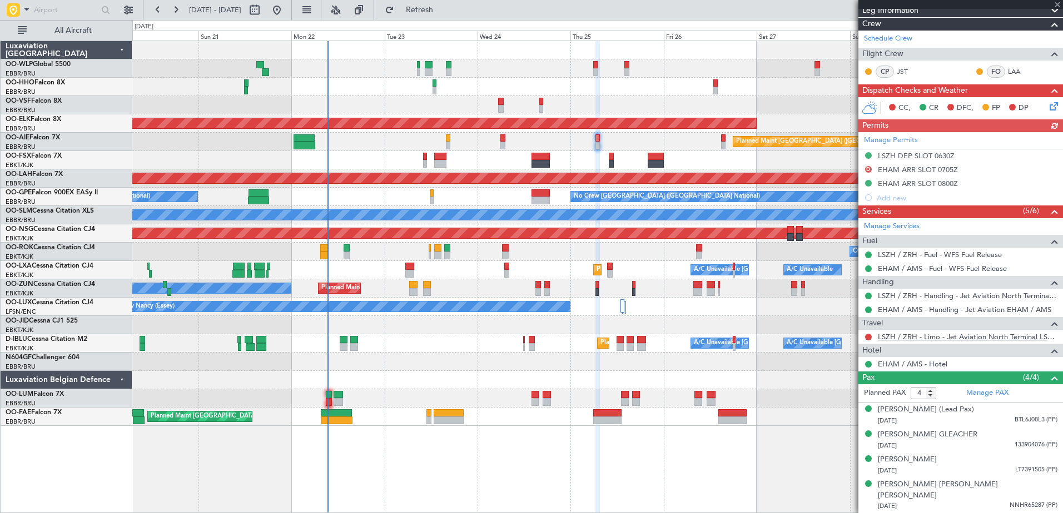
click at [944, 337] on link "LSZH / ZRH - Limo - Jet Aviation North Terminal LSZH / ZRH" at bounding box center [968, 336] width 180 height 9
click at [868, 337] on button at bounding box center [868, 337] width 7 height 7
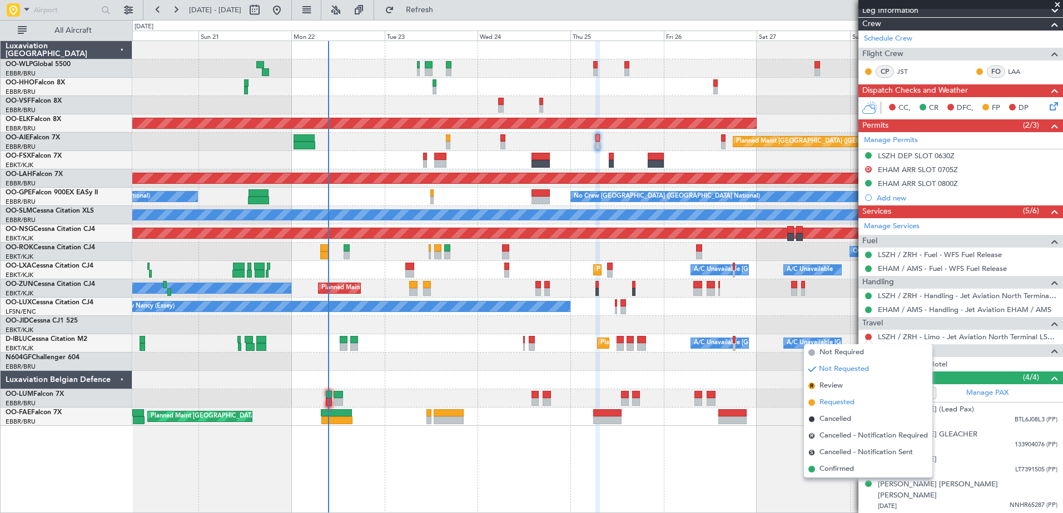
click at [831, 401] on span "Requested" at bounding box center [836, 402] width 35 height 11
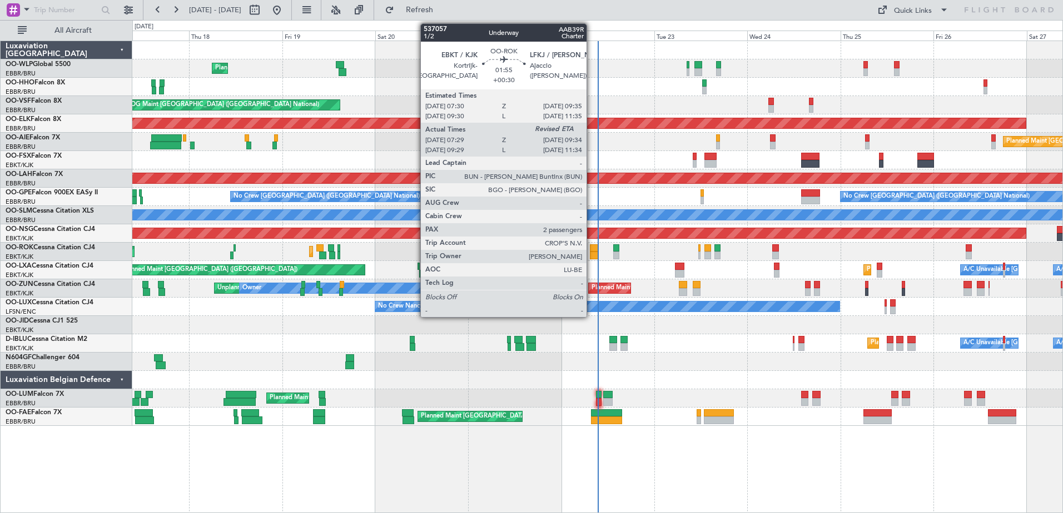
click at [591, 248] on div at bounding box center [594, 249] width 8 height 8
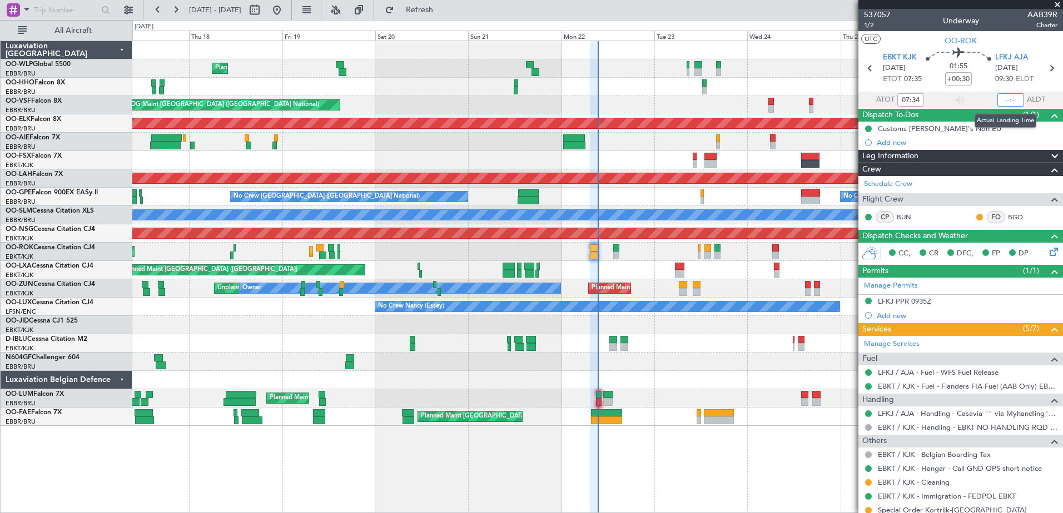
click at [997, 98] on input "text" at bounding box center [1010, 99] width 27 height 13
type input "09:27"
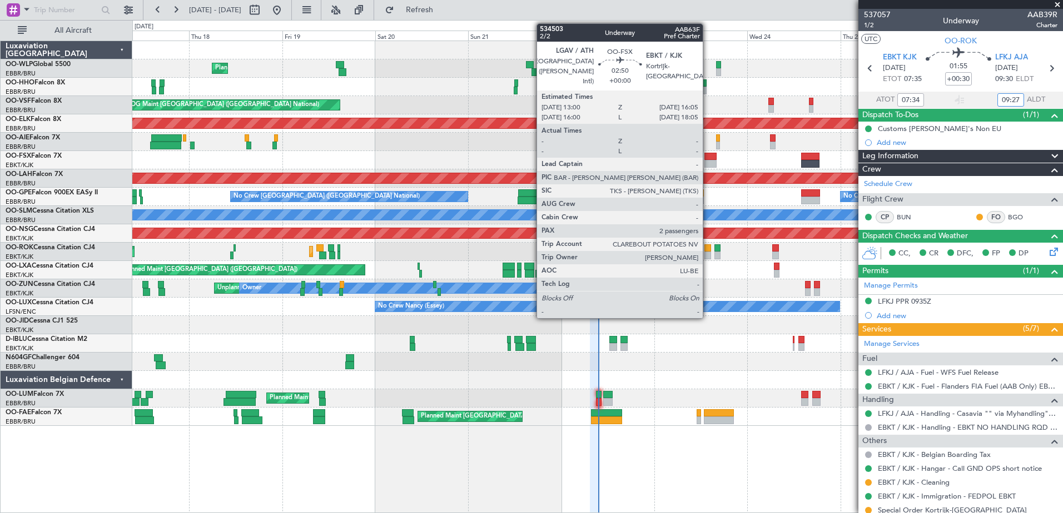
click at [707, 158] on div at bounding box center [710, 157] width 12 height 8
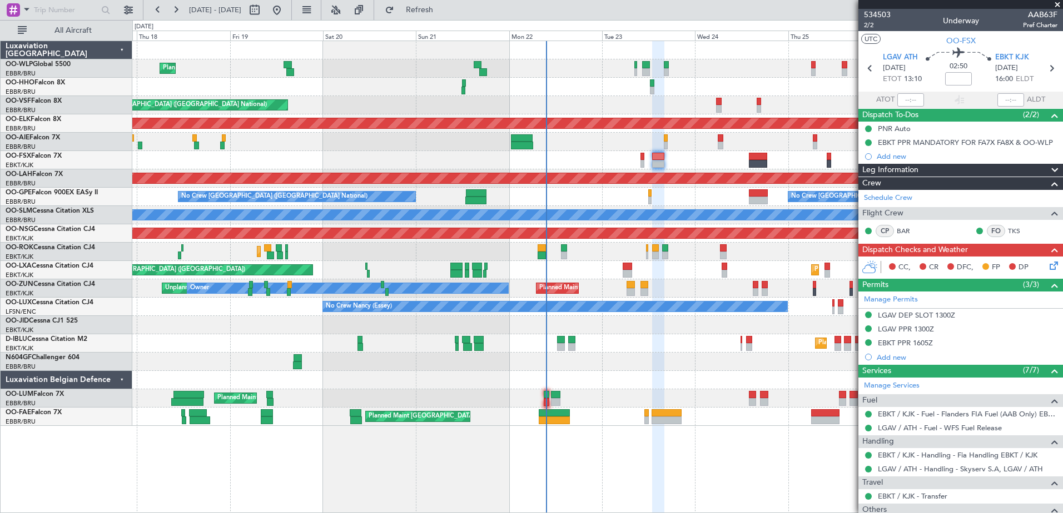
click at [668, 362] on div at bounding box center [597, 362] width 930 height 18
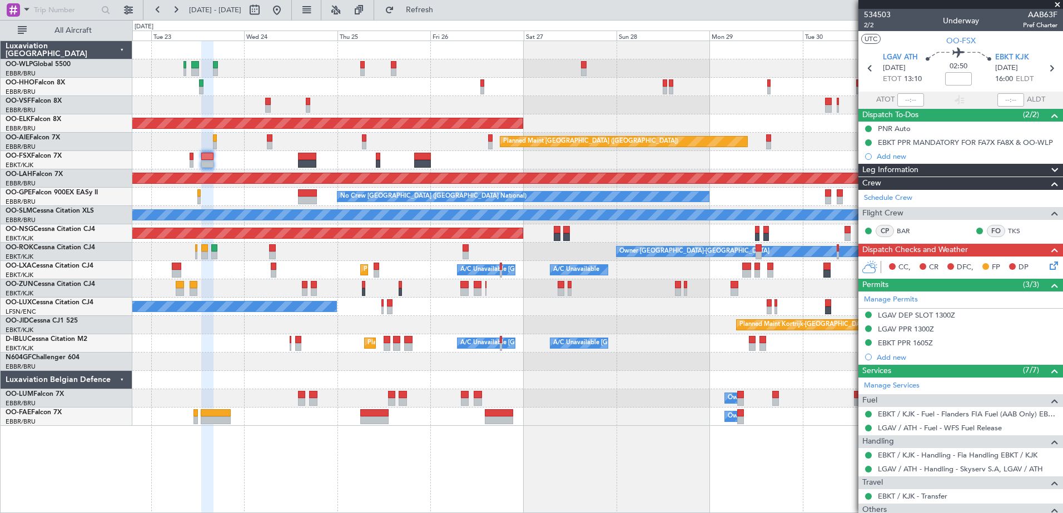
click at [34, 104] on div "Planned Maint Kortrijk-[GEOGRAPHIC_DATA] Planned Maint [GEOGRAPHIC_DATA] ([GEOG…" at bounding box center [531, 266] width 1063 height 493
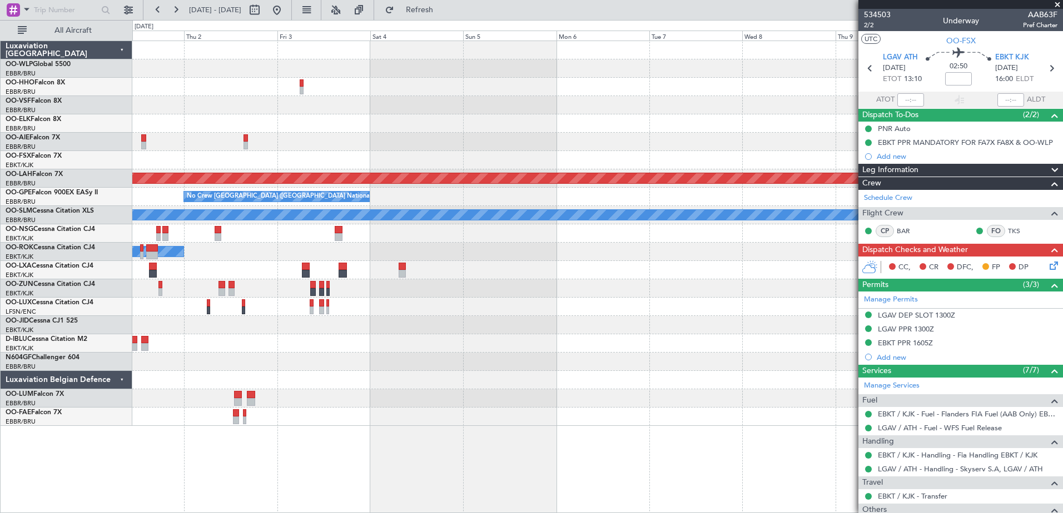
click at [8, 167] on div "Planned Maint [GEOGRAPHIC_DATA] ([GEOGRAPHIC_DATA]) Planned [GEOGRAPHIC_DATA][P…" at bounding box center [531, 266] width 1063 height 493
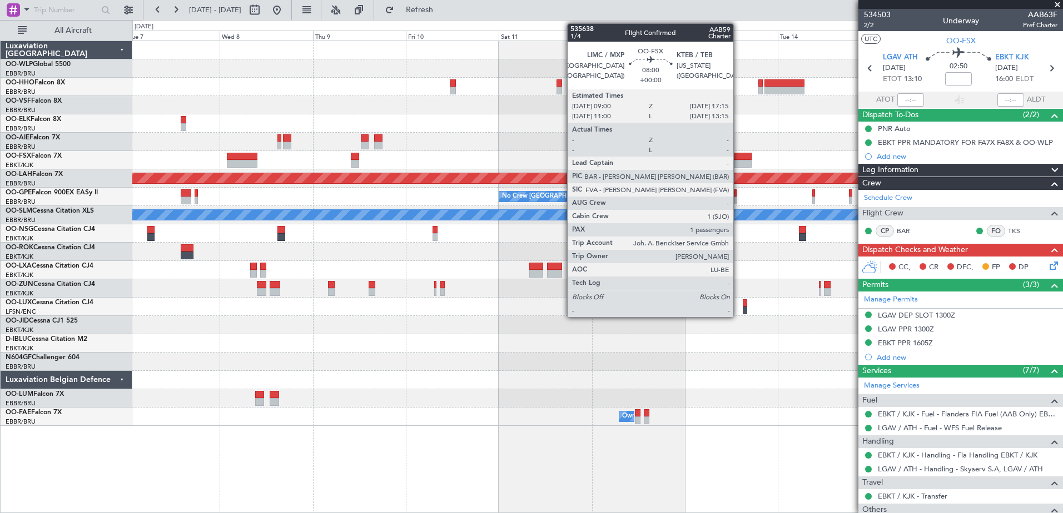
click at [738, 166] on div at bounding box center [735, 164] width 32 height 8
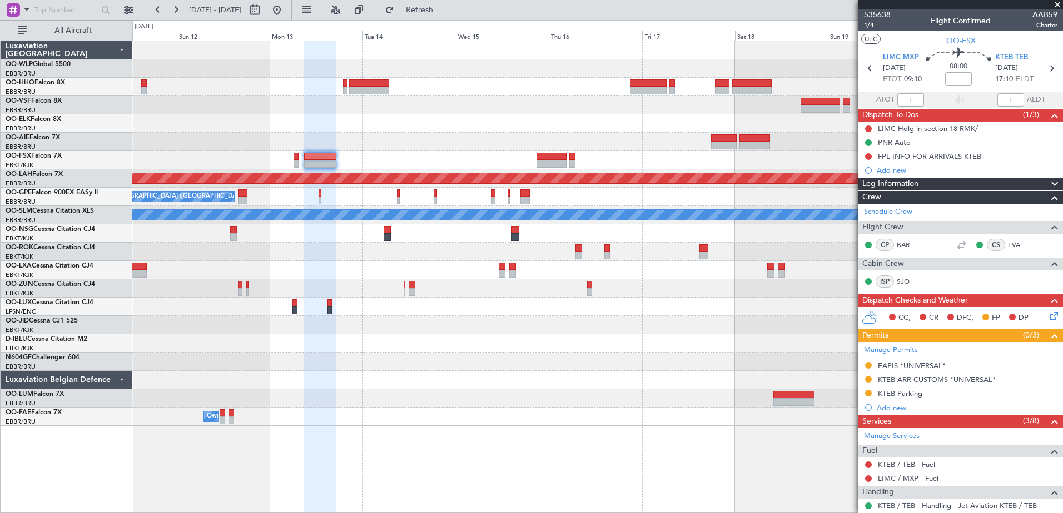
scroll to position [166, 0]
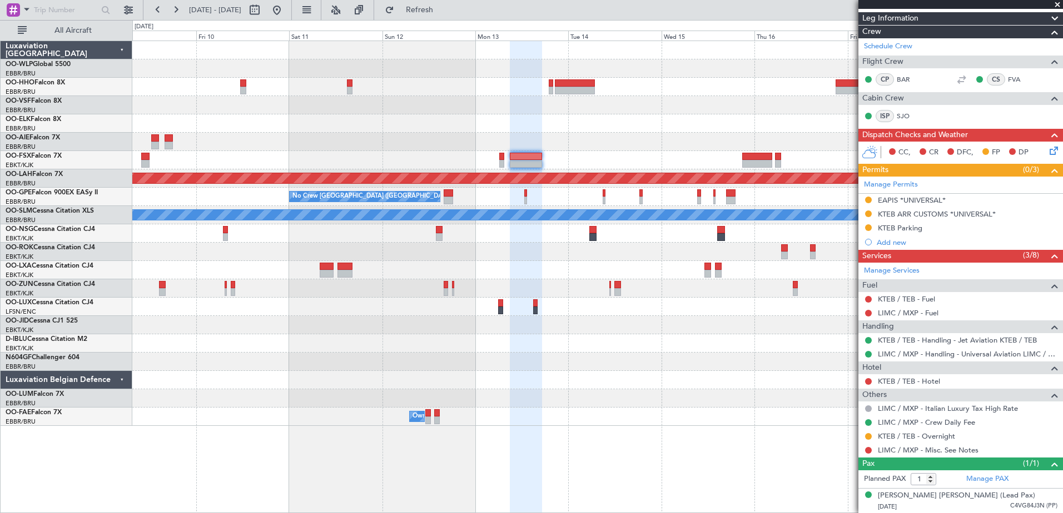
click at [608, 138] on div at bounding box center [597, 142] width 930 height 18
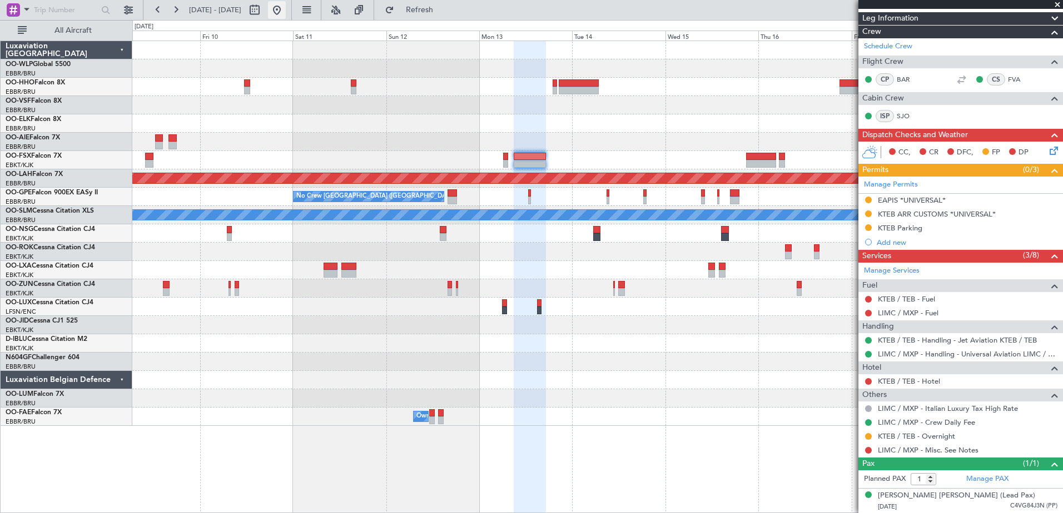
click at [286, 11] on button at bounding box center [277, 10] width 18 height 18
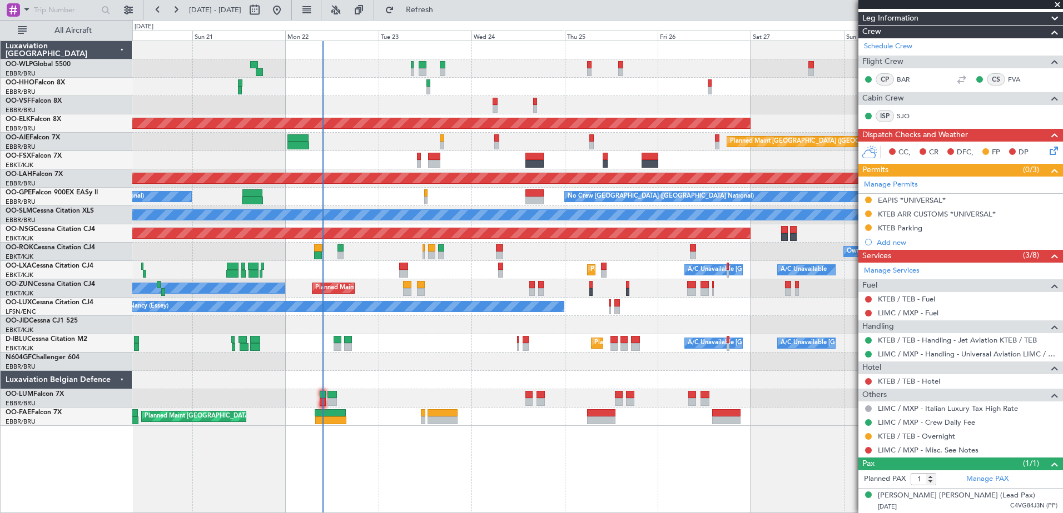
click at [586, 106] on div "AOG Maint [GEOGRAPHIC_DATA] ([GEOGRAPHIC_DATA] National)" at bounding box center [597, 105] width 930 height 18
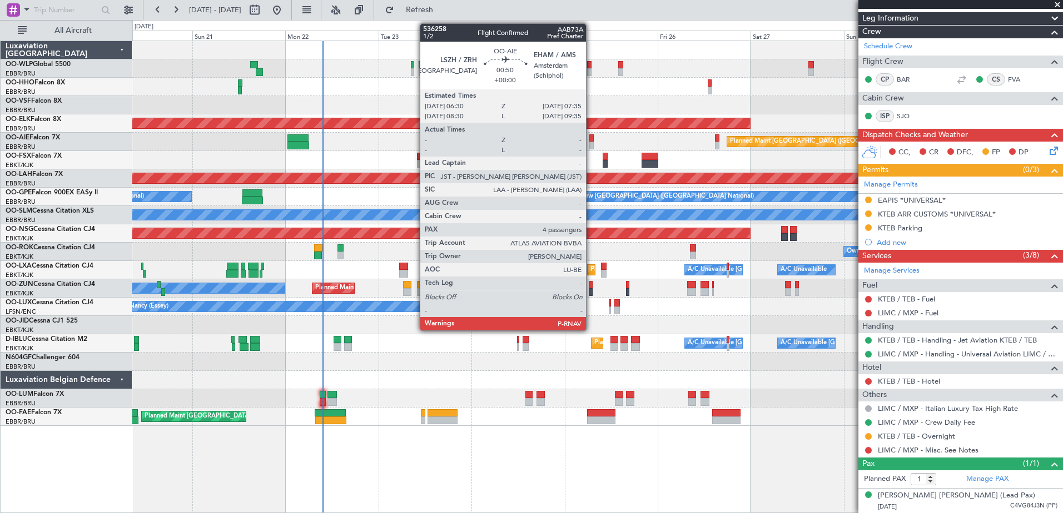
click at [591, 136] on div at bounding box center [591, 138] width 4 height 8
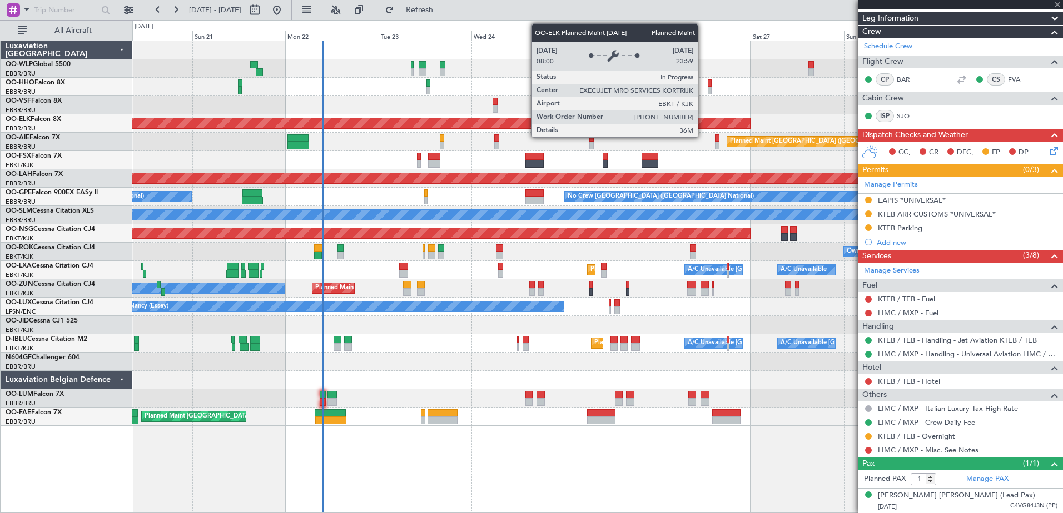
type input "4"
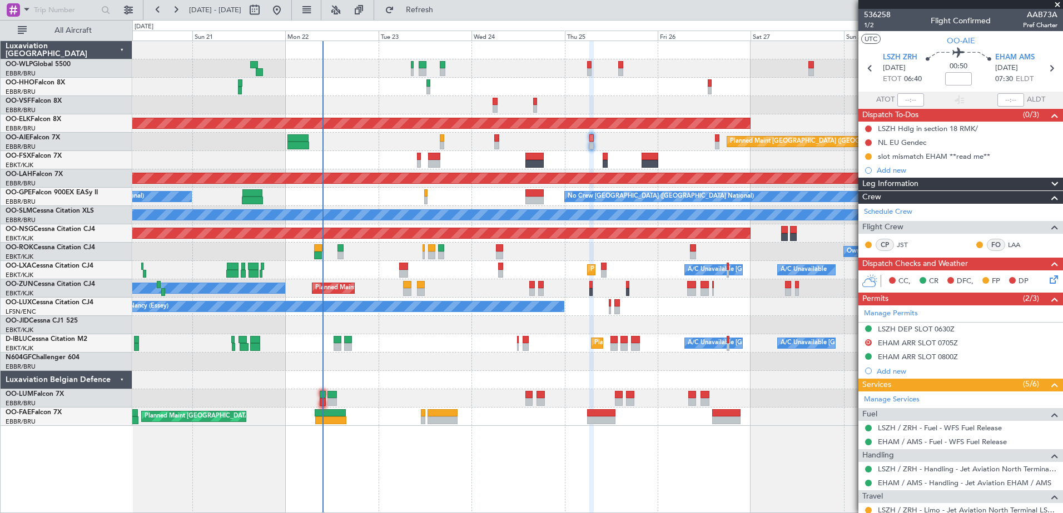
scroll to position [173, 0]
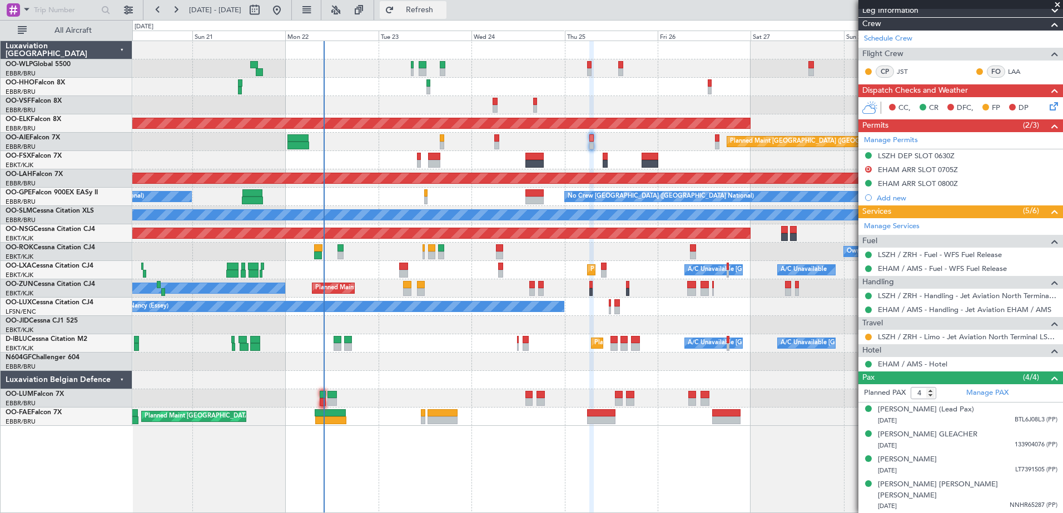
click at [446, 17] on button "Refresh" at bounding box center [413, 10] width 67 height 18
click at [516, 372] on div at bounding box center [597, 380] width 930 height 18
click at [176, 12] on button at bounding box center [176, 10] width 18 height 18
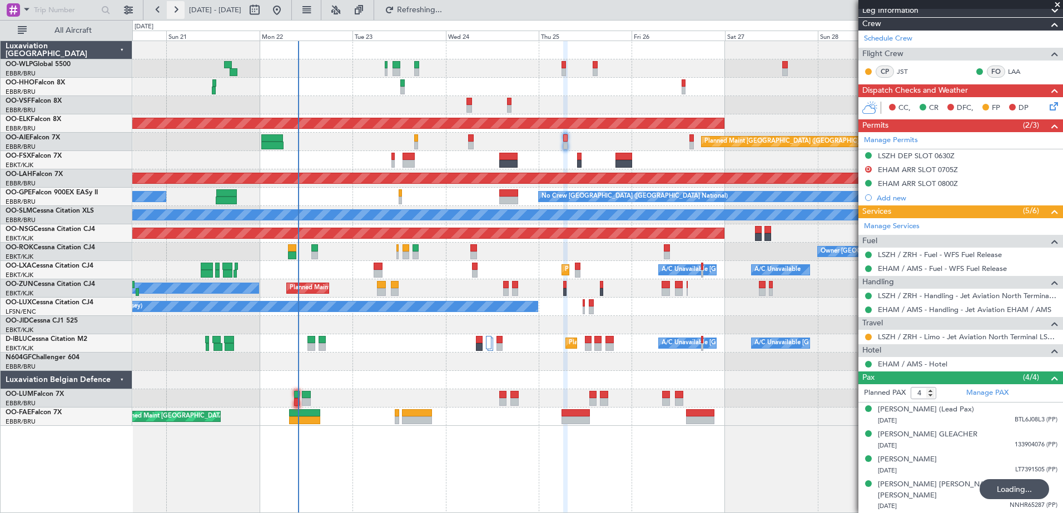
click at [176, 12] on button at bounding box center [176, 10] width 18 height 18
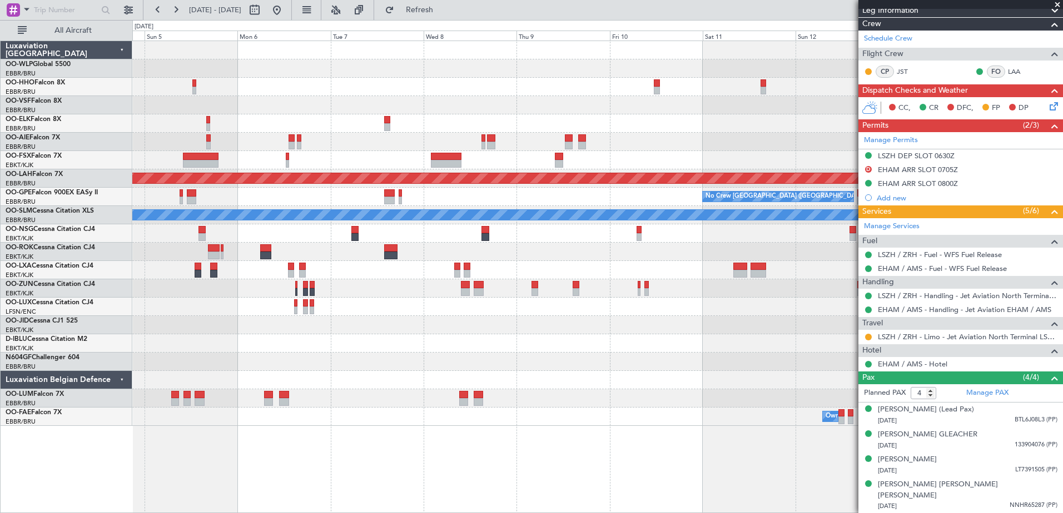
click at [848, 163] on div "Planned Maint [PERSON_NAME]-[GEOGRAPHIC_DATA][PERSON_NAME] ([GEOGRAPHIC_DATA][P…" at bounding box center [597, 233] width 930 height 385
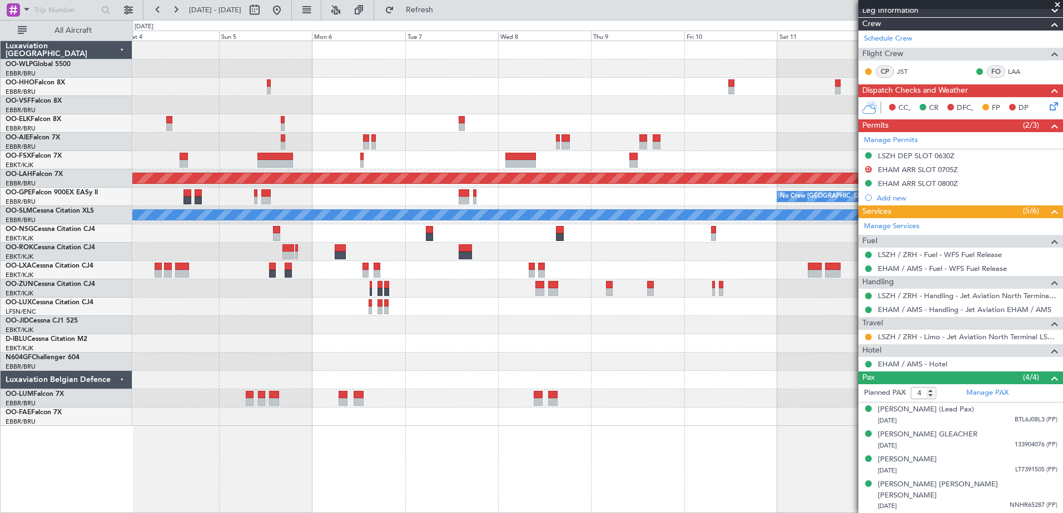
click at [418, 160] on div at bounding box center [597, 160] width 930 height 18
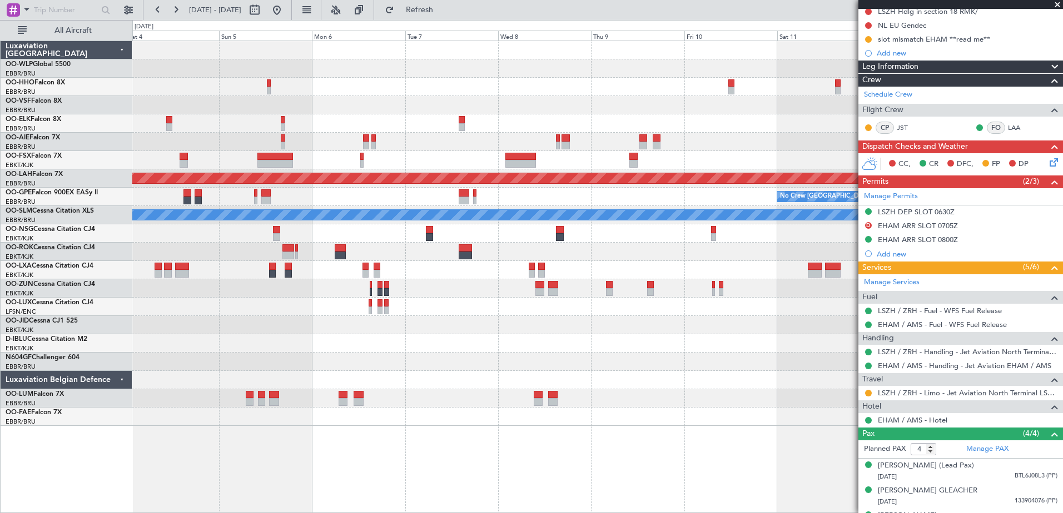
scroll to position [0, 0]
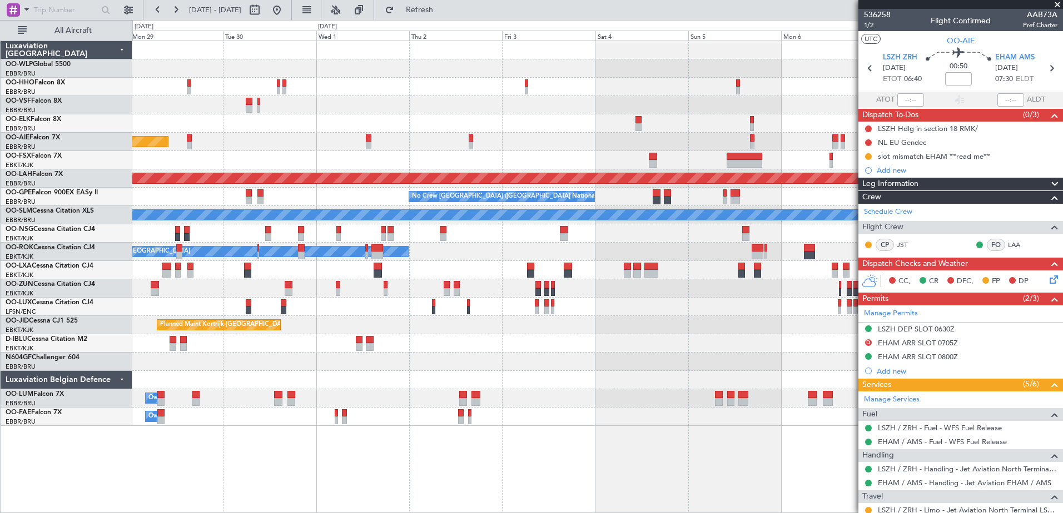
click at [789, 125] on div "Planned Maint Kortrijk-[GEOGRAPHIC_DATA] Planned Maint [GEOGRAPHIC_DATA] ([GEOG…" at bounding box center [597, 233] width 930 height 385
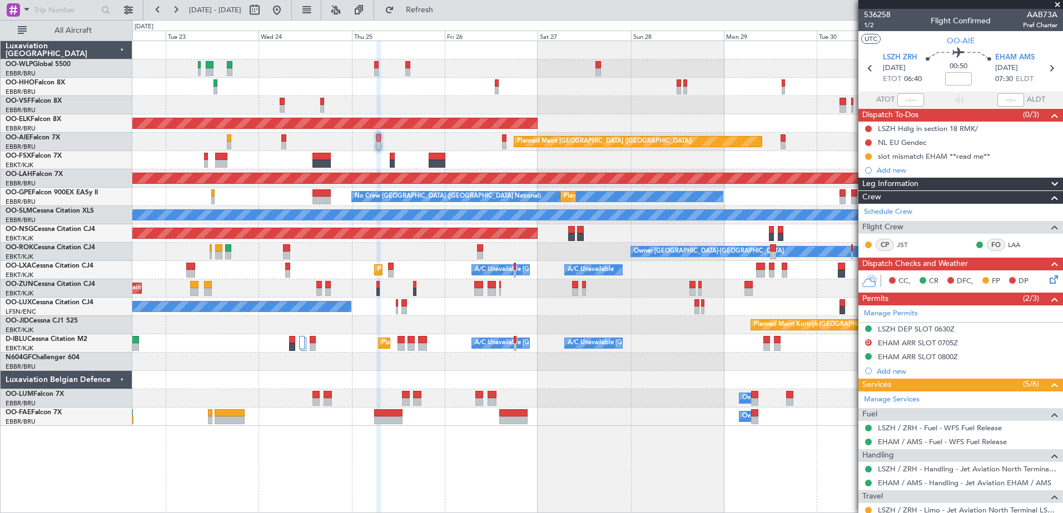
click at [424, 137] on div "Planned Maint [GEOGRAPHIC_DATA] ([GEOGRAPHIC_DATA])" at bounding box center [597, 142] width 930 height 18
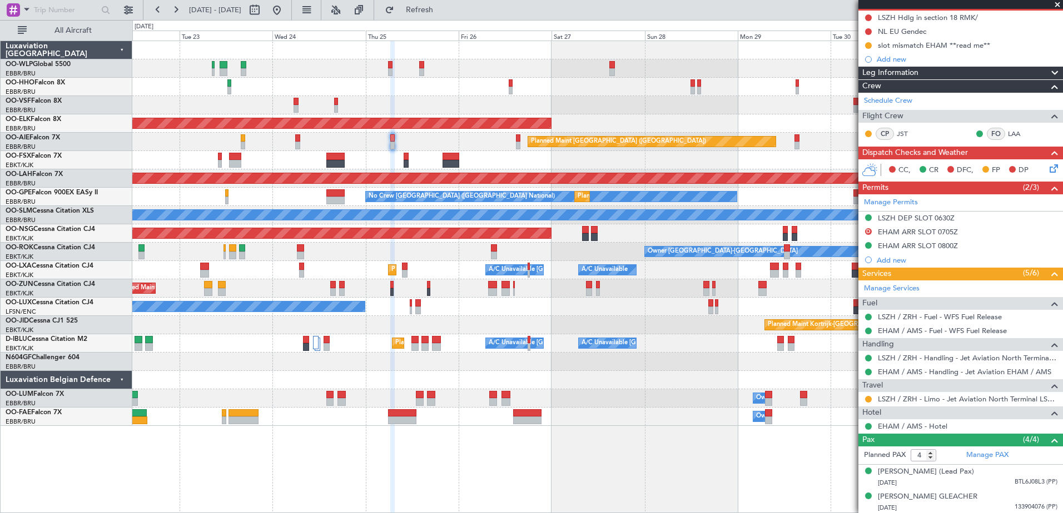
scroll to position [173, 0]
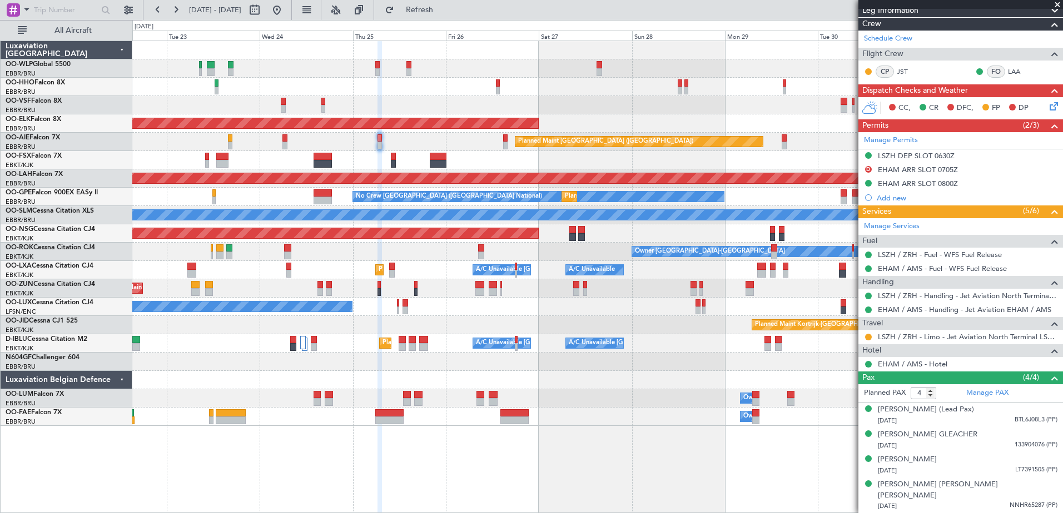
click at [430, 144] on div "Planned Maint [GEOGRAPHIC_DATA] ([GEOGRAPHIC_DATA])" at bounding box center [597, 142] width 930 height 18
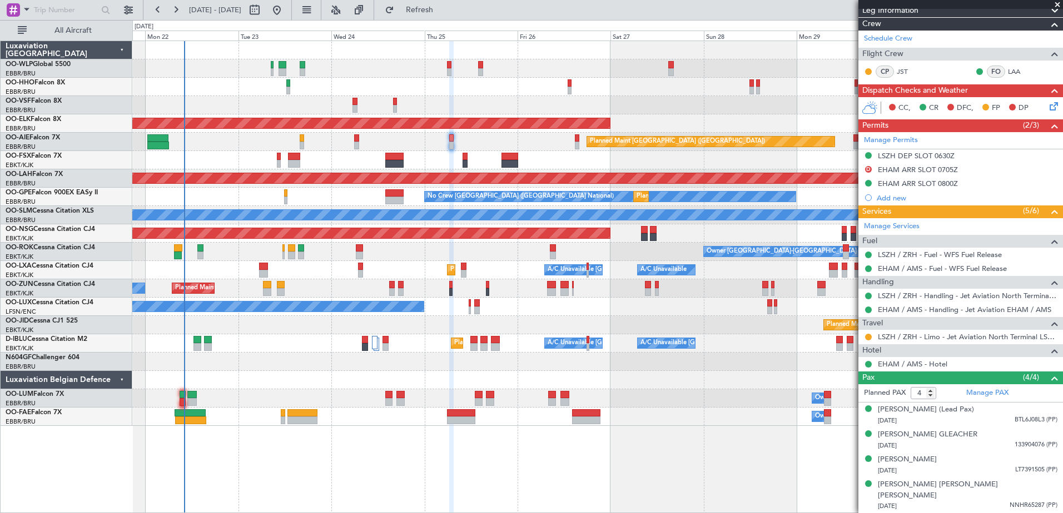
click at [388, 139] on div "Planned Maint [GEOGRAPHIC_DATA] ([GEOGRAPHIC_DATA])" at bounding box center [597, 142] width 930 height 18
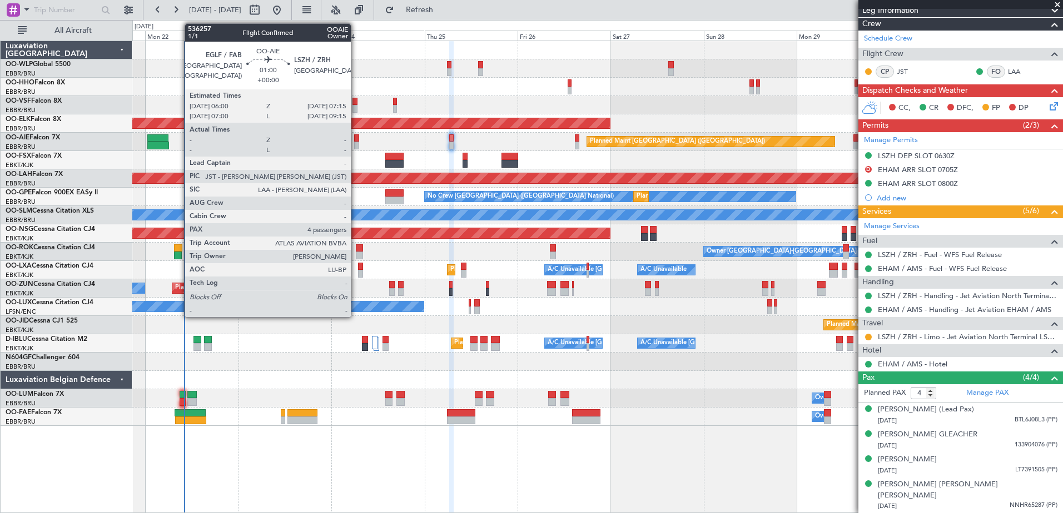
click at [356, 141] on div at bounding box center [356, 138] width 5 height 8
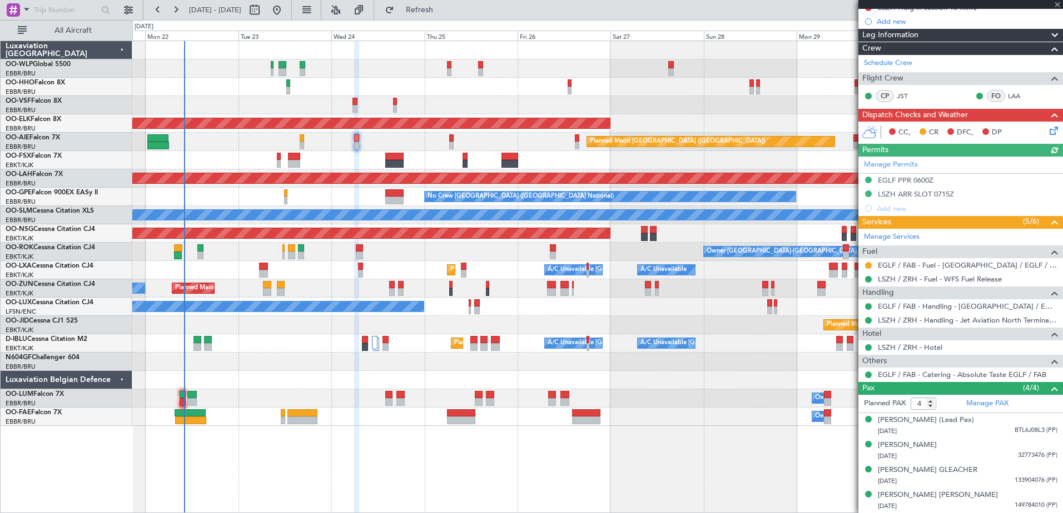
scroll to position [0, 0]
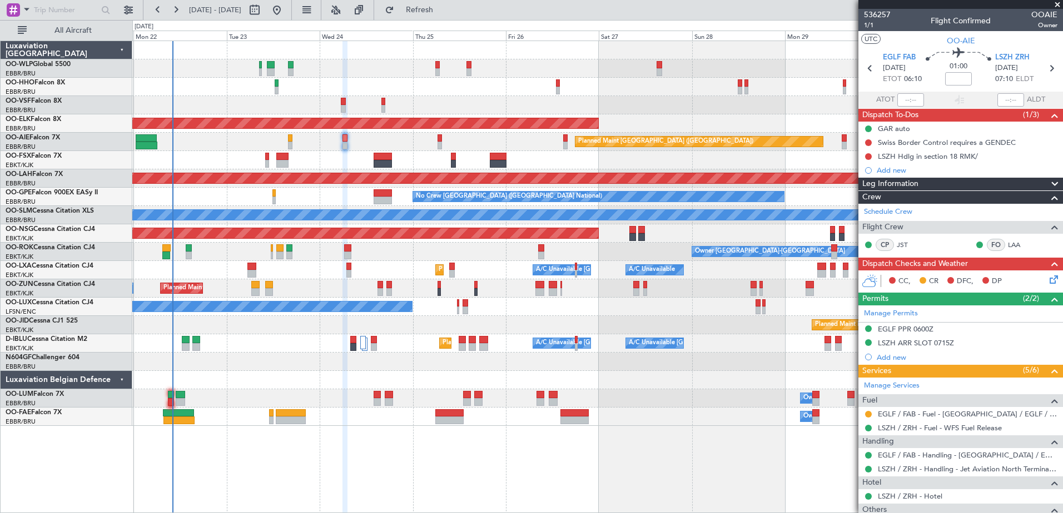
click at [412, 145] on div "Planned Maint [GEOGRAPHIC_DATA] ([GEOGRAPHIC_DATA])" at bounding box center [597, 142] width 930 height 18
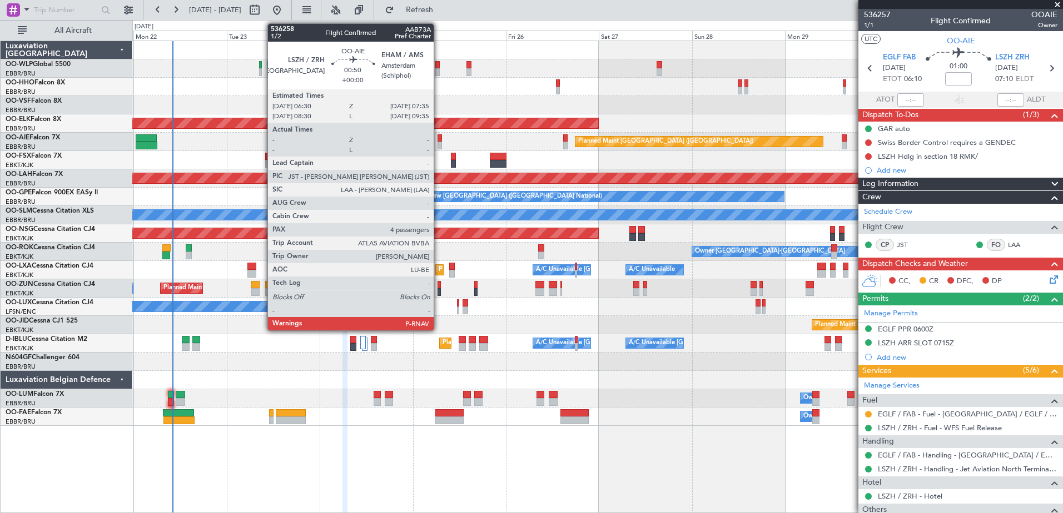
click at [438, 144] on div at bounding box center [439, 146] width 4 height 8
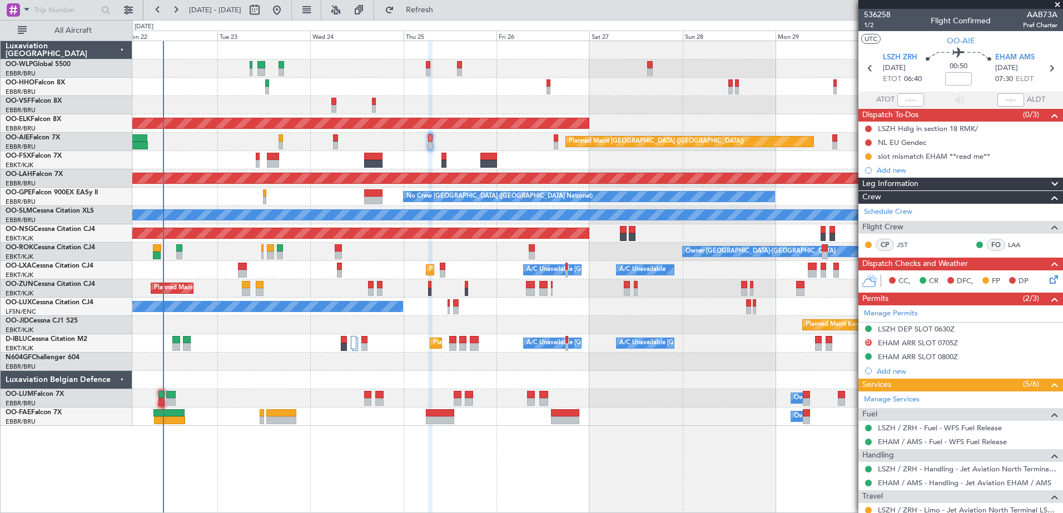
click at [441, 147] on div "Planned Maint [GEOGRAPHIC_DATA] ([GEOGRAPHIC_DATA])" at bounding box center [597, 142] width 930 height 18
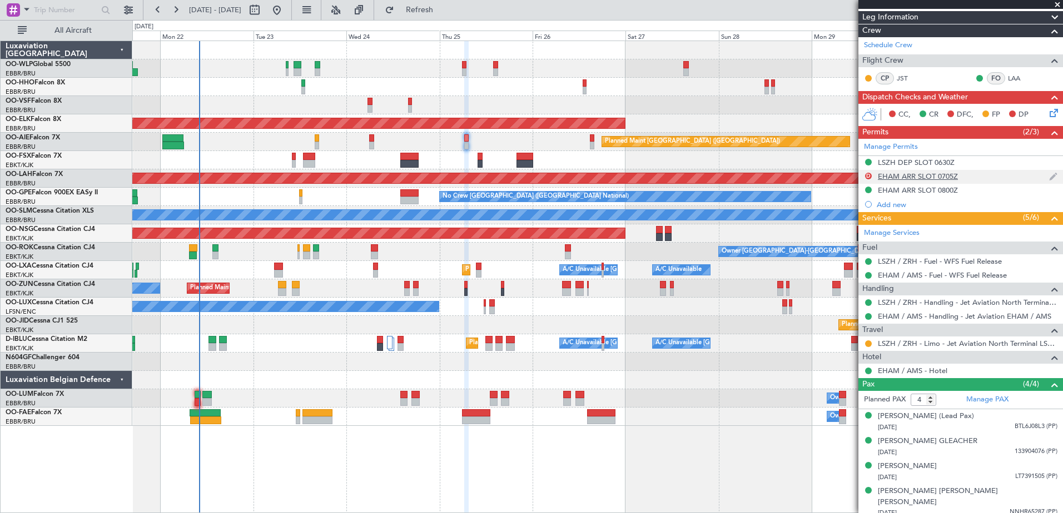
scroll to position [111, 0]
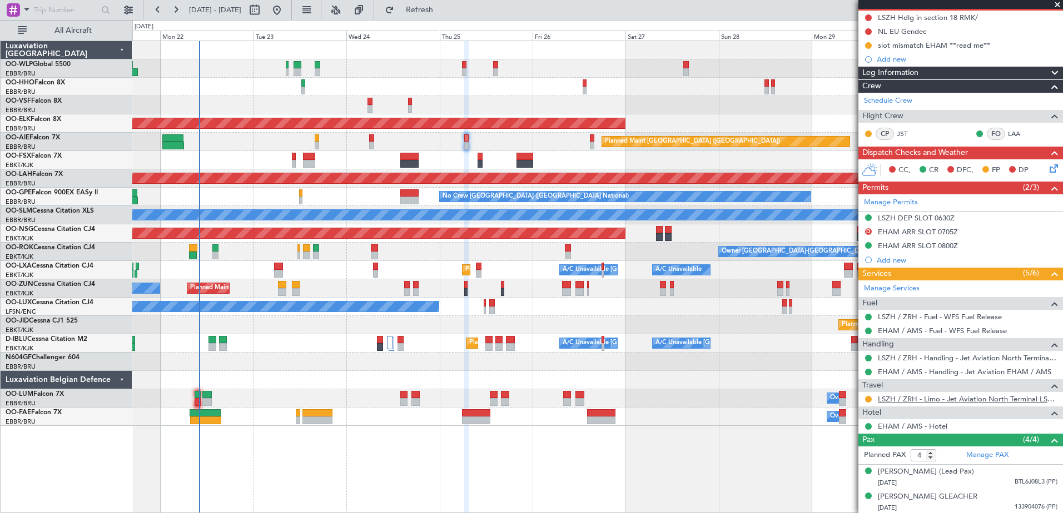
click at [971, 402] on link "LSZH / ZRH - Limo - Jet Aviation North Terminal LSZH / ZRH" at bounding box center [968, 399] width 180 height 9
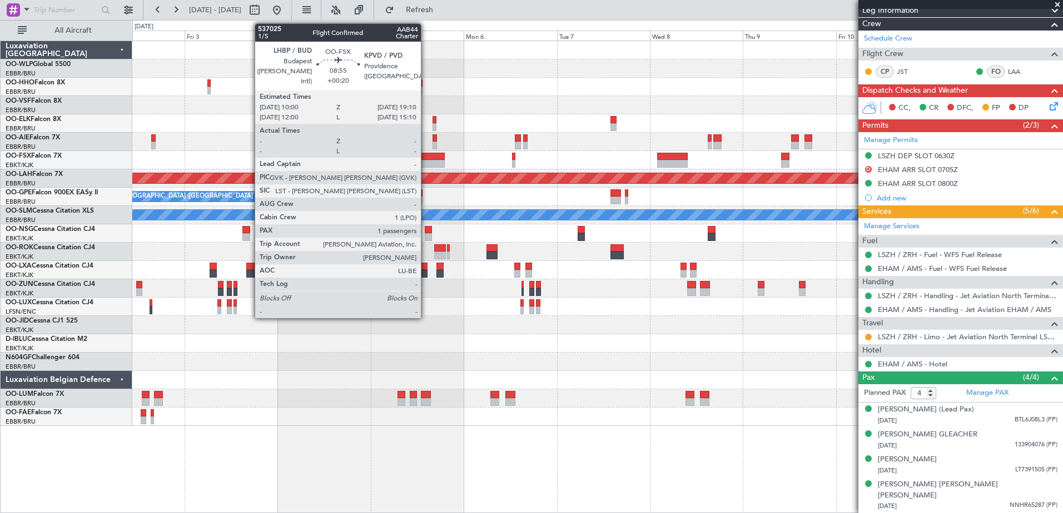
click at [426, 159] on div at bounding box center [427, 157] width 36 height 8
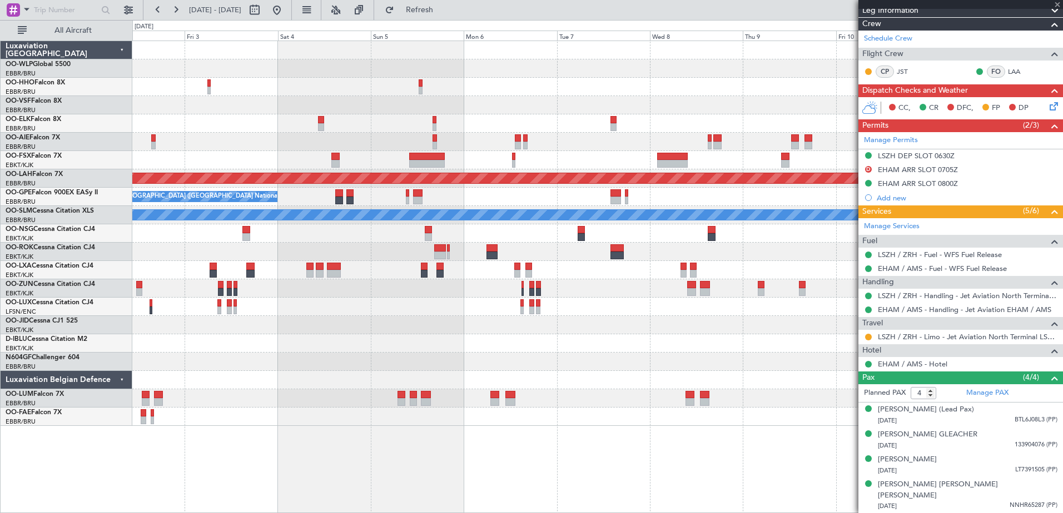
type input "+00:20"
type input "1"
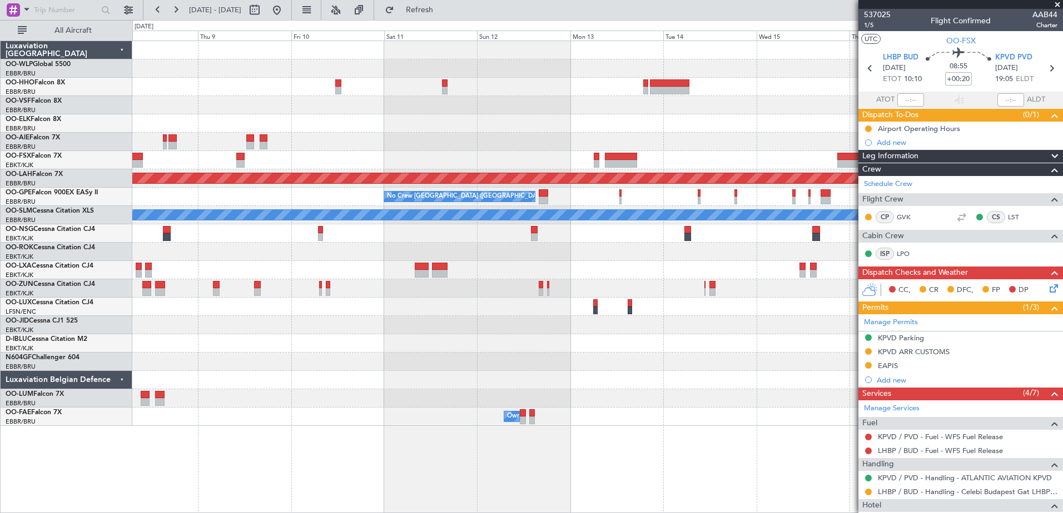
click at [164, 118] on div "Planned Maint [PERSON_NAME]-[GEOGRAPHIC_DATA][PERSON_NAME] ([GEOGRAPHIC_DATA][P…" at bounding box center [597, 233] width 930 height 385
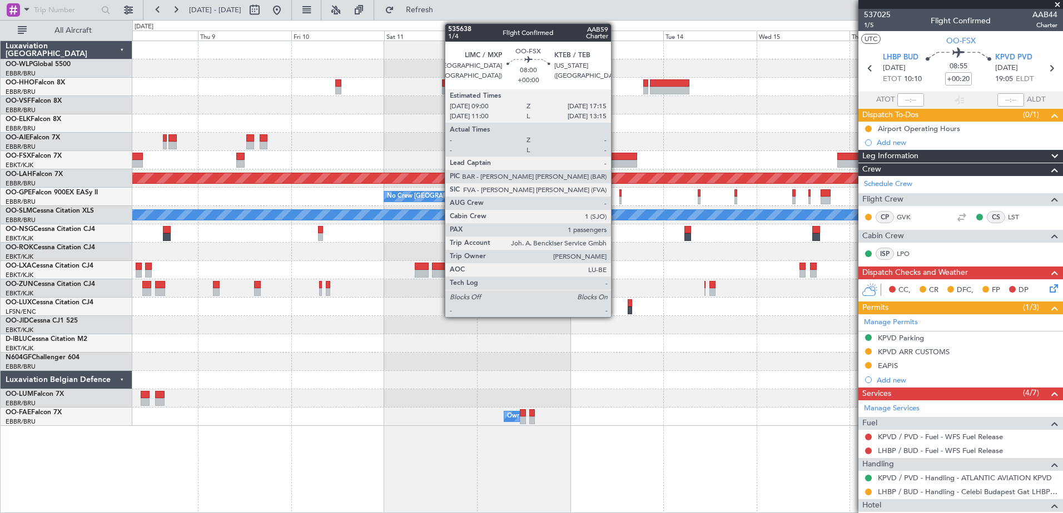
click at [616, 155] on div at bounding box center [621, 157] width 32 height 8
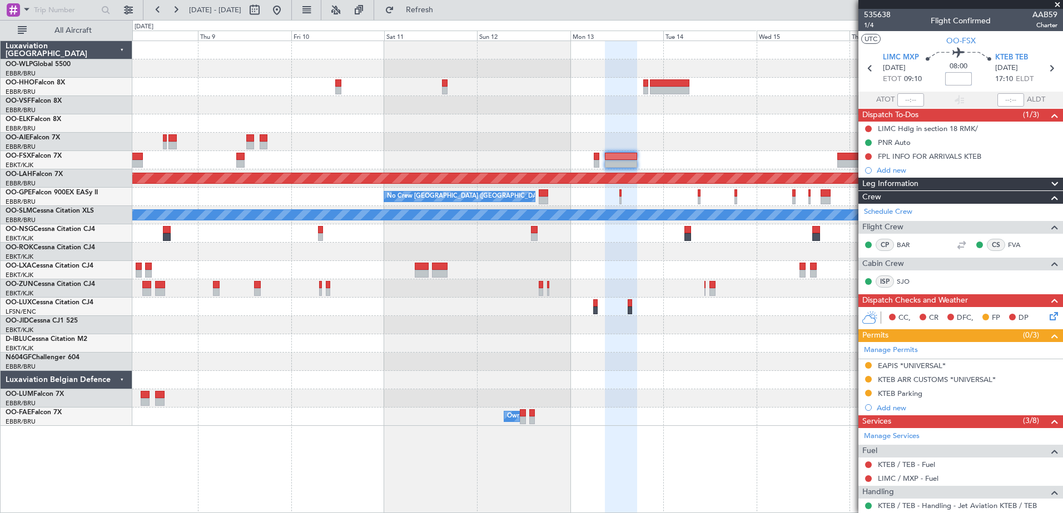
click at [951, 79] on input at bounding box center [958, 78] width 27 height 13
type input "+00:35"
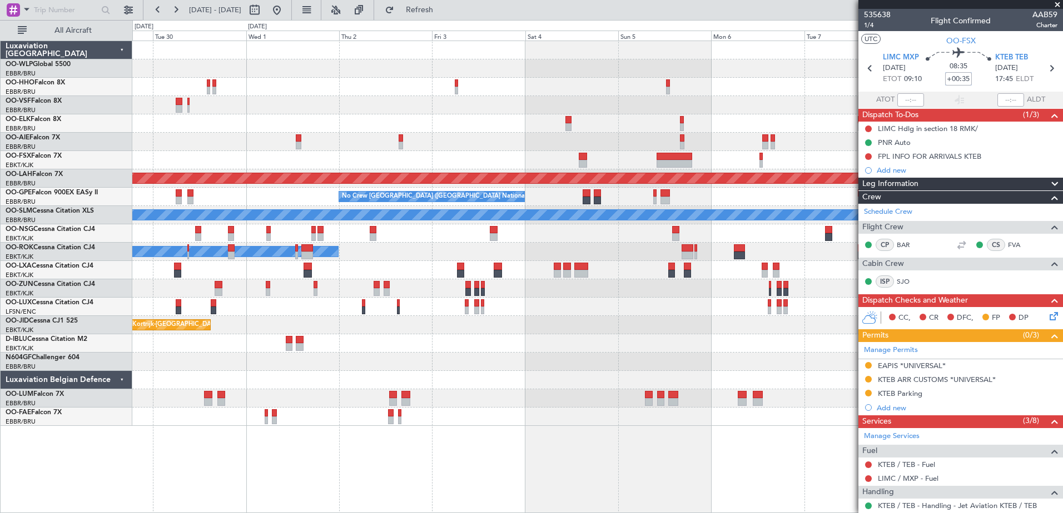
click at [964, 222] on fb-app "[DATE] - [DATE] Refresh Quick Links All Aircraft Planned Maint [GEOGRAPHIC_DATA…" at bounding box center [531, 260] width 1063 height 505
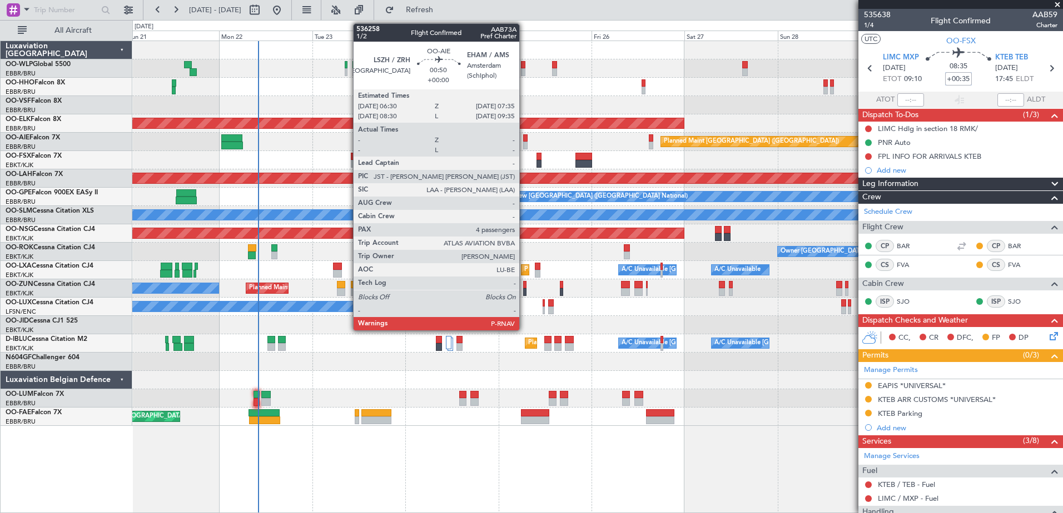
click at [524, 143] on div at bounding box center [525, 146] width 4 height 8
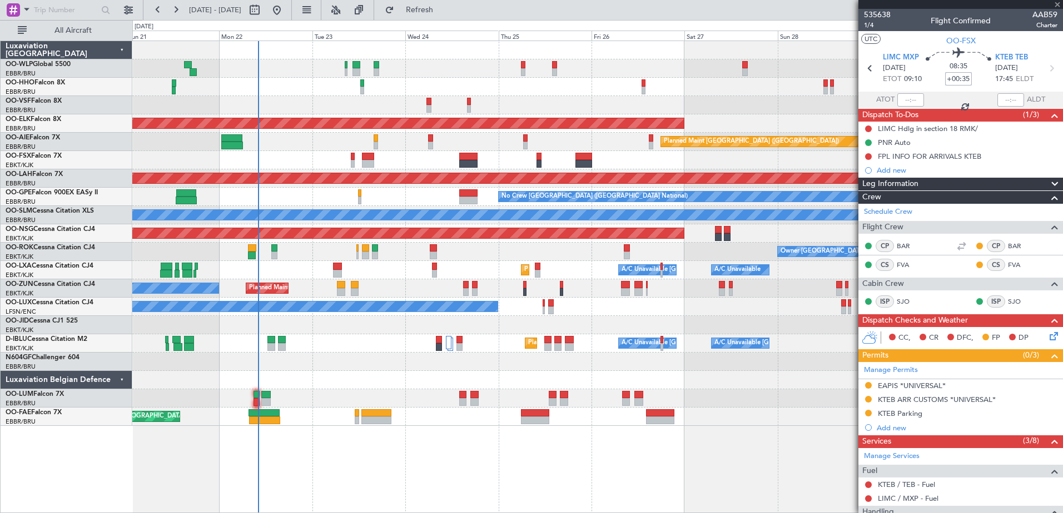
type input "4"
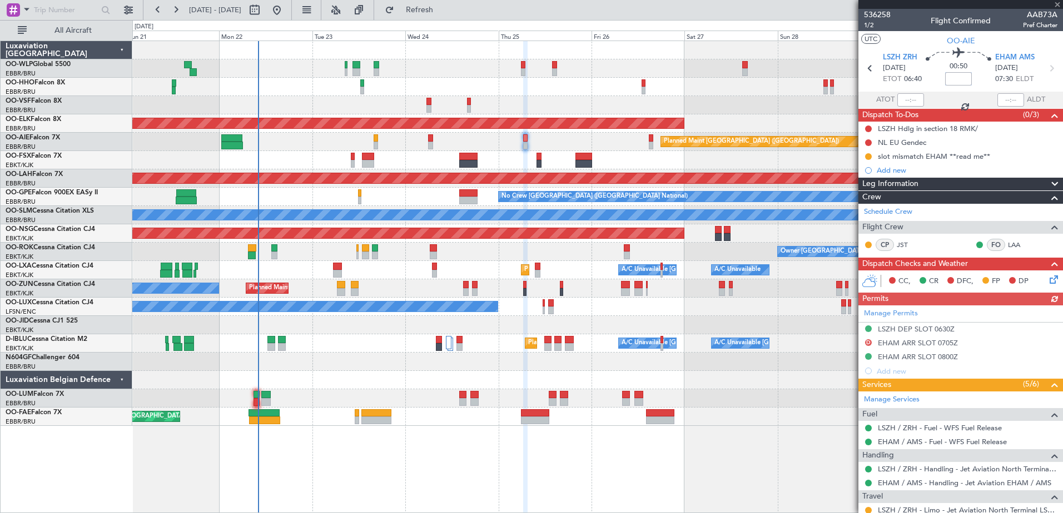
scroll to position [111, 0]
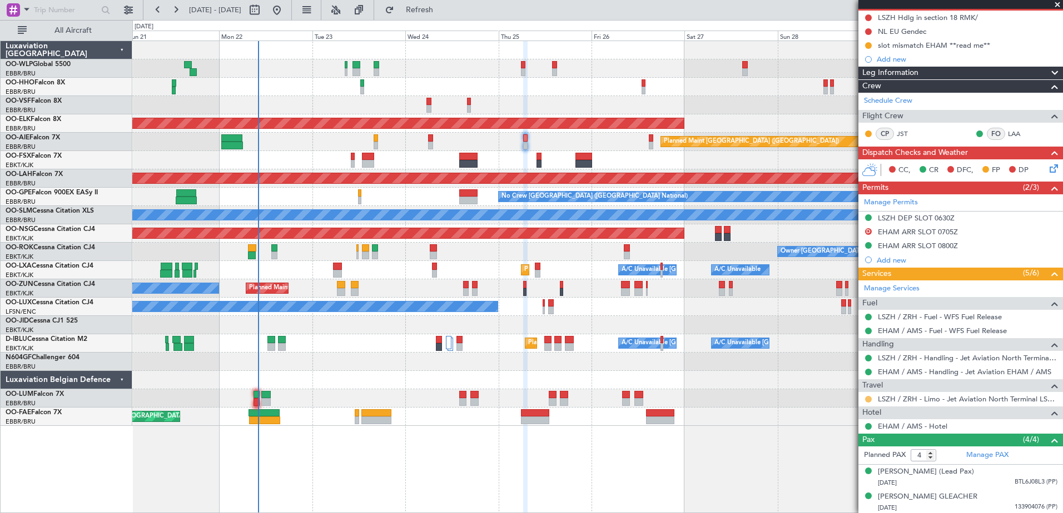
click at [869, 400] on button at bounding box center [868, 399] width 7 height 7
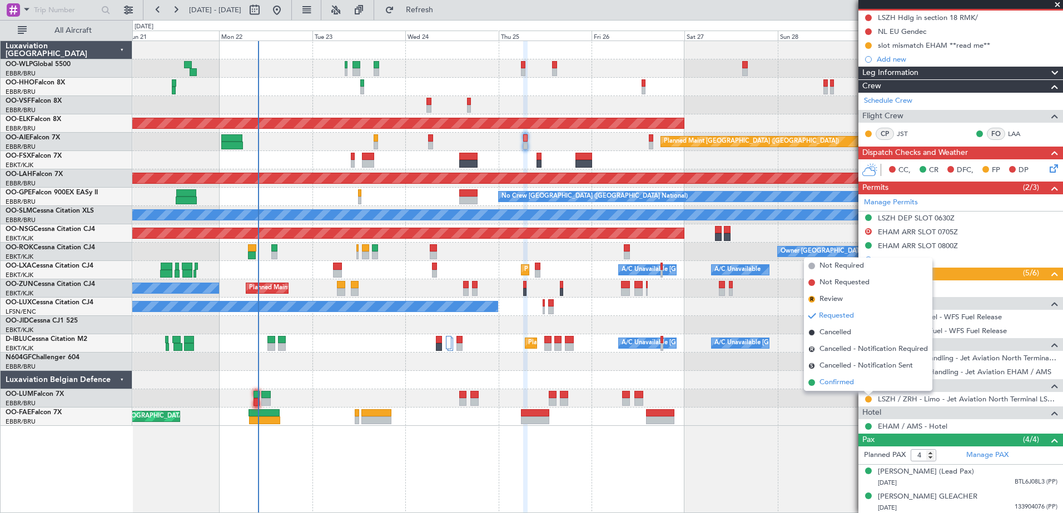
click at [838, 382] on span "Confirmed" at bounding box center [836, 382] width 34 height 11
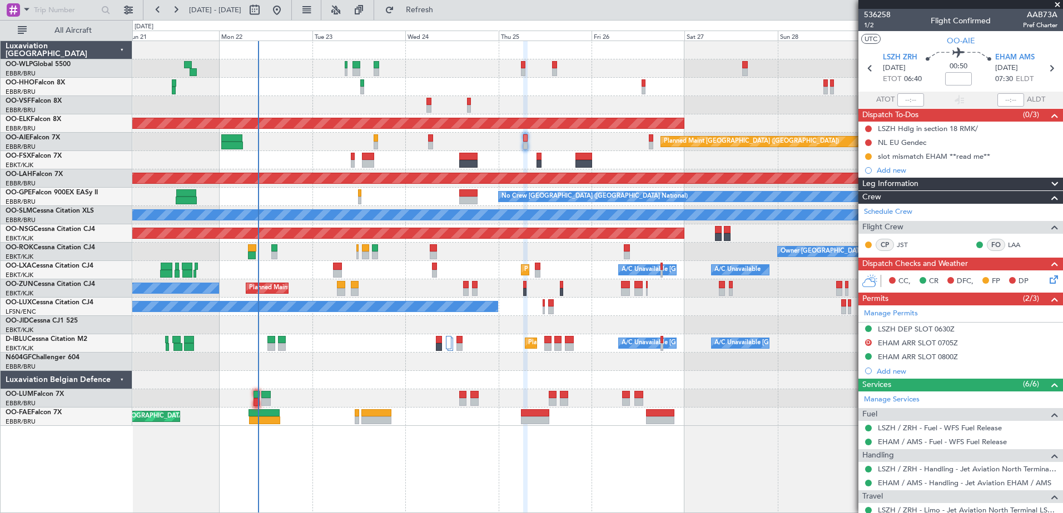
scroll to position [111, 0]
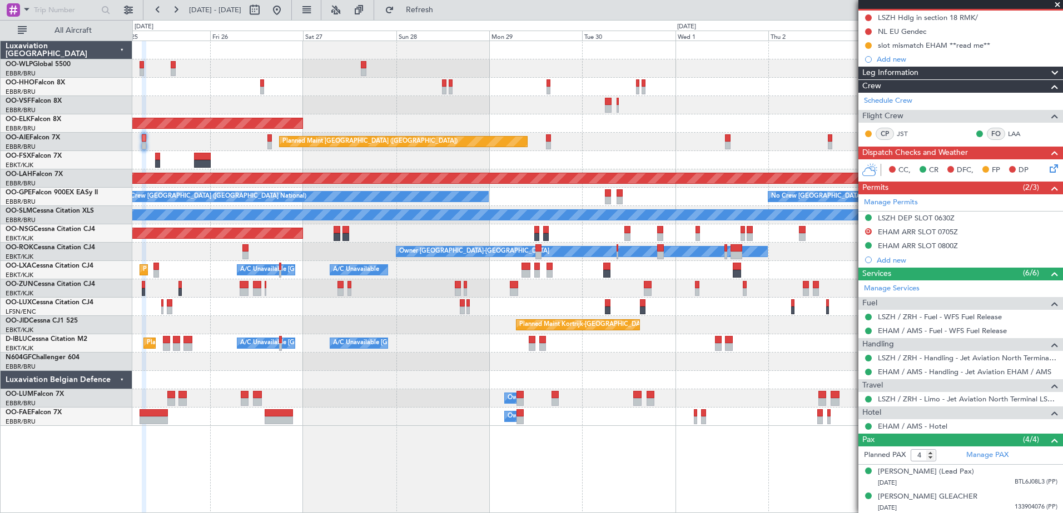
click at [255, 132] on div "Planned Maint Kortrijk-[GEOGRAPHIC_DATA] Planned Maint [GEOGRAPHIC_DATA] ([GEOG…" at bounding box center [597, 233] width 930 height 385
click at [176, 7] on button at bounding box center [176, 10] width 18 height 18
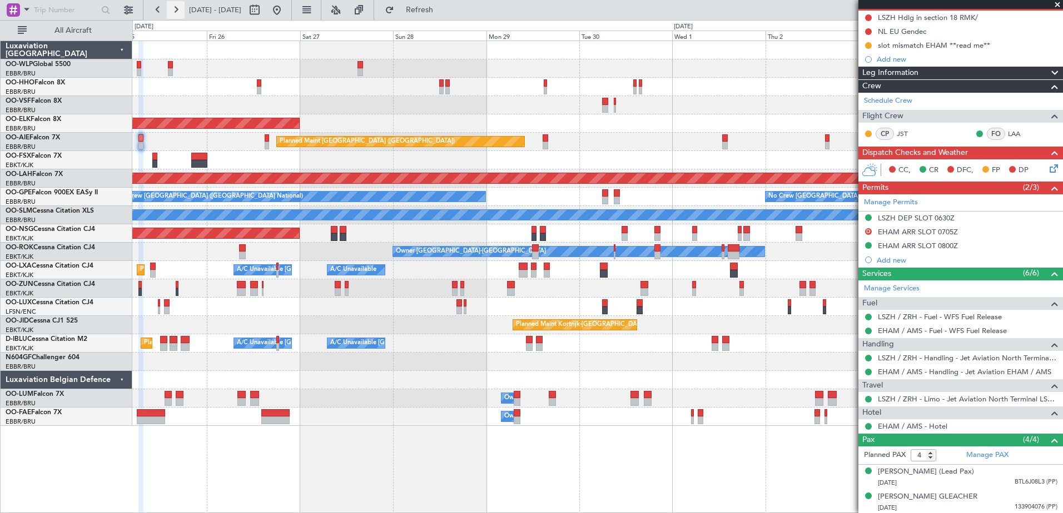
click at [176, 7] on button at bounding box center [176, 10] width 18 height 18
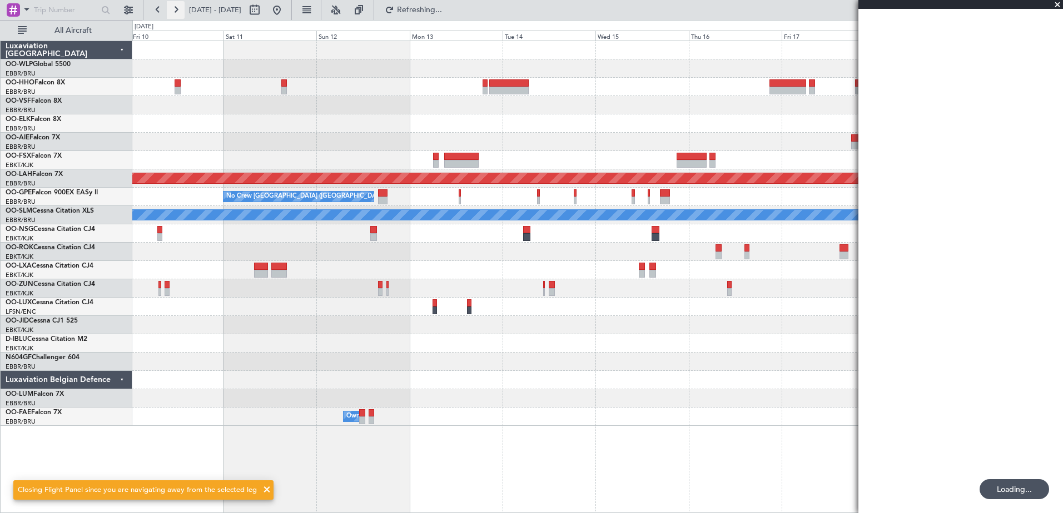
scroll to position [0, 0]
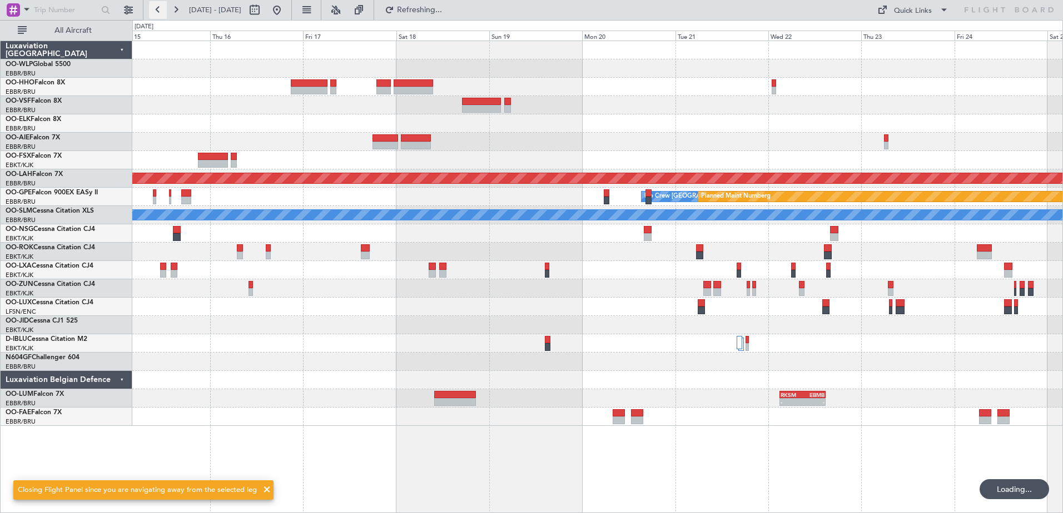
click at [159, 10] on button at bounding box center [158, 10] width 18 height 18
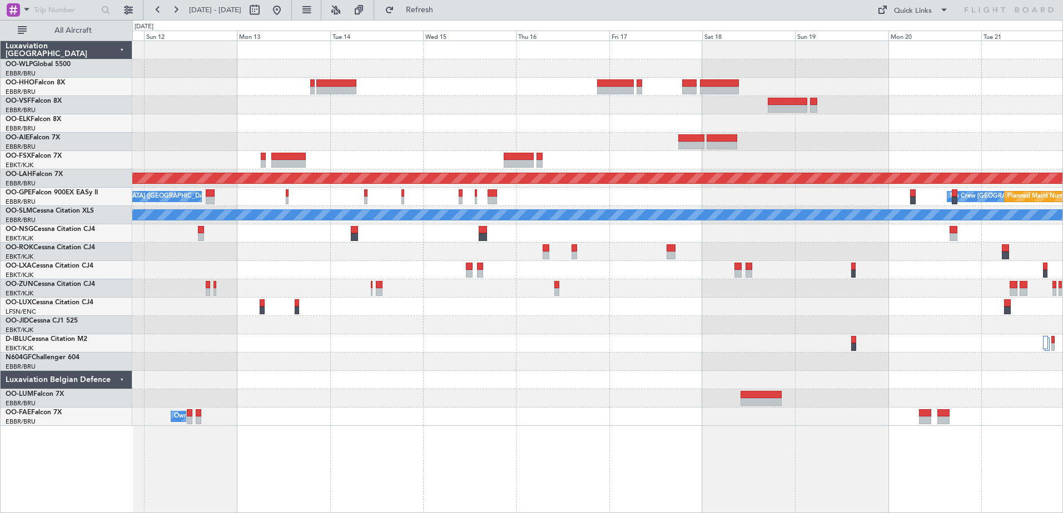
click at [270, 152] on div at bounding box center [597, 160] width 930 height 18
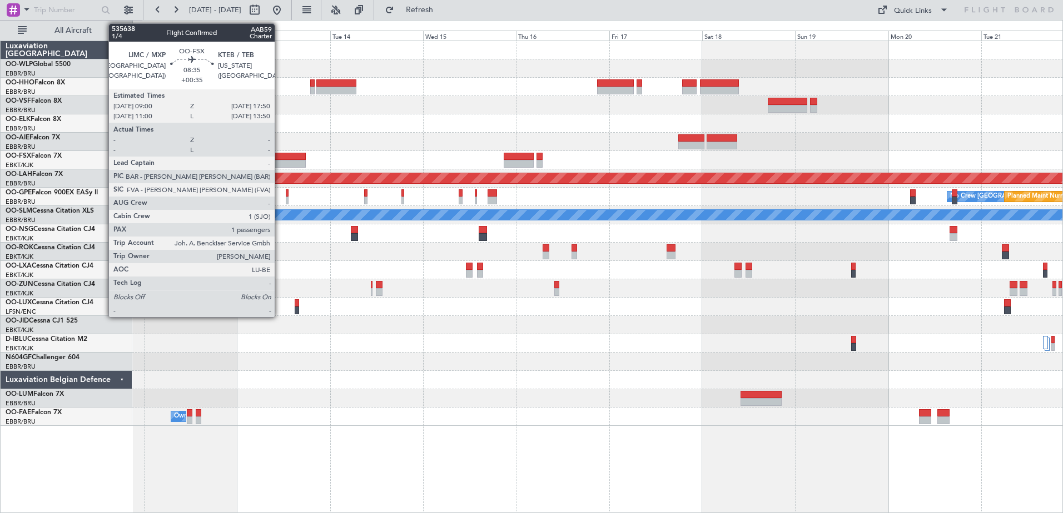
click at [280, 154] on div at bounding box center [288, 157] width 34 height 8
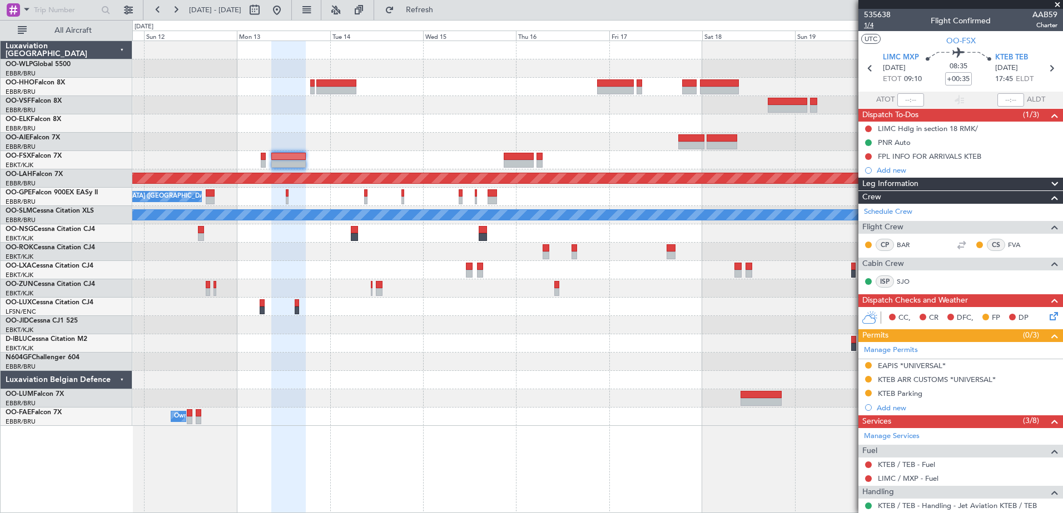
click at [866, 23] on span "1/4" at bounding box center [877, 25] width 27 height 9
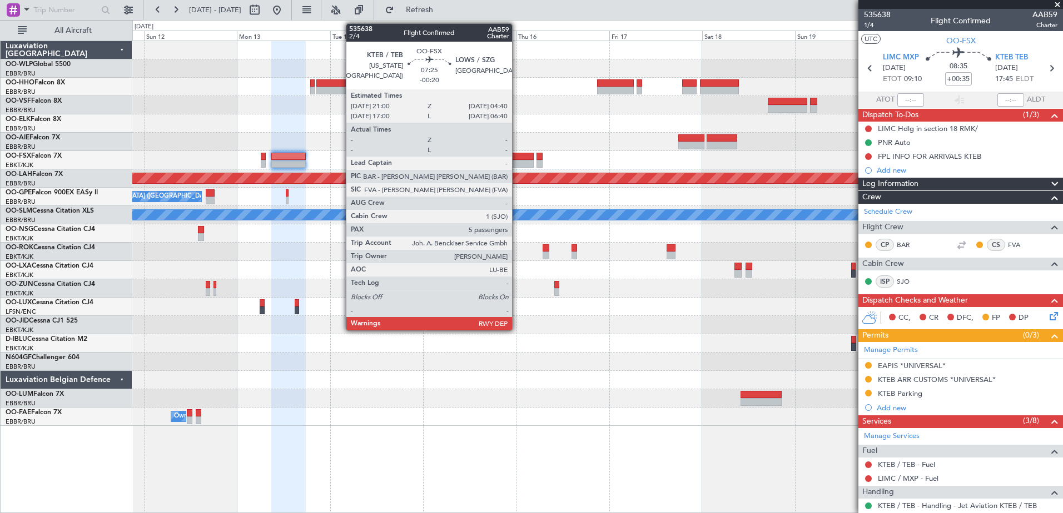
click at [517, 158] on div at bounding box center [518, 157] width 30 height 8
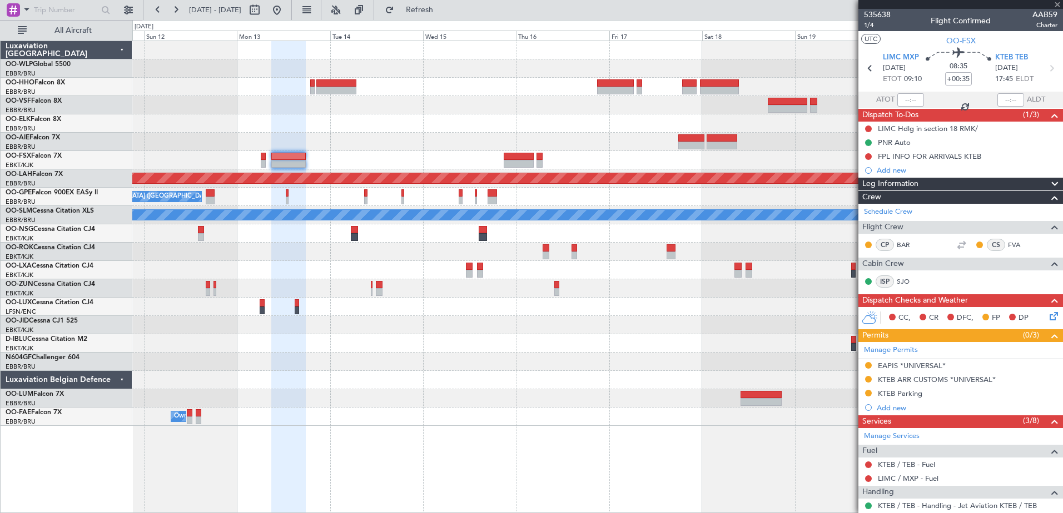
type input "-00:20"
type input "5"
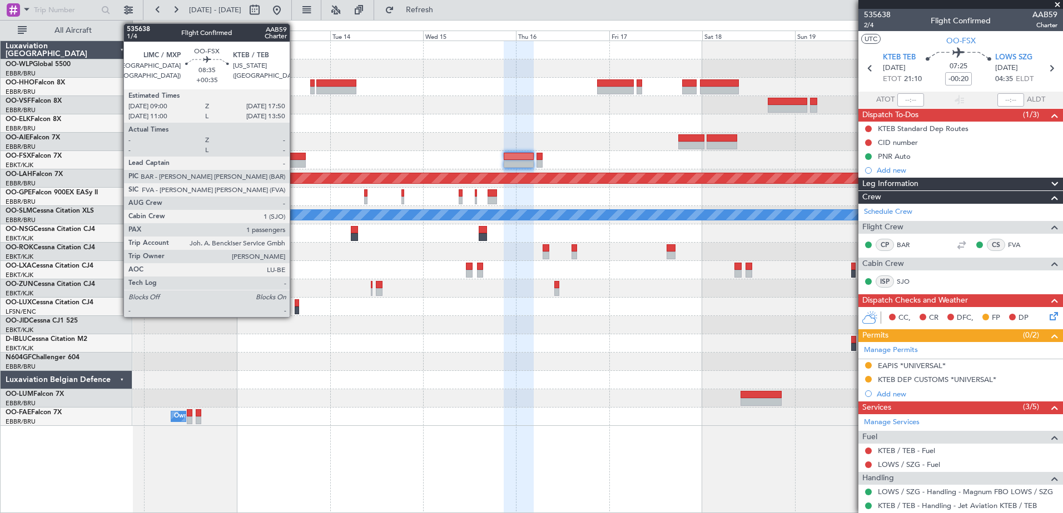
click at [295, 157] on div at bounding box center [288, 157] width 34 height 8
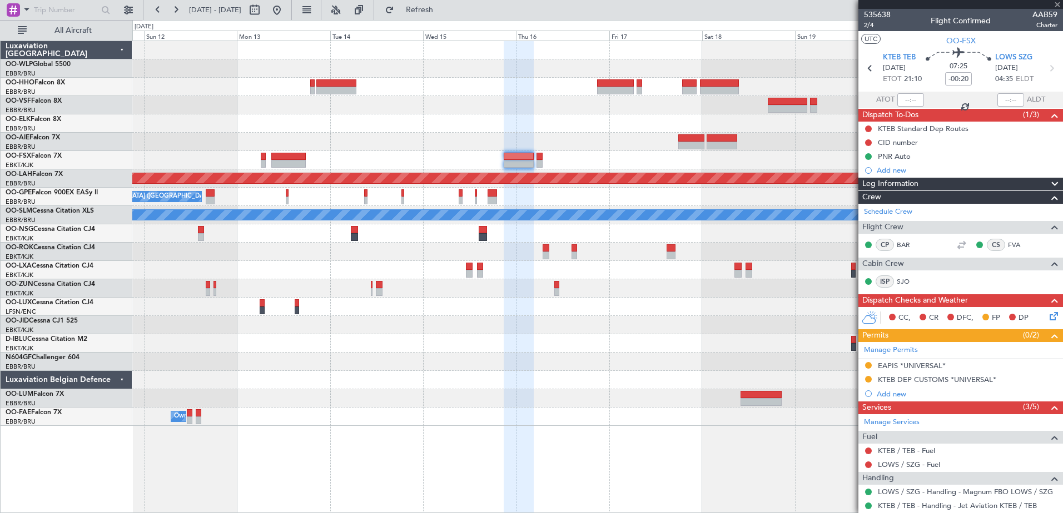
type input "+00:35"
type input "1"
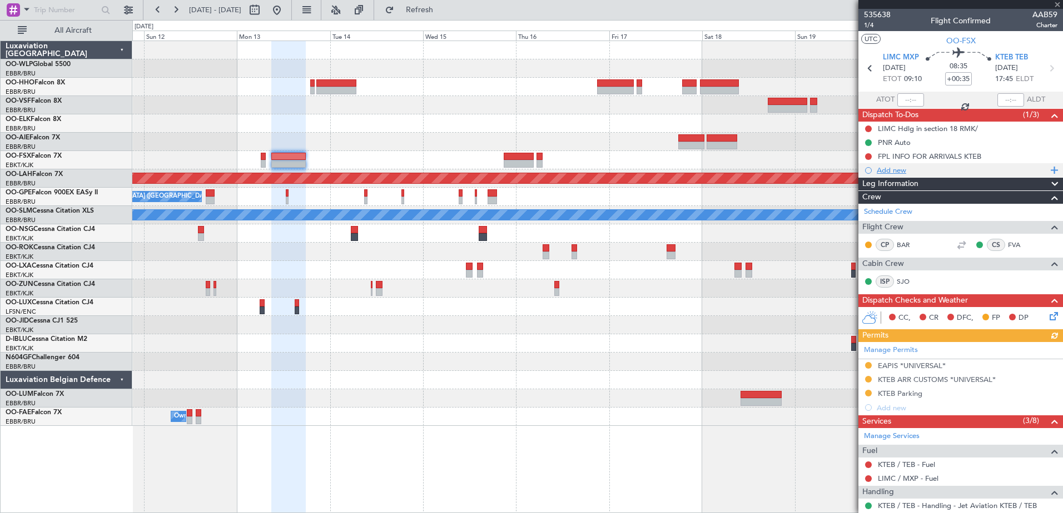
click at [892, 167] on div "Add new" at bounding box center [961, 170] width 171 height 9
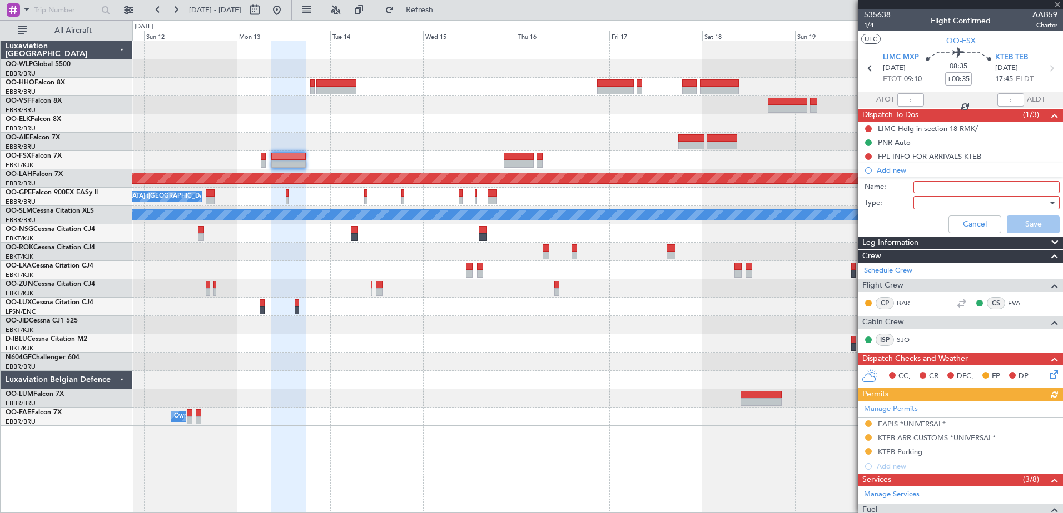
click at [939, 185] on input "Name:" at bounding box center [986, 187] width 146 height 12
type input "update handling according flight time"
click at [928, 208] on div at bounding box center [982, 203] width 129 height 17
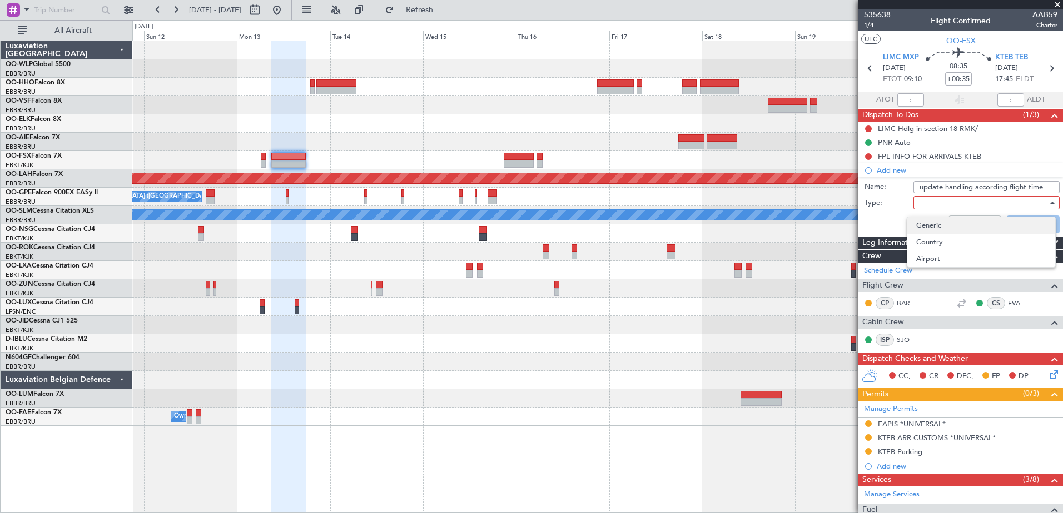
click at [924, 221] on span "Generic" at bounding box center [981, 225] width 130 height 17
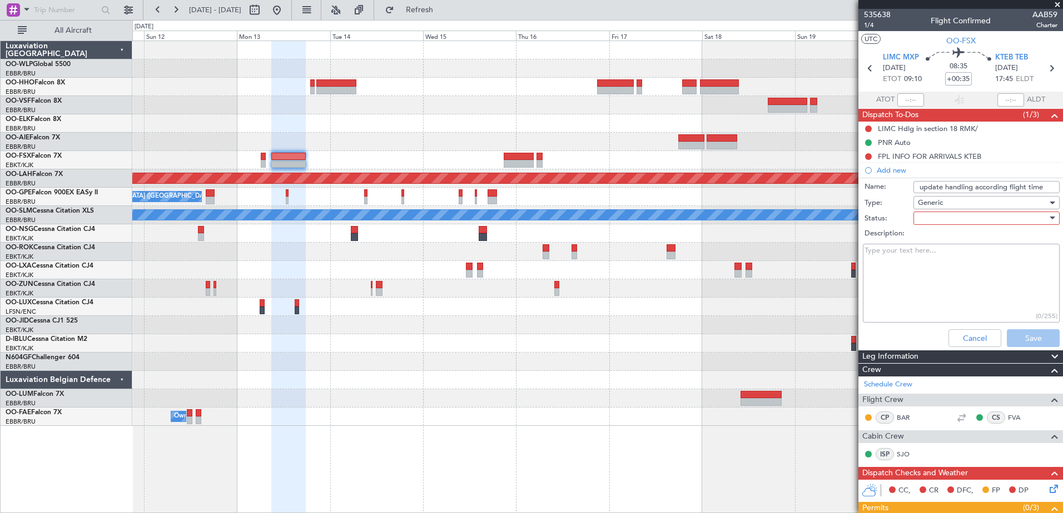
click at [924, 221] on div at bounding box center [982, 218] width 129 height 17
click at [929, 246] on span "Not Started" at bounding box center [981, 240] width 130 height 17
click at [1025, 339] on button "Save" at bounding box center [1032, 339] width 53 height 18
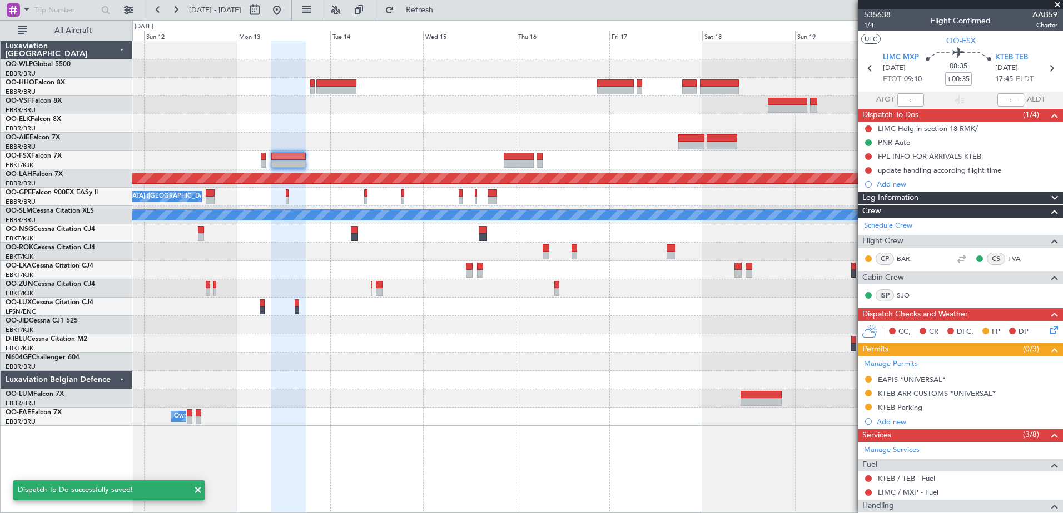
scroll to position [180, 0]
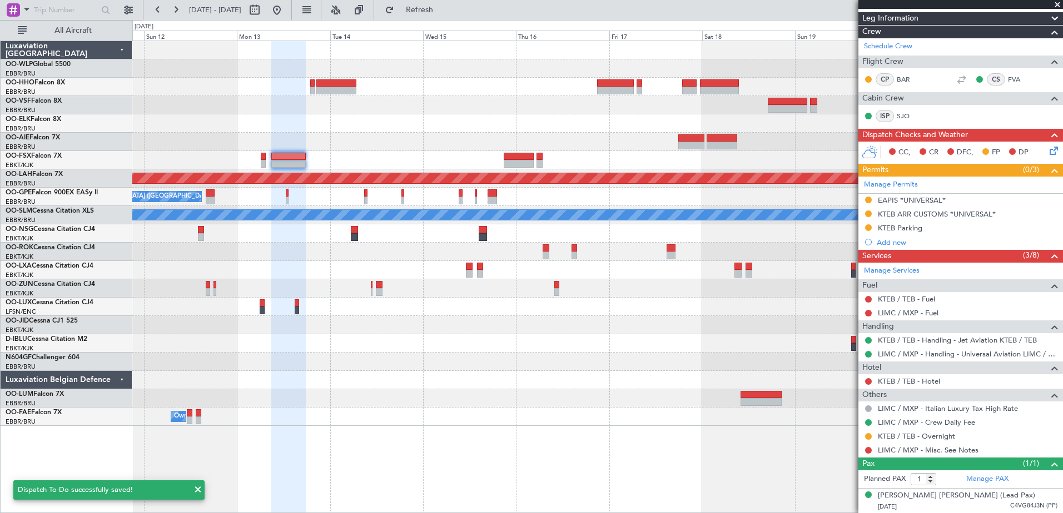
click at [1047, 152] on icon at bounding box center [1051, 148] width 9 height 9
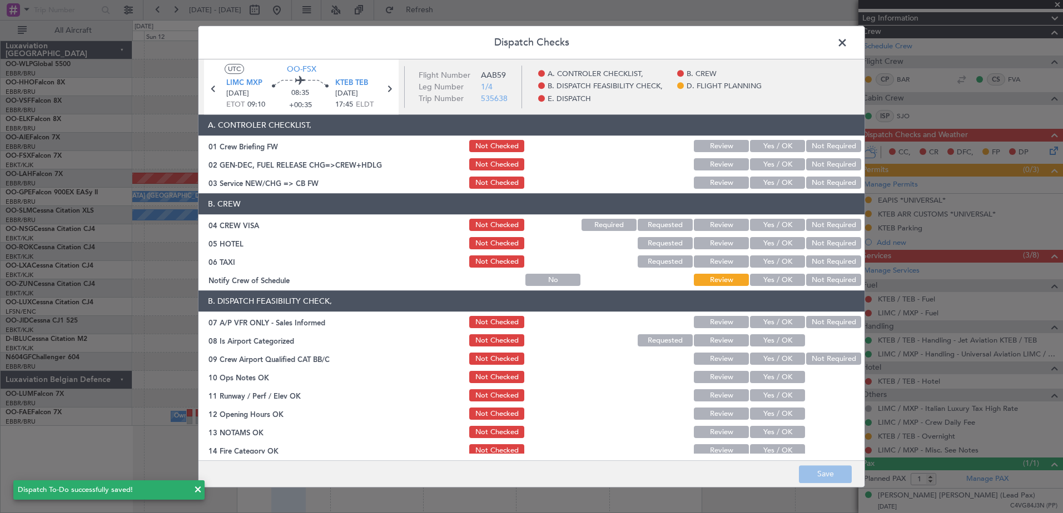
click at [847, 47] on span at bounding box center [847, 45] width 0 height 22
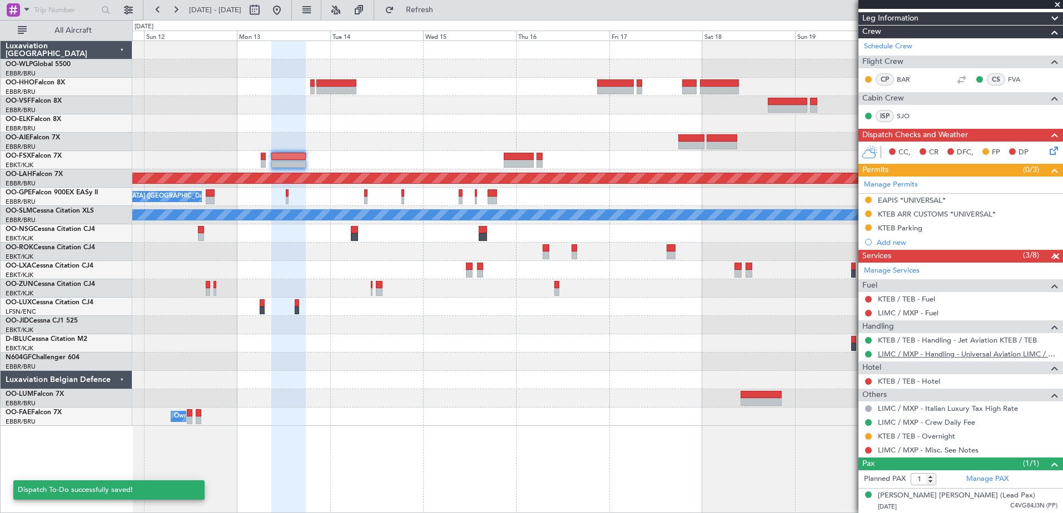
click at [934, 351] on link "LIMC / MXP - Handling - Universal Aviation LIMC / MXP" at bounding box center [968, 354] width 180 height 9
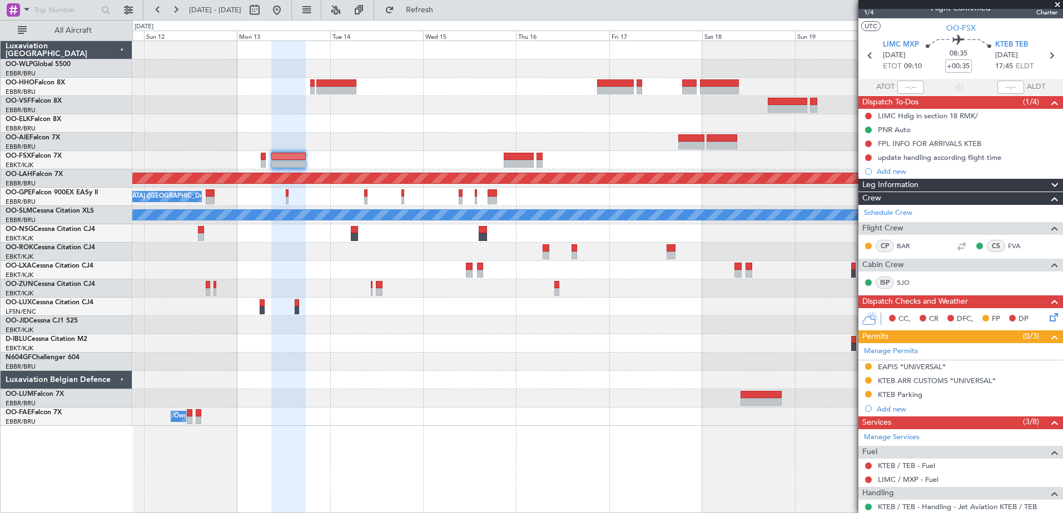
scroll to position [0, 0]
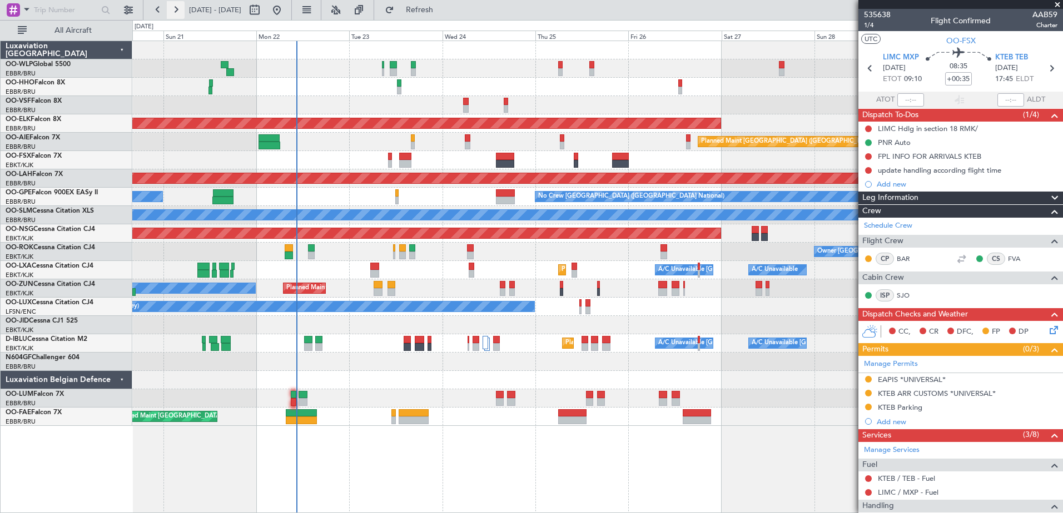
click at [180, 8] on button at bounding box center [176, 10] width 18 height 18
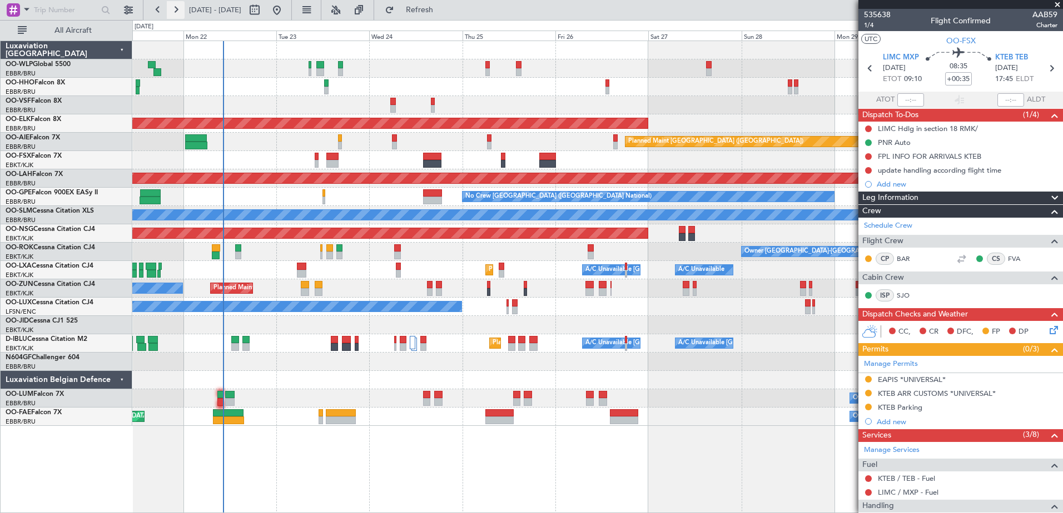
click at [180, 8] on button at bounding box center [176, 10] width 18 height 18
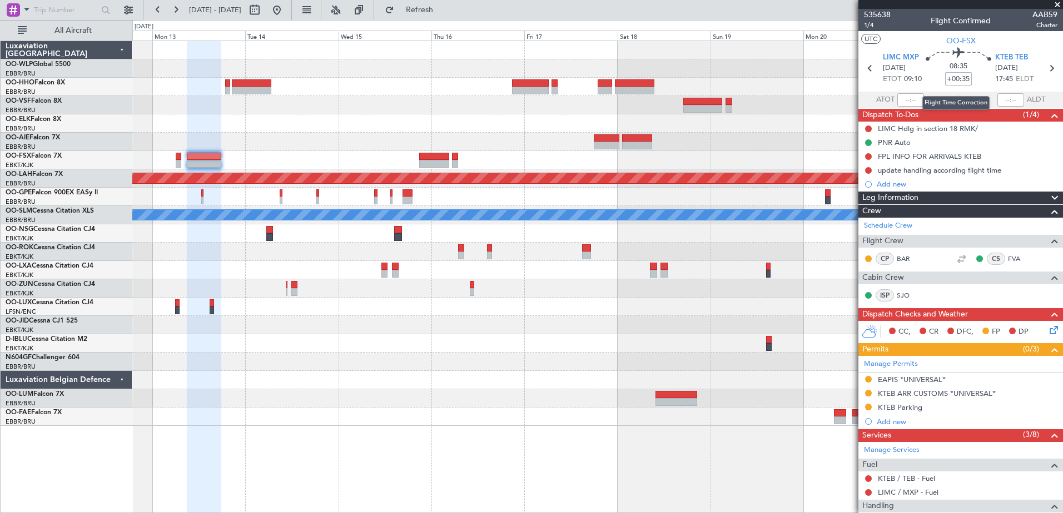
click at [961, 77] on input "+00:35" at bounding box center [958, 78] width 27 height 13
click at [962, 79] on input "+00:35" at bounding box center [958, 78] width 27 height 13
click at [587, 372] on div at bounding box center [597, 380] width 930 height 18
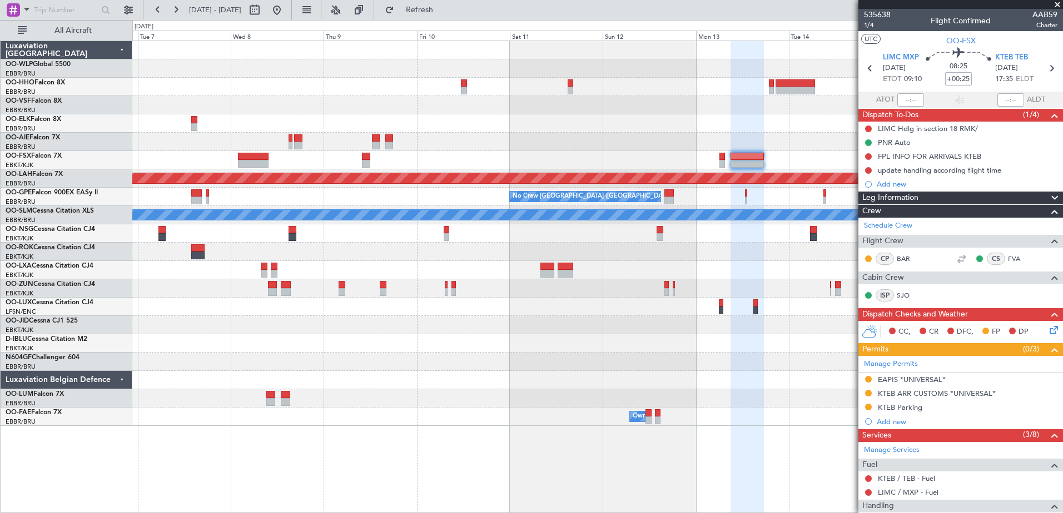
click at [850, 118] on div "Planned Maint [PERSON_NAME]-[GEOGRAPHIC_DATA][PERSON_NAME] ([GEOGRAPHIC_DATA][P…" at bounding box center [597, 233] width 930 height 385
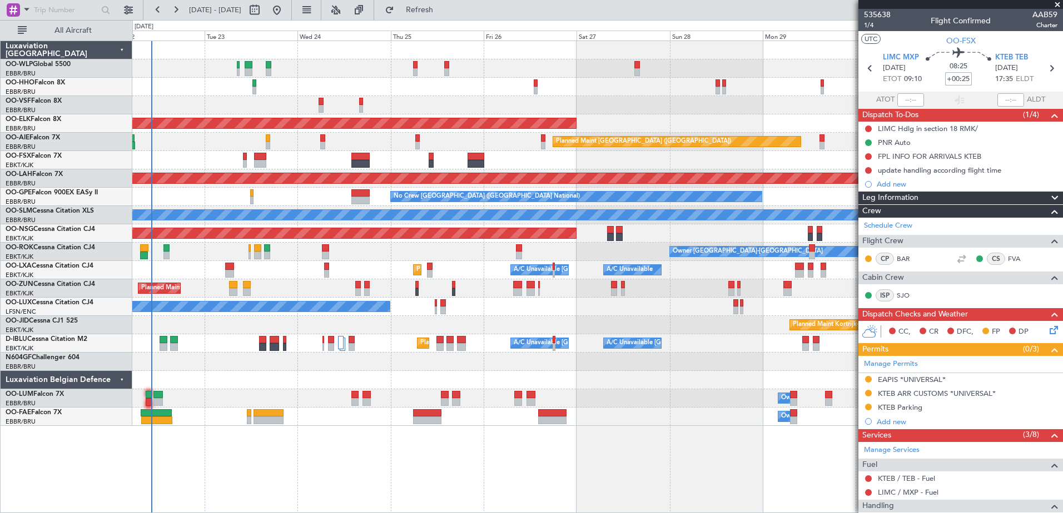
click at [441, 141] on div "Planned Maint [GEOGRAPHIC_DATA] ([GEOGRAPHIC_DATA])" at bounding box center [597, 142] width 930 height 18
type input "+00:25"
click at [945, 175] on div "update handling according flight time" at bounding box center [960, 170] width 205 height 14
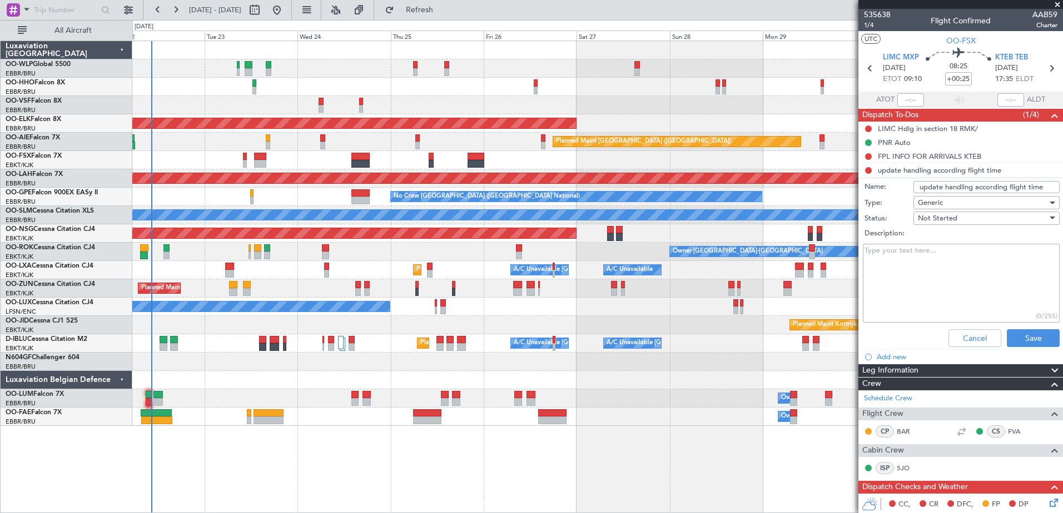
click at [1005, 185] on input "update handling according flight time" at bounding box center [986, 187] width 146 height 12
type input "update handling according to flight time"
click at [1033, 351] on li "Add new" at bounding box center [960, 357] width 205 height 14
click at [1039, 341] on button "Save" at bounding box center [1032, 339] width 53 height 18
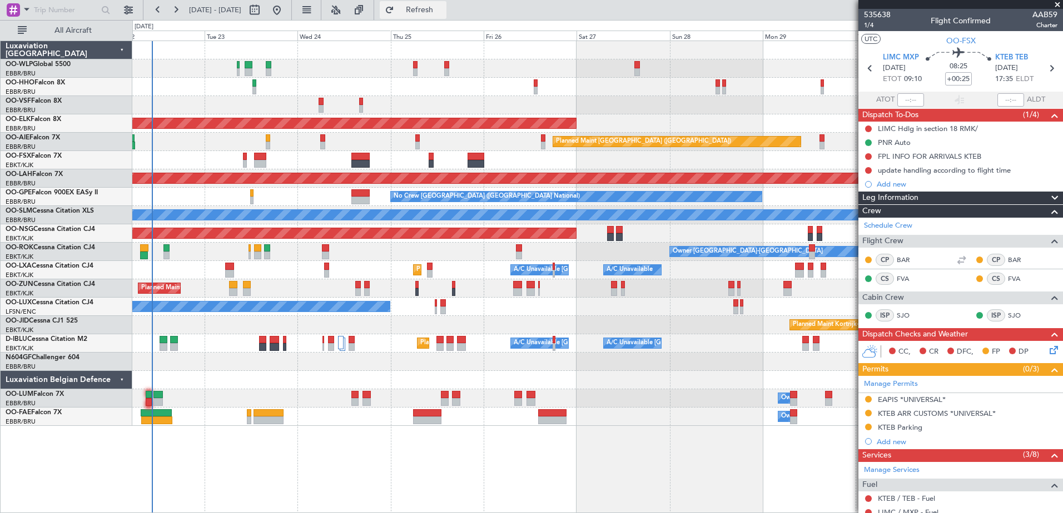
click at [443, 10] on span "Refresh" at bounding box center [419, 10] width 47 height 8
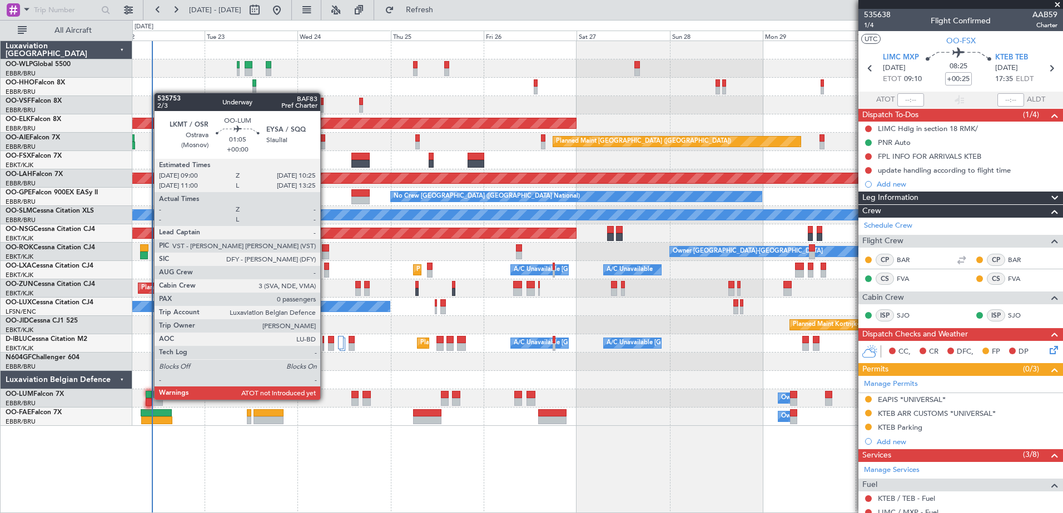
click at [148, 399] on div at bounding box center [149, 402] width 6 height 8
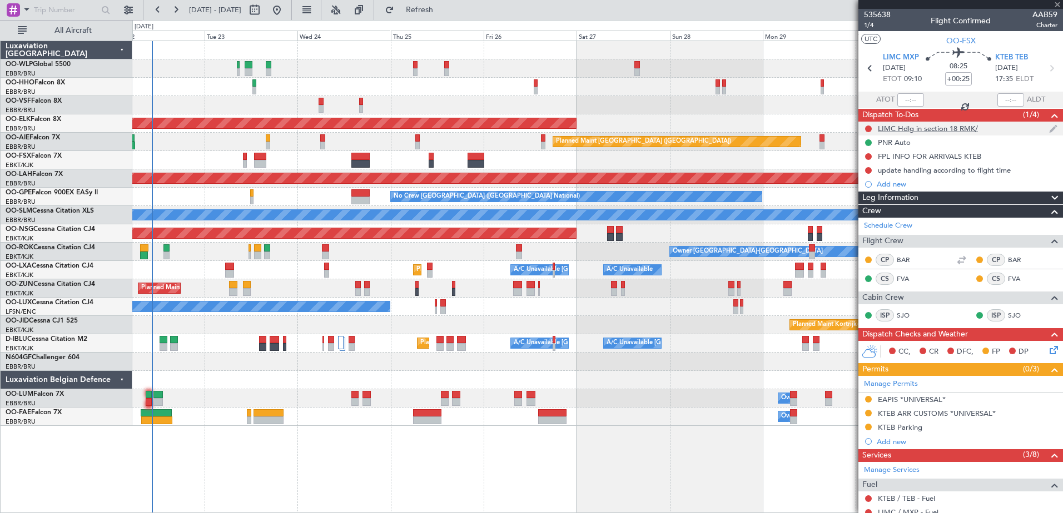
type input "0"
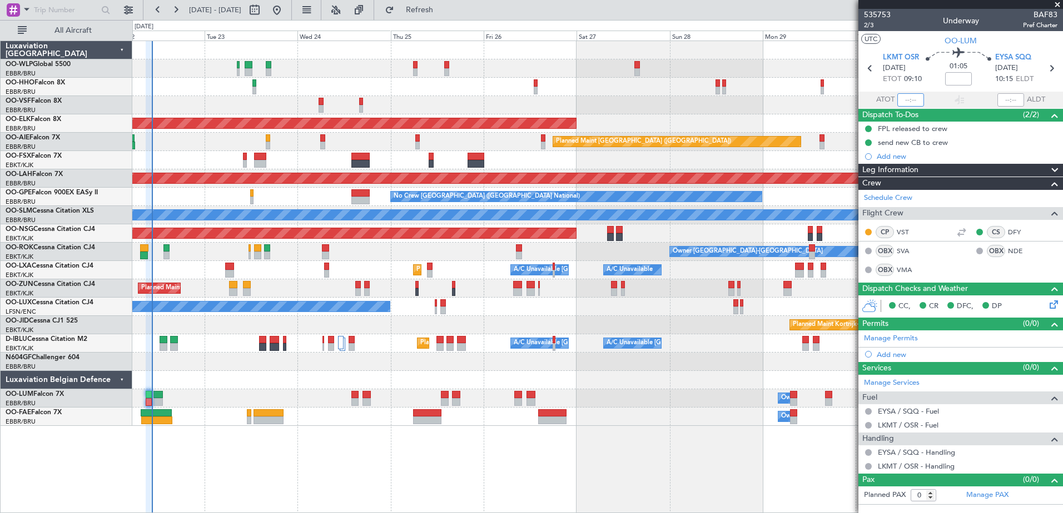
click at [902, 96] on input "text" at bounding box center [910, 99] width 27 height 13
type input "09:39"
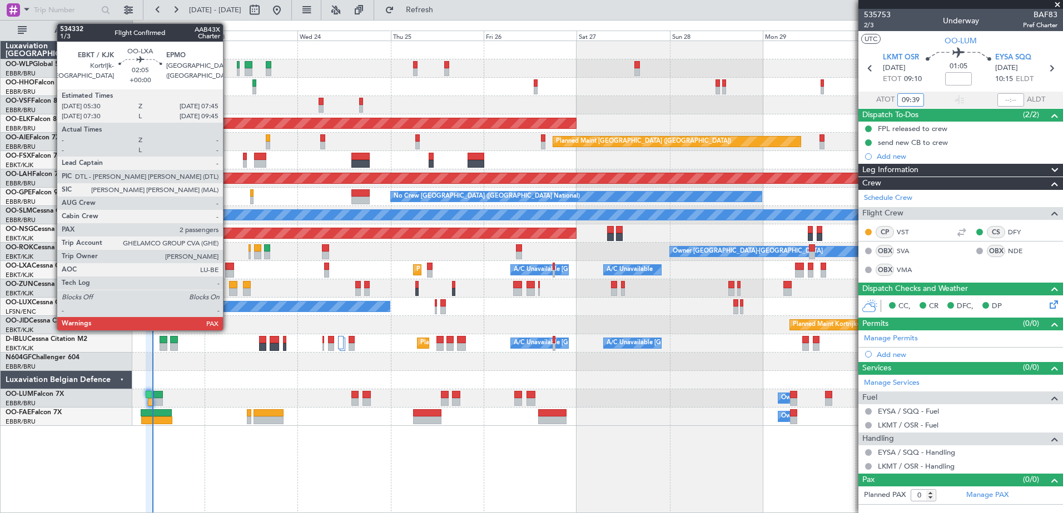
click at [228, 275] on div at bounding box center [229, 274] width 9 height 8
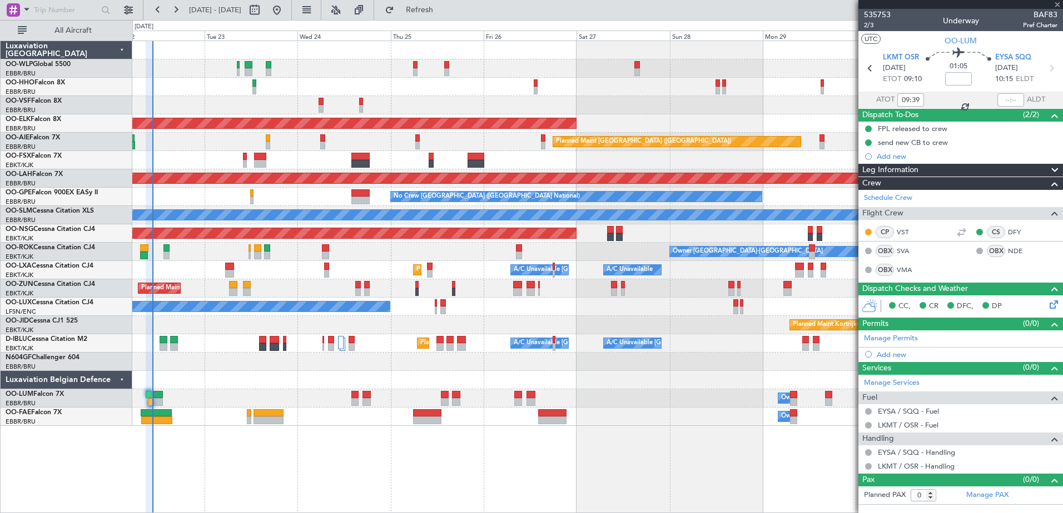
type input "2"
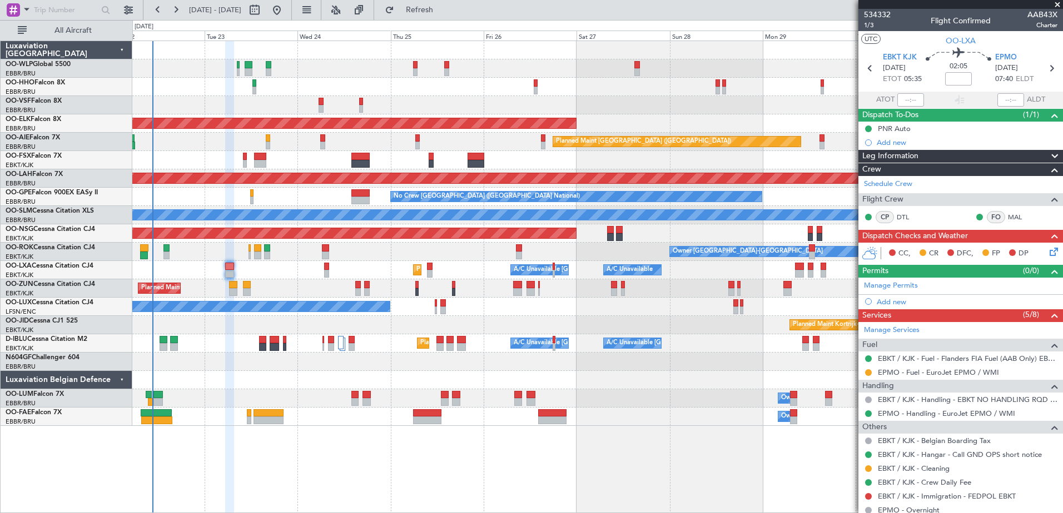
scroll to position [63, 0]
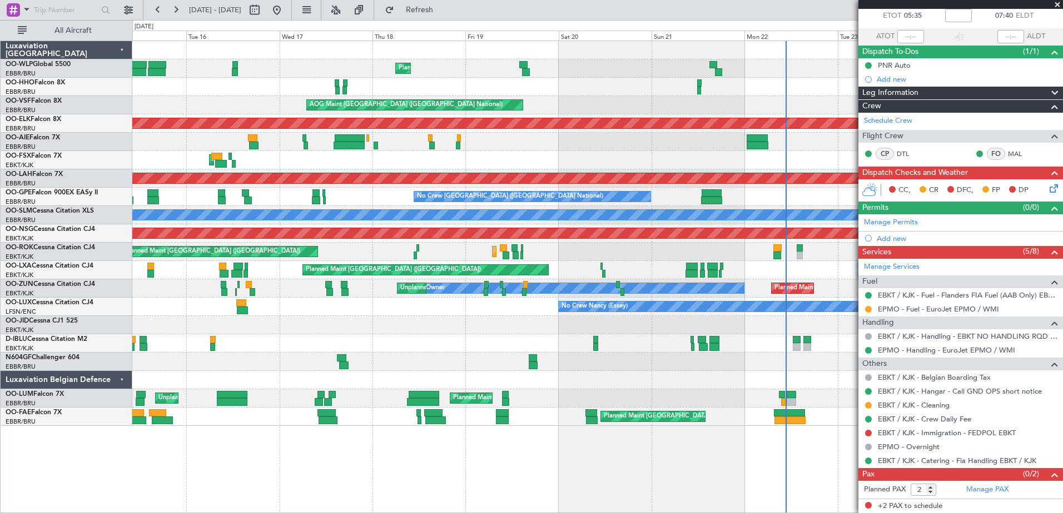
click at [831, 265] on div "Planned Maint Liege AOG Maint [GEOGRAPHIC_DATA] ([GEOGRAPHIC_DATA]) Planned Mai…" at bounding box center [597, 233] width 930 height 385
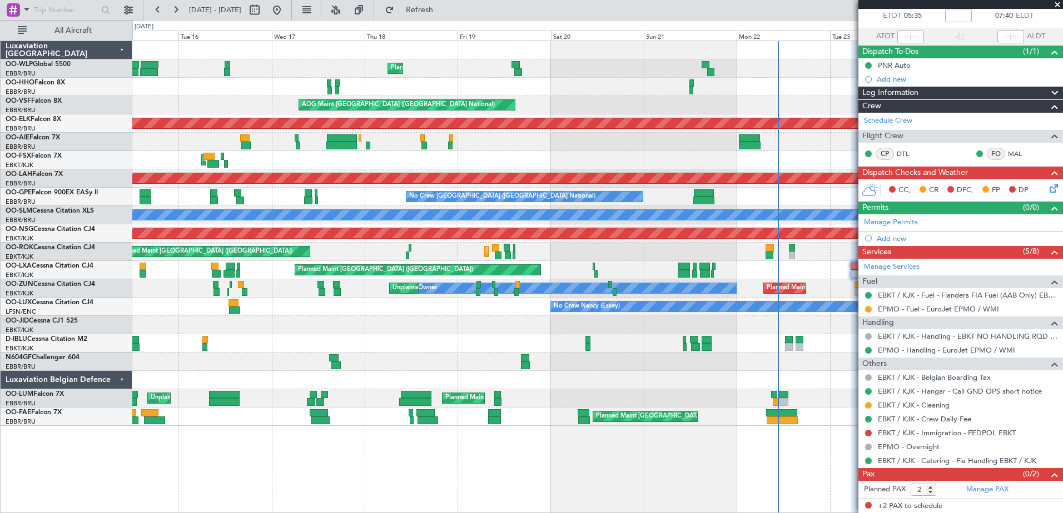
click at [250, 164] on div "AOG Maint Kortrijk-[GEOGRAPHIC_DATA]" at bounding box center [597, 160] width 930 height 18
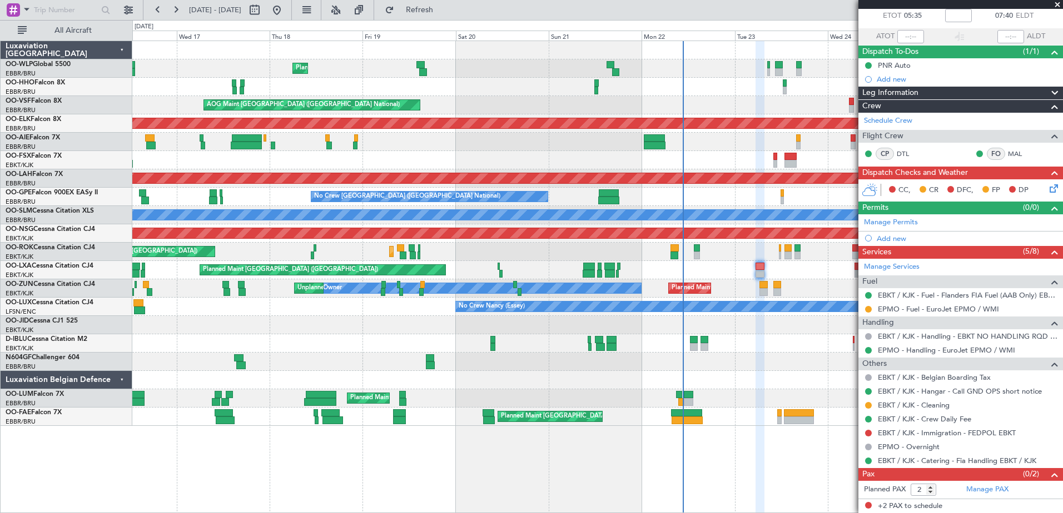
click at [154, 167] on div "AOG Maint Kortrijk-[GEOGRAPHIC_DATA]" at bounding box center [597, 160] width 930 height 18
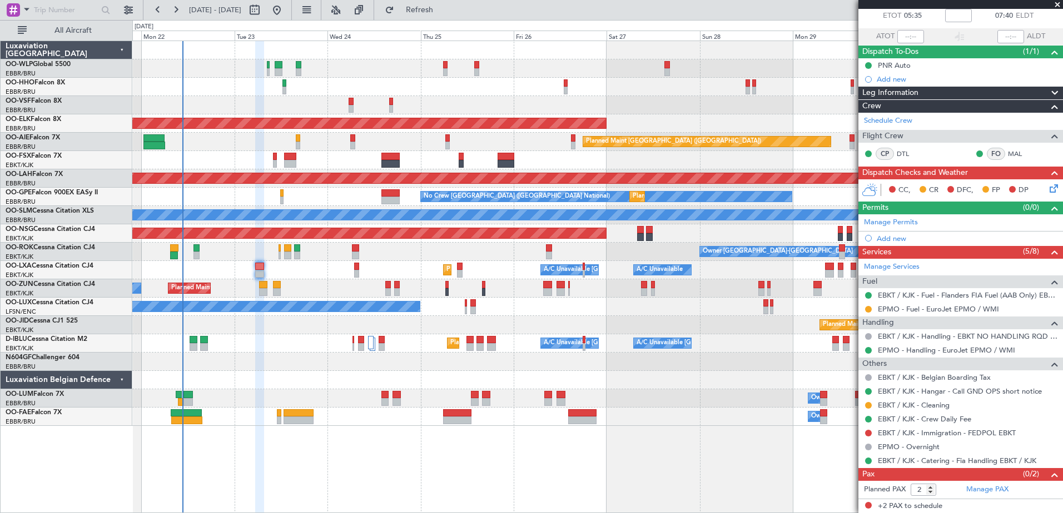
click at [506, 476] on div "AOG Maint [GEOGRAPHIC_DATA] ([GEOGRAPHIC_DATA] National) Planned Maint [GEOGRAP…" at bounding box center [597, 277] width 930 height 473
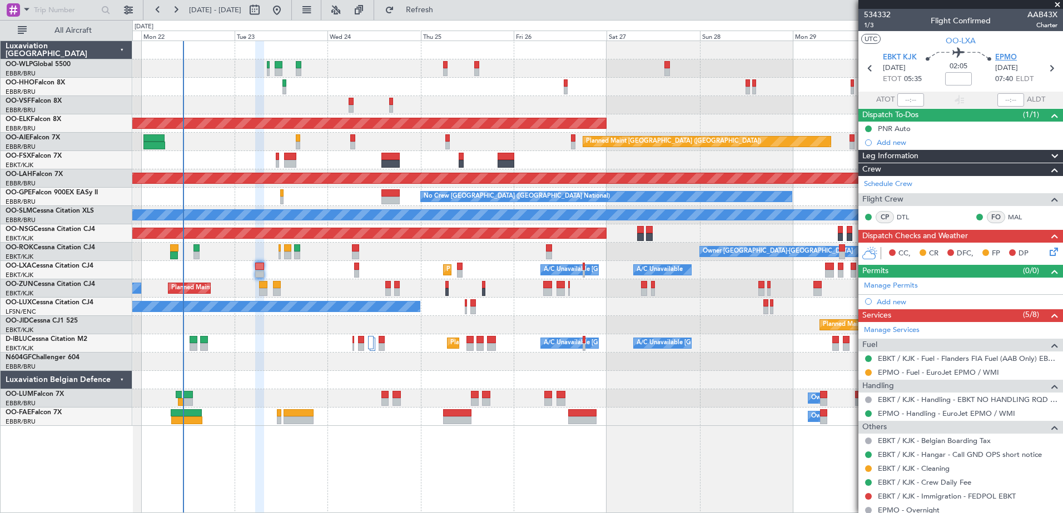
click at [1008, 53] on span "EPMO" at bounding box center [1006, 57] width 22 height 11
click at [1047, 247] on icon at bounding box center [1051, 250] width 9 height 9
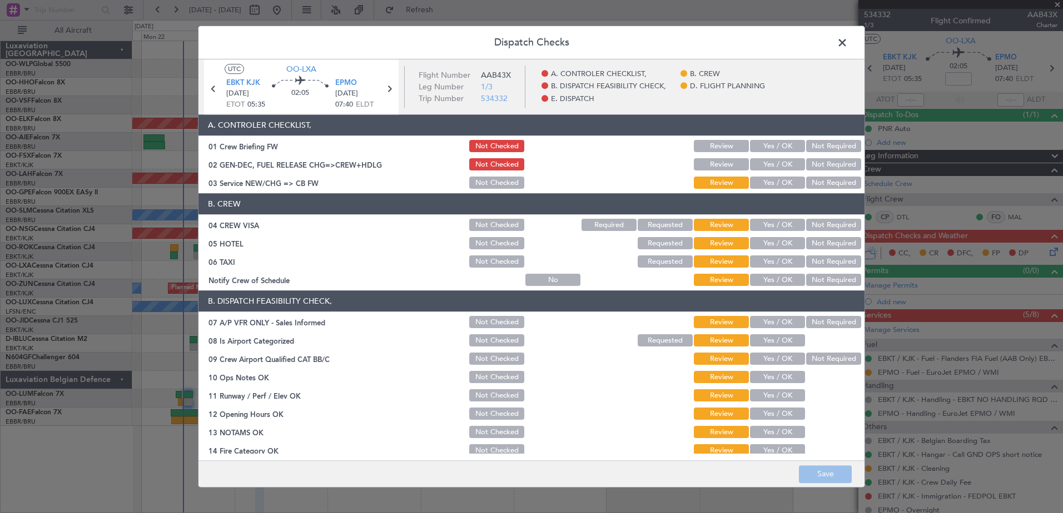
drag, startPoint x: 781, startPoint y: 276, endPoint x: 789, endPoint y: 270, distance: 10.3
click at [781, 276] on button "Yes / OK" at bounding box center [777, 281] width 55 height 12
click at [814, 260] on button "Not Required" at bounding box center [833, 262] width 55 height 12
click at [819, 245] on button "Not Required" at bounding box center [833, 244] width 55 height 12
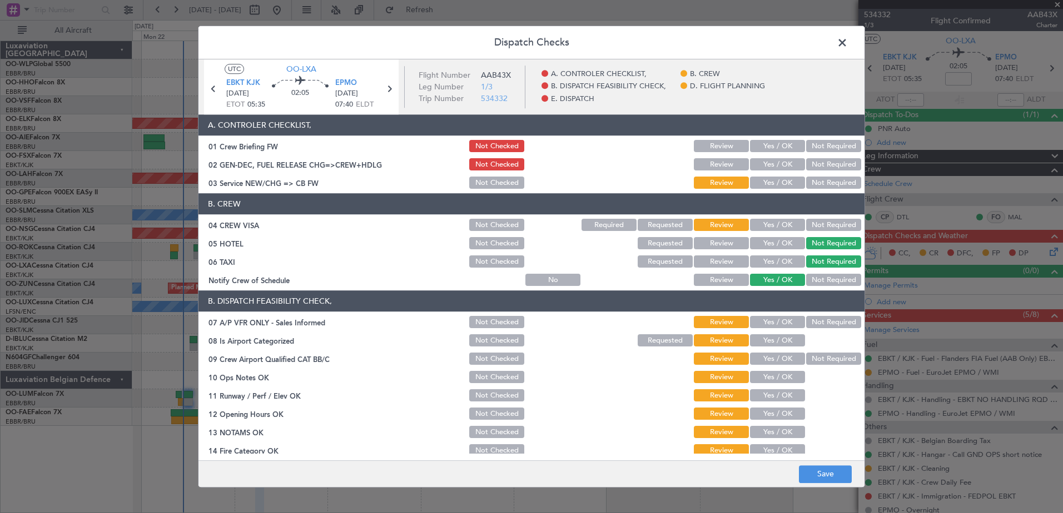
click at [821, 228] on button "Not Required" at bounding box center [833, 226] width 55 height 12
click at [770, 174] on section "A. CONTROLER CHECKLIST, 01 Crew Briefing FW Not Checked Review Yes / OK Not Req…" at bounding box center [531, 153] width 666 height 76
click at [769, 182] on button "Yes / OK" at bounding box center [777, 183] width 55 height 12
click at [812, 317] on button "Not Required" at bounding box center [833, 323] width 55 height 12
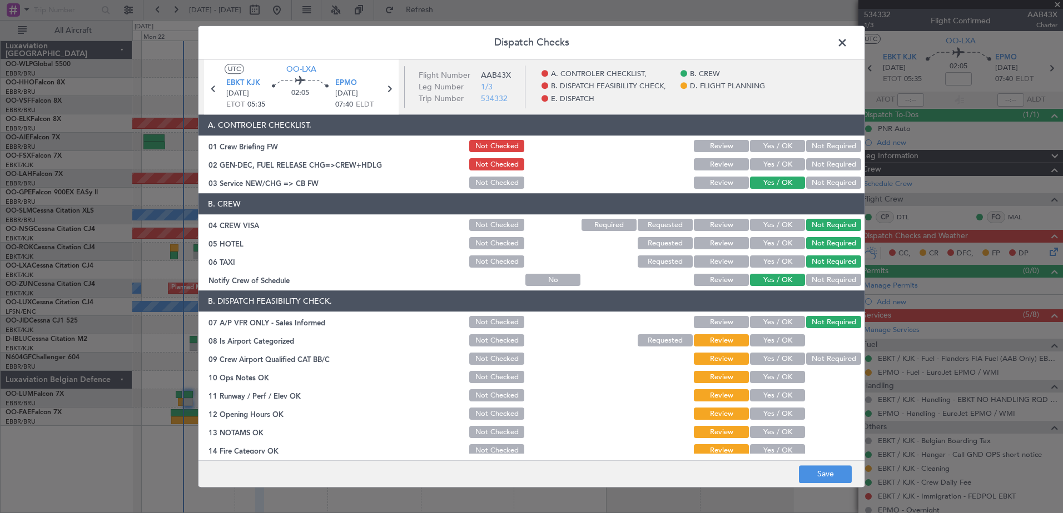
click at [783, 335] on button "Yes / OK" at bounding box center [777, 341] width 55 height 12
click at [818, 358] on button "Not Required" at bounding box center [833, 359] width 55 height 12
click at [787, 378] on button "Yes / OK" at bounding box center [777, 378] width 55 height 12
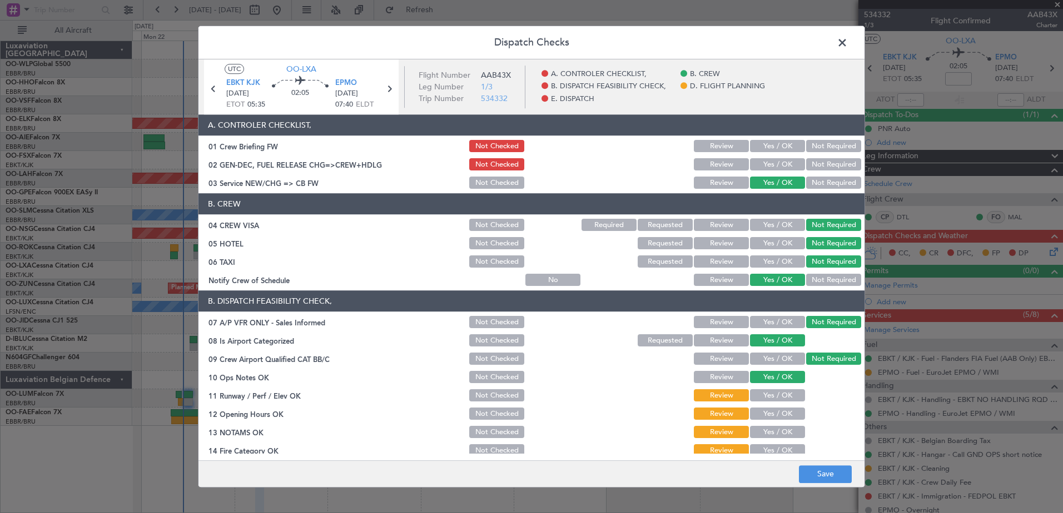
click at [784, 393] on button "Yes / OK" at bounding box center [777, 396] width 55 height 12
drag, startPoint x: 786, startPoint y: 413, endPoint x: 786, endPoint y: 421, distance: 7.8
click at [787, 413] on button "Yes / OK" at bounding box center [777, 414] width 55 height 12
drag, startPoint x: 787, startPoint y: 428, endPoint x: 789, endPoint y: 436, distance: 7.4
click at [787, 430] on button "Yes / OK" at bounding box center [777, 433] width 55 height 12
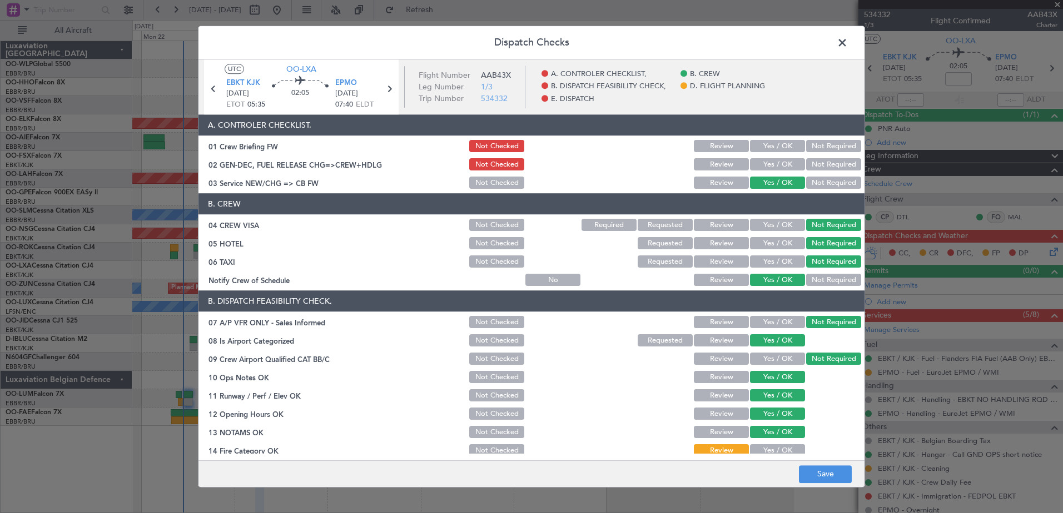
click at [787, 445] on button "Yes / OK" at bounding box center [777, 451] width 55 height 12
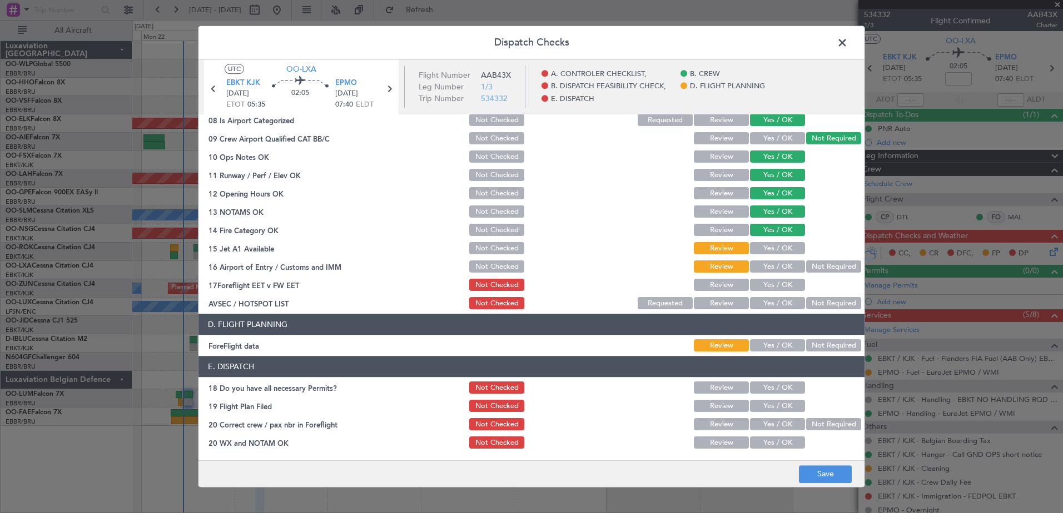
click at [772, 249] on button "Yes / OK" at bounding box center [777, 249] width 55 height 12
click at [775, 266] on button "Yes / OK" at bounding box center [777, 267] width 55 height 12
click at [776, 285] on button "Yes / OK" at bounding box center [777, 286] width 55 height 12
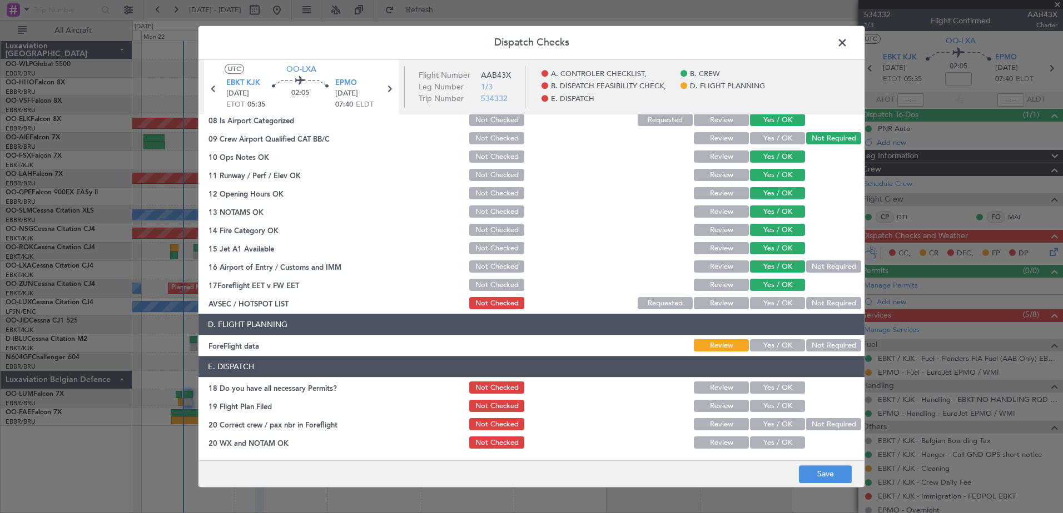
click at [814, 302] on button "Not Required" at bounding box center [833, 304] width 55 height 12
click at [791, 348] on button "Yes / OK" at bounding box center [777, 346] width 55 height 12
drag, startPoint x: 788, startPoint y: 391, endPoint x: 786, endPoint y: 398, distance: 8.0
click at [788, 391] on button "Yes / OK" at bounding box center [777, 388] width 55 height 12
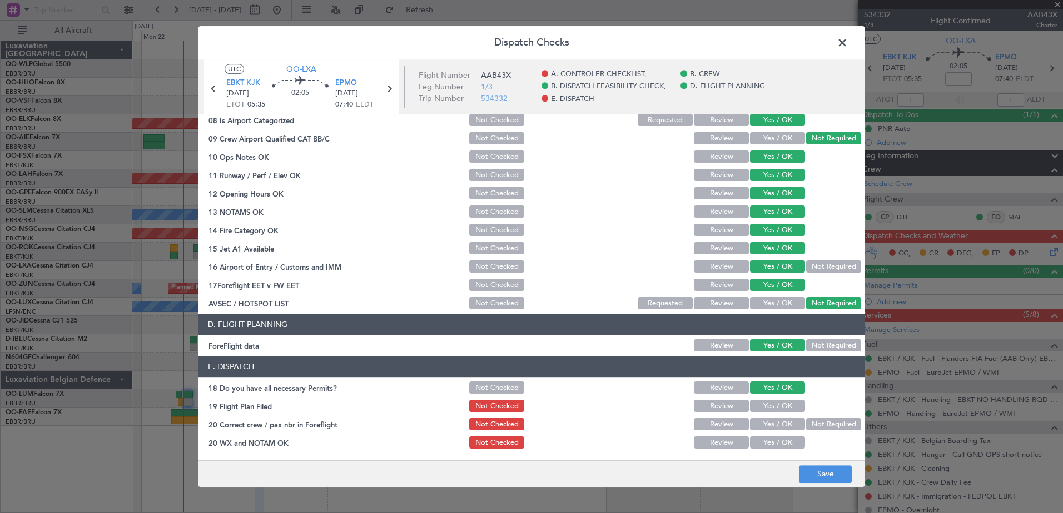
drag, startPoint x: 783, startPoint y: 406, endPoint x: 780, endPoint y: 419, distance: 13.2
click at [782, 407] on button "Yes / OK" at bounding box center [777, 407] width 55 height 12
click at [780, 431] on button "Yes / OK" at bounding box center [777, 425] width 55 height 12
click at [784, 445] on button "Yes / OK" at bounding box center [777, 443] width 55 height 12
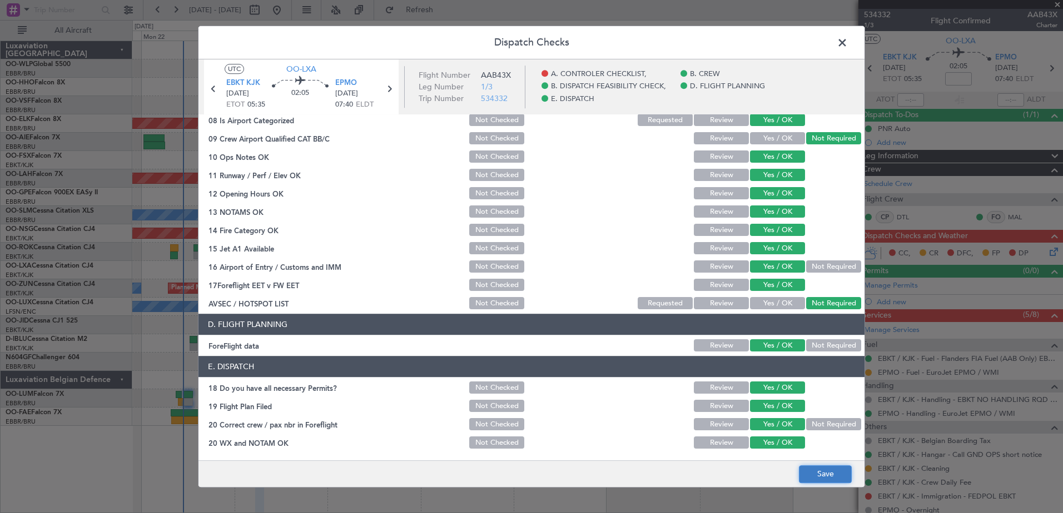
click at [819, 478] on button "Save" at bounding box center [825, 475] width 53 height 18
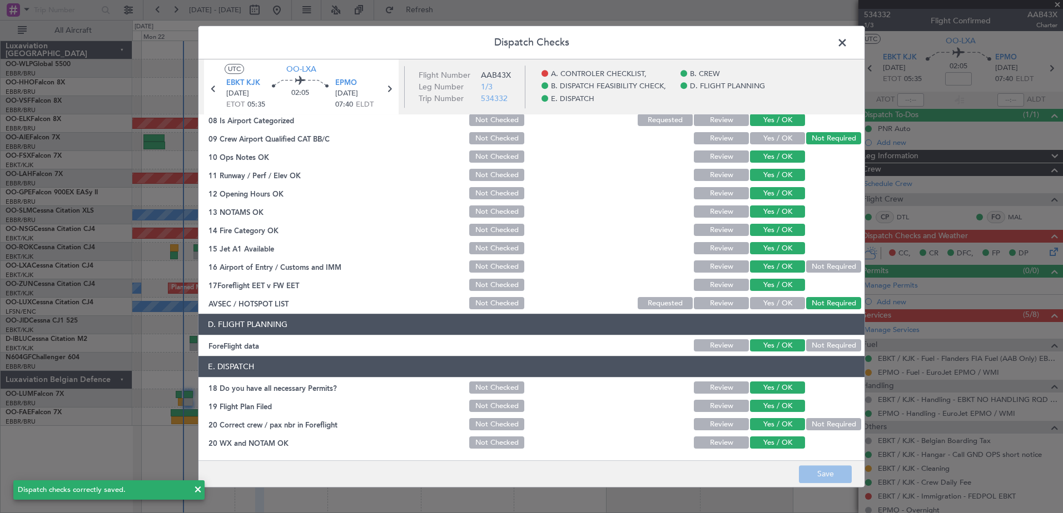
scroll to position [0, 0]
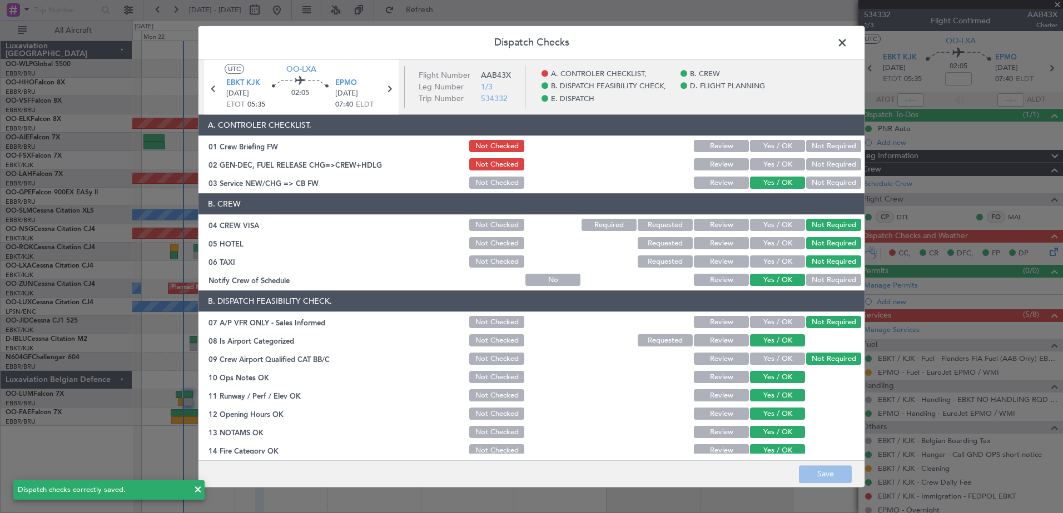
drag, startPoint x: 842, startPoint y: 41, endPoint x: 873, endPoint y: 44, distance: 30.8
click at [847, 41] on span at bounding box center [847, 45] width 0 height 22
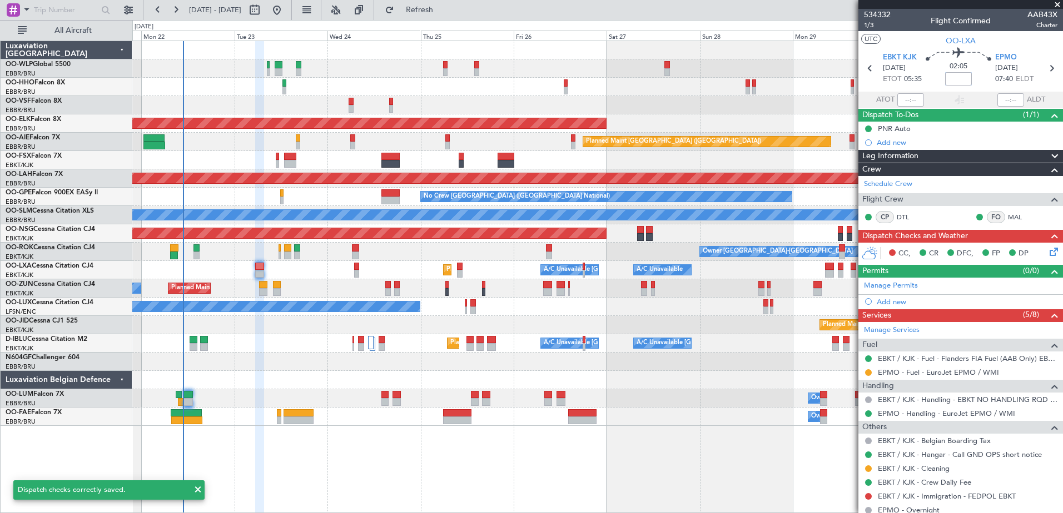
click at [954, 77] on input at bounding box center [958, 78] width 27 height 13
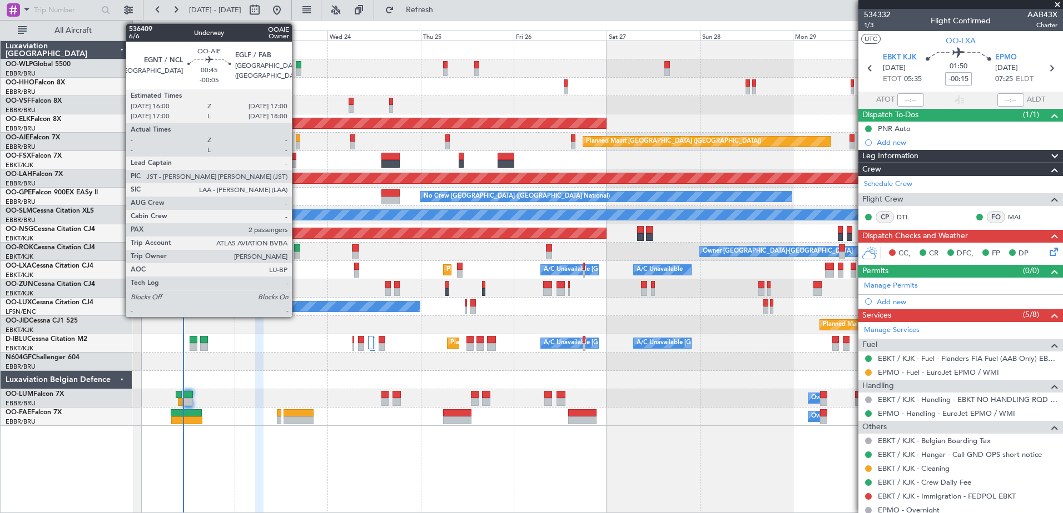
click at [297, 138] on div at bounding box center [298, 138] width 4 height 8
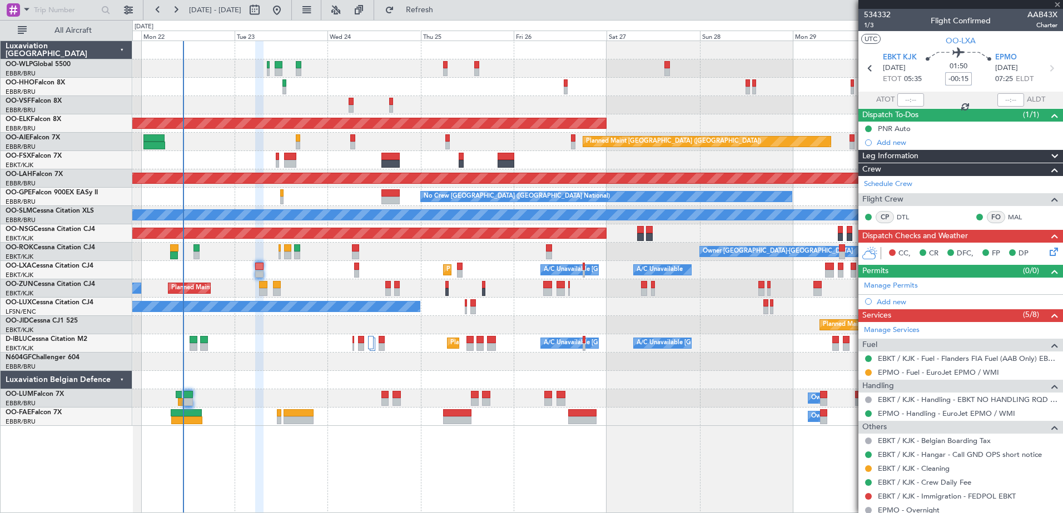
type input "-00:05"
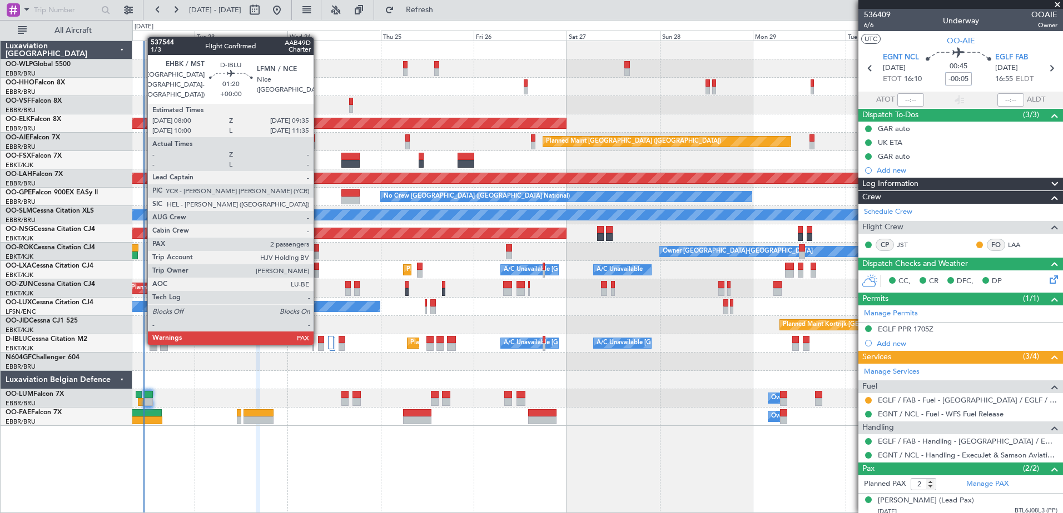
click at [318, 344] on div at bounding box center [321, 347] width 7 height 8
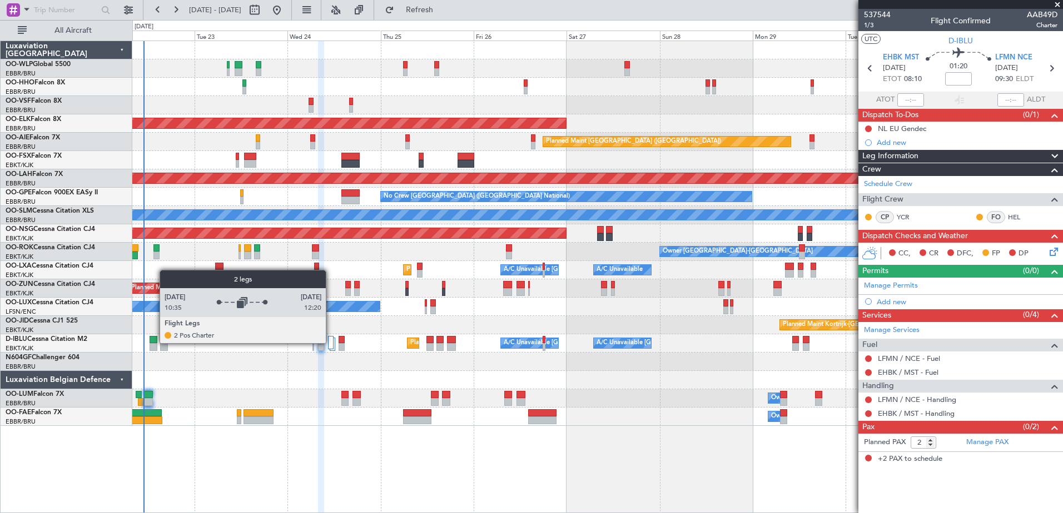
click at [331, 343] on div at bounding box center [331, 342] width 6 height 13
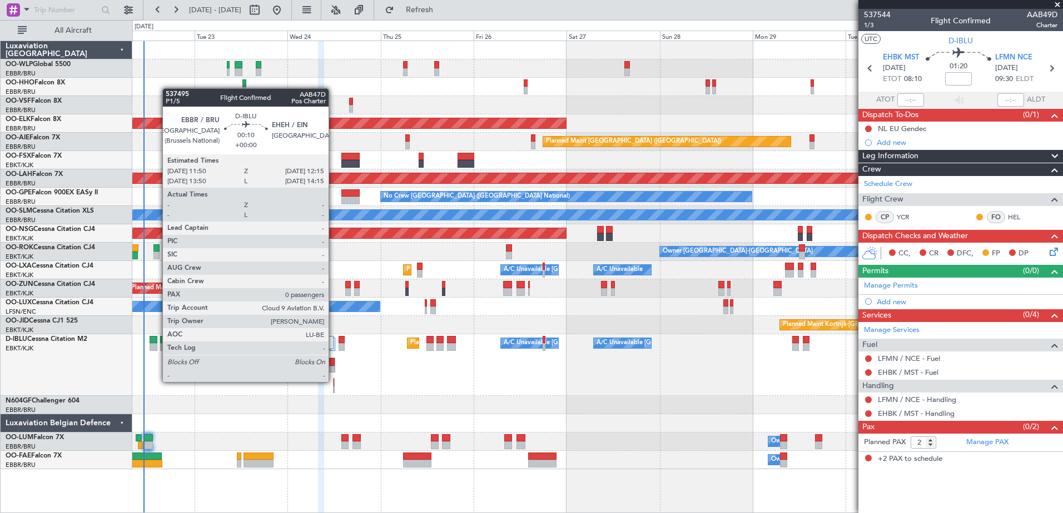
click at [333, 382] on div at bounding box center [333, 383] width 1 height 8
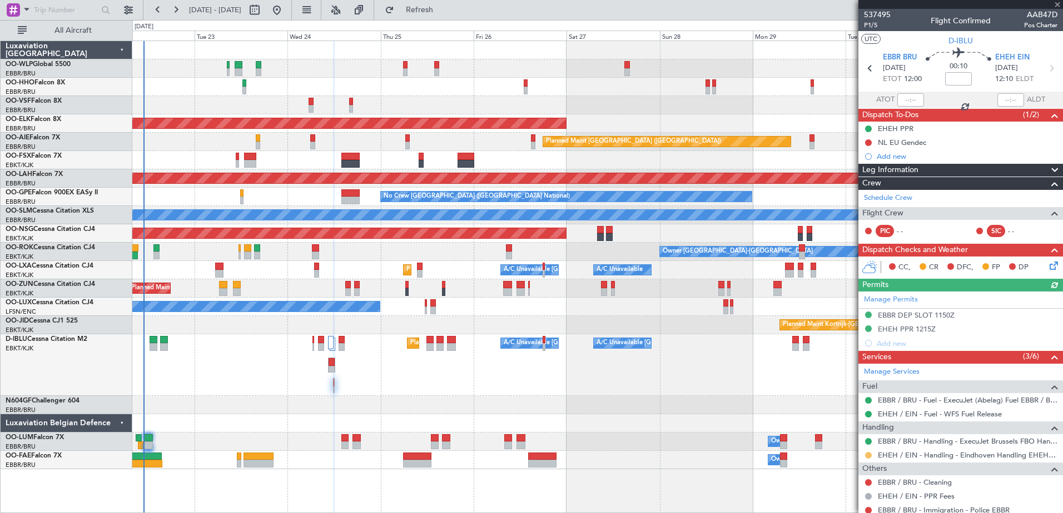
click at [870, 453] on button at bounding box center [868, 455] width 7 height 7
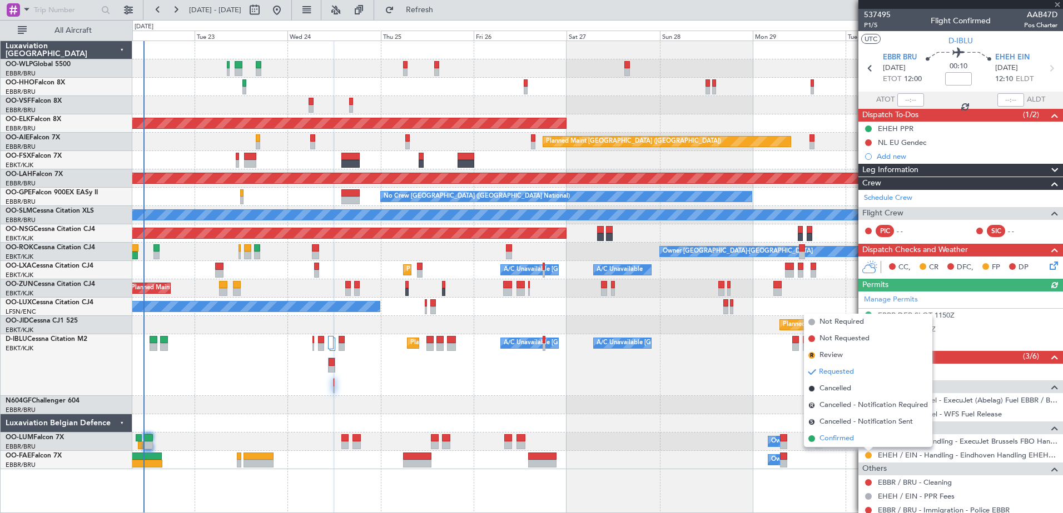
click at [837, 438] on span "Confirmed" at bounding box center [836, 438] width 34 height 11
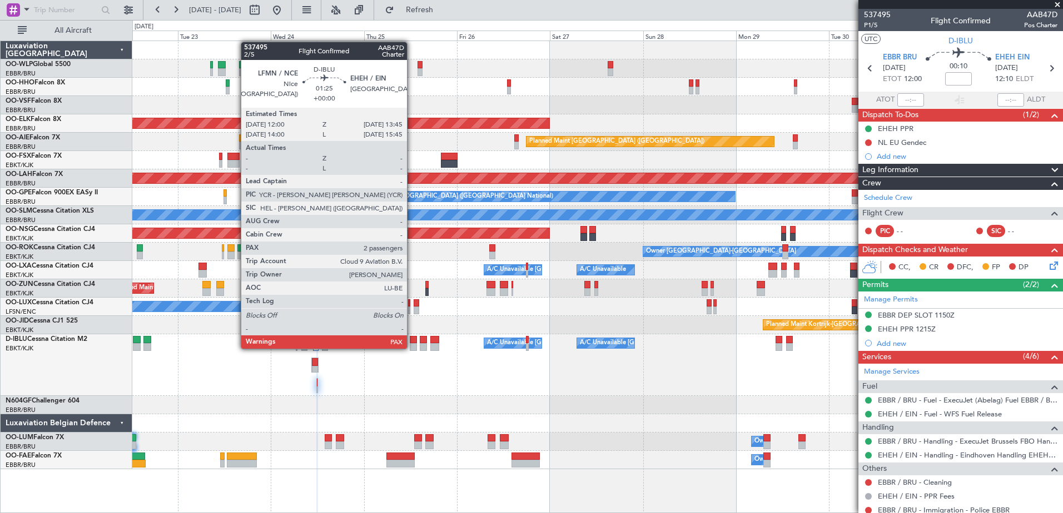
click at [412, 348] on div at bounding box center [413, 347] width 7 height 8
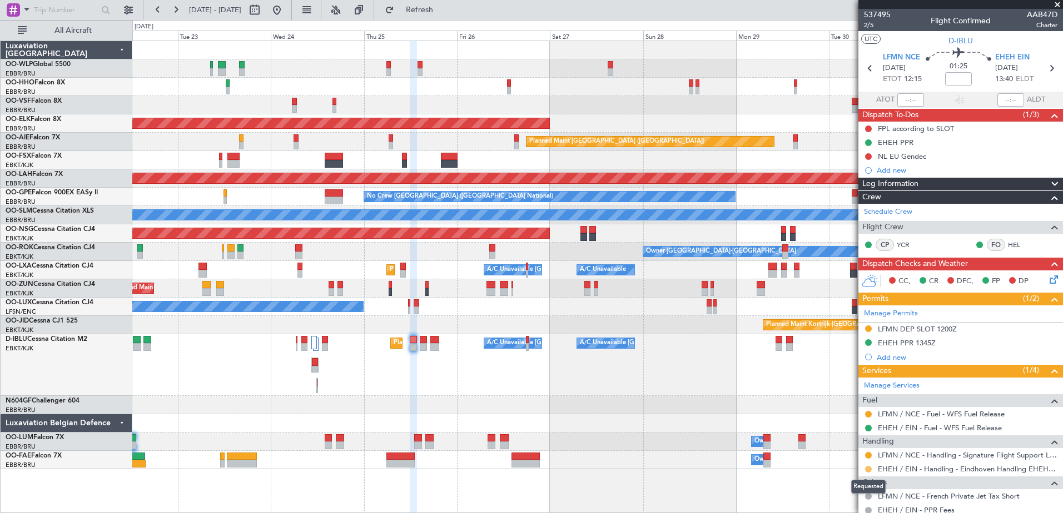
click at [869, 468] on button at bounding box center [868, 469] width 7 height 7
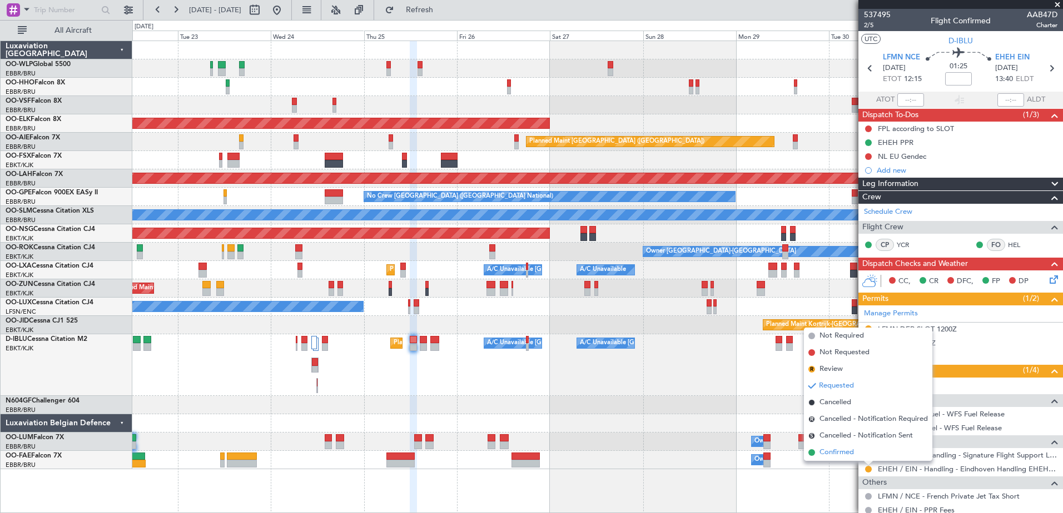
click at [844, 450] on span "Confirmed" at bounding box center [836, 452] width 34 height 11
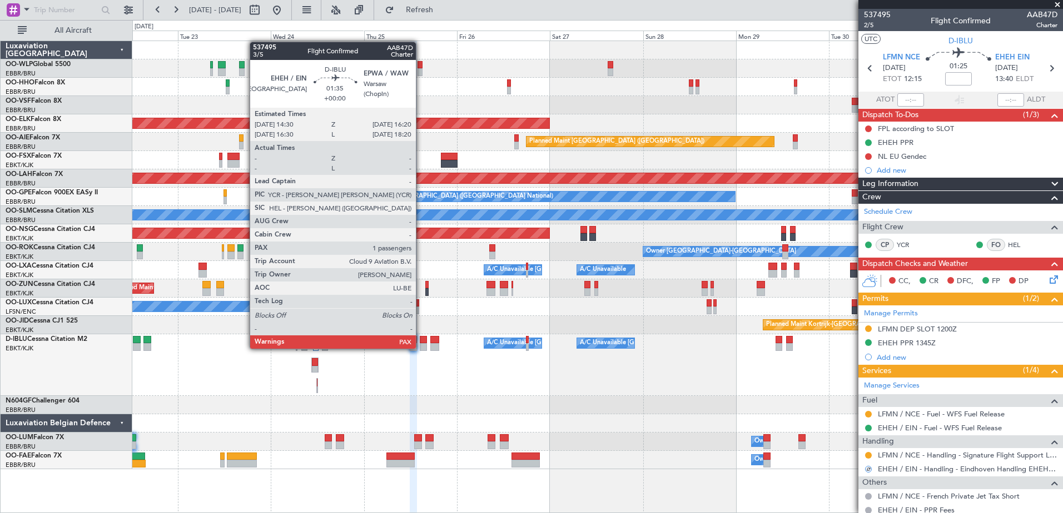
click at [421, 348] on div at bounding box center [423, 347] width 7 height 8
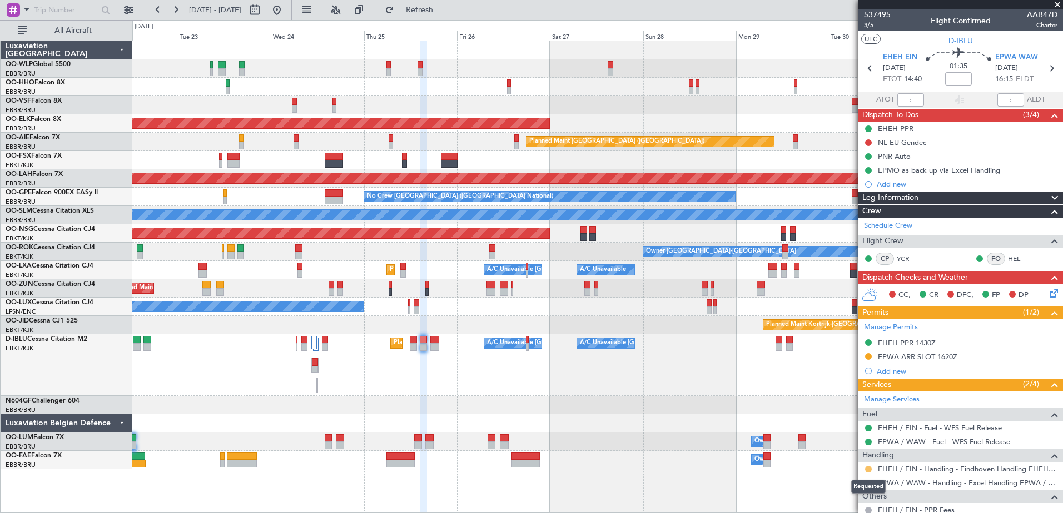
click at [867, 470] on button at bounding box center [868, 469] width 7 height 7
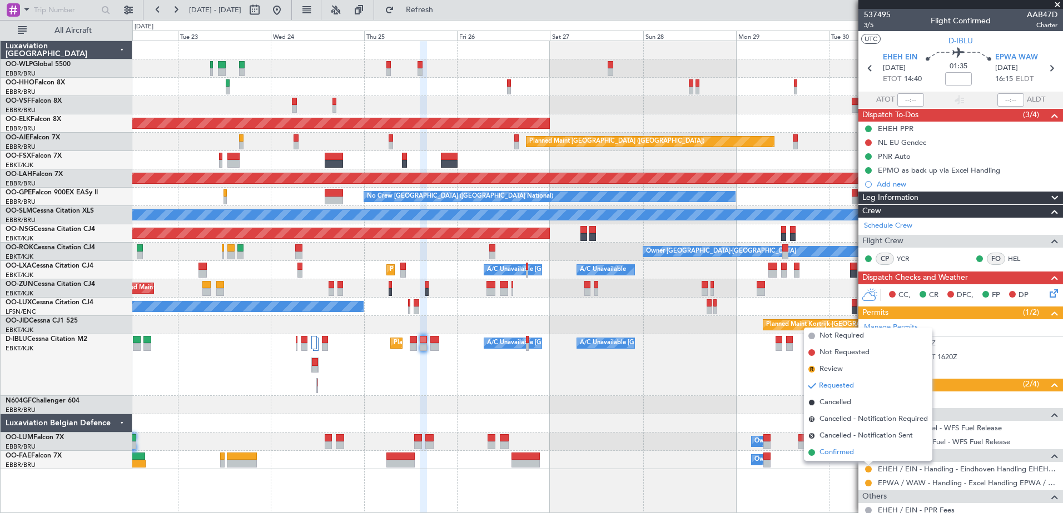
click at [840, 455] on span "Confirmed" at bounding box center [836, 452] width 34 height 11
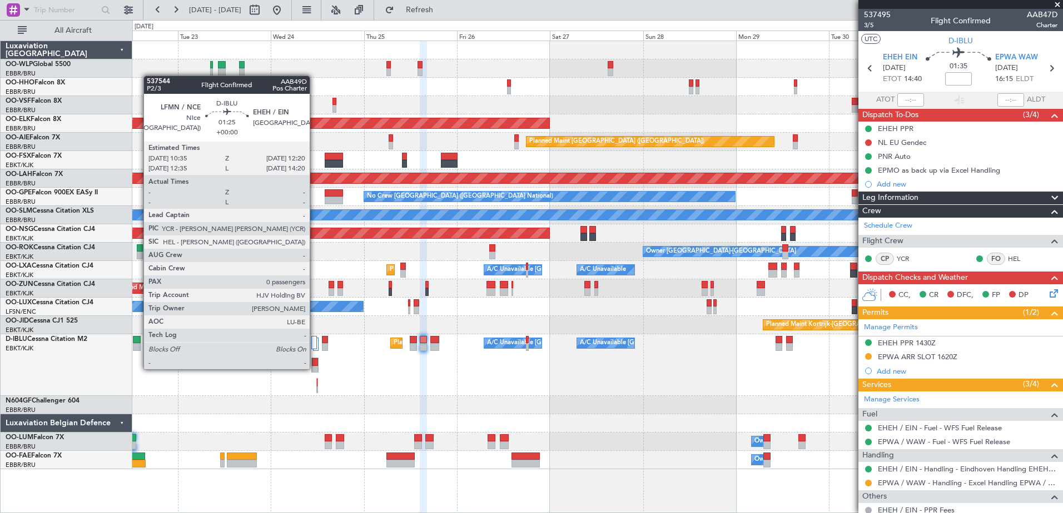
click at [315, 368] on div at bounding box center [315, 370] width 6 height 8
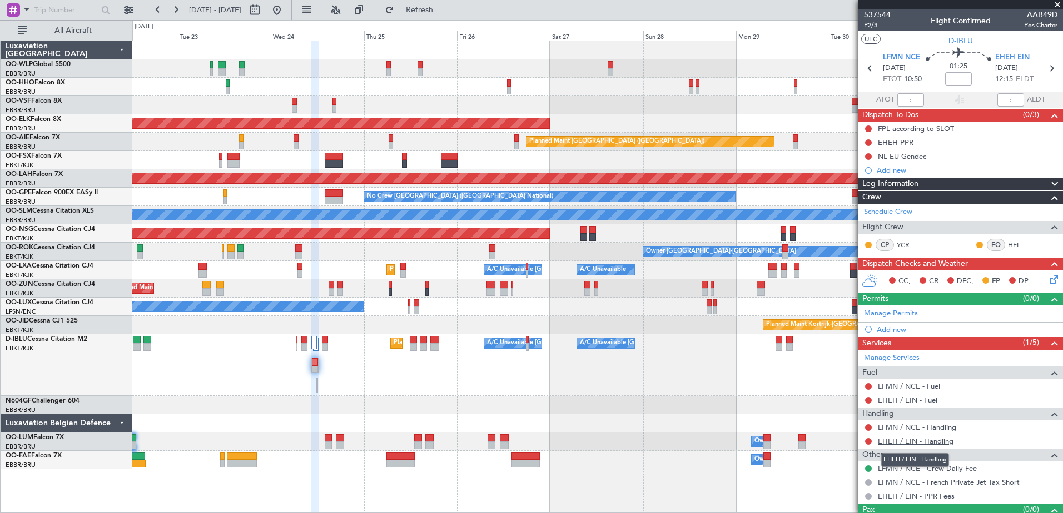
click at [895, 443] on link "EHEH / EIN - Handling" at bounding box center [916, 441] width 76 height 9
click at [443, 13] on span "Refresh" at bounding box center [419, 10] width 47 height 8
click at [933, 426] on link "LFMN / NCE - Handling" at bounding box center [917, 427] width 78 height 9
click at [443, 9] on span "Refresh" at bounding box center [419, 10] width 47 height 8
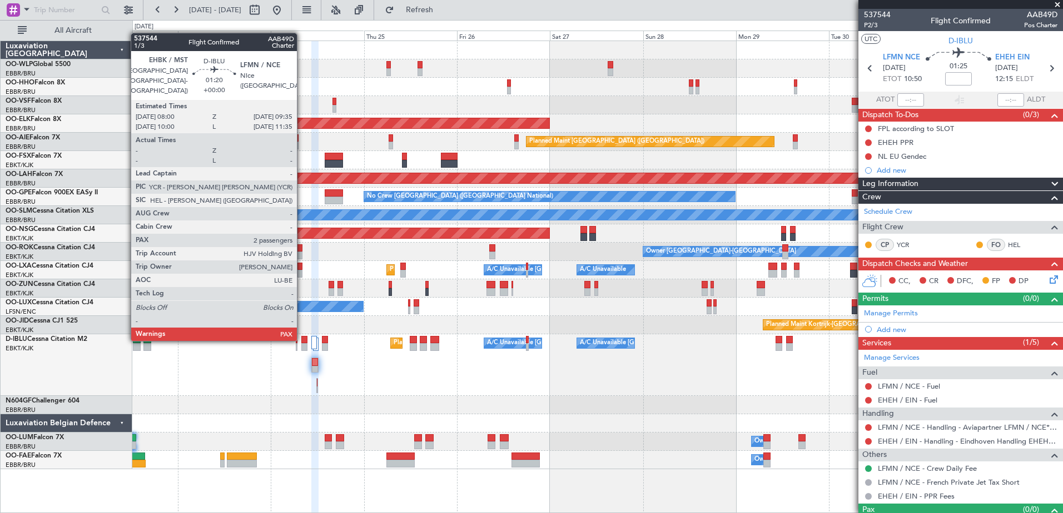
click at [302, 340] on div at bounding box center [304, 340] width 7 height 8
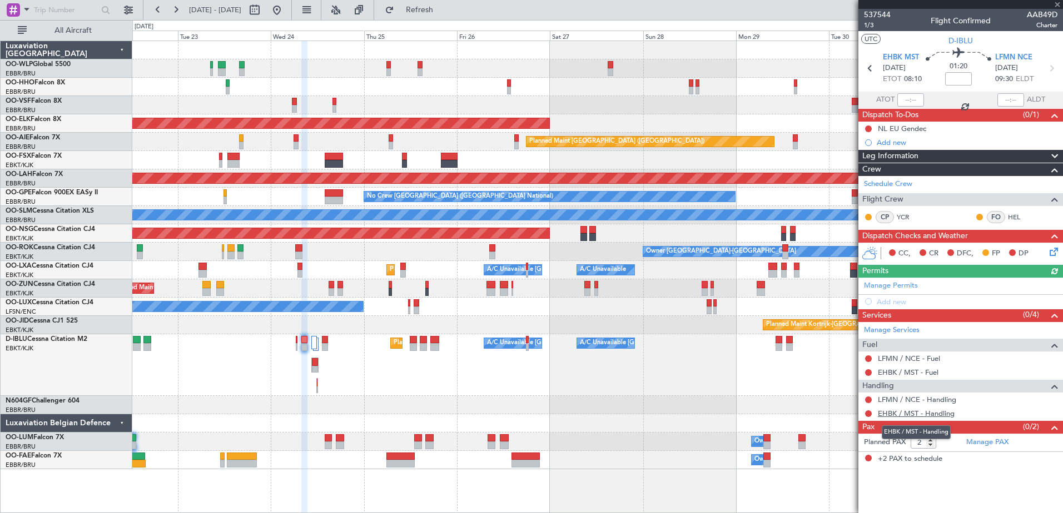
click at [927, 412] on link "EHBK / MST - Handling" at bounding box center [916, 413] width 77 height 9
click at [888, 401] on link "LFMN / NCE - Handling" at bounding box center [917, 399] width 78 height 9
click at [443, 9] on span "Refresh" at bounding box center [419, 10] width 47 height 8
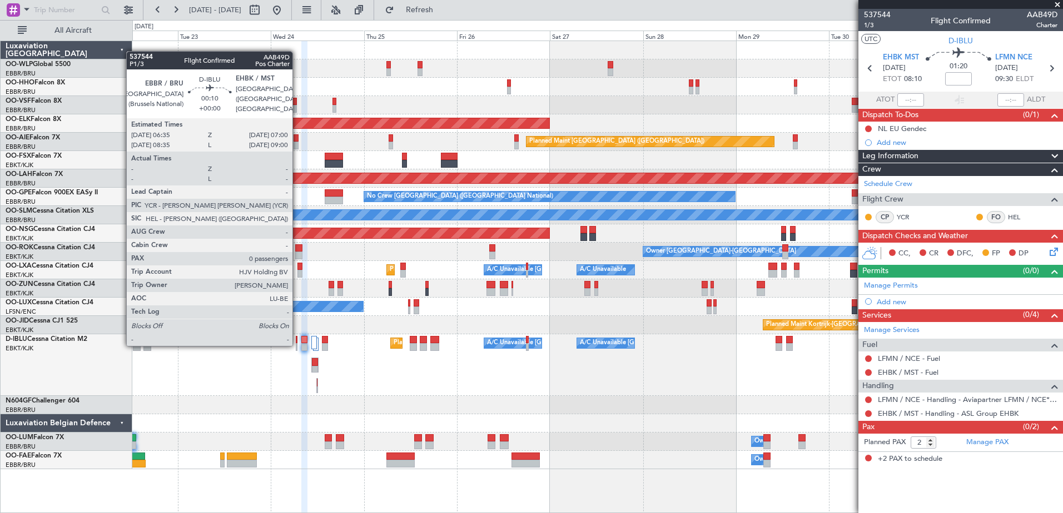
click at [297, 345] on div at bounding box center [297, 347] width 2 height 8
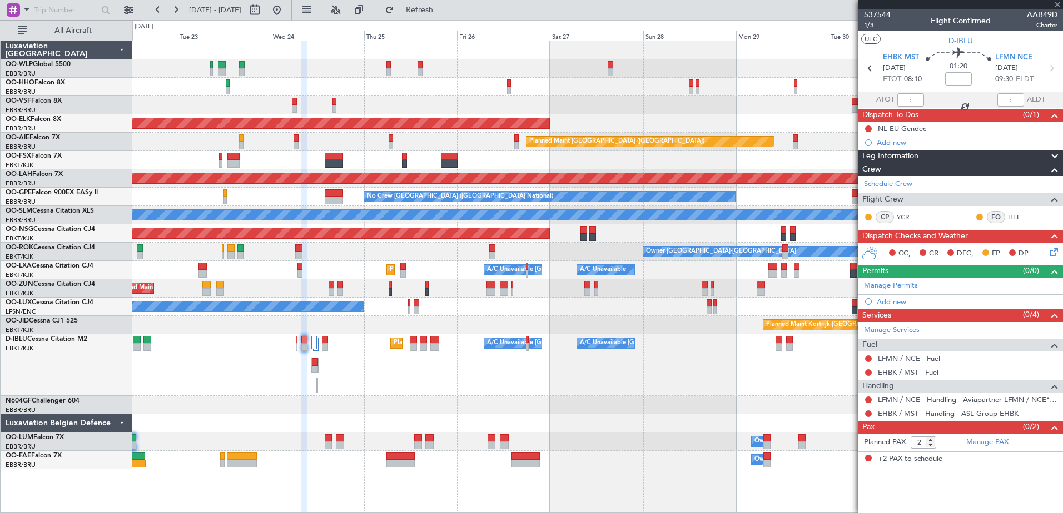
type input "0"
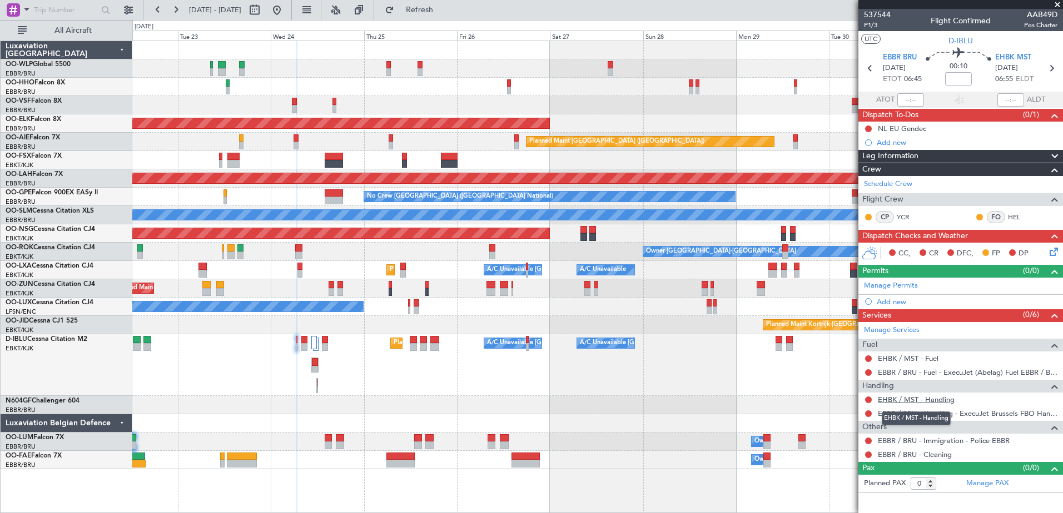
click at [898, 402] on link "EHBK / MST - Handling" at bounding box center [916, 399] width 77 height 9
click at [958, 77] on mat-tooltip-component "Flight Time" at bounding box center [958, 86] width 51 height 29
click at [953, 79] on mat-tooltip-component "Flight Time" at bounding box center [958, 86] width 51 height 29
click at [956, 79] on input at bounding box center [958, 78] width 27 height 13
type input "+00:15"
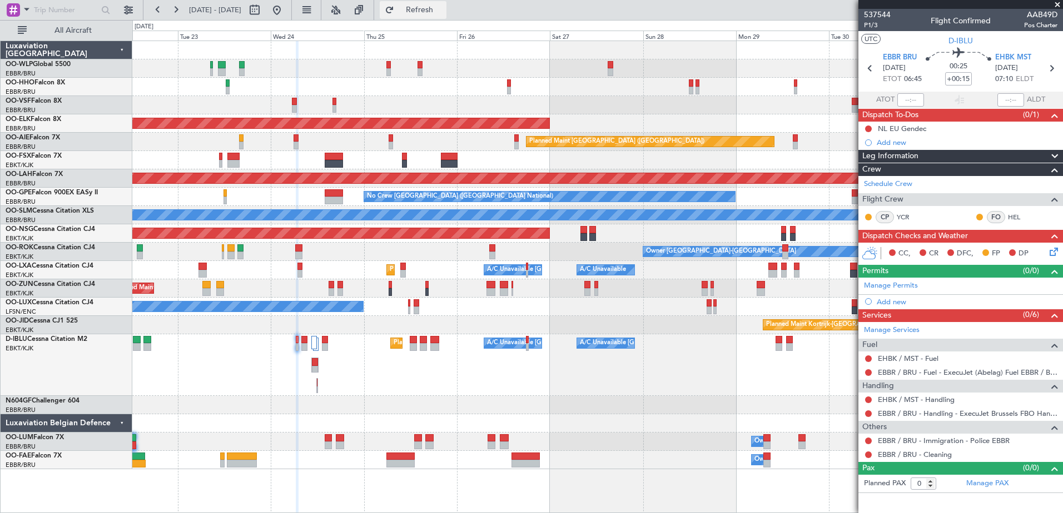
click at [435, 6] on span "Refresh" at bounding box center [419, 10] width 47 height 8
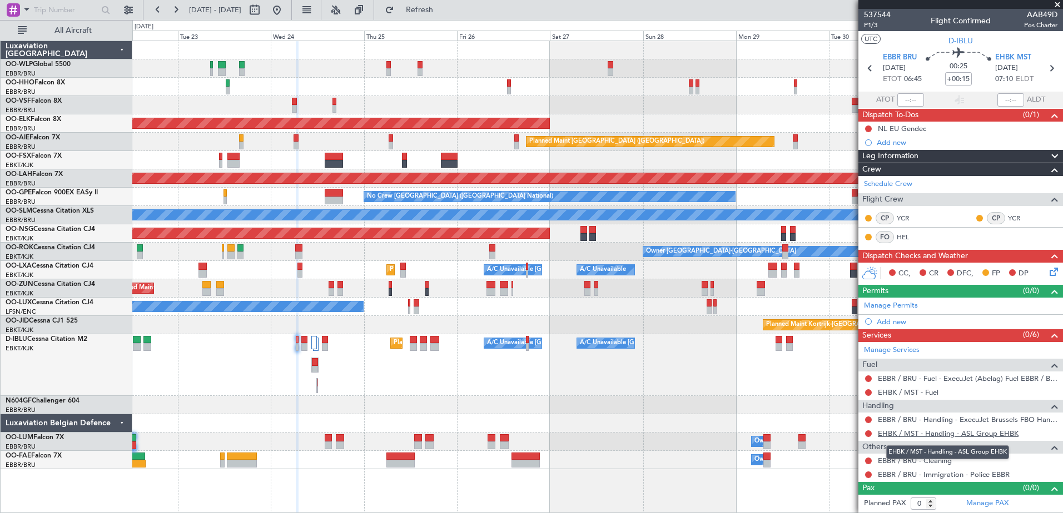
click at [910, 433] on link "EHBK / MST - Handling - ASL Group EHBK" at bounding box center [948, 433] width 141 height 9
click at [1021, 56] on span "EHBK MST" at bounding box center [1013, 57] width 36 height 11
click at [869, 378] on button at bounding box center [868, 379] width 7 height 7
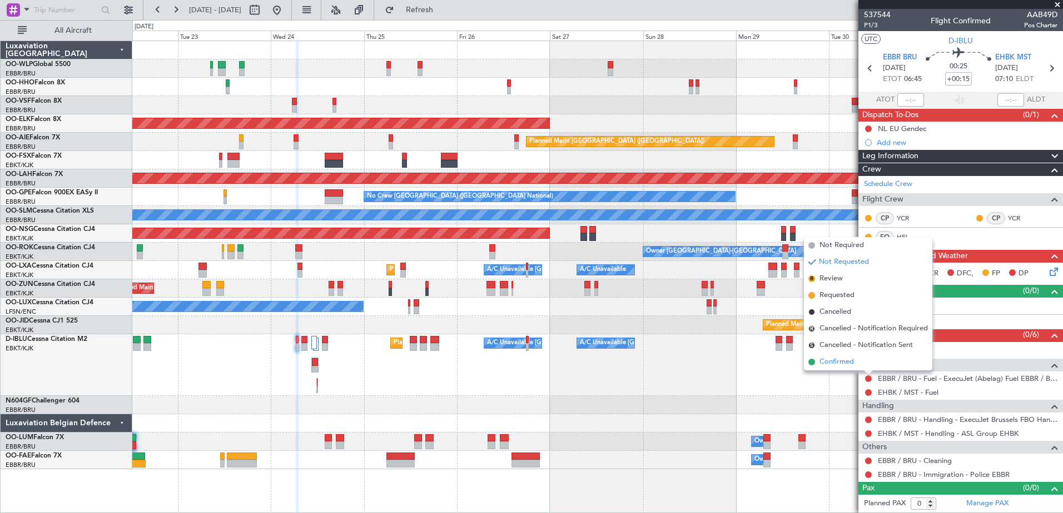
click at [846, 364] on span "Confirmed" at bounding box center [836, 362] width 34 height 11
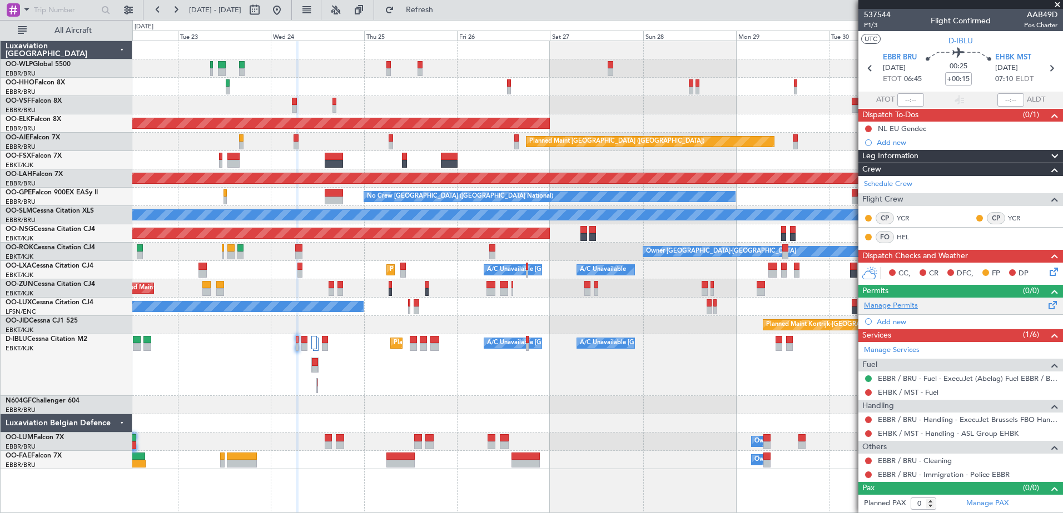
click at [896, 308] on link "Manage Permits" at bounding box center [891, 306] width 54 height 11
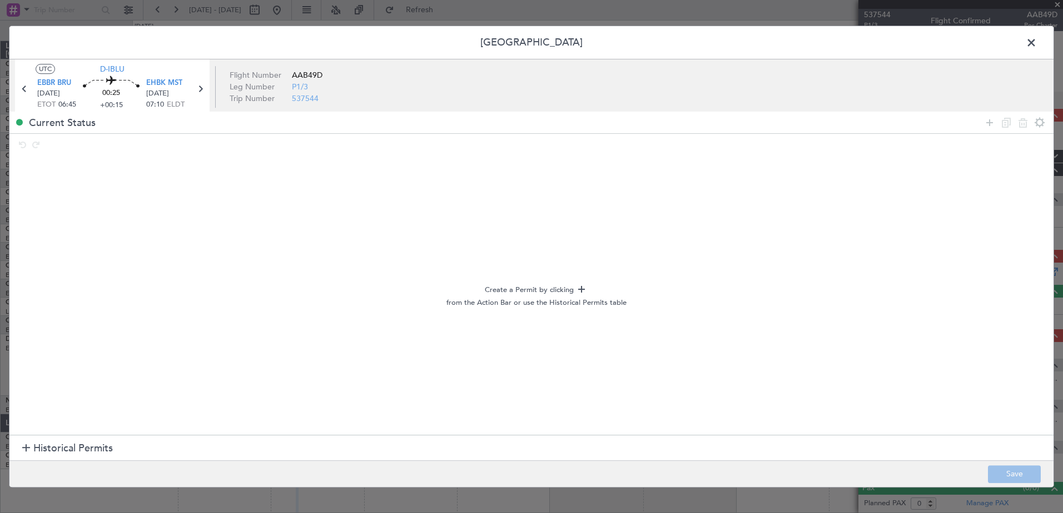
click at [46, 446] on span "Historical Permits" at bounding box center [72, 449] width 79 height 15
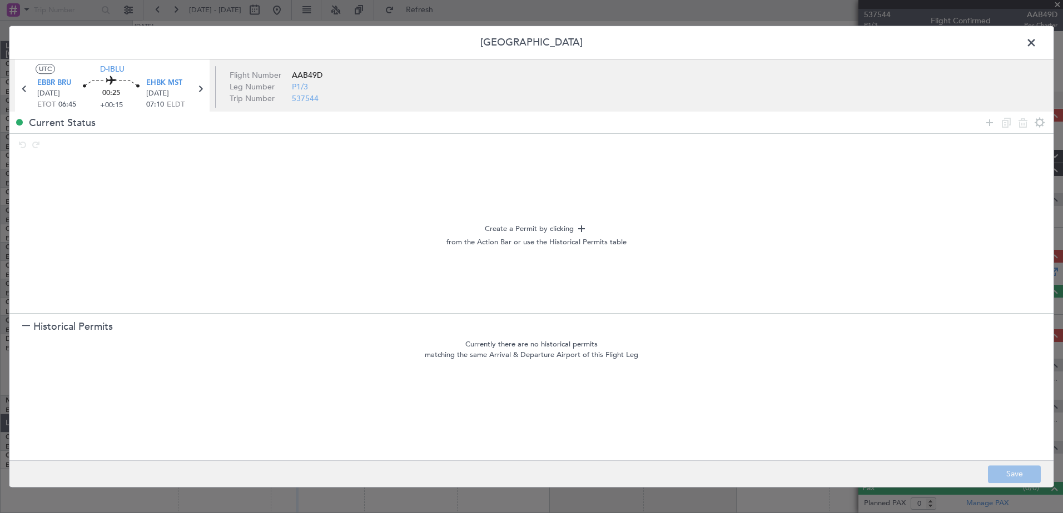
click at [23, 321] on h1 "Historical Permits" at bounding box center [67, 327] width 91 height 15
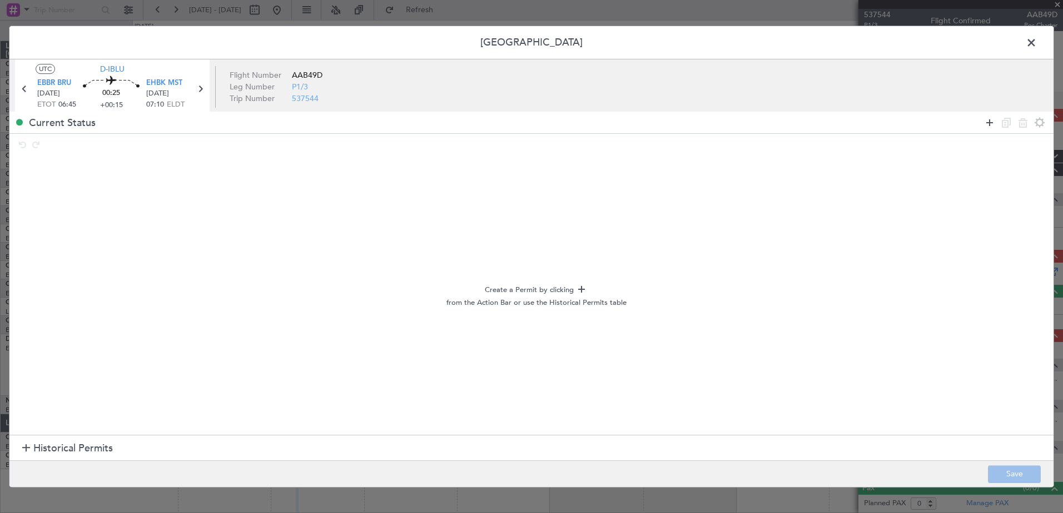
click at [986, 123] on icon at bounding box center [989, 122] width 13 height 13
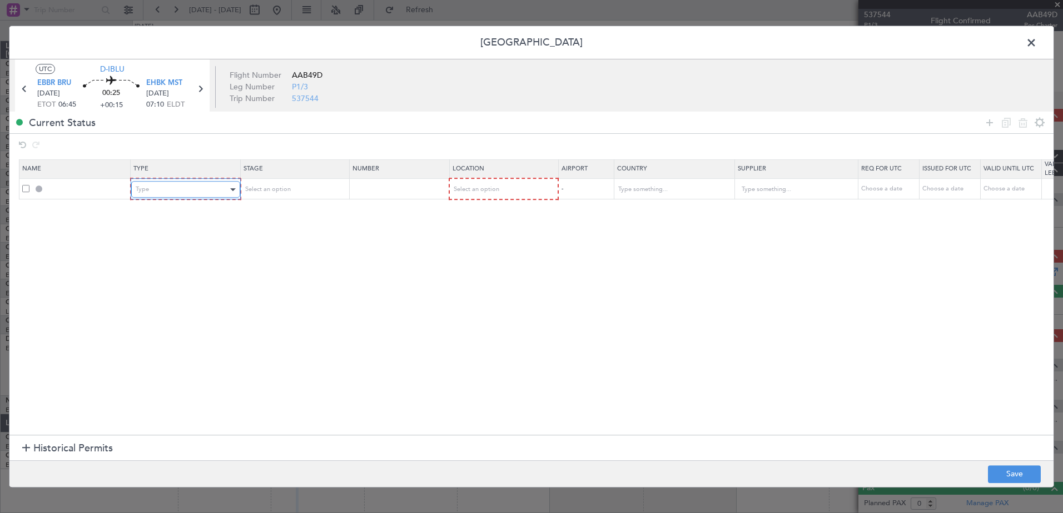
click at [202, 196] on div "Type" at bounding box center [182, 189] width 92 height 17
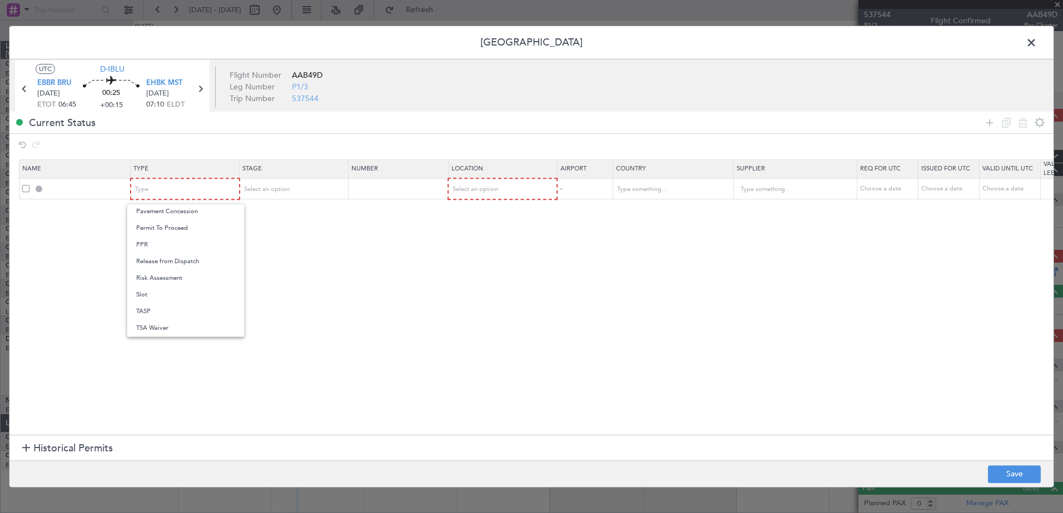
click at [186, 297] on span "Slot" at bounding box center [185, 295] width 99 height 17
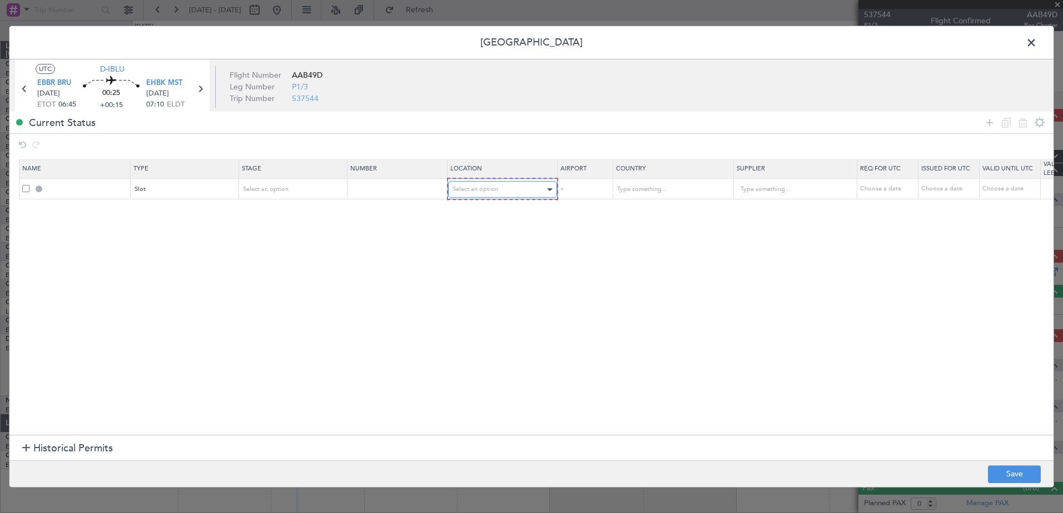
click at [487, 188] on span "Select an option" at bounding box center [475, 189] width 46 height 8
click at [494, 217] on span "Departure" at bounding box center [502, 213] width 99 height 17
click at [886, 190] on div "Choose a date" at bounding box center [887, 189] width 58 height 9
select select "9"
select select "2025"
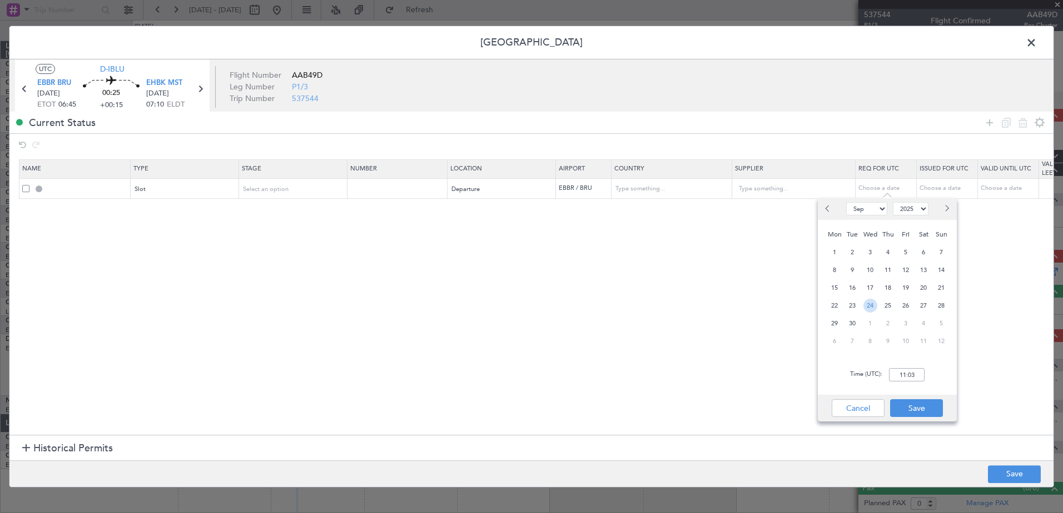
click at [875, 310] on span "24" at bounding box center [870, 306] width 14 height 14
click at [902, 370] on input "00:00" at bounding box center [907, 374] width 36 height 13
type input "06:35"
click at [926, 406] on button "Save" at bounding box center [916, 409] width 53 height 18
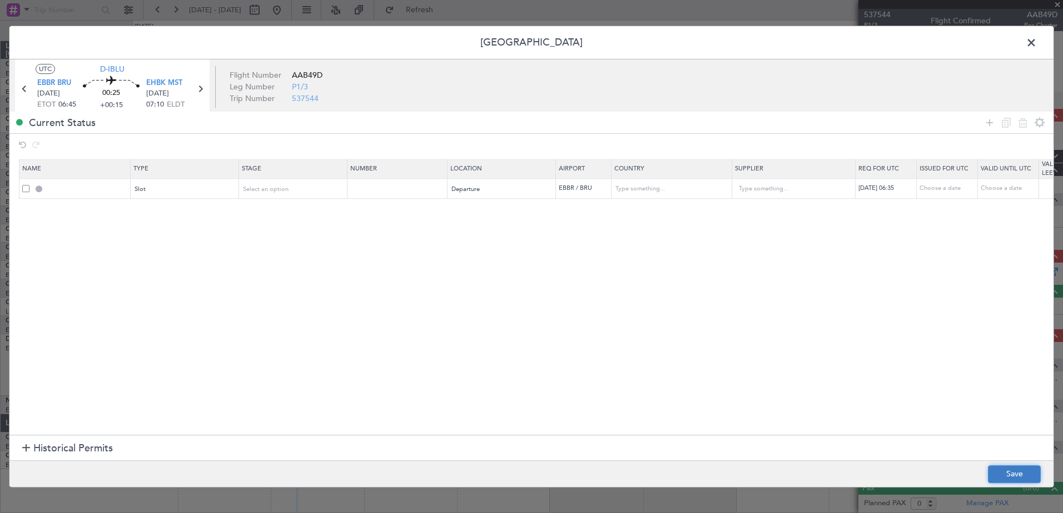
click at [996, 475] on button "Save" at bounding box center [1014, 475] width 53 height 18
type input "EBBR DEP SLOT 0635Z"
type input "Belgium"
type input "NNN"
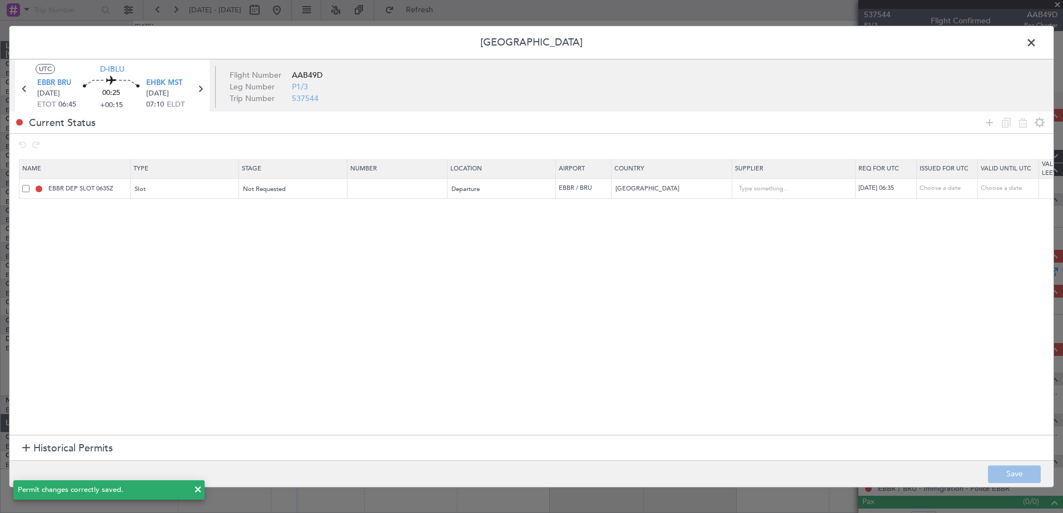
click at [1036, 43] on span at bounding box center [1036, 45] width 0 height 22
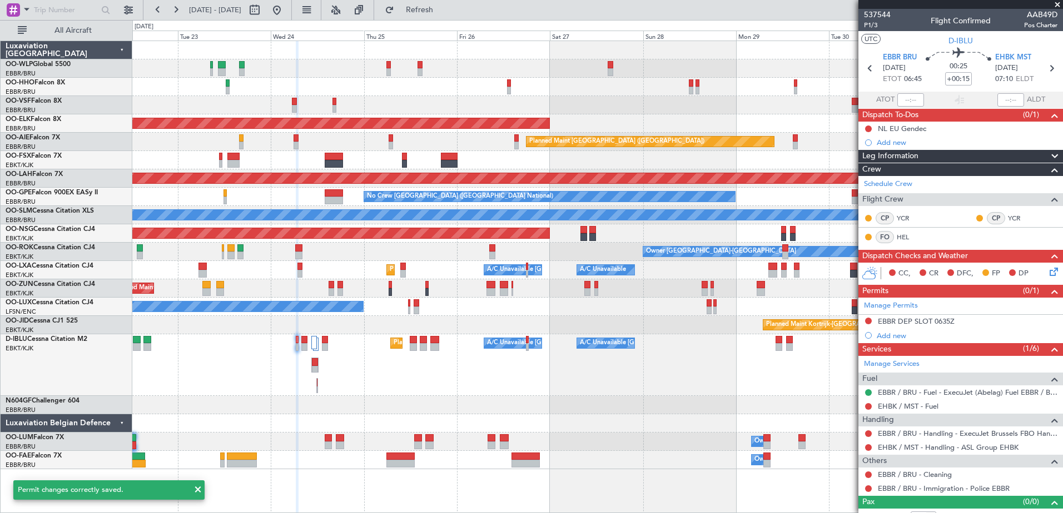
scroll to position [13, 0]
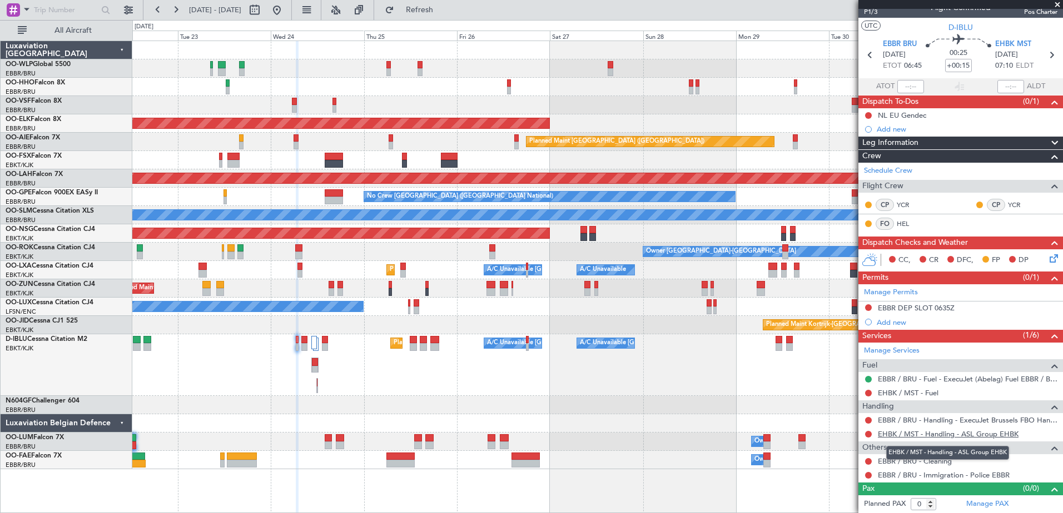
click at [898, 430] on link "EHBK / MST - Handling - ASL Group EHBK" at bounding box center [948, 434] width 141 height 9
click at [1047, 261] on icon at bounding box center [1051, 256] width 9 height 9
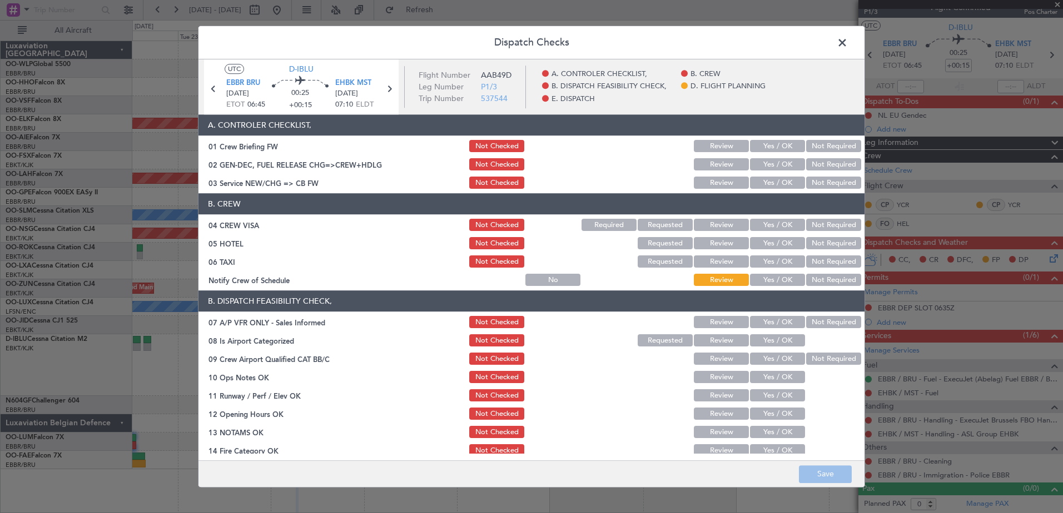
click at [759, 280] on button "Yes / OK" at bounding box center [777, 281] width 55 height 12
click at [822, 259] on button "Not Required" at bounding box center [833, 262] width 55 height 12
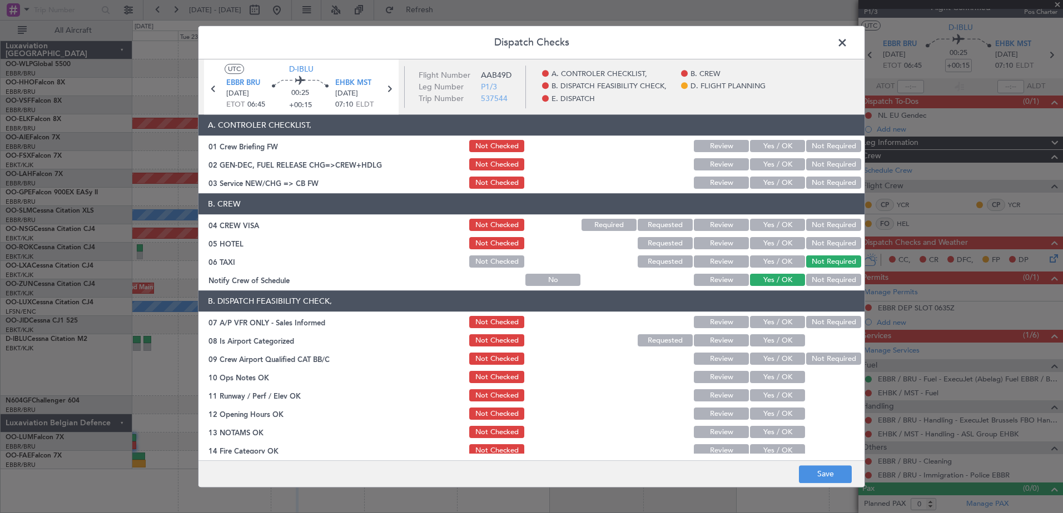
click at [825, 245] on button "Not Required" at bounding box center [833, 244] width 55 height 12
click at [822, 225] on button "Not Required" at bounding box center [833, 226] width 55 height 12
click at [781, 184] on button "Yes / OK" at bounding box center [777, 183] width 55 height 12
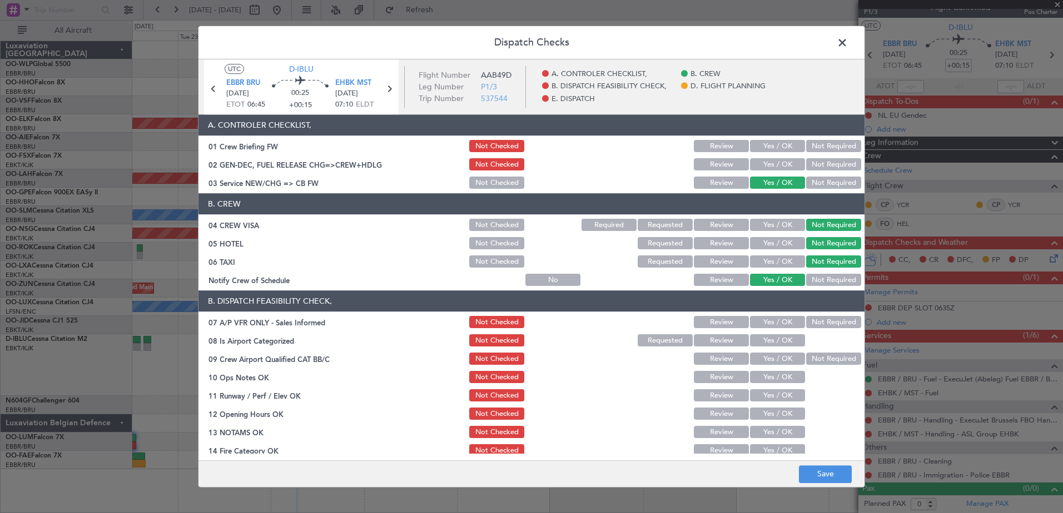
click at [815, 323] on button "Not Required" at bounding box center [833, 323] width 55 height 12
click at [785, 340] on button "Yes / OK" at bounding box center [777, 341] width 55 height 12
click at [806, 358] on button "Not Required" at bounding box center [833, 359] width 55 height 12
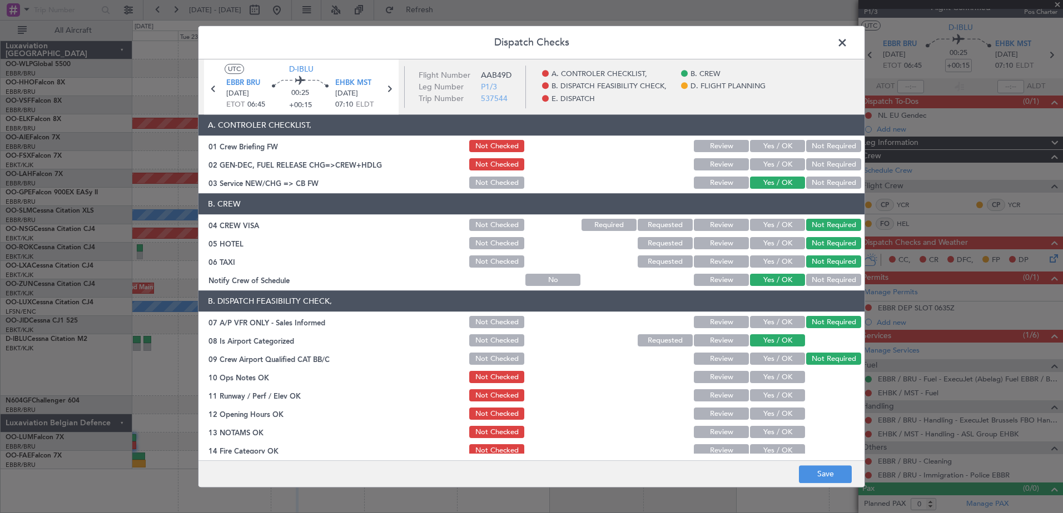
click at [782, 374] on button "Yes / OK" at bounding box center [777, 378] width 55 height 12
click at [775, 396] on button "Yes / OK" at bounding box center [777, 396] width 55 height 12
click at [775, 410] on button "Yes / OK" at bounding box center [777, 414] width 55 height 12
click at [776, 430] on button "Yes / OK" at bounding box center [777, 433] width 55 height 12
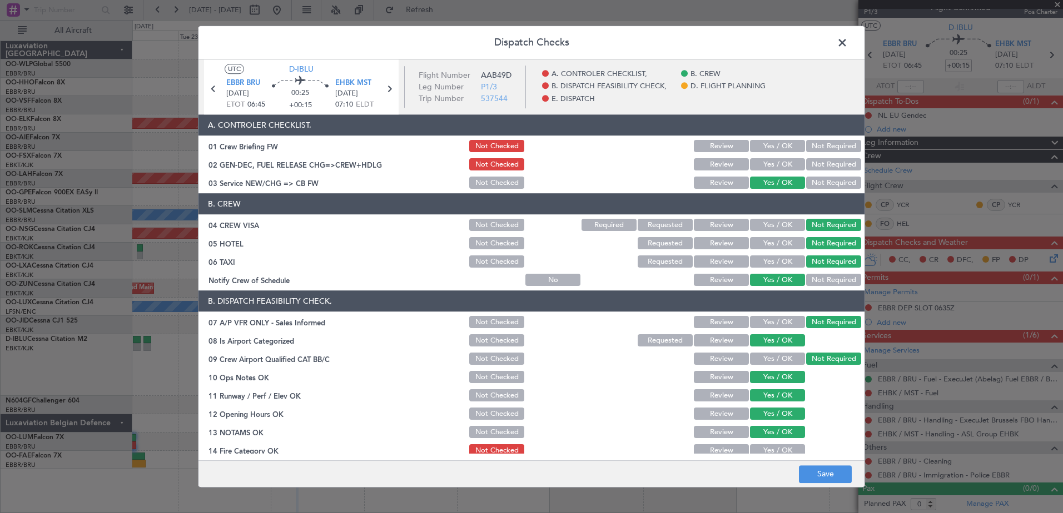
drag, startPoint x: 777, startPoint y: 445, endPoint x: 764, endPoint y: 405, distance: 42.2
click at [777, 446] on button "Yes / OK" at bounding box center [777, 451] width 55 height 12
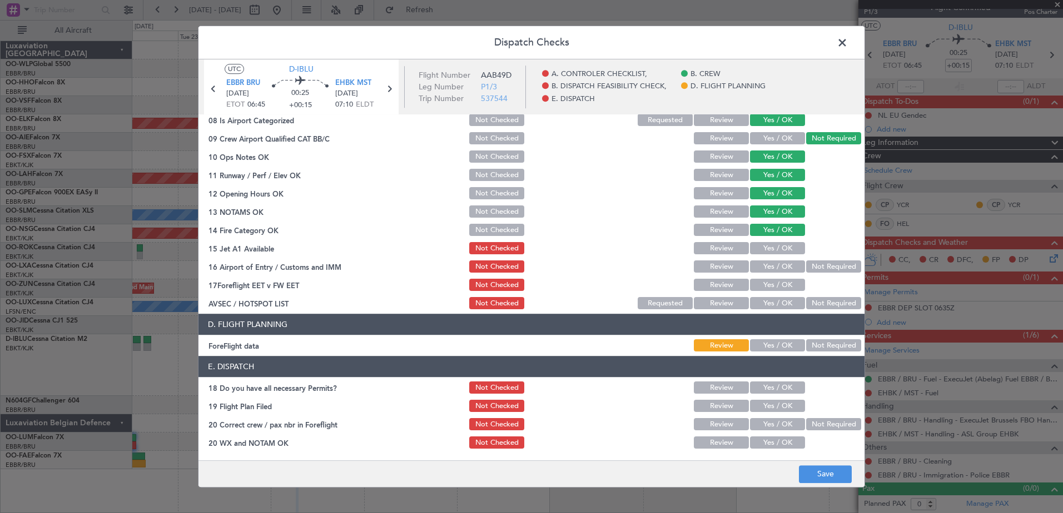
drag, startPoint x: 776, startPoint y: 242, endPoint x: 777, endPoint y: 257, distance: 15.6
click at [777, 243] on div "Yes / OK" at bounding box center [776, 249] width 56 height 16
click at [775, 248] on button "Yes / OK" at bounding box center [777, 249] width 55 height 12
click at [775, 267] on button "Yes / OK" at bounding box center [777, 267] width 55 height 12
click at [774, 283] on button "Yes / OK" at bounding box center [777, 286] width 55 height 12
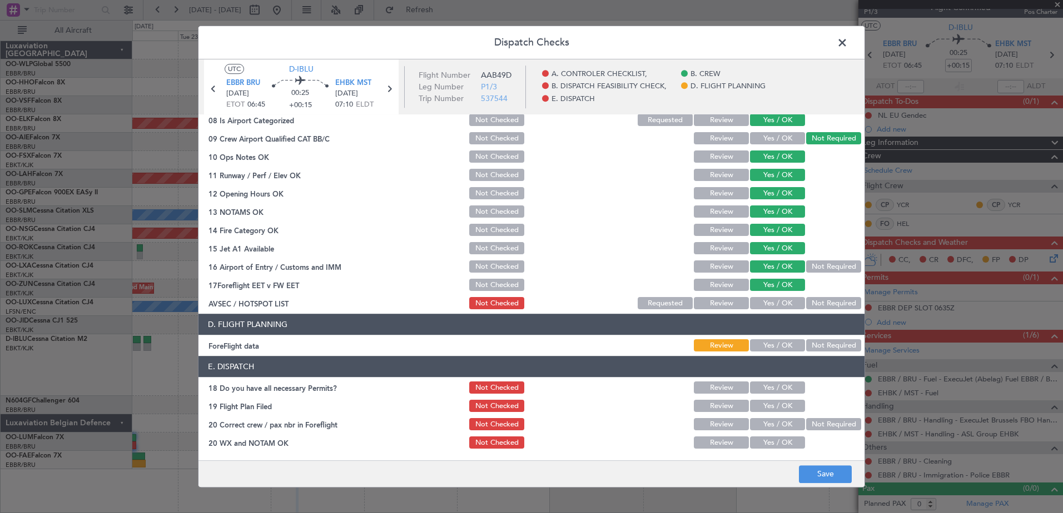
click at [817, 301] on button "Not Required" at bounding box center [833, 304] width 55 height 12
click at [826, 476] on button "Save" at bounding box center [825, 475] width 53 height 18
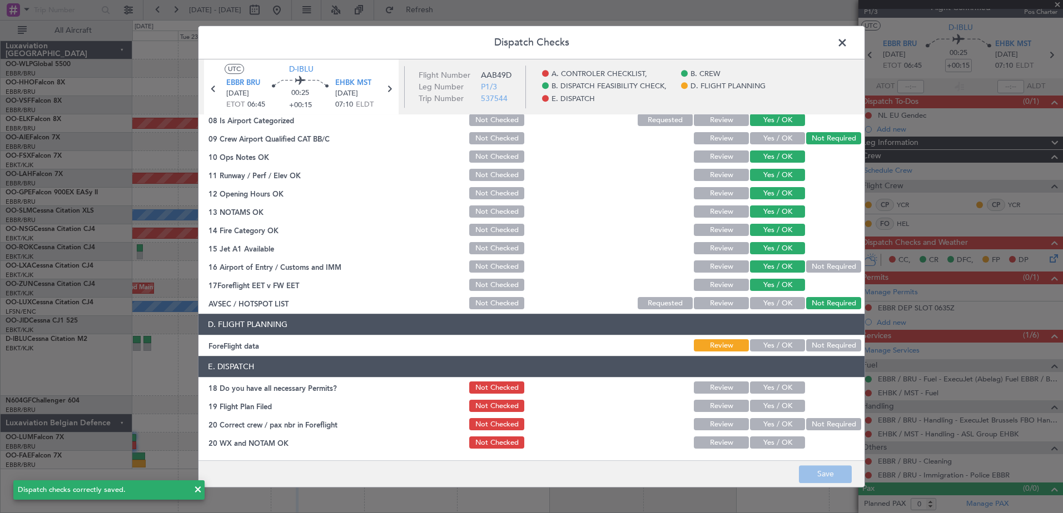
click at [847, 42] on span at bounding box center [847, 45] width 0 height 22
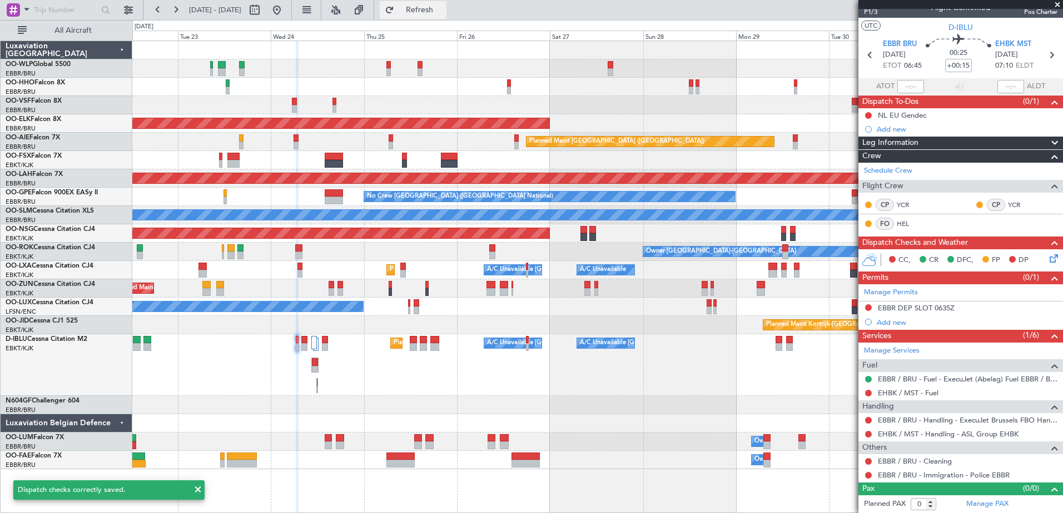
click at [442, 13] on span "Refresh" at bounding box center [419, 10] width 47 height 8
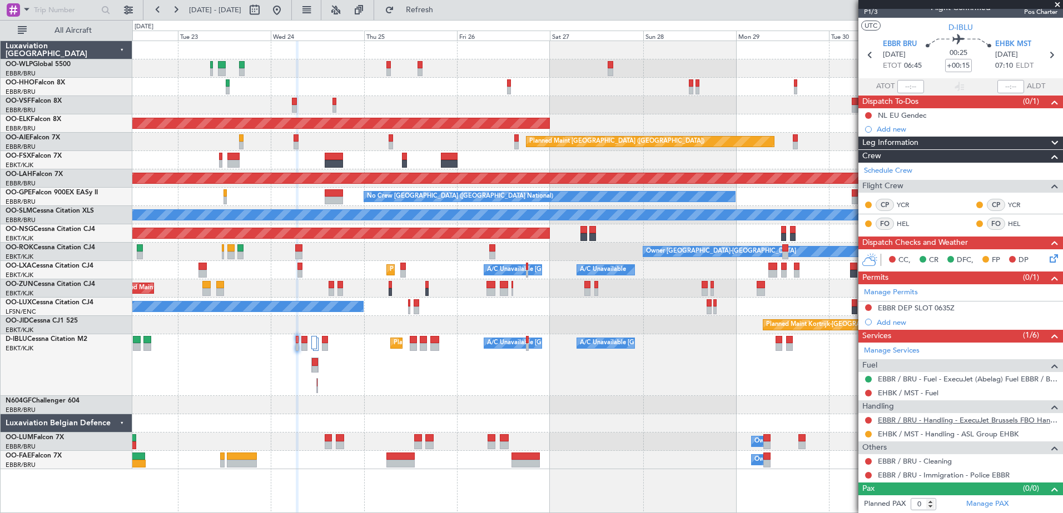
click at [986, 420] on link "EBBR / BRU - Handling - ExecuJet Brussels FBO Handling Abelag" at bounding box center [968, 420] width 180 height 9
click at [446, 16] on button "Refresh" at bounding box center [413, 10] width 67 height 18
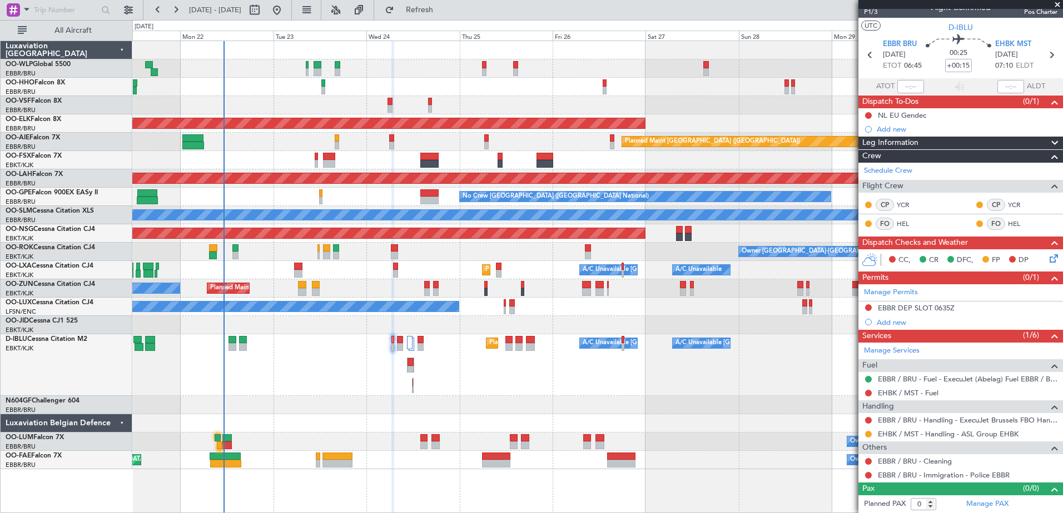
click at [330, 358] on div "Planned Maint Nice (Côte d'Azur Airport) A/C Unavailable Brussels (Brussels Nat…" at bounding box center [597, 366] width 930 height 62
click at [869, 421] on button at bounding box center [868, 420] width 7 height 7
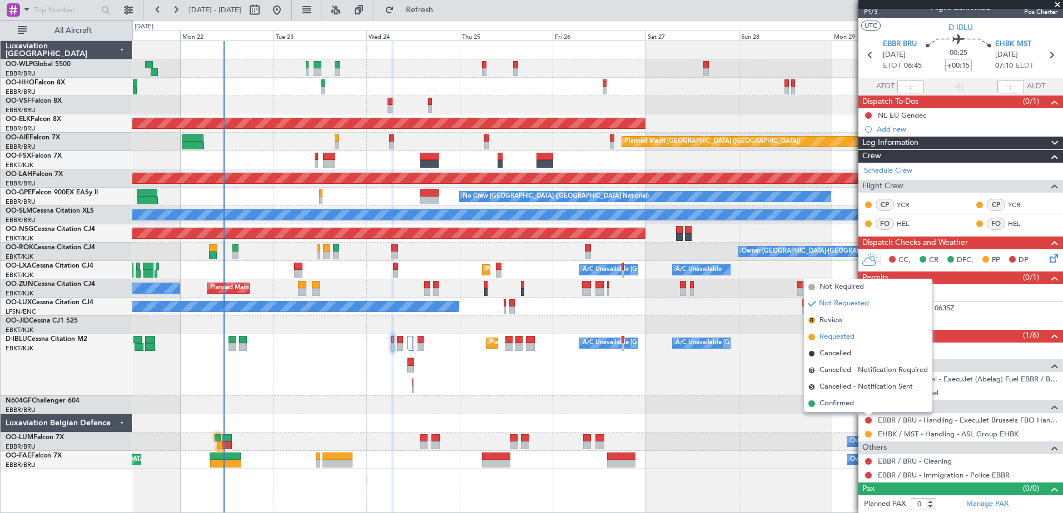
click at [826, 342] on span "Requested" at bounding box center [836, 337] width 35 height 11
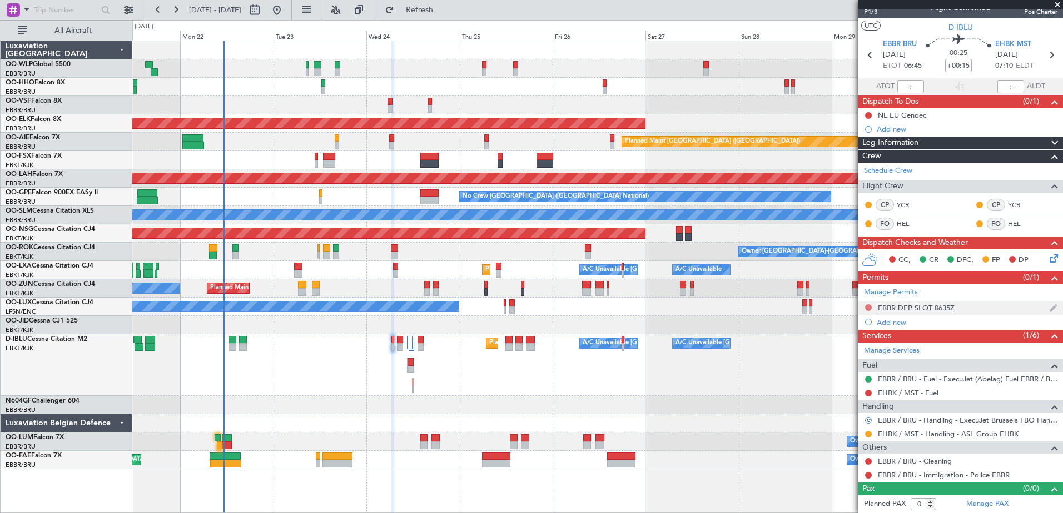
click at [868, 310] on button at bounding box center [868, 308] width 7 height 7
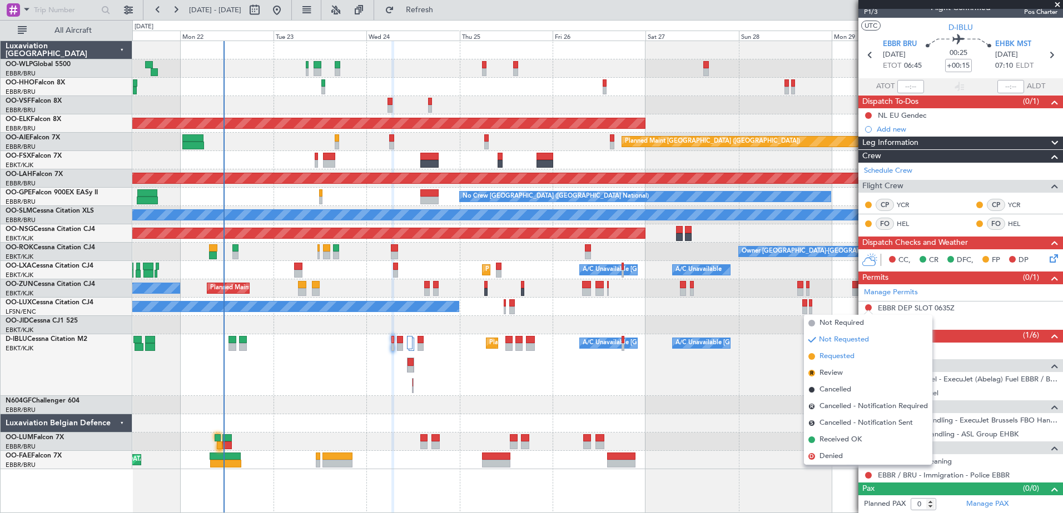
click at [846, 358] on span "Requested" at bounding box center [836, 356] width 35 height 11
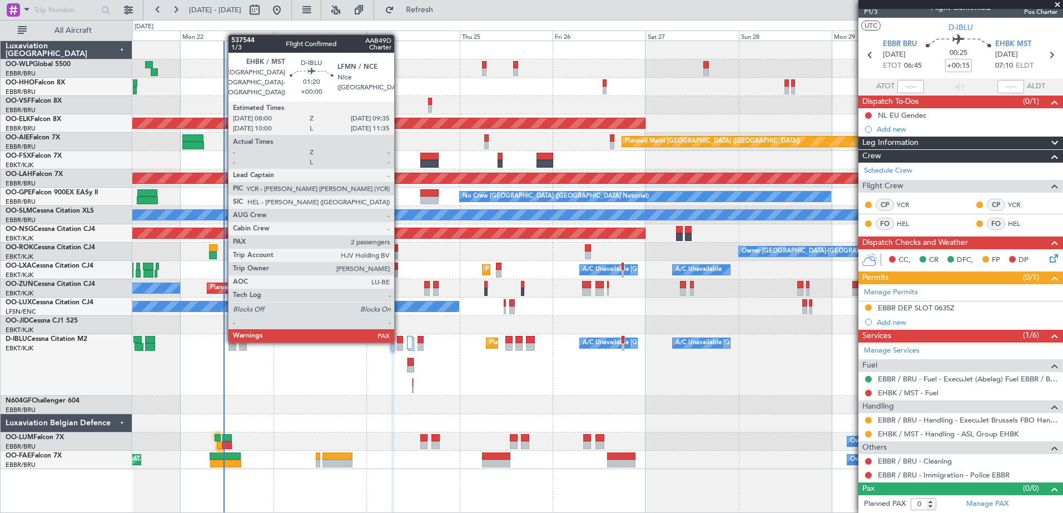
click at [399, 342] on div at bounding box center [400, 340] width 7 height 8
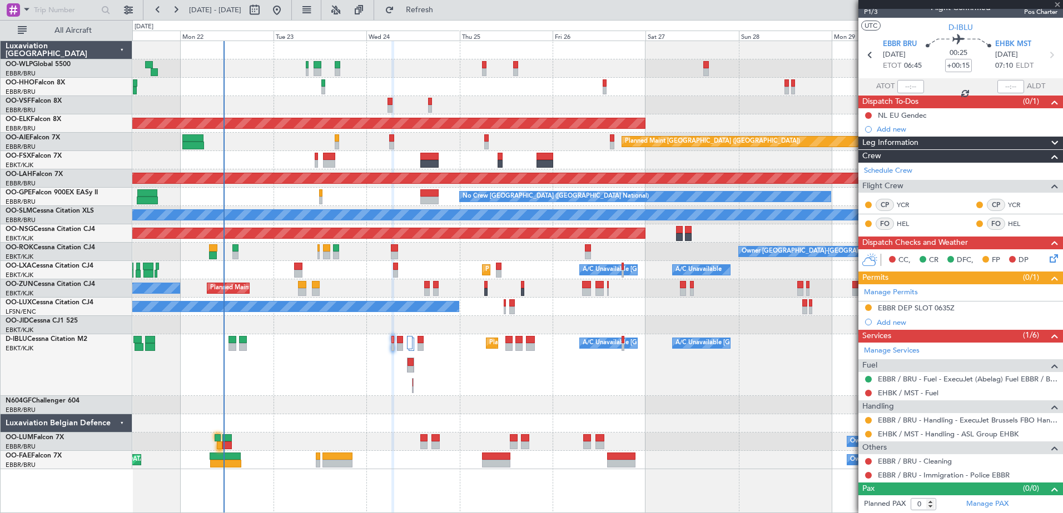
type input "2"
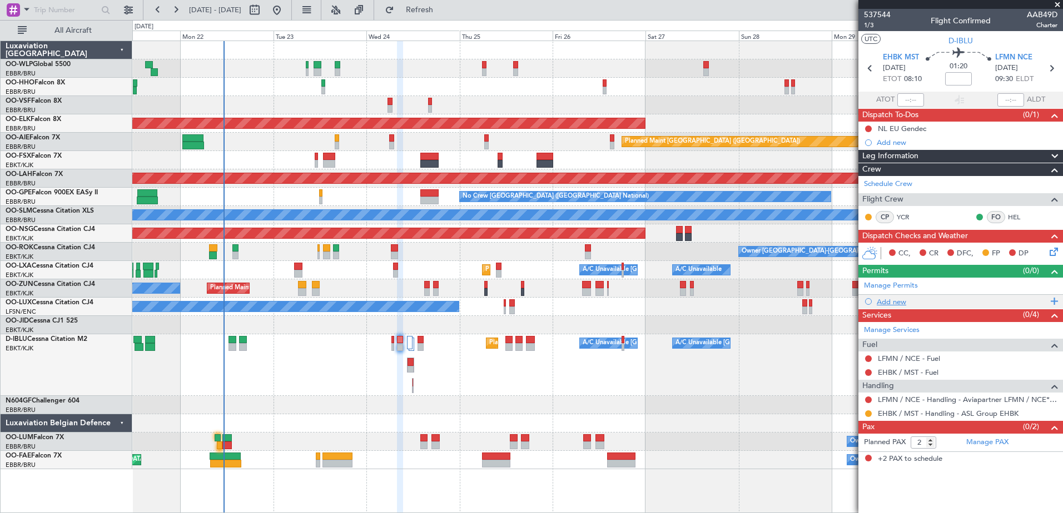
click at [888, 303] on div "Add new" at bounding box center [961, 301] width 171 height 9
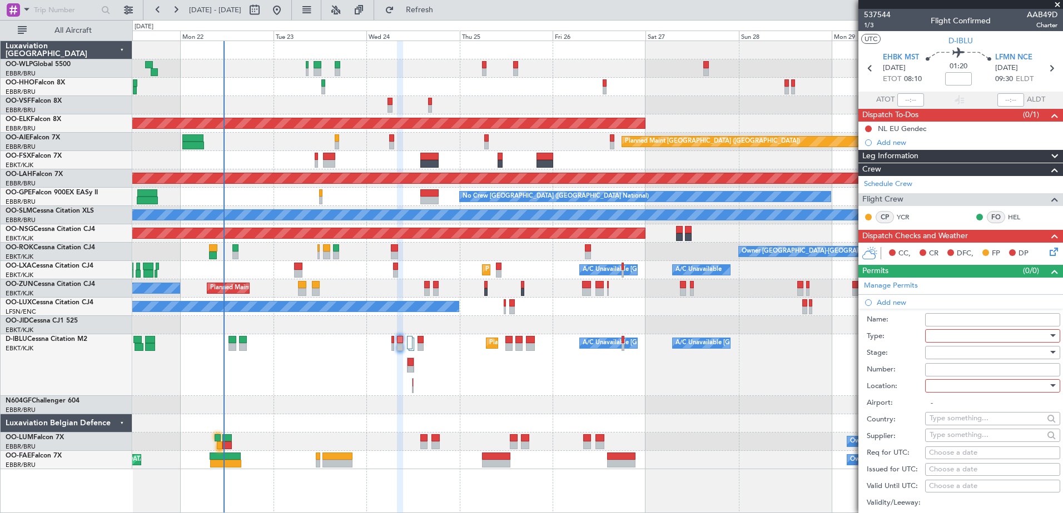
click at [949, 337] on div at bounding box center [988, 336] width 118 height 17
click at [965, 445] on span "Slot" at bounding box center [988, 440] width 117 height 17
click at [956, 390] on div at bounding box center [988, 386] width 118 height 17
click at [963, 443] on span "Arrival" at bounding box center [988, 441] width 117 height 17
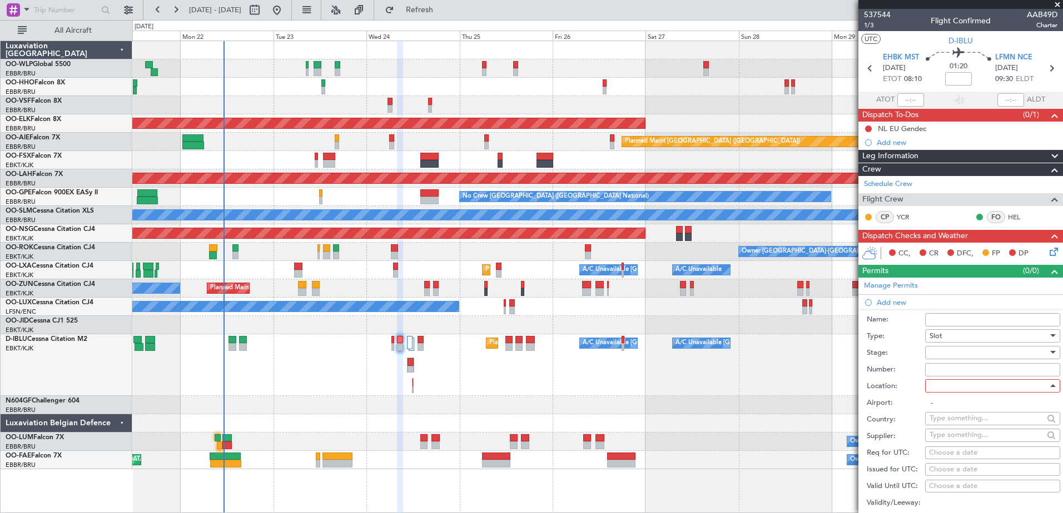
type input "LFMN / NCE"
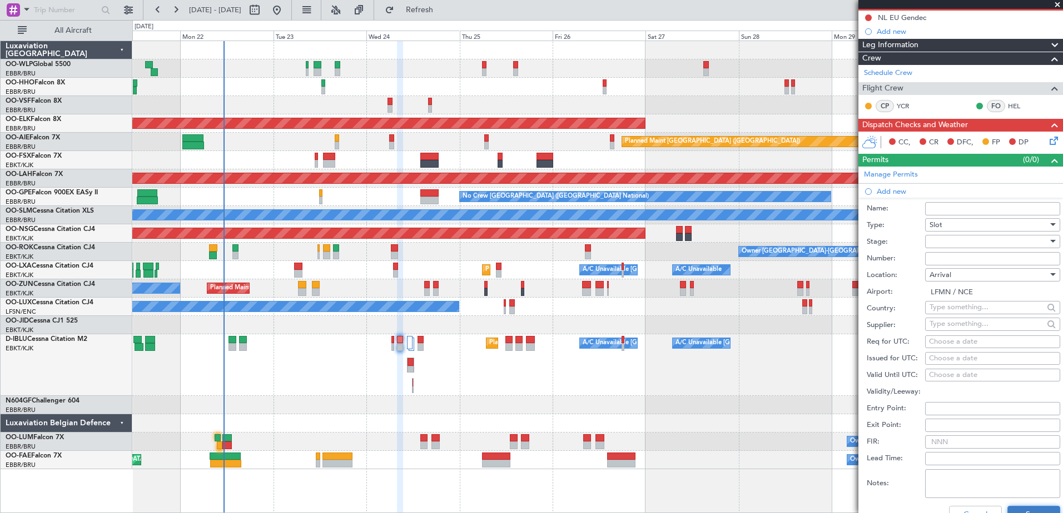
click at [1024, 509] on button "Save" at bounding box center [1033, 515] width 53 height 18
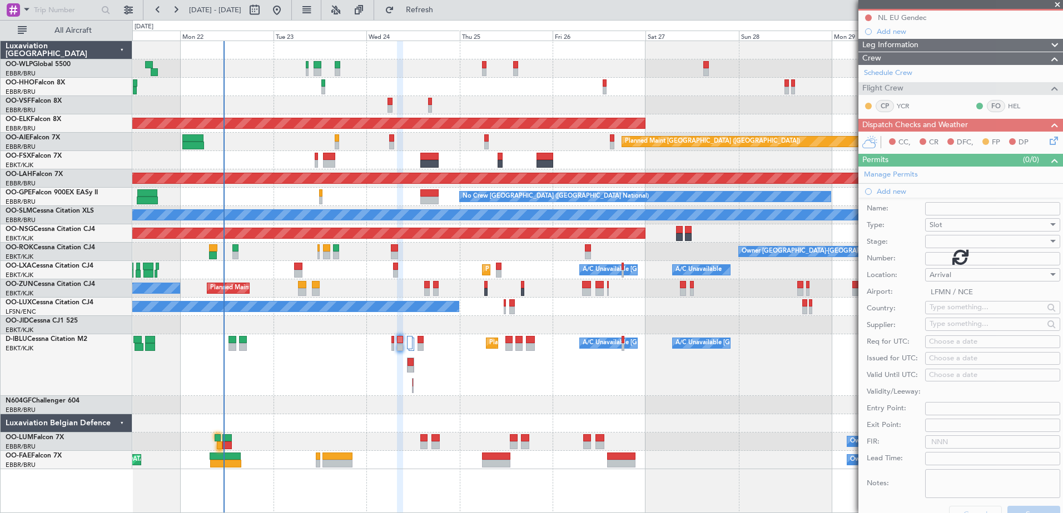
scroll to position [0, 0]
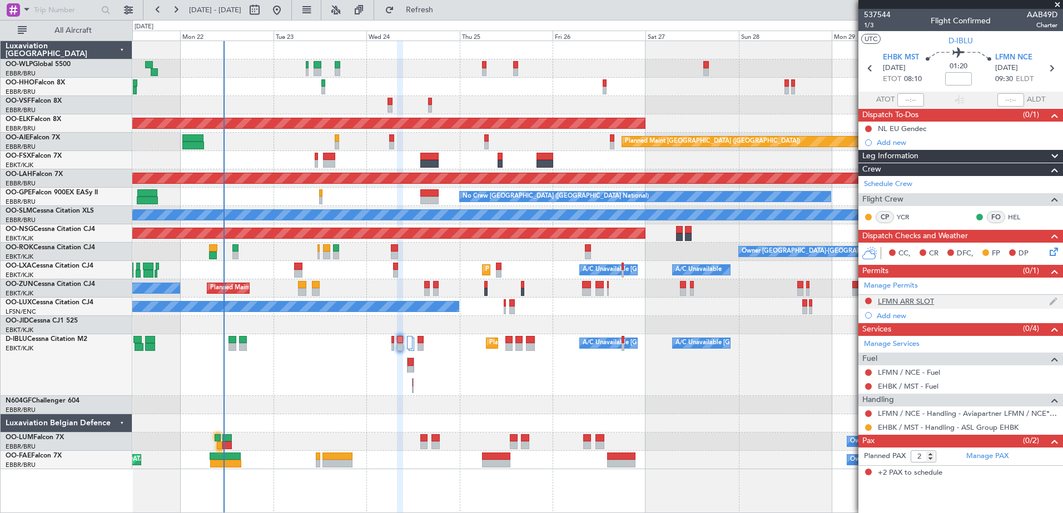
click at [913, 302] on div "LFMN ARR SLOT" at bounding box center [906, 301] width 56 height 9
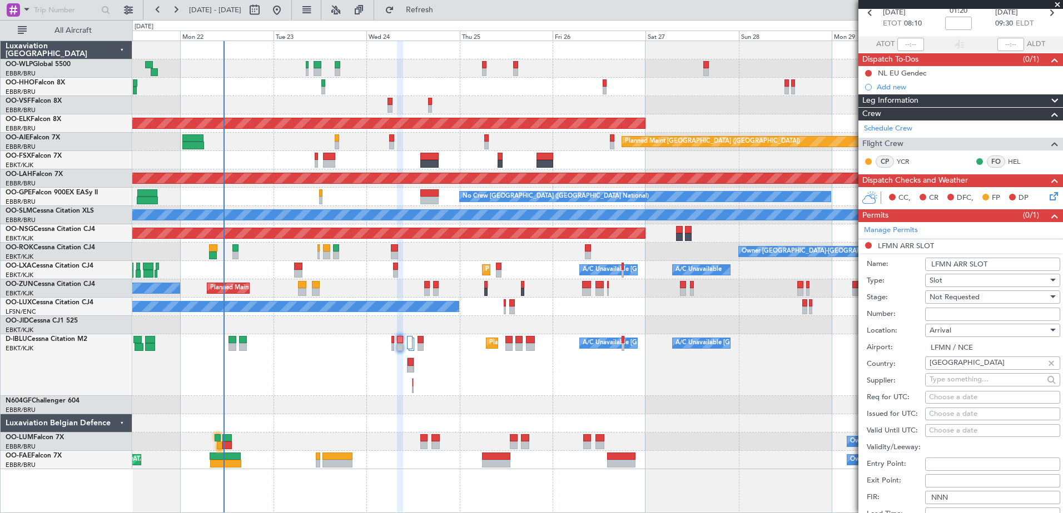
scroll to position [111, 0]
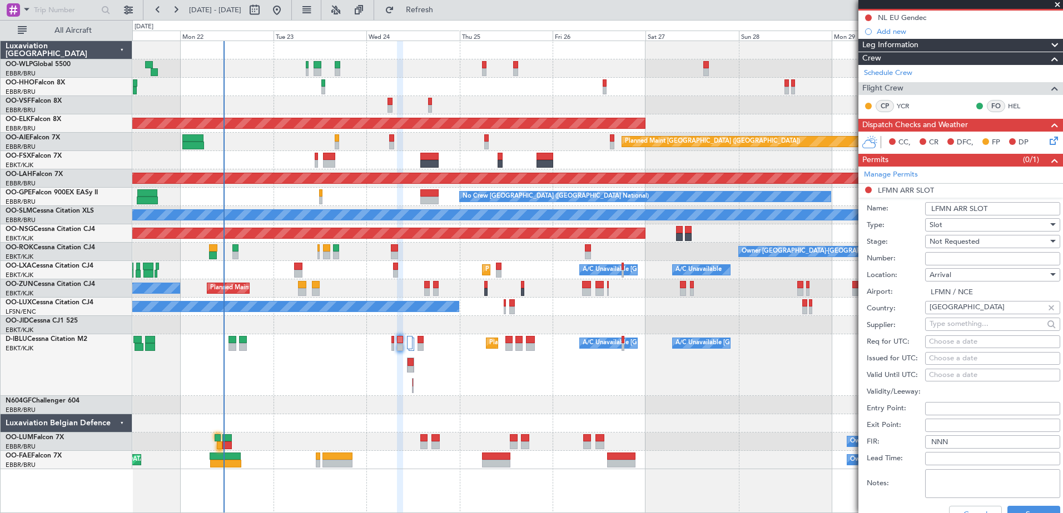
click at [940, 353] on div "Choose a date" at bounding box center [992, 358] width 127 height 11
select select "9"
select select "2025"
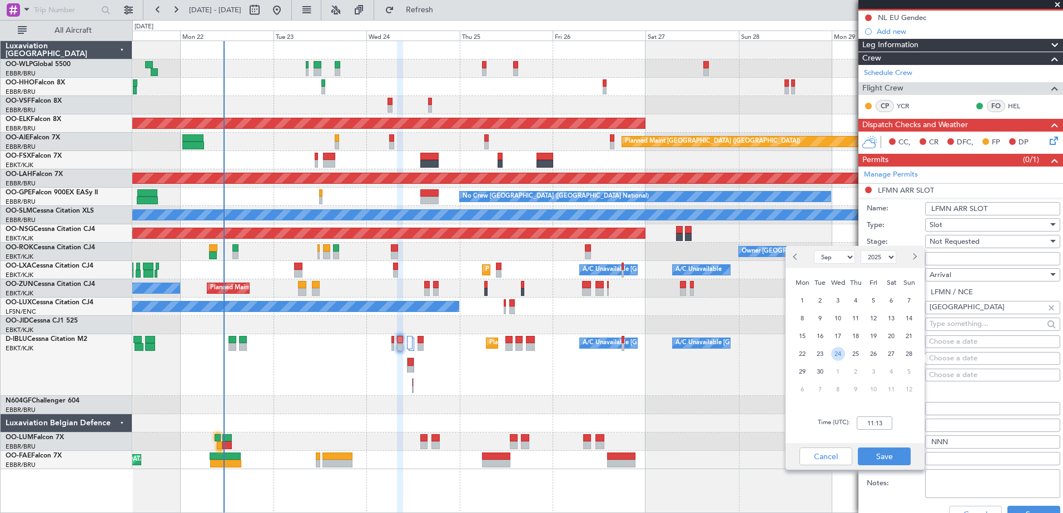
click at [839, 353] on span "24" at bounding box center [838, 354] width 14 height 14
click at [880, 421] on input "00:00" at bounding box center [874, 423] width 36 height 13
type input "09:35"
click at [896, 464] on button "Save" at bounding box center [884, 457] width 53 height 18
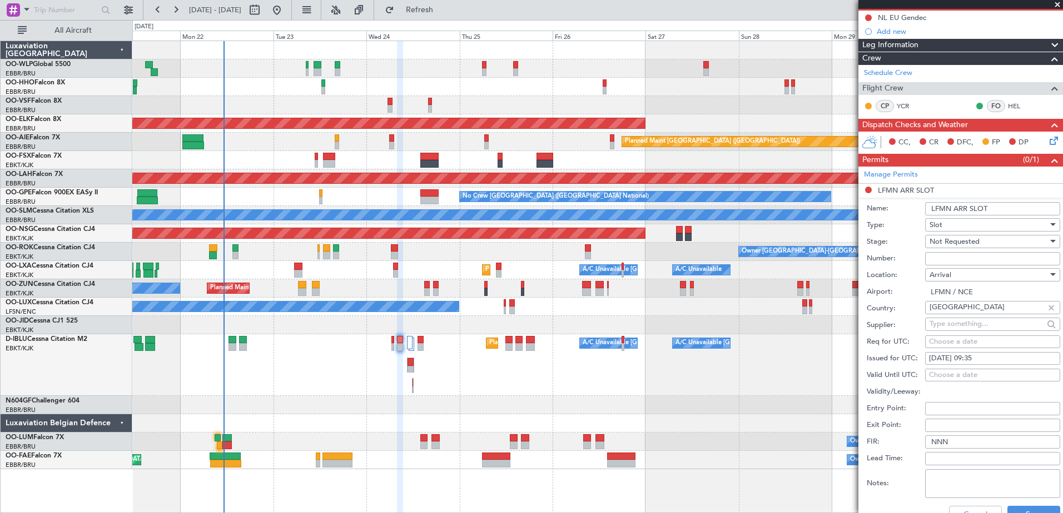
scroll to position [222, 0]
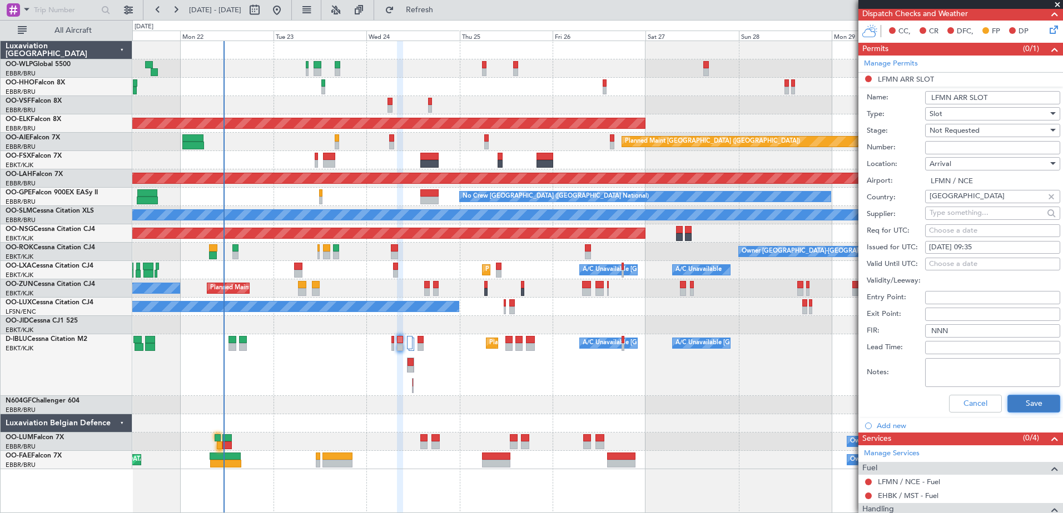
click at [1036, 404] on button "Save" at bounding box center [1033, 404] width 53 height 18
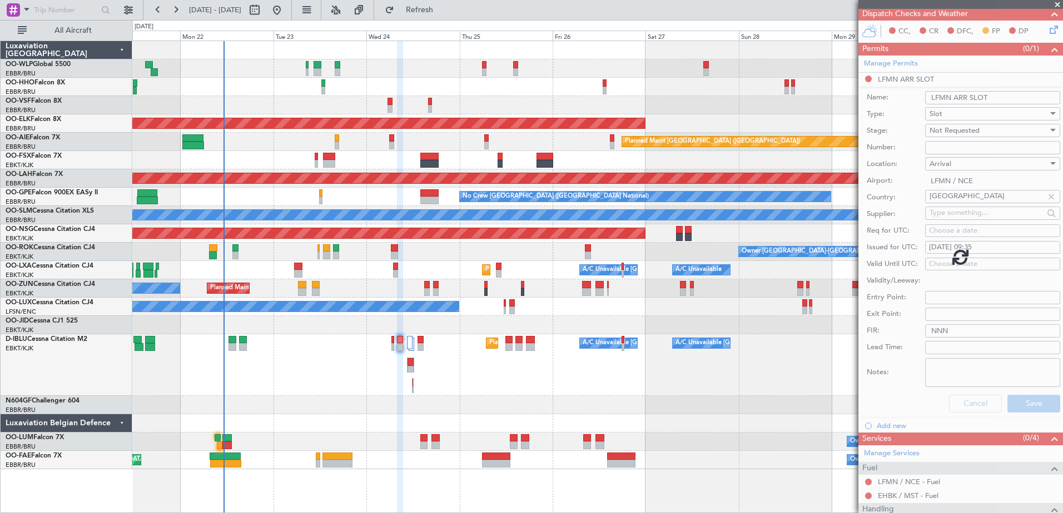
scroll to position [0, 0]
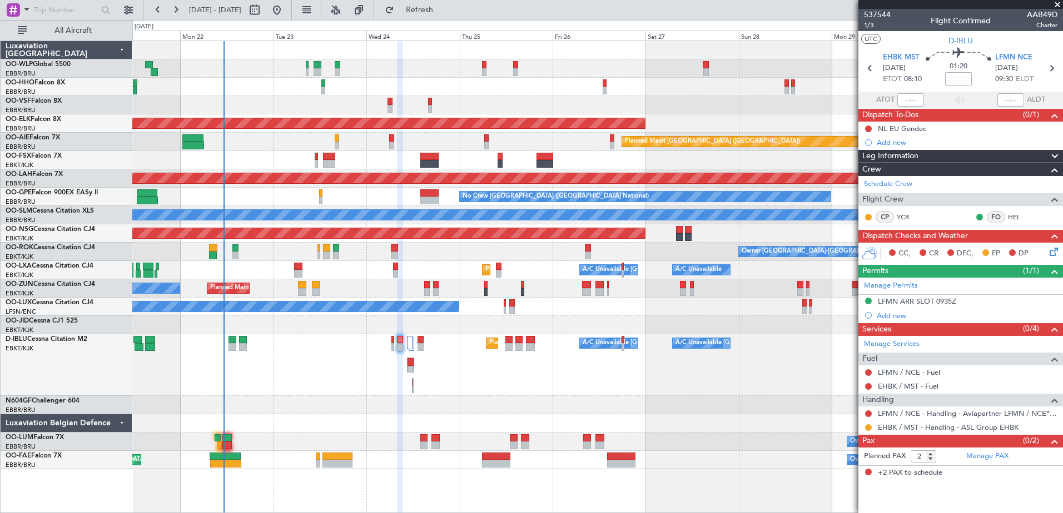
click at [953, 82] on input at bounding box center [958, 78] width 27 height 13
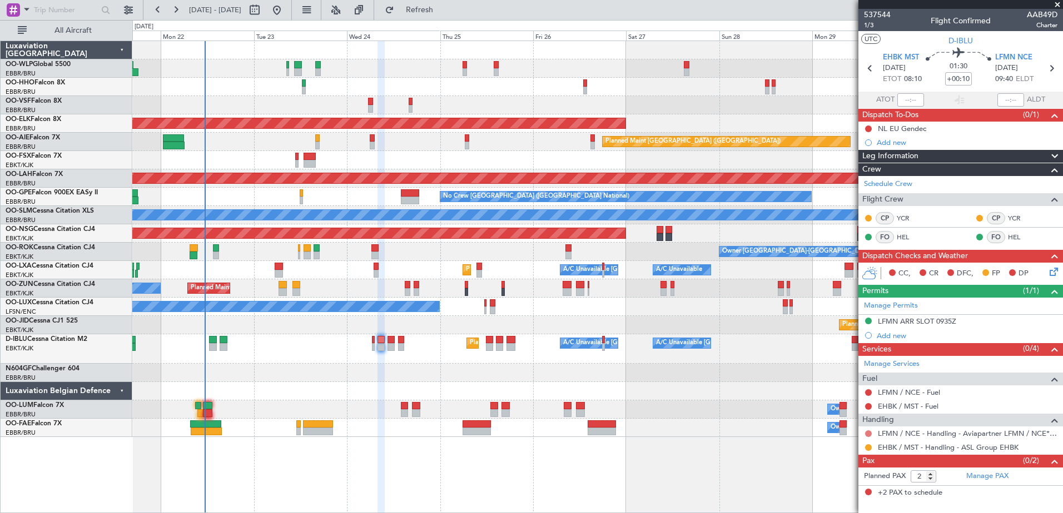
click at [867, 434] on button at bounding box center [868, 434] width 7 height 7
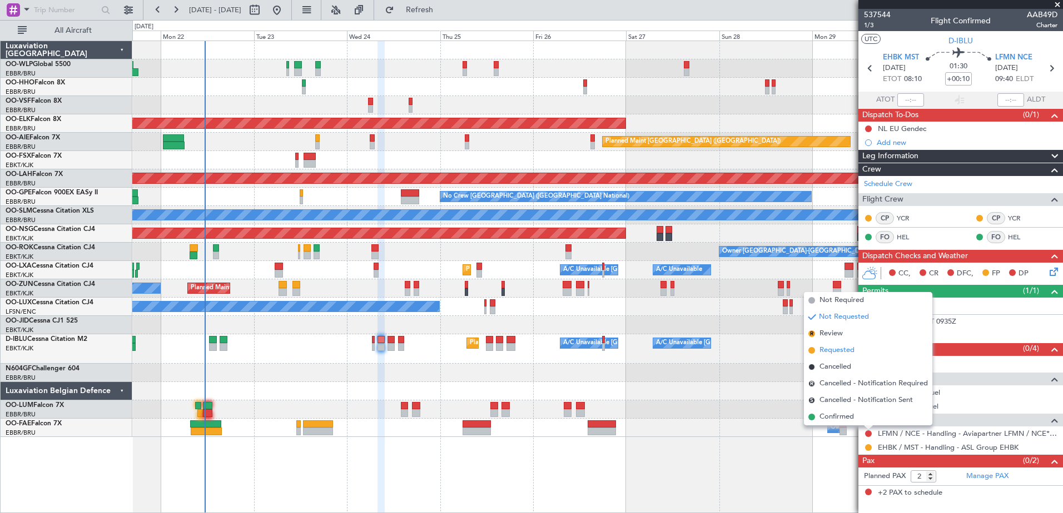
click at [834, 355] on span "Requested" at bounding box center [836, 350] width 35 height 11
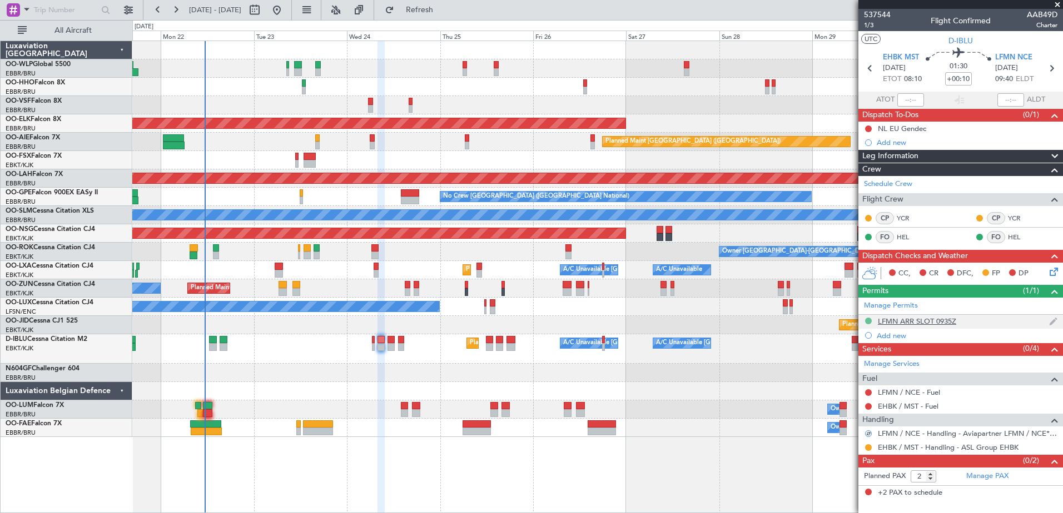
click at [869, 318] on button at bounding box center [868, 321] width 7 height 7
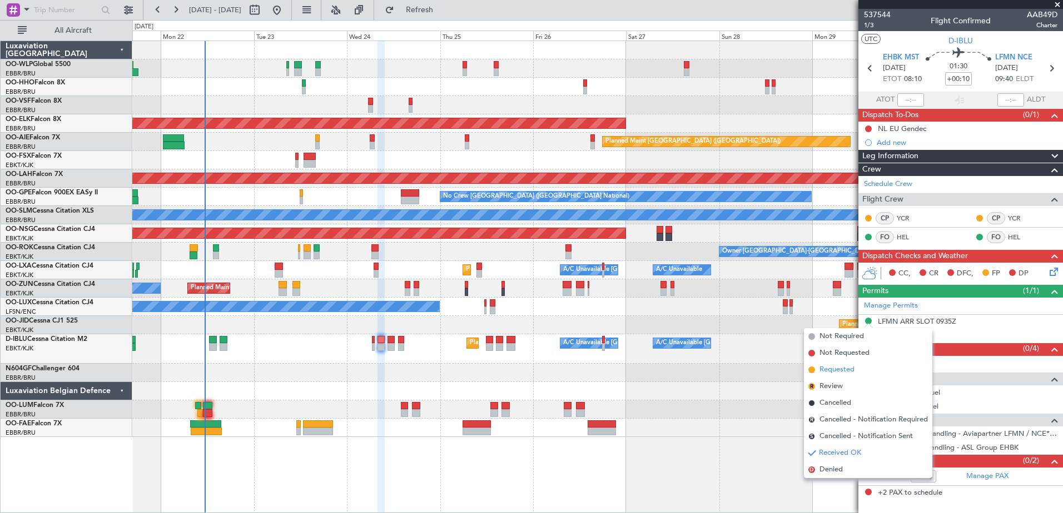
click at [841, 372] on span "Requested" at bounding box center [836, 370] width 35 height 11
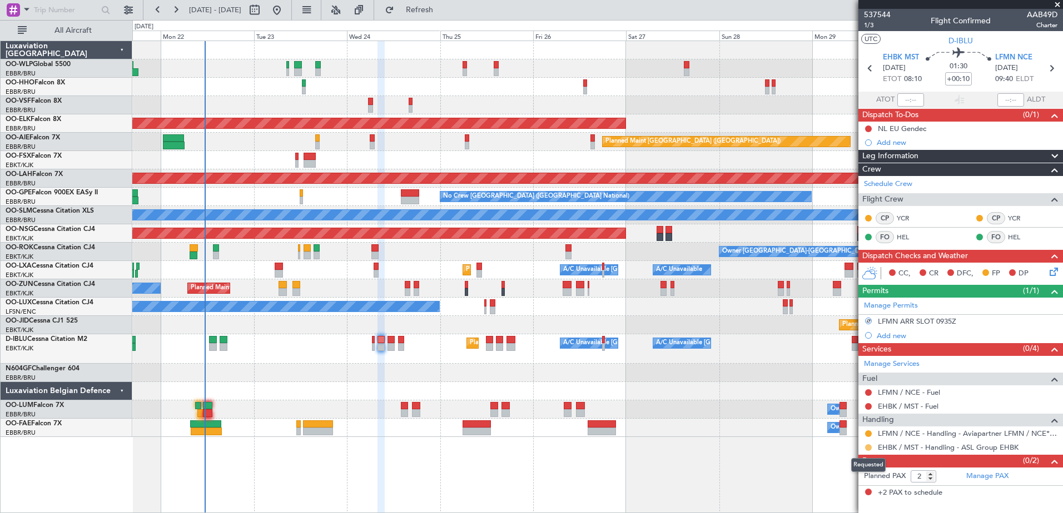
click at [870, 448] on button at bounding box center [868, 448] width 7 height 7
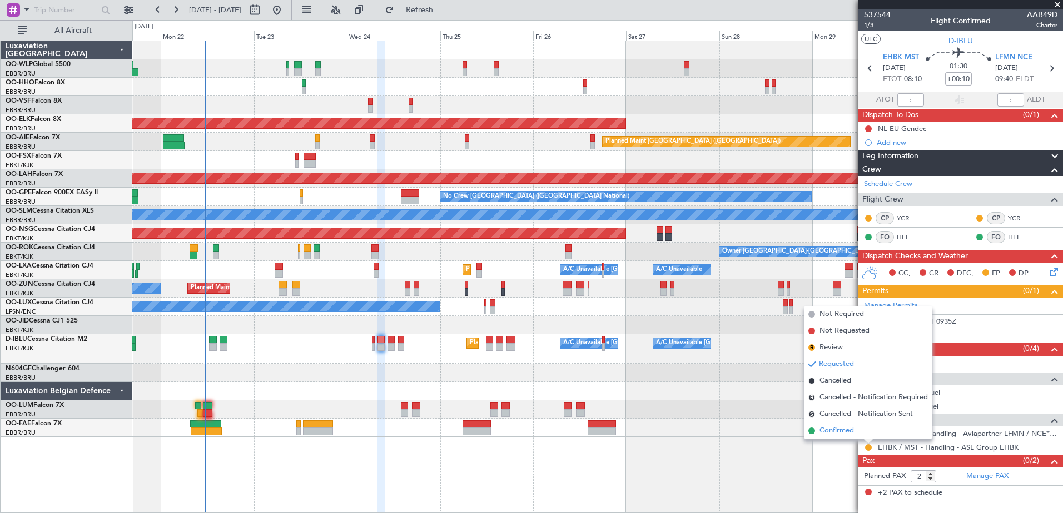
click at [832, 432] on span "Confirmed" at bounding box center [836, 431] width 34 height 11
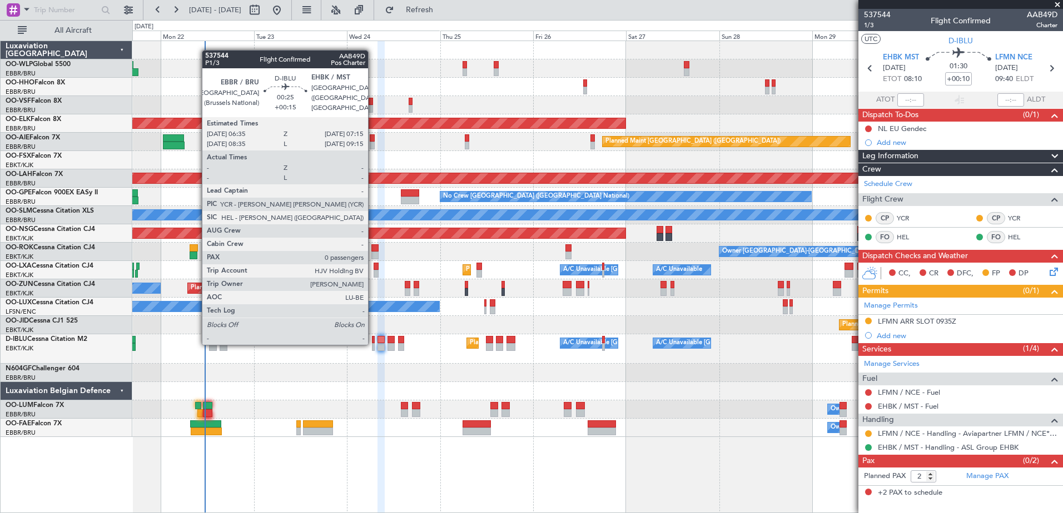
click at [373, 344] on div at bounding box center [373, 347] width 3 height 8
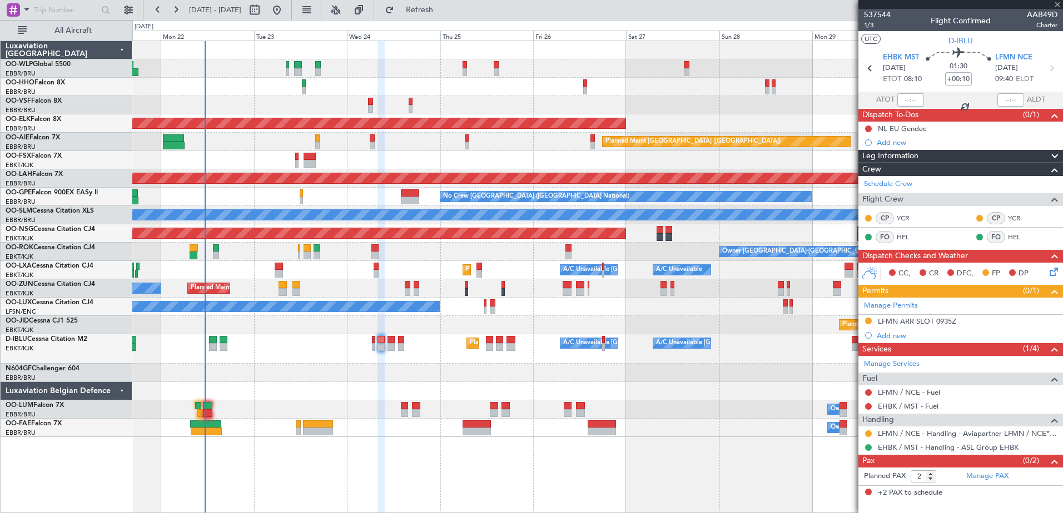
type input "+00:15"
type input "0"
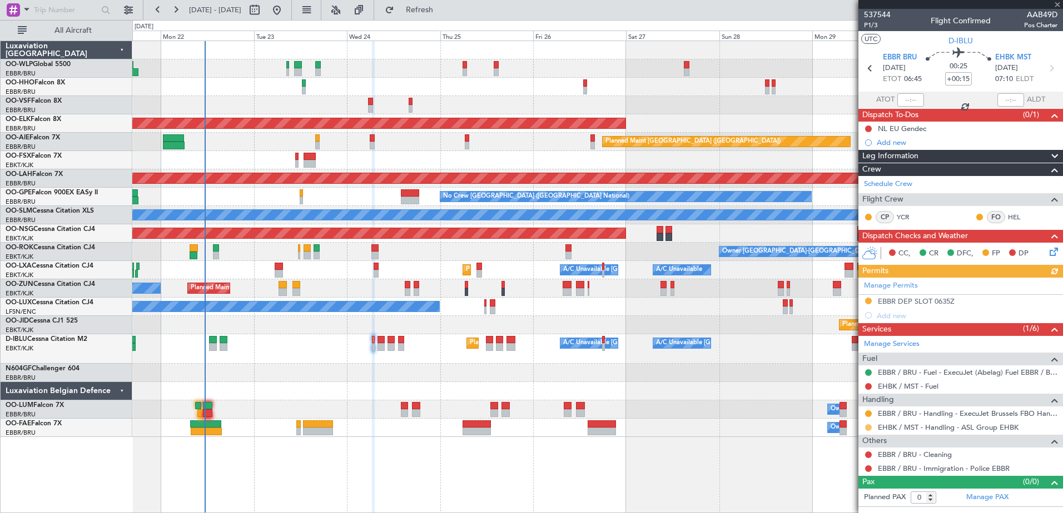
click at [869, 426] on button at bounding box center [868, 428] width 7 height 7
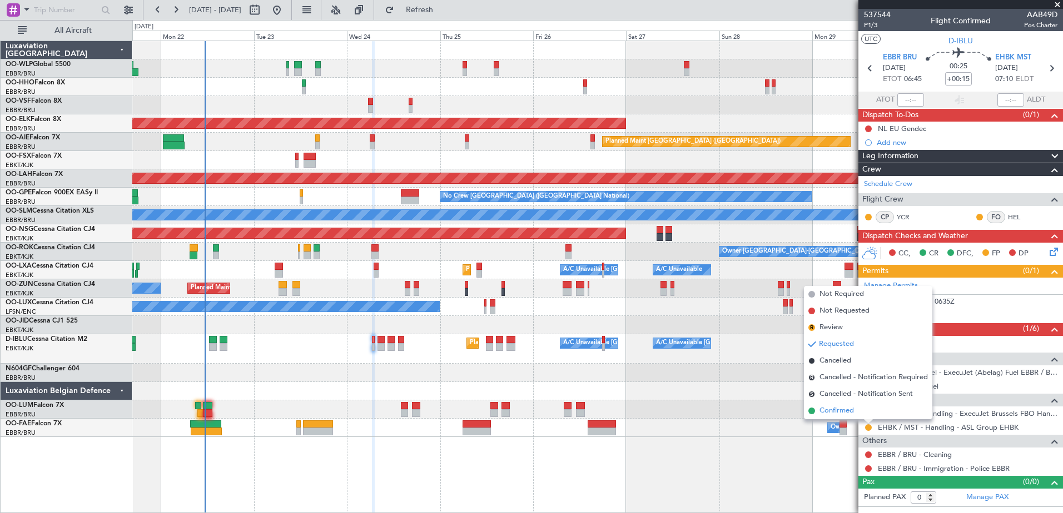
click at [837, 412] on span "Confirmed" at bounding box center [836, 411] width 34 height 11
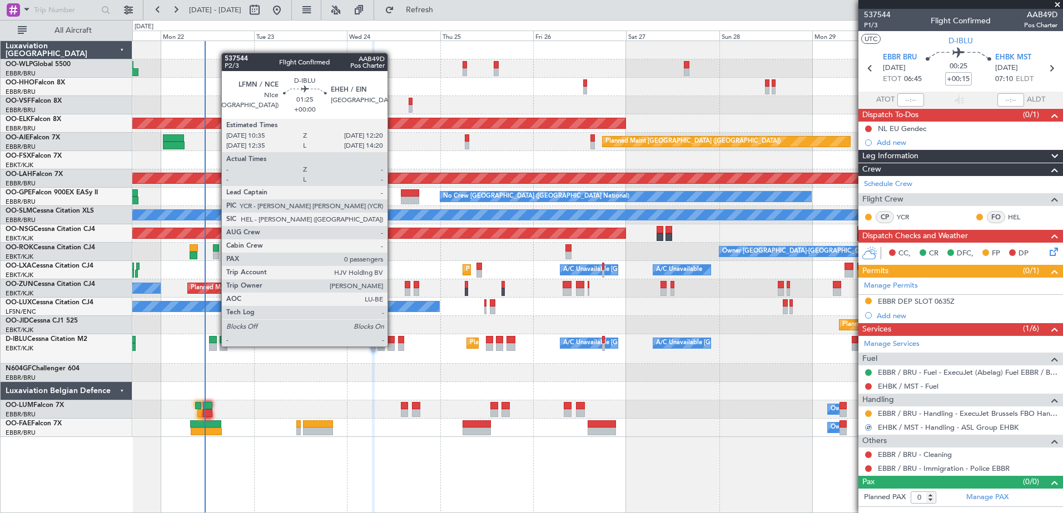
click at [392, 346] on div at bounding box center [390, 347] width 7 height 8
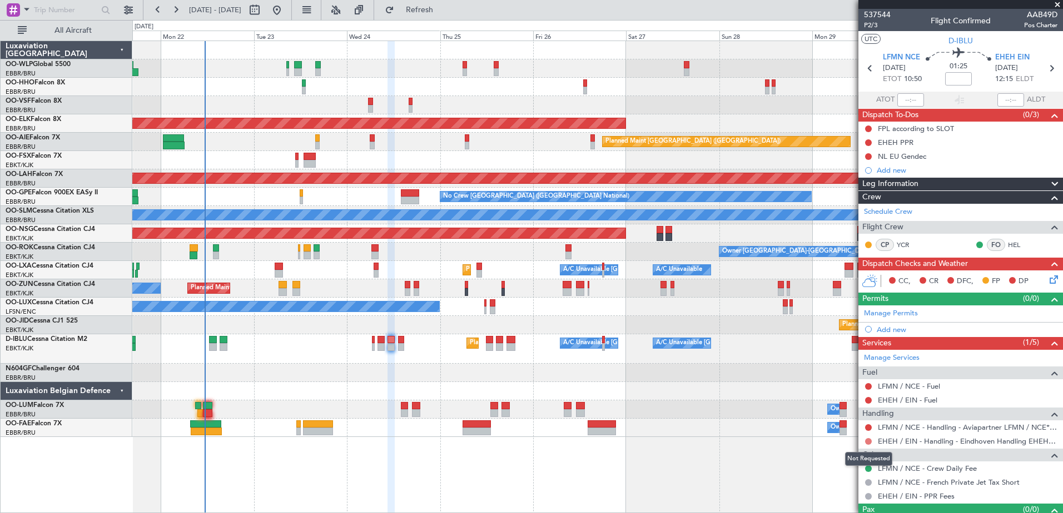
click at [868, 441] on button at bounding box center [868, 441] width 7 height 7
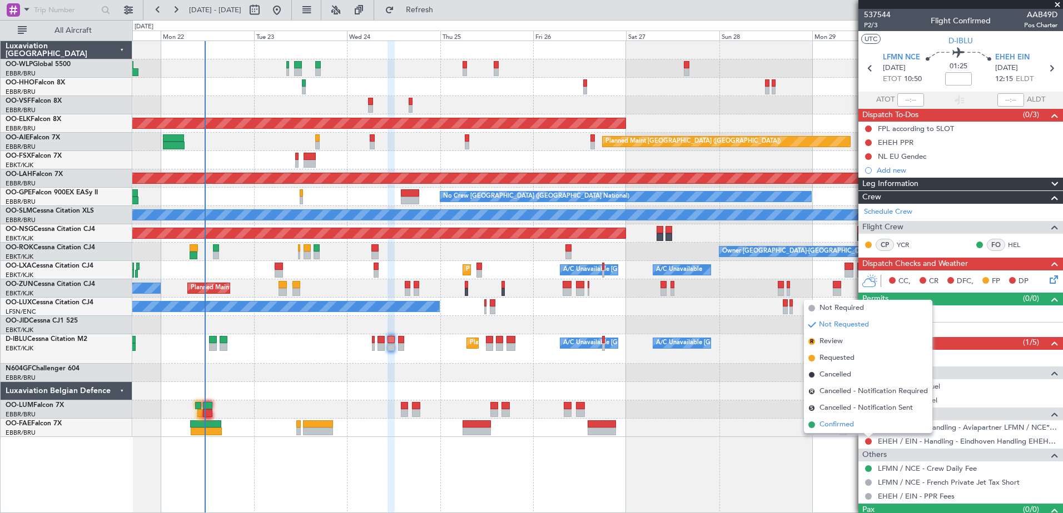
click at [845, 428] on span "Confirmed" at bounding box center [836, 425] width 34 height 11
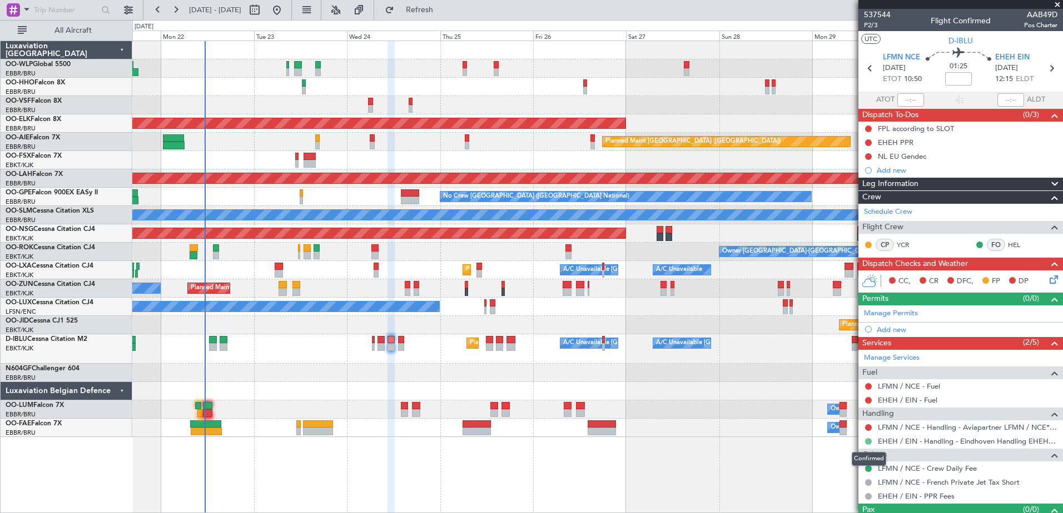
click at [866, 442] on button at bounding box center [868, 441] width 7 height 7
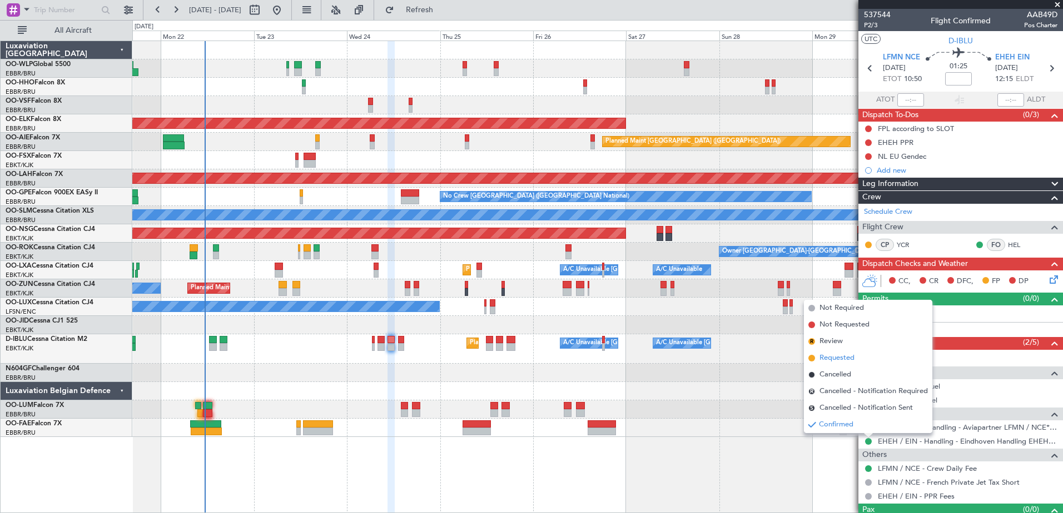
click at [839, 355] on span "Requested" at bounding box center [836, 358] width 35 height 11
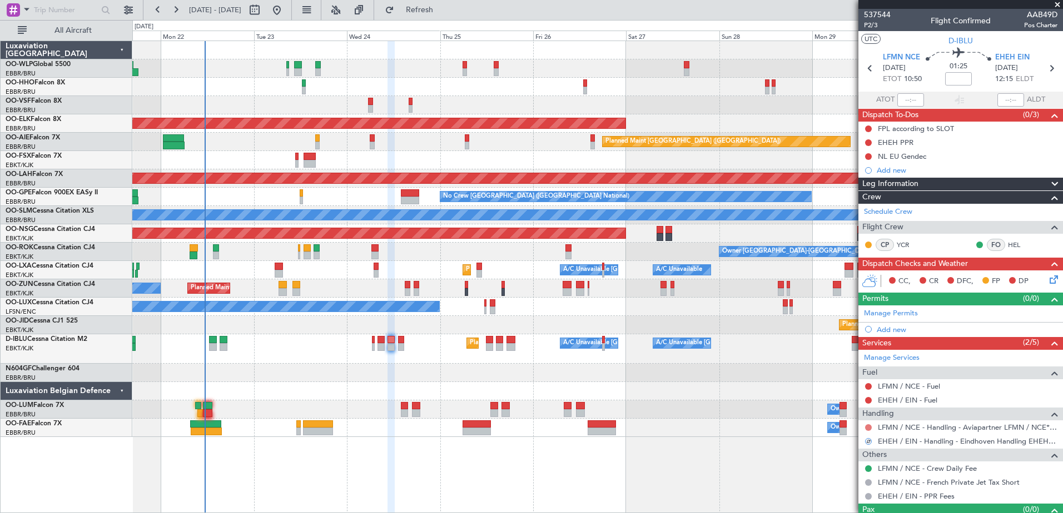
click at [867, 428] on button at bounding box center [868, 428] width 7 height 7
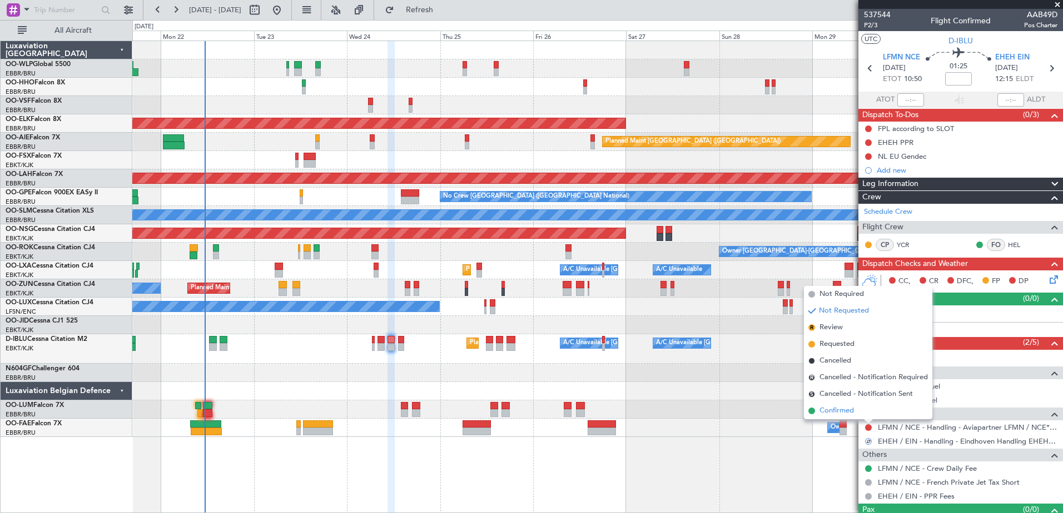
click at [841, 413] on span "Confirmed" at bounding box center [836, 411] width 34 height 11
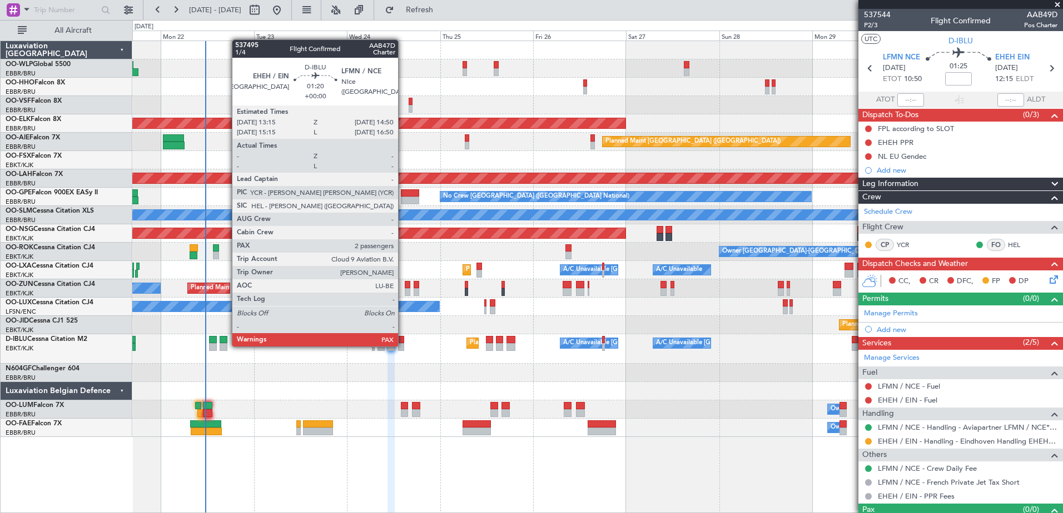
click at [403, 346] on div at bounding box center [401, 347] width 7 height 8
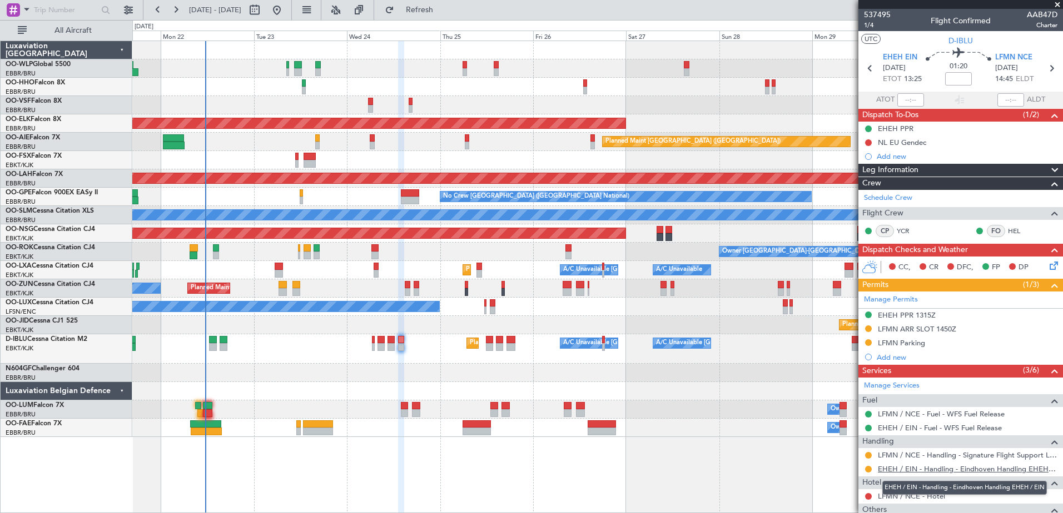
click at [902, 465] on link "EHEH / EIN - Handling - Eindhoven Handling EHEH / EIN" at bounding box center [968, 469] width 180 height 9
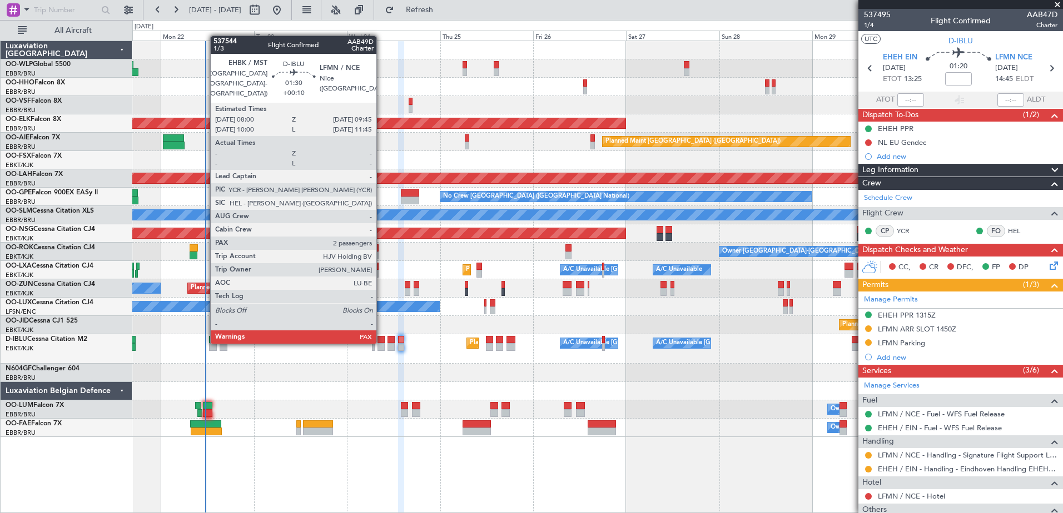
click at [381, 343] on div "Planned Maint Nice (Côte d'Azur Airport) A/C Unavailable Brussels (Brussels Nat…" at bounding box center [597, 349] width 930 height 29
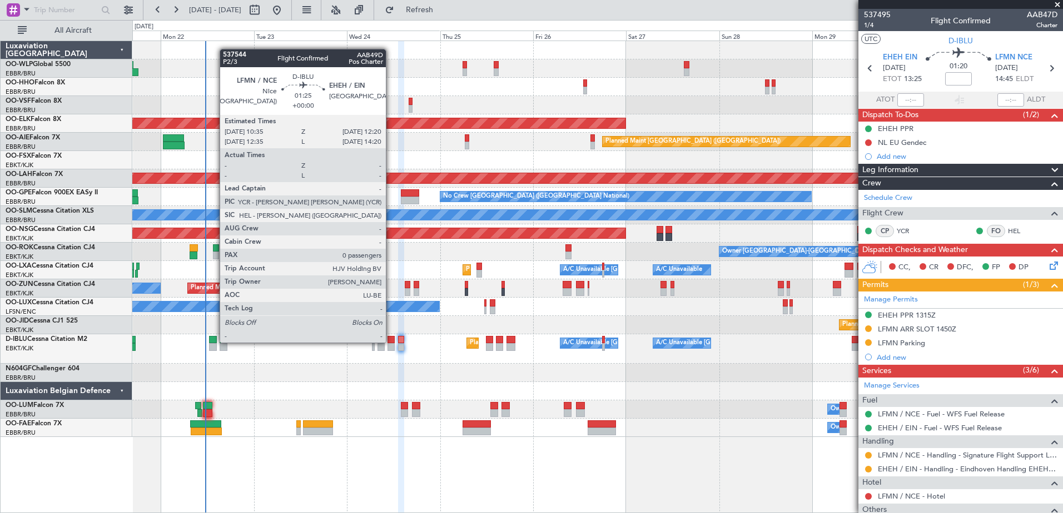
click at [391, 342] on div at bounding box center [390, 340] width 7 height 8
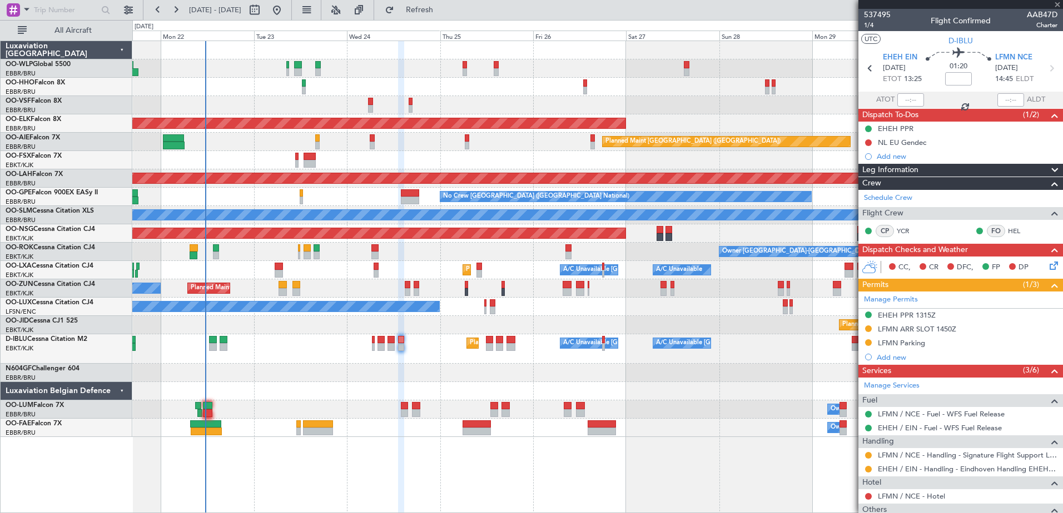
type input "0"
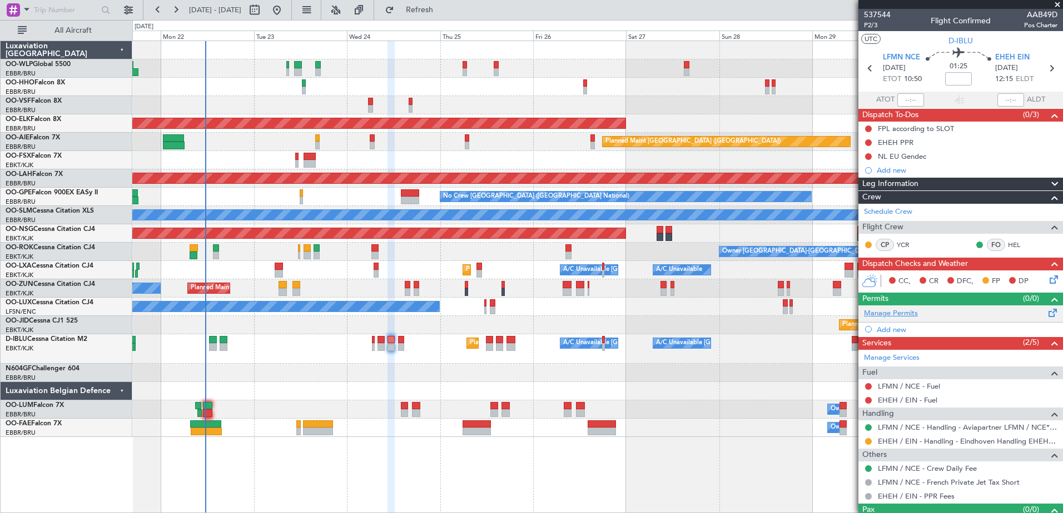
click at [900, 317] on link "Manage Permits" at bounding box center [891, 313] width 54 height 11
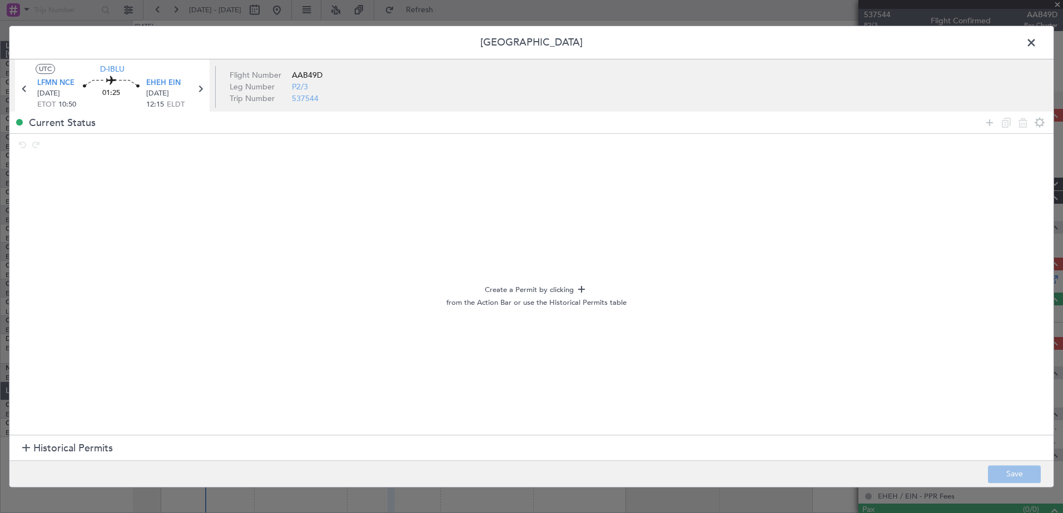
click at [18, 445] on section "Historical Permits" at bounding box center [531, 449] width 1044 height 27
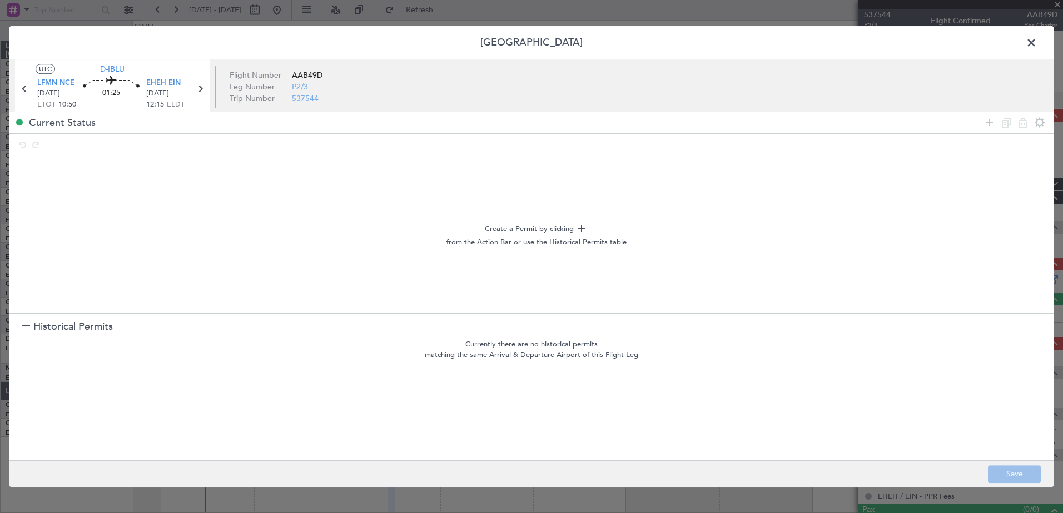
click at [26, 329] on div at bounding box center [26, 327] width 8 height 8
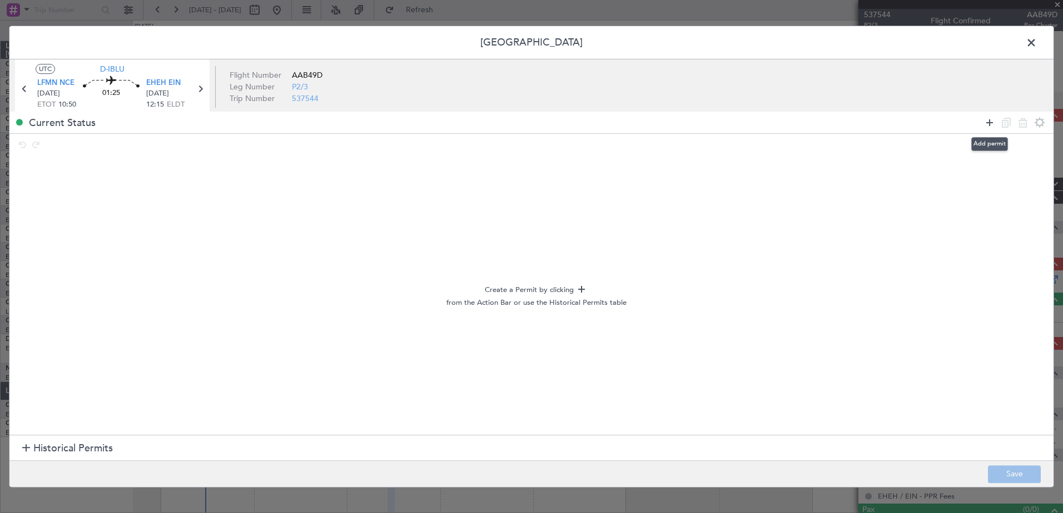
click at [990, 123] on icon at bounding box center [989, 122] width 13 height 13
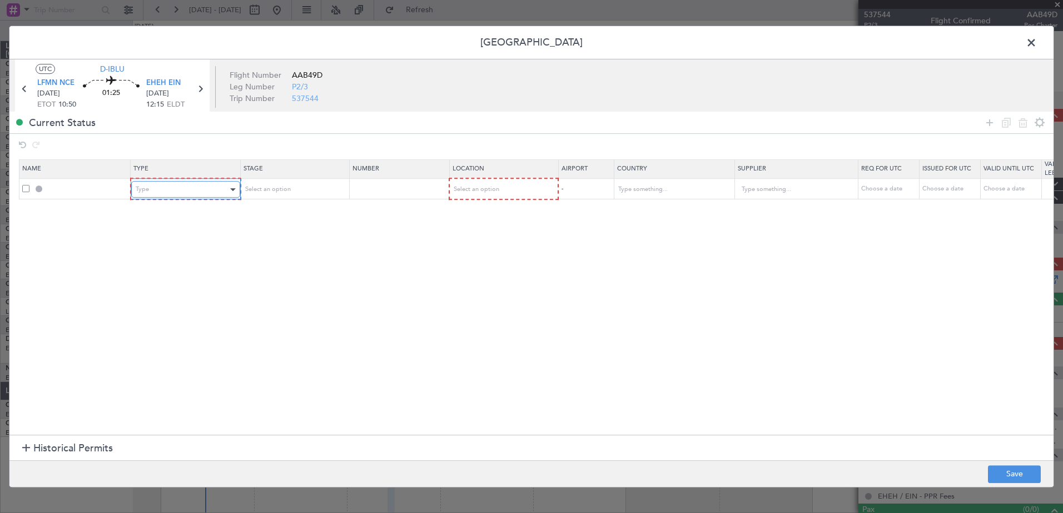
click at [190, 194] on div "Type" at bounding box center [182, 189] width 92 height 17
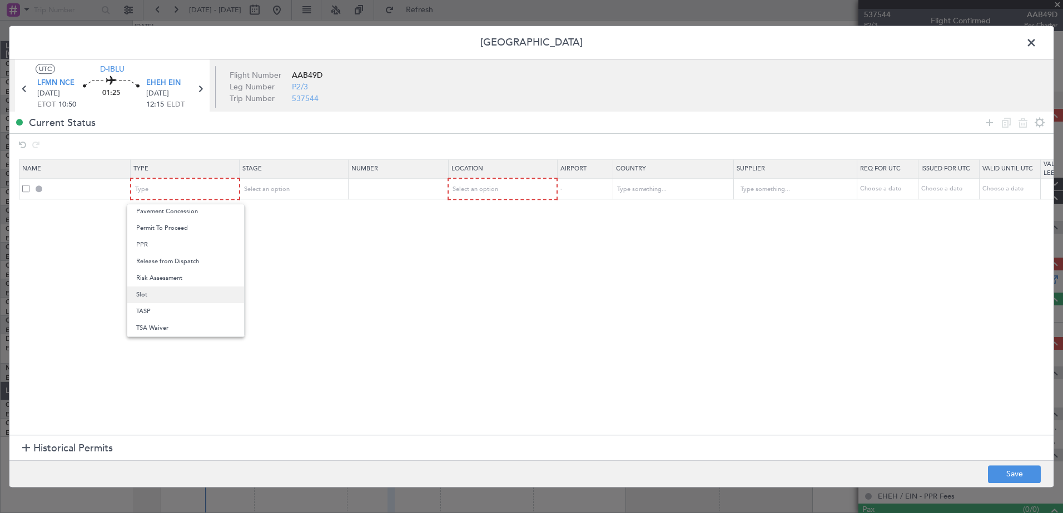
click at [183, 303] on span "Slot" at bounding box center [185, 295] width 99 height 17
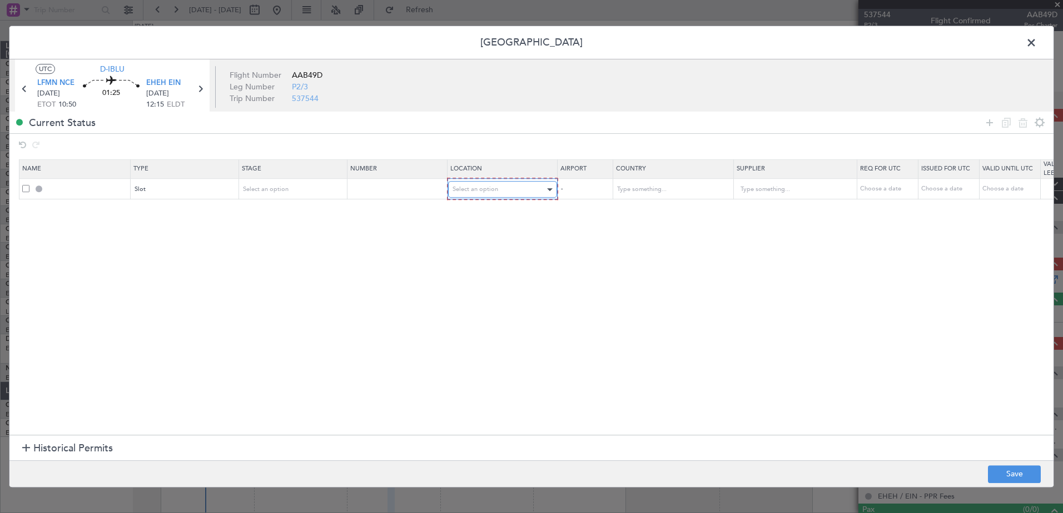
click at [486, 185] on span "Select an option" at bounding box center [475, 189] width 46 height 8
click at [500, 211] on span "Departure" at bounding box center [502, 213] width 99 height 17
click at [873, 190] on div "Choose a date" at bounding box center [887, 189] width 58 height 9
select select "9"
select select "2025"
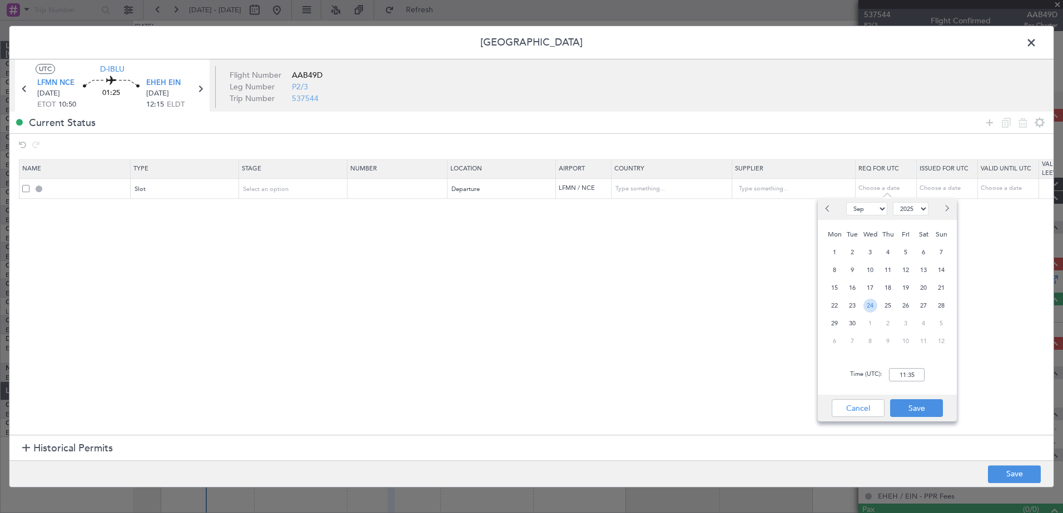
click at [869, 305] on span "24" at bounding box center [870, 306] width 14 height 14
click at [909, 376] on input "00:00" at bounding box center [907, 374] width 36 height 13
type input "10:35"
click at [921, 405] on button "Save" at bounding box center [916, 409] width 53 height 18
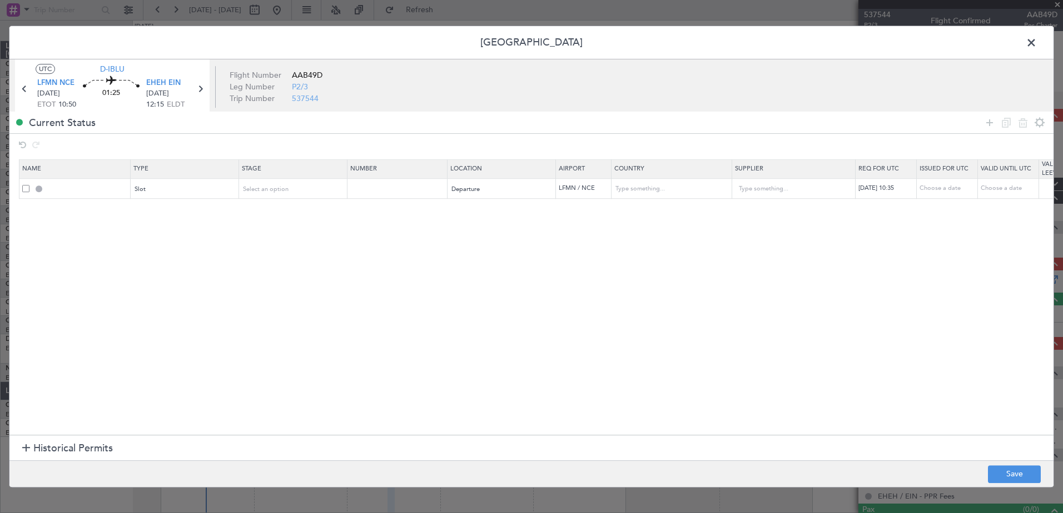
click at [28, 450] on div at bounding box center [26, 449] width 8 height 8
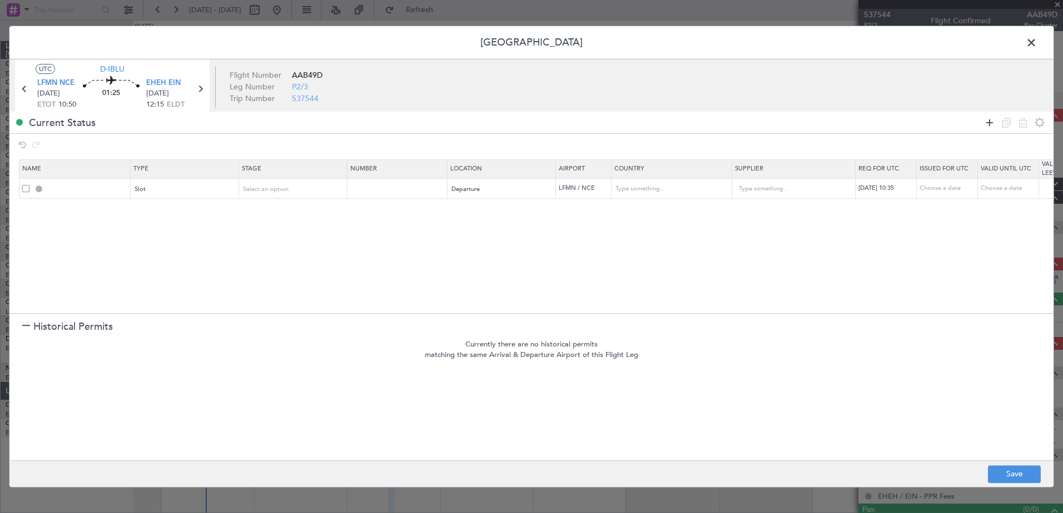
click at [988, 127] on icon at bounding box center [989, 122] width 13 height 13
click at [205, 212] on div "Type" at bounding box center [182, 210] width 92 height 17
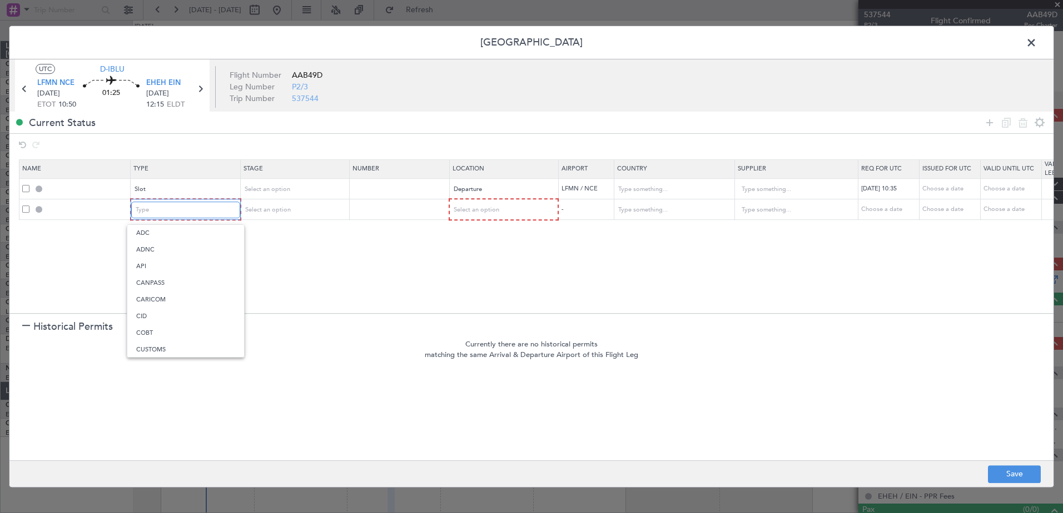
scroll to position [278, 0]
click at [193, 321] on span "PPR" at bounding box center [185, 322] width 99 height 17
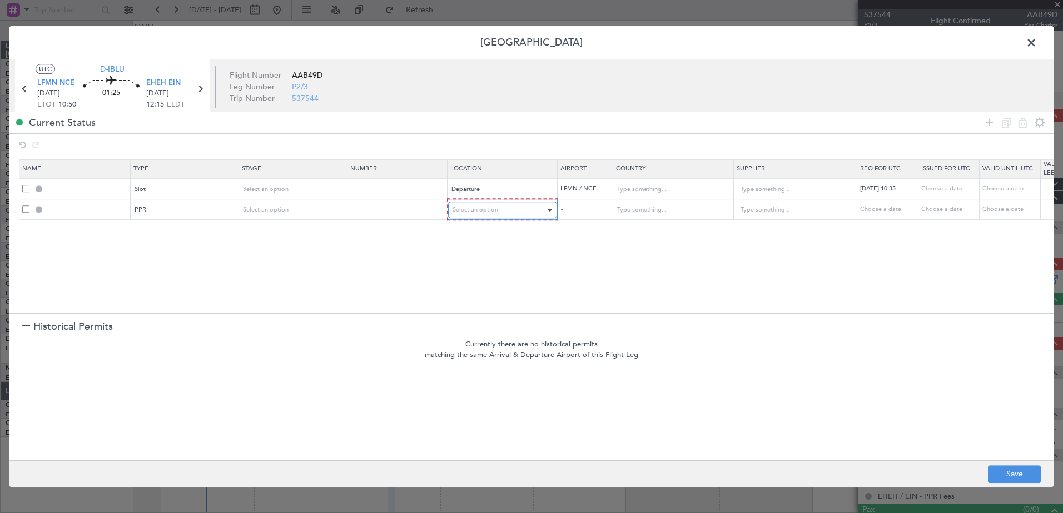
click at [477, 210] on span "Select an option" at bounding box center [475, 210] width 46 height 8
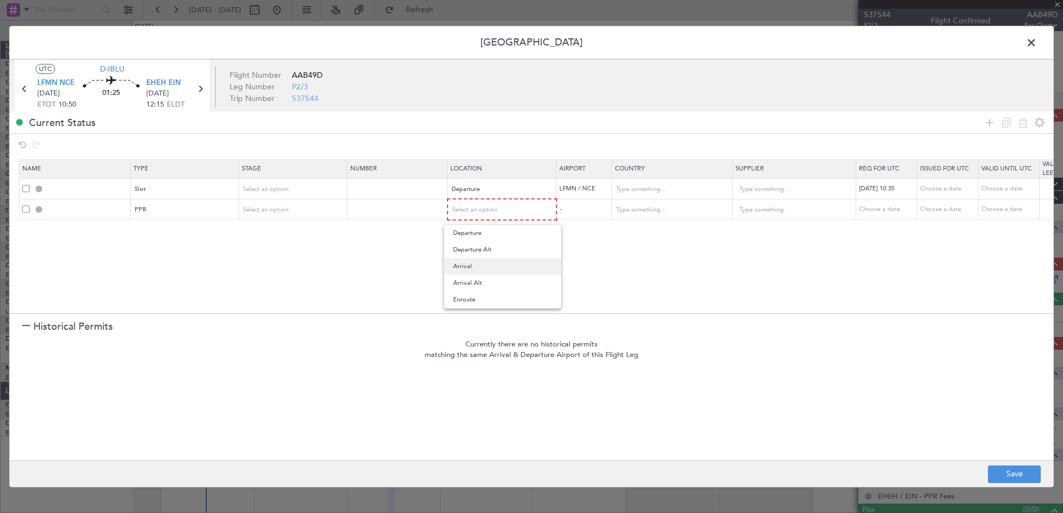
click at [480, 259] on span "Arrival" at bounding box center [502, 266] width 99 height 17
click at [891, 208] on div "Choose a date" at bounding box center [887, 209] width 58 height 9
select select "9"
select select "2025"
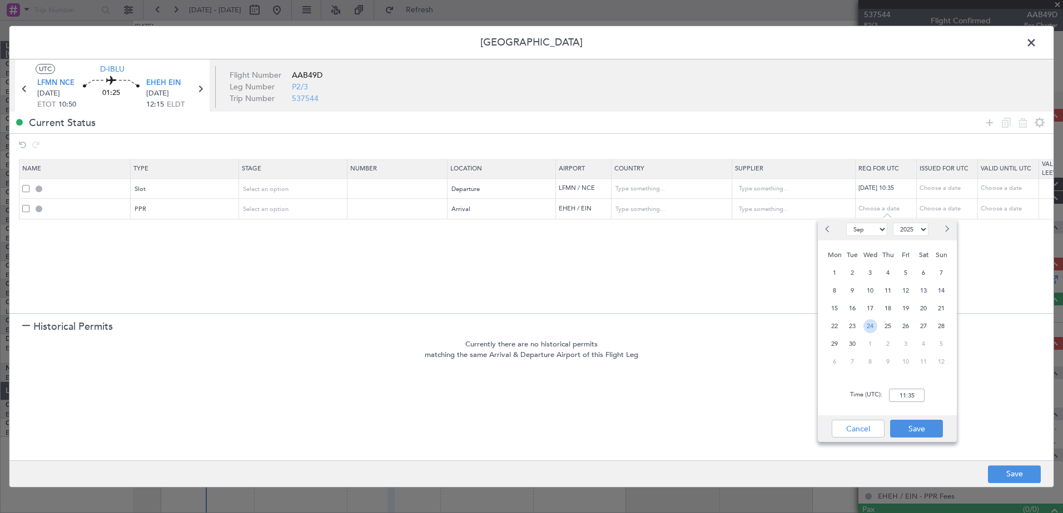
click at [870, 331] on span "24" at bounding box center [870, 327] width 14 height 14
click at [901, 395] on input "00:00" at bounding box center [907, 395] width 36 height 13
type input "12:15"
click at [906, 423] on button "Save" at bounding box center [916, 429] width 53 height 18
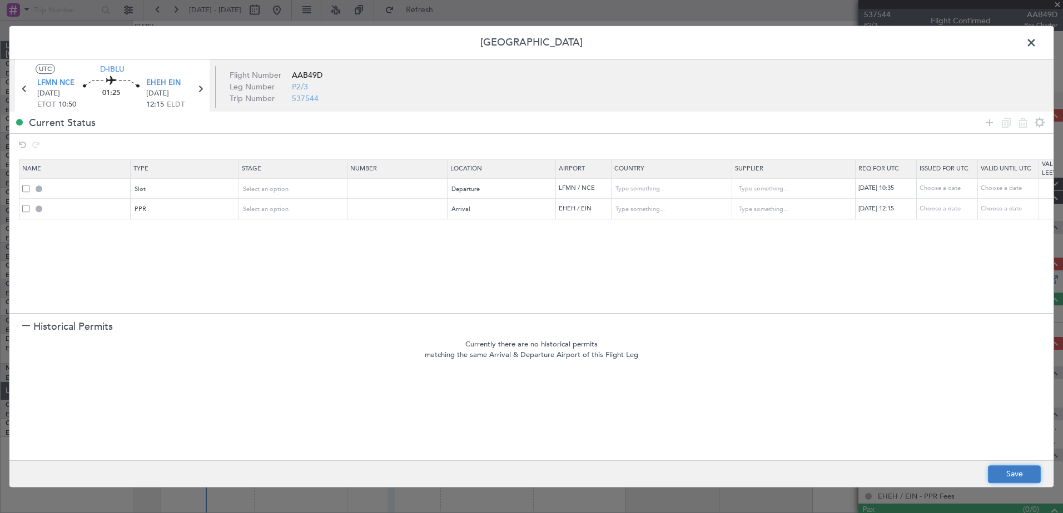
click at [1019, 474] on button "Save" at bounding box center [1014, 475] width 53 height 18
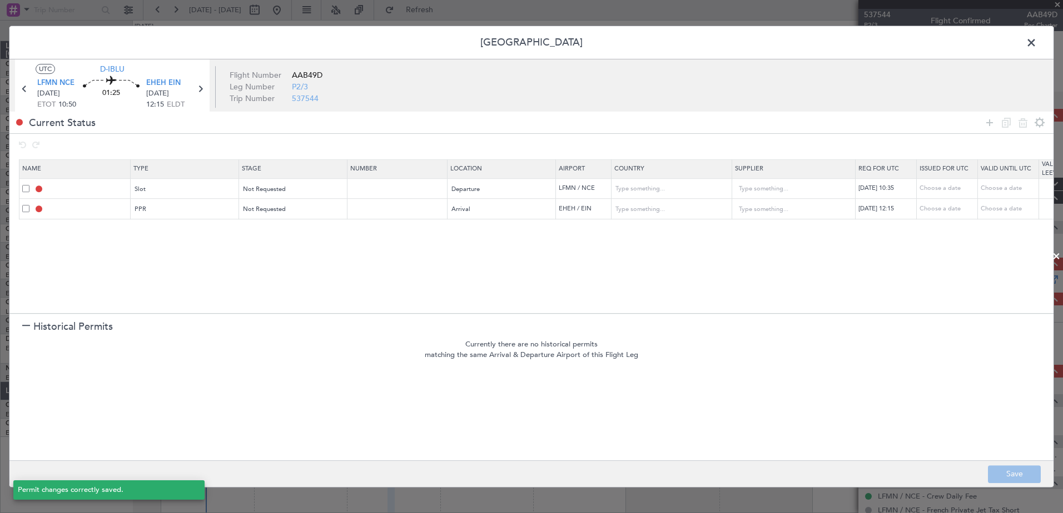
type input "LFMN DEP SLOT 1035Z"
type input "France"
type input "NNN"
type input "EHEH PPR 1215Z"
type input "Netherlands"
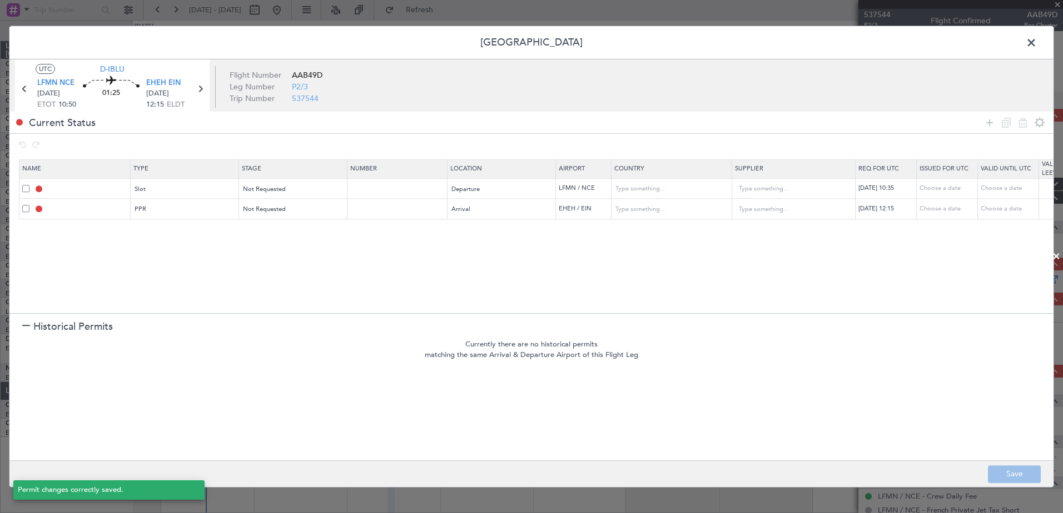
type input "NNN"
click at [1036, 39] on span at bounding box center [1036, 45] width 0 height 22
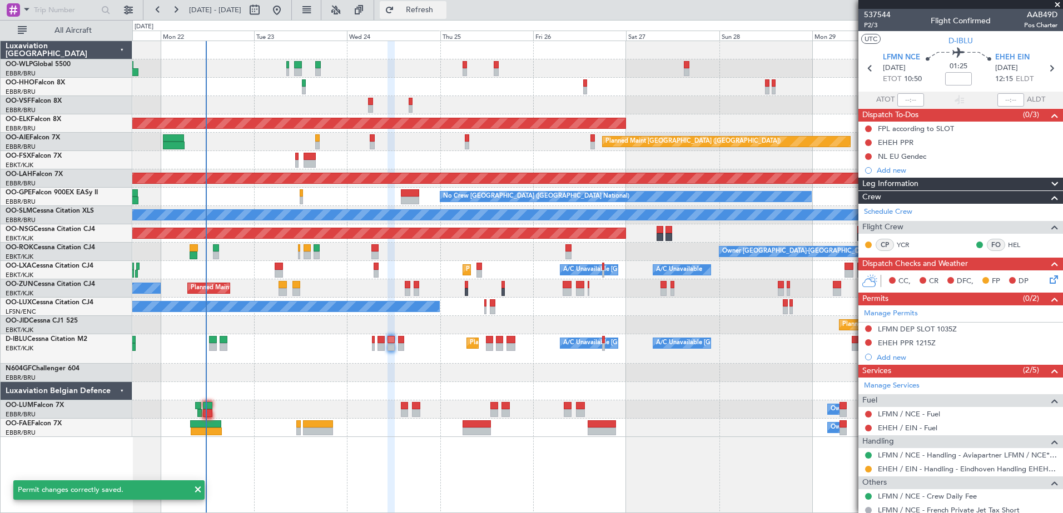
click at [422, 10] on button "Refresh" at bounding box center [413, 10] width 67 height 18
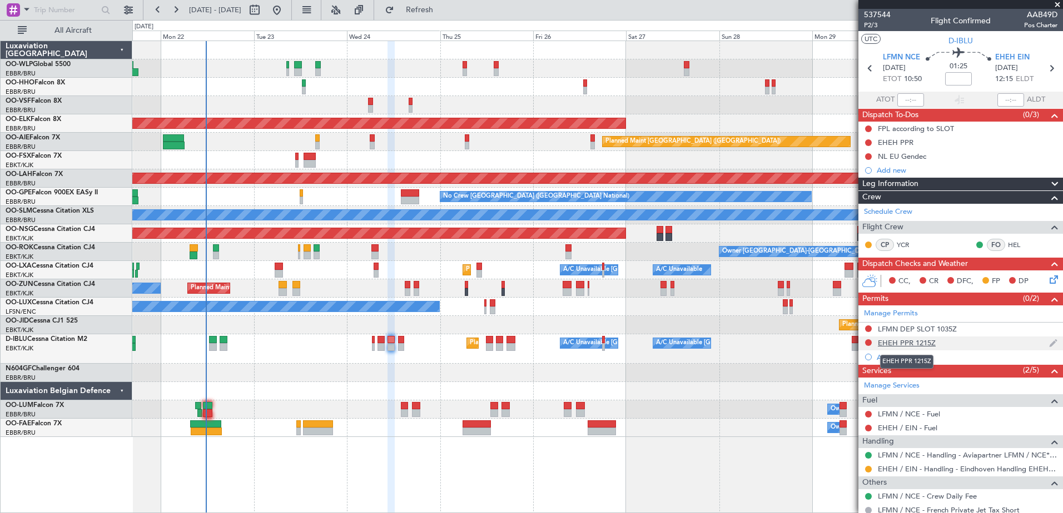
click at [923, 345] on div "EHEH PPR 1215Z" at bounding box center [907, 342] width 58 height 9
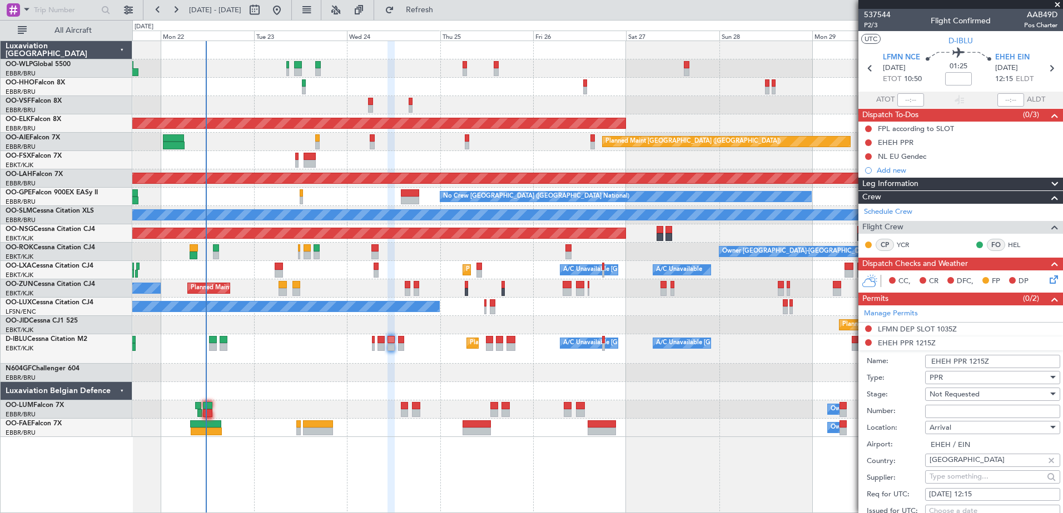
click at [948, 411] on input "Number:" at bounding box center [992, 411] width 135 height 13
paste input "**SCHEDULE** ------------------------------------------------------------------…"
type input "**SCHEDULE** ------------------------------------------------------------------…"
click at [950, 411] on input "Number:" at bounding box center [992, 411] width 135 height 13
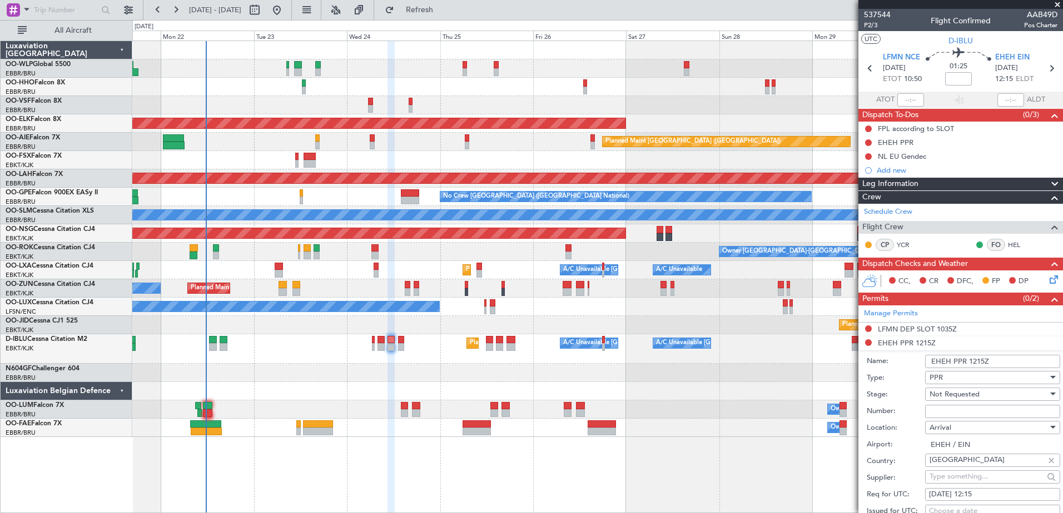
paste input "EAPPR12298"
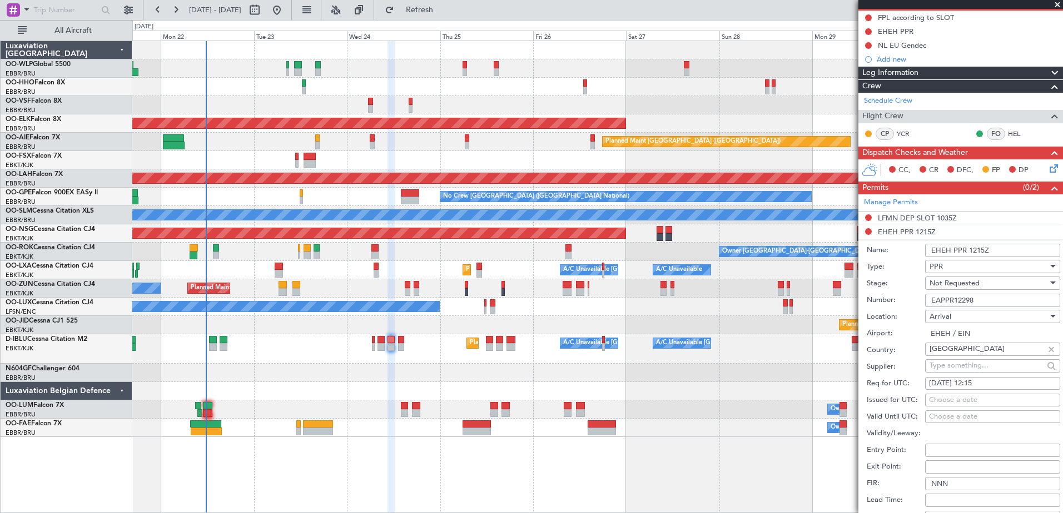
type input "EAPPR12298"
click at [949, 282] on span "Not Requested" at bounding box center [954, 283] width 50 height 10
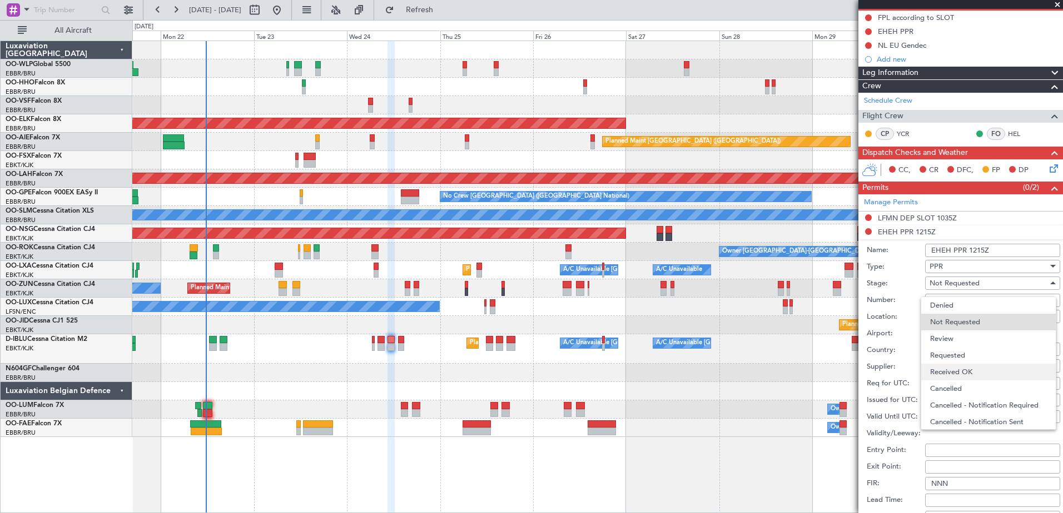
click at [961, 366] on span "Received OK" at bounding box center [988, 372] width 117 height 17
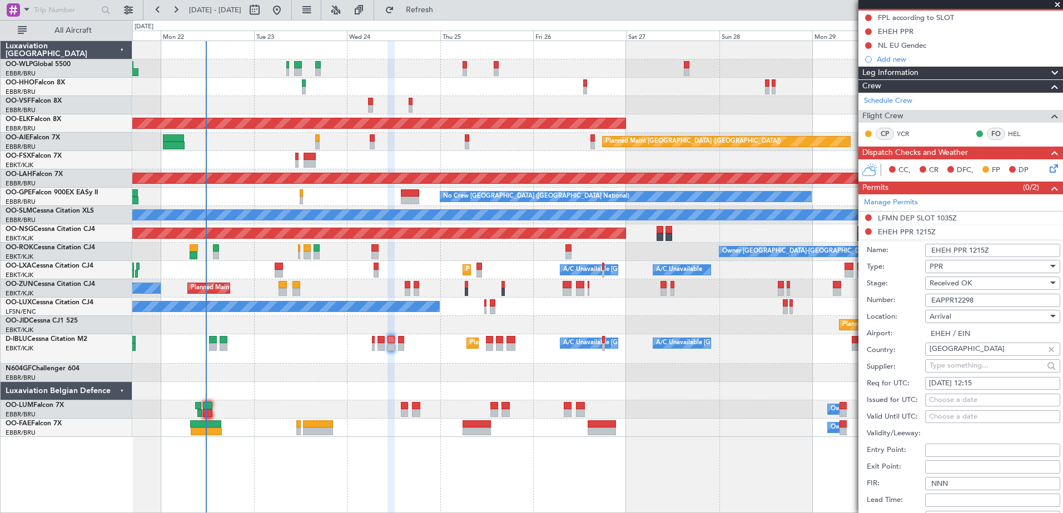
scroll to position [333, 0]
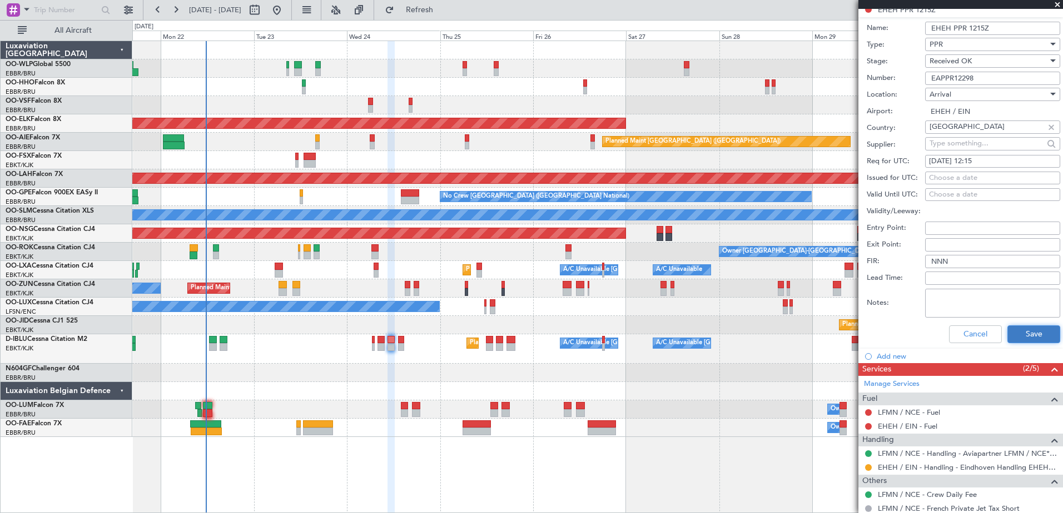
click at [1031, 338] on button "Save" at bounding box center [1033, 335] width 53 height 18
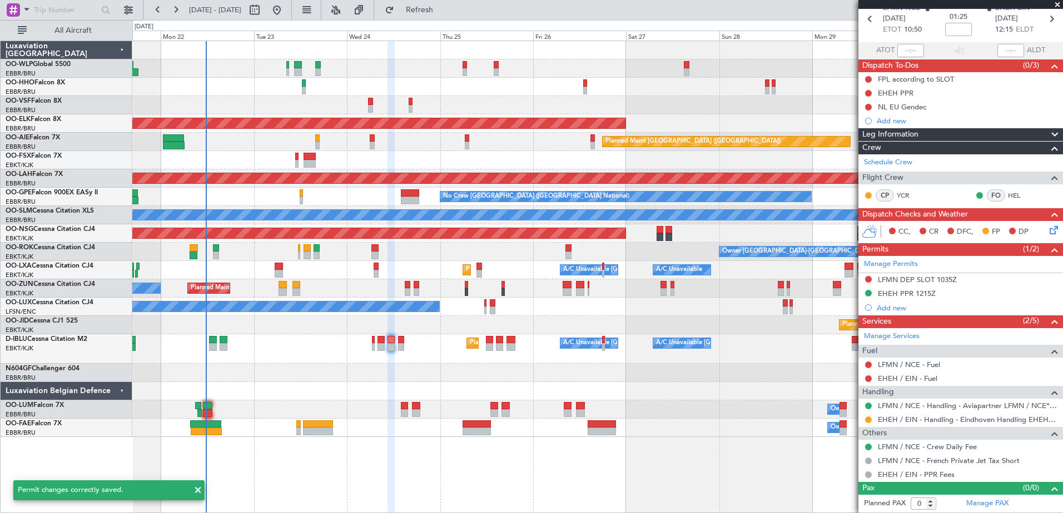
scroll to position [2, 0]
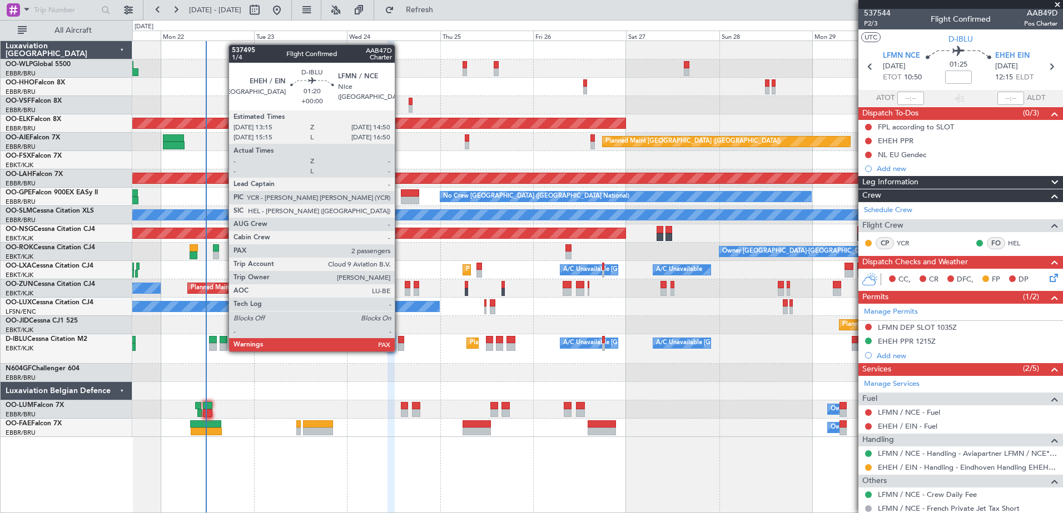
click at [400, 347] on div at bounding box center [401, 347] width 7 height 8
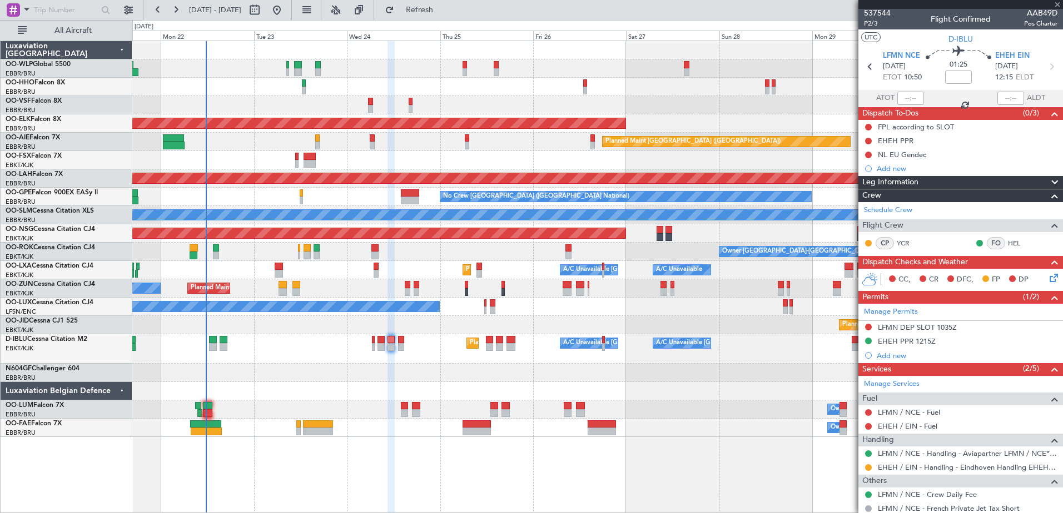
scroll to position [0, 0]
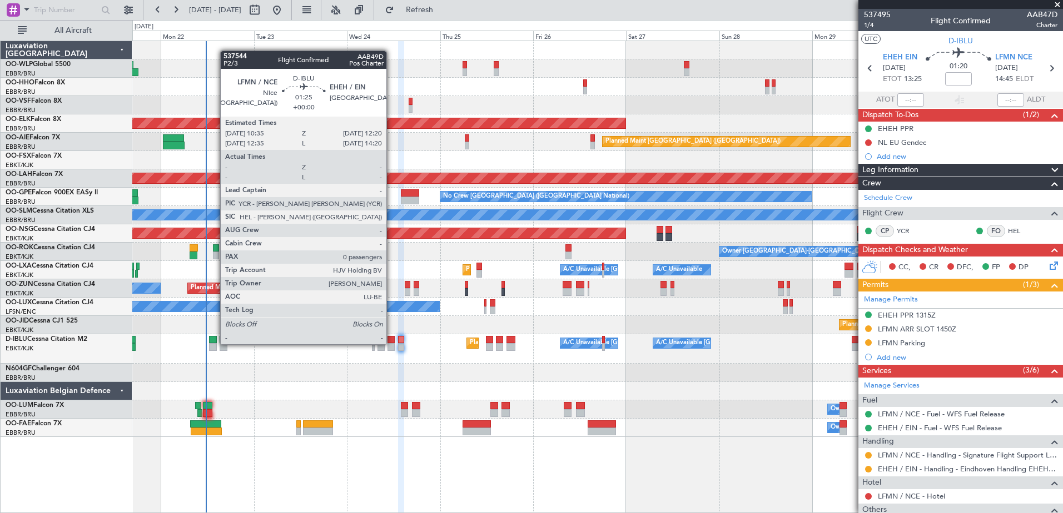
click at [392, 343] on div at bounding box center [390, 347] width 7 height 8
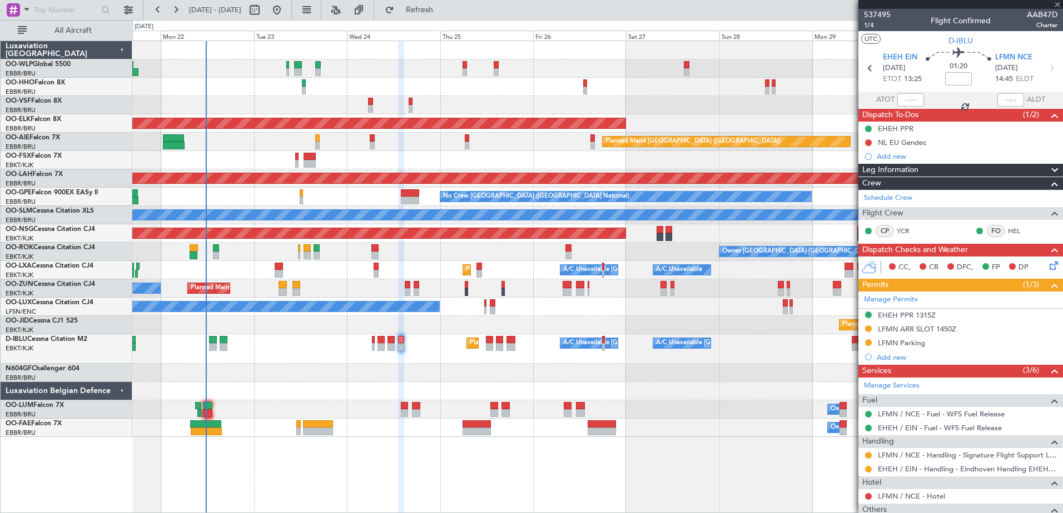
type input "0"
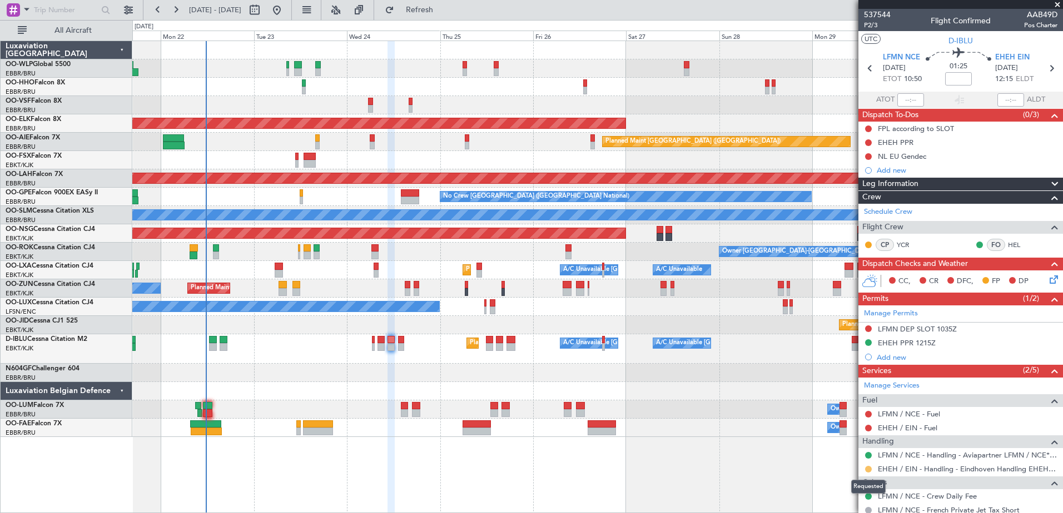
click at [868, 471] on button at bounding box center [868, 469] width 7 height 7
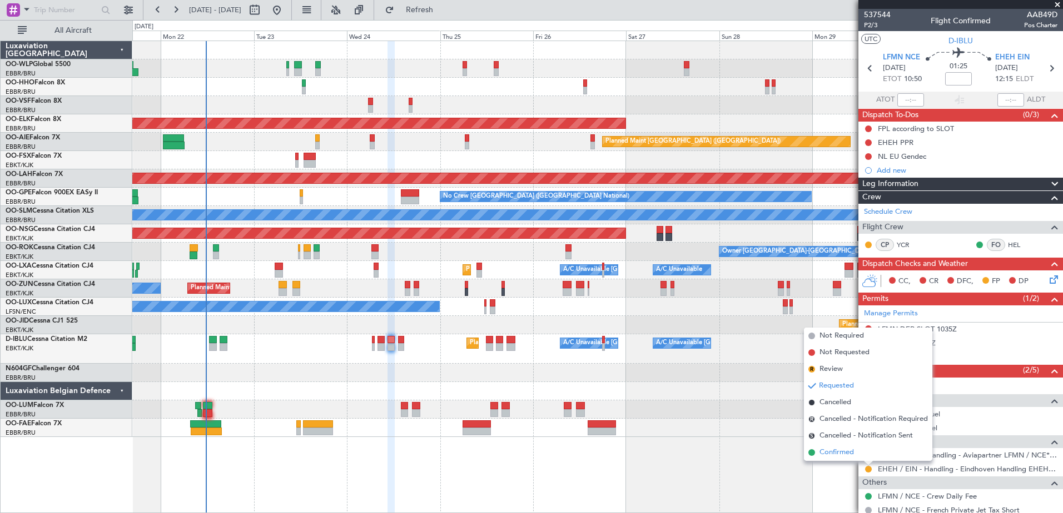
click at [829, 453] on span "Confirmed" at bounding box center [836, 452] width 34 height 11
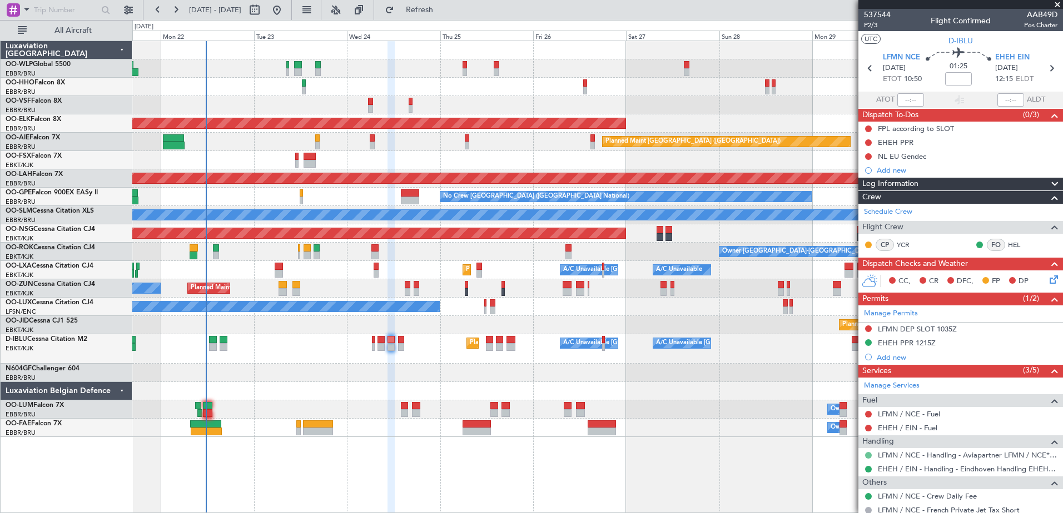
click at [868, 456] on button at bounding box center [868, 455] width 7 height 7
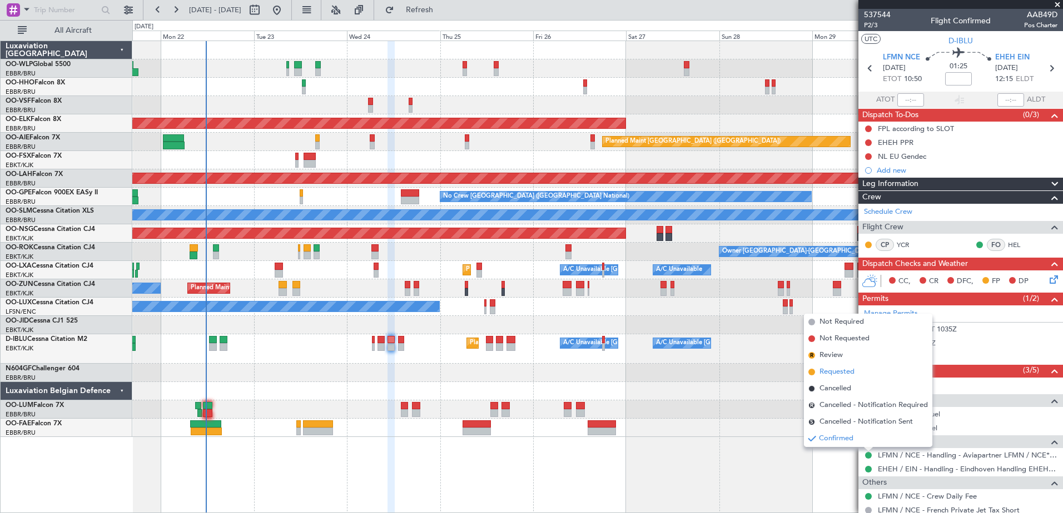
click at [839, 373] on span "Requested" at bounding box center [836, 372] width 35 height 11
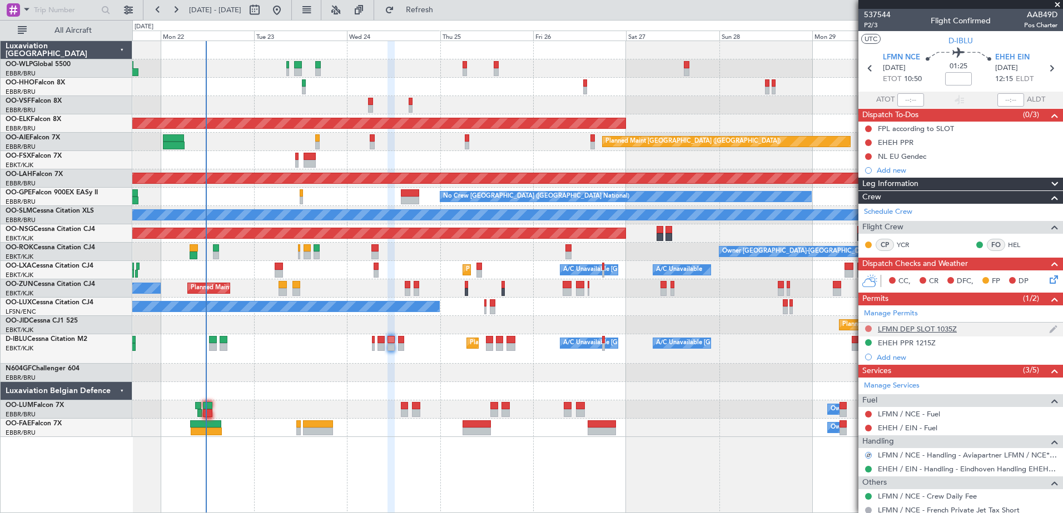
click at [870, 328] on button at bounding box center [868, 329] width 7 height 7
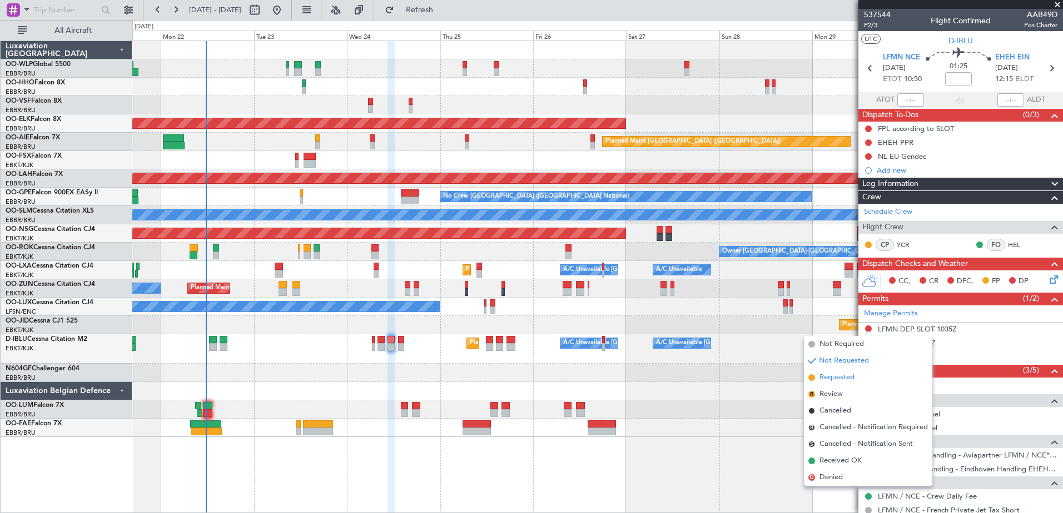
click at [839, 385] on li "Requested" at bounding box center [868, 378] width 128 height 17
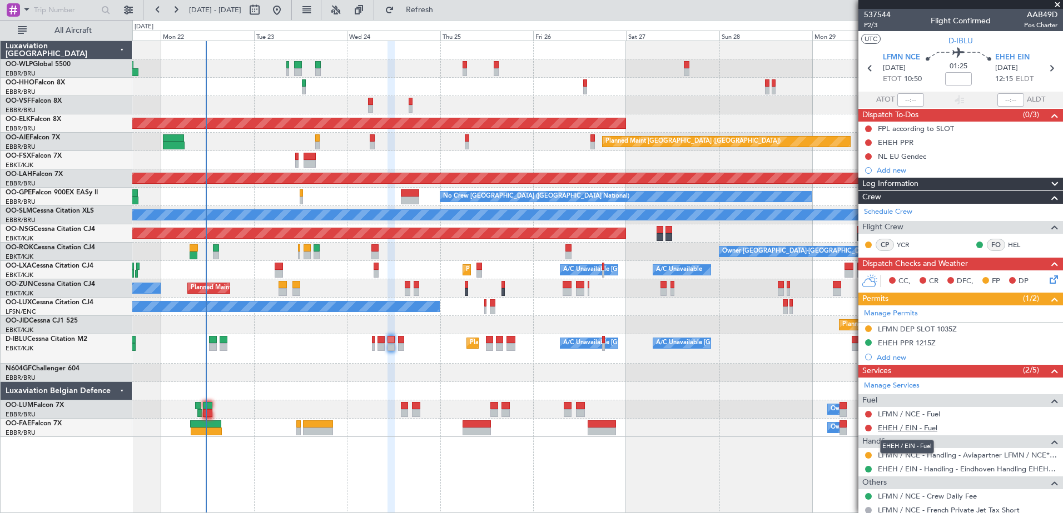
click at [901, 426] on link "EHEH / EIN - Fuel" at bounding box center [907, 427] width 59 height 9
click at [431, 7] on span "Refresh" at bounding box center [419, 10] width 47 height 8
click at [885, 413] on link "LFMN / NCE - Fuel" at bounding box center [909, 414] width 62 height 9
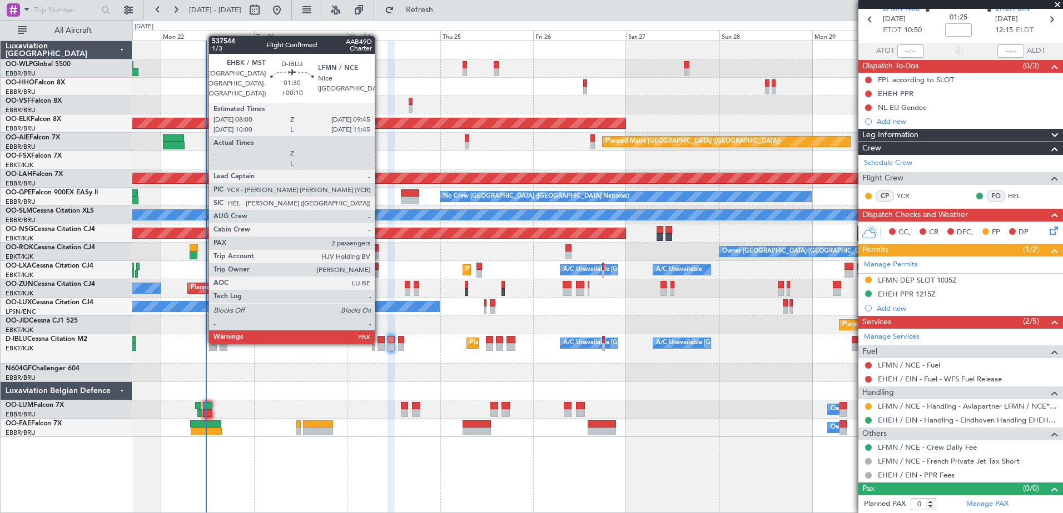
click at [381, 343] on div at bounding box center [380, 340] width 7 height 8
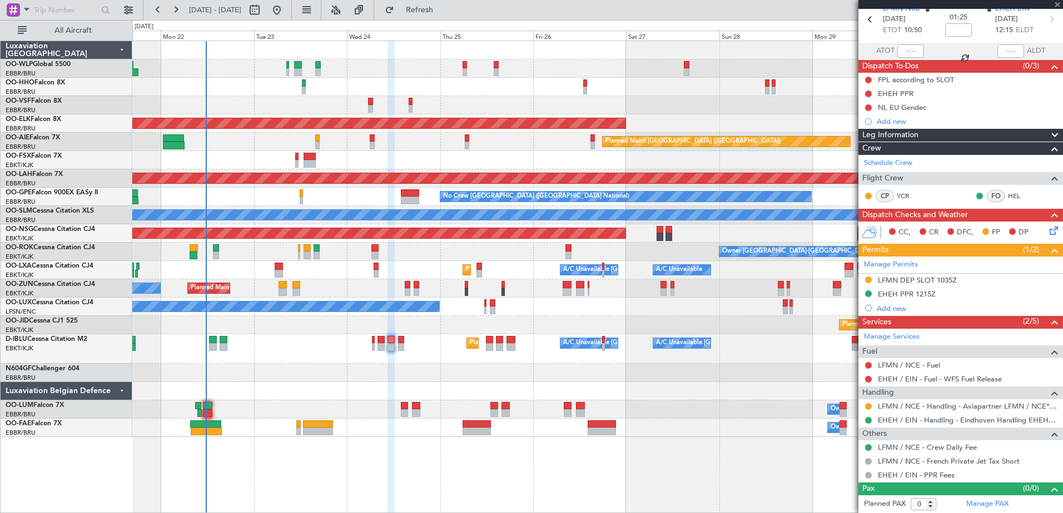
type input "+00:10"
type input "2"
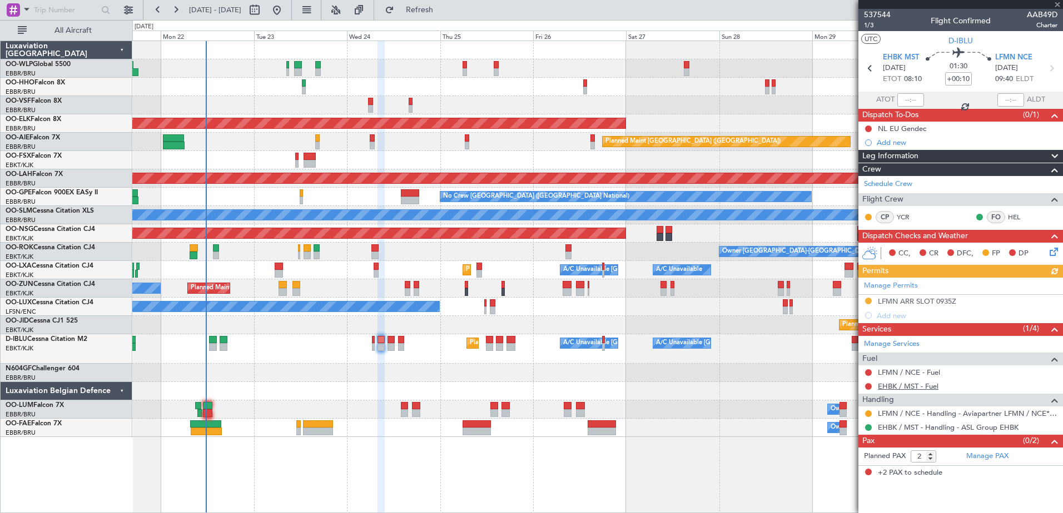
click at [914, 383] on link "EHBK / MST - Fuel" at bounding box center [908, 386] width 61 height 9
click at [903, 371] on link "LFMN / NCE - Fuel" at bounding box center [909, 372] width 62 height 9
click at [433, 7] on span "Refresh" at bounding box center [419, 10] width 47 height 8
click at [968, 367] on div "LFMN / NCE - Fuel - WFS Fuel Release" at bounding box center [960, 373] width 205 height 14
click at [966, 372] on link "LFMN / NCE - Fuel - WFS Fuel Release" at bounding box center [941, 372] width 127 height 9
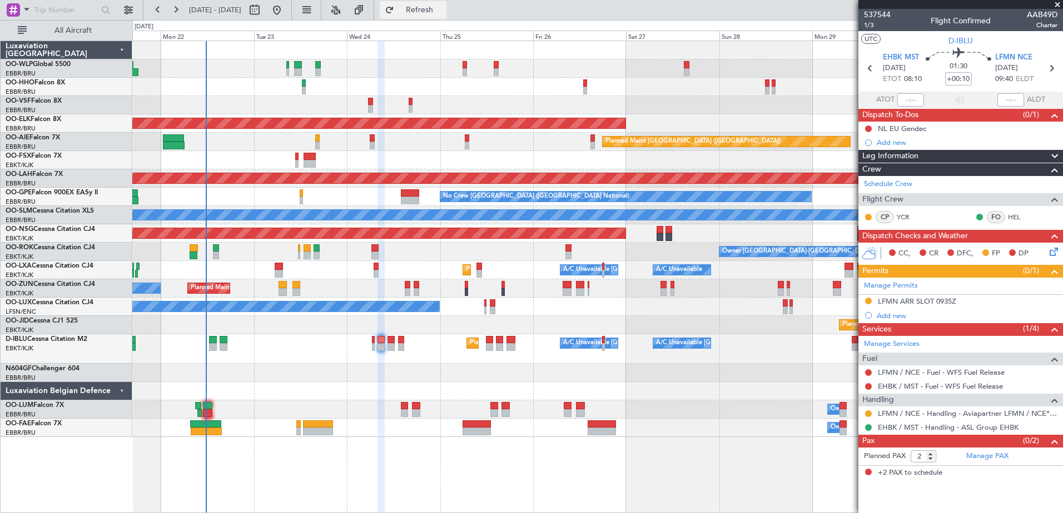
click at [443, 6] on span "Refresh" at bounding box center [419, 10] width 47 height 8
click at [446, 17] on button "Refresh" at bounding box center [413, 10] width 67 height 18
click at [906, 386] on link "EHBK / MST - Fuel - WFS Fuel Release" at bounding box center [940, 386] width 125 height 9
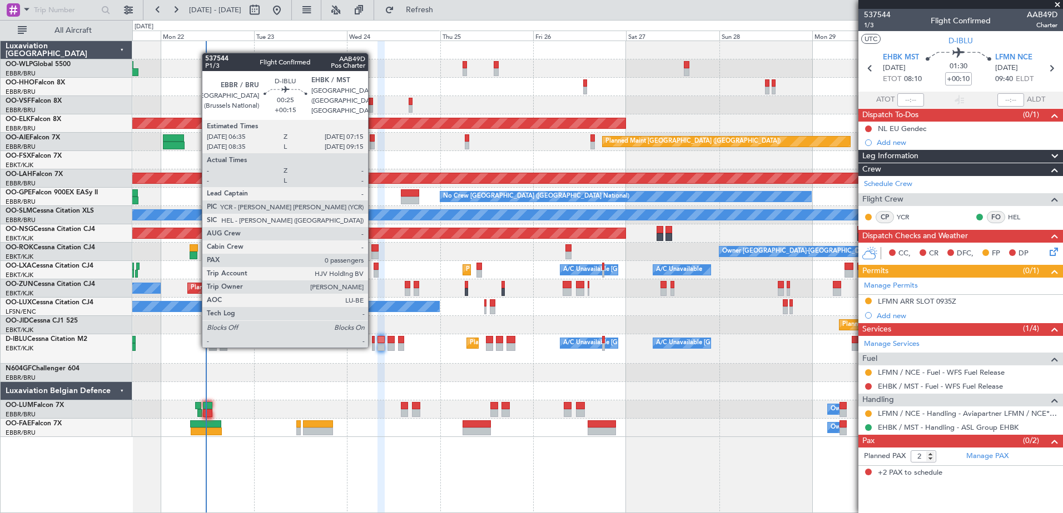
click at [373, 347] on div at bounding box center [373, 347] width 3 height 8
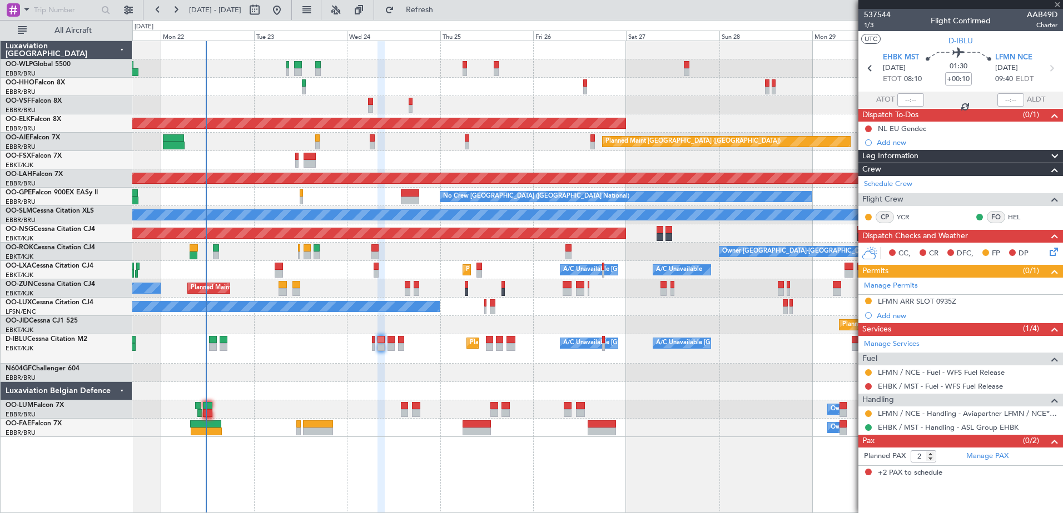
type input "+00:15"
type input "0"
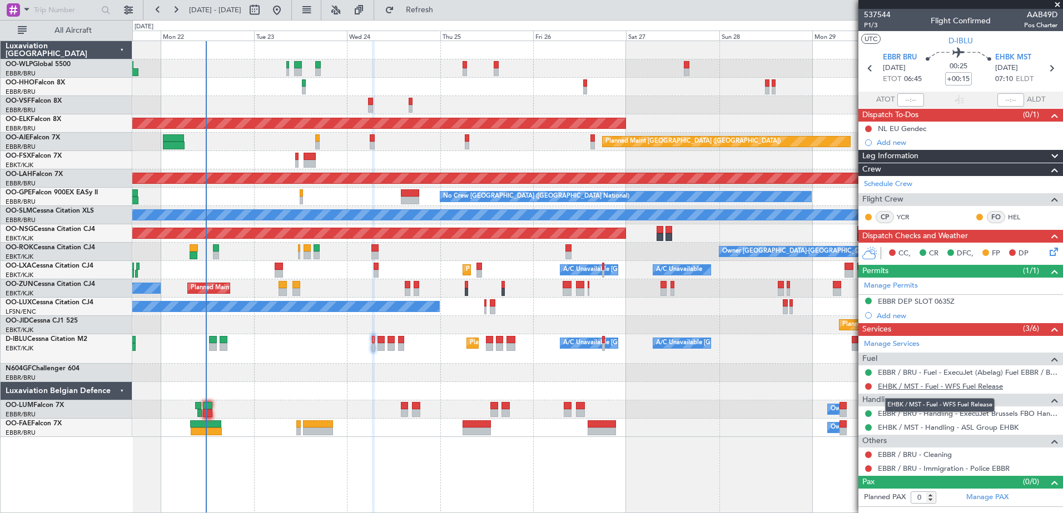
click at [935, 383] on link "EHBK / MST - Fuel - WFS Fuel Release" at bounding box center [940, 386] width 125 height 9
click at [864, 126] on div at bounding box center [868, 128] width 9 height 9
click at [870, 126] on button at bounding box center [868, 129] width 7 height 7
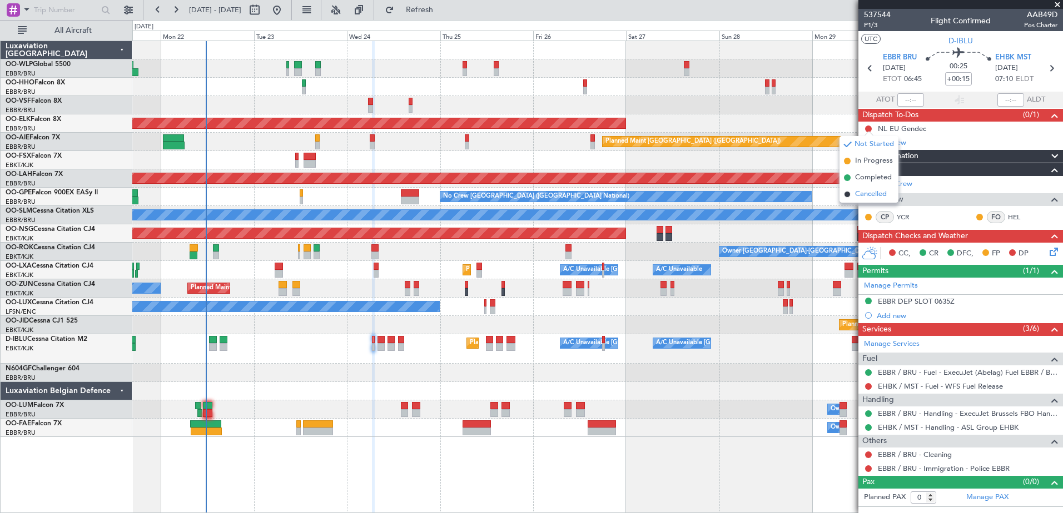
click at [872, 196] on span "Cancelled" at bounding box center [871, 194] width 32 height 11
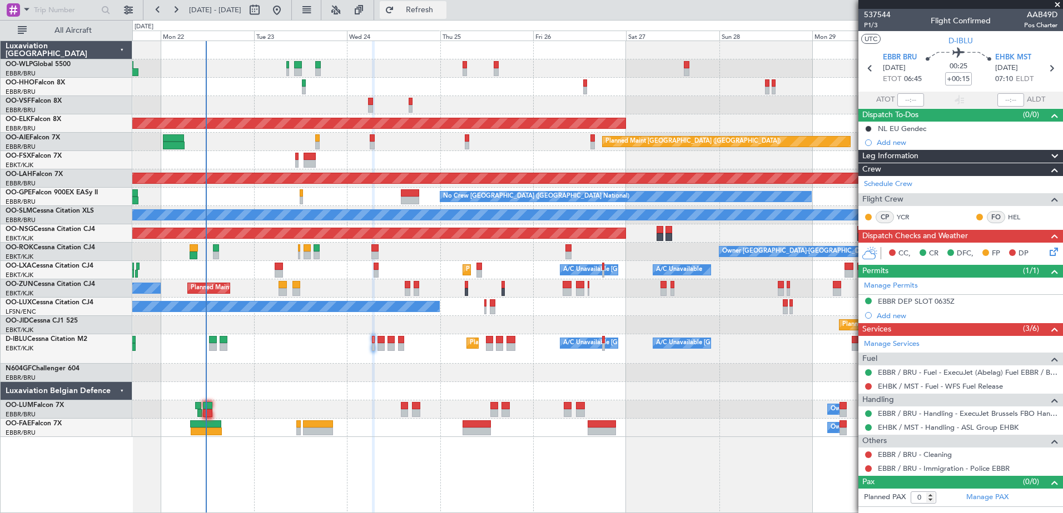
click at [446, 16] on button "Refresh" at bounding box center [413, 10] width 67 height 18
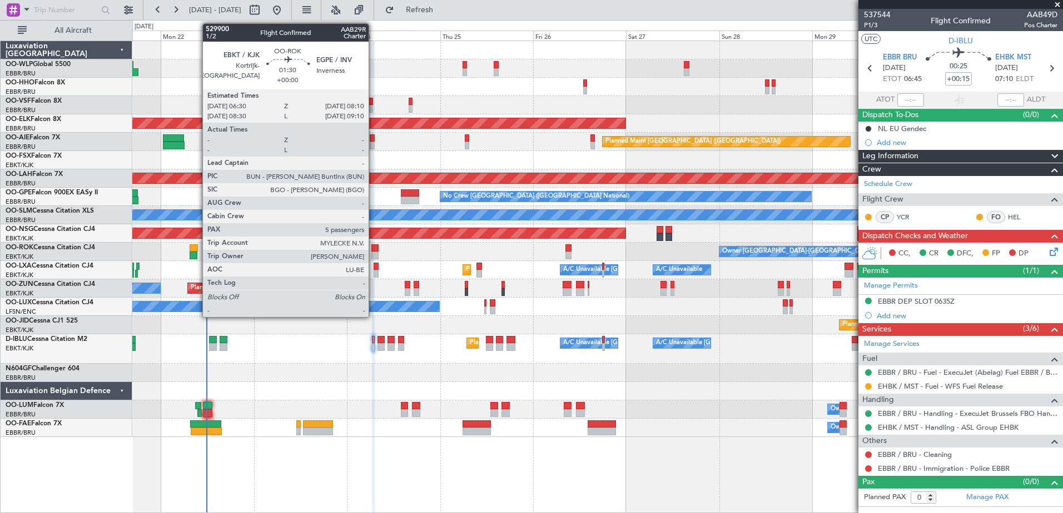
click at [373, 251] on div at bounding box center [374, 249] width 7 height 8
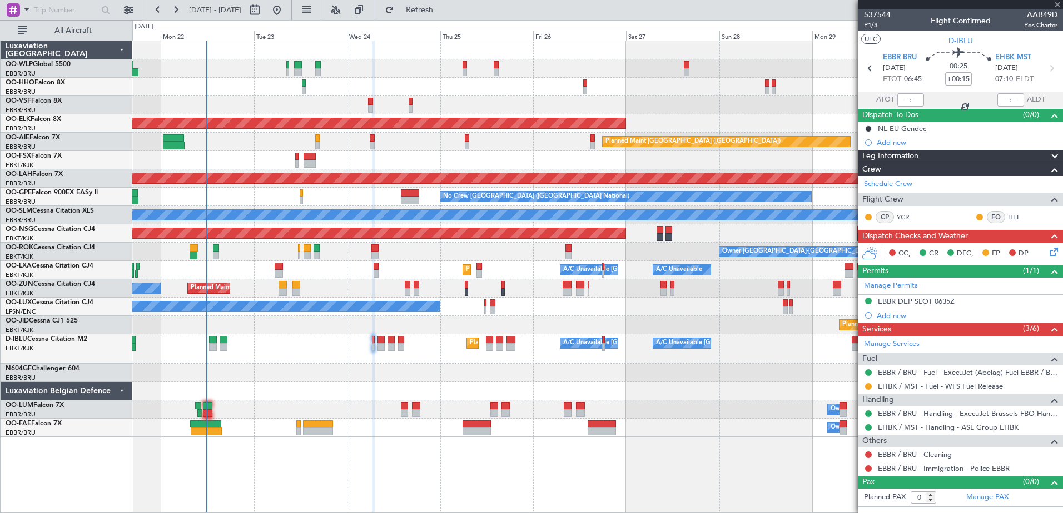
type input "5"
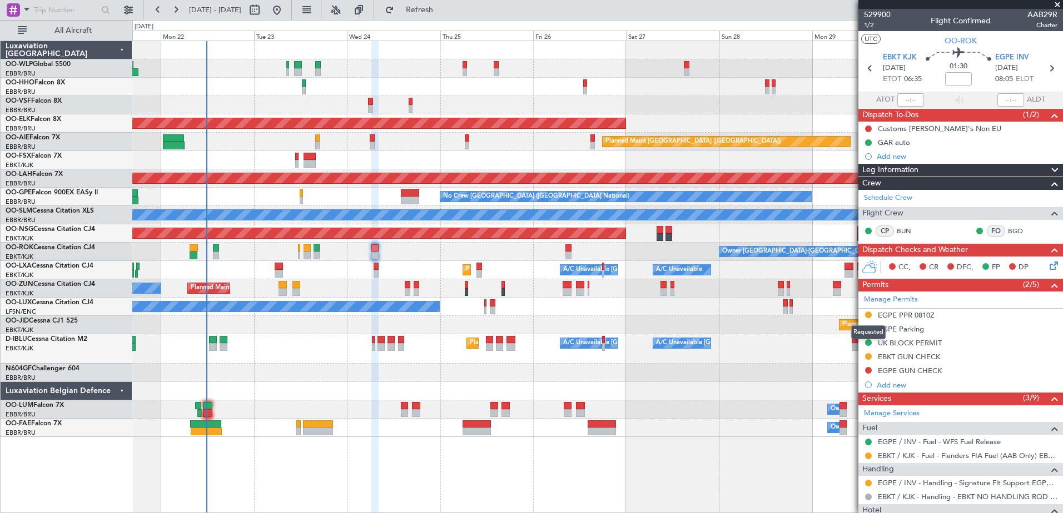
click at [870, 314] on button at bounding box center [868, 315] width 7 height 7
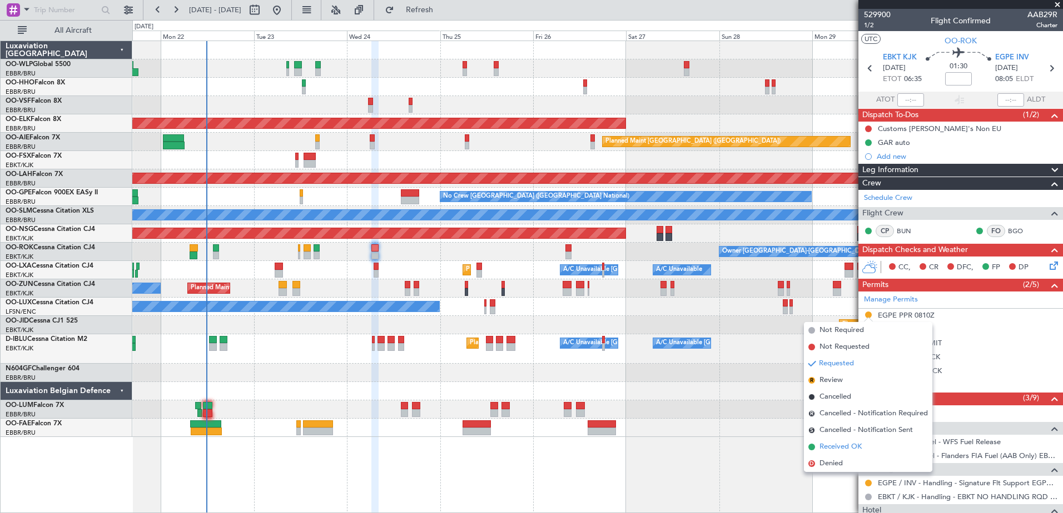
click at [822, 443] on span "Received OK" at bounding box center [840, 447] width 42 height 11
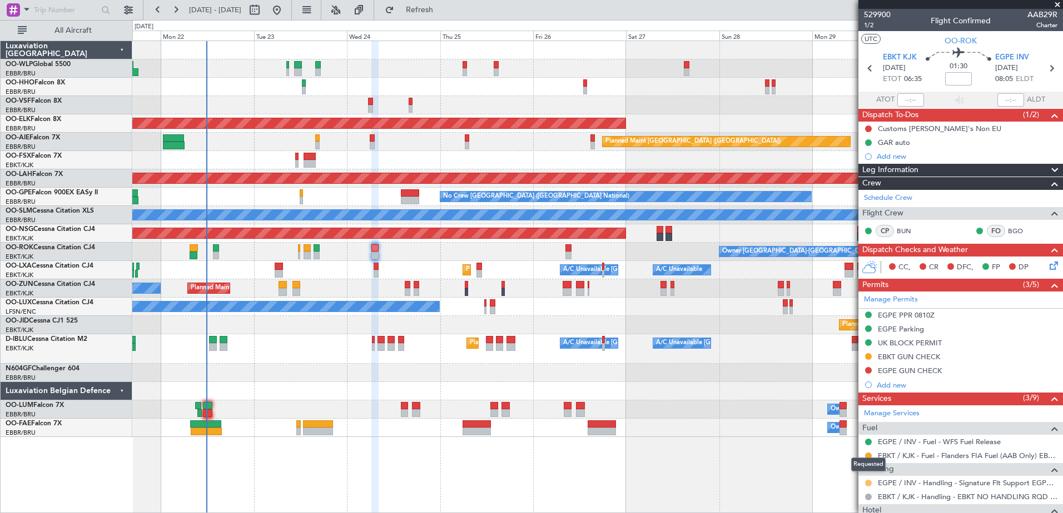
click at [866, 483] on button at bounding box center [868, 483] width 7 height 7
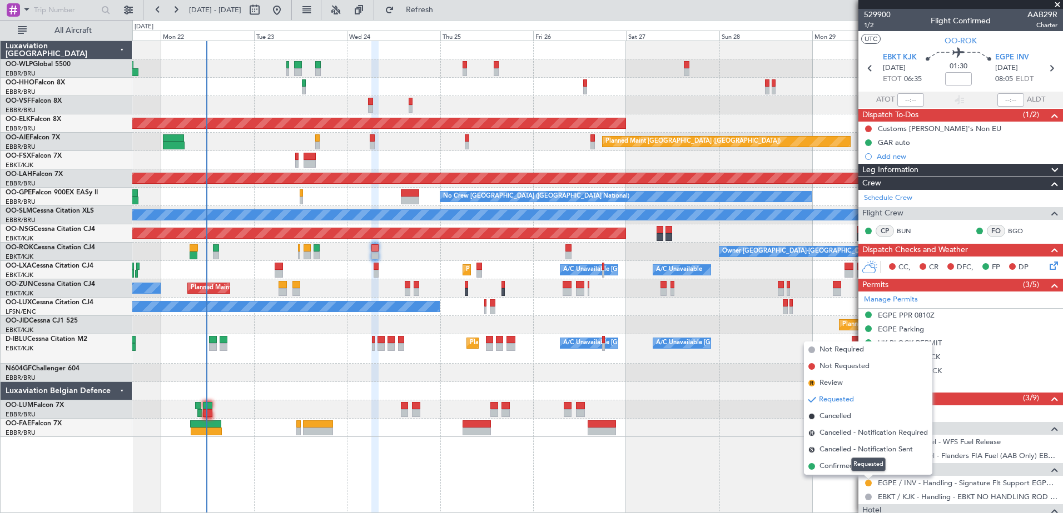
click at [844, 467] on mat-tooltip-component "Requested" at bounding box center [868, 464] width 50 height 29
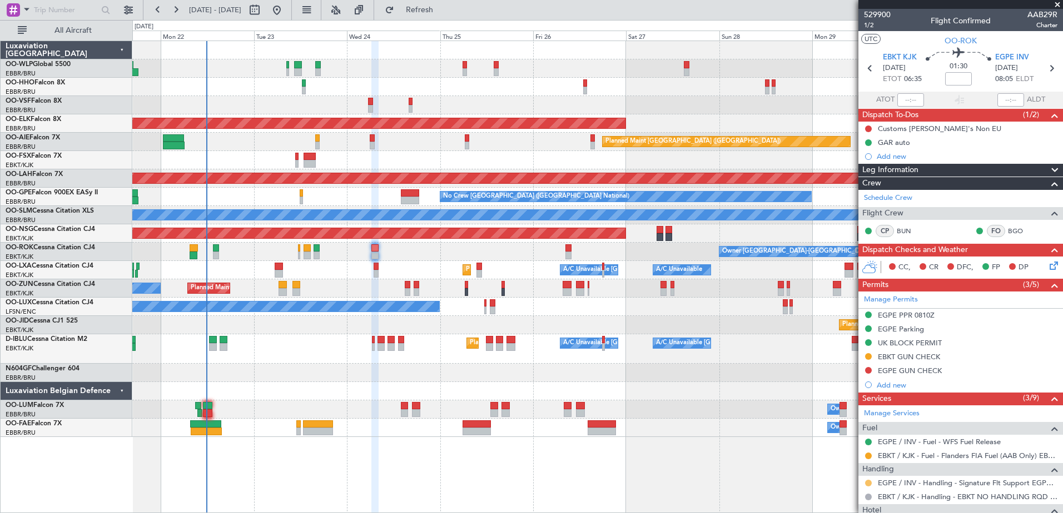
click at [869, 482] on button at bounding box center [868, 483] width 7 height 7
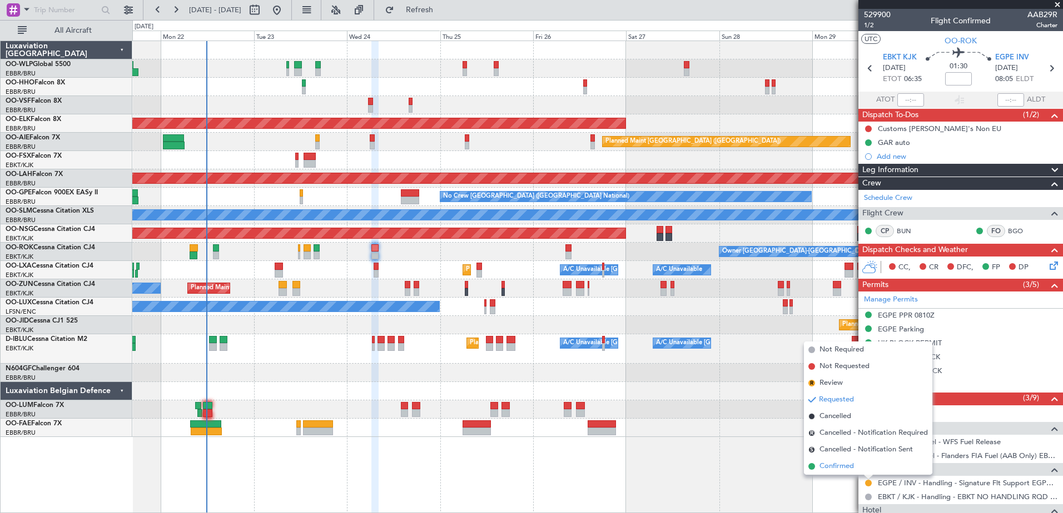
click at [845, 470] on span "Confirmed" at bounding box center [836, 466] width 34 height 11
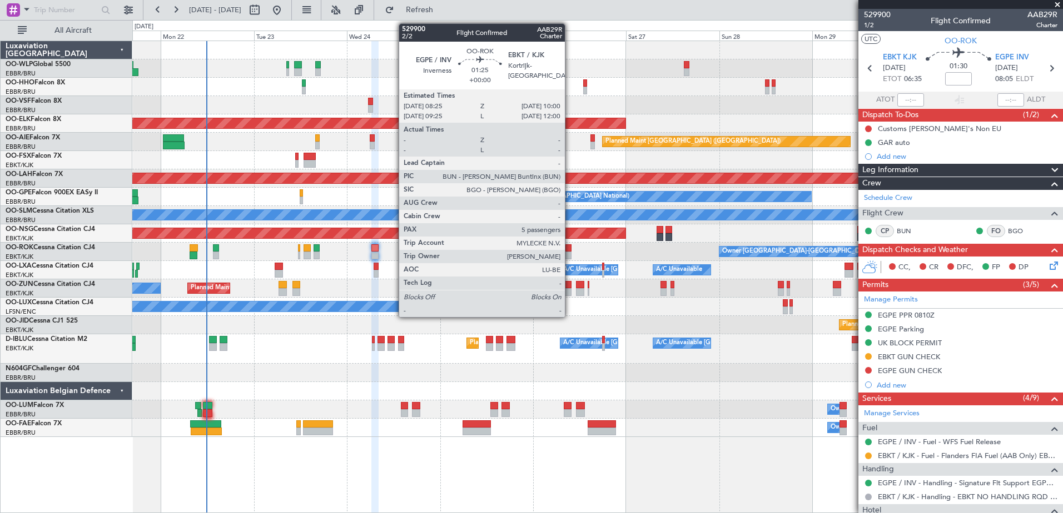
click at [570, 251] on div at bounding box center [568, 249] width 7 height 8
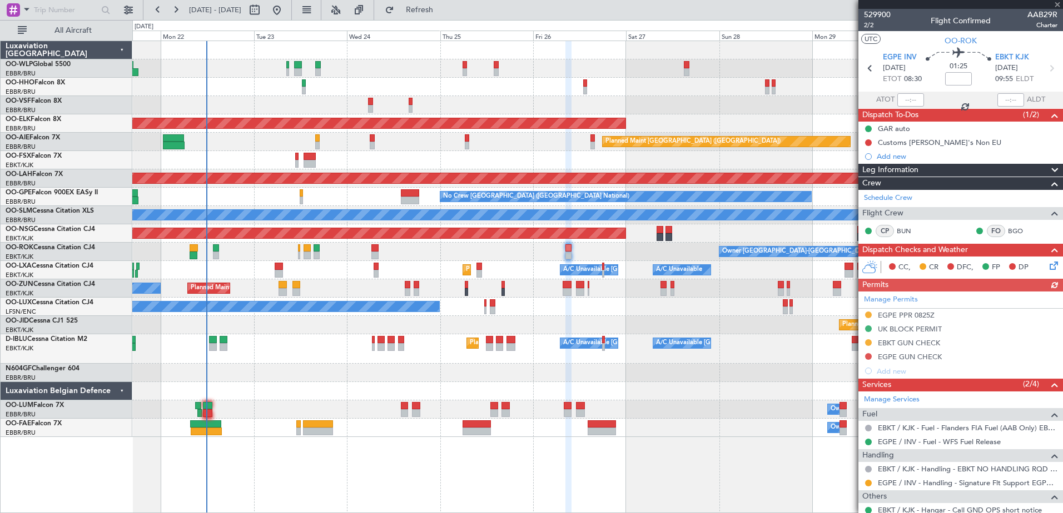
scroll to position [167, 0]
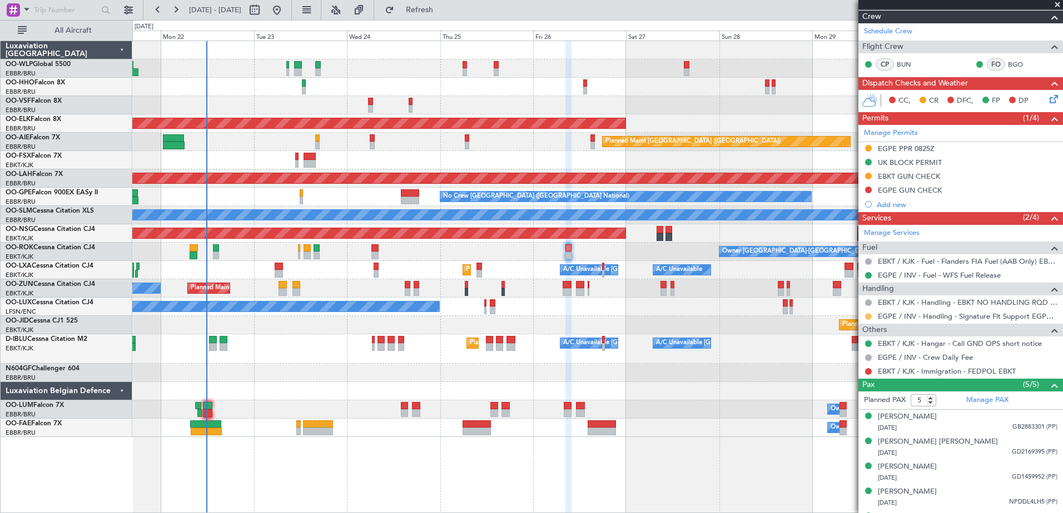
click at [870, 316] on button at bounding box center [868, 316] width 7 height 7
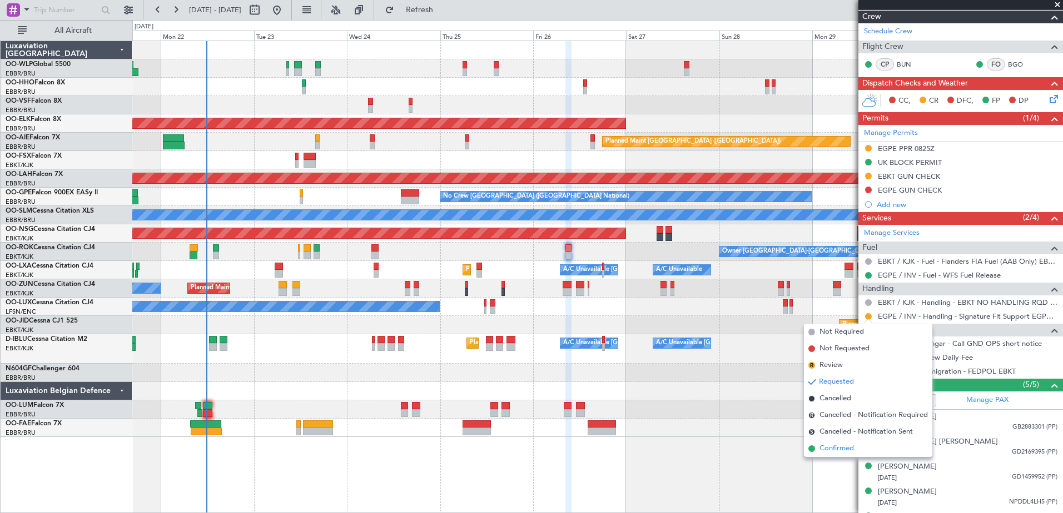
click at [836, 450] on span "Confirmed" at bounding box center [836, 448] width 34 height 11
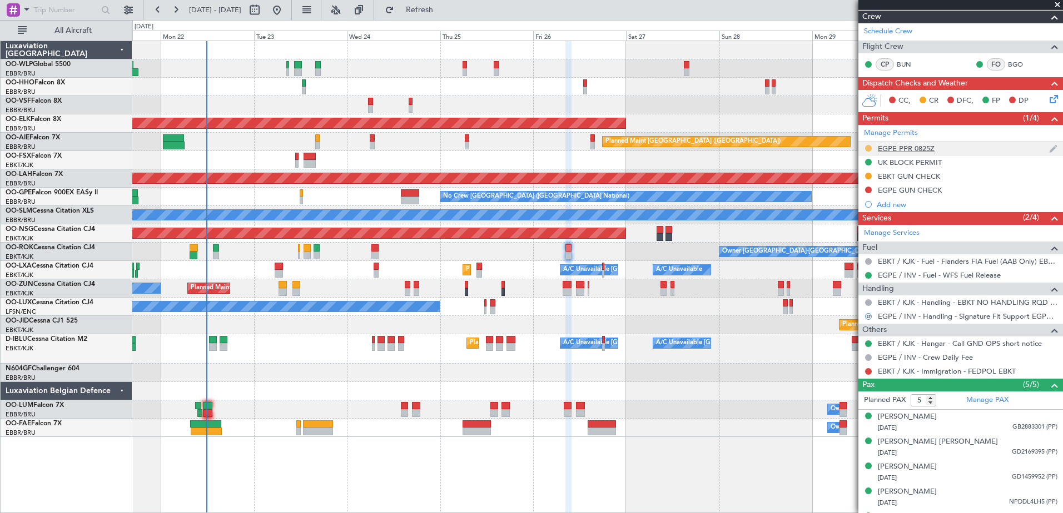
click at [866, 147] on button at bounding box center [868, 148] width 7 height 7
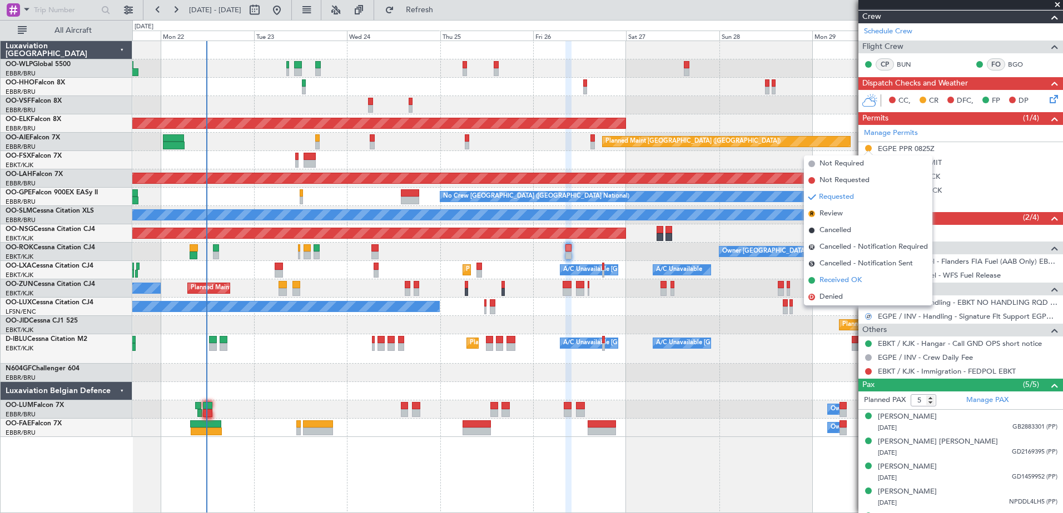
click at [846, 282] on span "Received OK" at bounding box center [840, 280] width 42 height 11
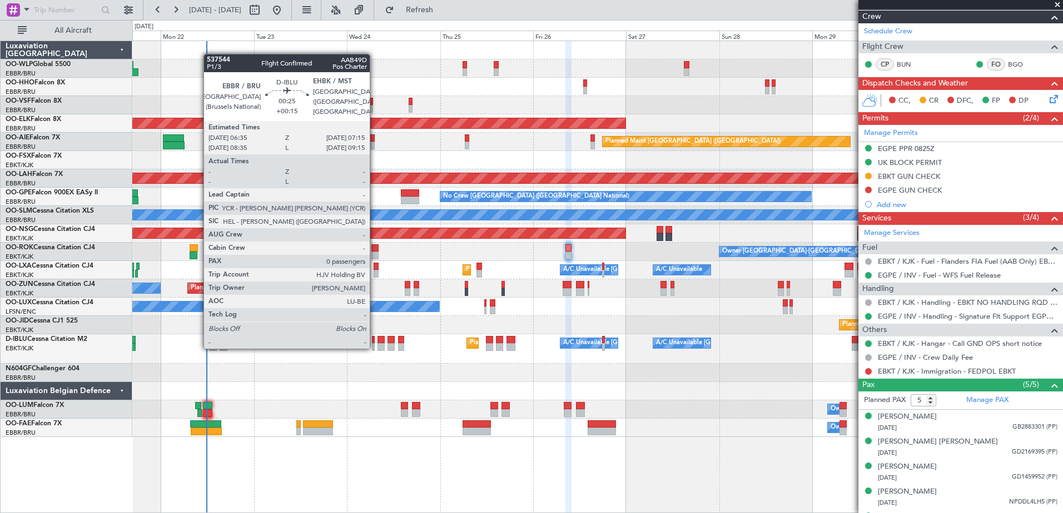
click at [373, 348] on div at bounding box center [373, 347] width 3 height 8
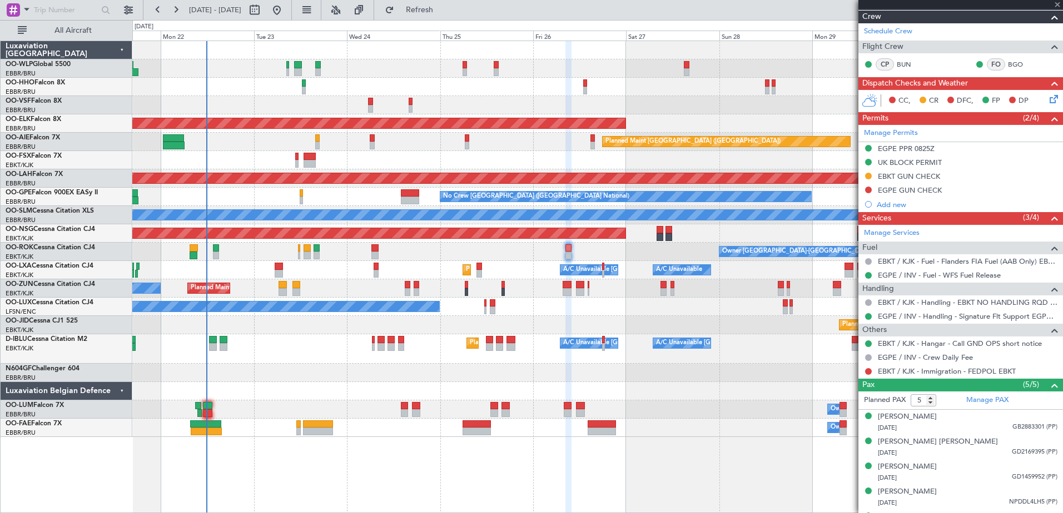
type input "+00:15"
type input "0"
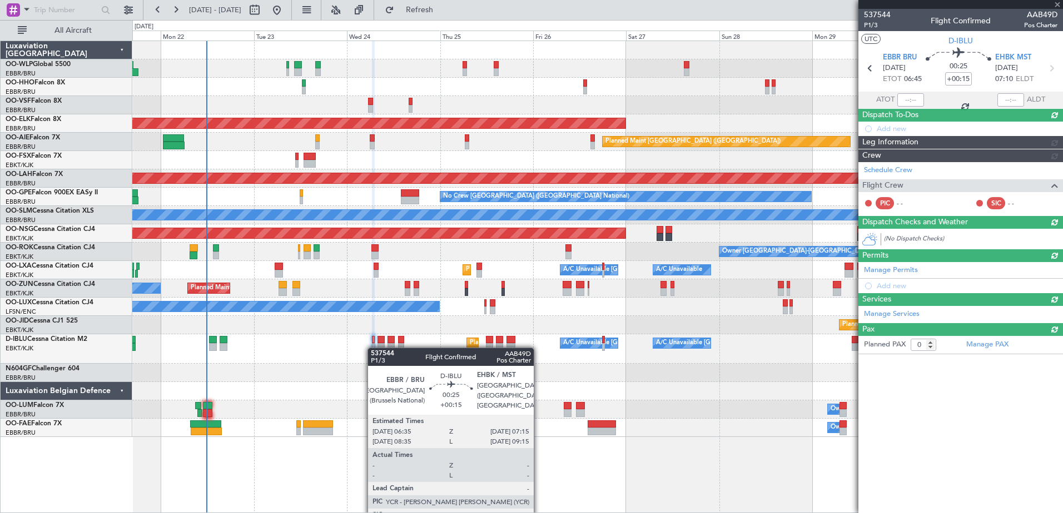
scroll to position [0, 0]
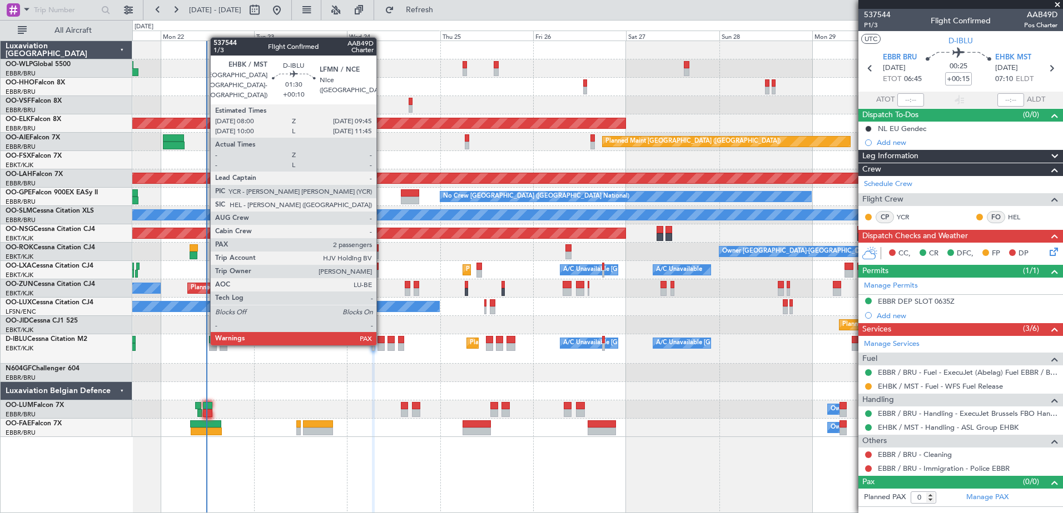
click at [381, 345] on div at bounding box center [380, 347] width 7 height 8
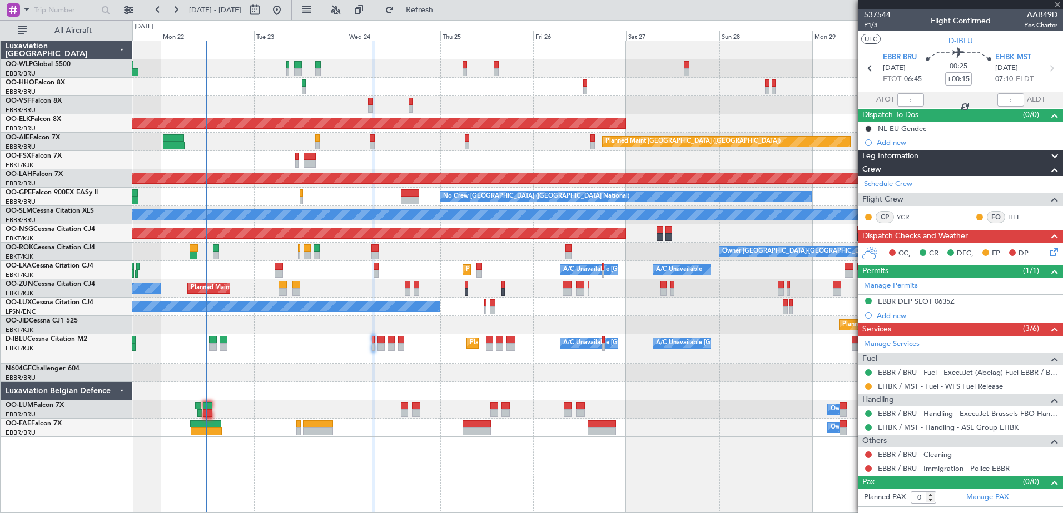
type input "+00:10"
type input "2"
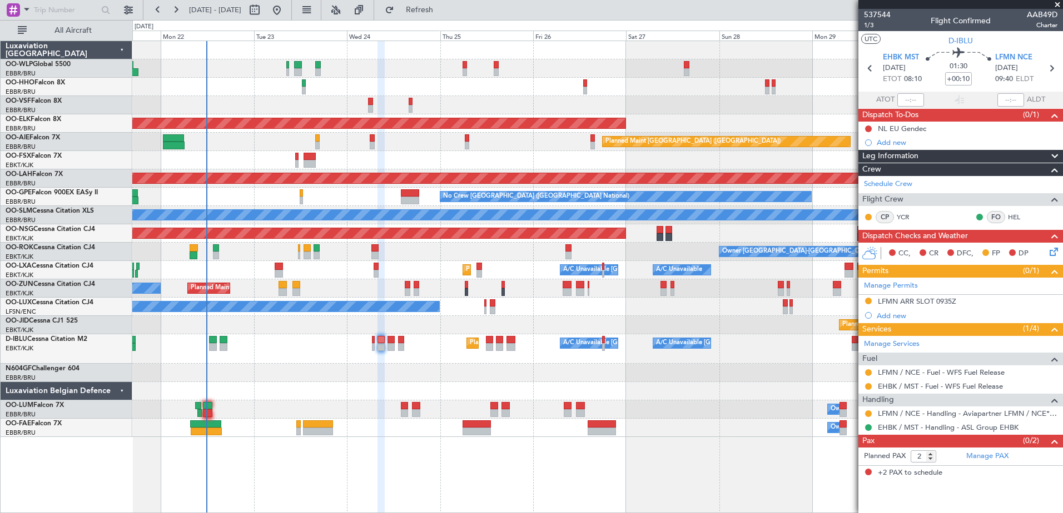
click at [1053, 251] on icon at bounding box center [1051, 250] width 9 height 9
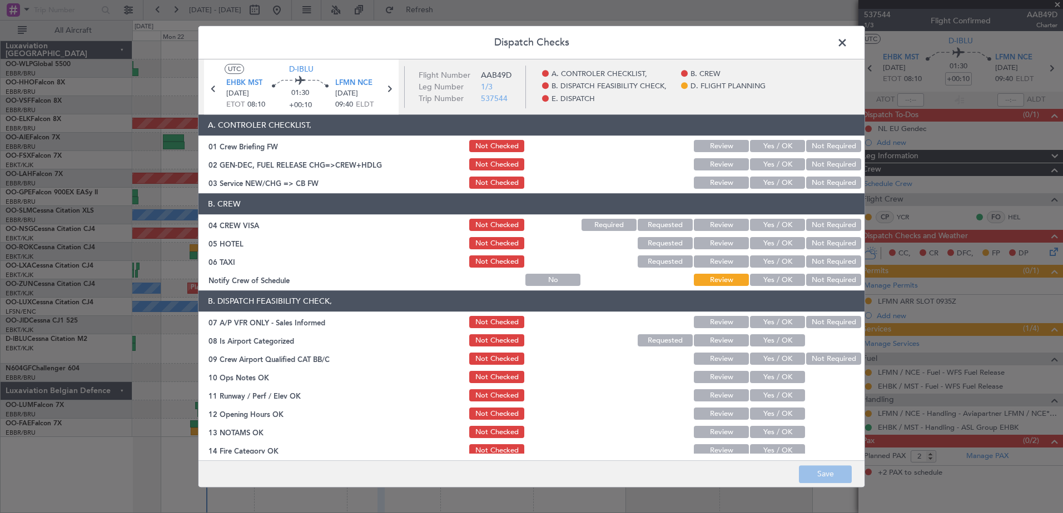
click at [771, 273] on div "Yes / OK" at bounding box center [776, 281] width 56 height 16
click at [790, 282] on button "Yes / OK" at bounding box center [777, 281] width 55 height 12
click at [820, 260] on button "Not Required" at bounding box center [833, 262] width 55 height 12
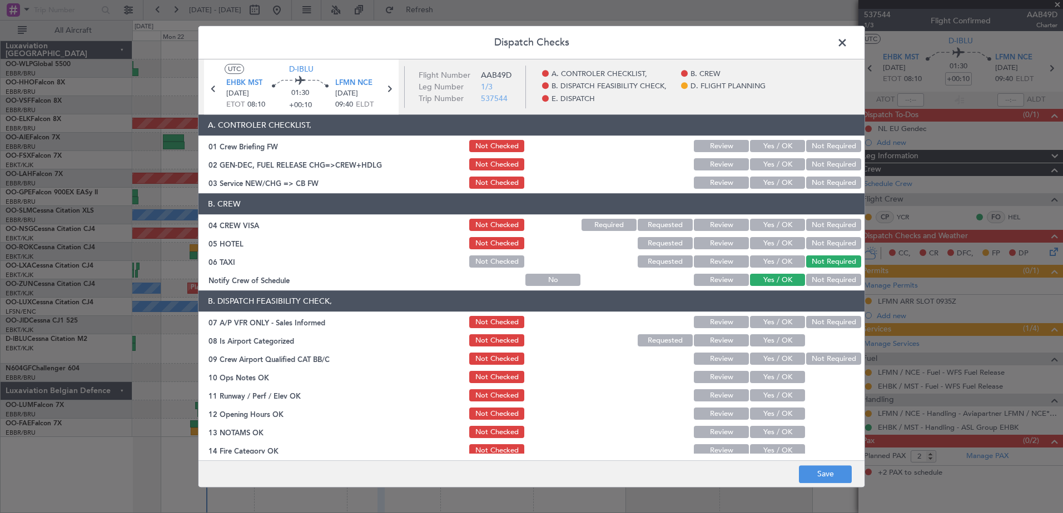
drag, startPoint x: 820, startPoint y: 246, endPoint x: 817, endPoint y: 237, distance: 9.7
click at [820, 245] on button "Not Required" at bounding box center [833, 244] width 55 height 12
click at [812, 222] on button "Not Required" at bounding box center [833, 226] width 55 height 12
click at [771, 180] on button "Yes / OK" at bounding box center [777, 183] width 55 height 12
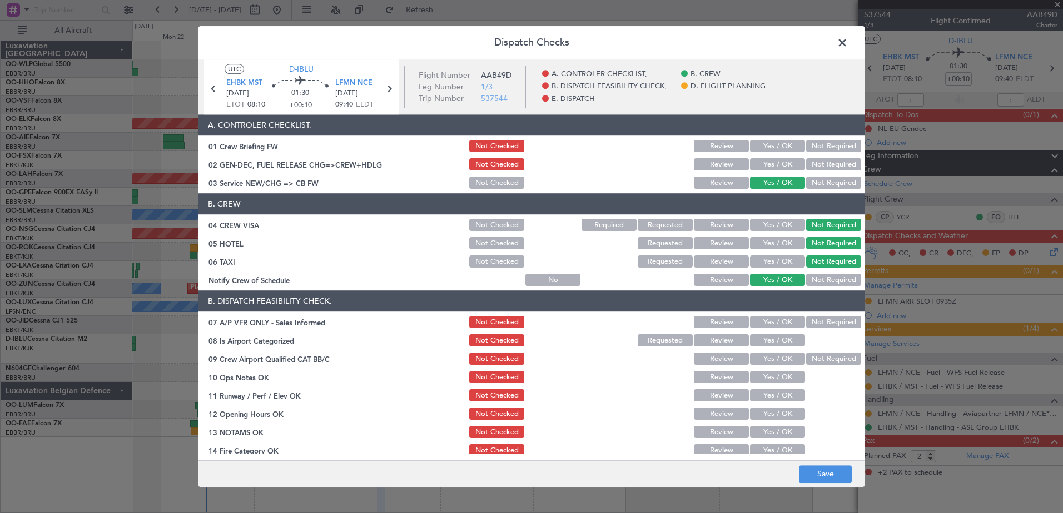
click at [827, 320] on button "Not Required" at bounding box center [833, 323] width 55 height 12
click at [773, 343] on button "Yes / OK" at bounding box center [777, 341] width 55 height 12
click at [806, 362] on button "Not Required" at bounding box center [833, 359] width 55 height 12
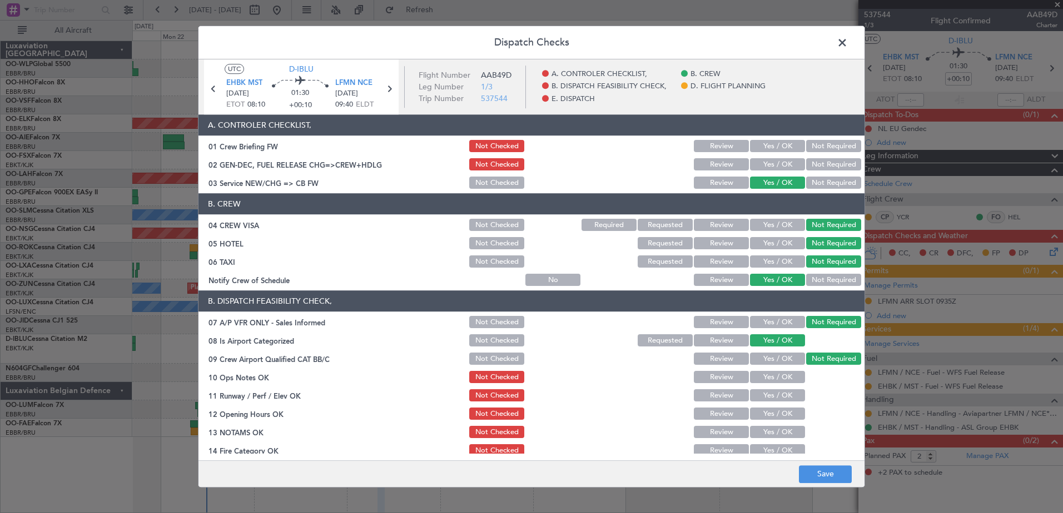
drag, startPoint x: 773, startPoint y: 373, endPoint x: 772, endPoint y: 380, distance: 6.2
click at [774, 373] on button "Yes / OK" at bounding box center [777, 378] width 55 height 12
click at [767, 397] on button "Yes / OK" at bounding box center [777, 396] width 55 height 12
click at [765, 413] on button "Yes / OK" at bounding box center [777, 414] width 55 height 12
click at [764, 429] on button "Yes / OK" at bounding box center [777, 433] width 55 height 12
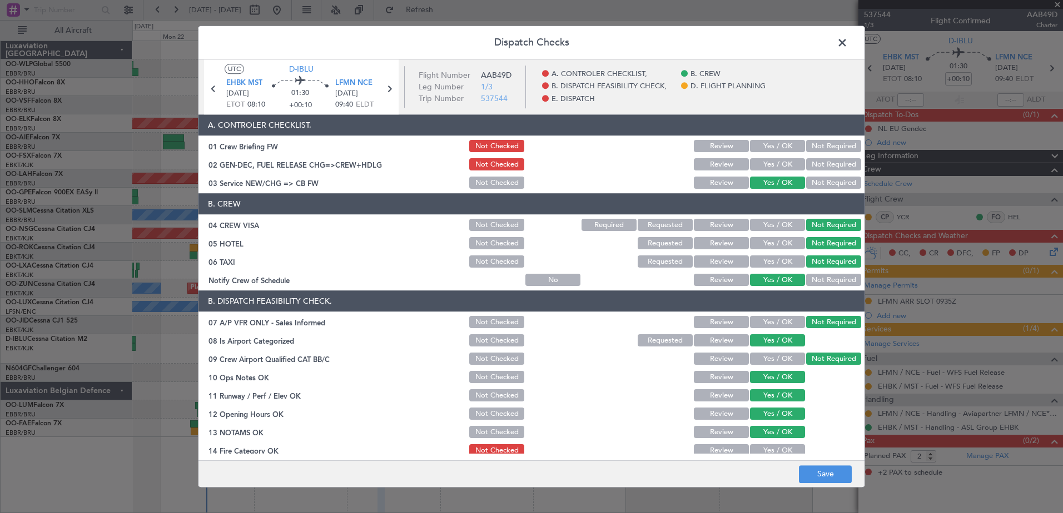
click at [765, 447] on button "Yes / OK" at bounding box center [777, 451] width 55 height 12
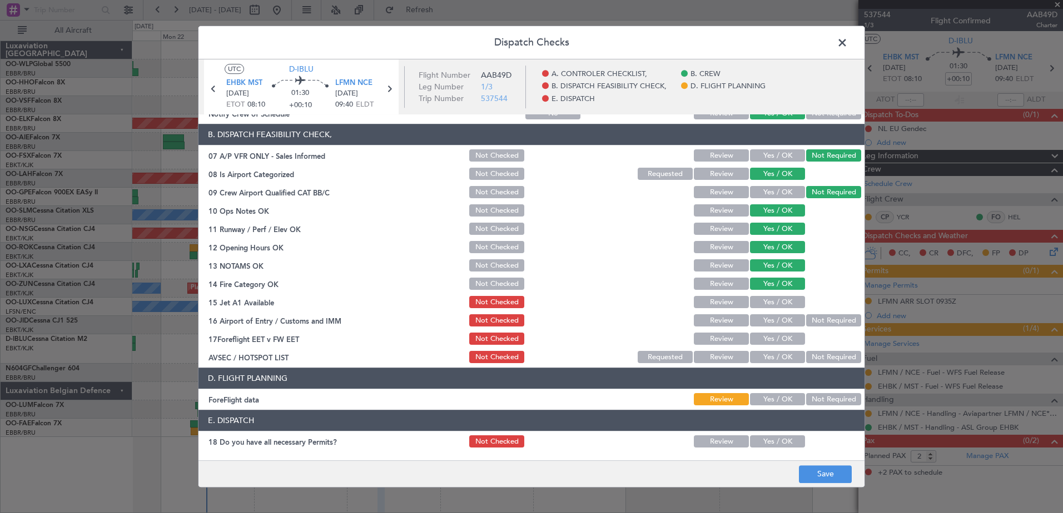
scroll to position [221, 0]
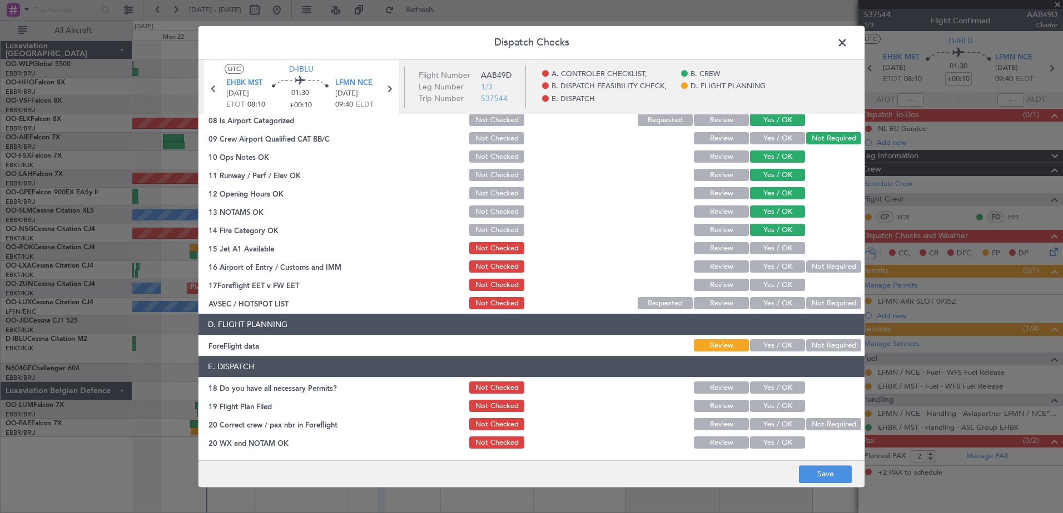
click at [765, 253] on button "Yes / OK" at bounding box center [777, 249] width 55 height 12
click at [769, 264] on button "Yes / OK" at bounding box center [777, 267] width 55 height 12
click at [779, 289] on button "Yes / OK" at bounding box center [777, 286] width 55 height 12
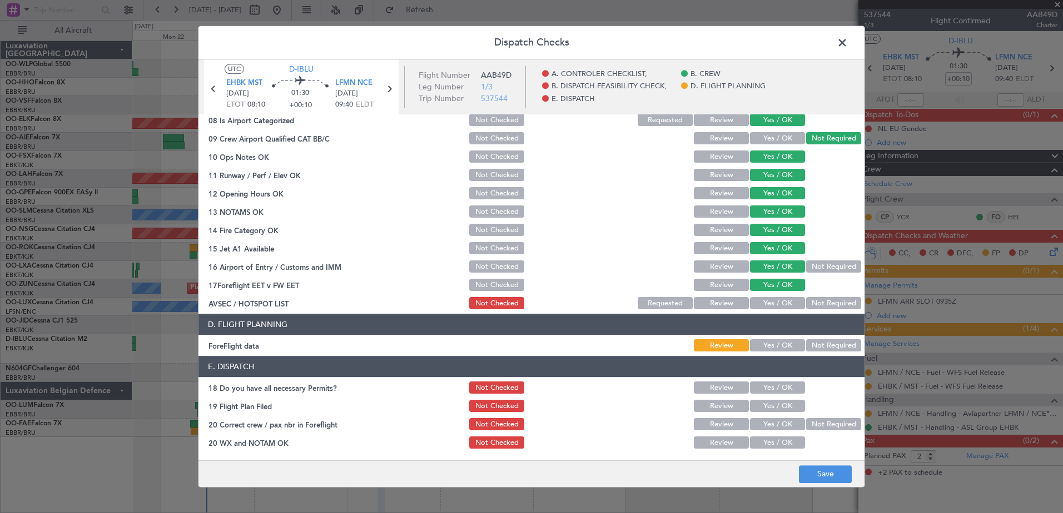
click at [781, 302] on button "Yes / OK" at bounding box center [777, 304] width 55 height 12
click at [838, 480] on button "Save" at bounding box center [825, 475] width 53 height 18
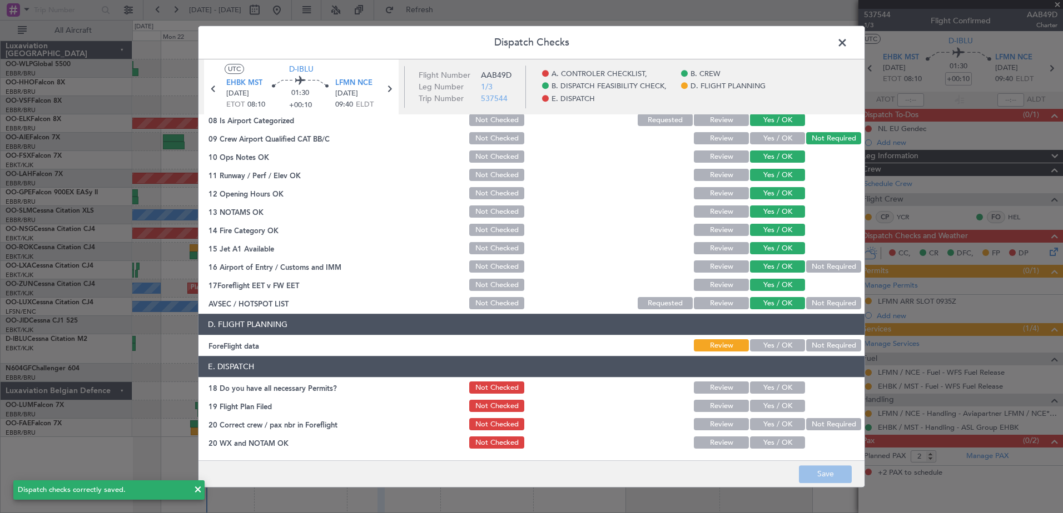
click at [847, 39] on span at bounding box center [847, 45] width 0 height 22
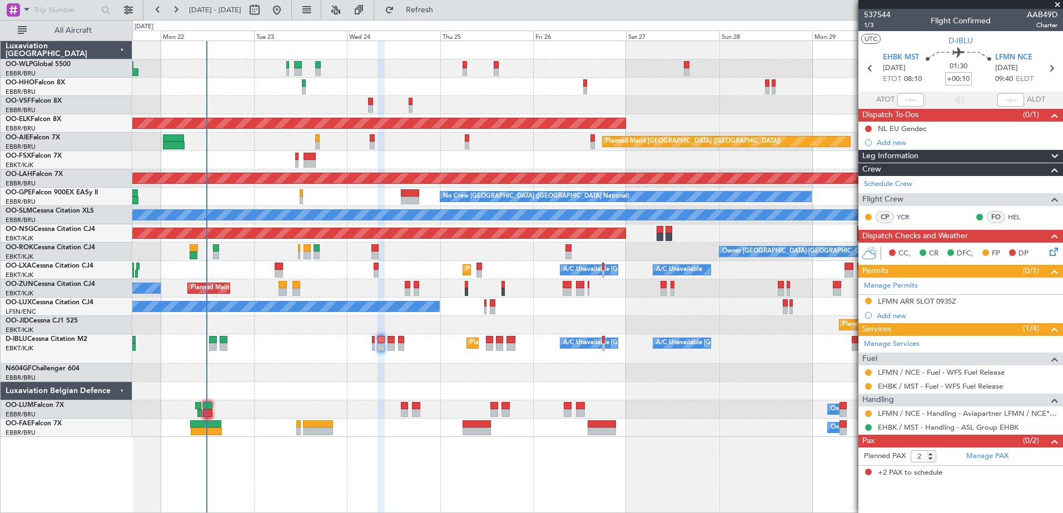
click at [965, 77] on input "+00:10" at bounding box center [958, 78] width 27 height 13
click at [966, 77] on input "+00:10" at bounding box center [958, 78] width 27 height 13
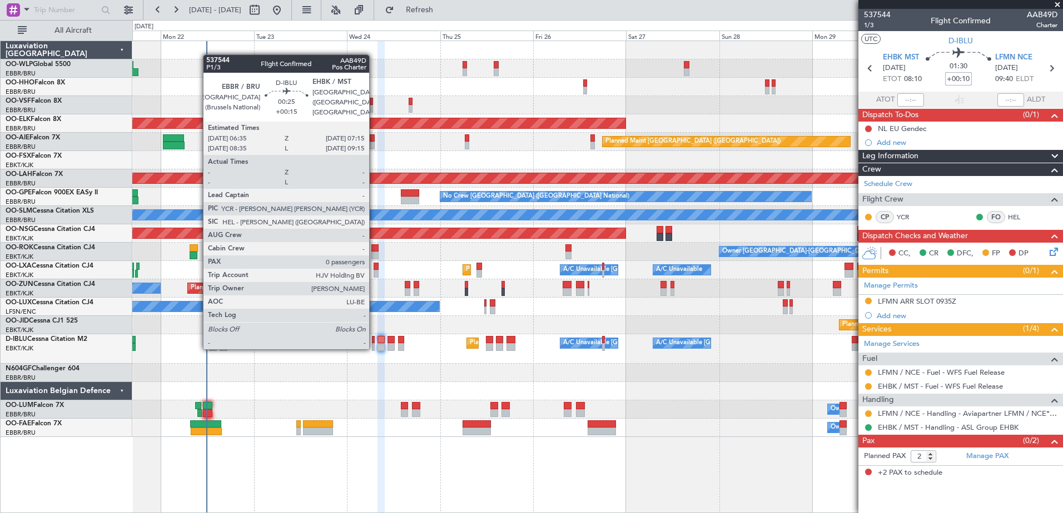
click at [374, 348] on div at bounding box center [373, 347] width 3 height 8
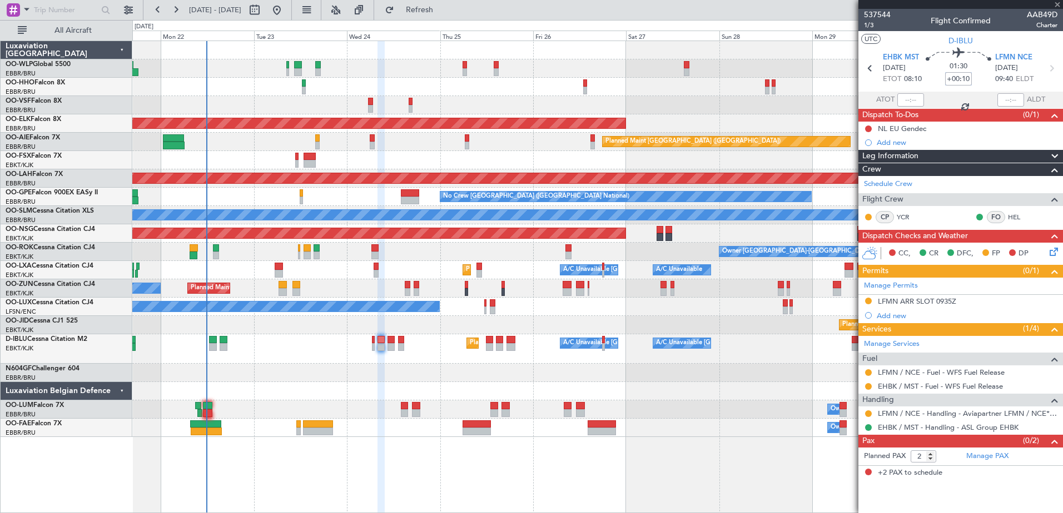
type input "+00:15"
type input "0"
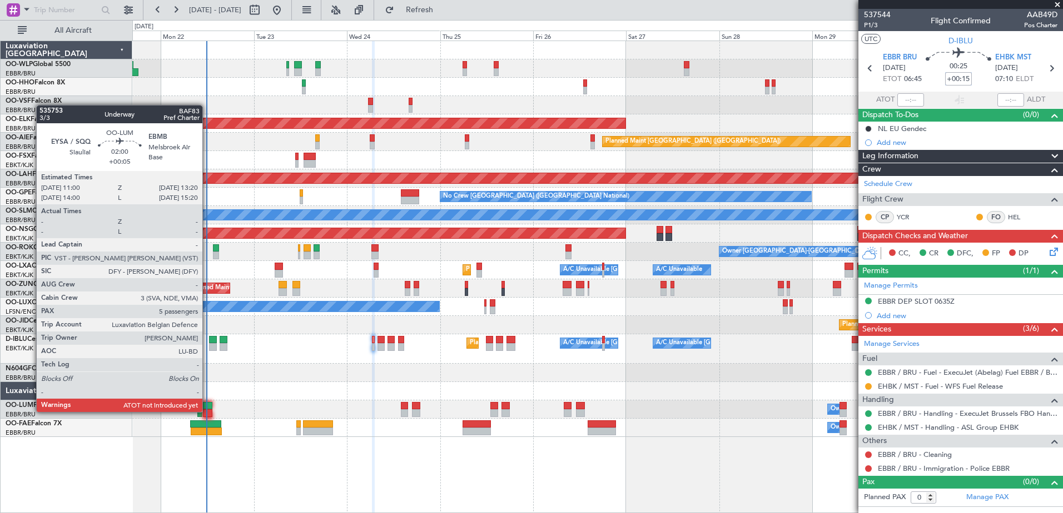
click at [207, 411] on div at bounding box center [207, 414] width 9 height 8
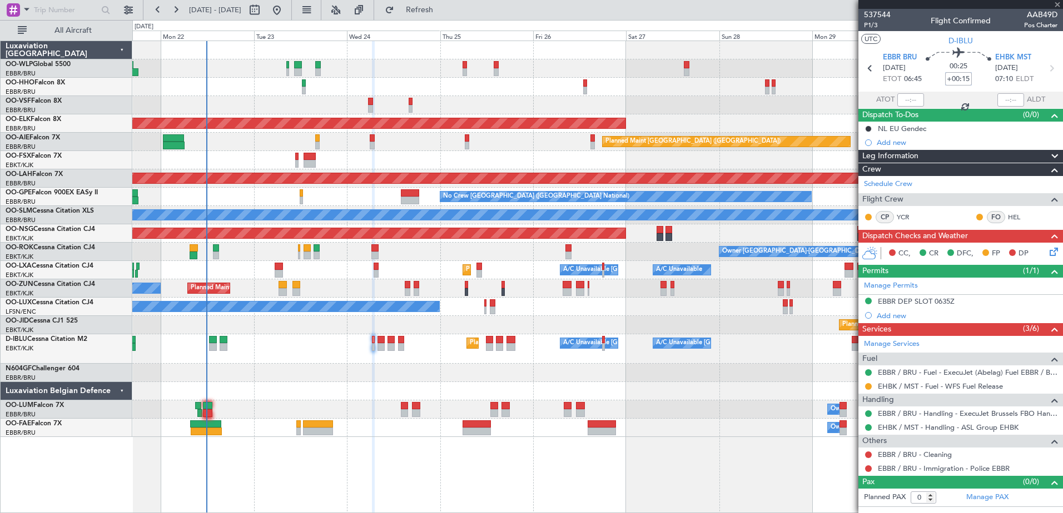
type input "+00:05"
type input "5"
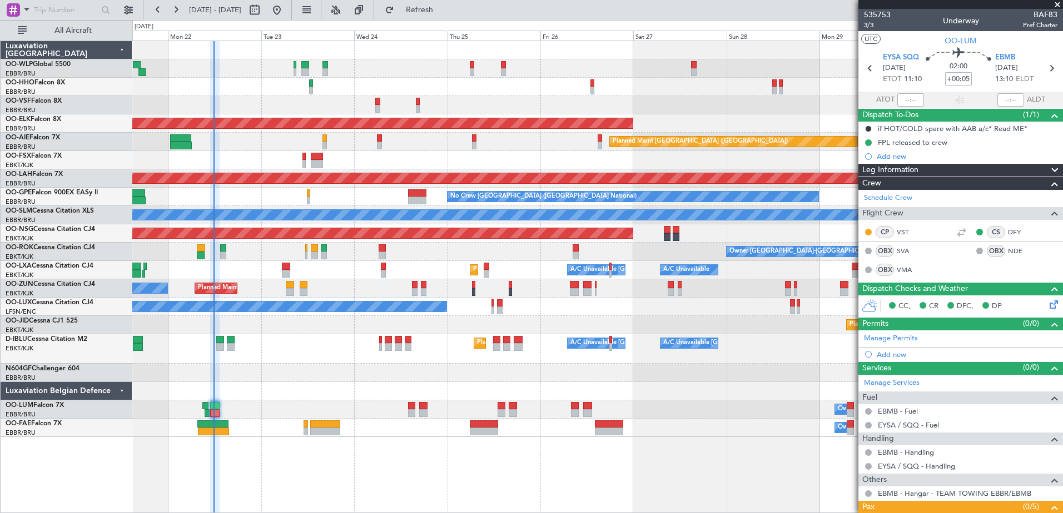
click at [295, 358] on div "Planned Maint Nice (Côte d'Azur Airport) A/C Unavailable Brussels (Brussels Nat…" at bounding box center [597, 349] width 930 height 29
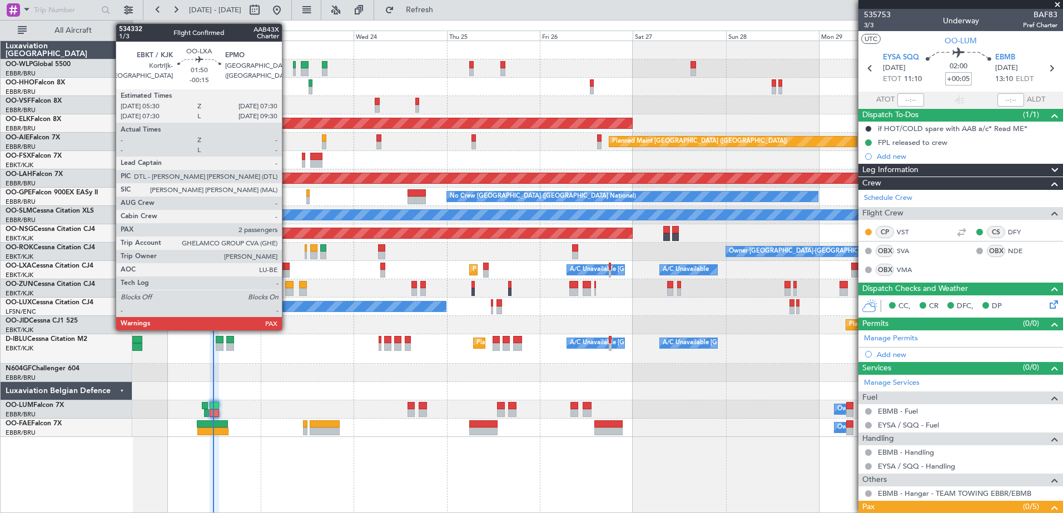
click at [287, 271] on div at bounding box center [285, 274] width 8 height 8
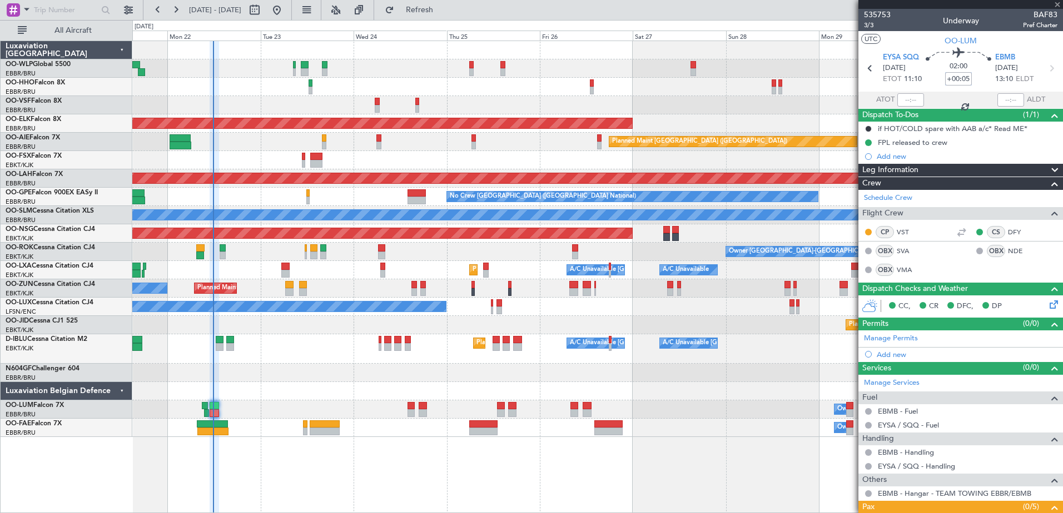
type input "-00:15"
type input "2"
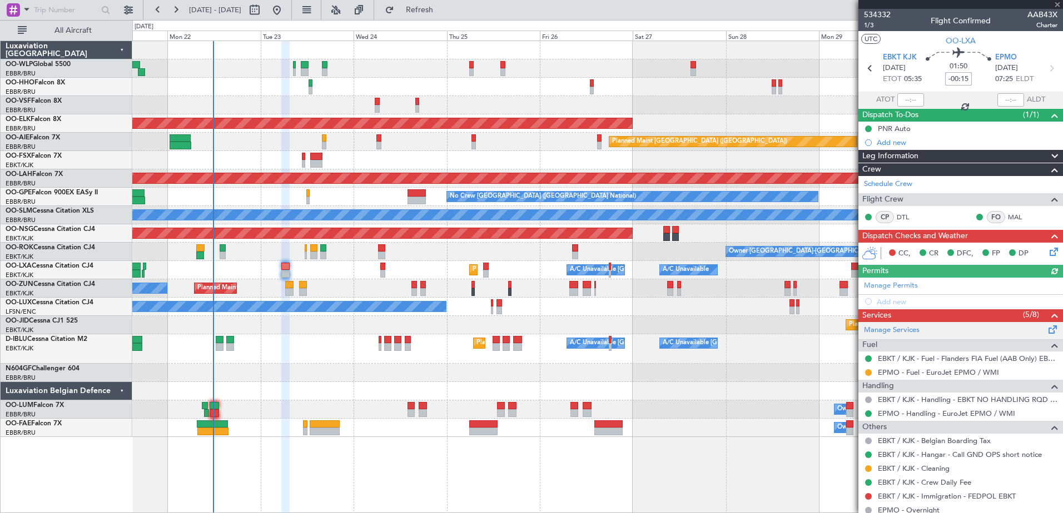
scroll to position [63, 0]
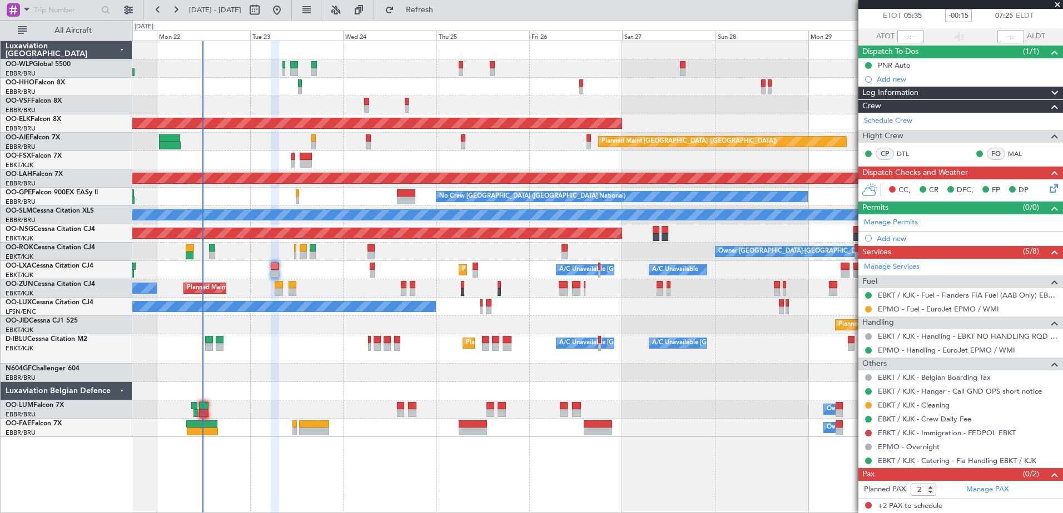
click at [421, 299] on div "AOG Maint Brussels (Brussels National) Planned Maint Kortrijk-Wevelgem Planned …" at bounding box center [597, 239] width 930 height 396
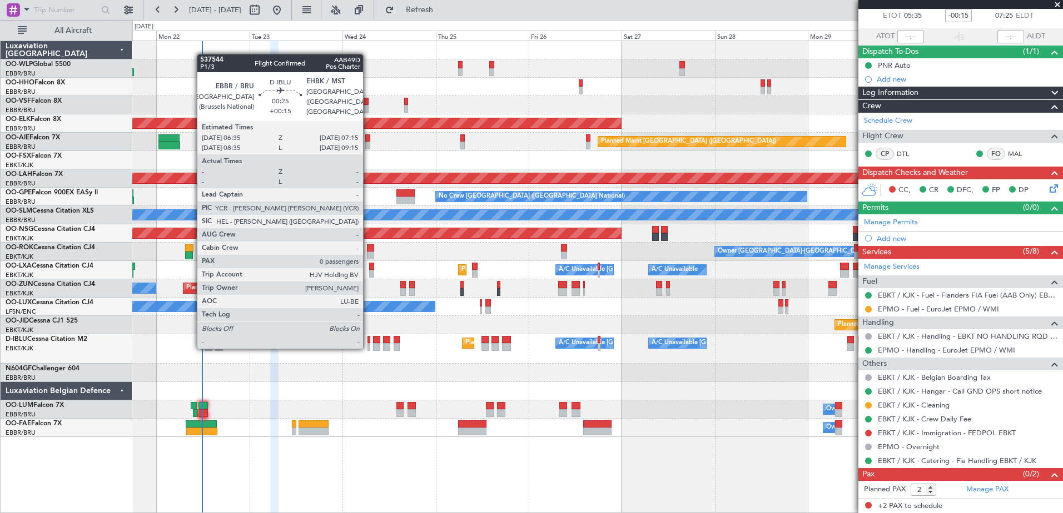
click at [368, 348] on div at bounding box center [368, 347] width 3 height 8
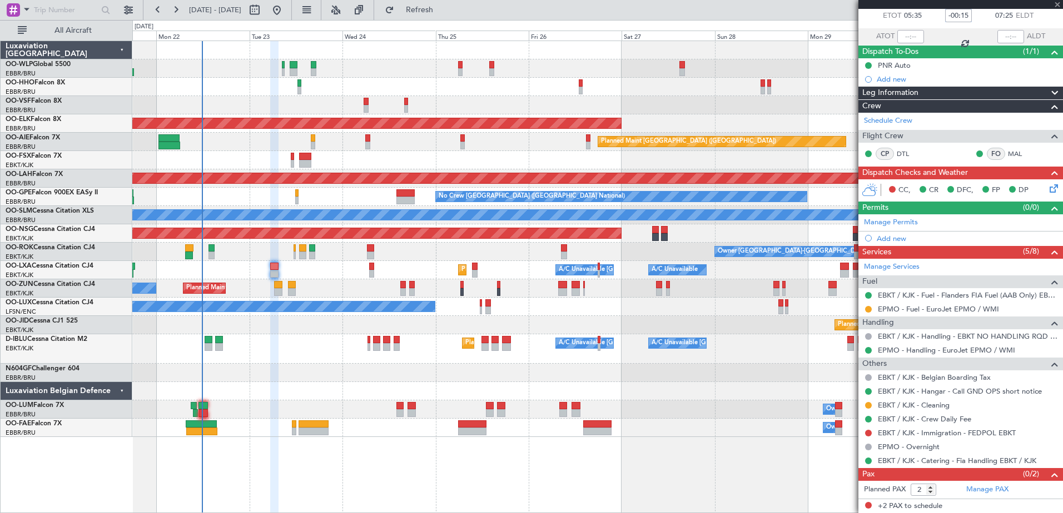
type input "+00:15"
type input "0"
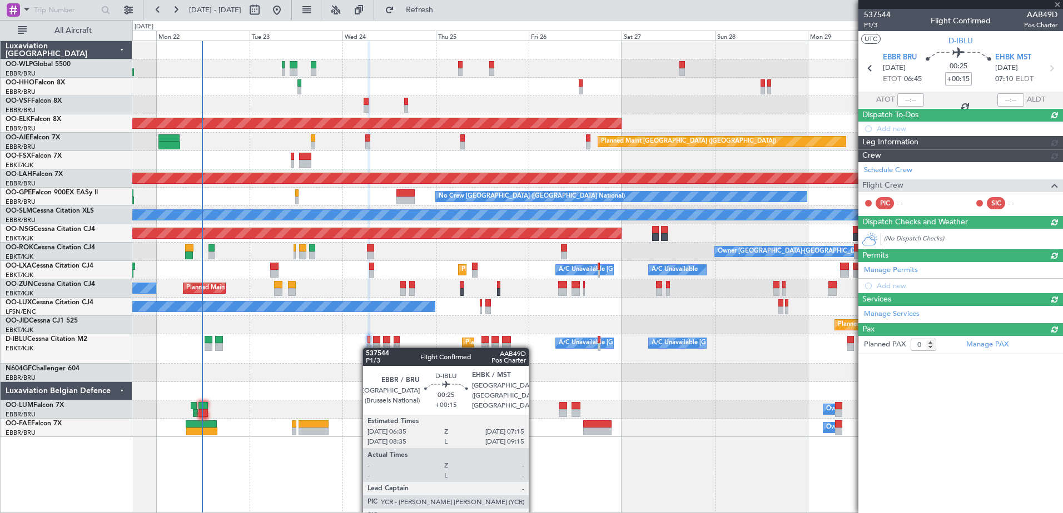
scroll to position [0, 0]
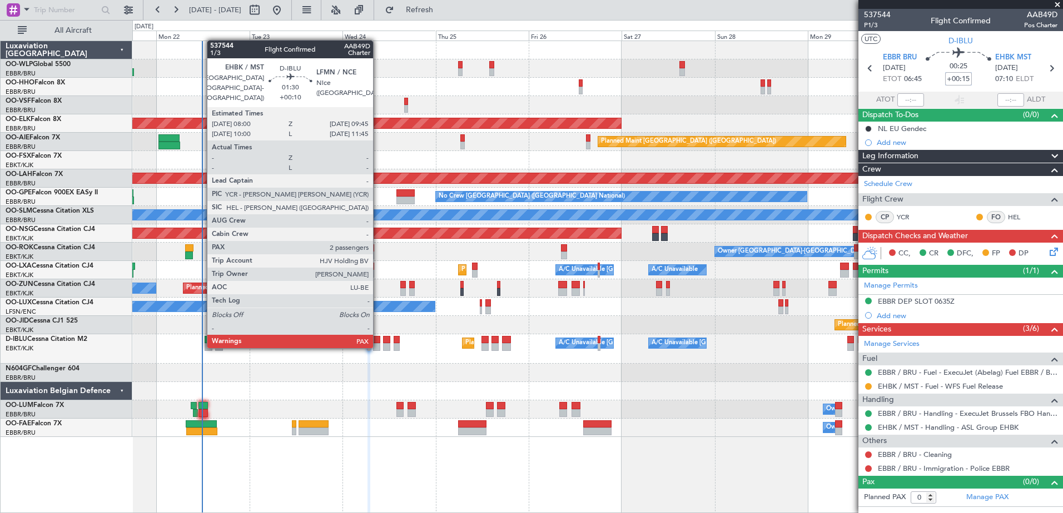
click at [378, 347] on div at bounding box center [376, 347] width 7 height 8
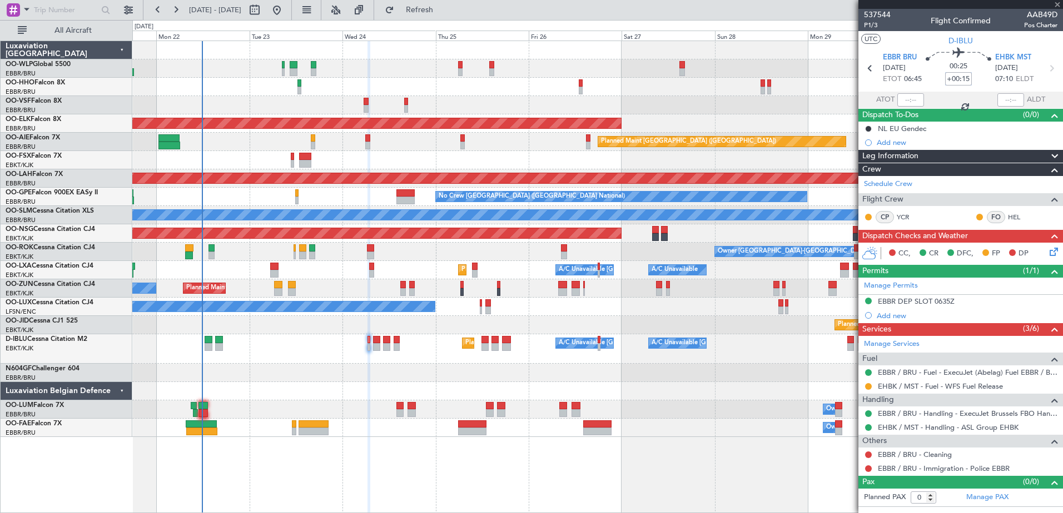
type input "+00:10"
type input "2"
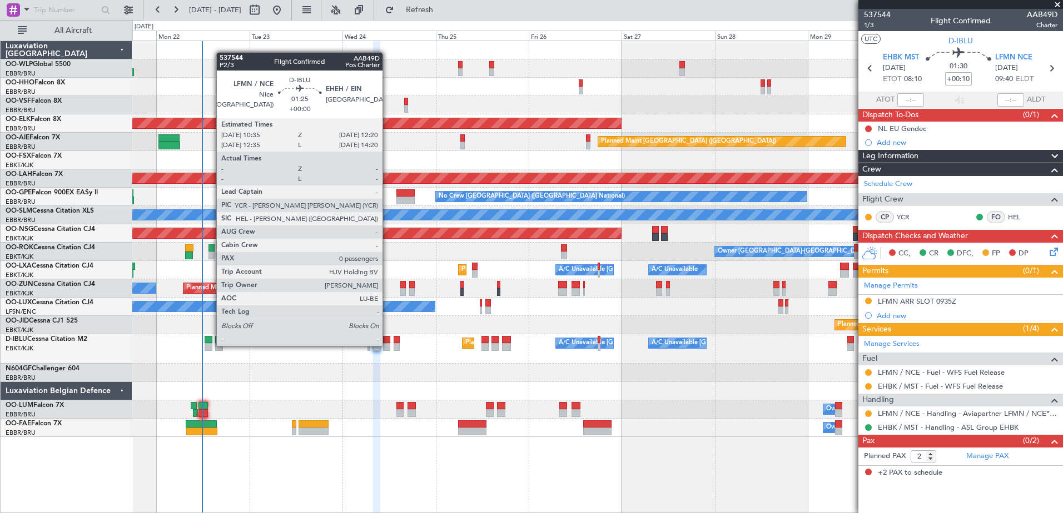
click at [387, 345] on div at bounding box center [386, 347] width 7 height 8
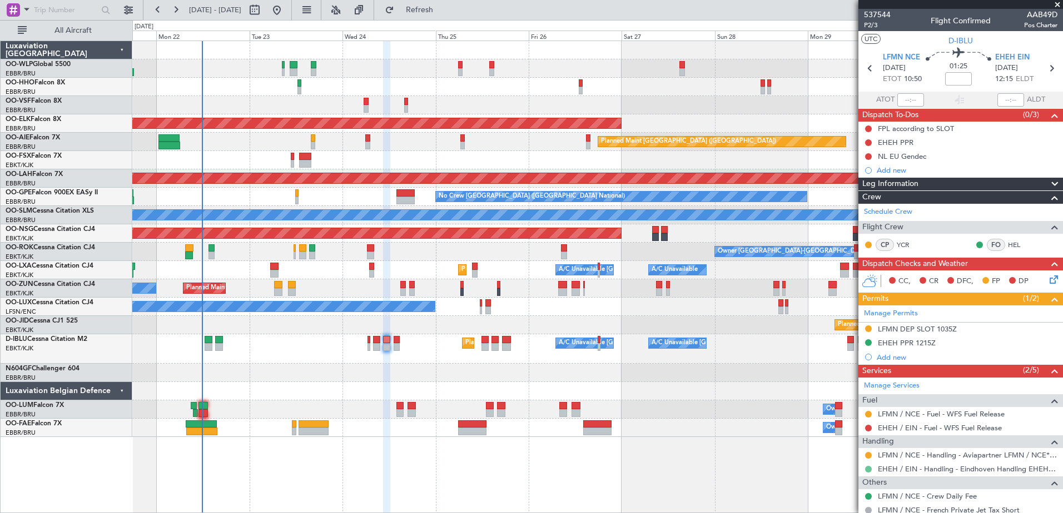
click at [868, 470] on button at bounding box center [868, 469] width 7 height 7
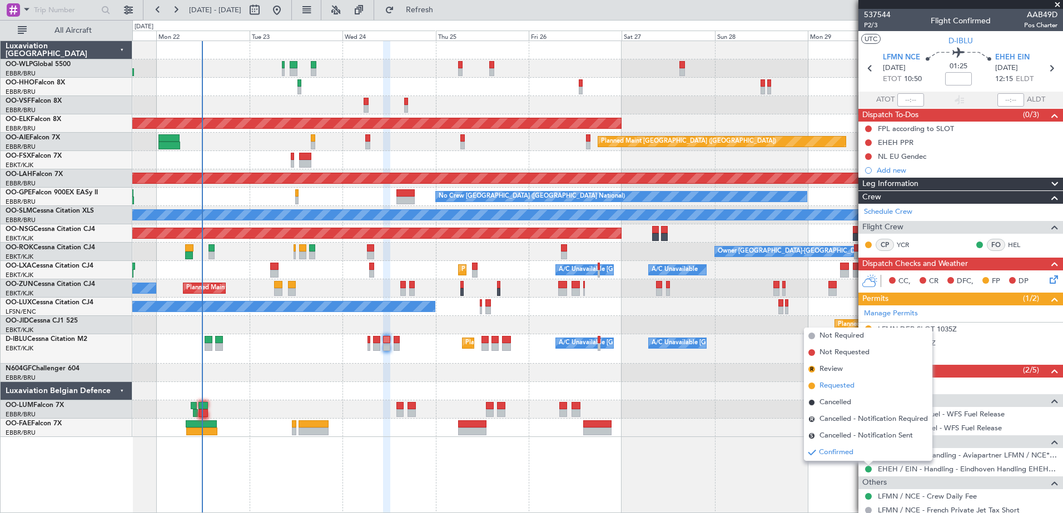
click at [848, 387] on span "Requested" at bounding box center [836, 386] width 35 height 11
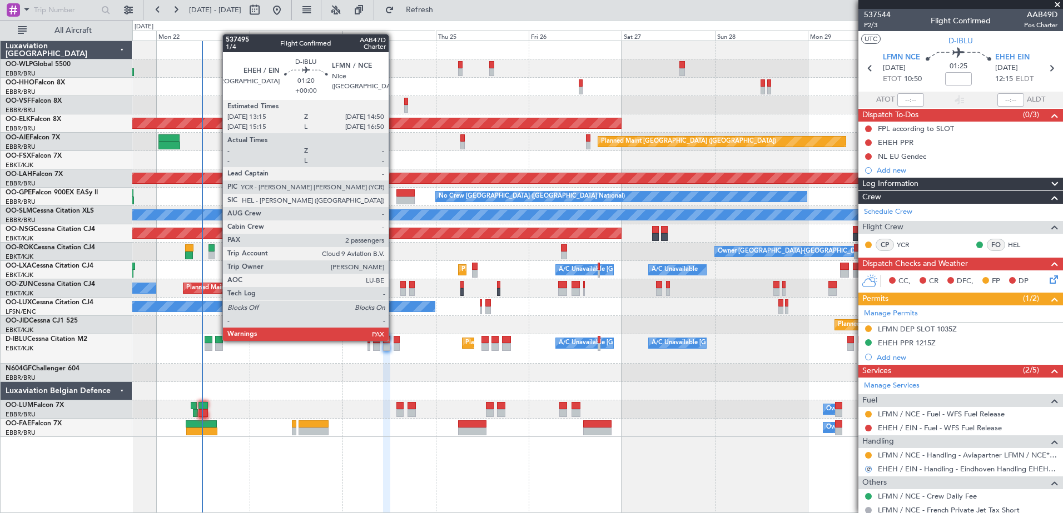
click at [393, 340] on div at bounding box center [396, 340] width 7 height 8
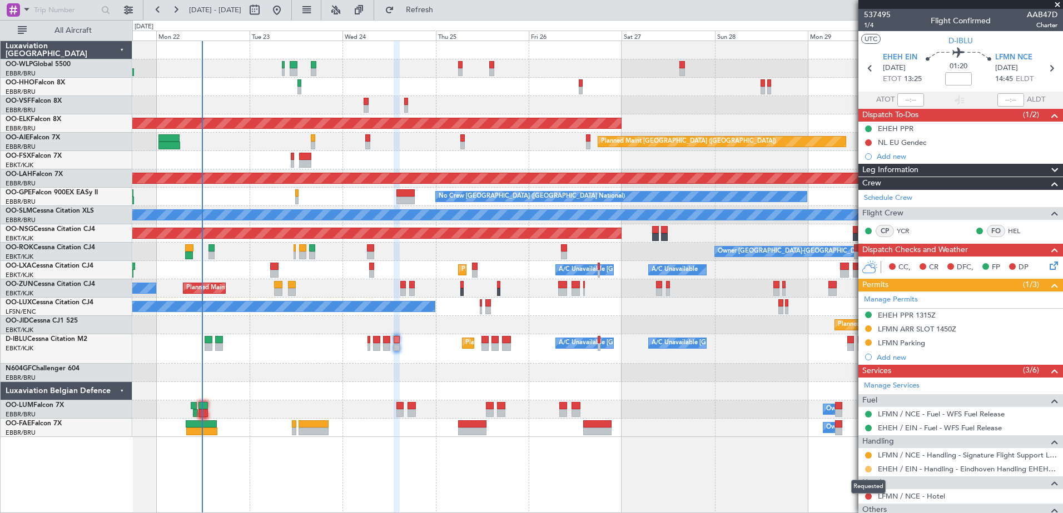
click at [869, 470] on button at bounding box center [868, 469] width 7 height 7
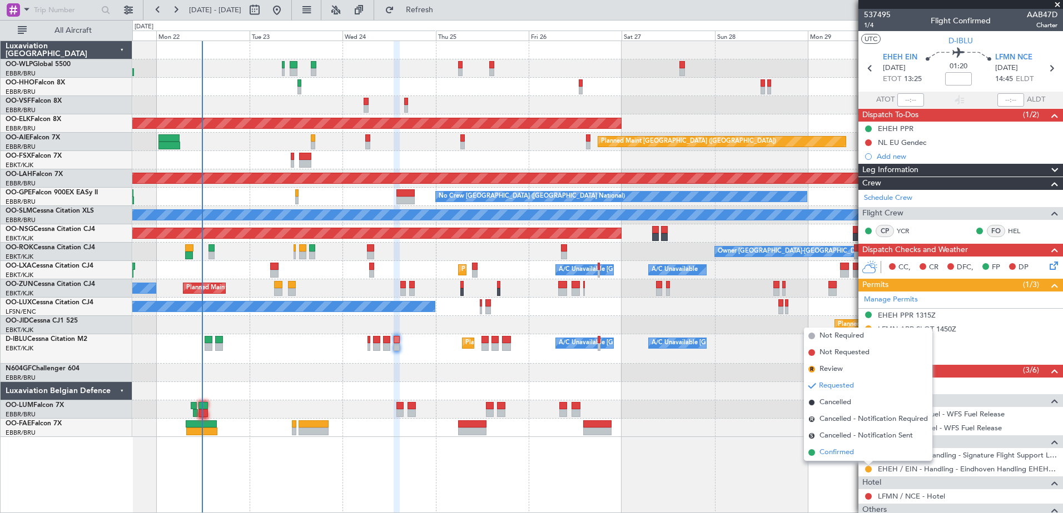
click at [847, 452] on span "Confirmed" at bounding box center [836, 452] width 34 height 11
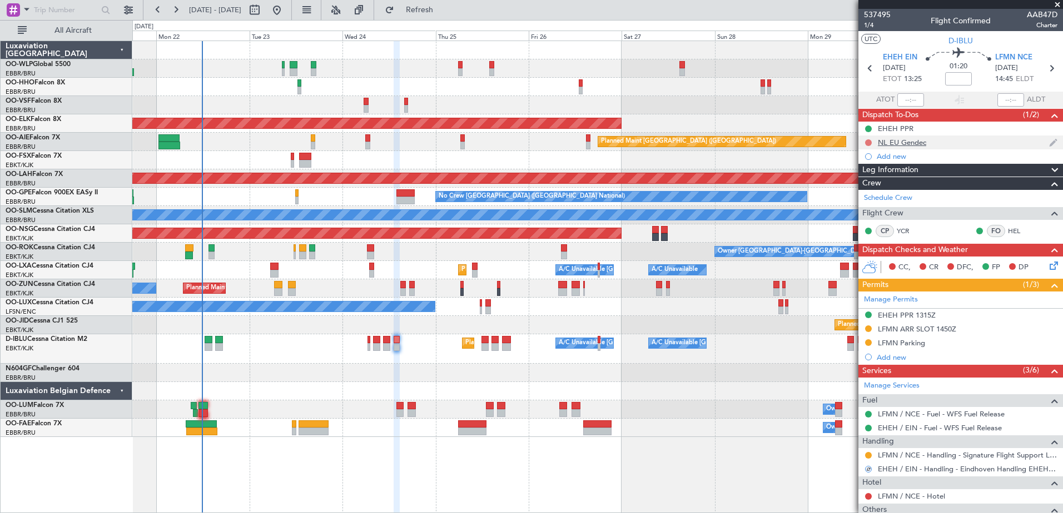
click at [868, 141] on button at bounding box center [868, 142] width 7 height 7
click at [863, 205] on span "Cancelled" at bounding box center [871, 208] width 32 height 11
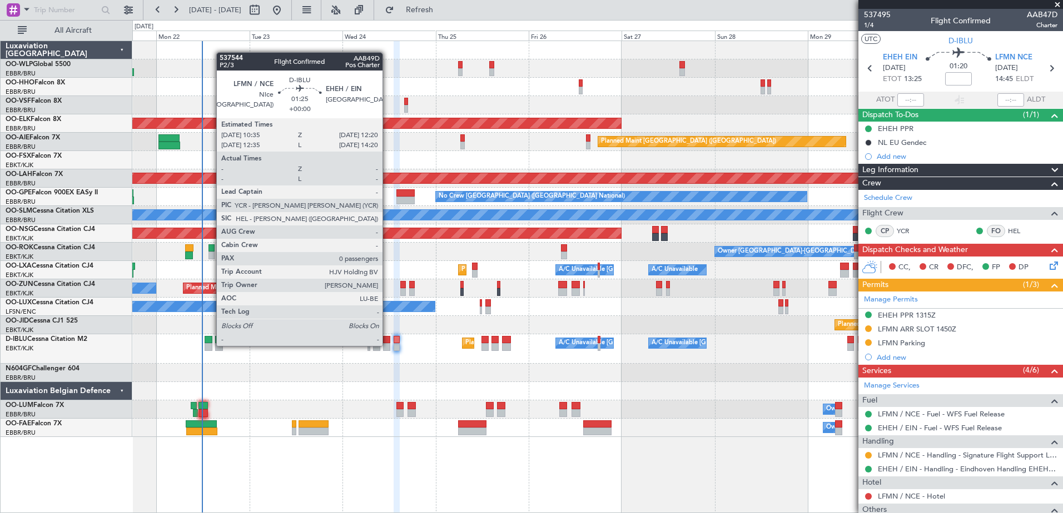
click at [387, 345] on div at bounding box center [386, 347] width 7 height 8
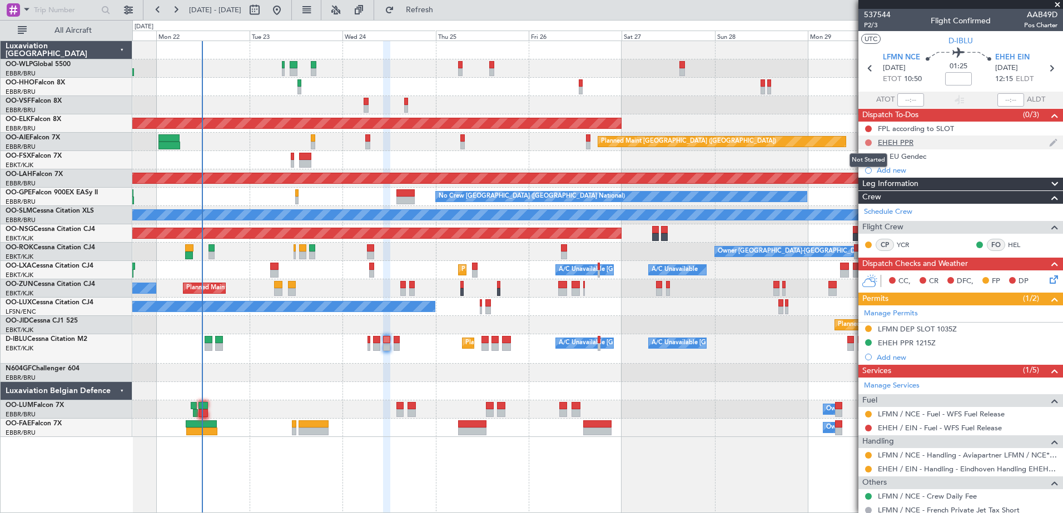
click at [869, 143] on button at bounding box center [868, 142] width 7 height 7
click at [877, 206] on span "Cancelled" at bounding box center [871, 208] width 32 height 11
click at [866, 157] on button at bounding box center [868, 156] width 7 height 7
click at [870, 220] on span "Cancelled" at bounding box center [871, 222] width 32 height 11
click at [867, 142] on button at bounding box center [868, 142] width 7 height 7
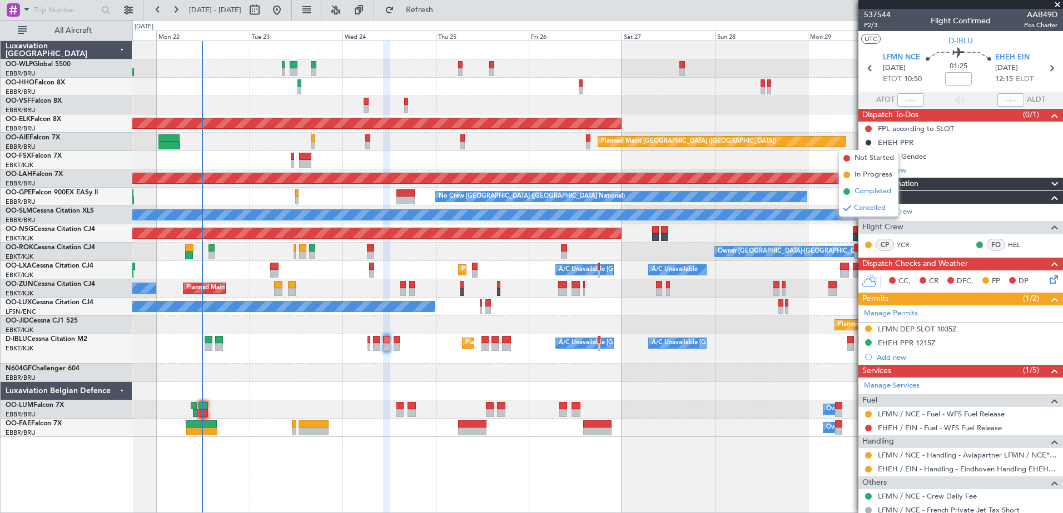
click at [868, 187] on span "Completed" at bounding box center [872, 191] width 37 height 11
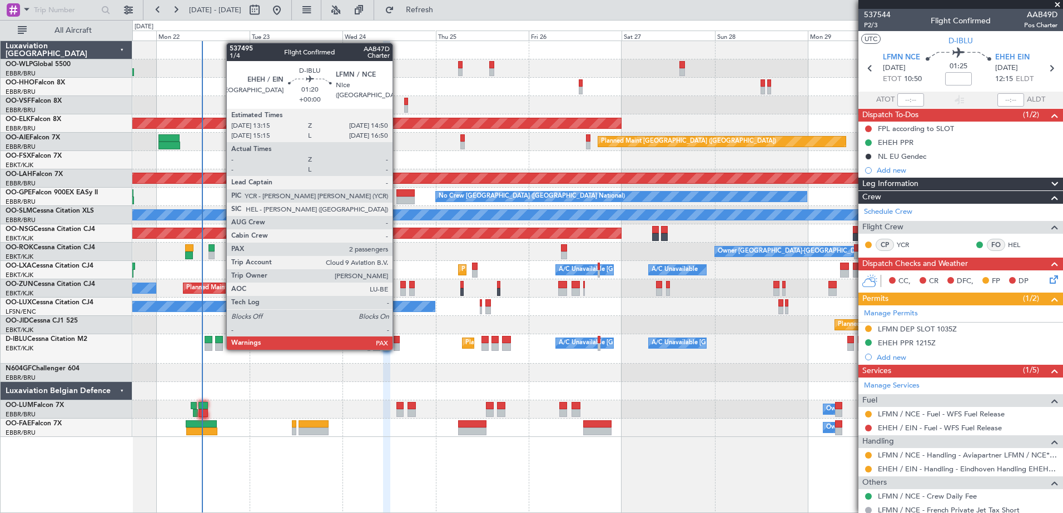
click at [397, 349] on div at bounding box center [396, 347] width 7 height 8
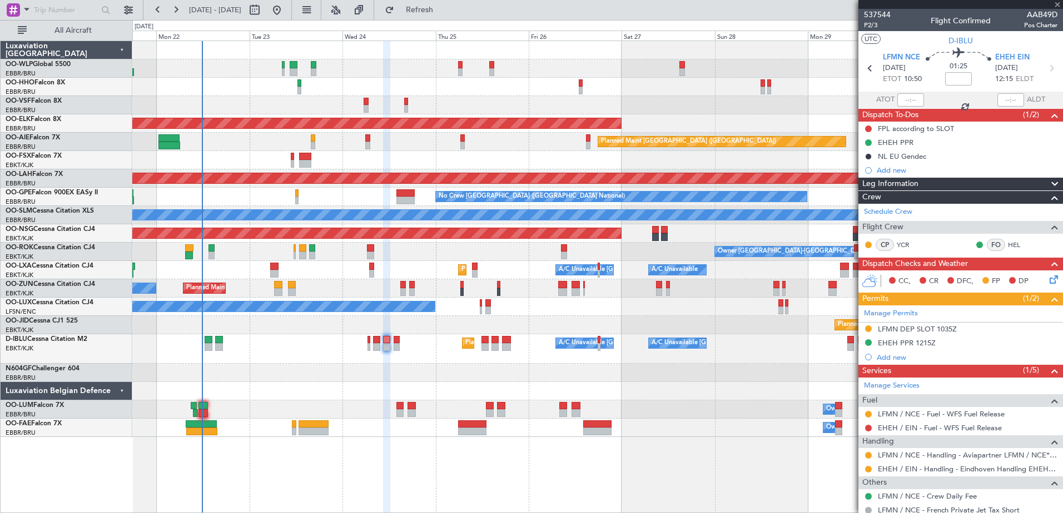
type input "2"
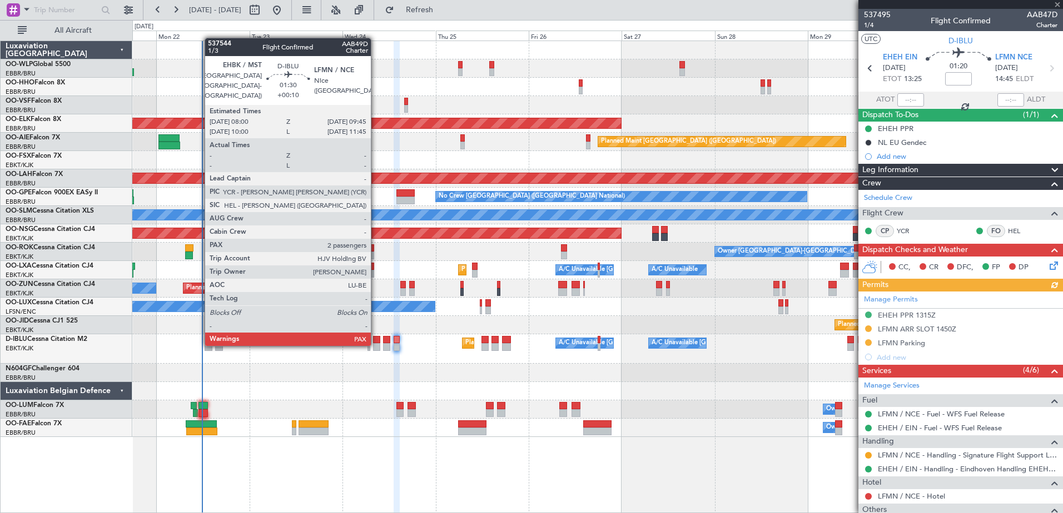
click at [376, 345] on div at bounding box center [376, 347] width 7 height 8
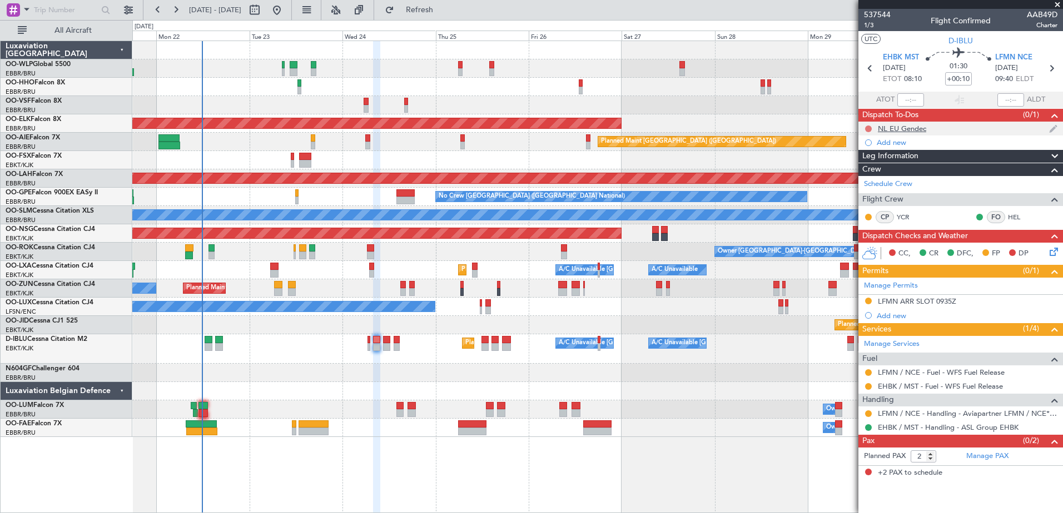
click at [869, 130] on button at bounding box center [868, 129] width 7 height 7
click at [861, 195] on span "Cancelled" at bounding box center [871, 194] width 32 height 11
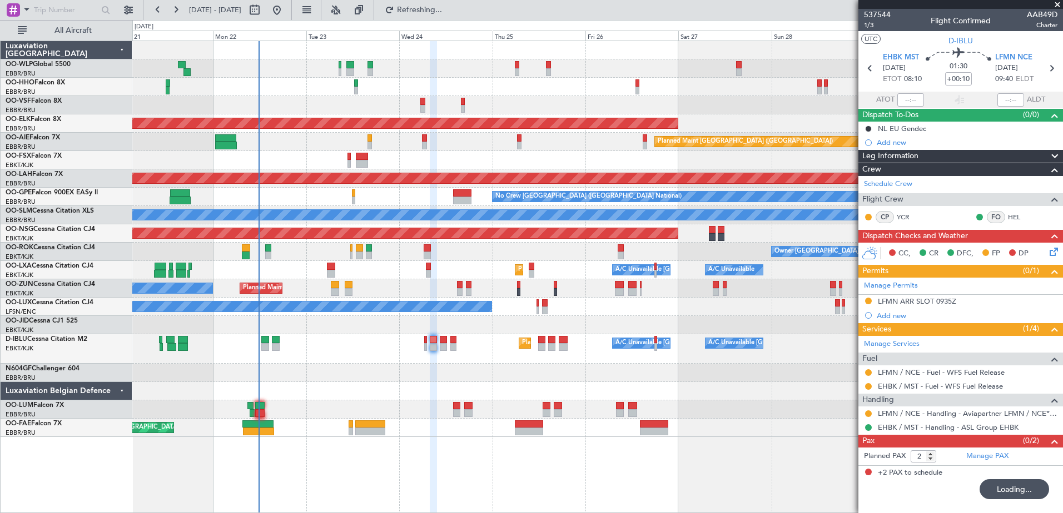
click at [316, 357] on div "Planned Maint Nice (Côte d'Azur Airport) A/C Unavailable Brussels (Brussels Nat…" at bounding box center [597, 349] width 930 height 29
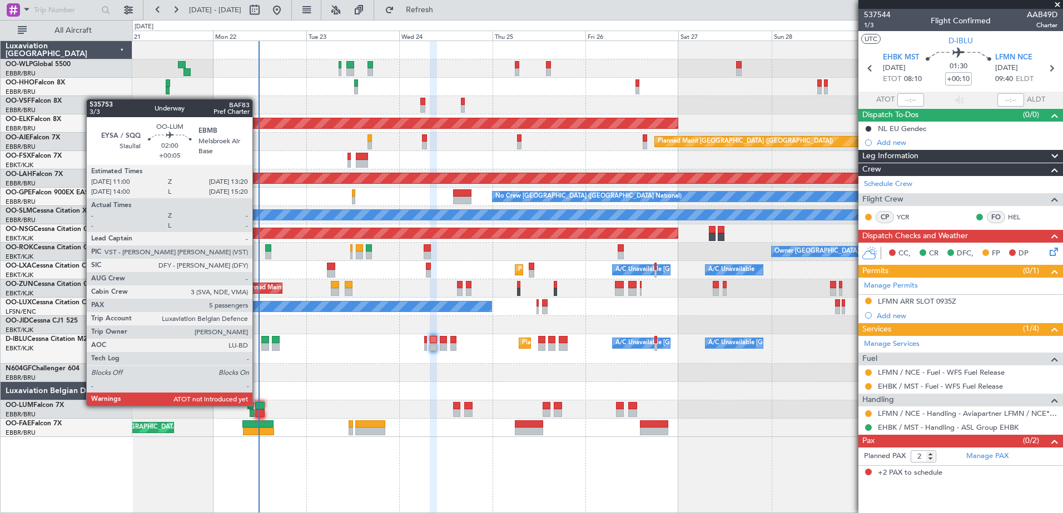
click at [258, 405] on div at bounding box center [259, 406] width 9 height 8
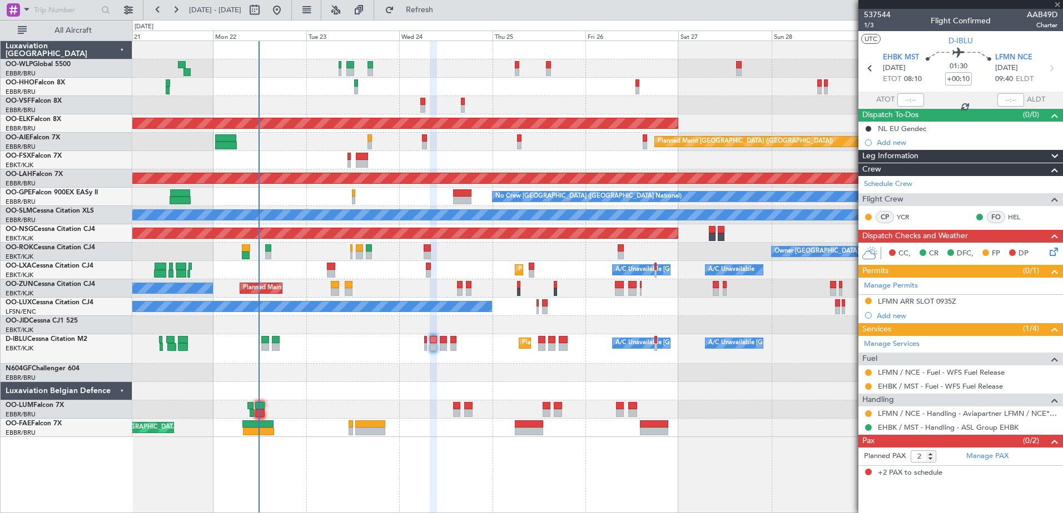
type input "+00:05"
type input "5"
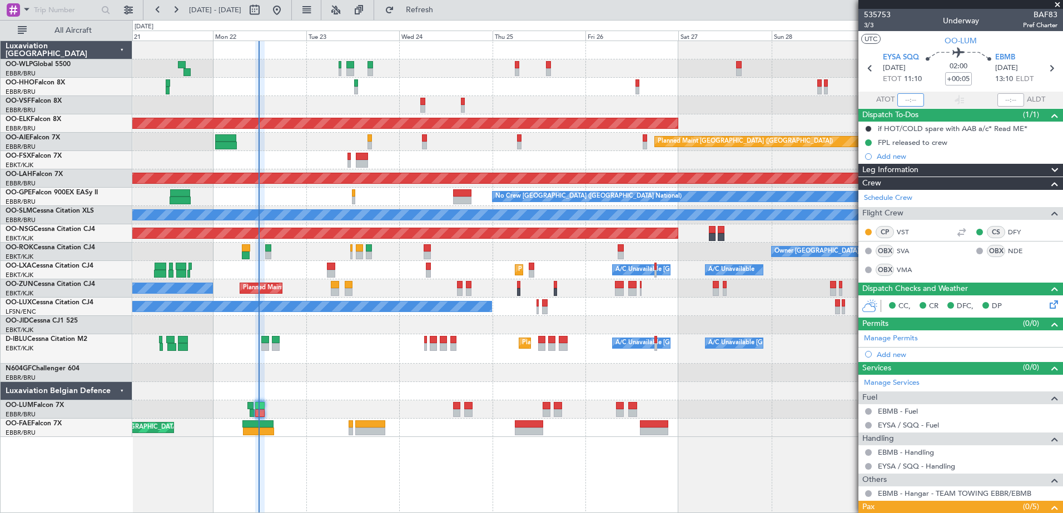
click at [899, 96] on input "text" at bounding box center [910, 99] width 27 height 13
type input "11:39"
click at [372, 141] on div "Planned Maint [GEOGRAPHIC_DATA] ([GEOGRAPHIC_DATA])" at bounding box center [597, 142] width 930 height 18
click at [372, 146] on div "Planned Maint [GEOGRAPHIC_DATA] ([GEOGRAPHIC_DATA])" at bounding box center [597, 142] width 930 height 18
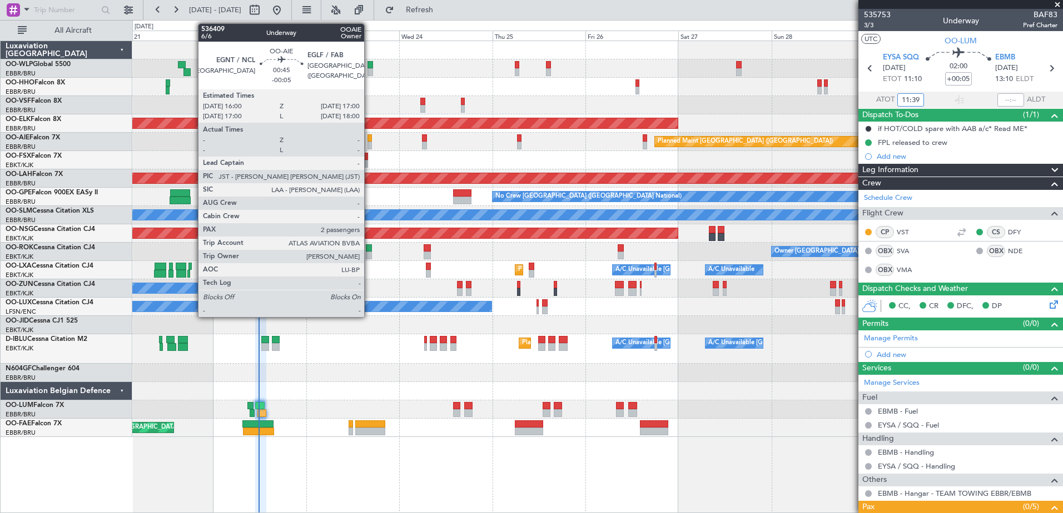
click at [369, 144] on div at bounding box center [369, 146] width 4 height 8
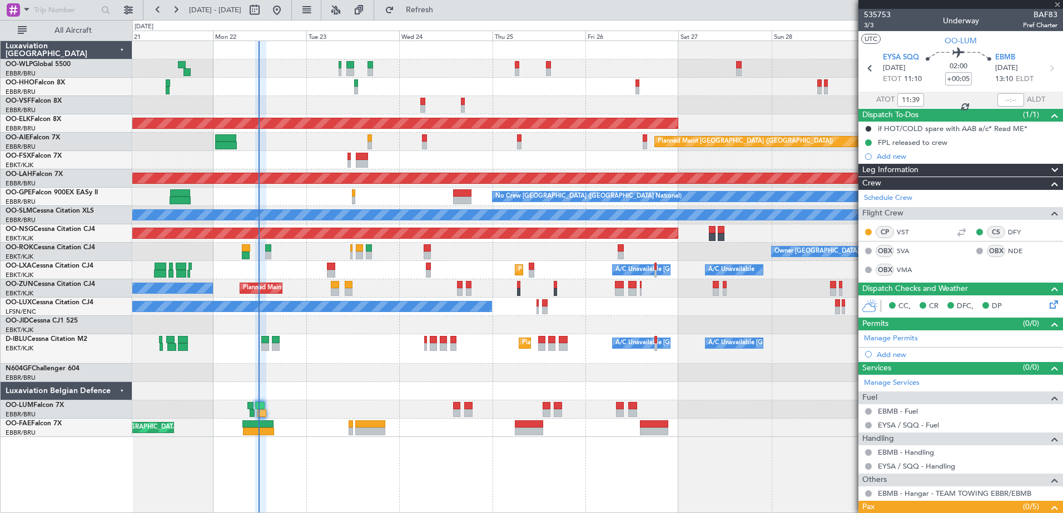
type input "-00:05"
type input "2"
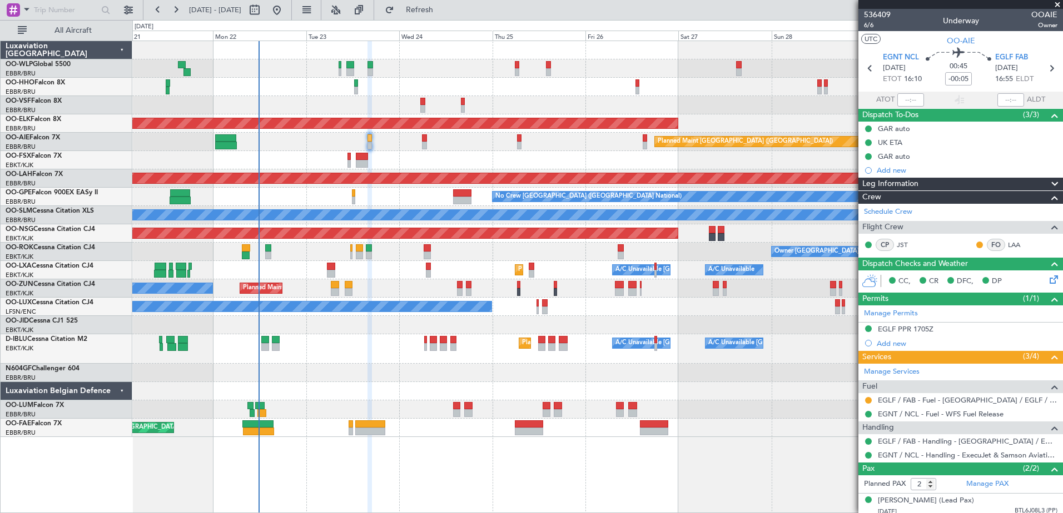
click at [390, 163] on div at bounding box center [597, 160] width 930 height 18
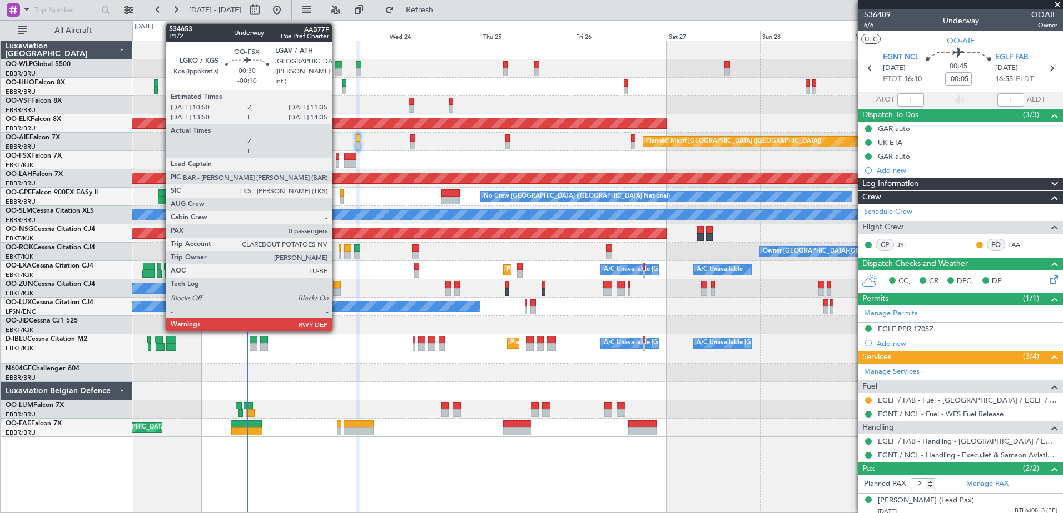
click at [337, 157] on div at bounding box center [337, 157] width 3 height 8
type input "-00:10"
type input "0"
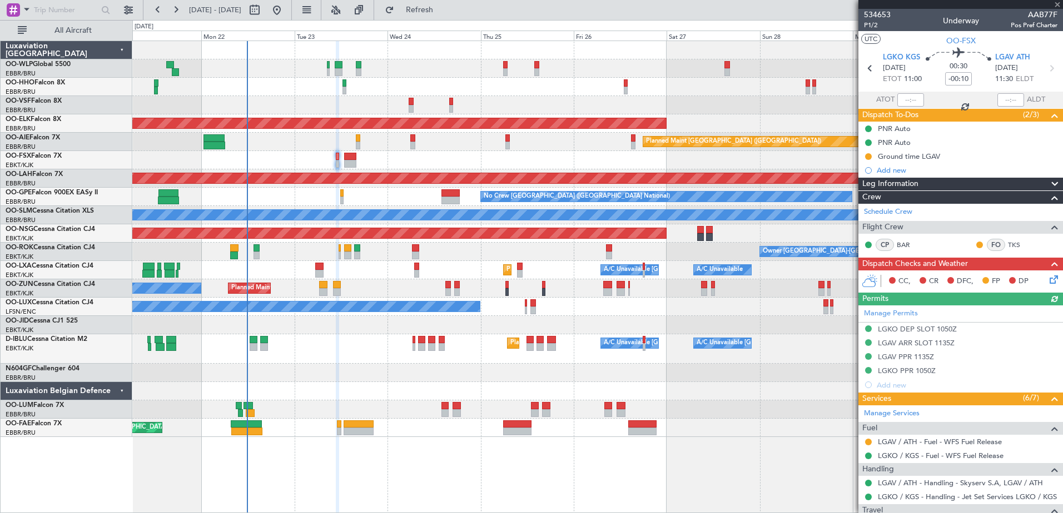
scroll to position [56, 0]
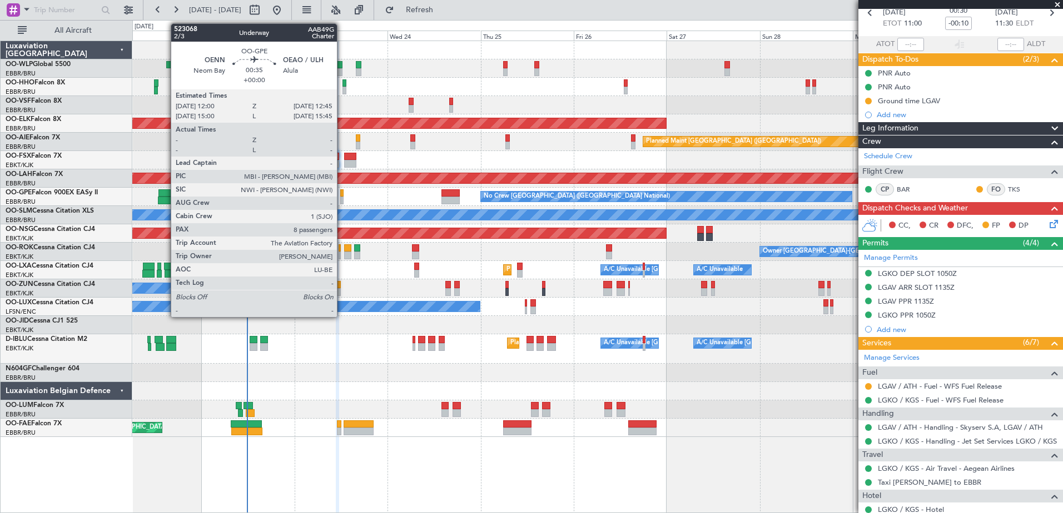
click at [342, 201] on div at bounding box center [341, 201] width 3 height 8
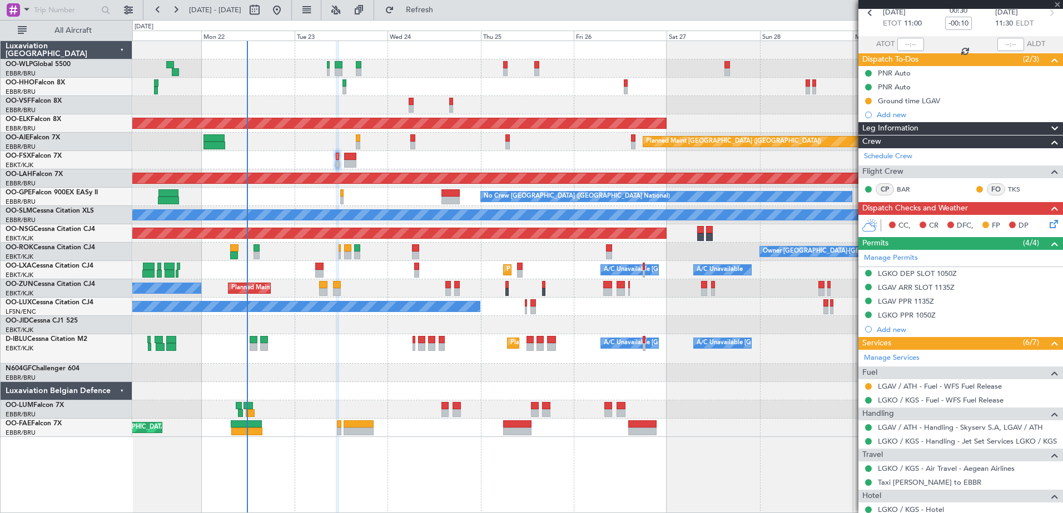
type input "8"
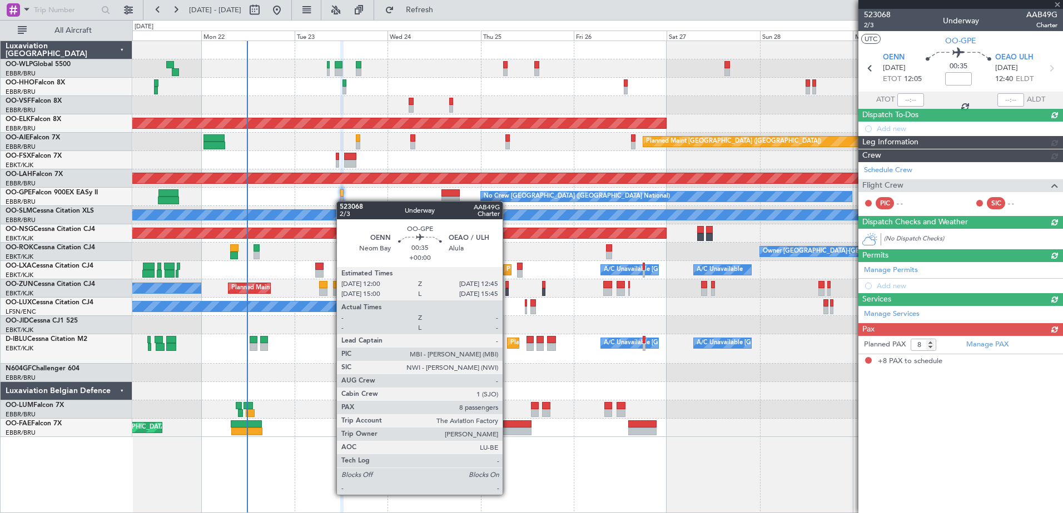
scroll to position [0, 0]
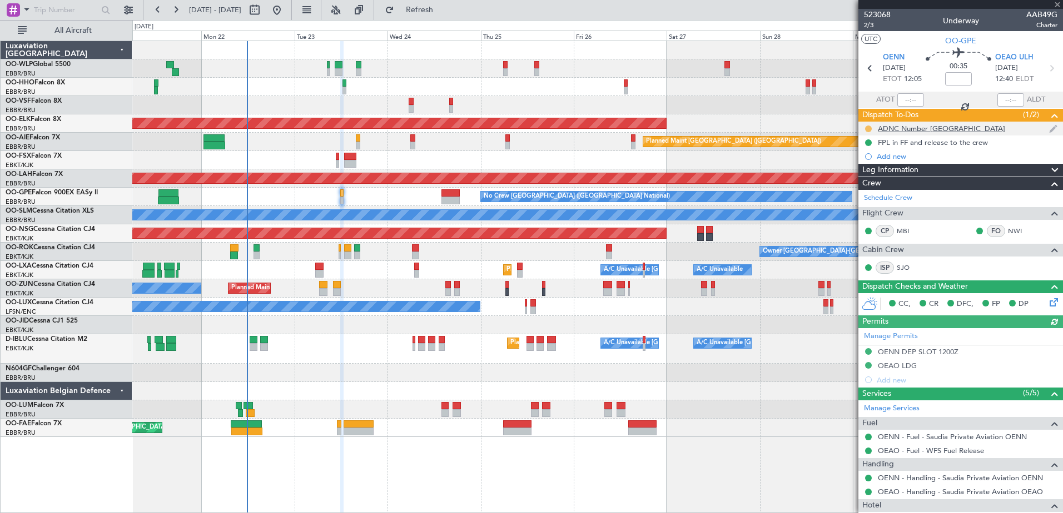
click at [867, 132] on mat-tooltip-component "In Progress" at bounding box center [868, 146] width 52 height 29
click at [869, 128] on button at bounding box center [868, 129] width 7 height 7
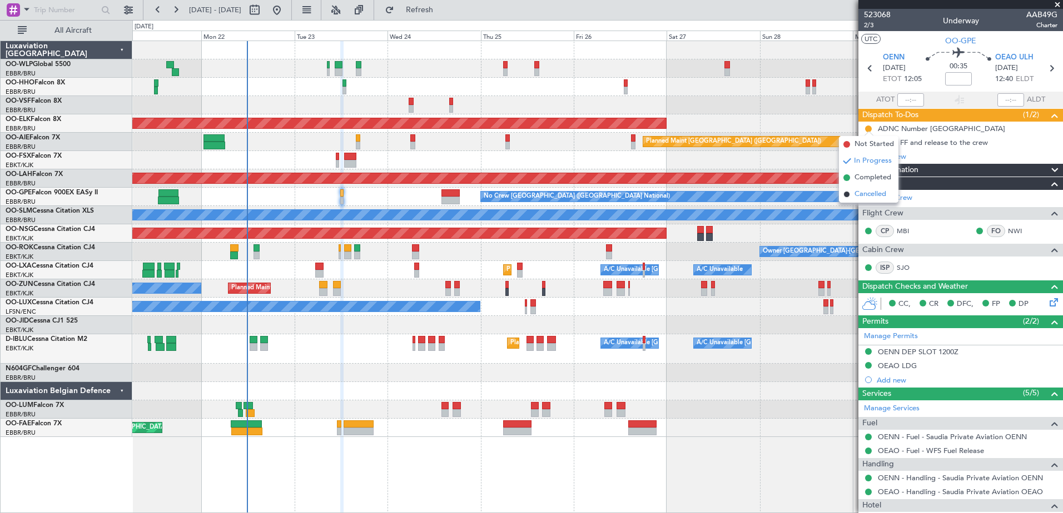
click at [873, 191] on span "Cancelled" at bounding box center [870, 194] width 32 height 11
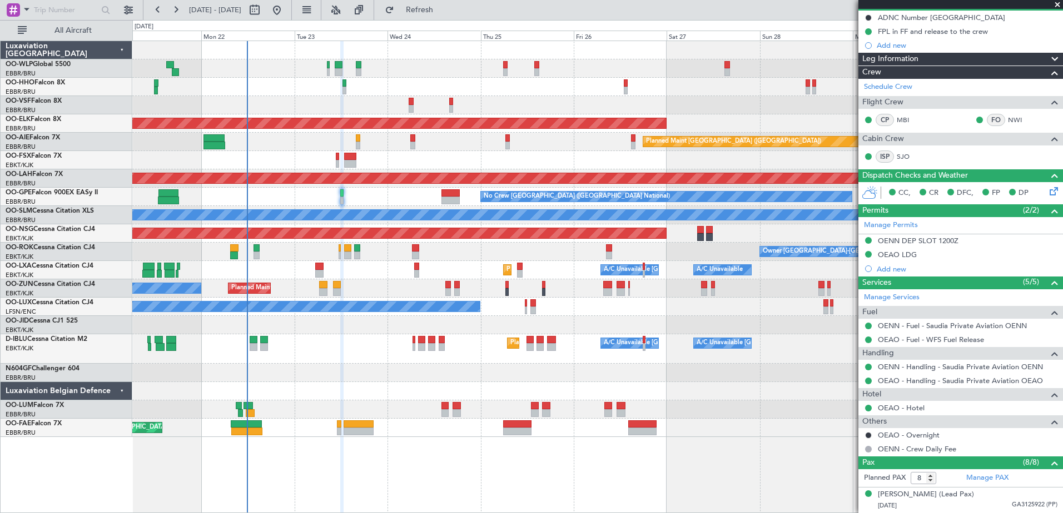
scroll to position [167, 0]
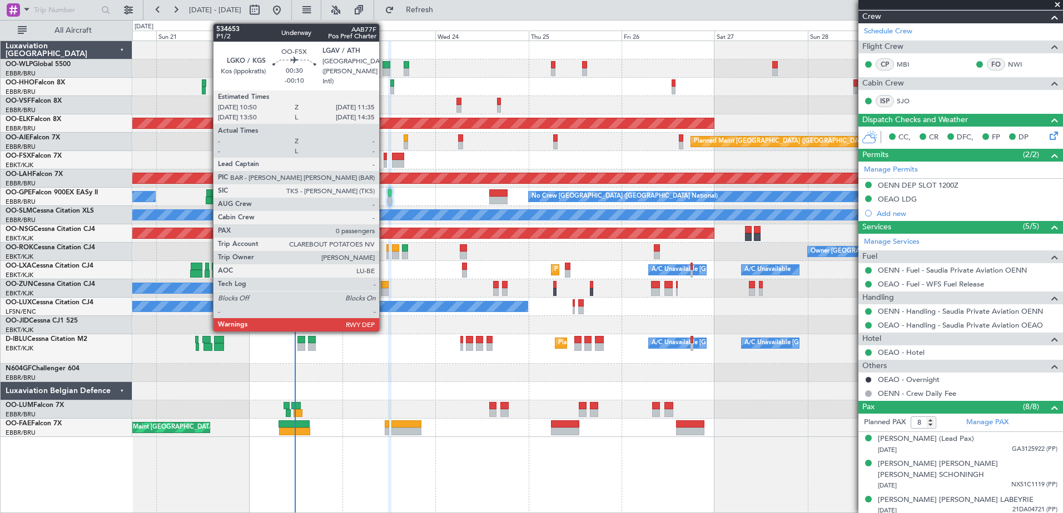
click at [384, 159] on div at bounding box center [384, 157] width 3 height 8
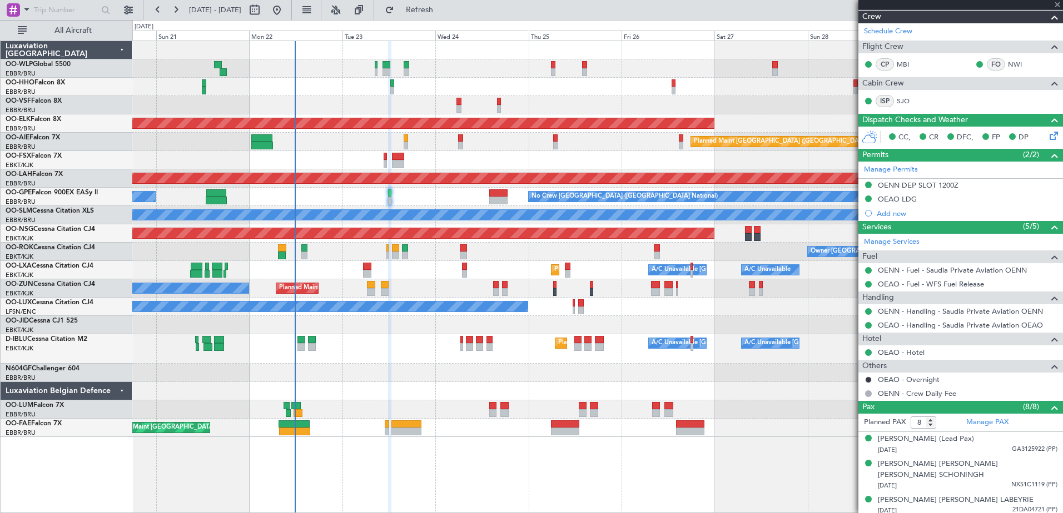
type input "-00:10"
type input "0"
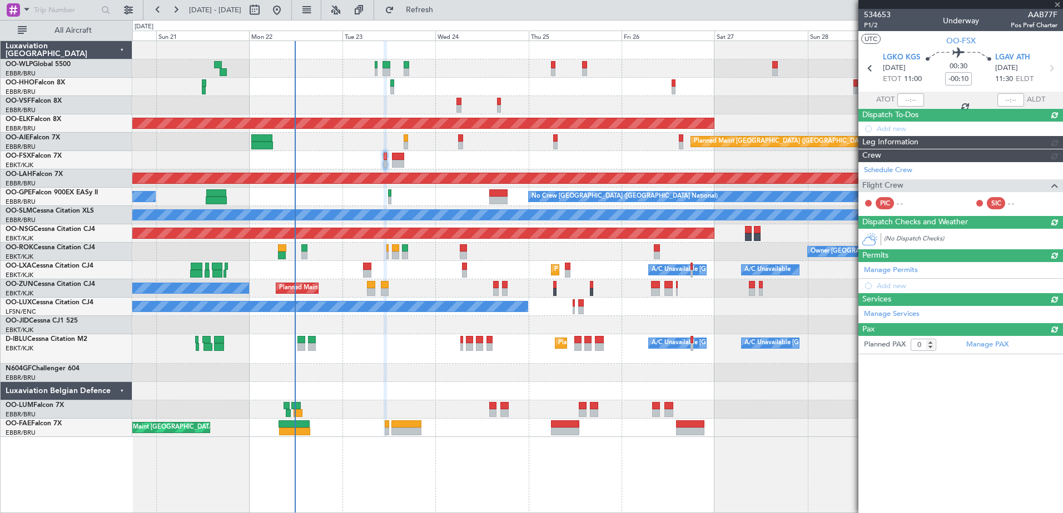
scroll to position [0, 0]
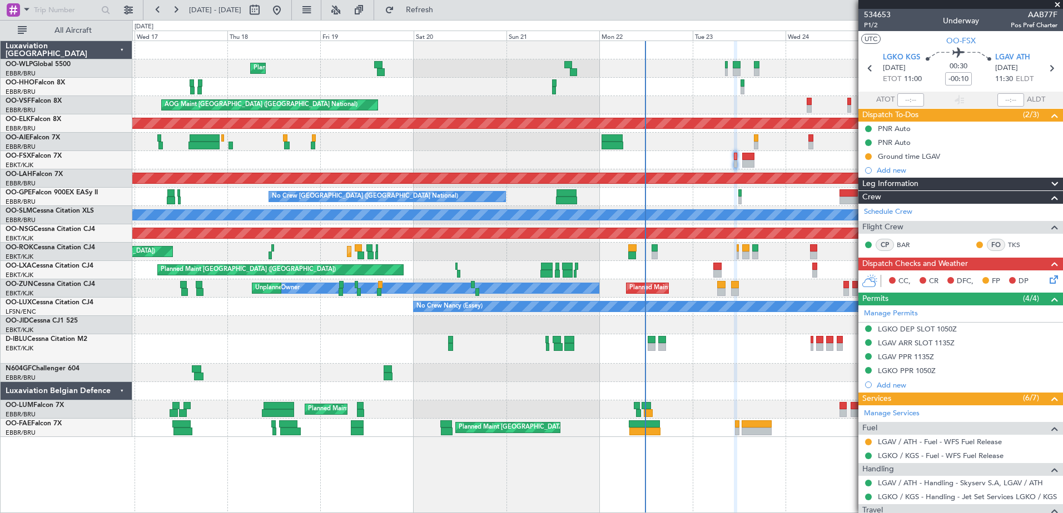
click at [73, 168] on div "Planned Maint Liege AOG Maint Brussels (Brussels National) Planned Maint Kortri…" at bounding box center [531, 266] width 1063 height 493
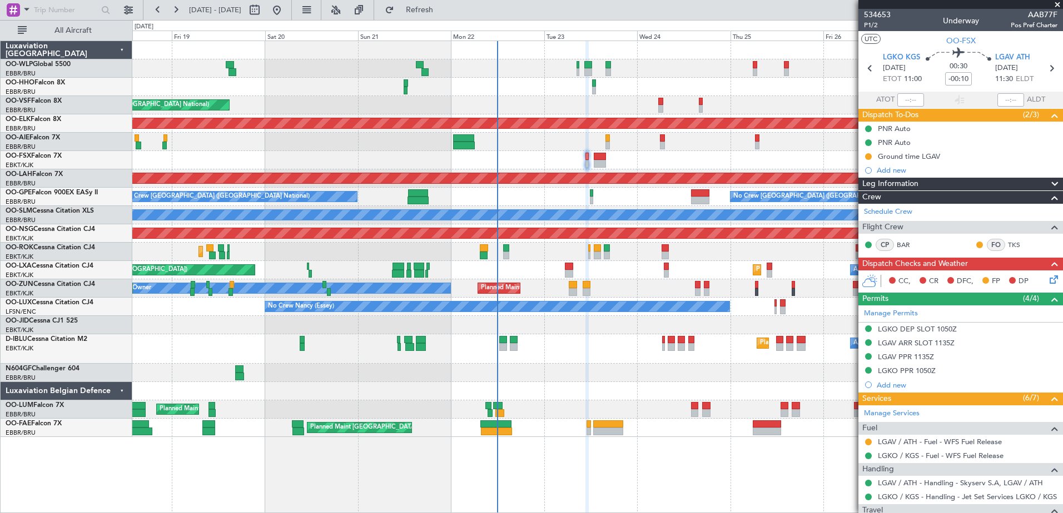
click at [609, 200] on div "No Crew Brussels (Brussels National) No Crew Brussels (Brussels National) Plann…" at bounding box center [597, 197] width 930 height 18
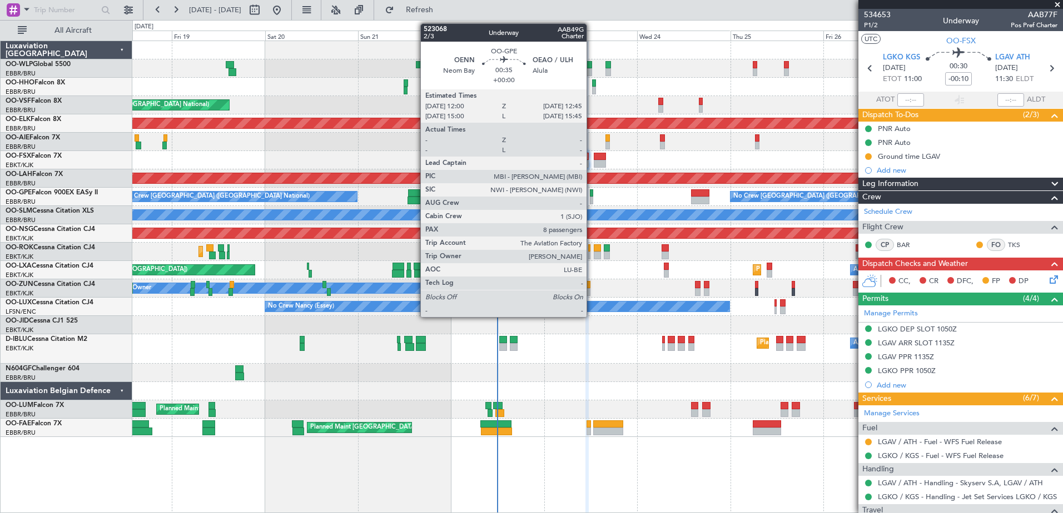
click at [591, 195] on div at bounding box center [591, 194] width 3 height 8
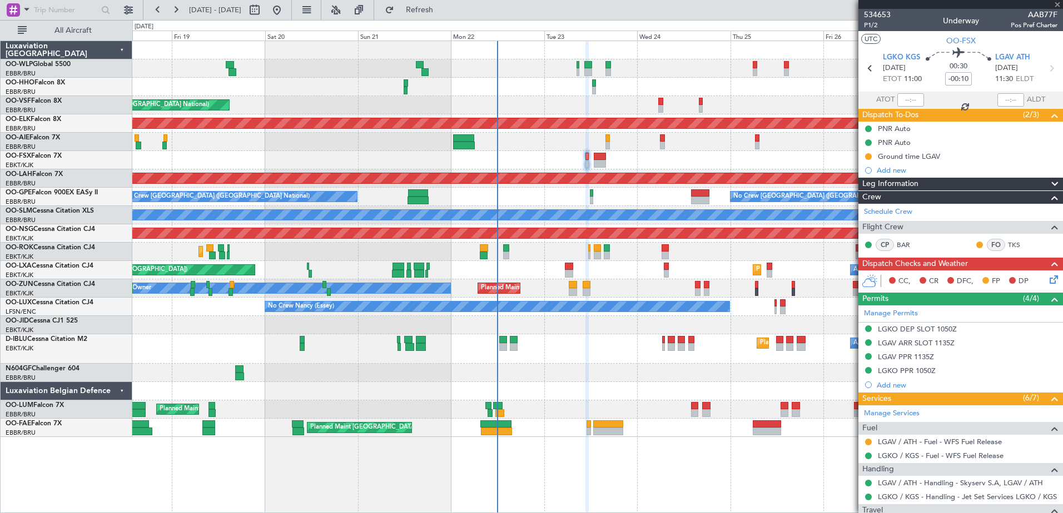
type input "8"
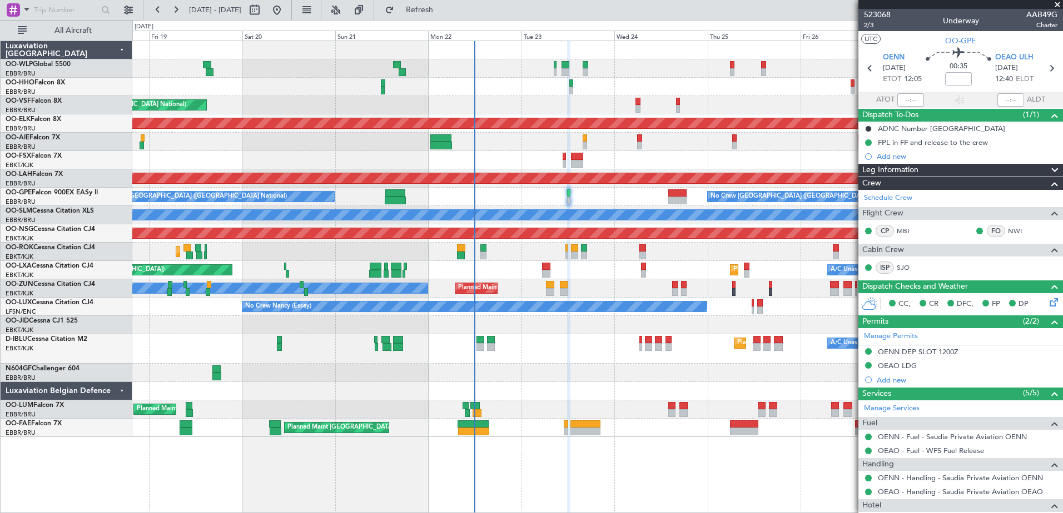
click at [610, 195] on div "No Crew Brussels (Brussels National) Planned Maint Brussels (Brussels National)…" at bounding box center [597, 197] width 930 height 18
click at [568, 246] on div "Planned Maint Kortrijk-Wevelgem Owner Kortrijk-Wevelgem Planned Maint Paris (Le…" at bounding box center [597, 252] width 930 height 18
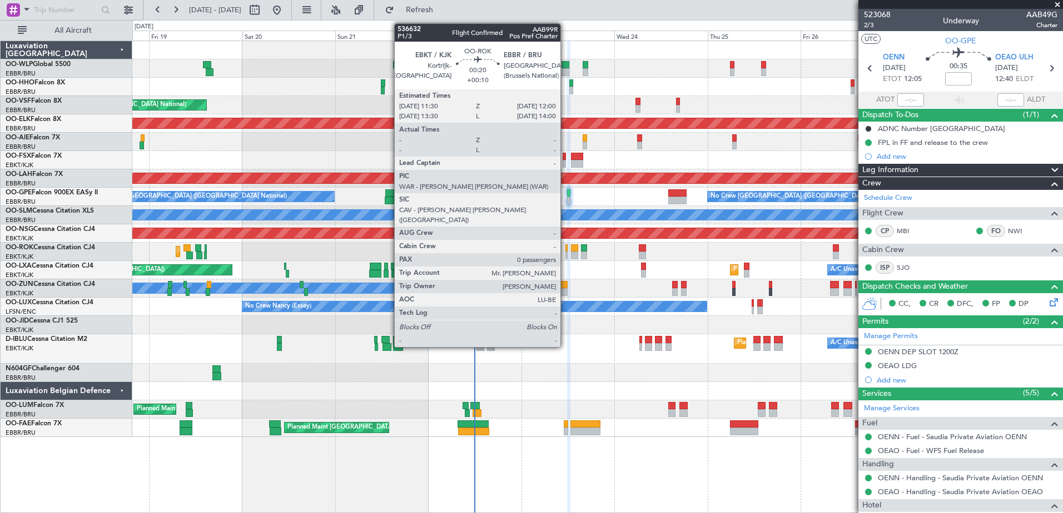
click at [565, 251] on div at bounding box center [566, 249] width 2 height 8
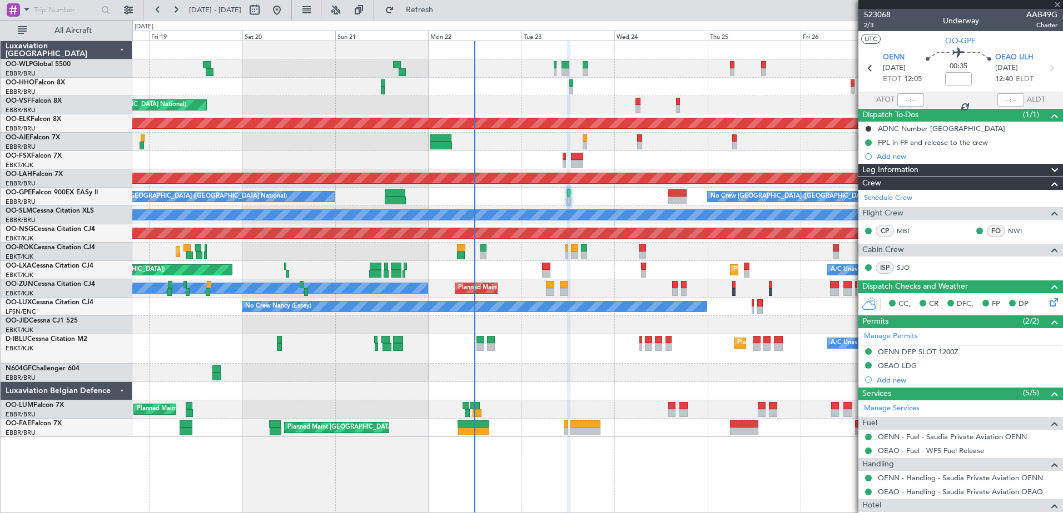
type input "+00:10"
type input "0"
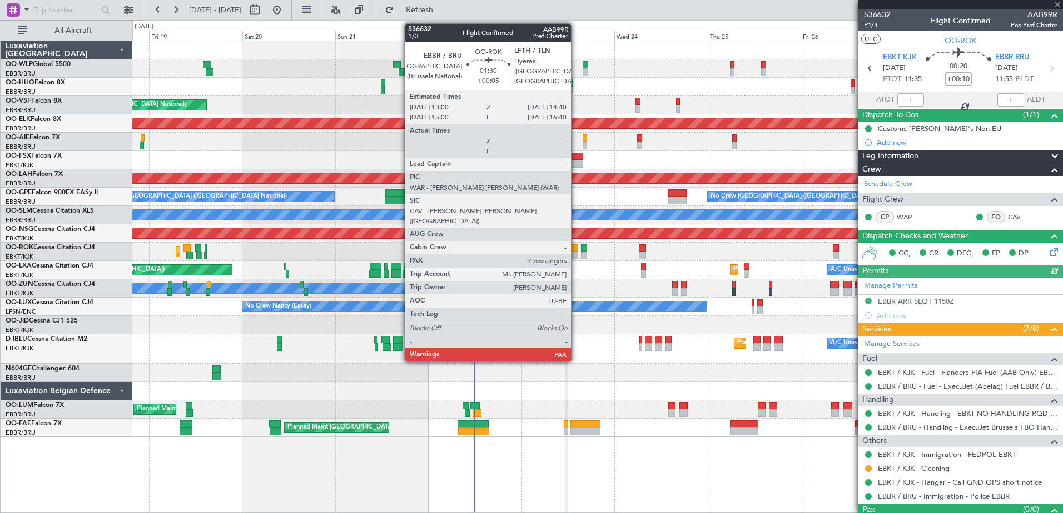
click at [576, 248] on div at bounding box center [574, 249] width 7 height 8
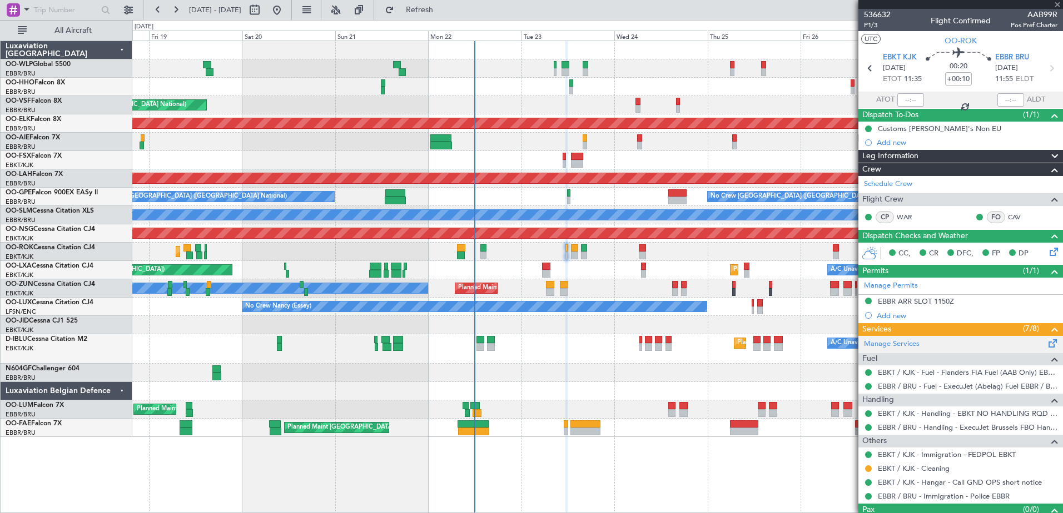
type input "+00:05"
type input "7"
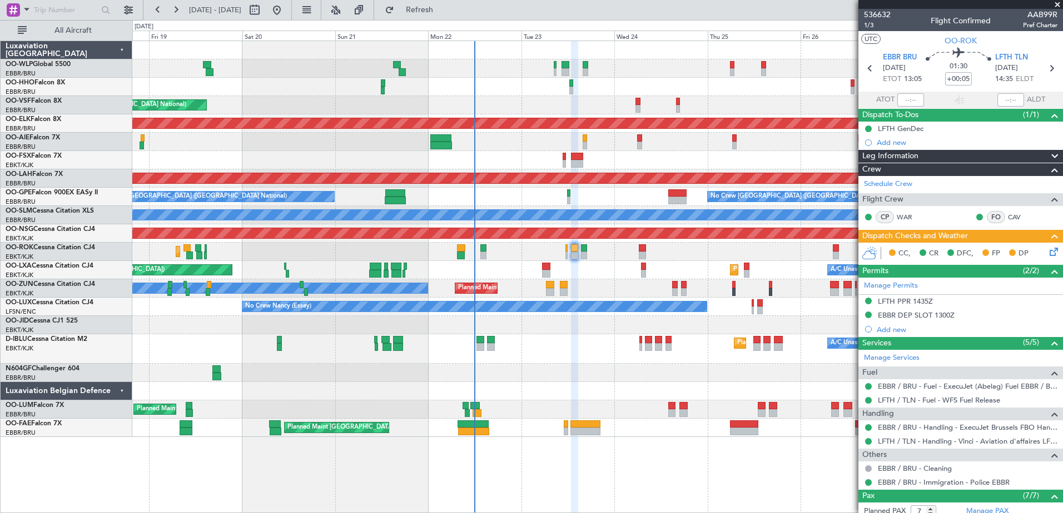
click at [1047, 252] on icon at bounding box center [1051, 250] width 9 height 9
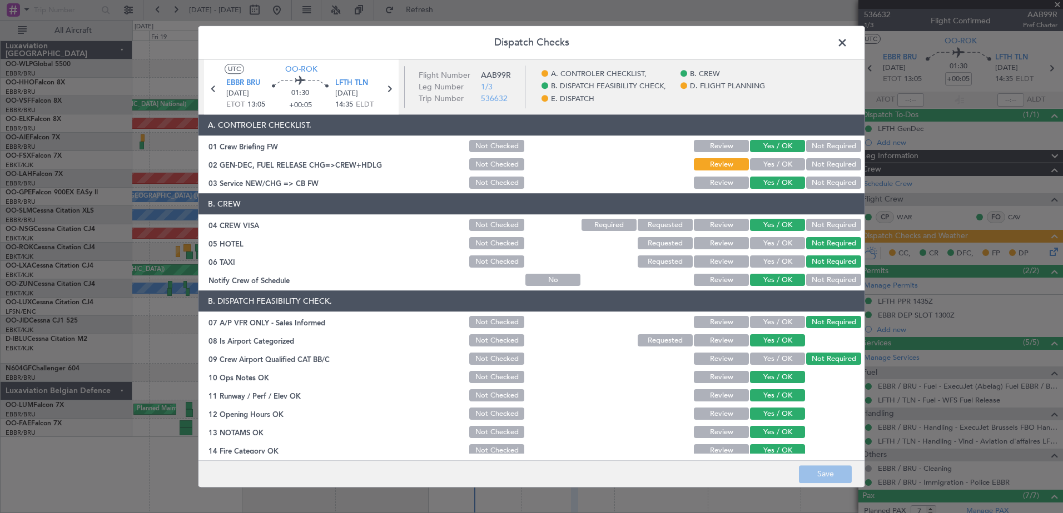
click at [847, 44] on span at bounding box center [847, 45] width 0 height 22
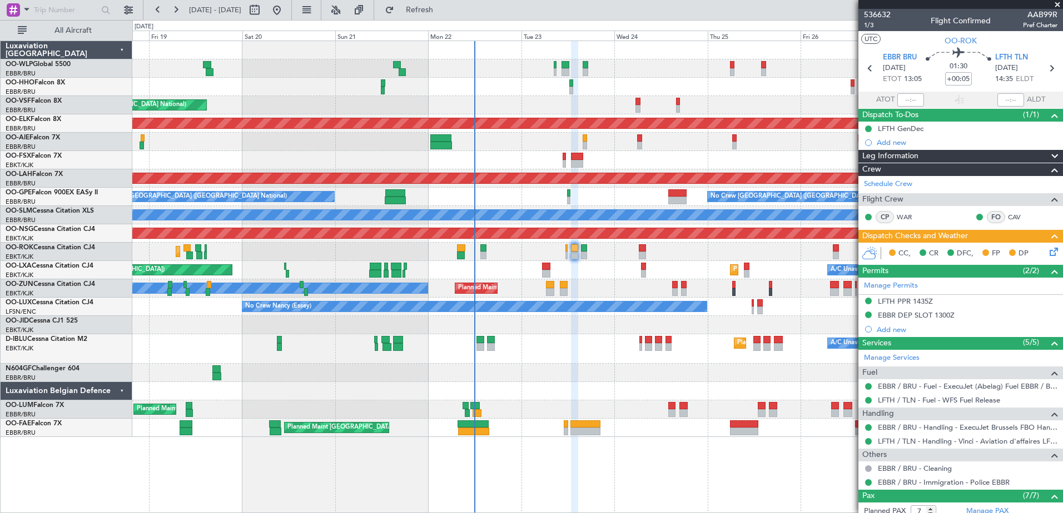
scroll to position [182, 0]
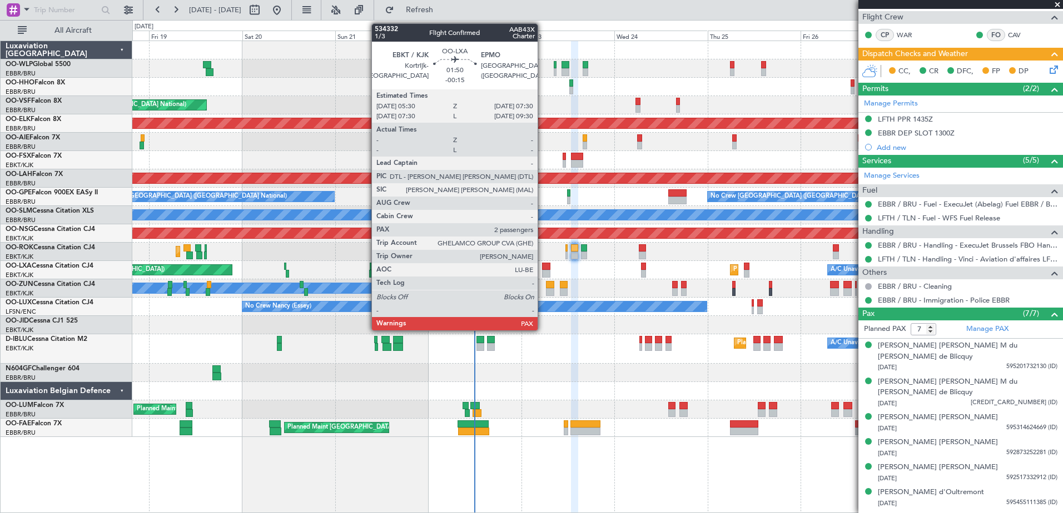
click at [542, 266] on div at bounding box center [546, 267] width 8 height 8
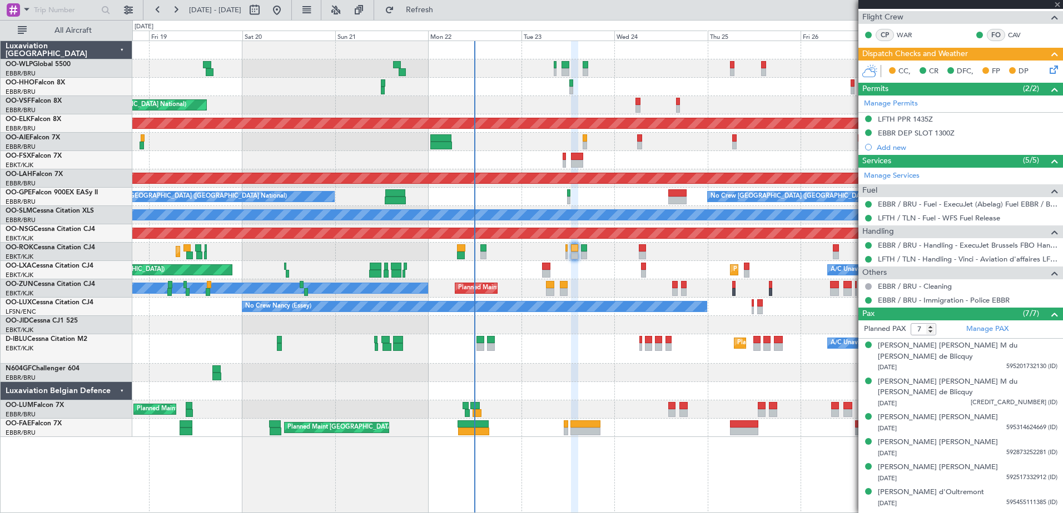
type input "-00:15"
type input "2"
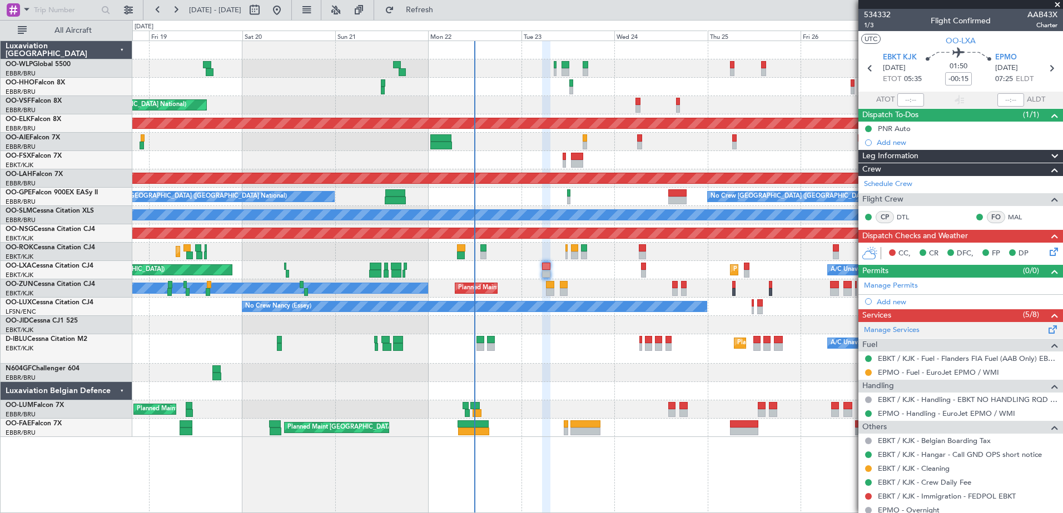
scroll to position [63, 0]
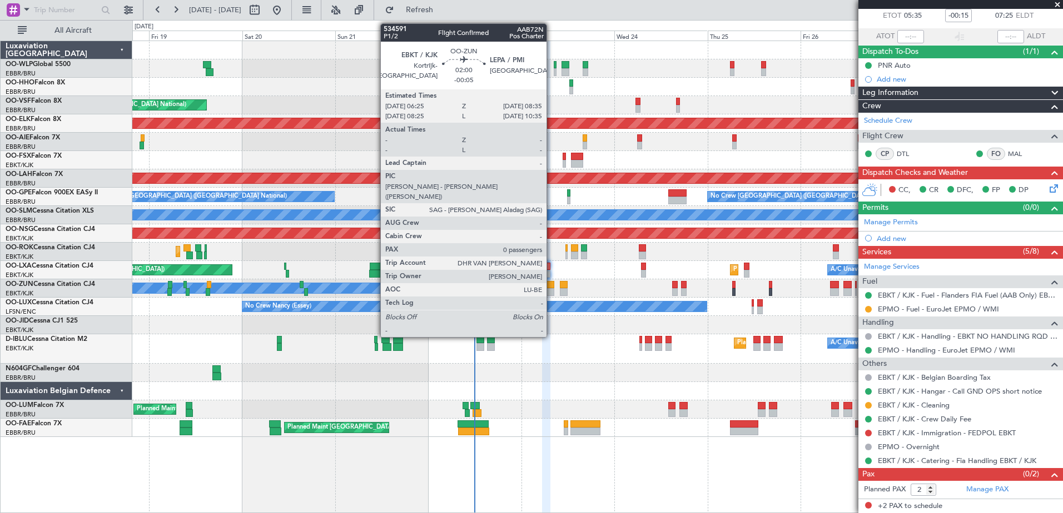
click at [551, 293] on div at bounding box center [550, 292] width 9 height 8
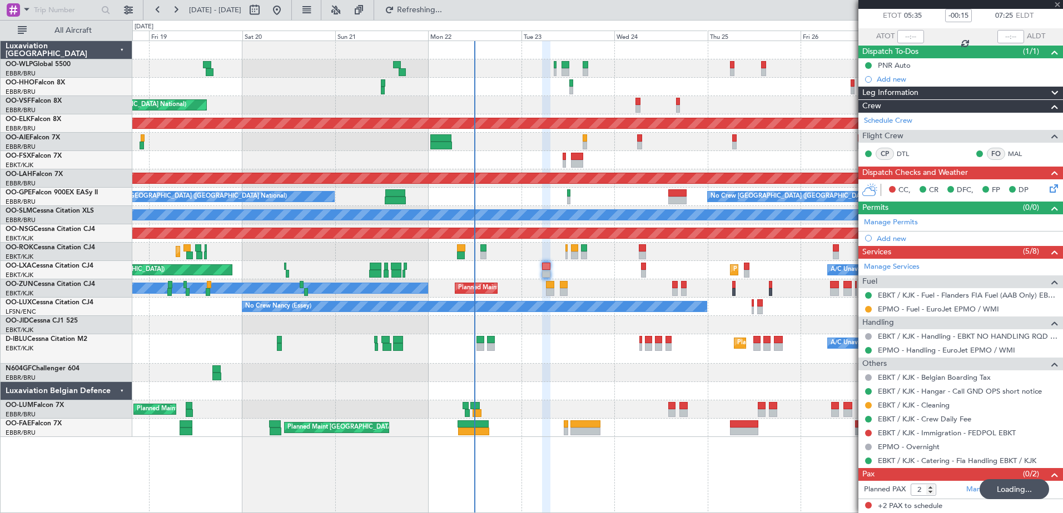
type input "-00:05"
type input "0"
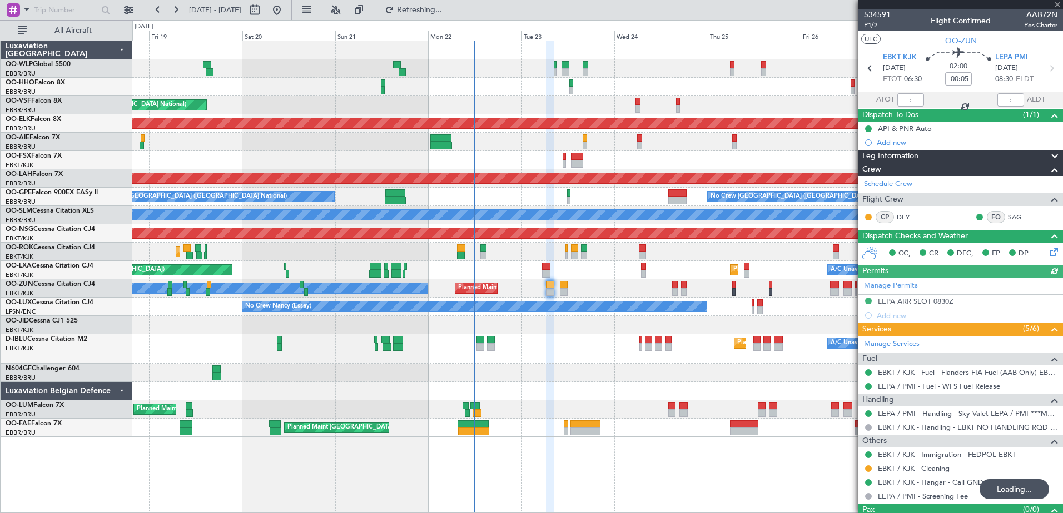
scroll to position [21, 0]
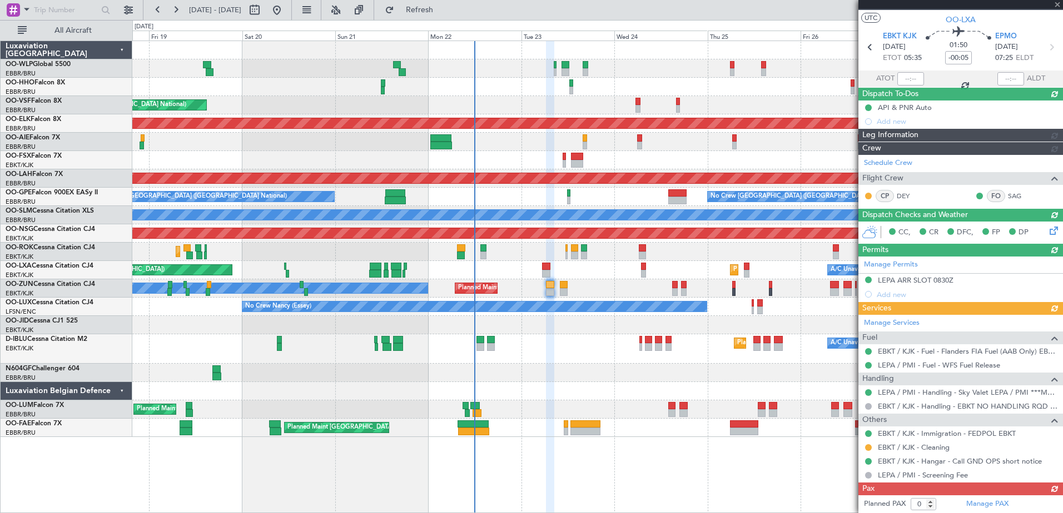
type input "-00:15"
type input "2"
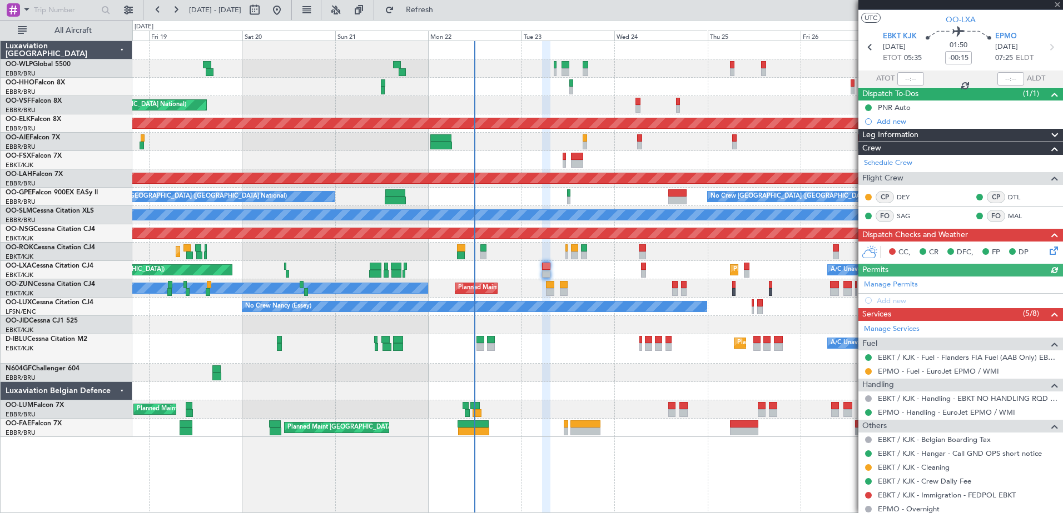
scroll to position [83, 0]
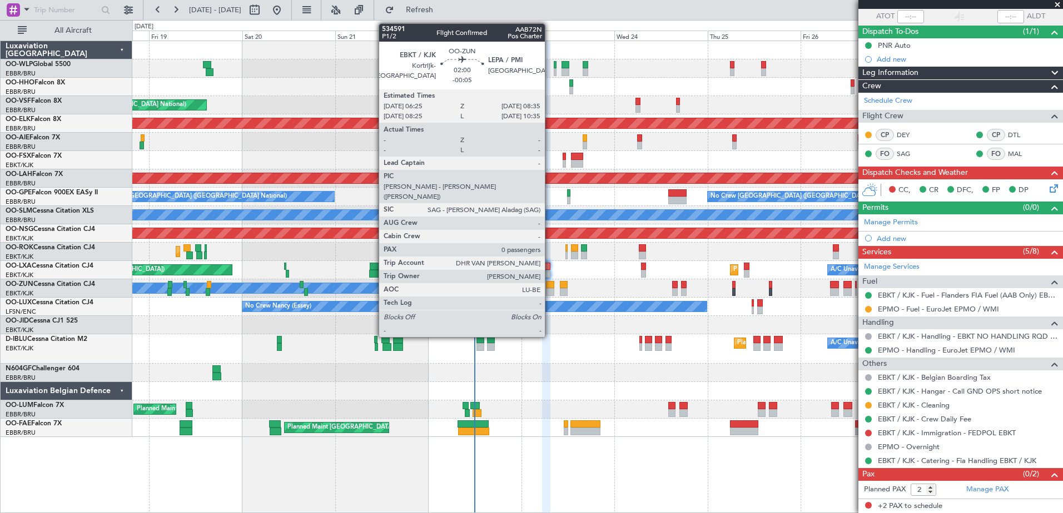
click at [550, 288] on div at bounding box center [550, 285] width 9 height 8
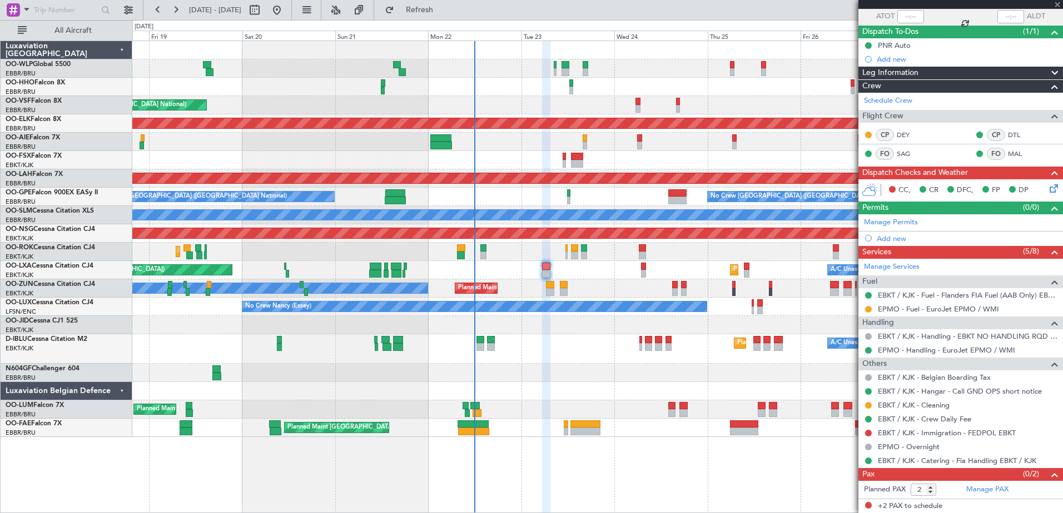
type input "-00:05"
type input "0"
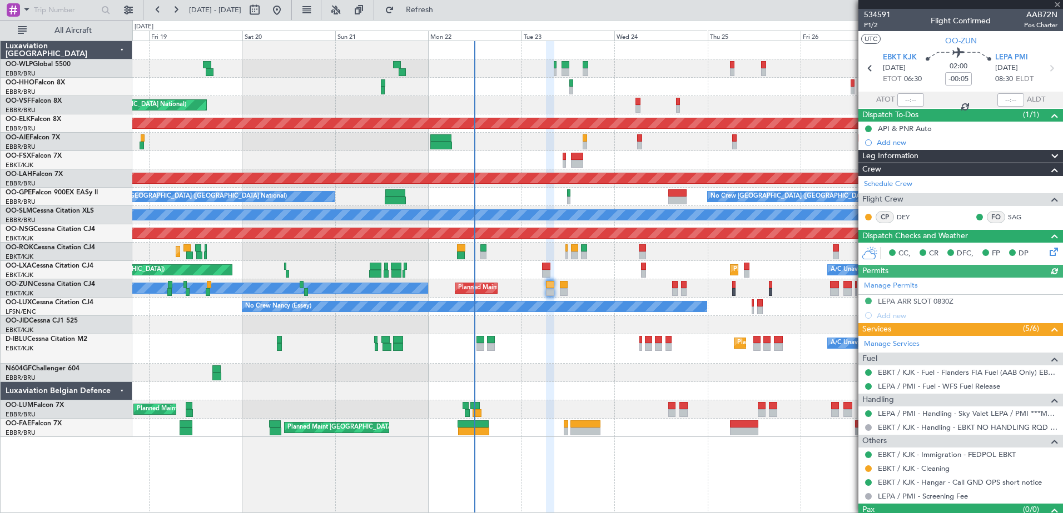
scroll to position [21, 0]
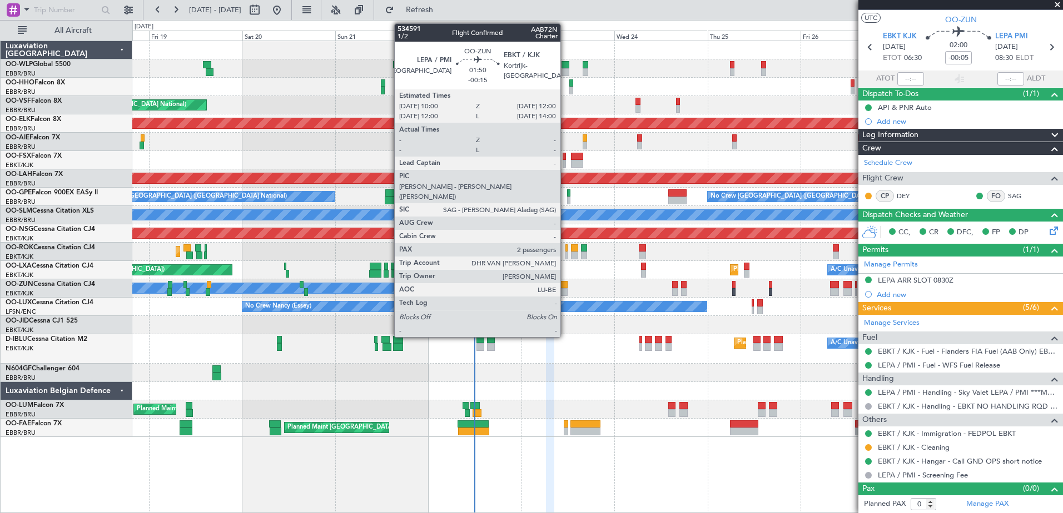
click at [566, 291] on div at bounding box center [564, 292] width 8 height 8
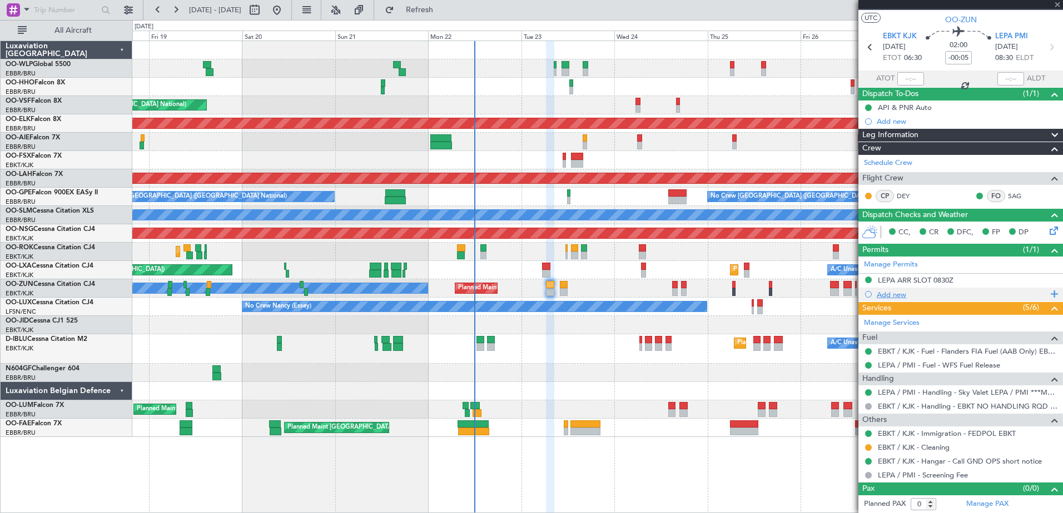
type input "-00:15"
type input "2"
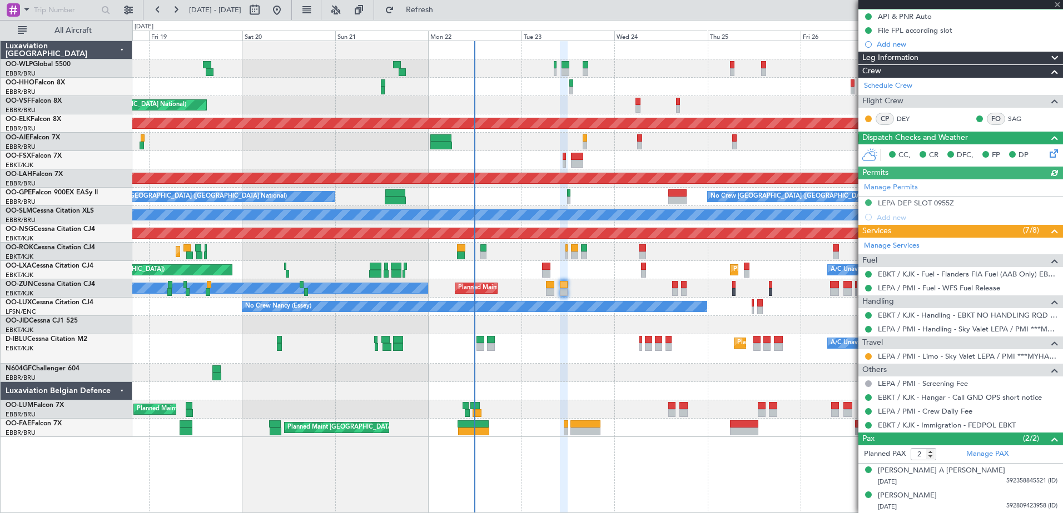
scroll to position [57, 0]
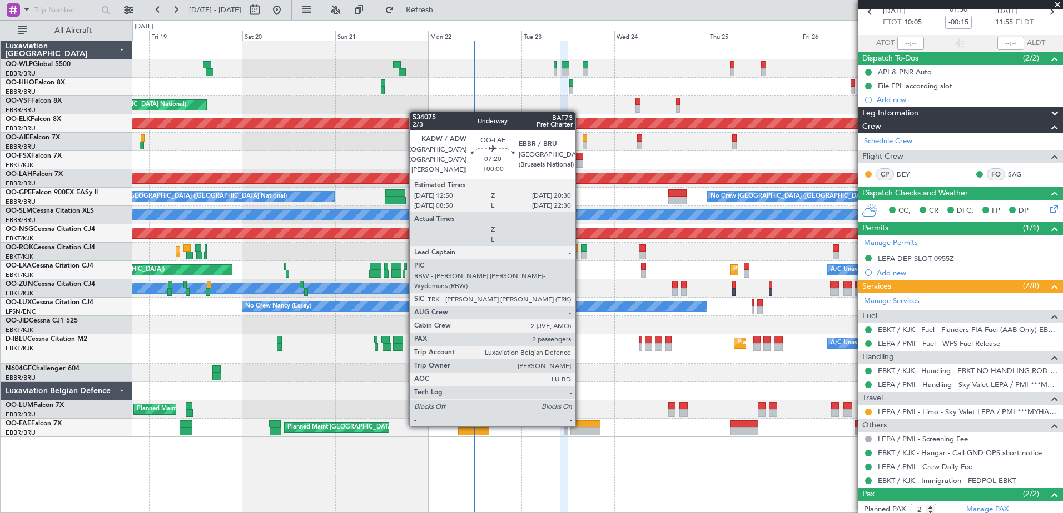
click at [580, 426] on div at bounding box center [585, 425] width 30 height 8
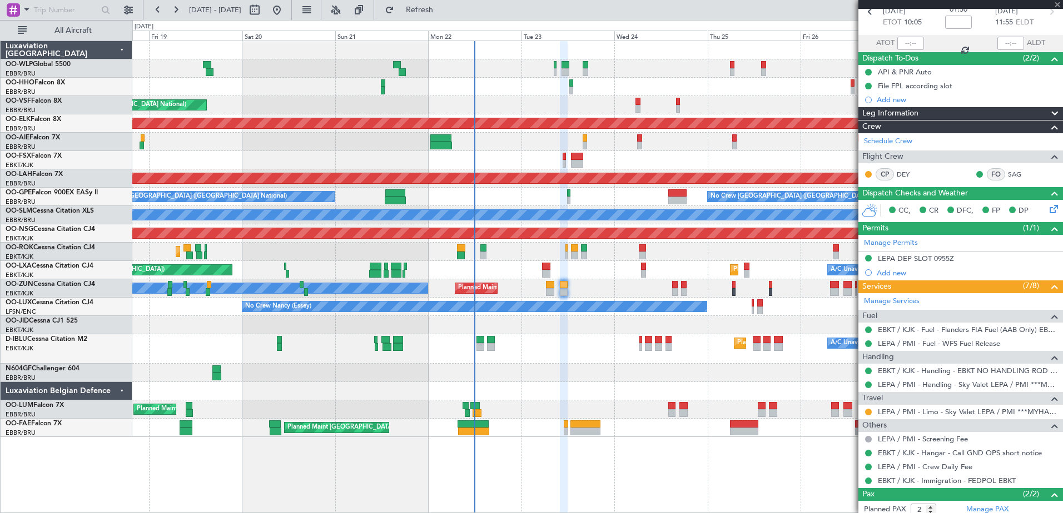
scroll to position [0, 0]
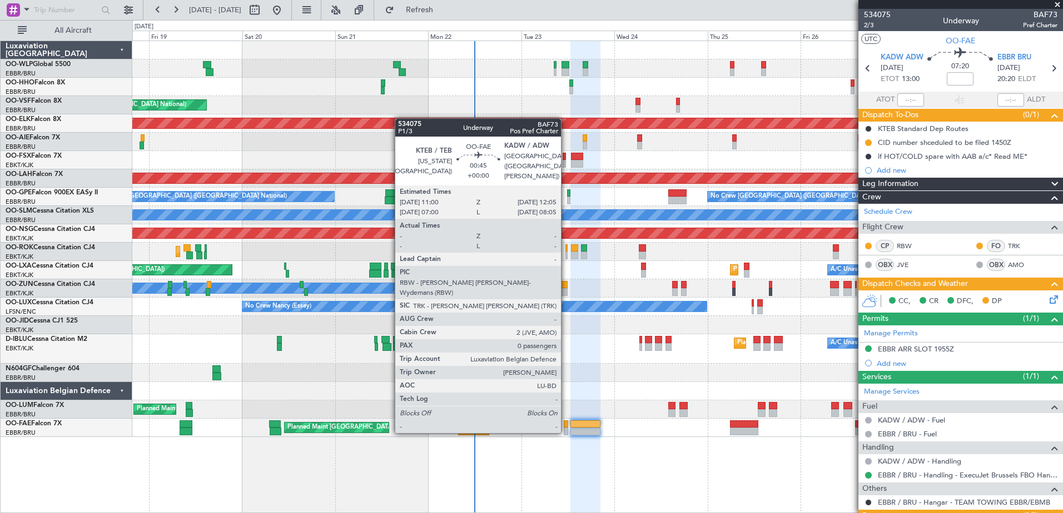
click at [566, 432] on div at bounding box center [566, 432] width 4 height 8
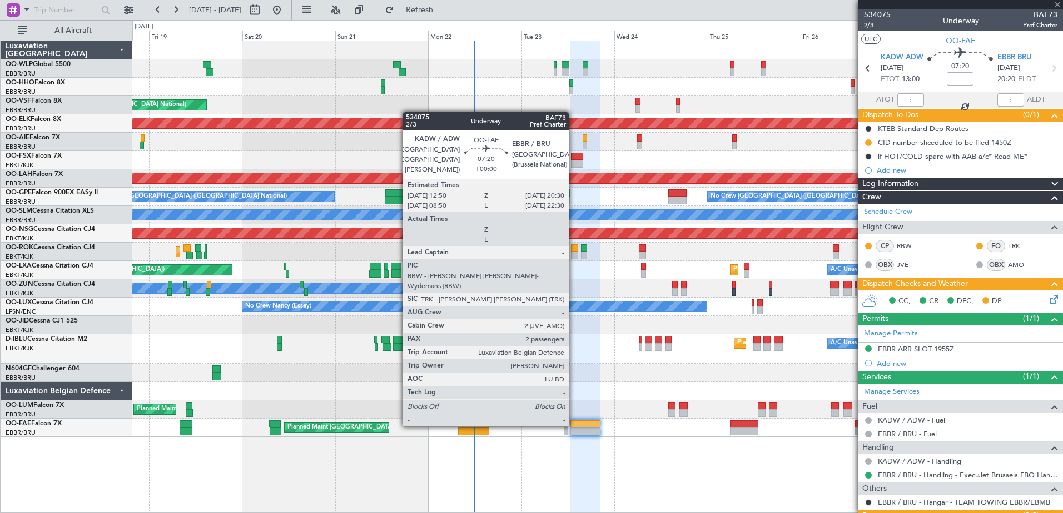
type input "0"
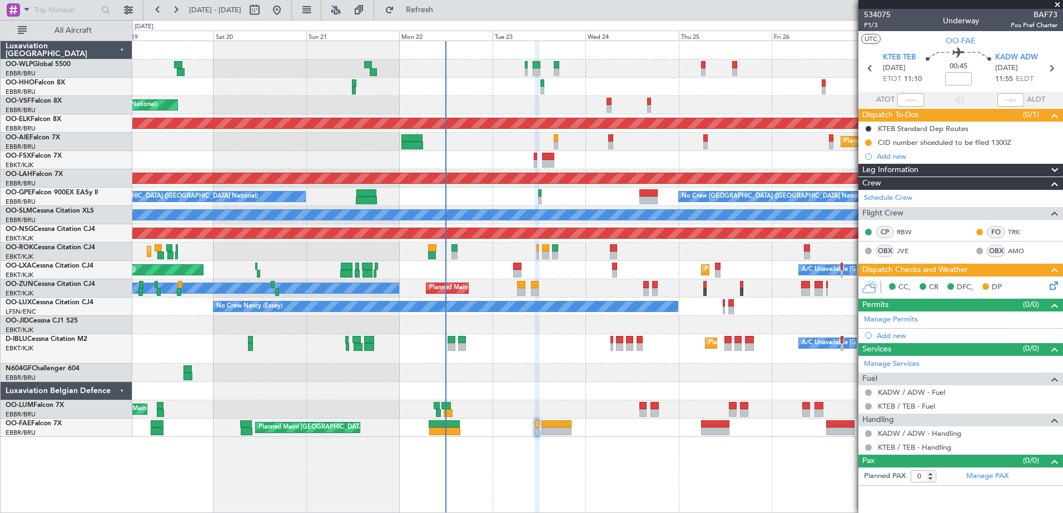
click at [510, 401] on div "Planned Maint Liege AOG Maint [GEOGRAPHIC_DATA] ([GEOGRAPHIC_DATA]) Planned Mai…" at bounding box center [597, 239] width 930 height 396
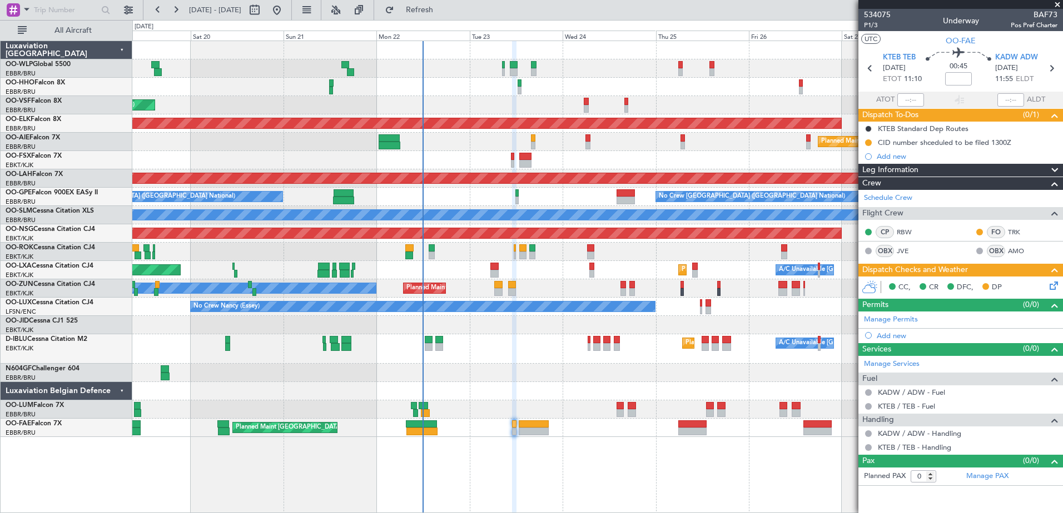
click at [501, 396] on div at bounding box center [597, 391] width 930 height 18
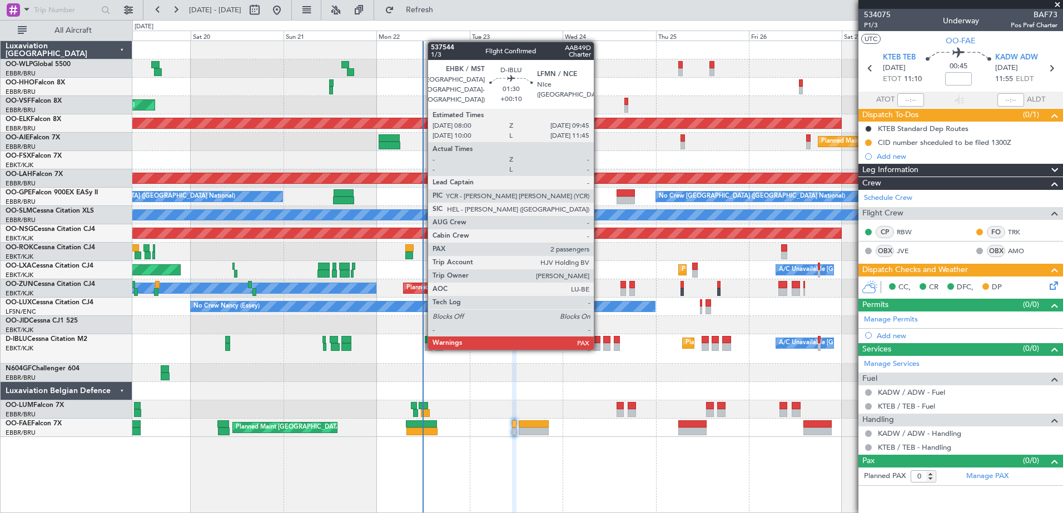
click at [599, 349] on div at bounding box center [596, 347] width 7 height 8
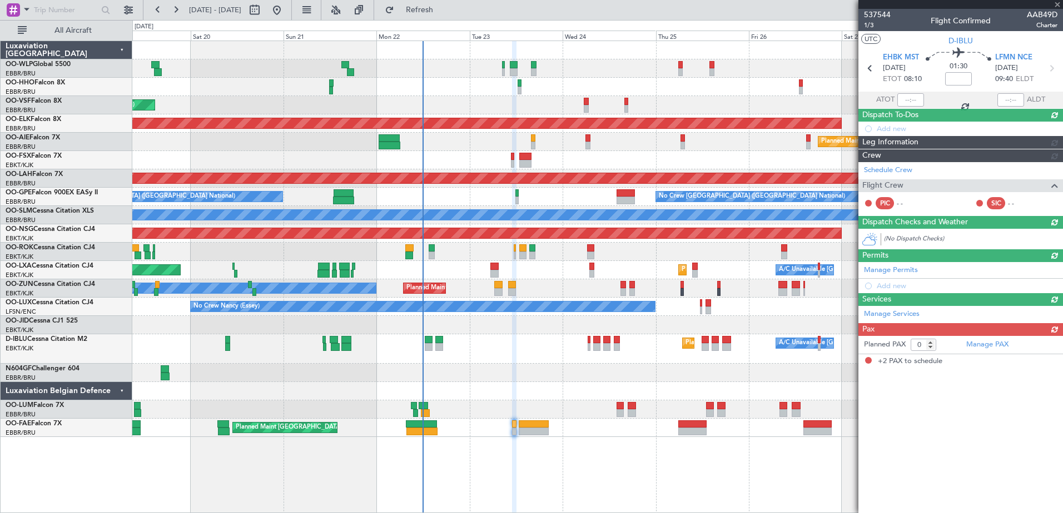
type input "+00:10"
type input "2"
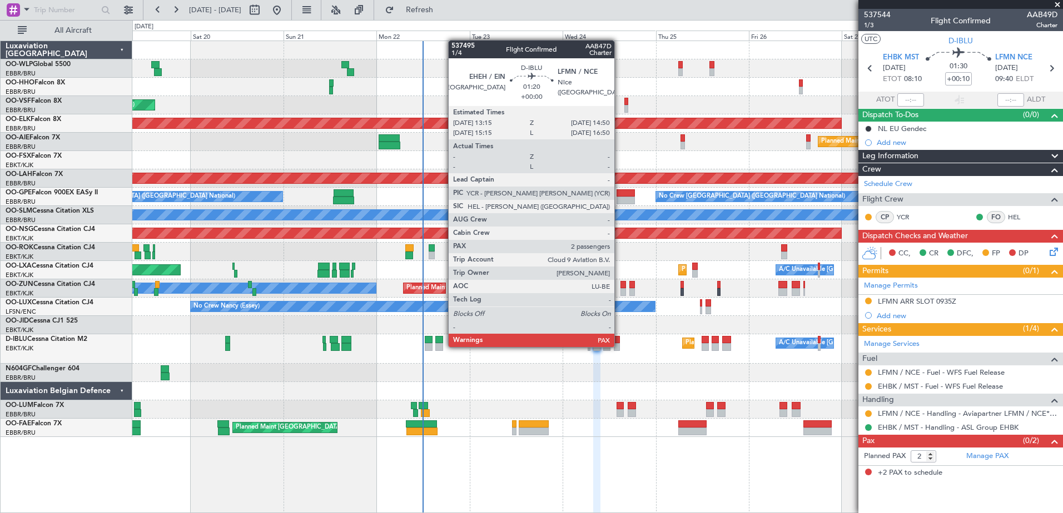
click at [619, 346] on div at bounding box center [617, 347] width 7 height 8
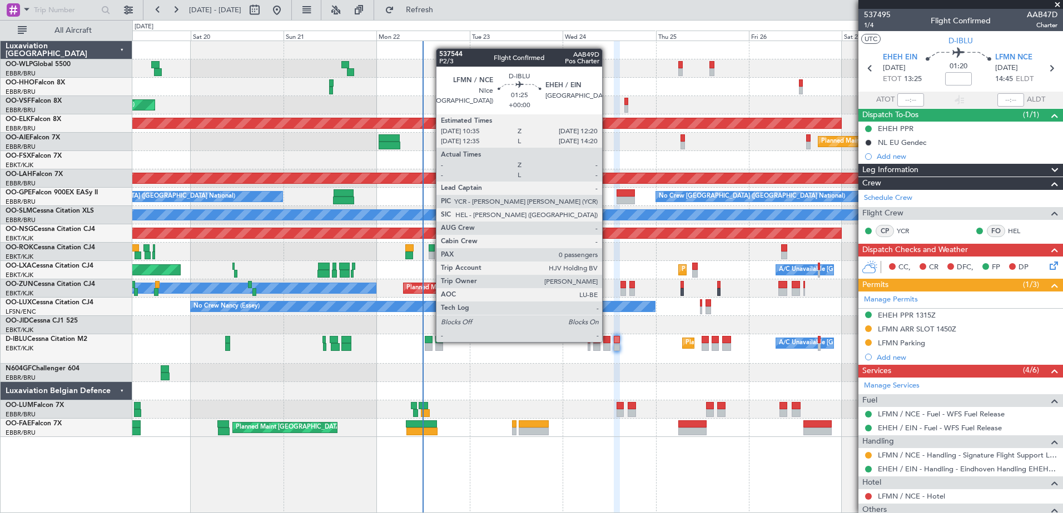
click at [607, 341] on div at bounding box center [606, 340] width 7 height 8
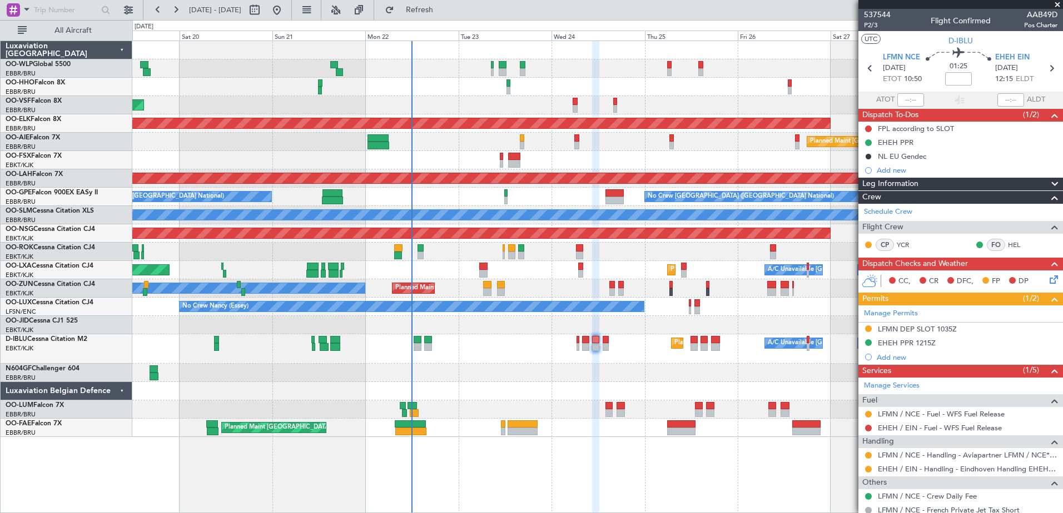
click at [646, 378] on div at bounding box center [597, 373] width 930 height 18
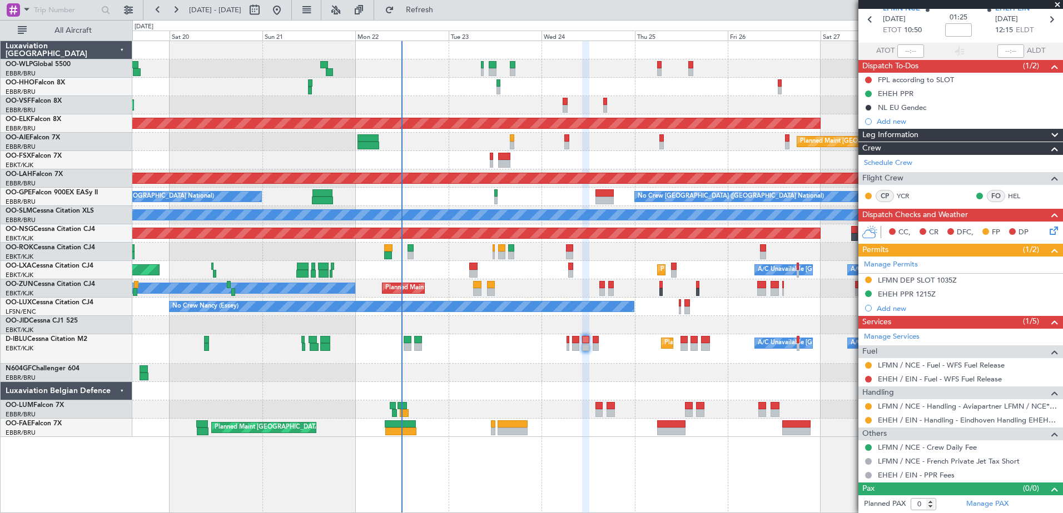
click at [621, 376] on div at bounding box center [597, 373] width 930 height 18
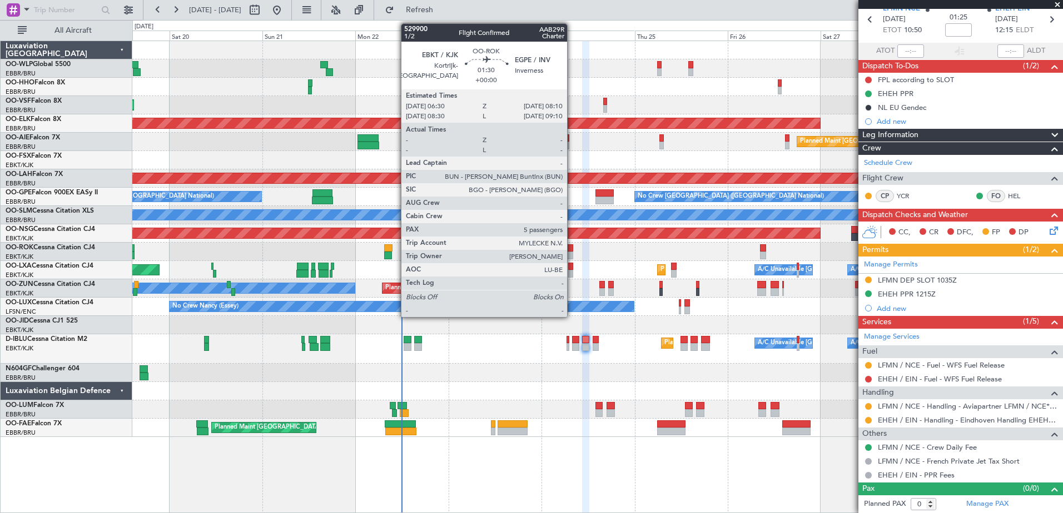
click at [572, 254] on div at bounding box center [569, 256] width 7 height 8
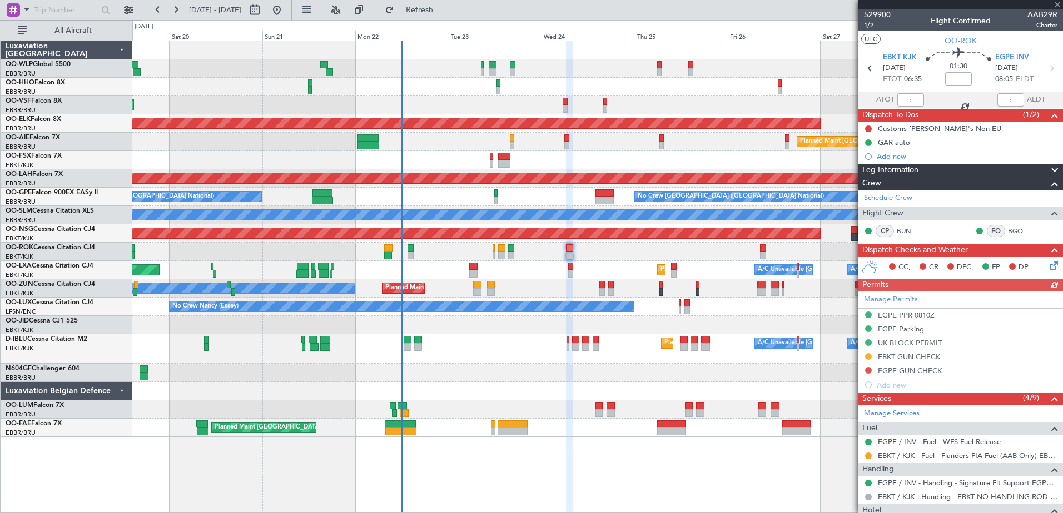
scroll to position [111, 0]
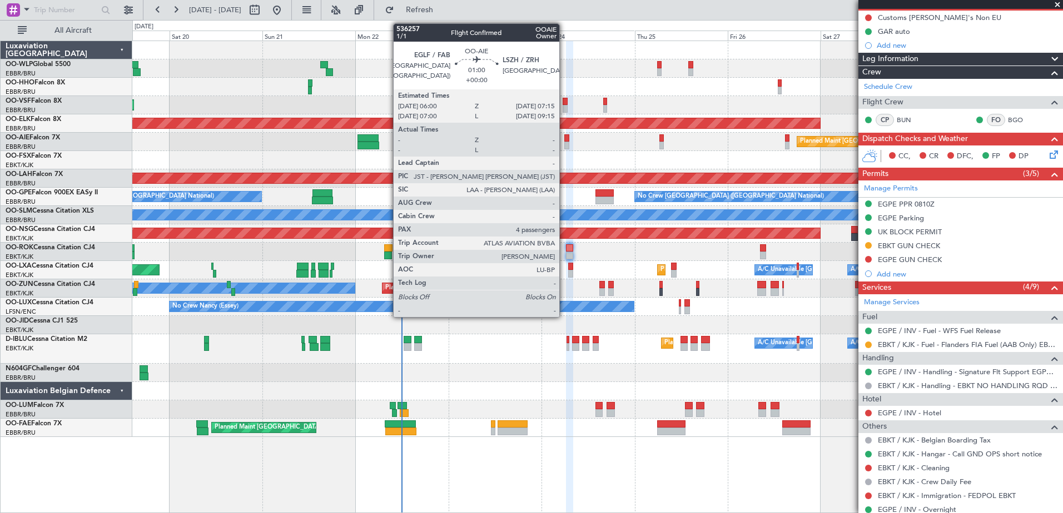
click at [564, 141] on div at bounding box center [566, 138] width 5 height 8
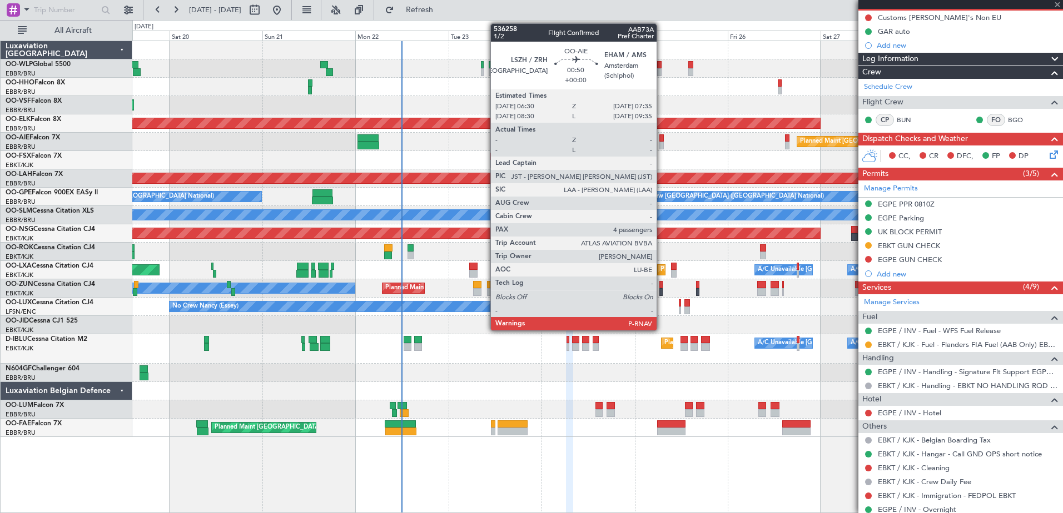
click at [661, 137] on div at bounding box center [661, 138] width 4 height 8
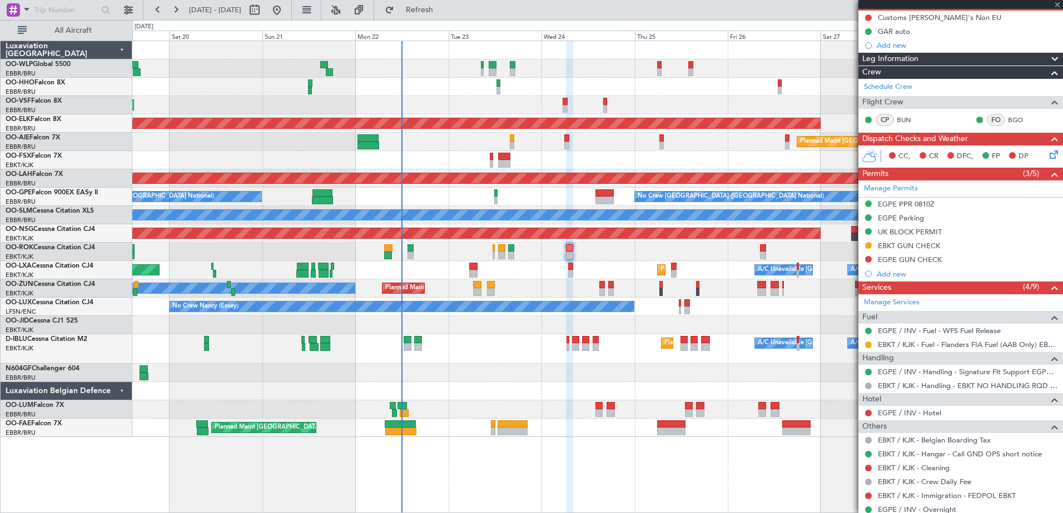
type input "4"
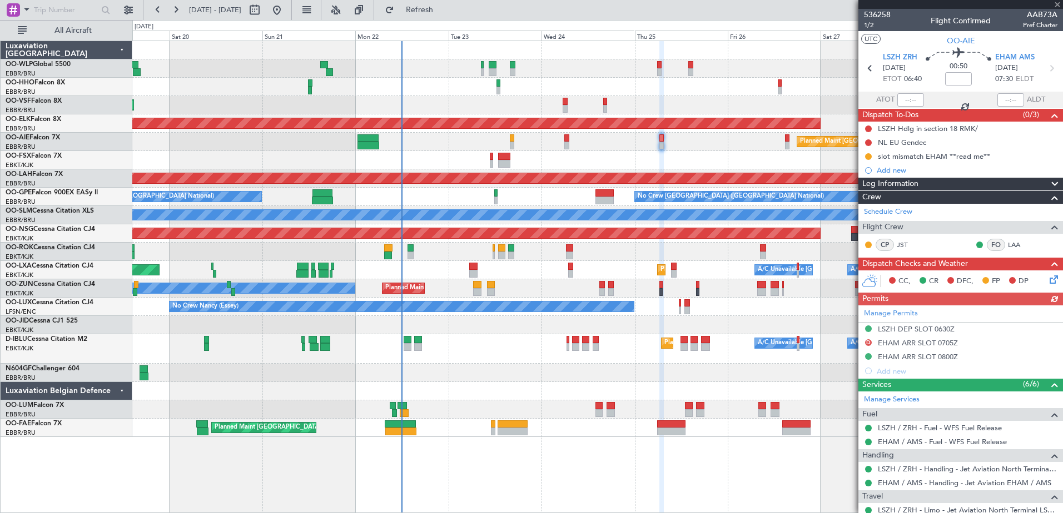
scroll to position [173, 0]
